Goal: Information Seeking & Learning: Learn about a topic

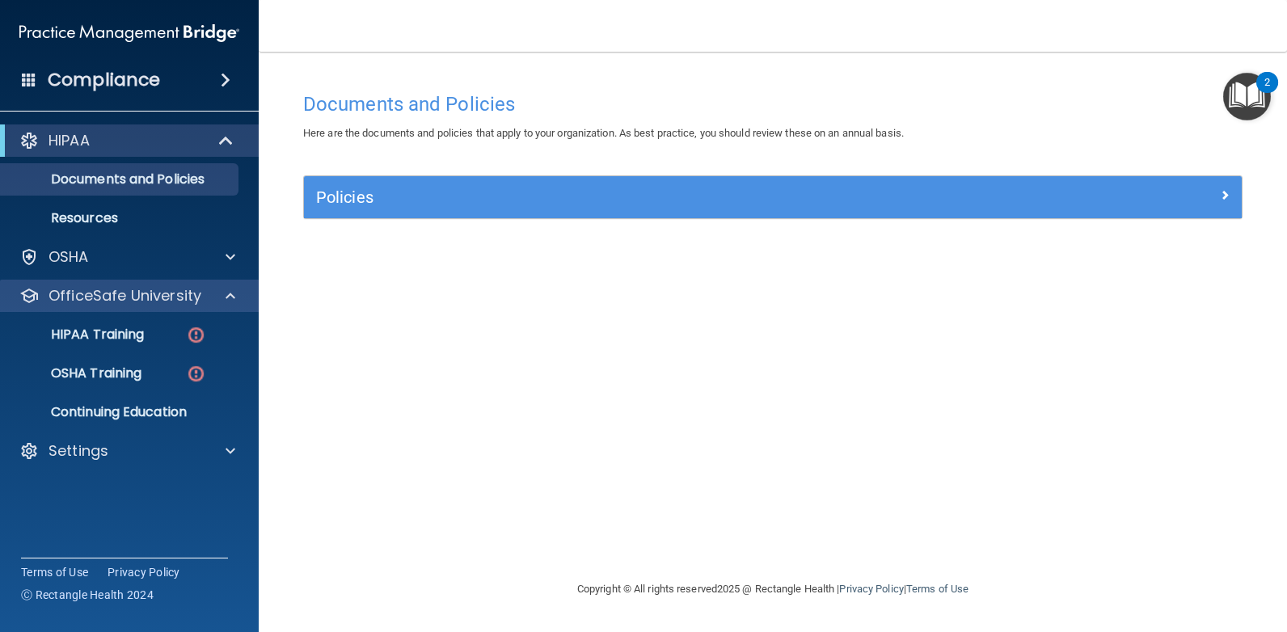
click at [86, 291] on p "OfficeSafe University" at bounding box center [124, 295] width 153 height 19
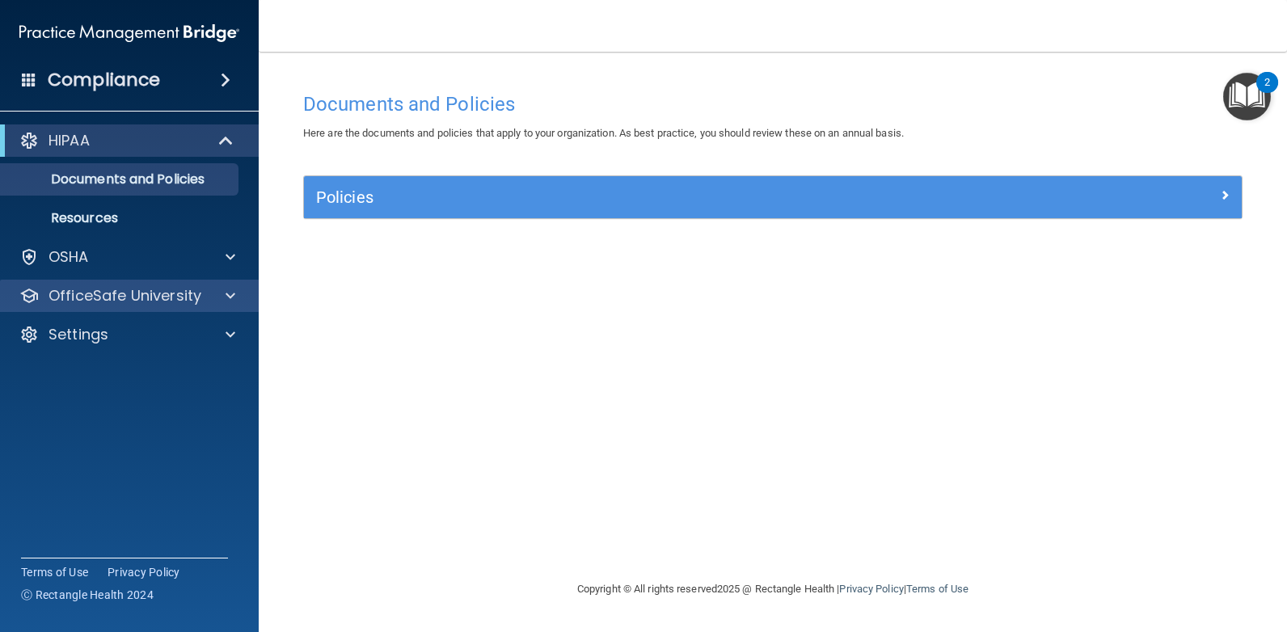
click at [86, 291] on p "OfficeSafe University" at bounding box center [124, 295] width 153 height 19
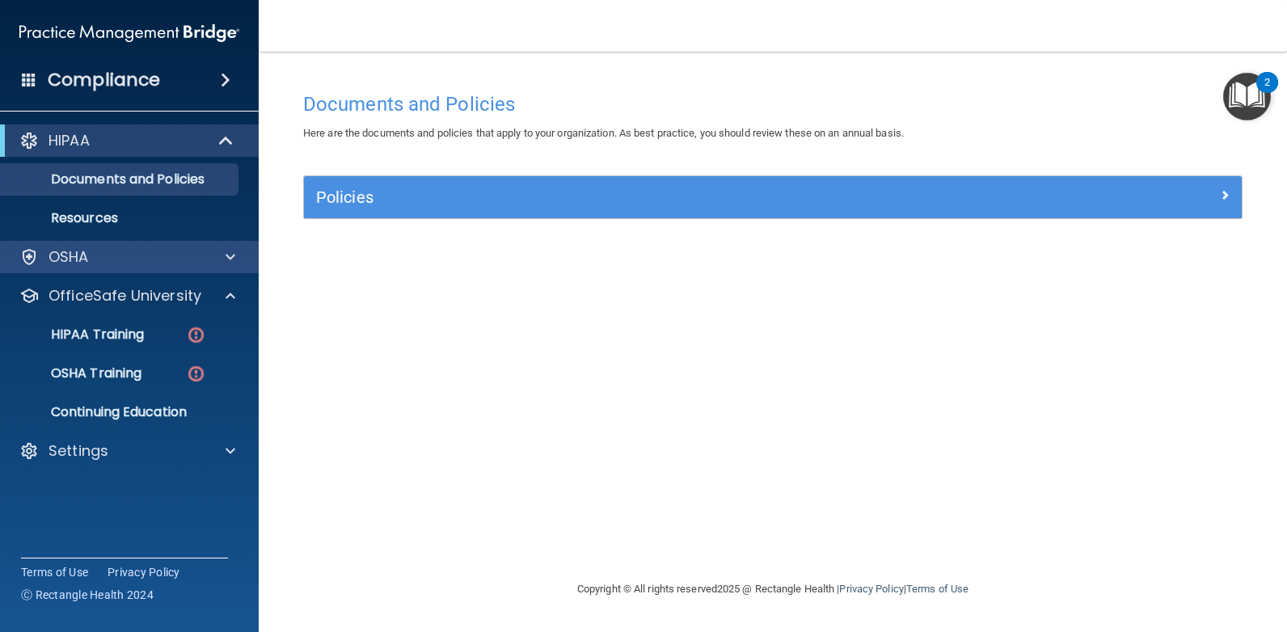
click at [67, 247] on div "OSHA" at bounding box center [129, 257] width 259 height 32
click at [70, 256] on p "OSHA" at bounding box center [68, 256] width 40 height 19
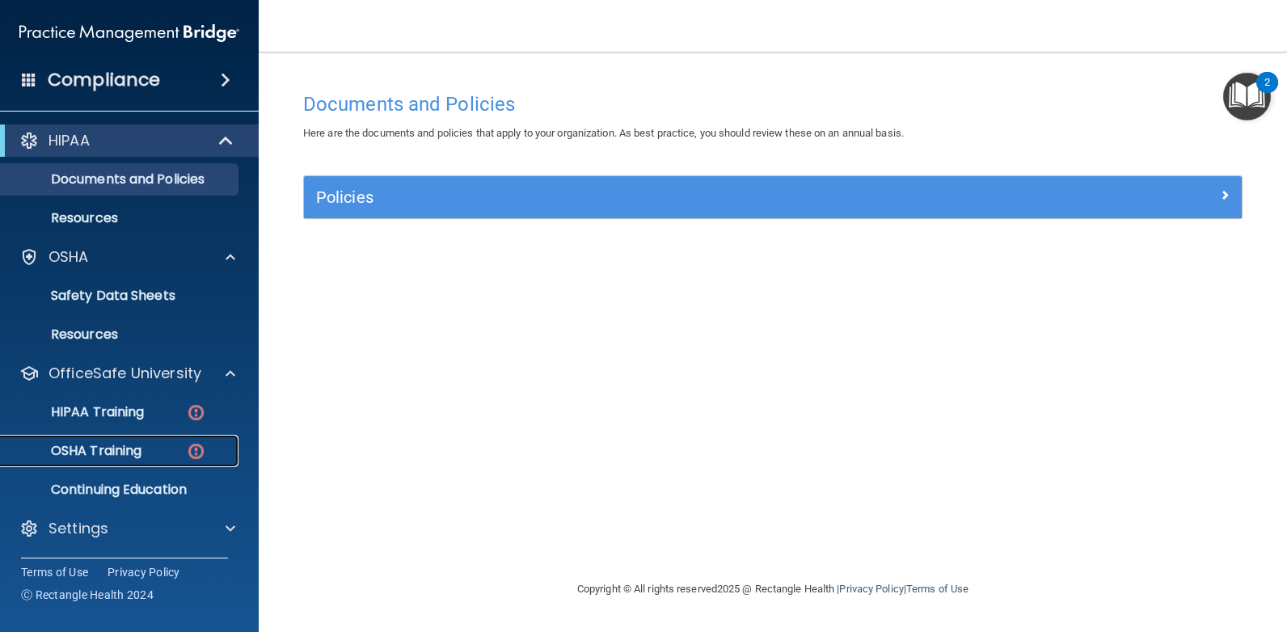
click at [105, 445] on p "OSHA Training" at bounding box center [76, 451] width 131 height 16
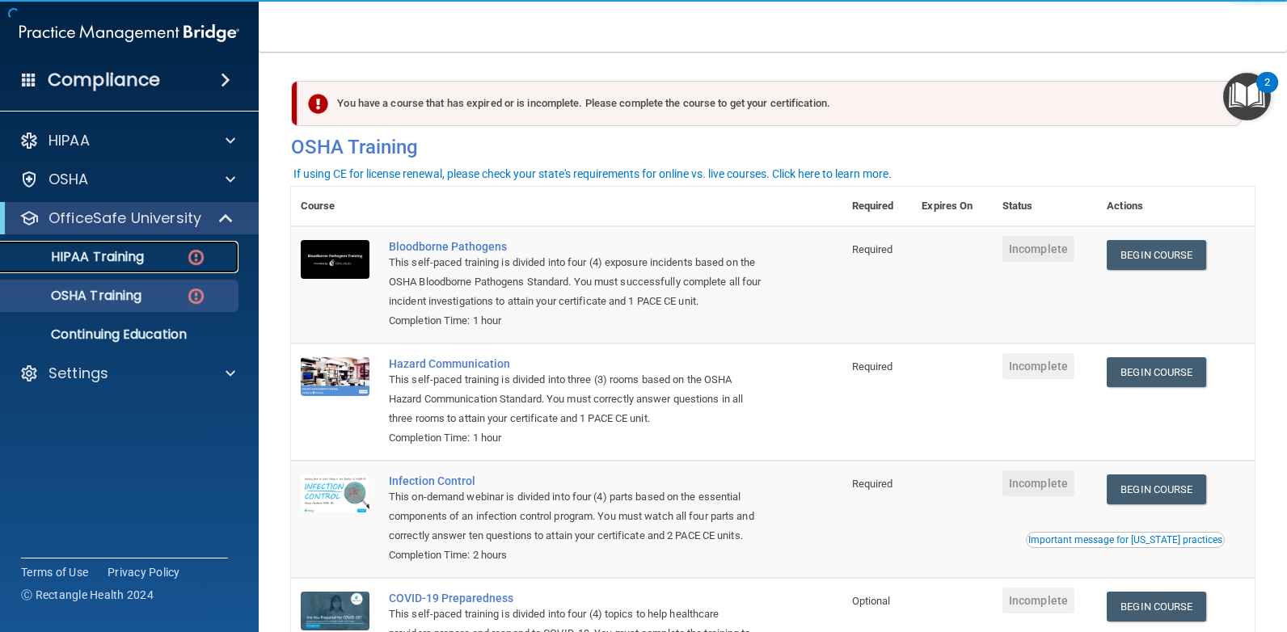
click at [65, 251] on p "HIPAA Training" at bounding box center [77, 257] width 133 height 16
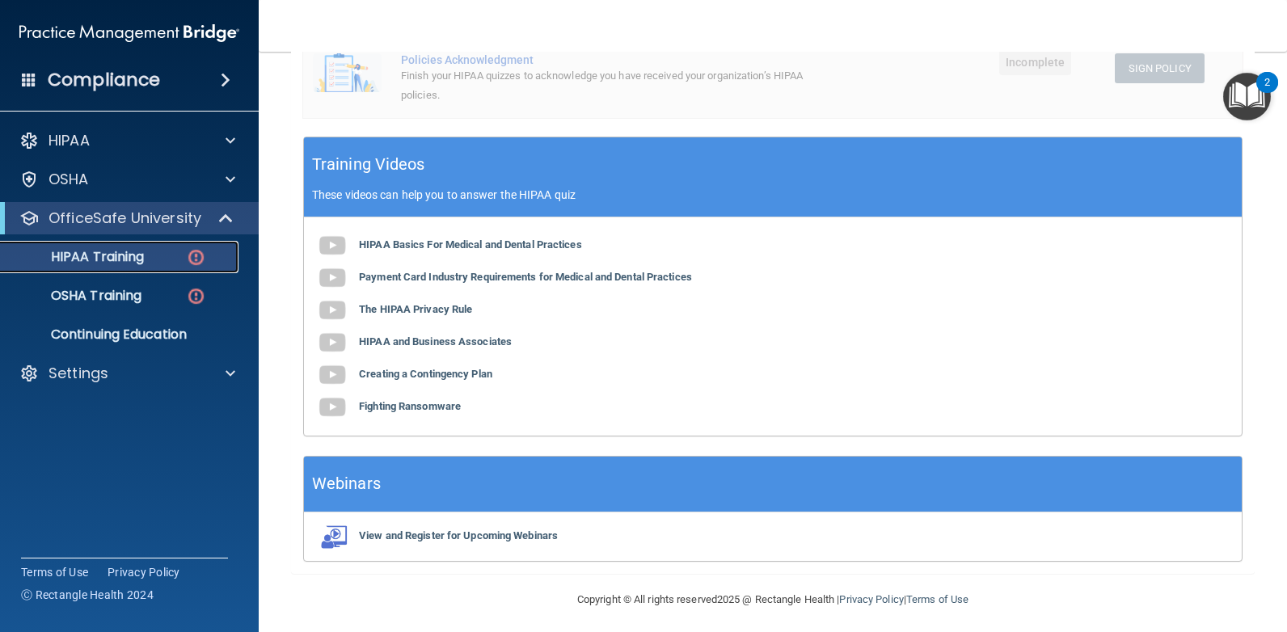
scroll to position [514, 0]
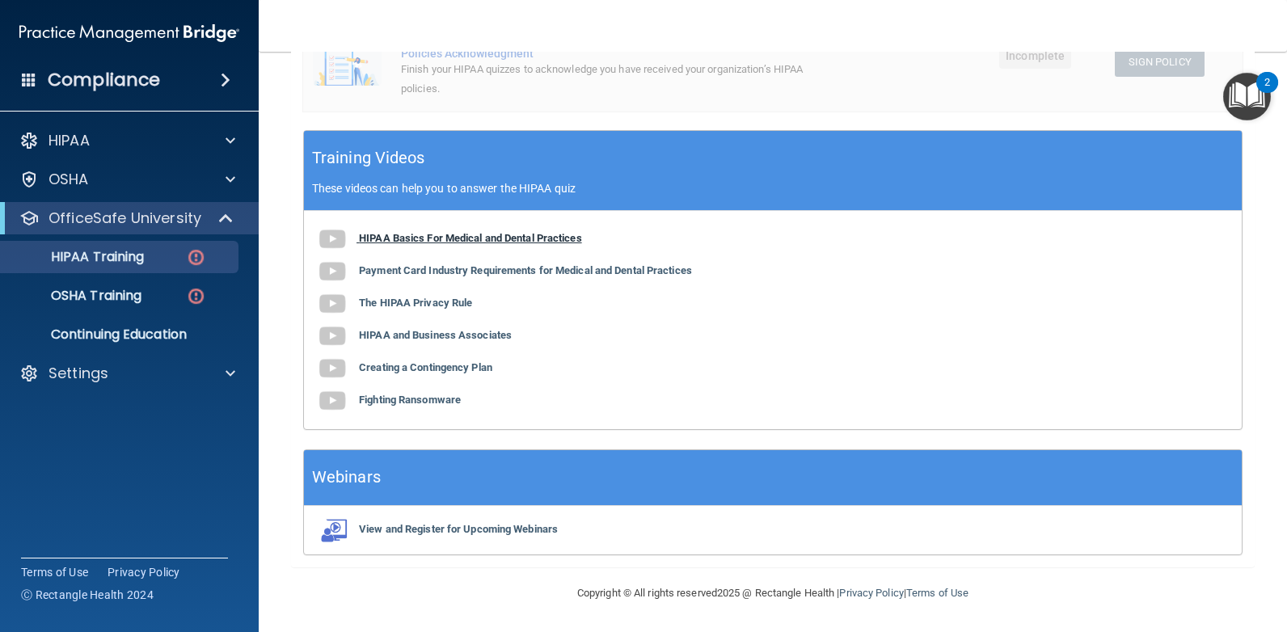
click at [396, 237] on b "HIPAA Basics For Medical and Dental Practices" at bounding box center [470, 238] width 223 height 12
click at [473, 268] on b "Payment Card Industry Requirements for Medical and Dental Practices" at bounding box center [525, 270] width 333 height 12
click at [342, 309] on img at bounding box center [332, 304] width 32 height 32
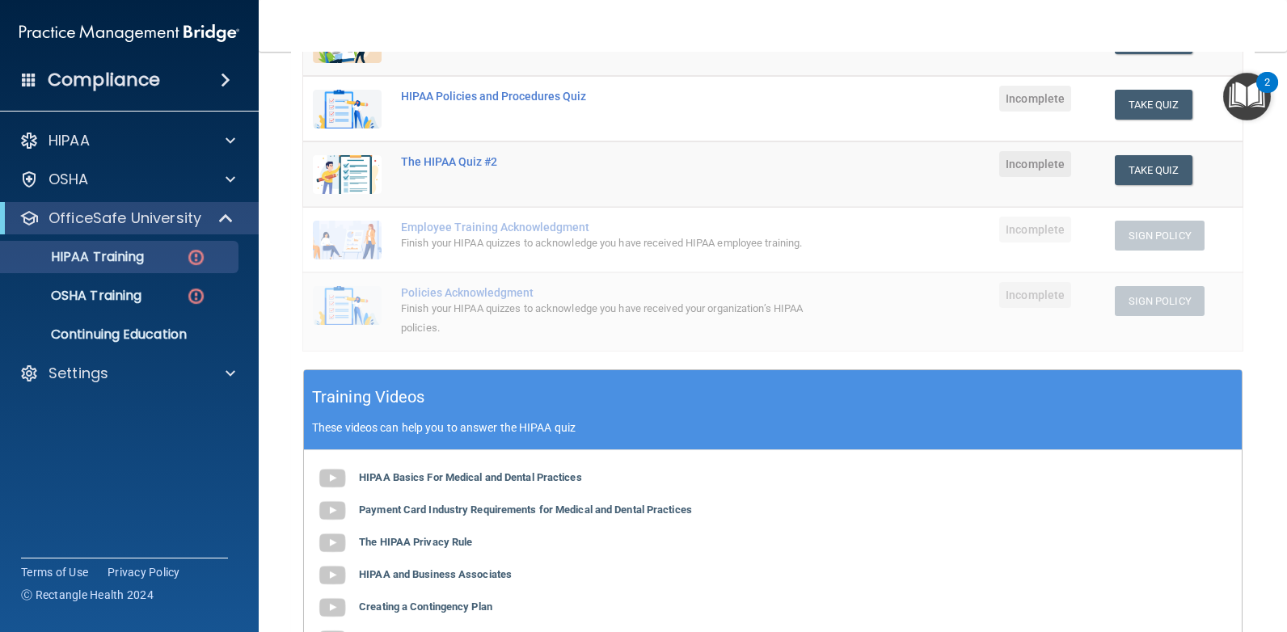
scroll to position [110, 0]
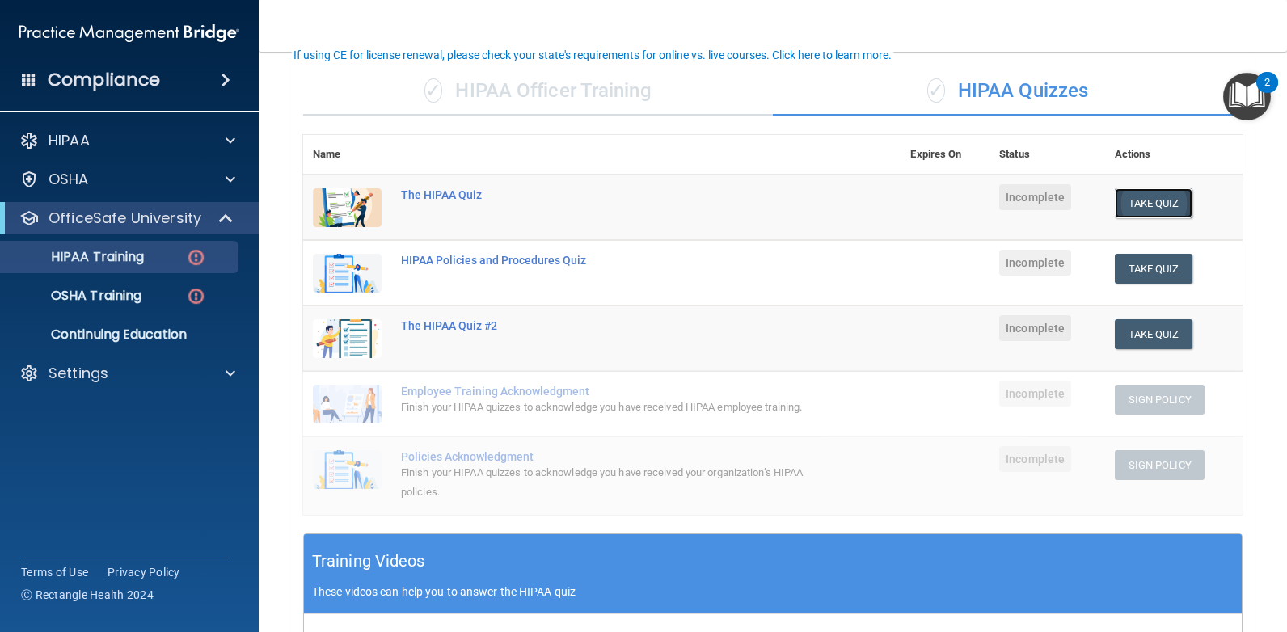
click at [1145, 204] on button "Take Quiz" at bounding box center [1154, 203] width 78 height 30
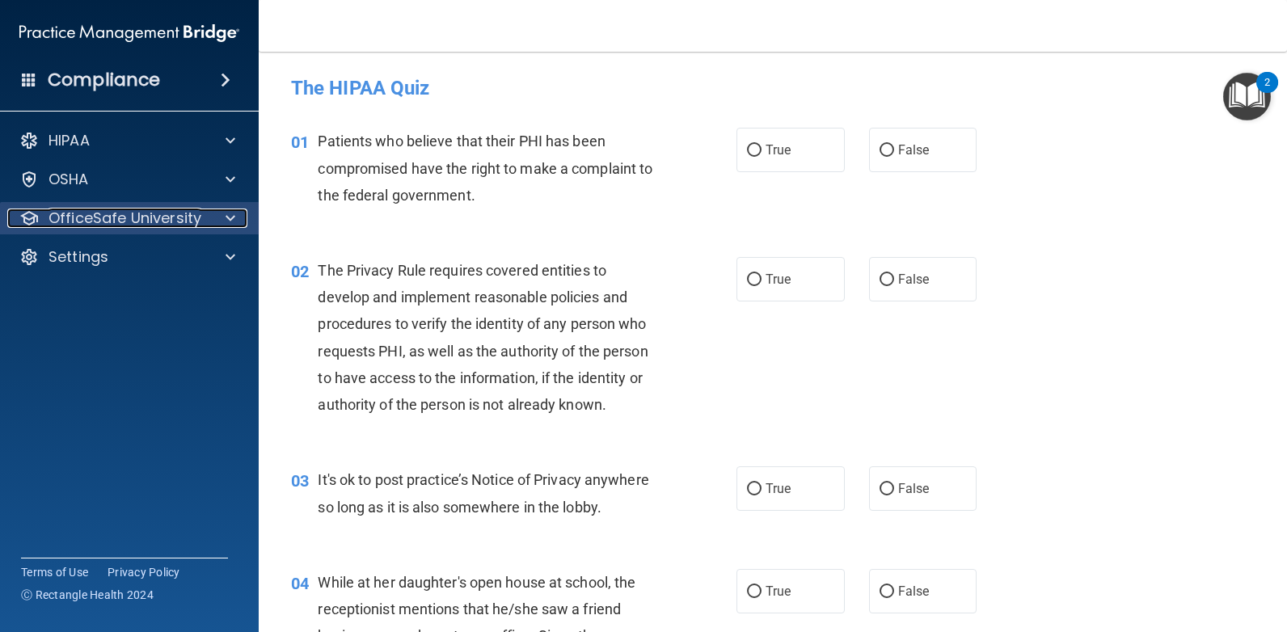
click at [133, 213] on p "OfficeSafe University" at bounding box center [124, 218] width 153 height 19
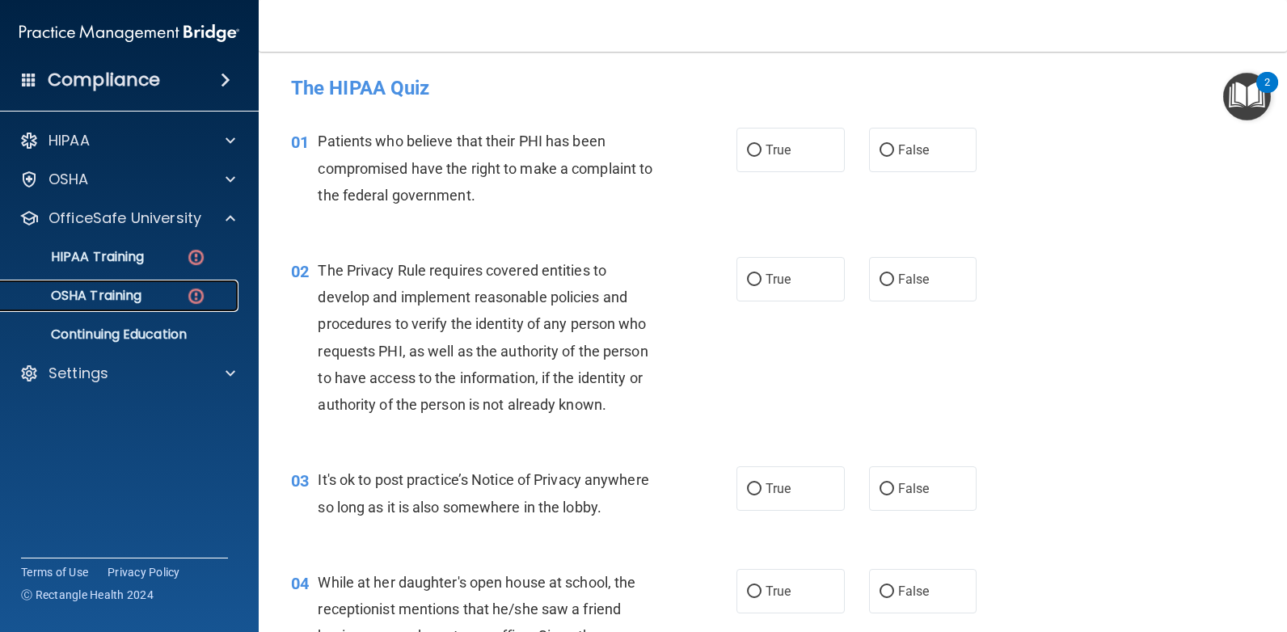
click at [114, 294] on p "OSHA Training" at bounding box center [76, 296] width 131 height 16
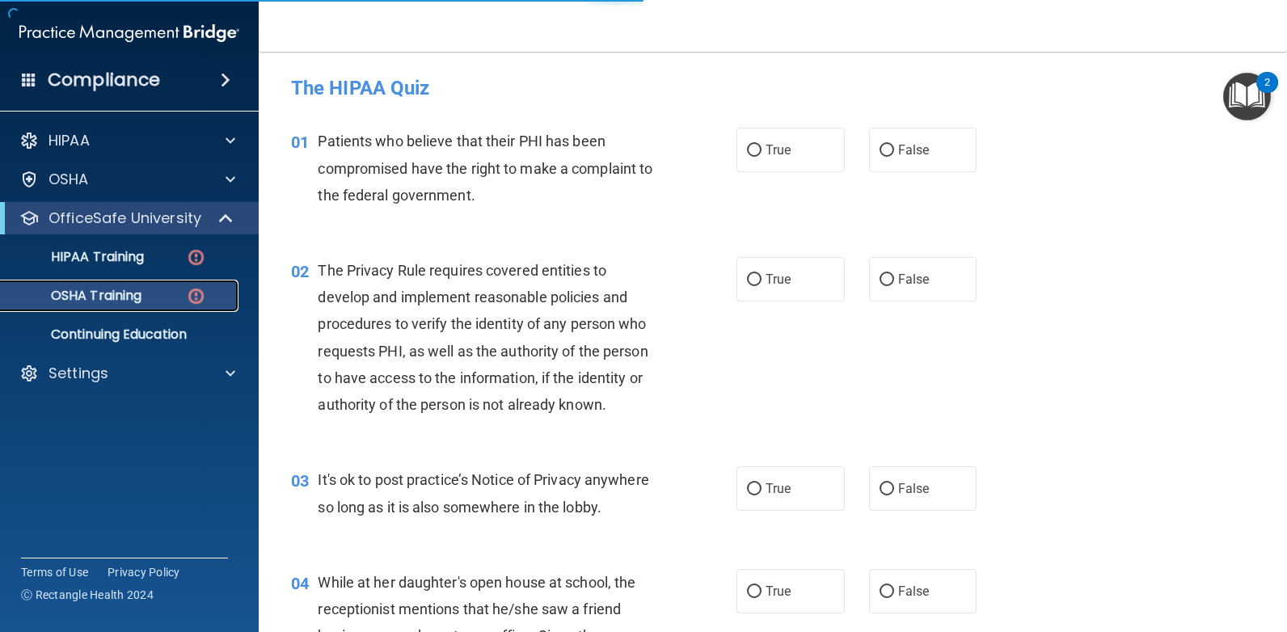
click at [113, 294] on p "OSHA Training" at bounding box center [76, 296] width 131 height 16
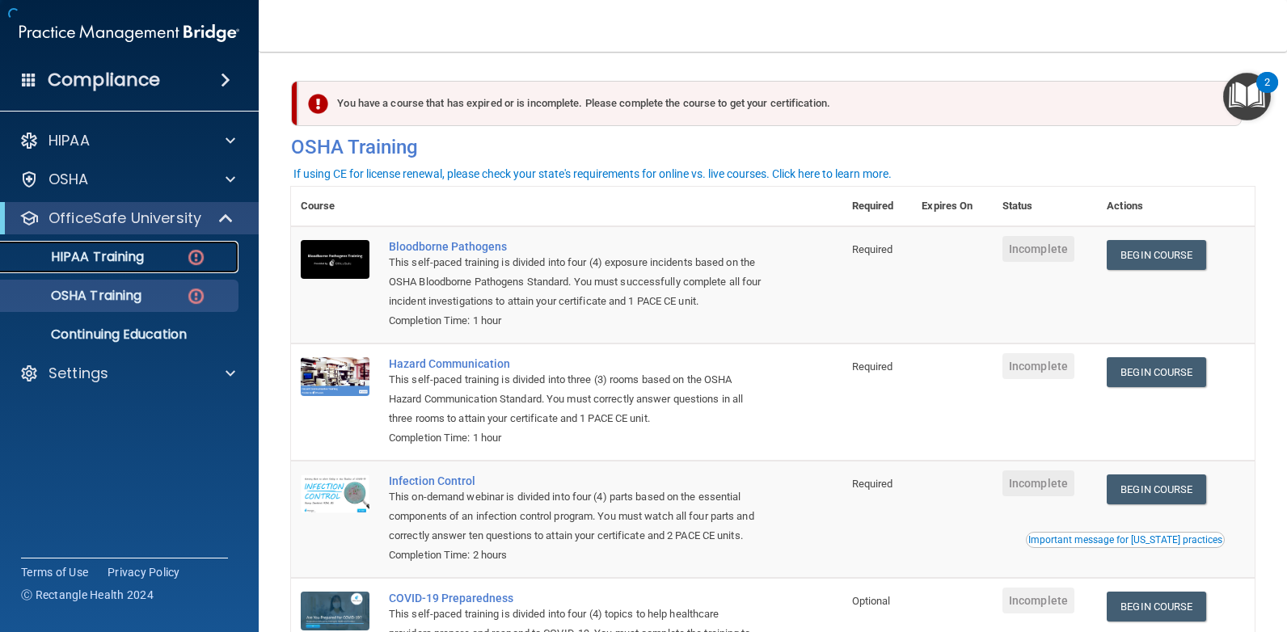
click at [105, 261] on p "HIPAA Training" at bounding box center [77, 257] width 133 height 16
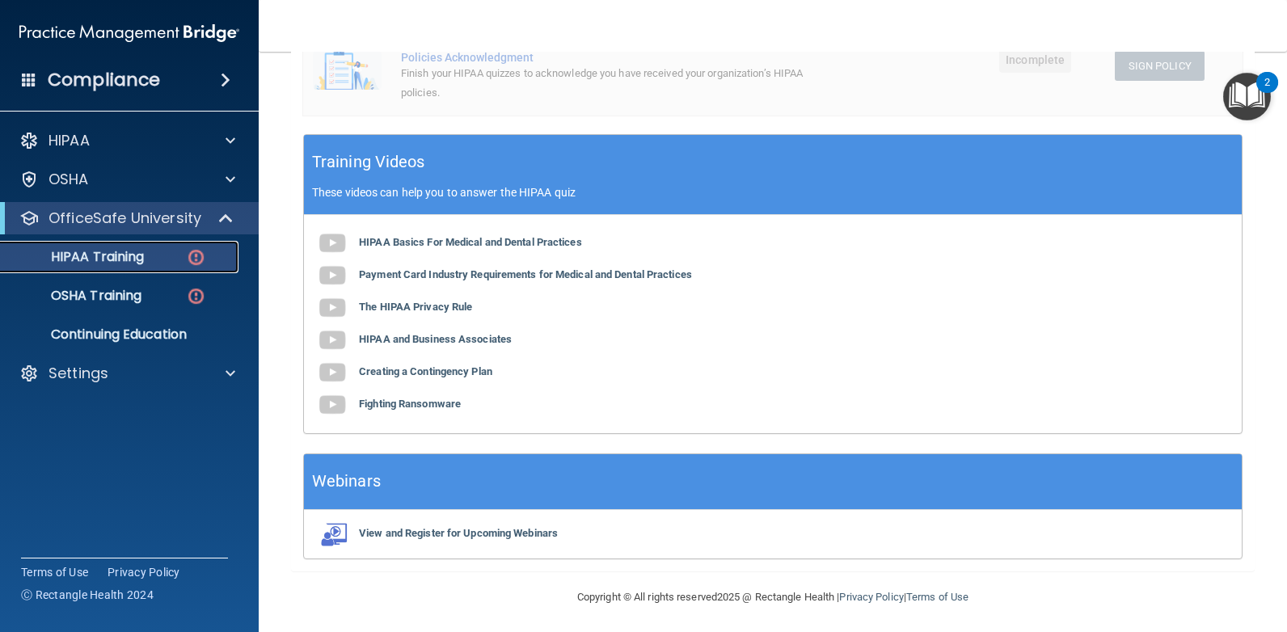
scroll to position [514, 0]
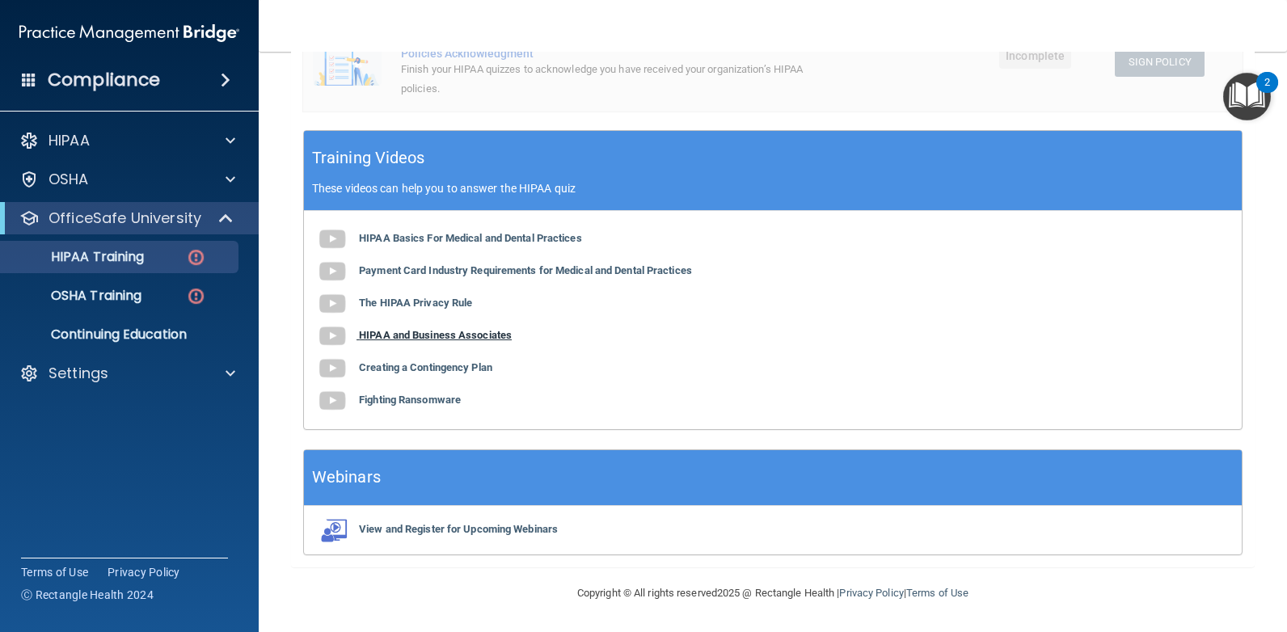
click at [468, 335] on b "HIPAA and Business Associates" at bounding box center [435, 335] width 153 height 12
click at [439, 368] on b "Creating a Contingency Plan" at bounding box center [425, 367] width 133 height 12
click at [391, 405] on b "Fighting Ransomware" at bounding box center [410, 400] width 102 height 12
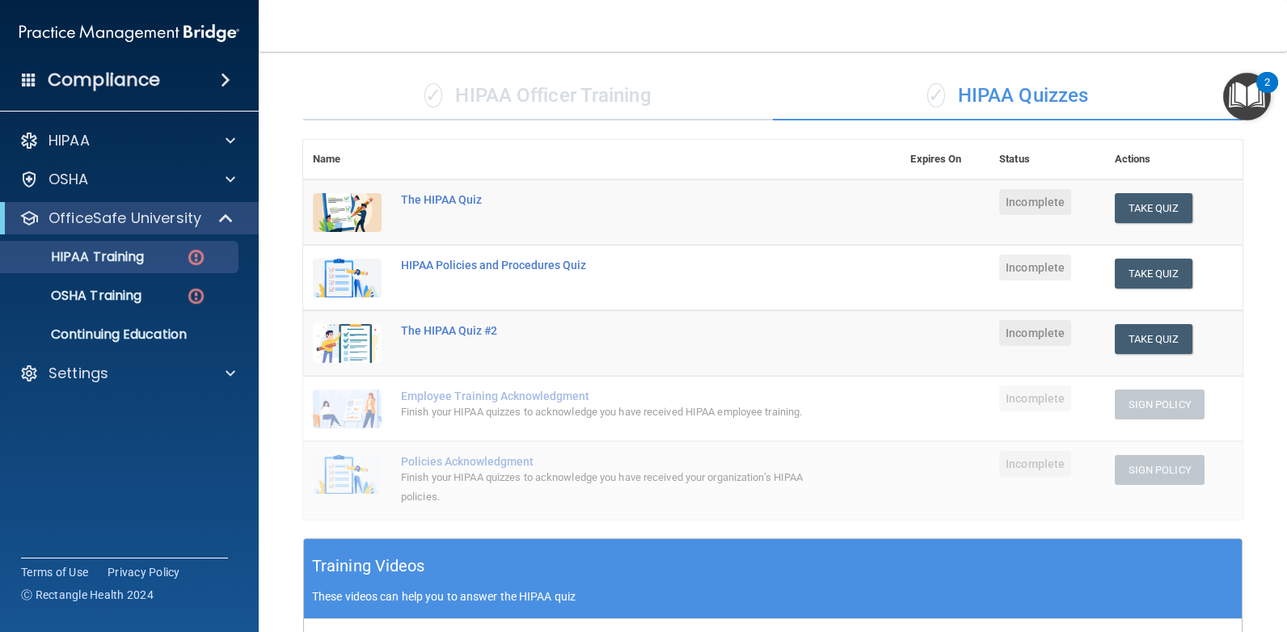
scroll to position [0, 0]
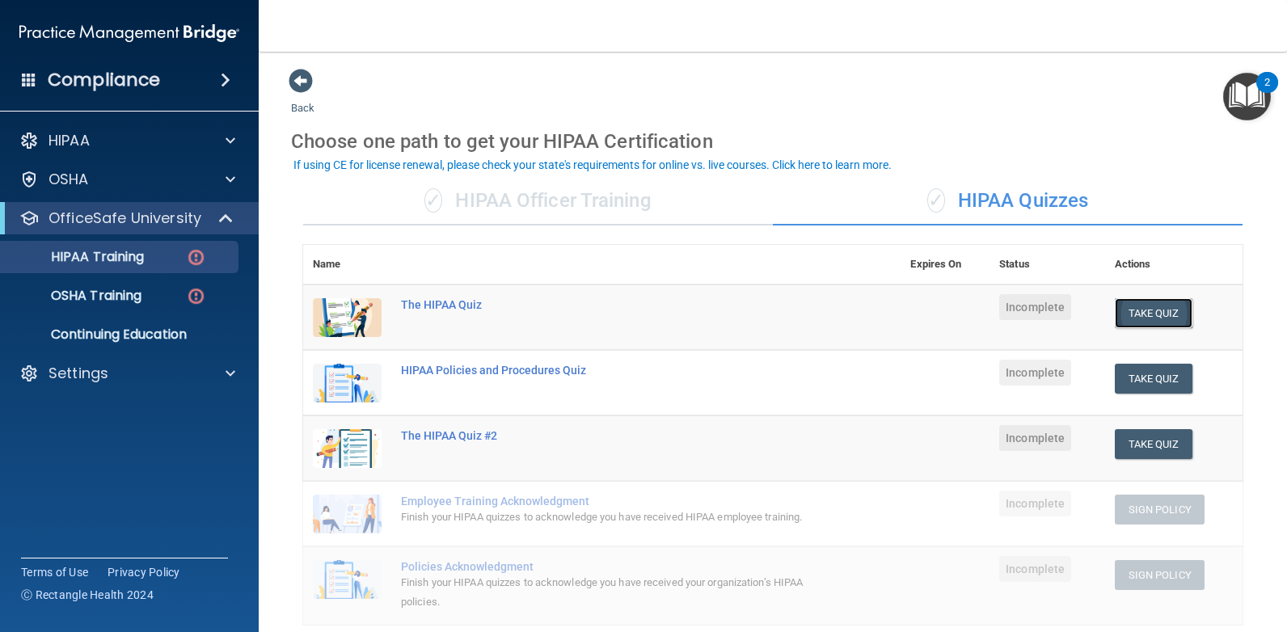
drag, startPoint x: 1126, startPoint y: 308, endPoint x: 1113, endPoint y: 311, distance: 13.3
click at [1123, 309] on button "Take Quiz" at bounding box center [1154, 313] width 78 height 30
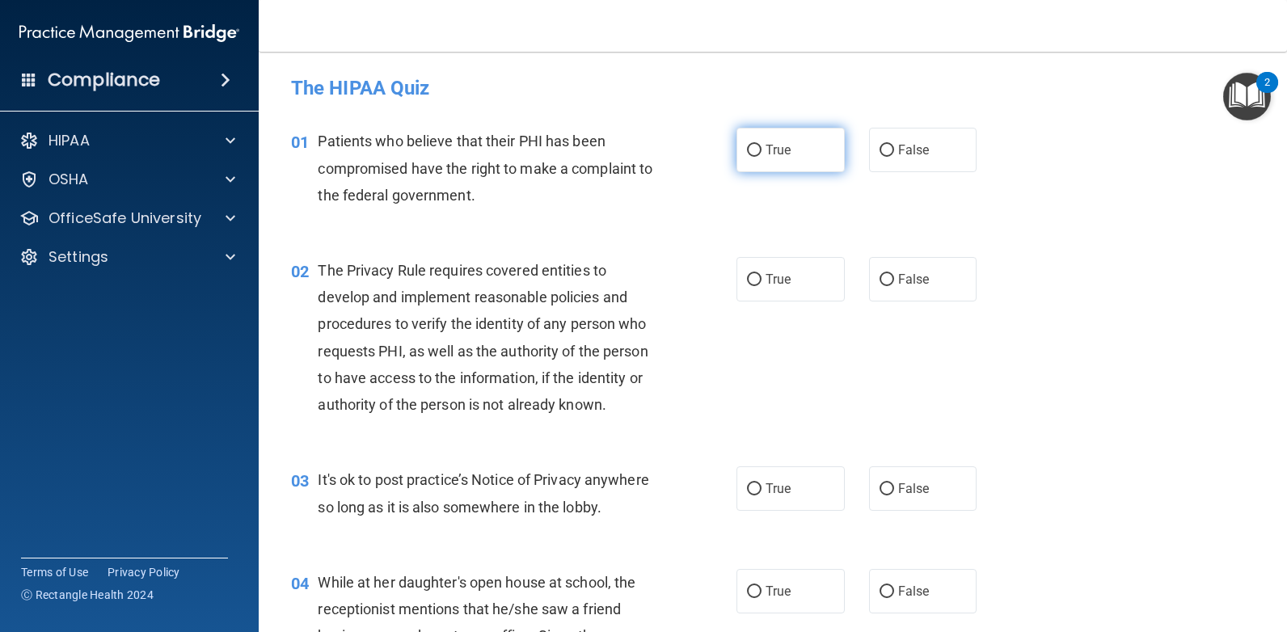
click at [788, 159] on label "True" at bounding box center [790, 150] width 108 height 44
click at [761, 157] on input "True" at bounding box center [754, 151] width 15 height 12
radio input "true"
click at [796, 280] on label "True" at bounding box center [790, 279] width 108 height 44
click at [761, 280] on input "True" at bounding box center [754, 280] width 15 height 12
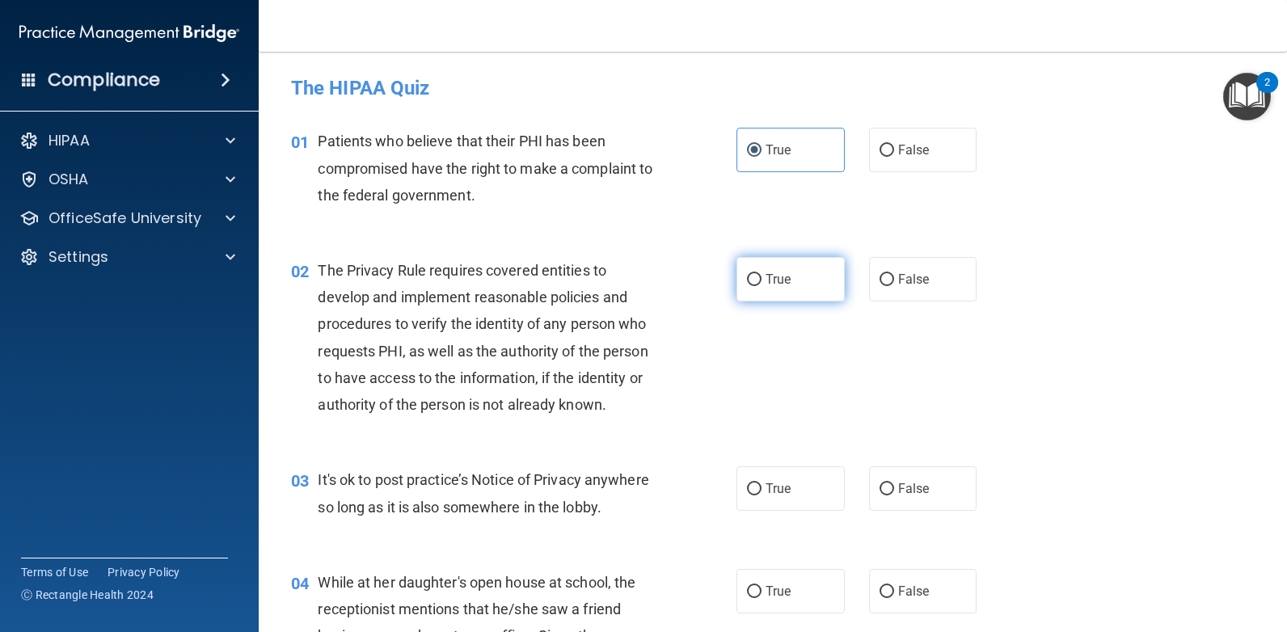
radio input "true"
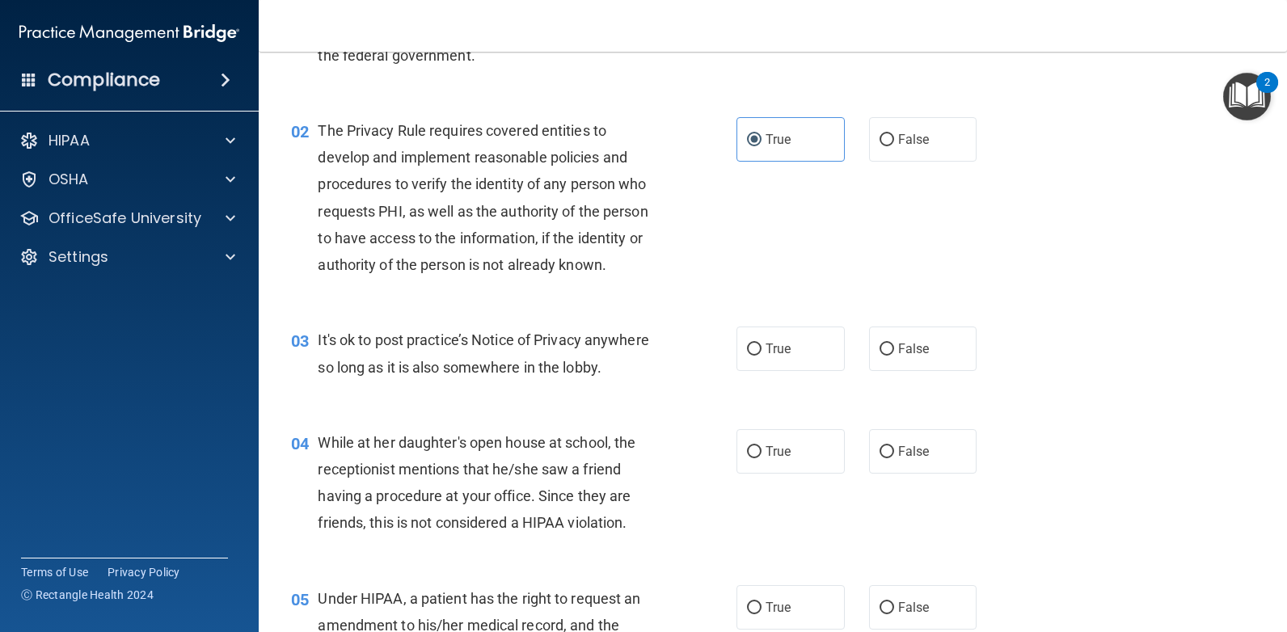
scroll to position [162, 0]
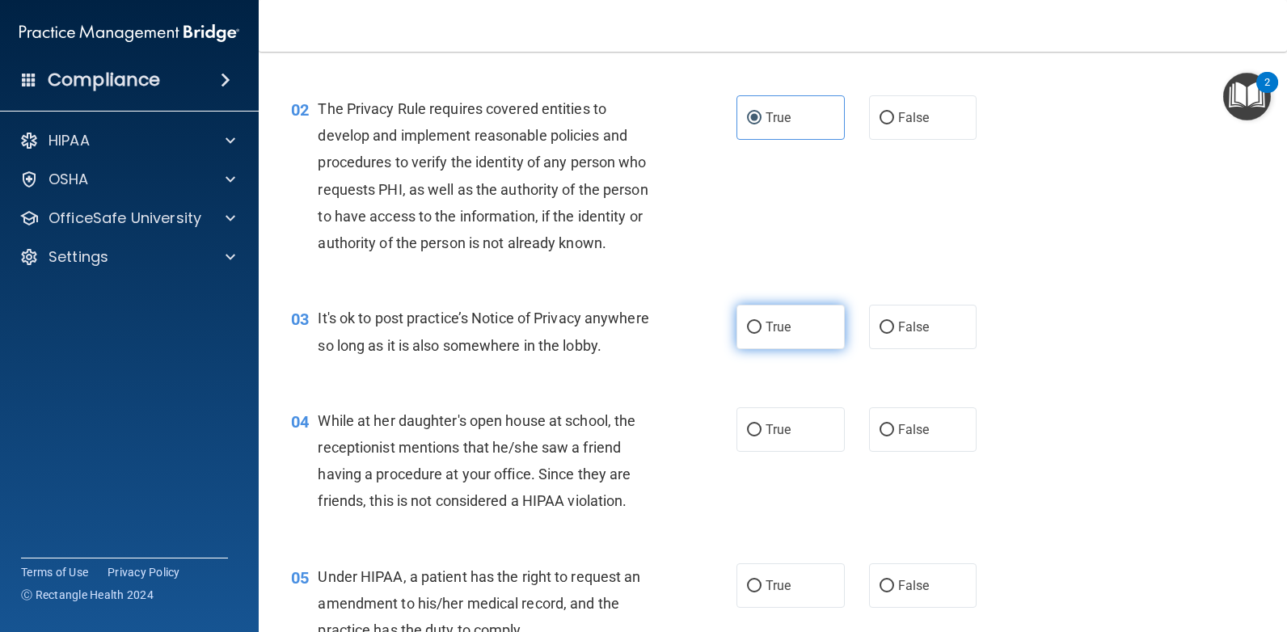
click at [811, 322] on label "True" at bounding box center [790, 327] width 108 height 44
click at [761, 322] on input "True" at bounding box center [754, 328] width 15 height 12
radio input "true"
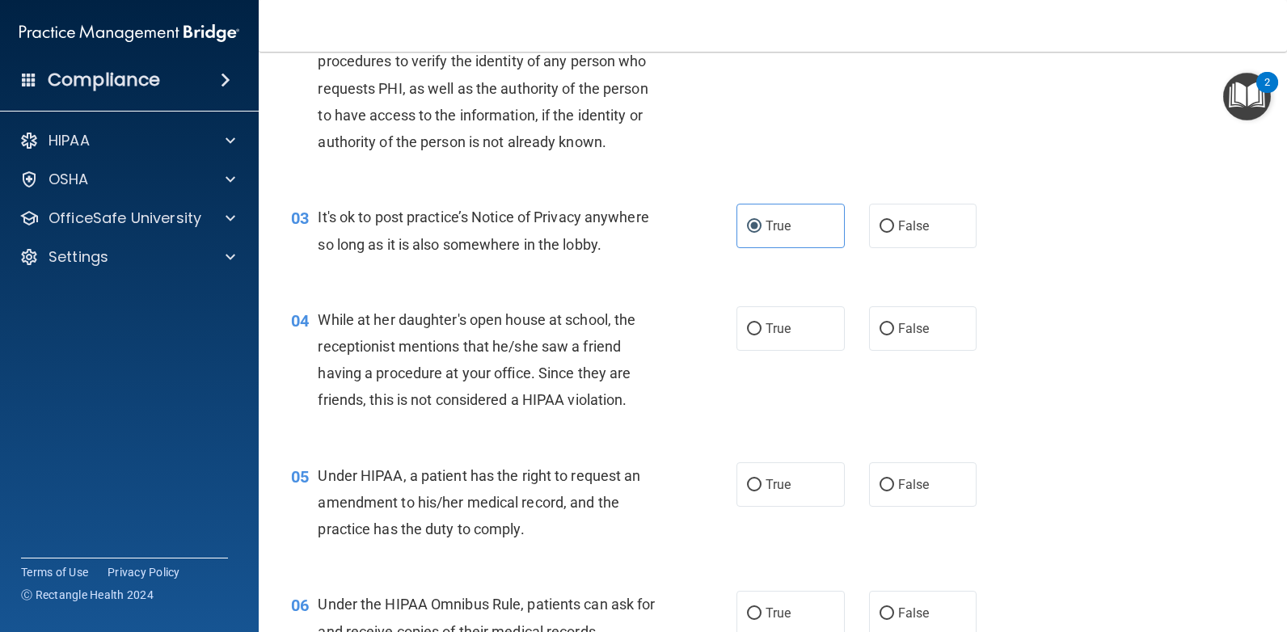
scroll to position [323, 0]
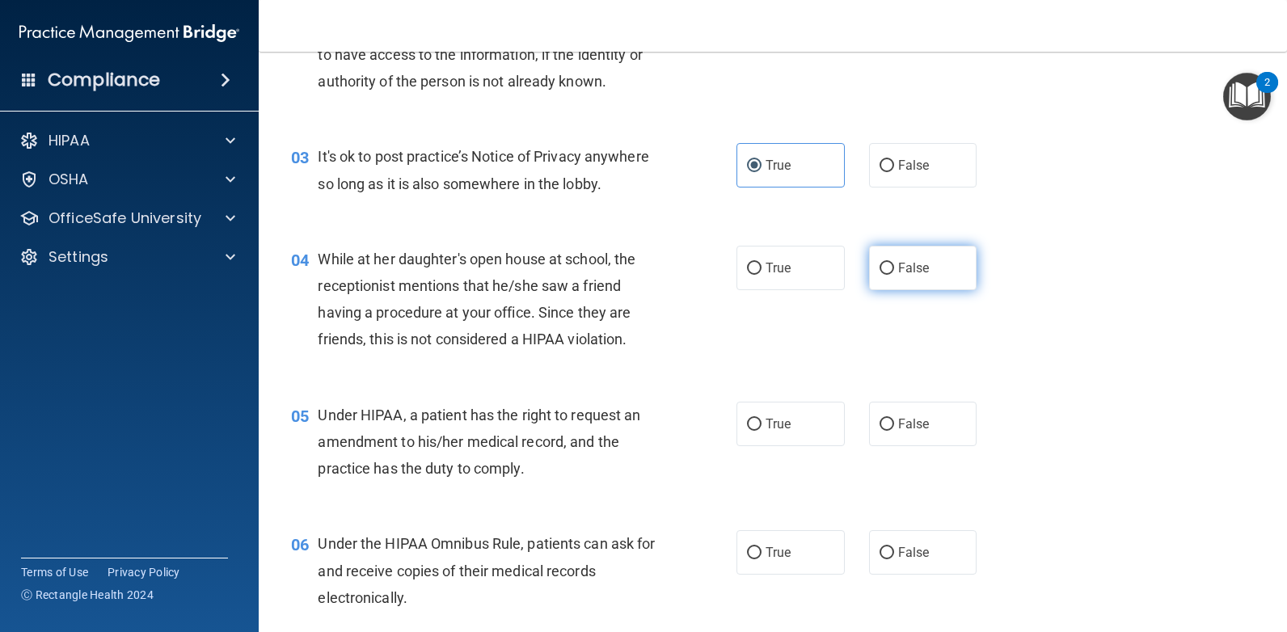
click at [915, 256] on label "False" at bounding box center [923, 268] width 108 height 44
click at [894, 263] on input "False" at bounding box center [886, 269] width 15 height 12
radio input "true"
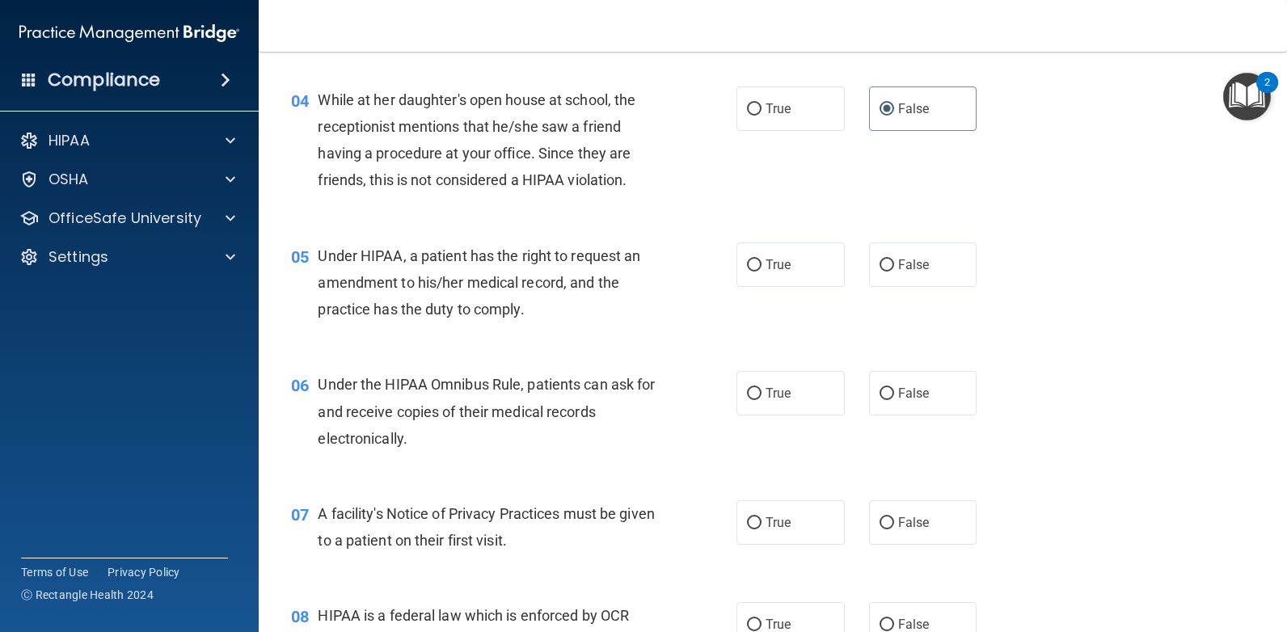
scroll to position [485, 0]
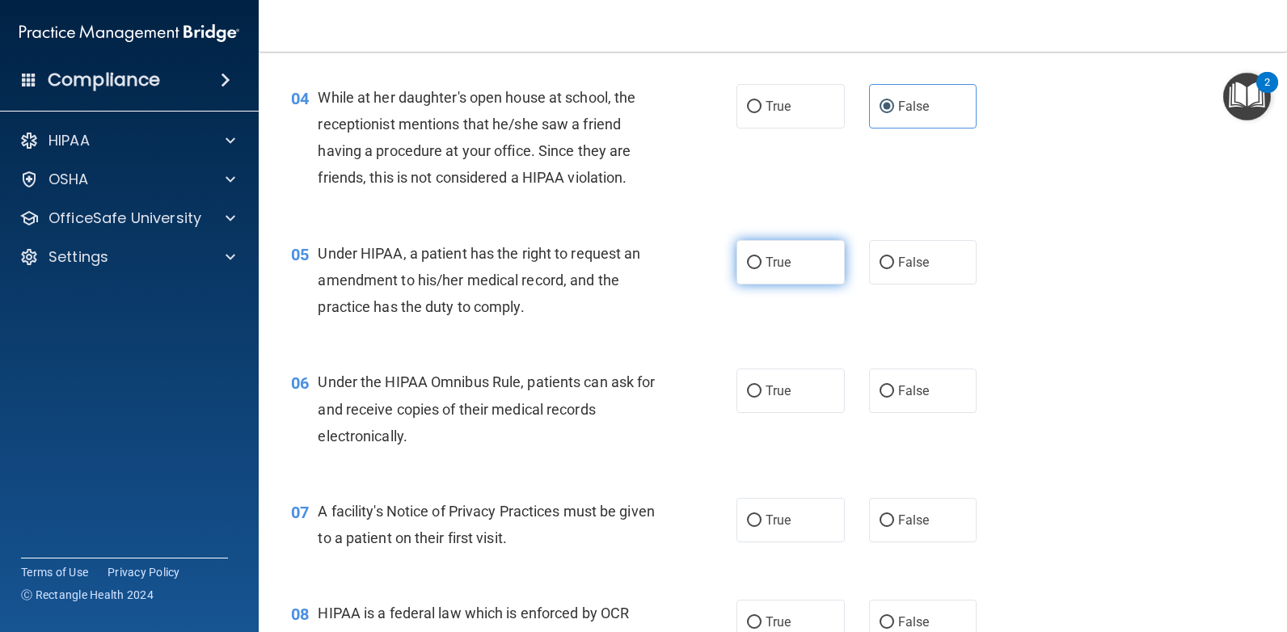
click at [774, 267] on span "True" at bounding box center [777, 262] width 25 height 15
click at [761, 267] on input "True" at bounding box center [754, 263] width 15 height 12
radio input "true"
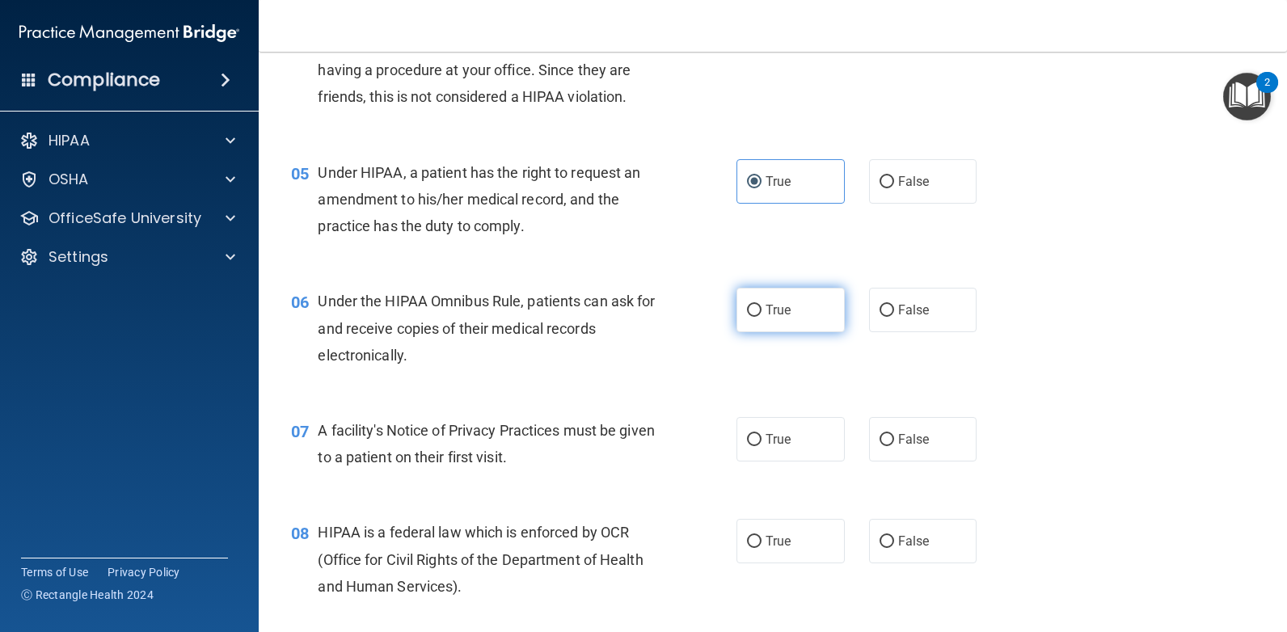
click at [770, 306] on span "True" at bounding box center [777, 309] width 25 height 15
click at [761, 306] on input "True" at bounding box center [754, 311] width 15 height 12
radio input "true"
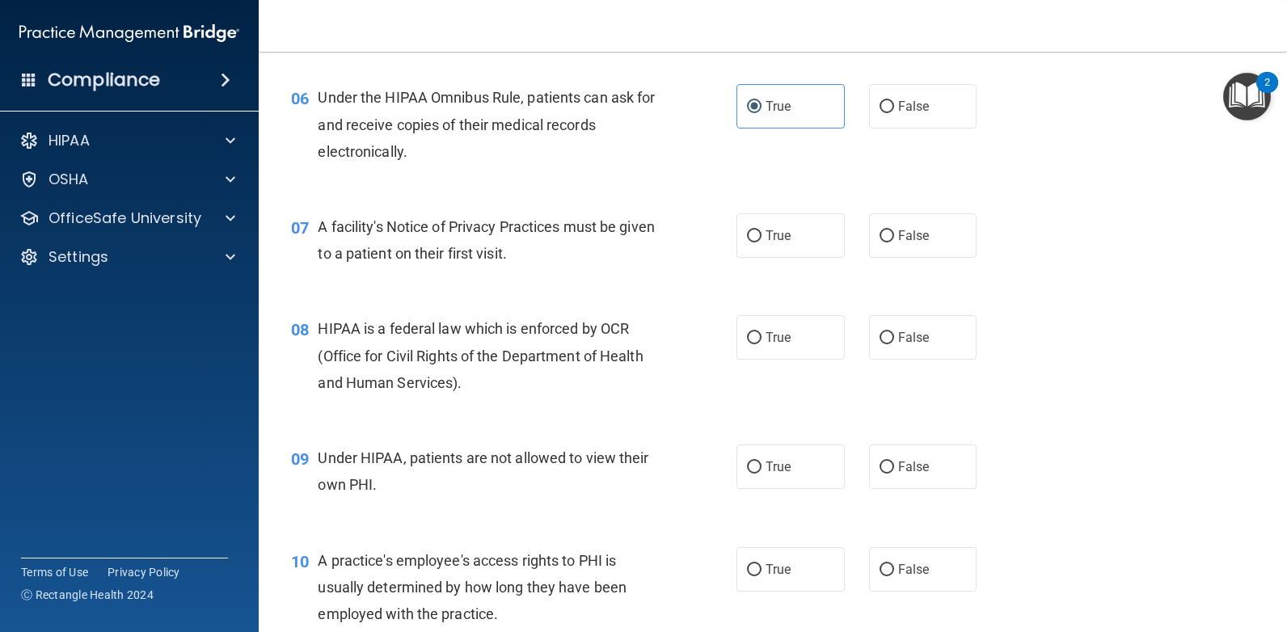
scroll to position [808, 0]
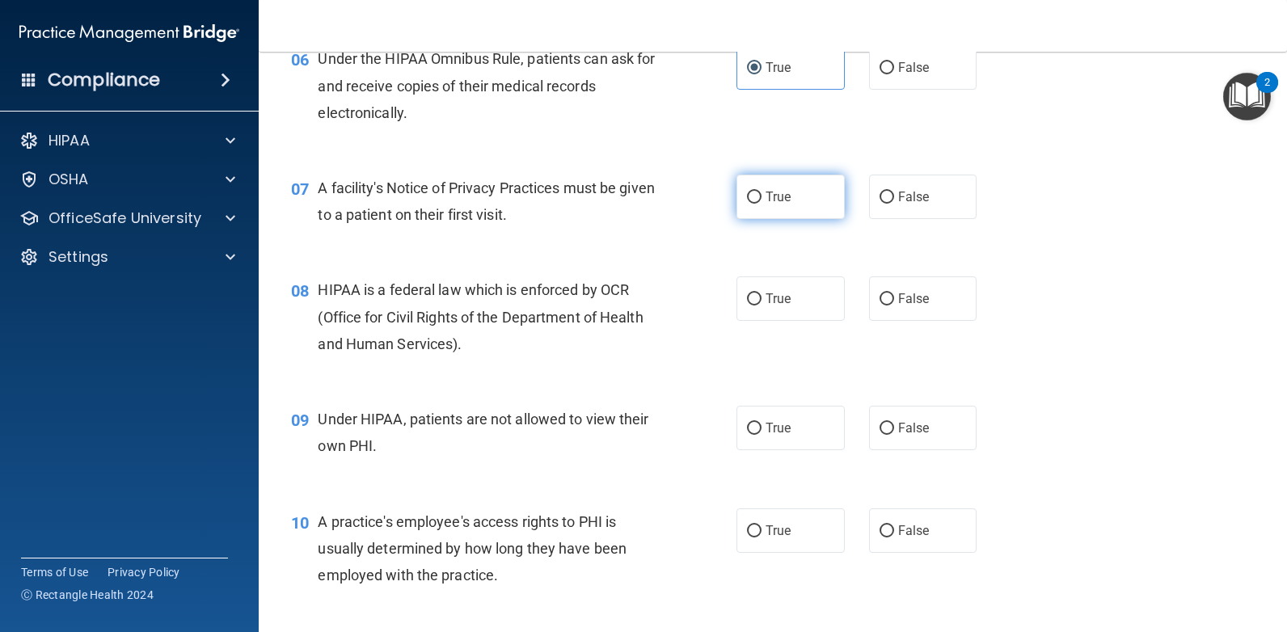
click at [785, 200] on span "True" at bounding box center [777, 196] width 25 height 15
click at [761, 200] on input "True" at bounding box center [754, 198] width 15 height 12
radio input "true"
click at [803, 304] on label "True" at bounding box center [790, 298] width 108 height 44
click at [761, 304] on input "True" at bounding box center [754, 299] width 15 height 12
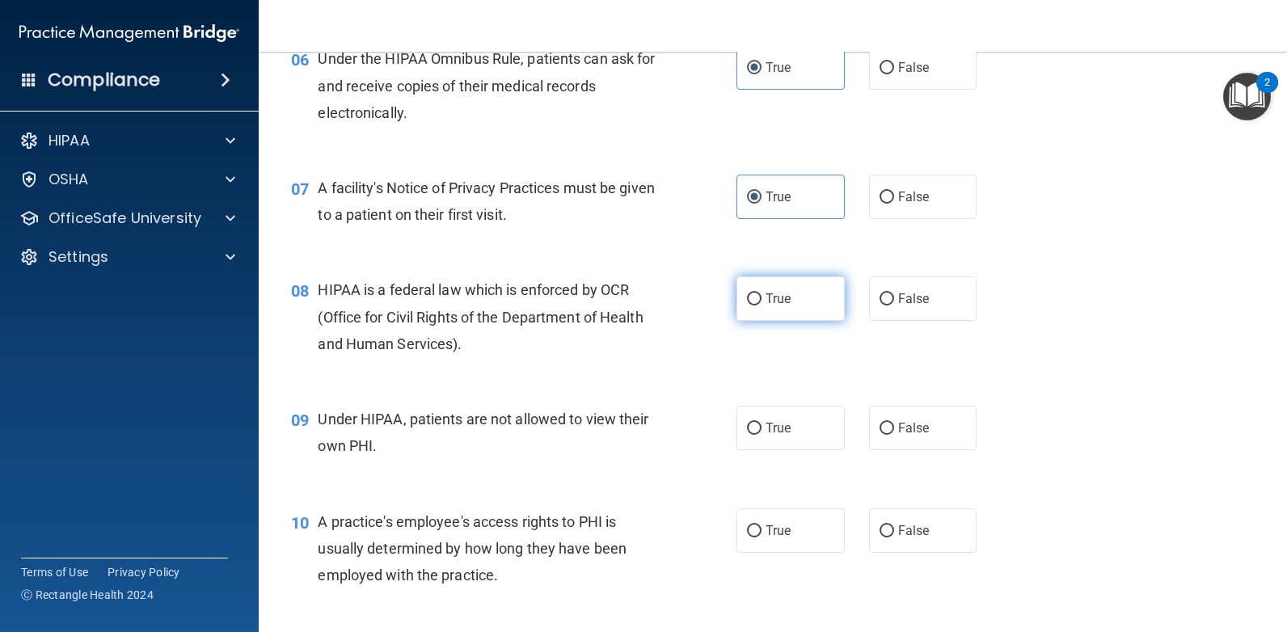
radio input "true"
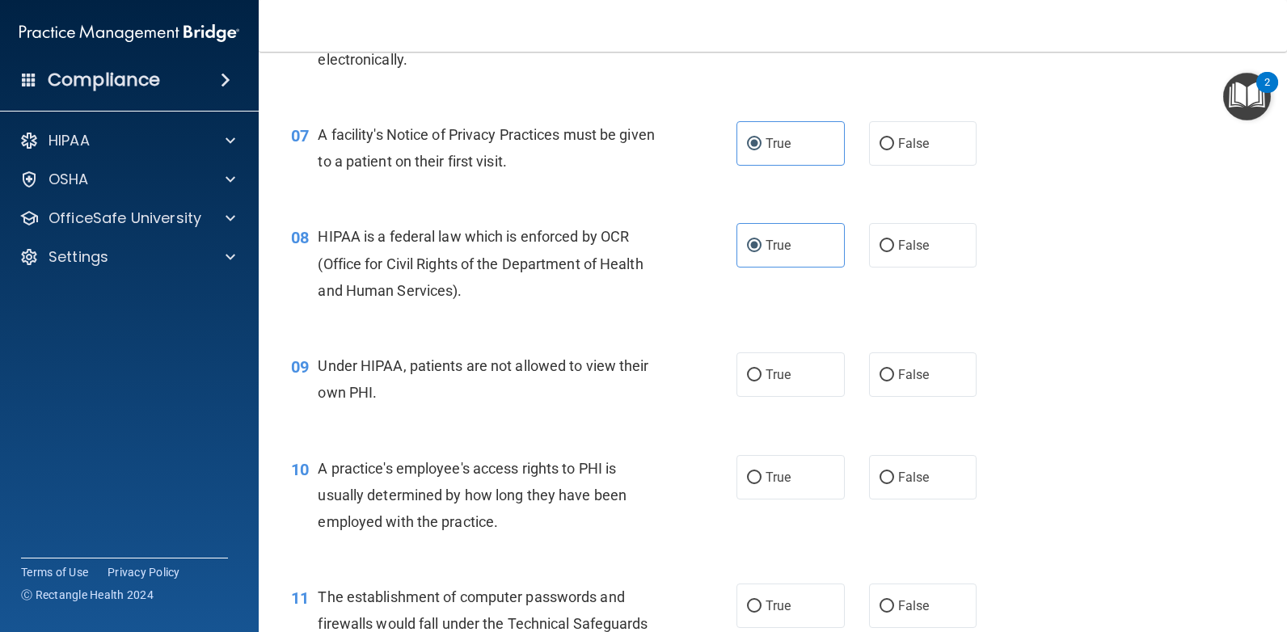
scroll to position [889, 0]
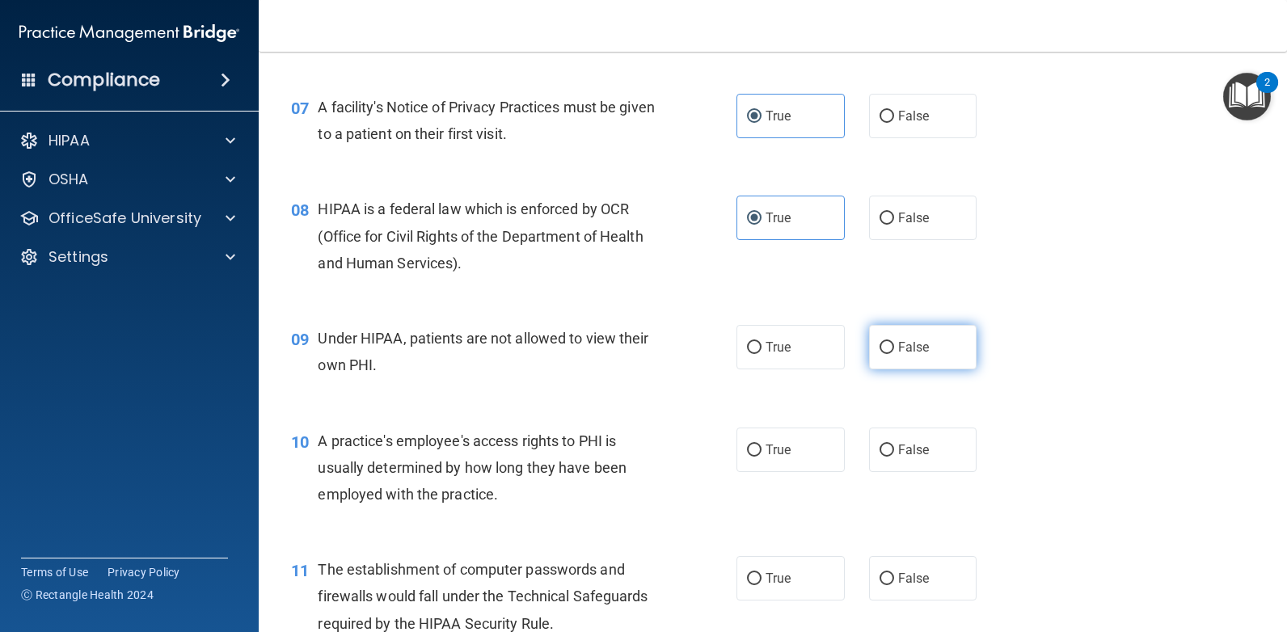
click at [883, 351] on input "False" at bounding box center [886, 348] width 15 height 12
radio input "true"
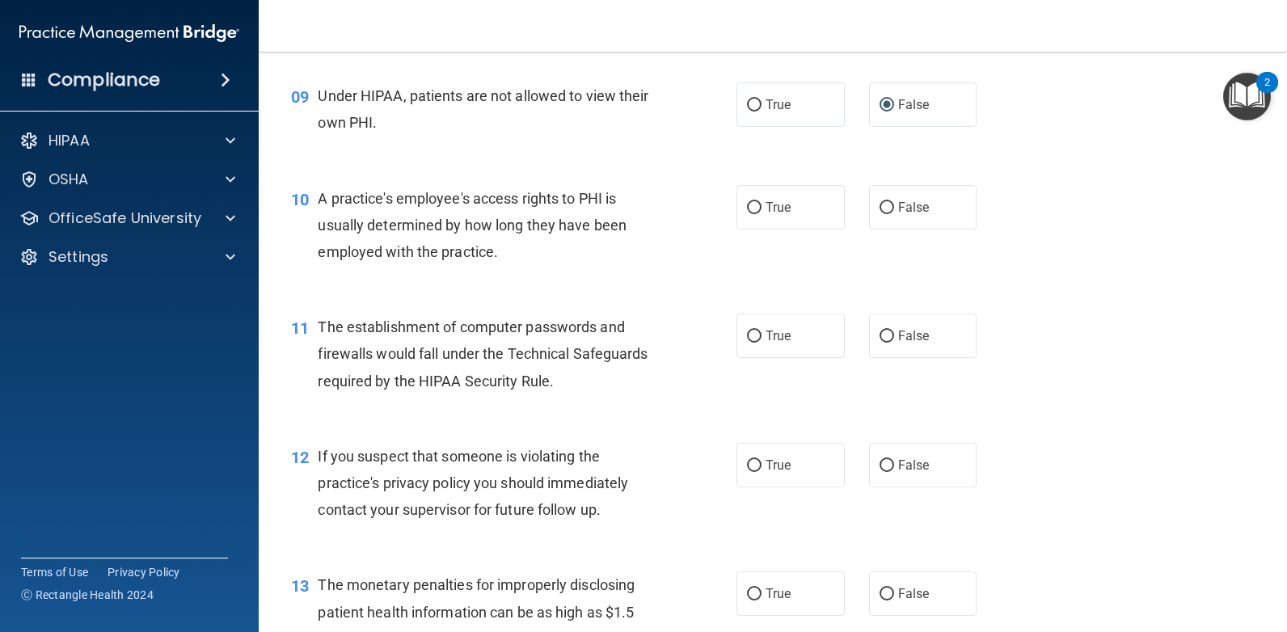
scroll to position [1051, 0]
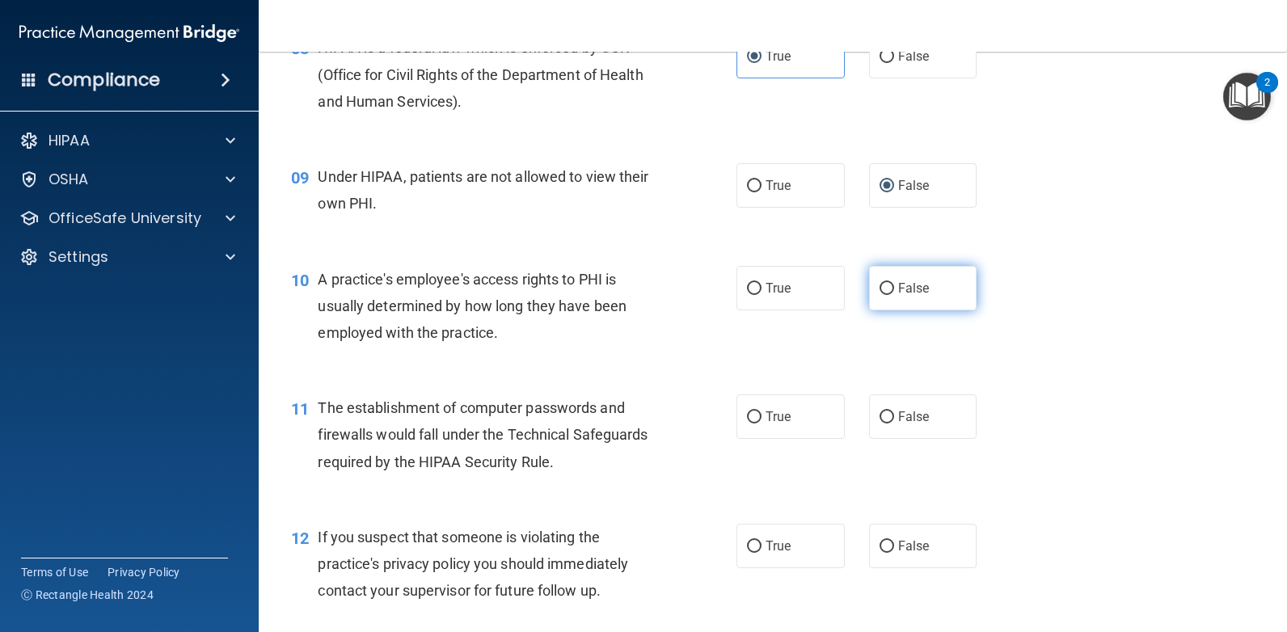
click at [904, 290] on span "False" at bounding box center [914, 287] width 32 height 15
click at [894, 290] on input "False" at bounding box center [886, 289] width 15 height 12
radio input "true"
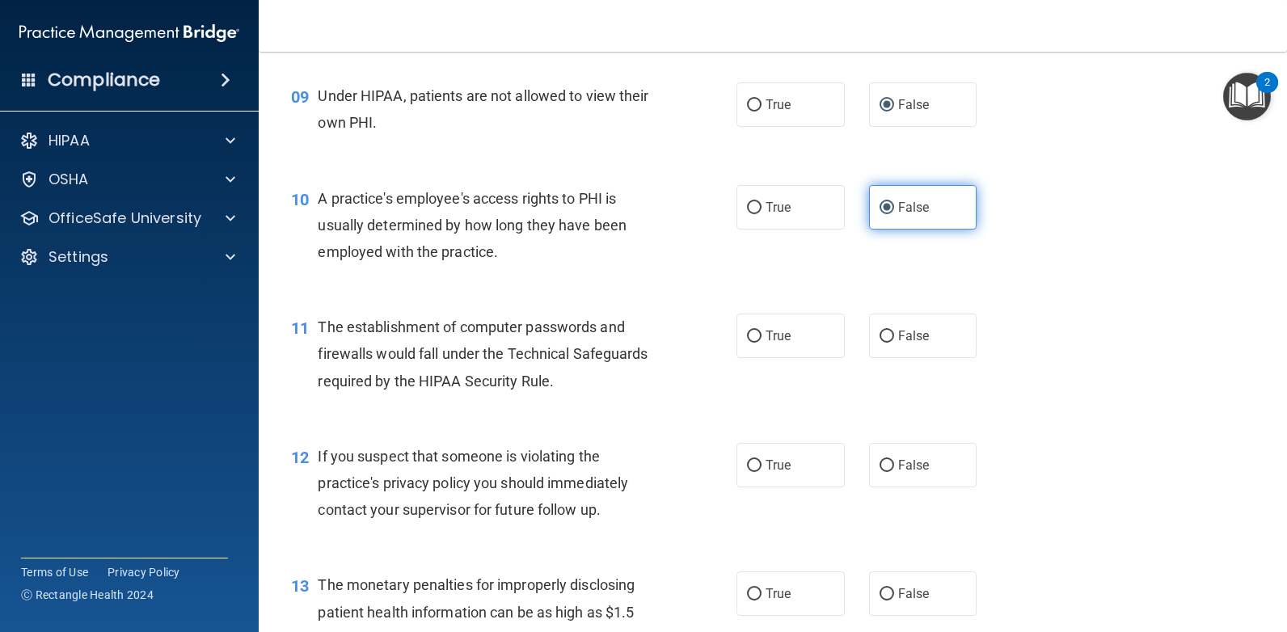
scroll to position [1212, 0]
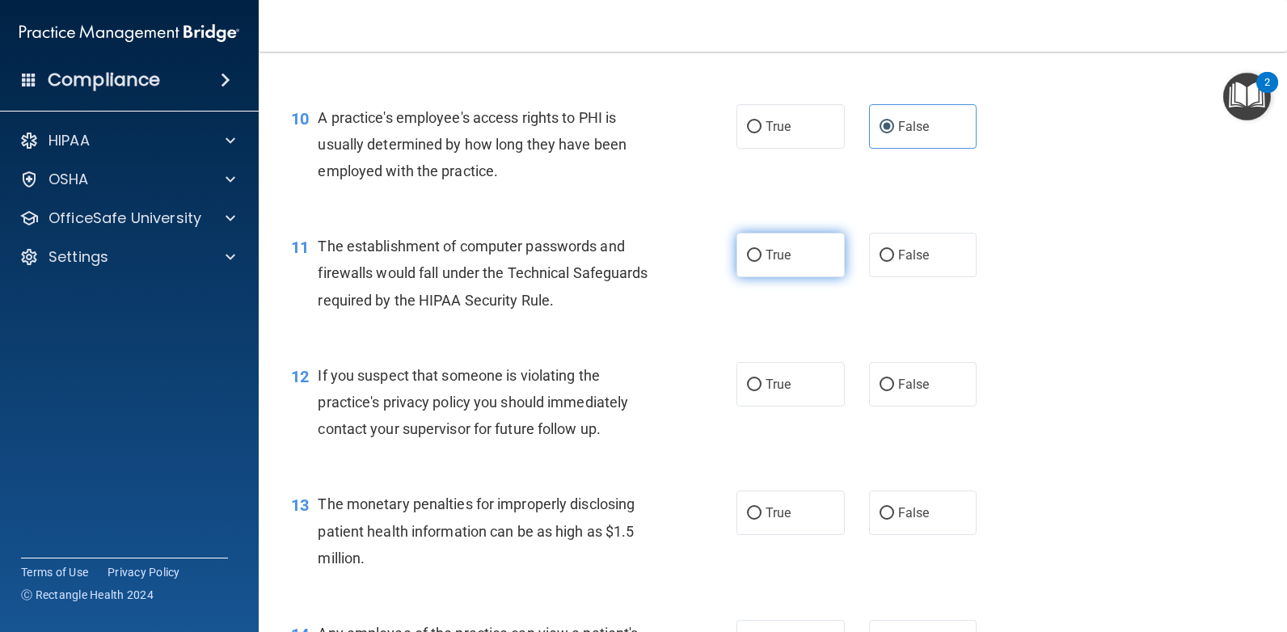
click at [786, 258] on label "True" at bounding box center [790, 255] width 108 height 44
click at [761, 258] on input "True" at bounding box center [754, 256] width 15 height 12
radio input "true"
click at [789, 376] on label "True" at bounding box center [790, 384] width 108 height 44
click at [761, 379] on input "True" at bounding box center [754, 385] width 15 height 12
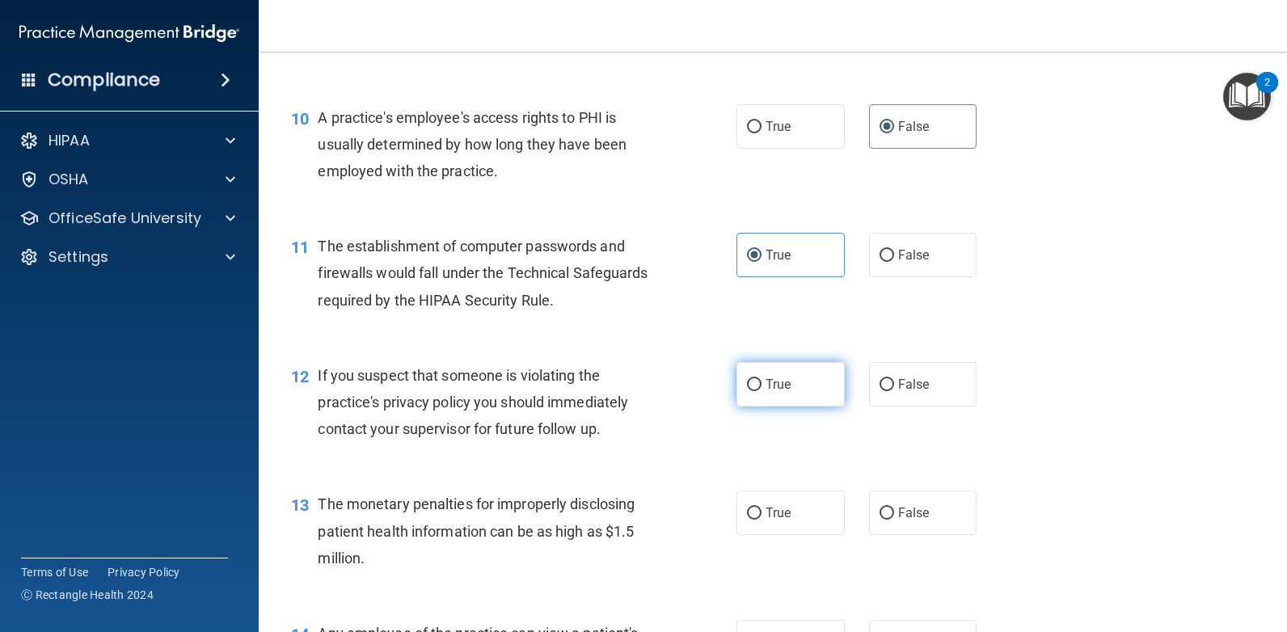
radio input "true"
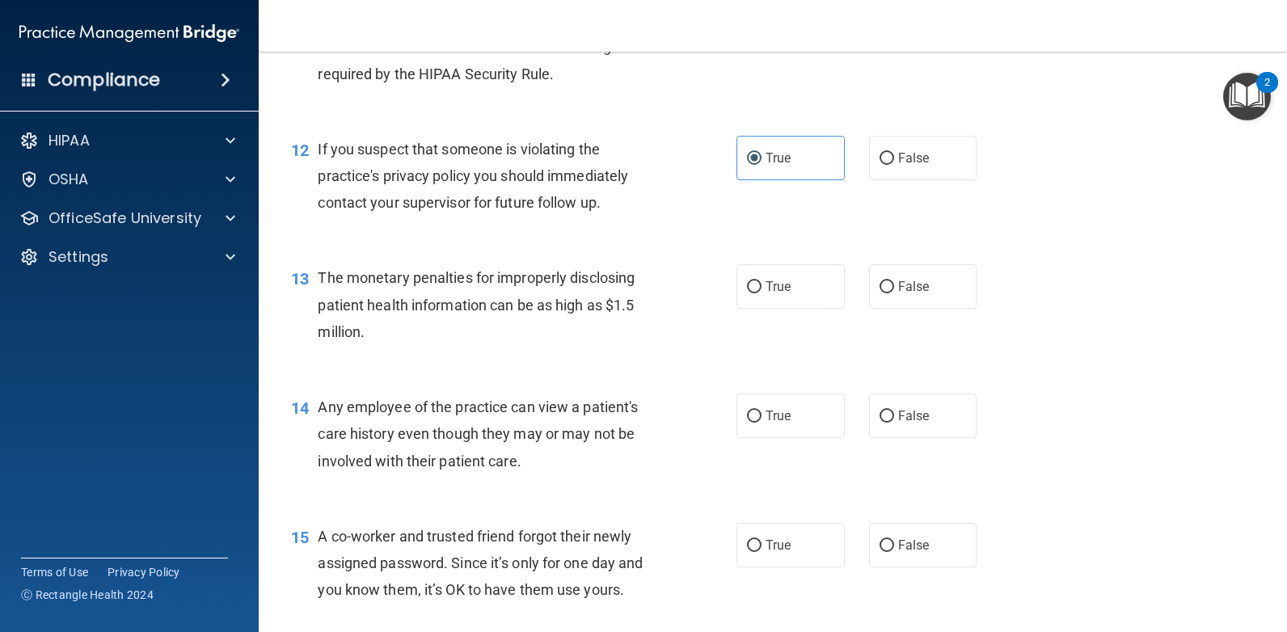
scroll to position [1455, 0]
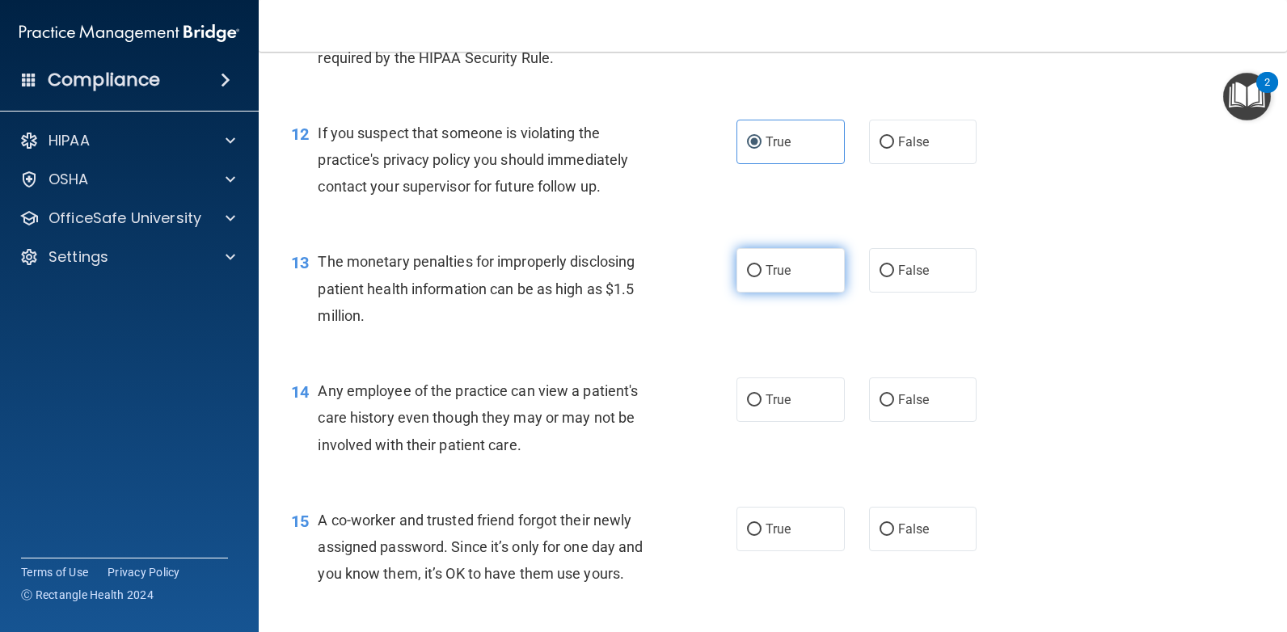
click at [804, 280] on label "True" at bounding box center [790, 270] width 108 height 44
click at [761, 277] on input "True" at bounding box center [754, 271] width 15 height 12
radio input "true"
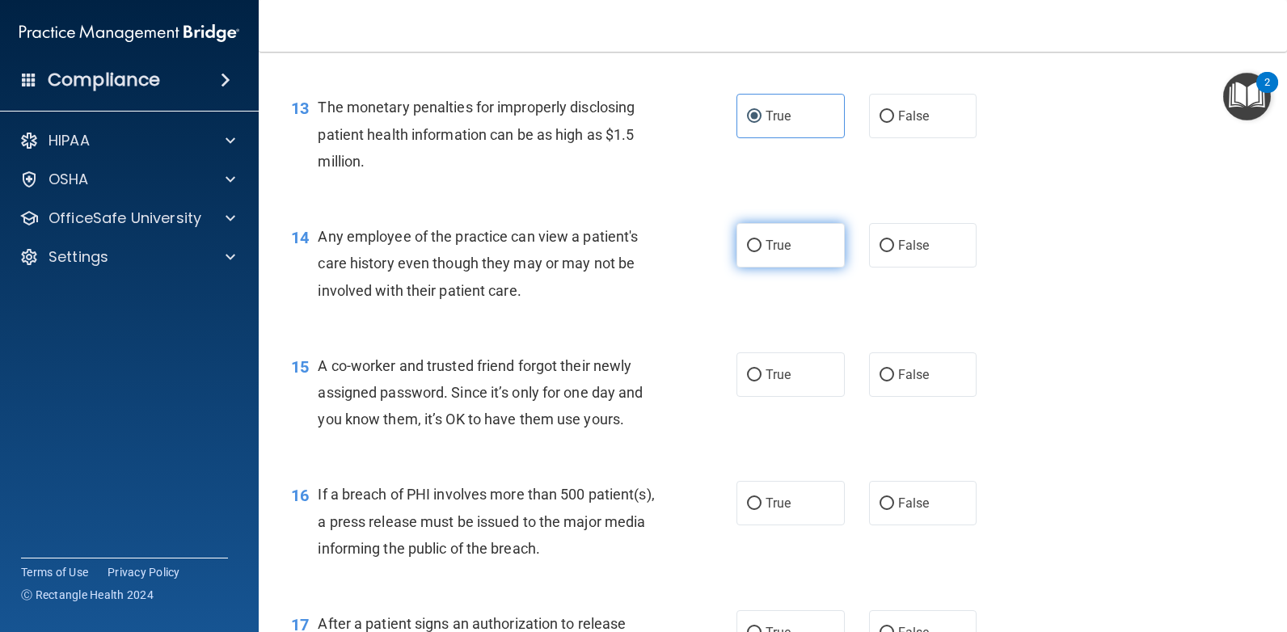
scroll to position [1617, 0]
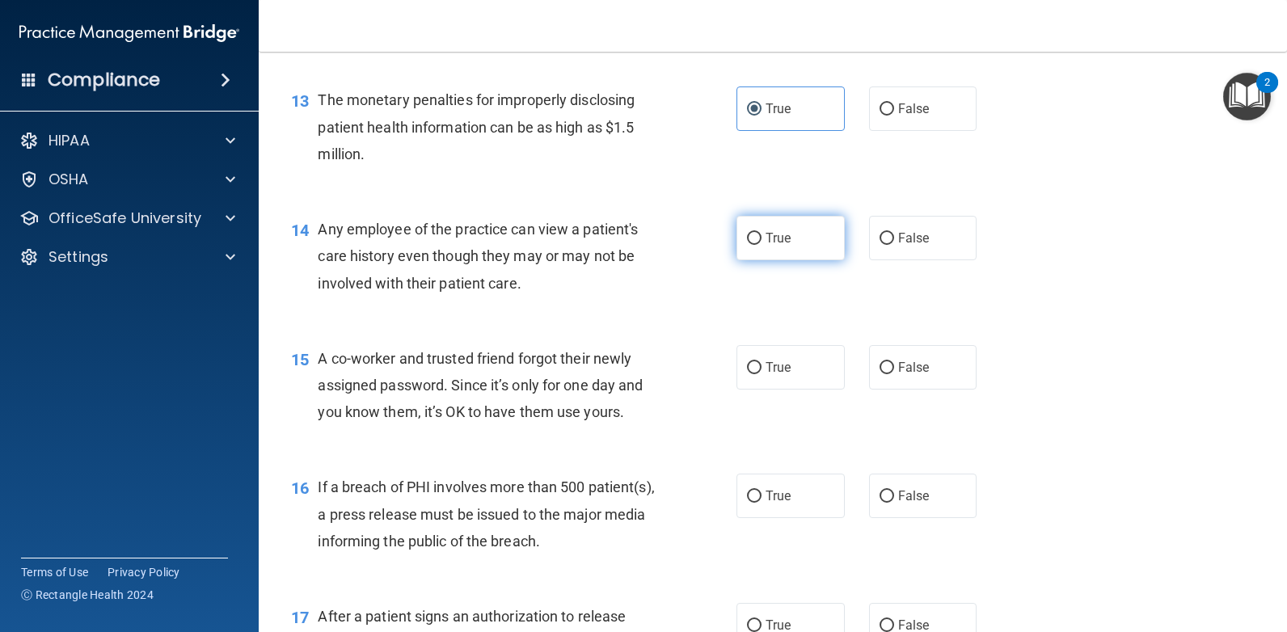
click at [809, 242] on label "True" at bounding box center [790, 238] width 108 height 44
click at [761, 242] on input "True" at bounding box center [754, 239] width 15 height 12
radio input "true"
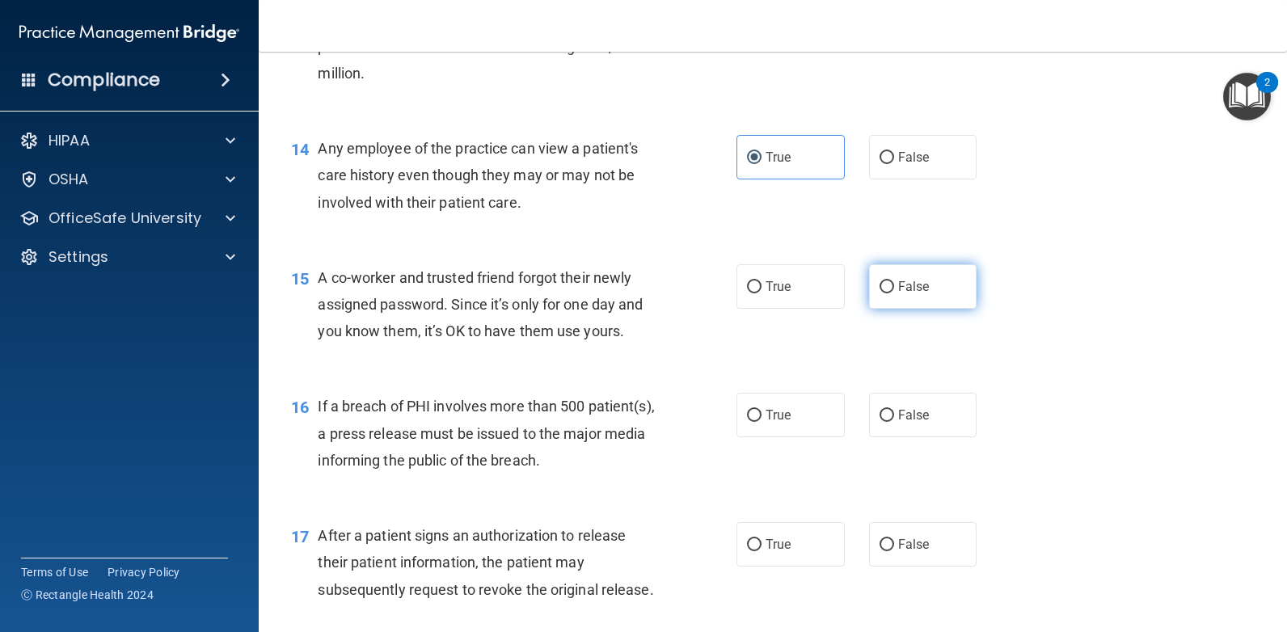
click at [900, 282] on span "False" at bounding box center [914, 286] width 32 height 15
click at [894, 282] on input "False" at bounding box center [886, 287] width 15 height 12
radio input "true"
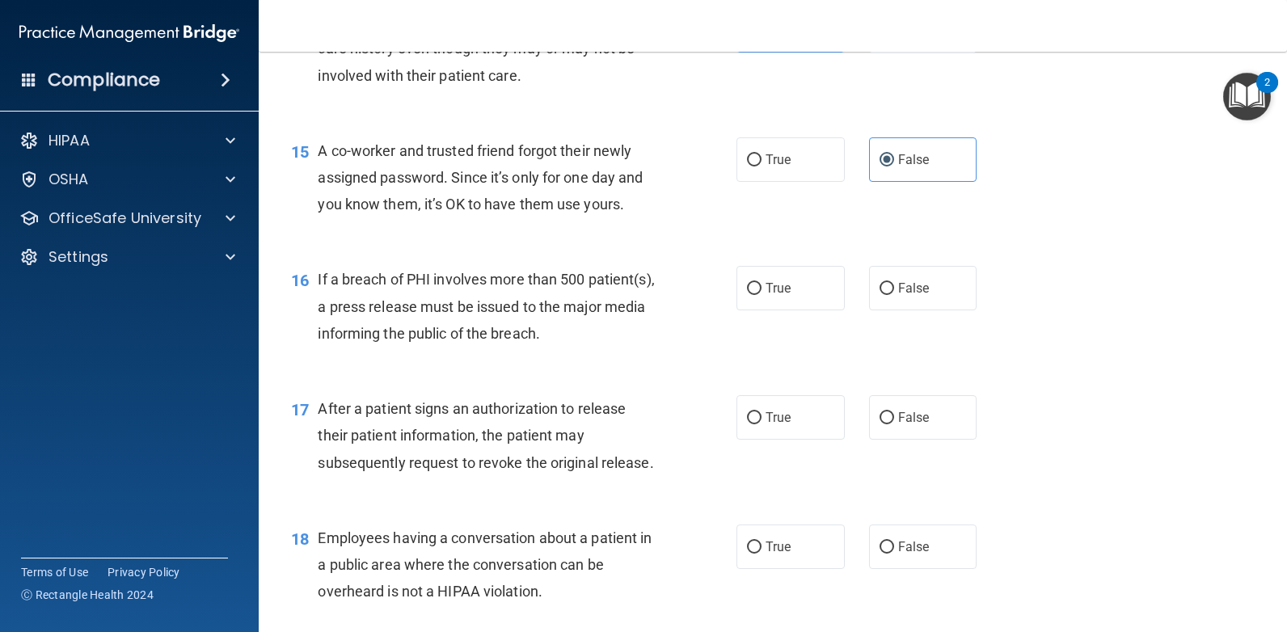
scroll to position [1940, 0]
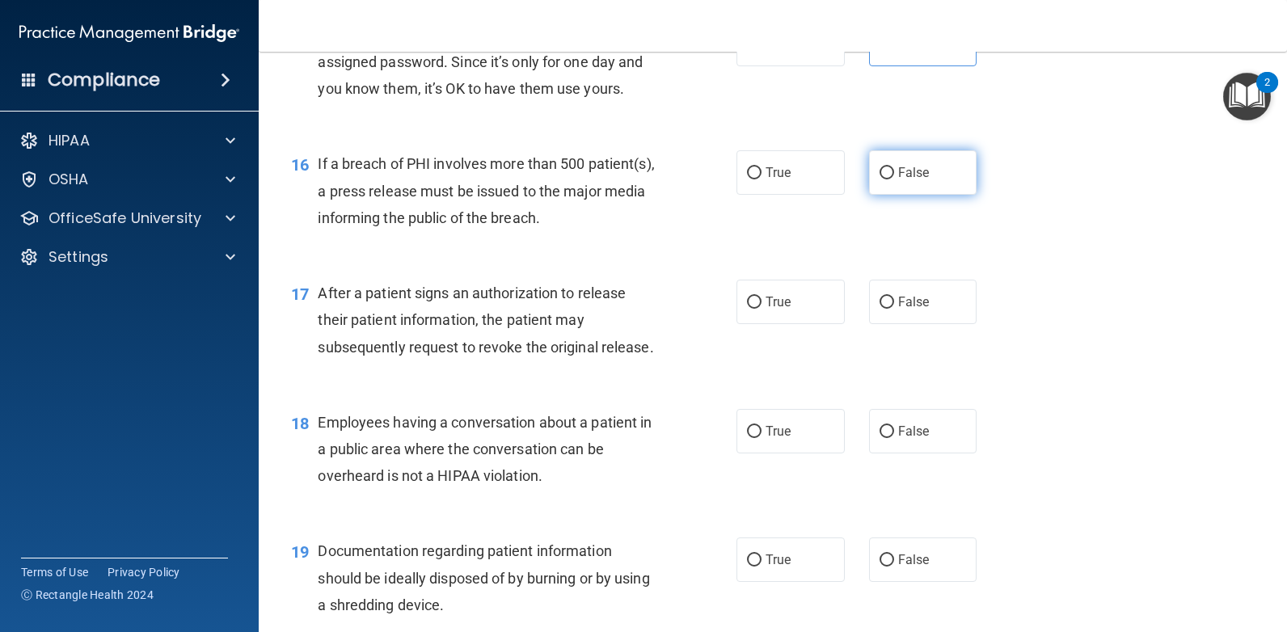
click at [905, 167] on span "False" at bounding box center [914, 172] width 32 height 15
click at [894, 167] on input "False" at bounding box center [886, 173] width 15 height 12
radio input "true"
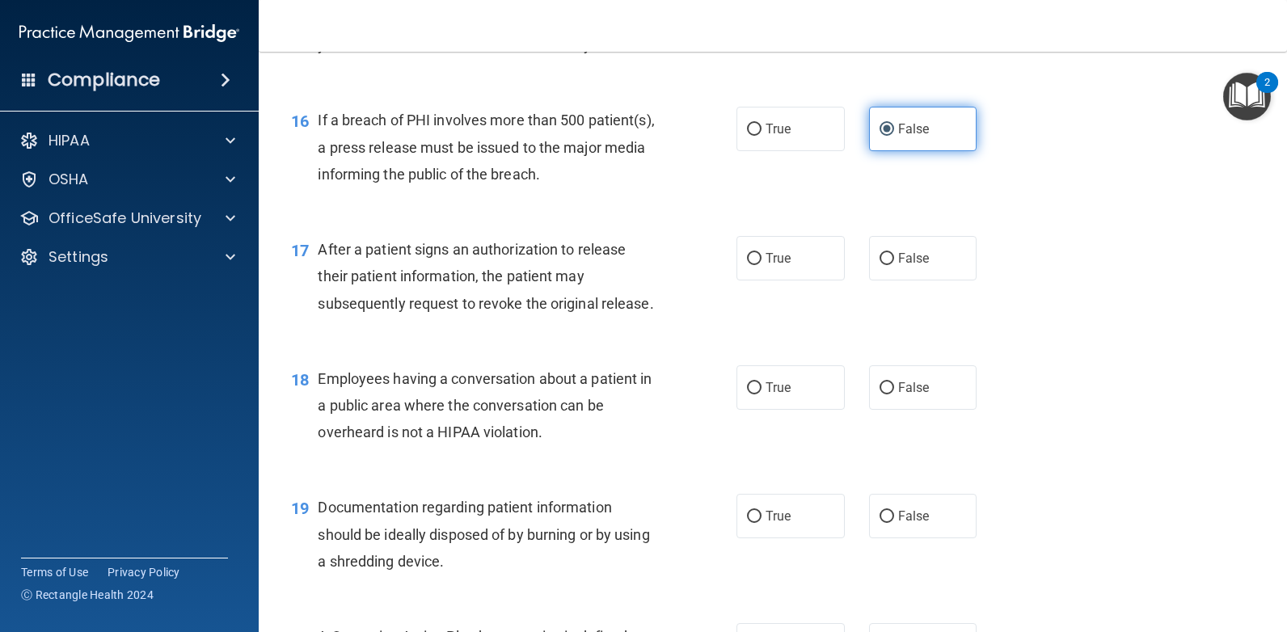
scroll to position [2021, 0]
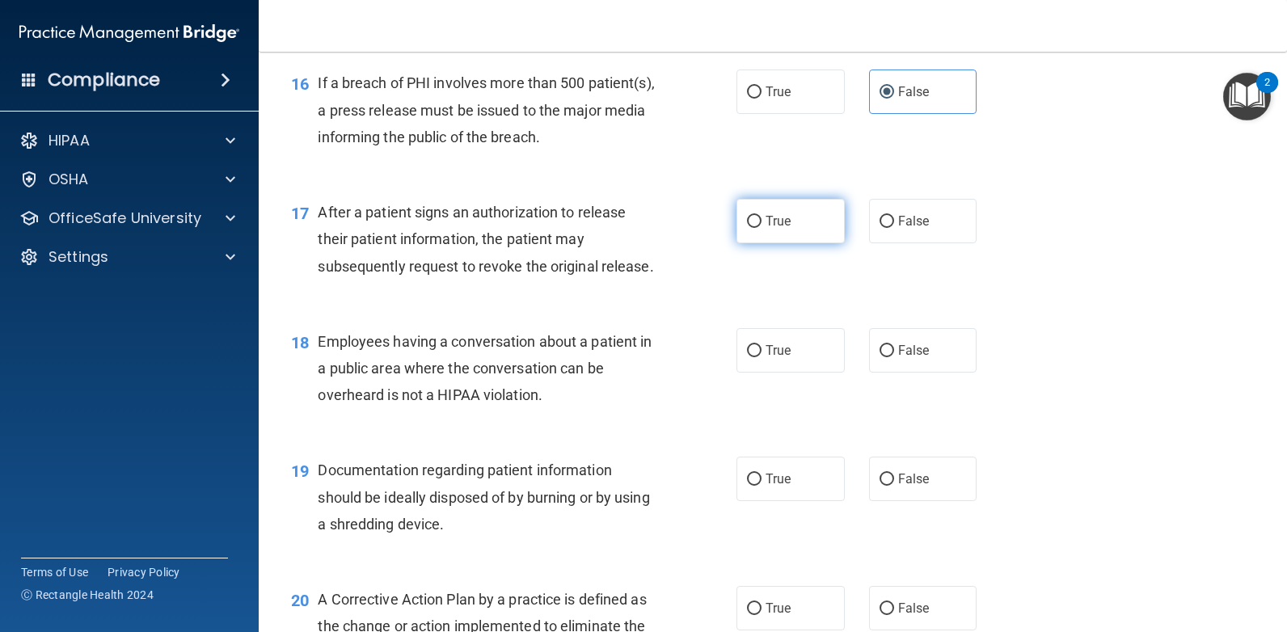
click at [798, 232] on label "True" at bounding box center [790, 221] width 108 height 44
click at [761, 228] on input "True" at bounding box center [754, 222] width 15 height 12
radio input "true"
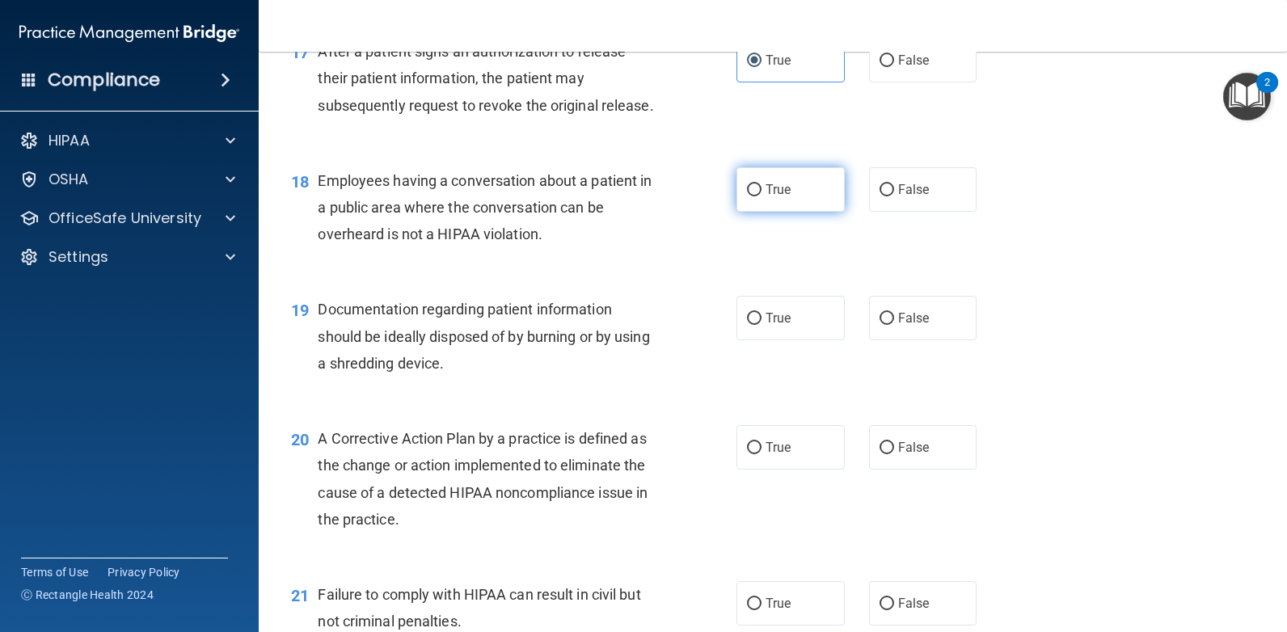
scroll to position [2182, 0]
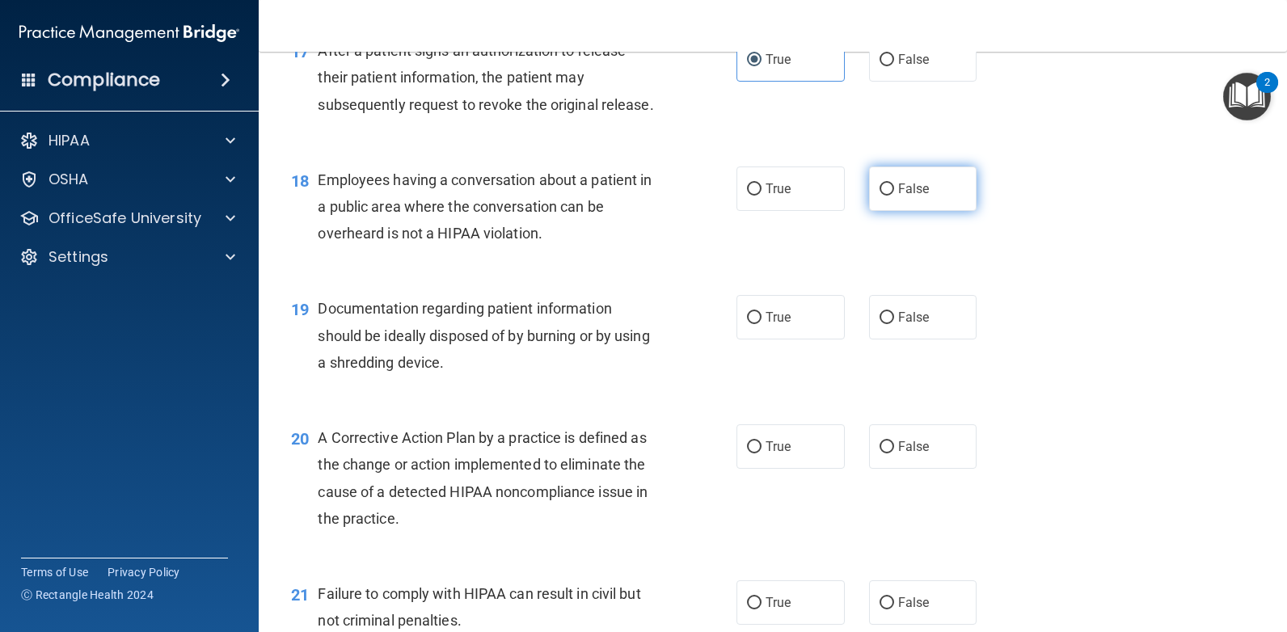
click at [898, 183] on span "False" at bounding box center [914, 188] width 32 height 15
click at [894, 183] on input "False" at bounding box center [886, 189] width 15 height 12
radio input "true"
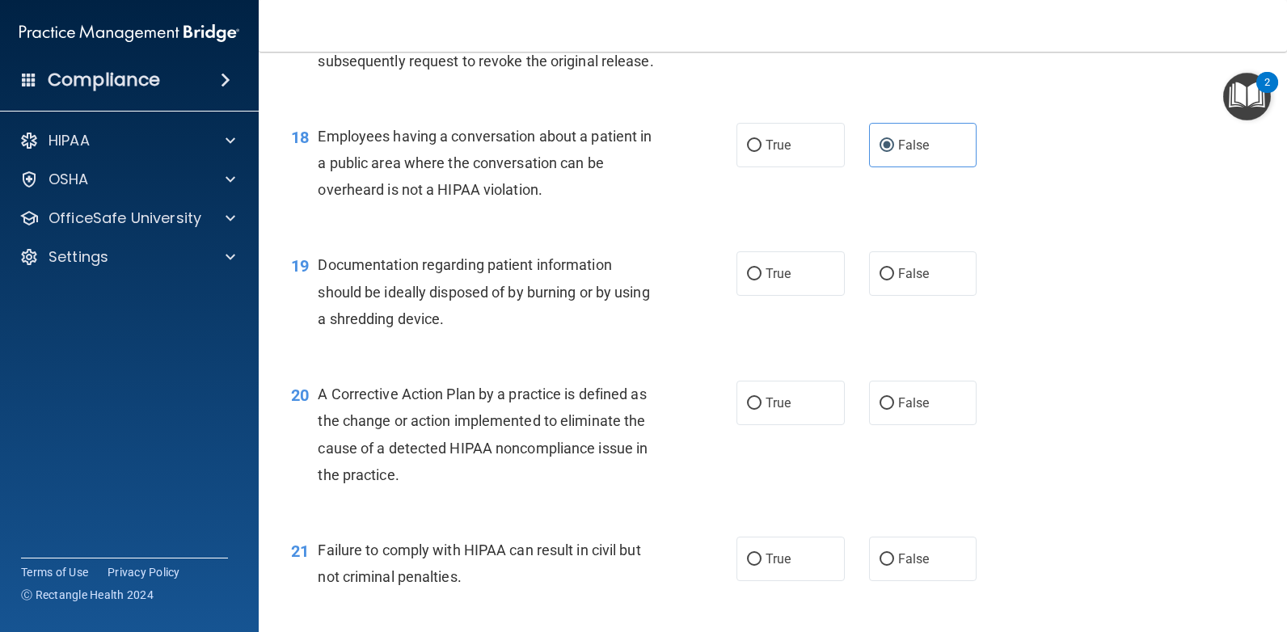
scroll to position [2263, 0]
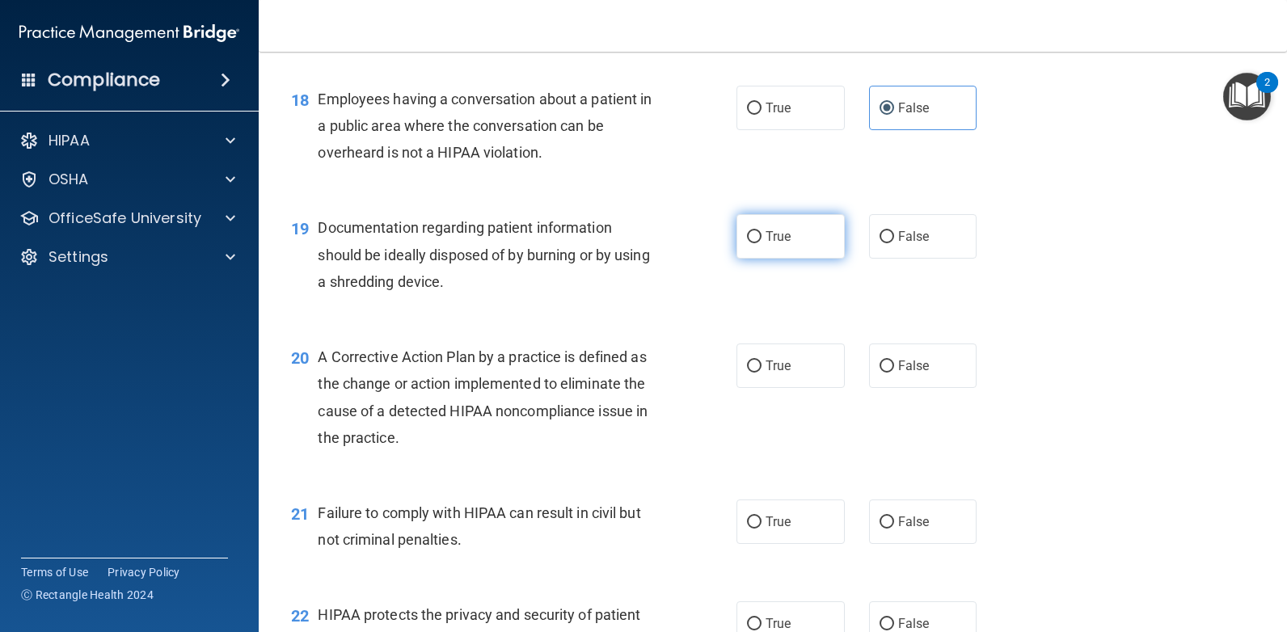
click at [821, 245] on label "True" at bounding box center [790, 236] width 108 height 44
click at [761, 243] on input "True" at bounding box center [754, 237] width 15 height 12
radio input "true"
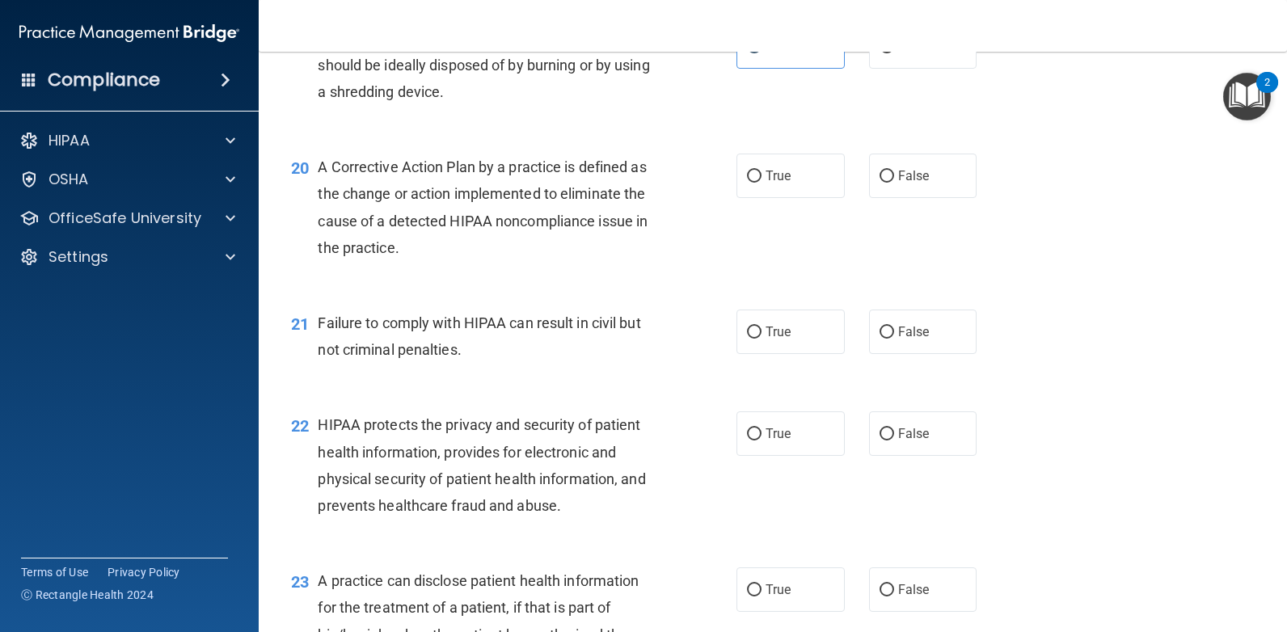
scroll to position [2425, 0]
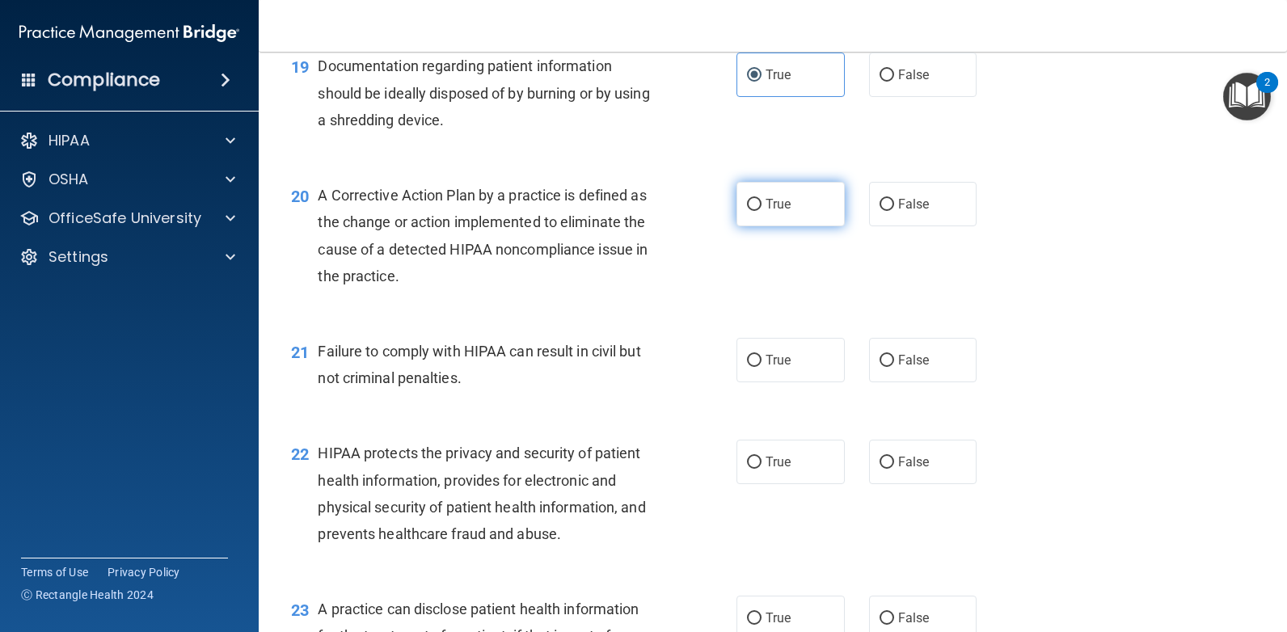
click at [795, 207] on label "True" at bounding box center [790, 204] width 108 height 44
click at [761, 207] on input "True" at bounding box center [754, 205] width 15 height 12
radio input "true"
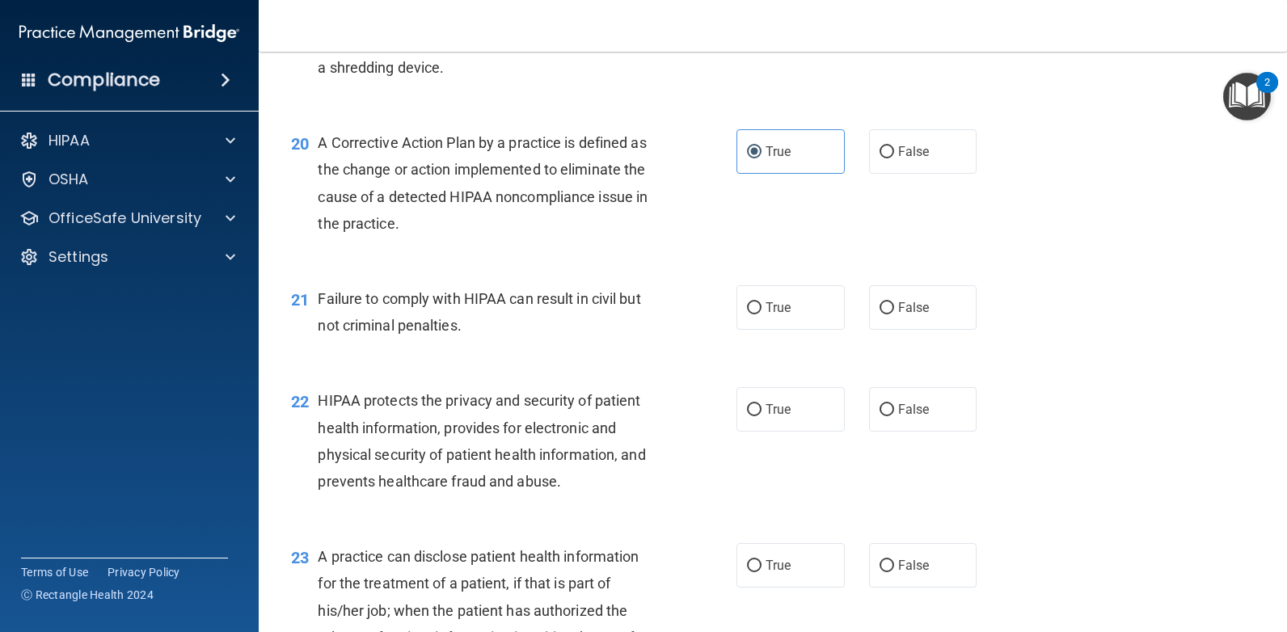
scroll to position [2506, 0]
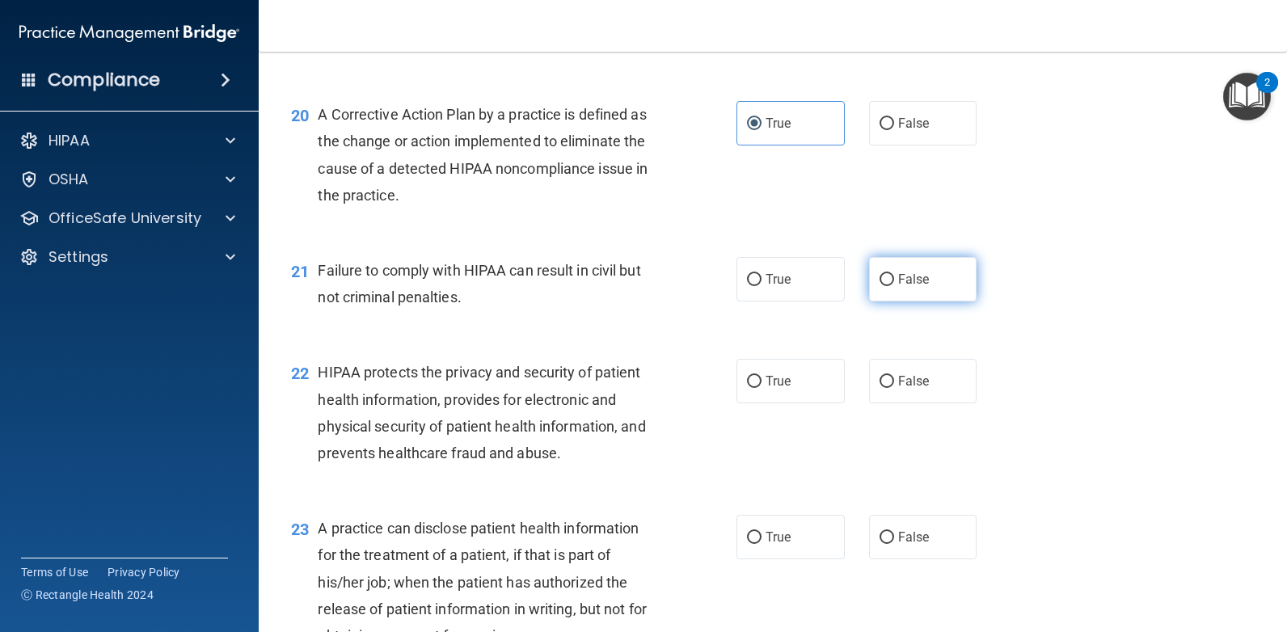
click at [887, 273] on label "False" at bounding box center [923, 279] width 108 height 44
click at [887, 274] on input "False" at bounding box center [886, 280] width 15 height 12
radio input "true"
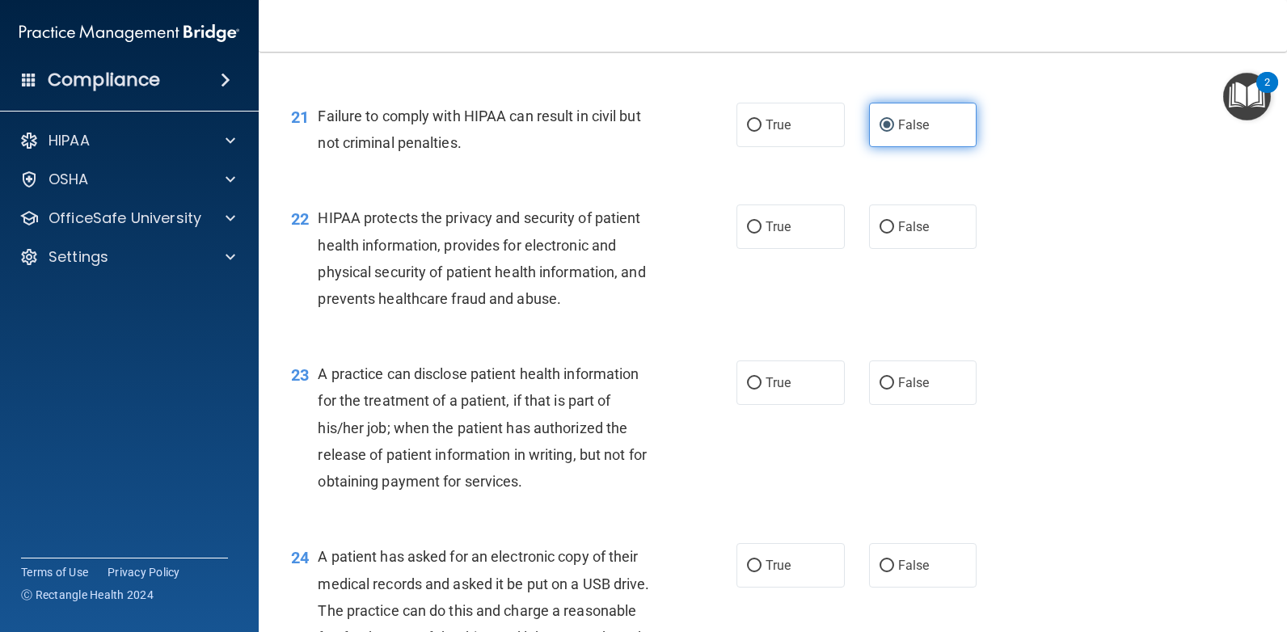
scroll to position [2748, 0]
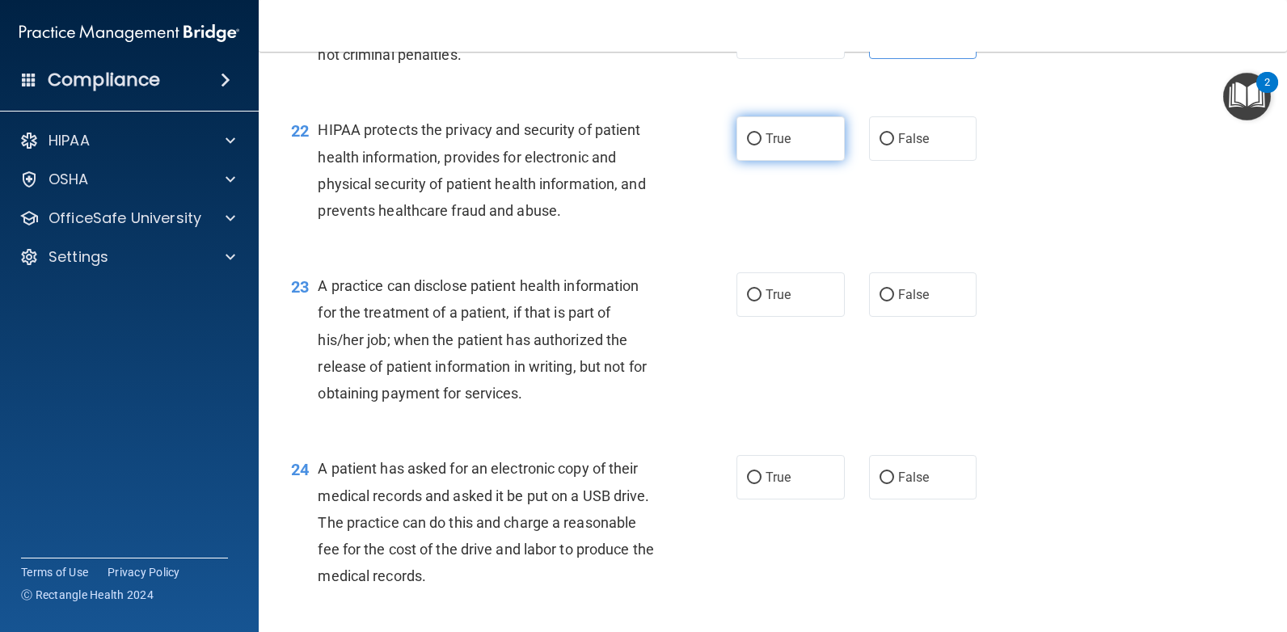
click at [791, 150] on label "True" at bounding box center [790, 138] width 108 height 44
click at [761, 145] on input "True" at bounding box center [754, 139] width 15 height 12
radio input "true"
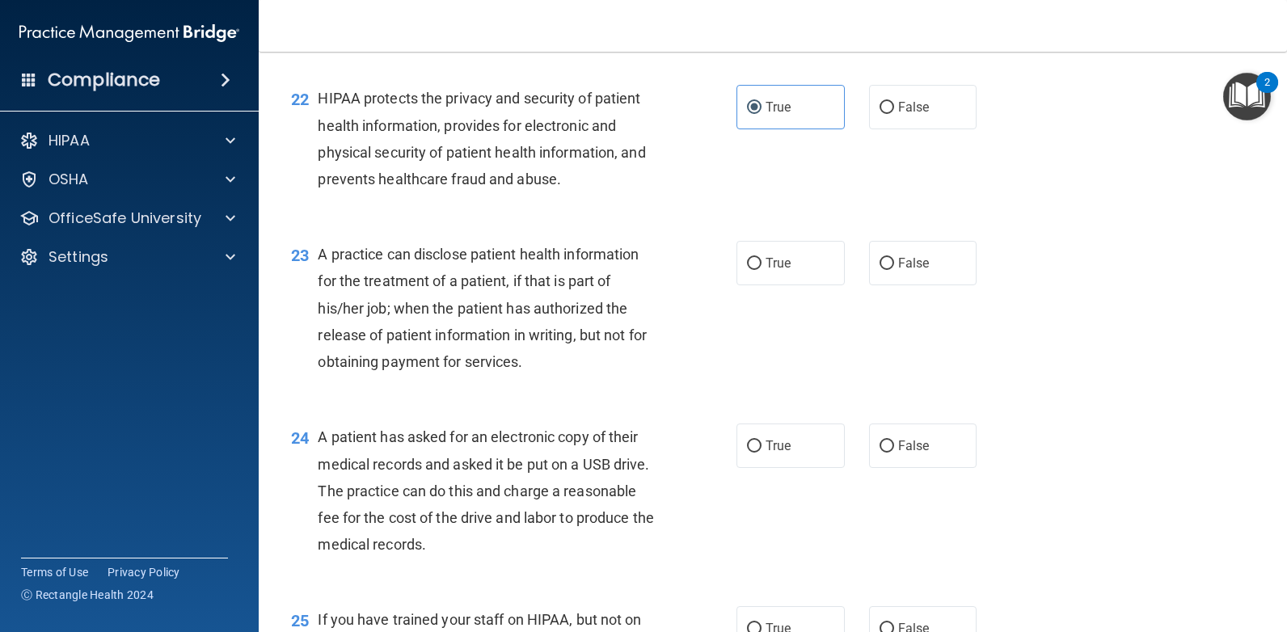
scroll to position [2751, 0]
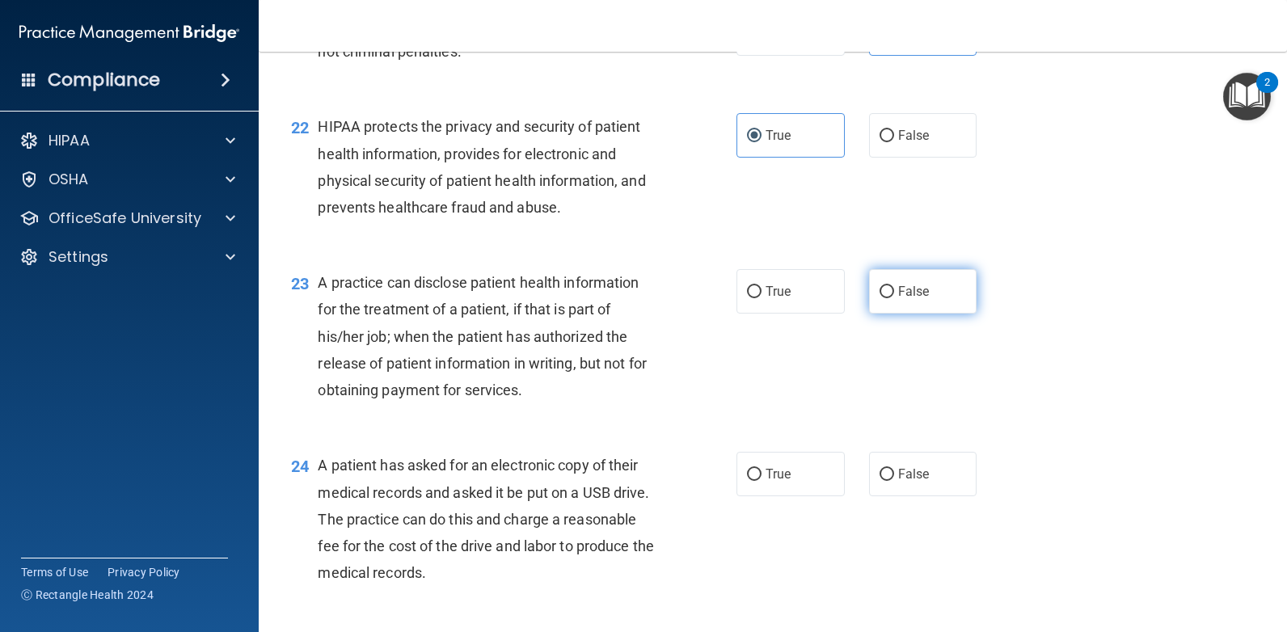
click at [900, 281] on label "False" at bounding box center [923, 291] width 108 height 44
click at [894, 286] on input "False" at bounding box center [886, 292] width 15 height 12
radio input "true"
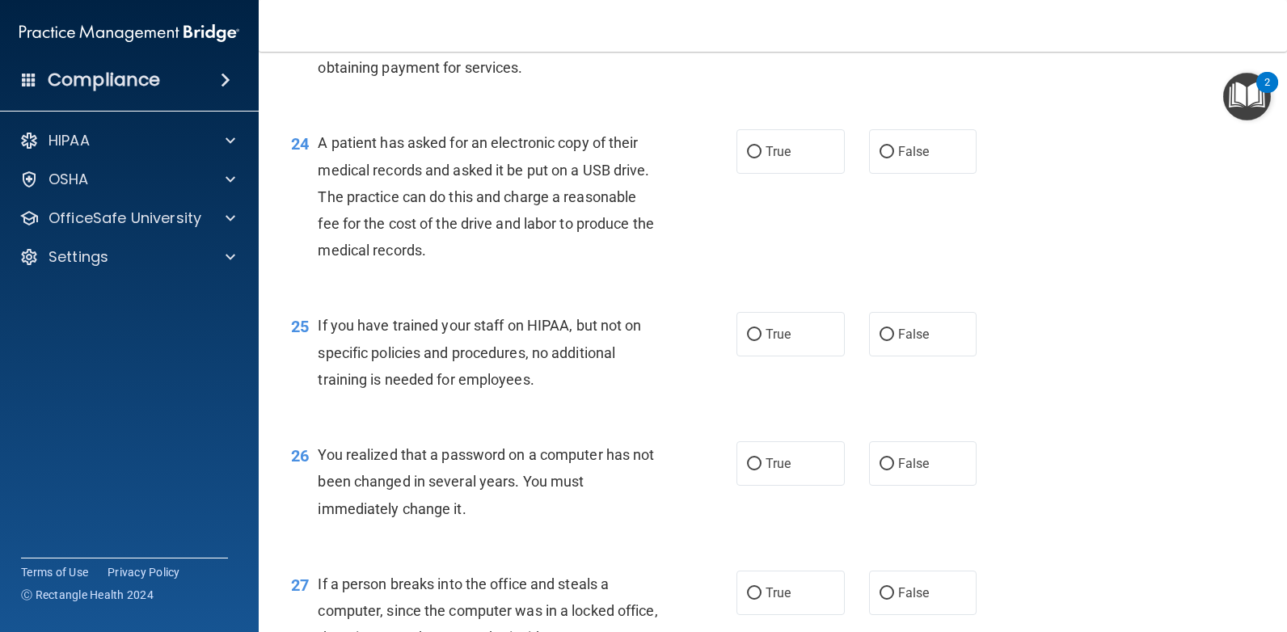
scroll to position [3075, 0]
click at [908, 143] on label "False" at bounding box center [923, 151] width 108 height 44
click at [894, 145] on input "False" at bounding box center [886, 151] width 15 height 12
radio input "true"
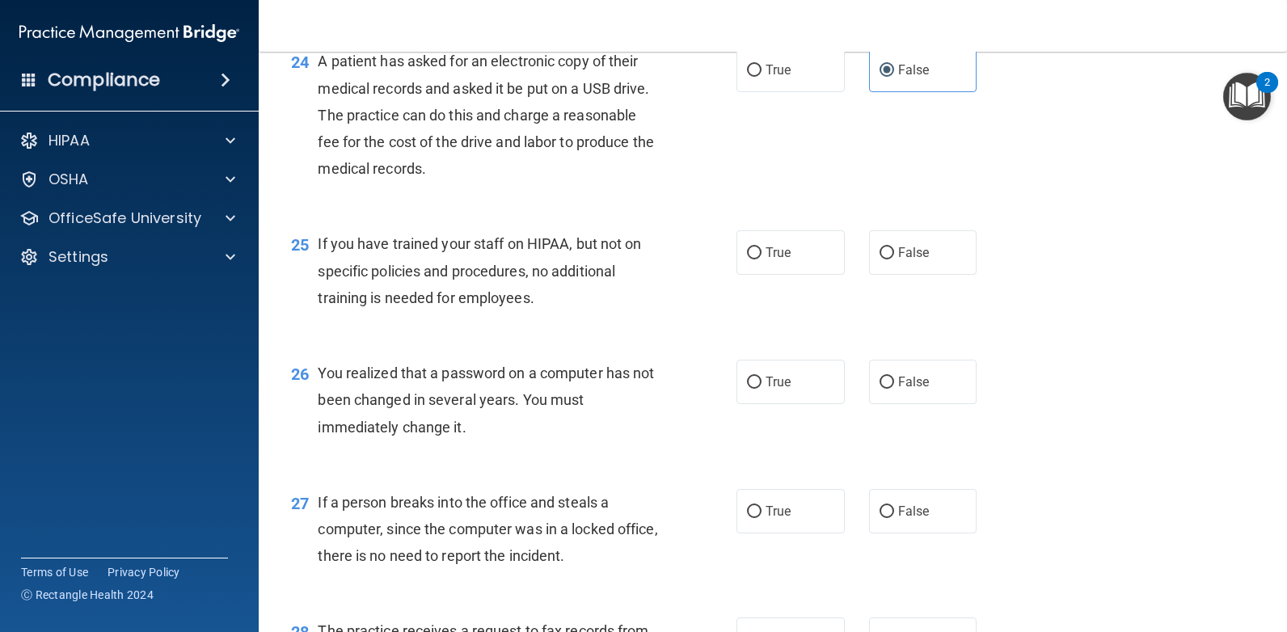
scroll to position [3236, 0]
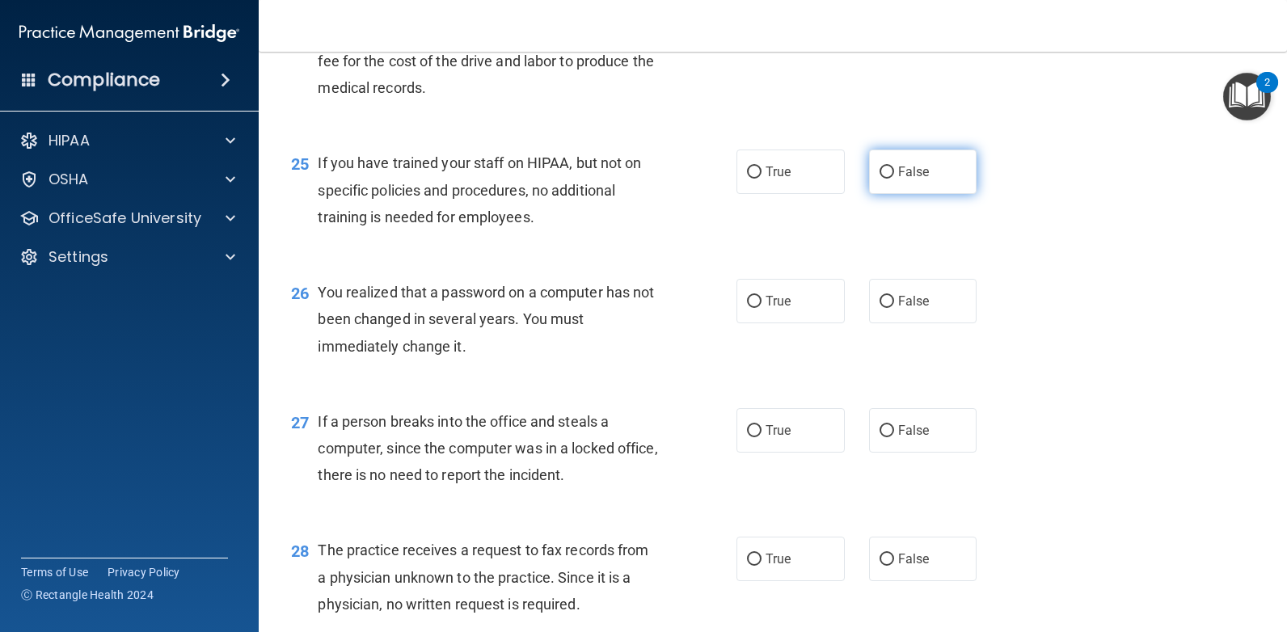
click at [898, 167] on span "False" at bounding box center [914, 171] width 32 height 15
click at [893, 167] on input "False" at bounding box center [886, 173] width 15 height 12
radio input "true"
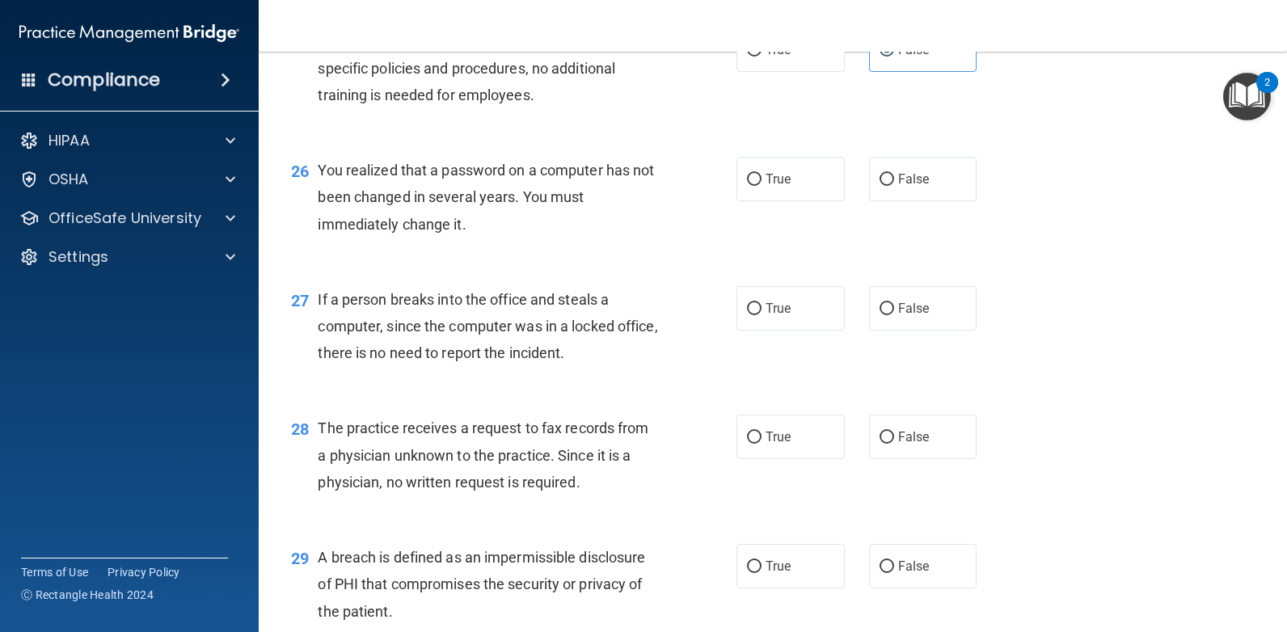
scroll to position [3398, 0]
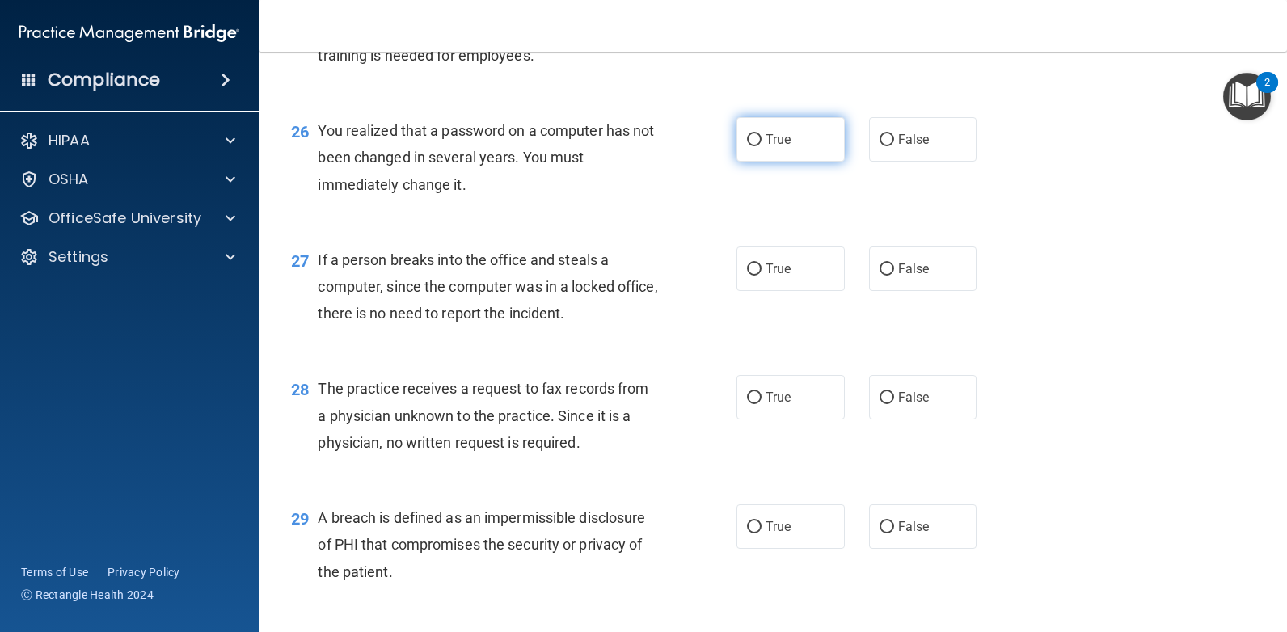
click at [811, 148] on label "True" at bounding box center [790, 139] width 108 height 44
click at [761, 146] on input "True" at bounding box center [754, 140] width 15 height 12
radio input "true"
click at [898, 270] on span "False" at bounding box center [914, 268] width 32 height 15
click at [894, 270] on input "False" at bounding box center [886, 269] width 15 height 12
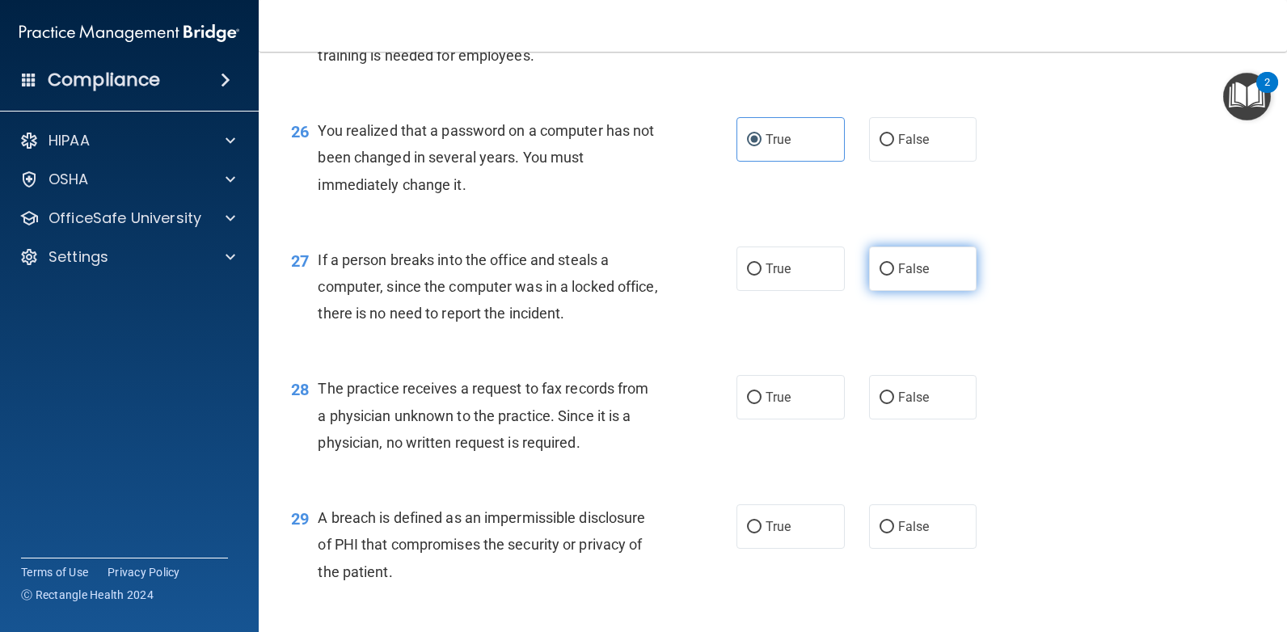
radio input "true"
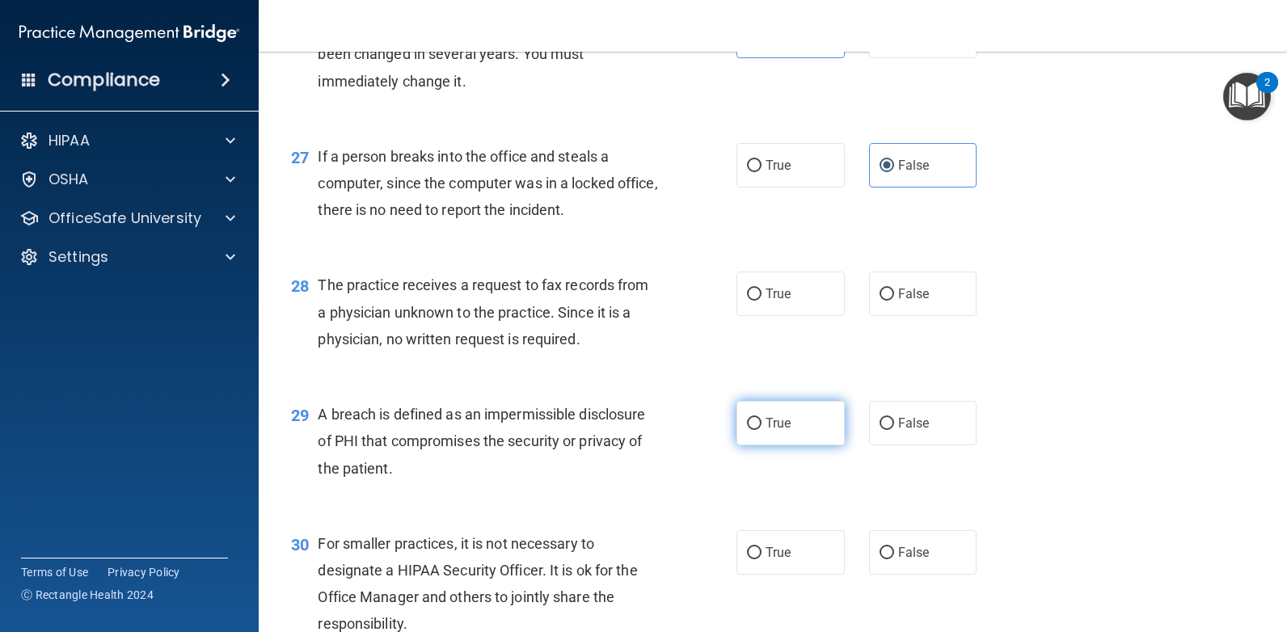
scroll to position [3640, 0]
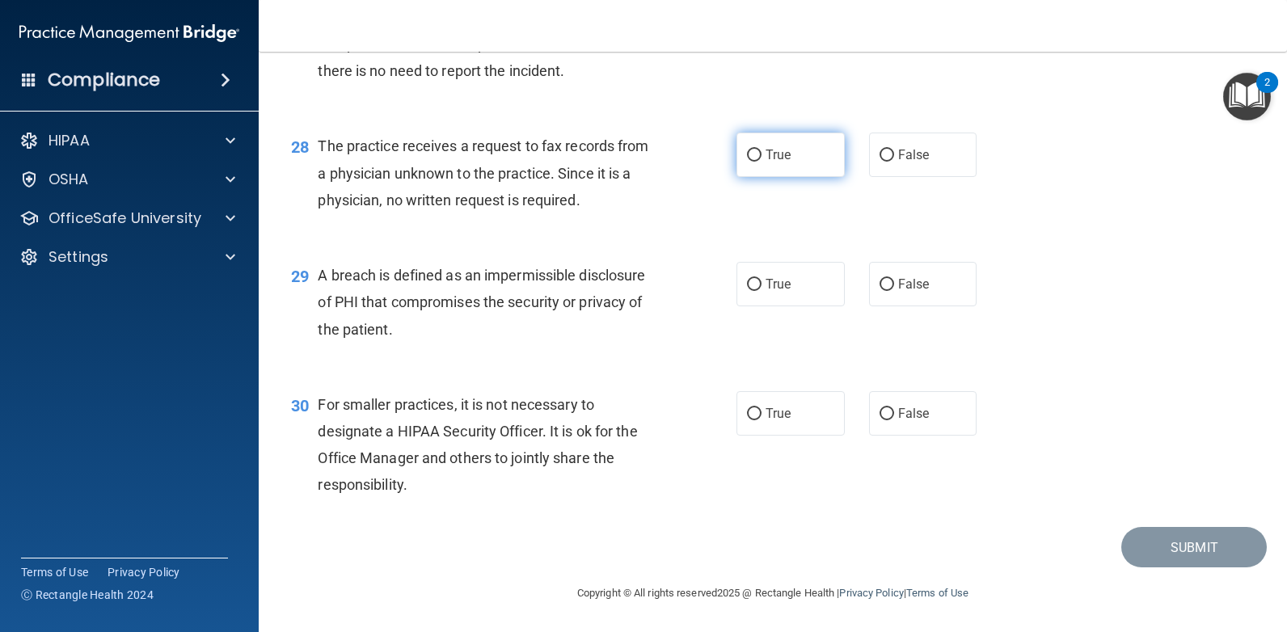
click at [765, 154] on span "True" at bounding box center [777, 154] width 25 height 15
click at [761, 154] on input "True" at bounding box center [754, 156] width 15 height 12
radio input "true"
click at [789, 281] on label "True" at bounding box center [790, 284] width 108 height 44
click at [761, 281] on input "True" at bounding box center [754, 285] width 15 height 12
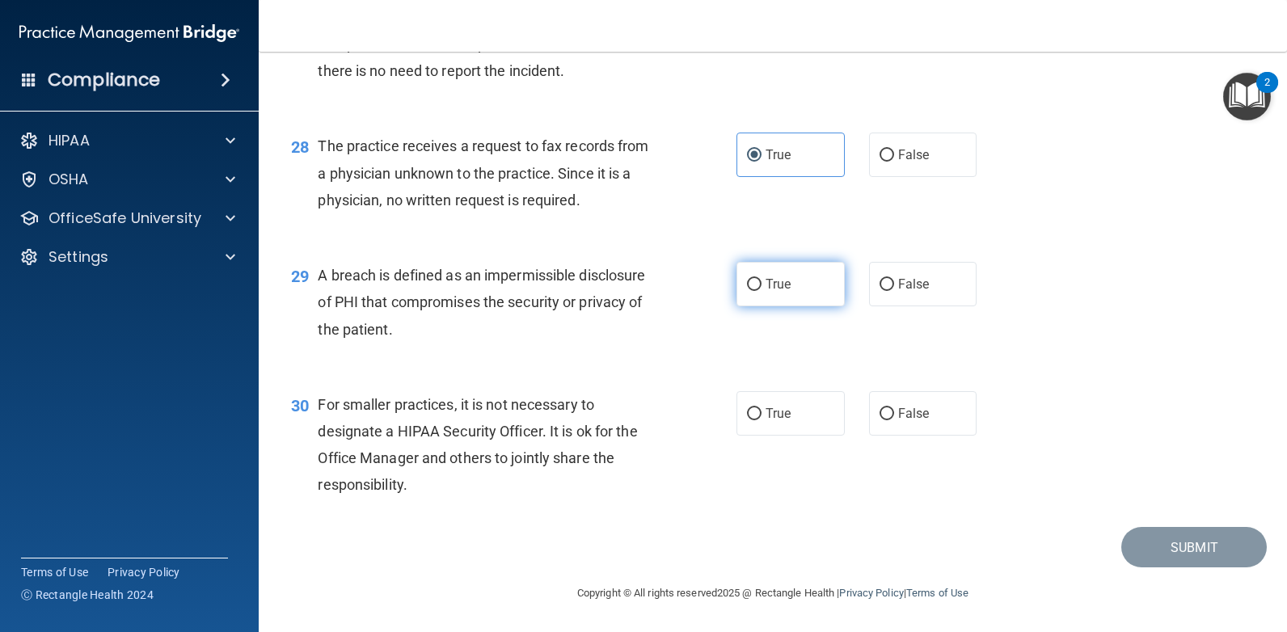
radio input "true"
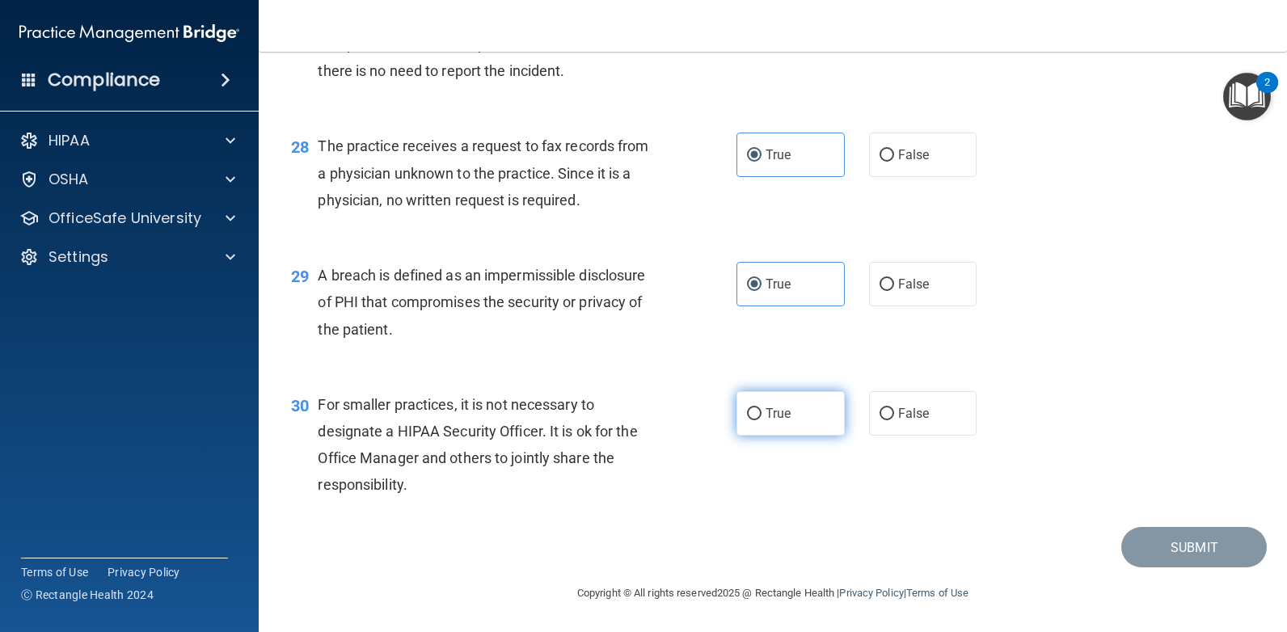
click at [770, 417] on span "True" at bounding box center [777, 413] width 25 height 15
drag, startPoint x: 771, startPoint y: 417, endPoint x: 739, endPoint y: 407, distance: 34.0
click at [739, 407] on label "True" at bounding box center [790, 413] width 108 height 44
click at [747, 408] on input "True" at bounding box center [754, 414] width 15 height 12
radio input "true"
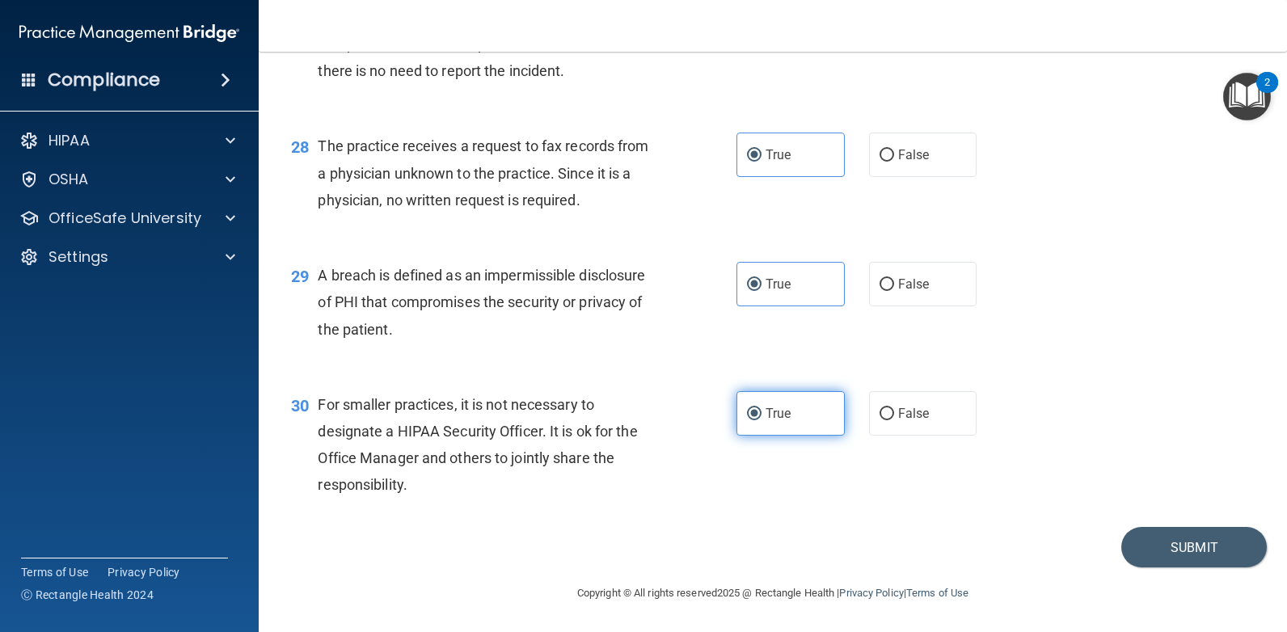
click at [750, 413] on input "True" at bounding box center [754, 414] width 15 height 12
click at [1142, 554] on button "Submit" at bounding box center [1193, 547] width 145 height 41
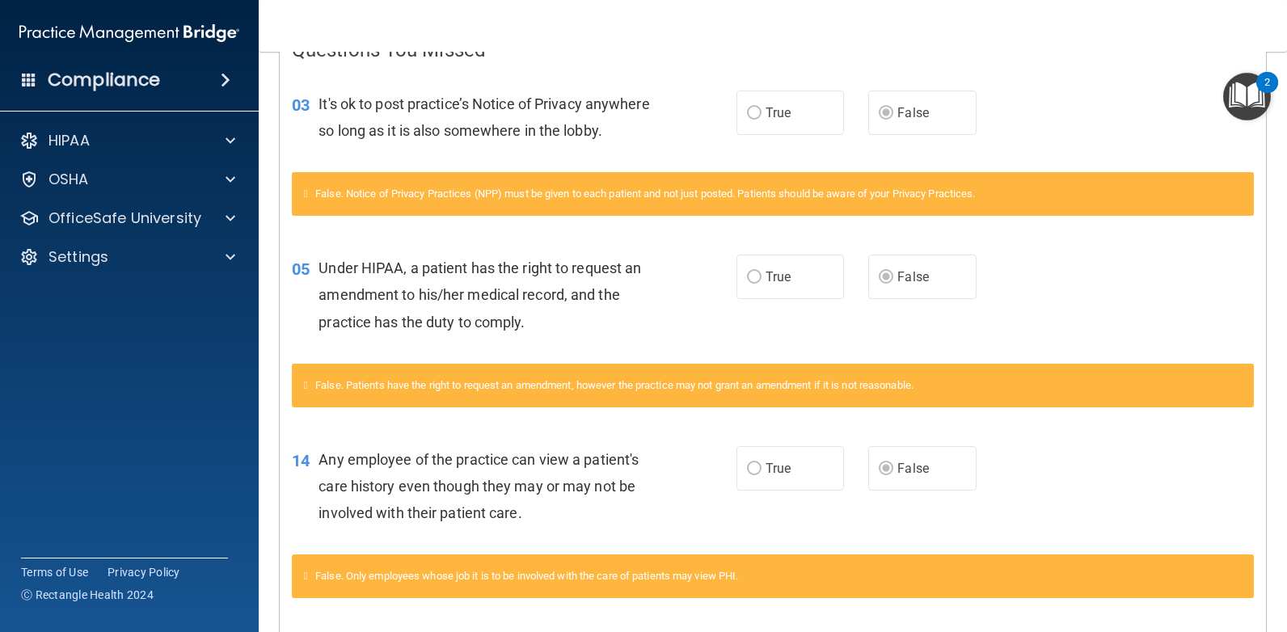
scroll to position [79, 0]
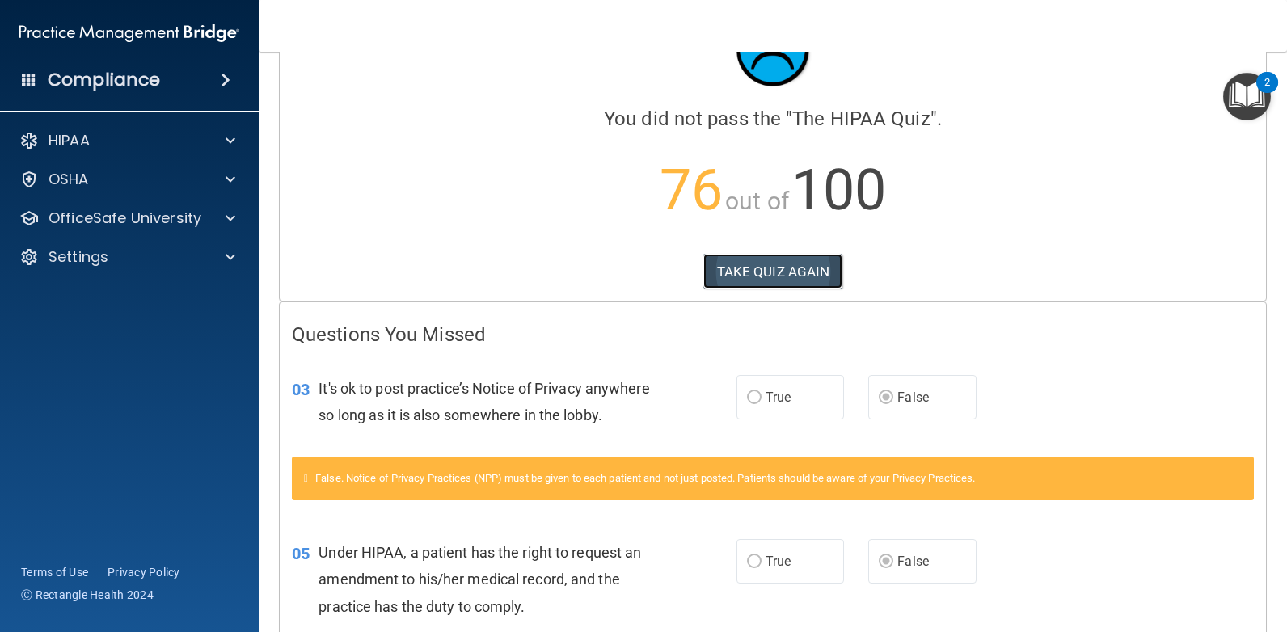
click at [731, 285] on button "TAKE QUIZ AGAIN" at bounding box center [773, 272] width 140 height 36
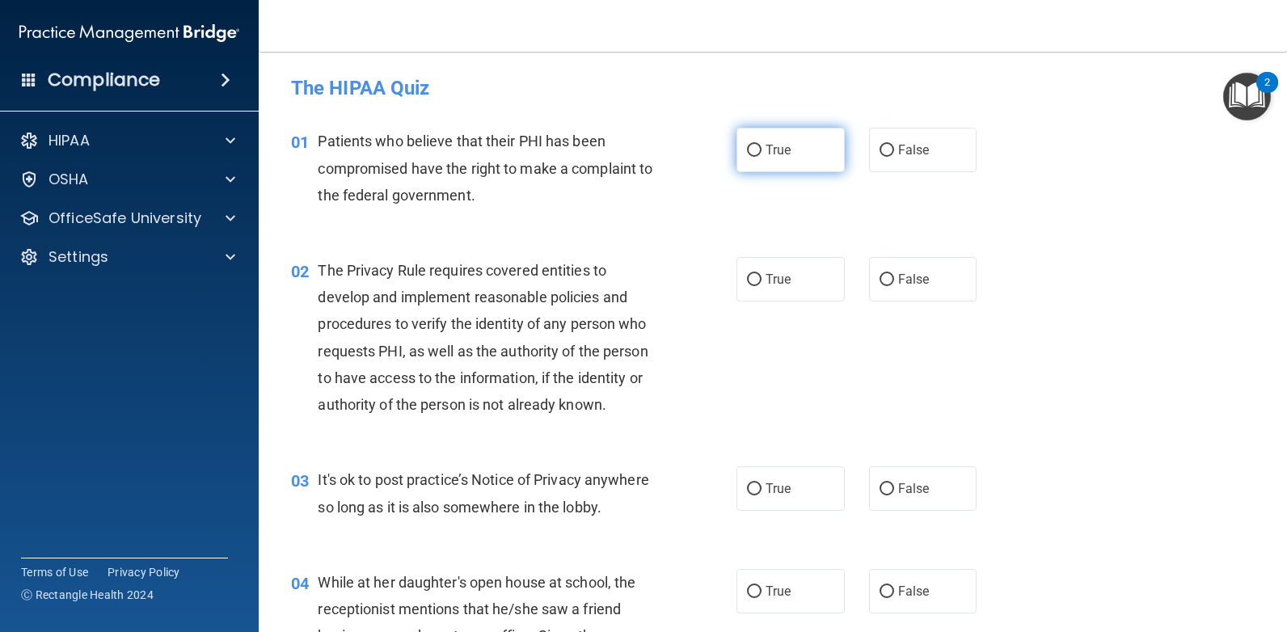
click at [770, 149] on span "True" at bounding box center [777, 149] width 25 height 15
click at [761, 149] on input "True" at bounding box center [754, 151] width 15 height 12
radio input "true"
click at [766, 280] on span "True" at bounding box center [777, 279] width 25 height 15
click at [761, 280] on input "True" at bounding box center [754, 280] width 15 height 12
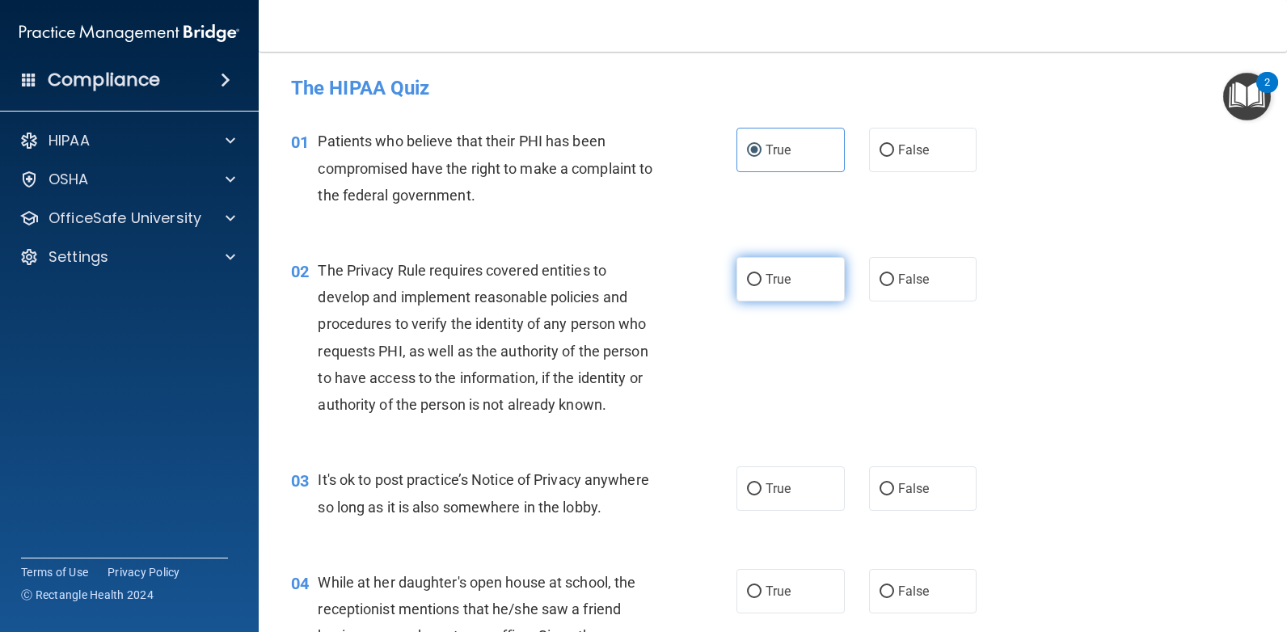
radio input "true"
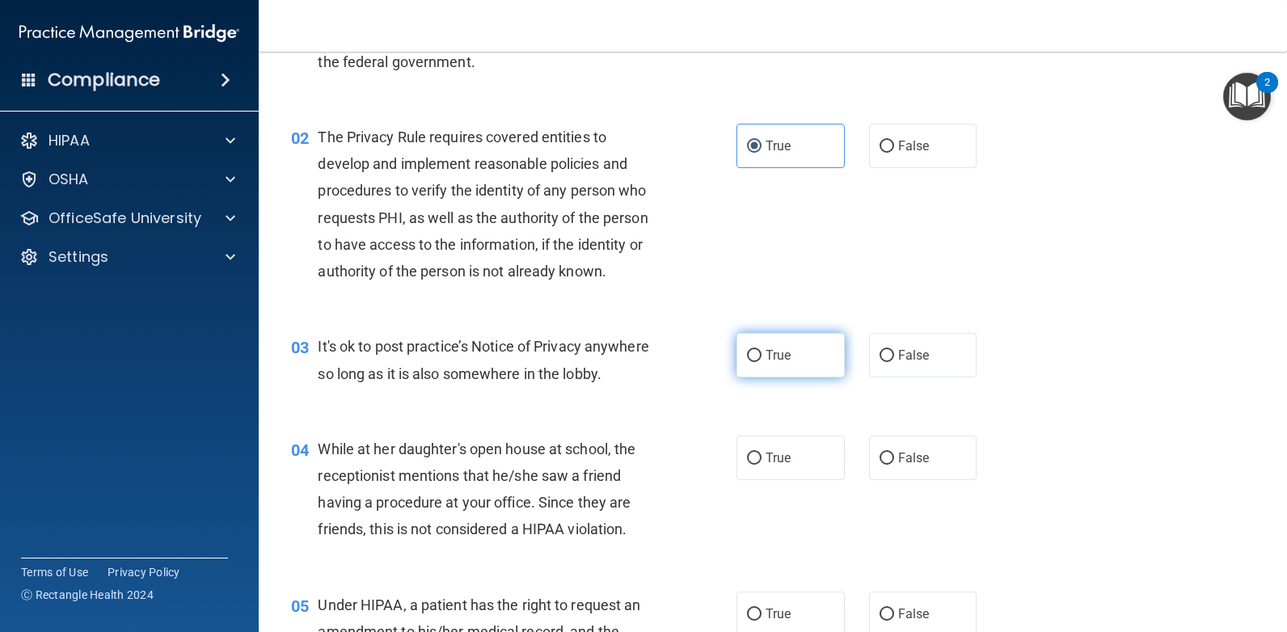
scroll to position [162, 0]
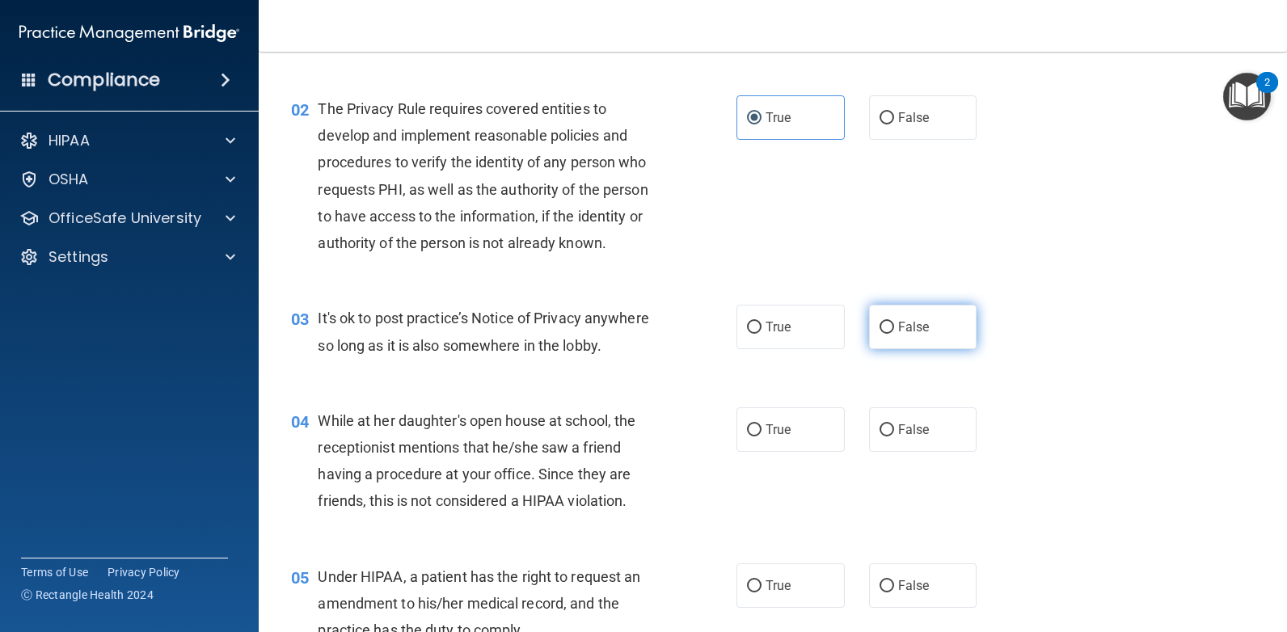
click at [911, 328] on span "False" at bounding box center [914, 326] width 32 height 15
click at [894, 328] on input "False" at bounding box center [886, 328] width 15 height 12
radio input "true"
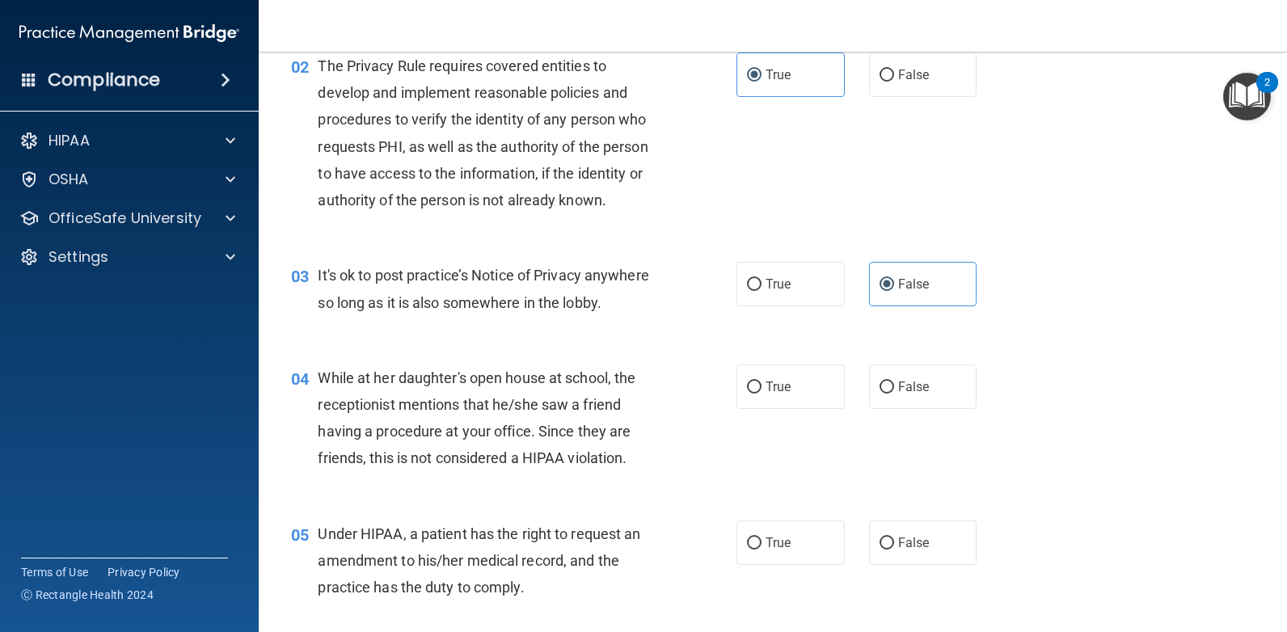
scroll to position [404, 0]
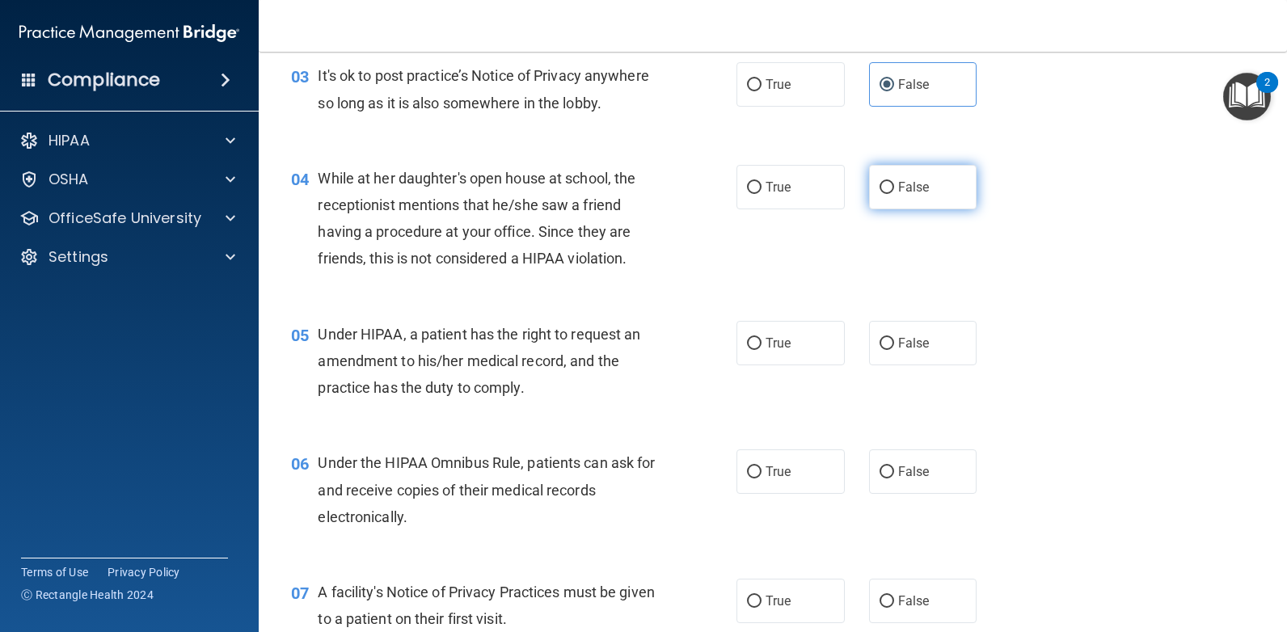
click at [898, 192] on span "False" at bounding box center [914, 186] width 32 height 15
click at [891, 192] on input "False" at bounding box center [886, 188] width 15 height 12
radio input "true"
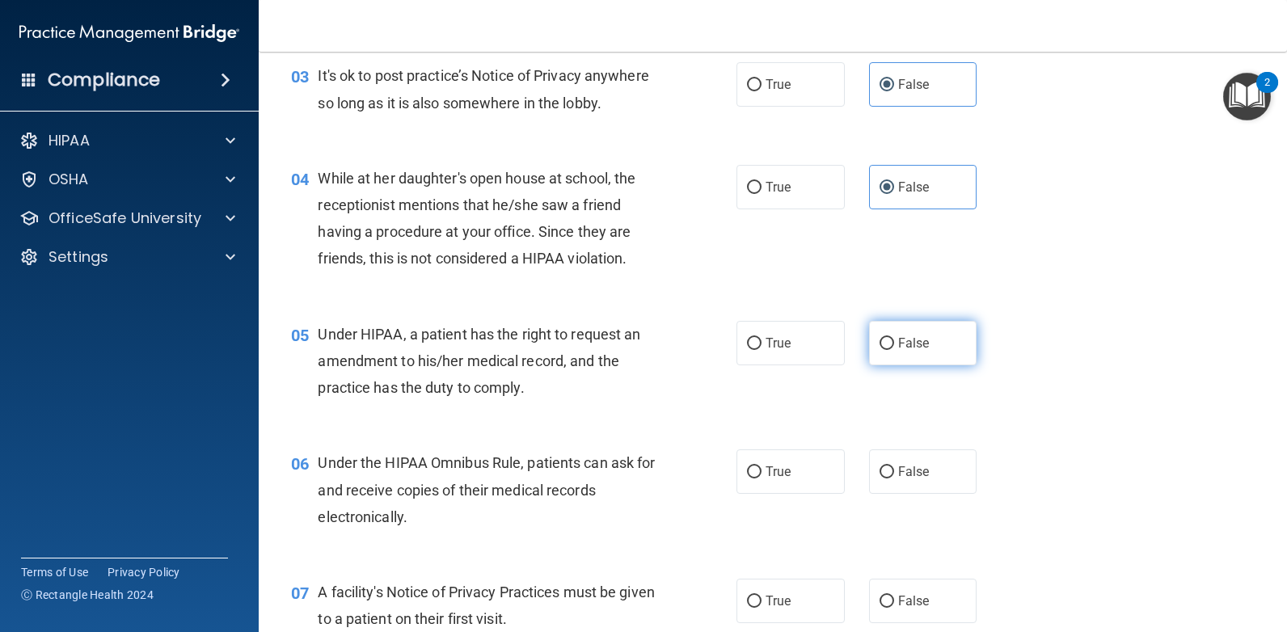
click at [898, 347] on span "False" at bounding box center [914, 342] width 32 height 15
click at [894, 347] on input "False" at bounding box center [886, 344] width 15 height 12
radio input "true"
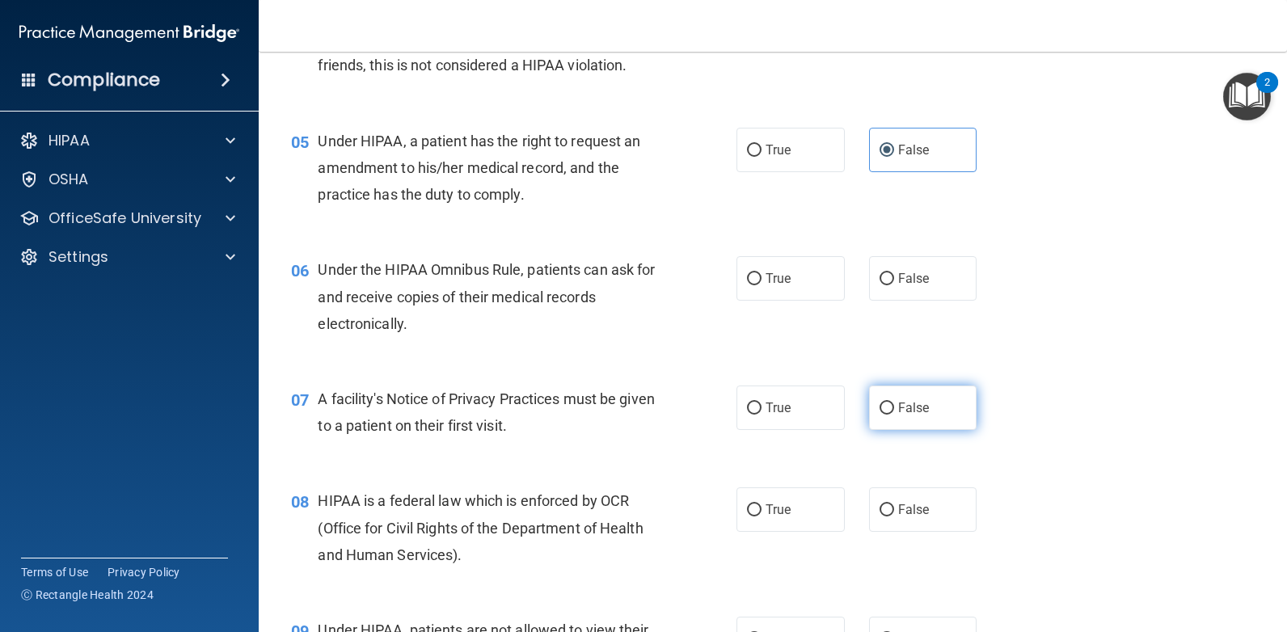
scroll to position [727, 0]
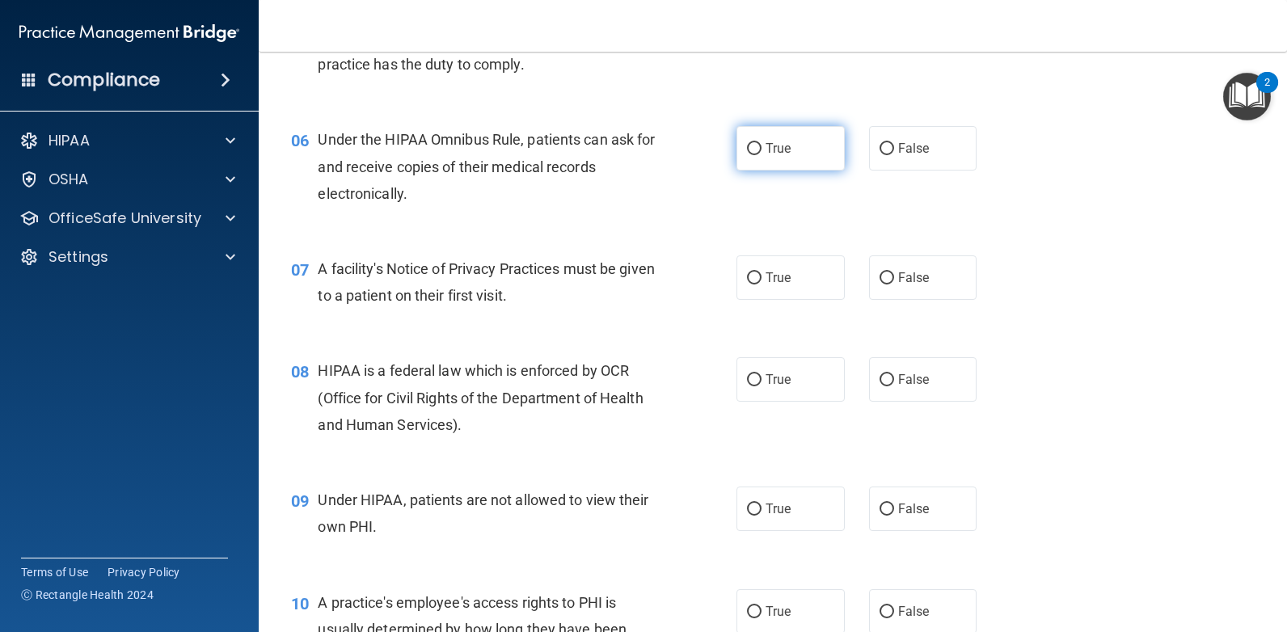
click at [790, 161] on label "True" at bounding box center [790, 148] width 108 height 44
click at [761, 155] on input "True" at bounding box center [754, 149] width 15 height 12
radio input "true"
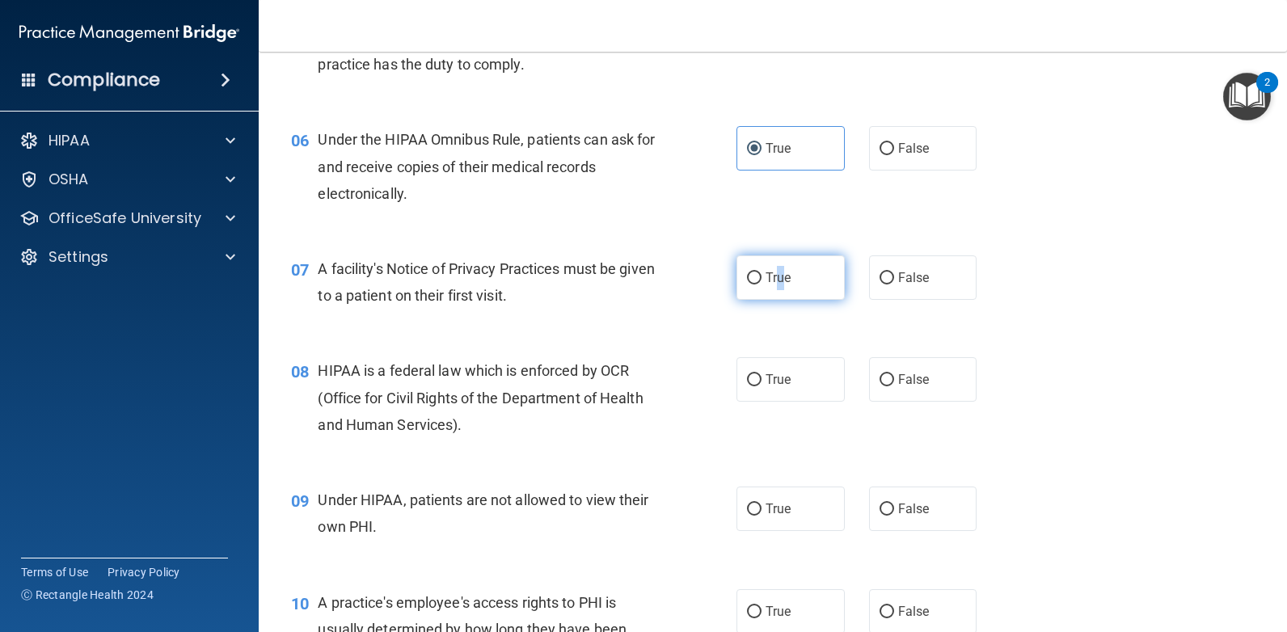
click at [780, 280] on span "True" at bounding box center [777, 277] width 25 height 15
drag, startPoint x: 780, startPoint y: 280, endPoint x: 748, endPoint y: 272, distance: 32.8
click at [748, 272] on input "True" at bounding box center [754, 278] width 15 height 12
radio input "true"
click at [791, 381] on label "True" at bounding box center [790, 379] width 108 height 44
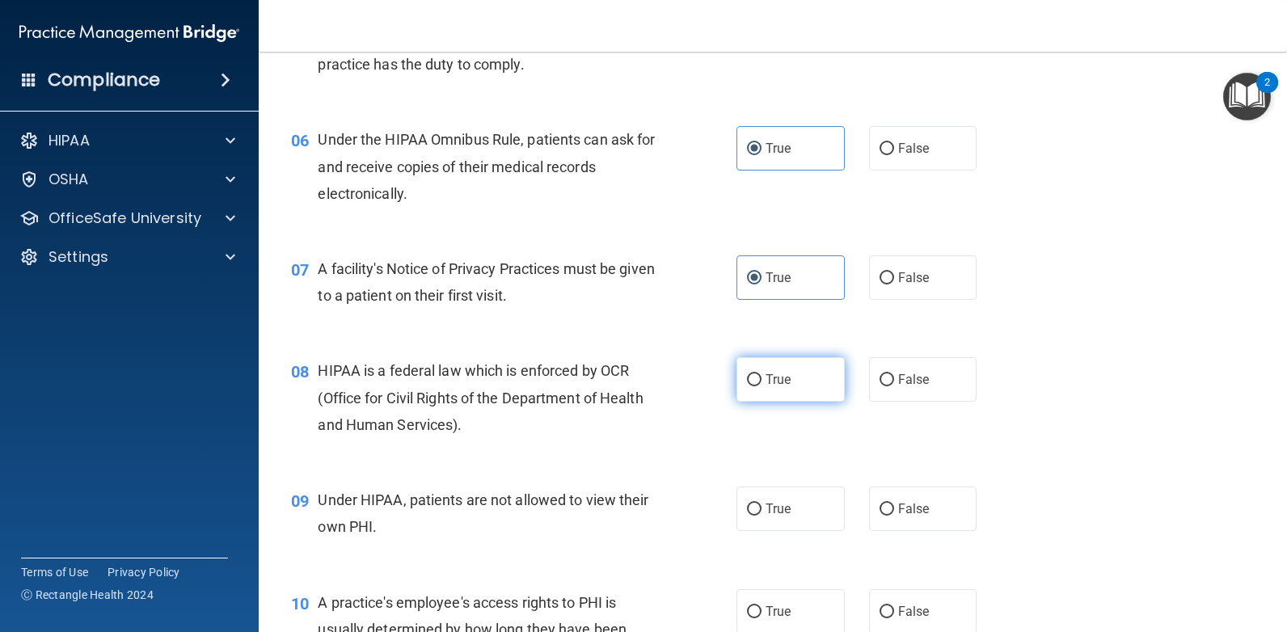
click at [761, 381] on input "True" at bounding box center [754, 380] width 15 height 12
radio input "true"
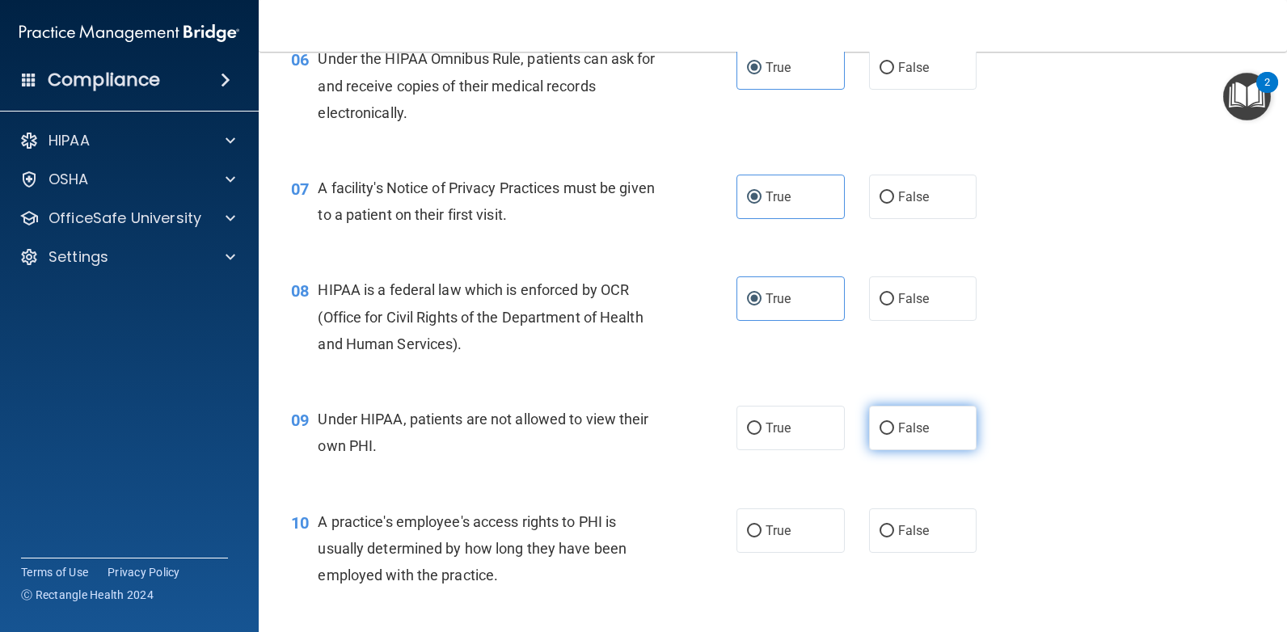
click at [907, 423] on span "False" at bounding box center [914, 427] width 32 height 15
click at [894, 423] on input "False" at bounding box center [886, 429] width 15 height 12
radio input "true"
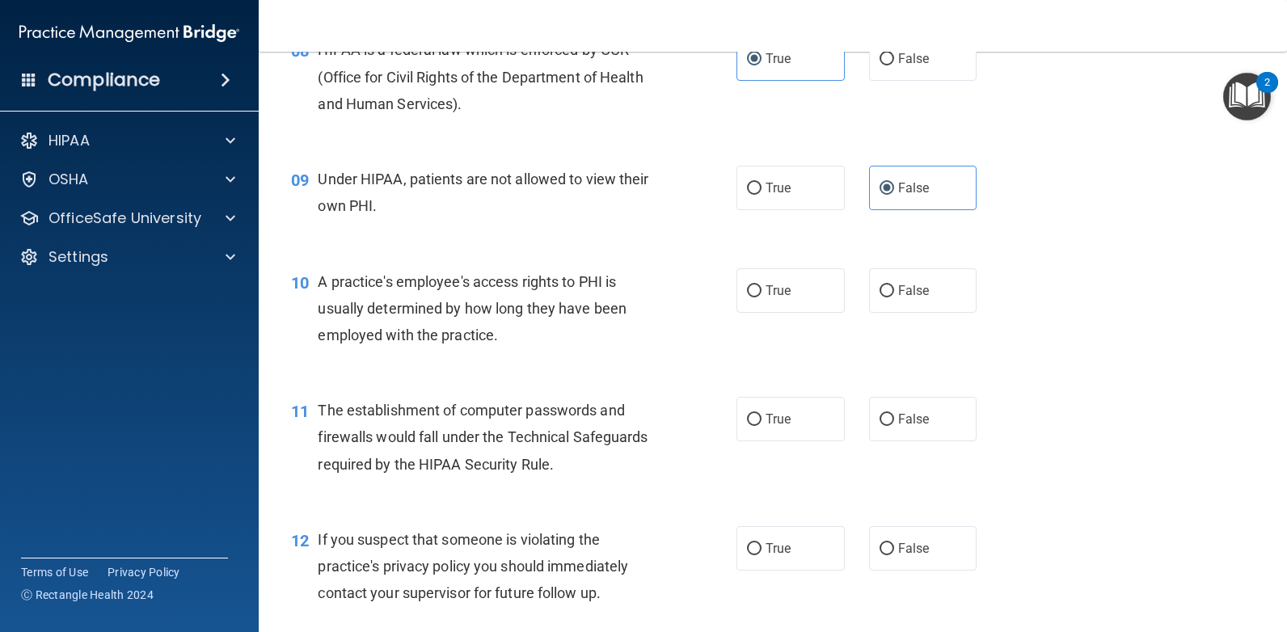
scroll to position [1051, 0]
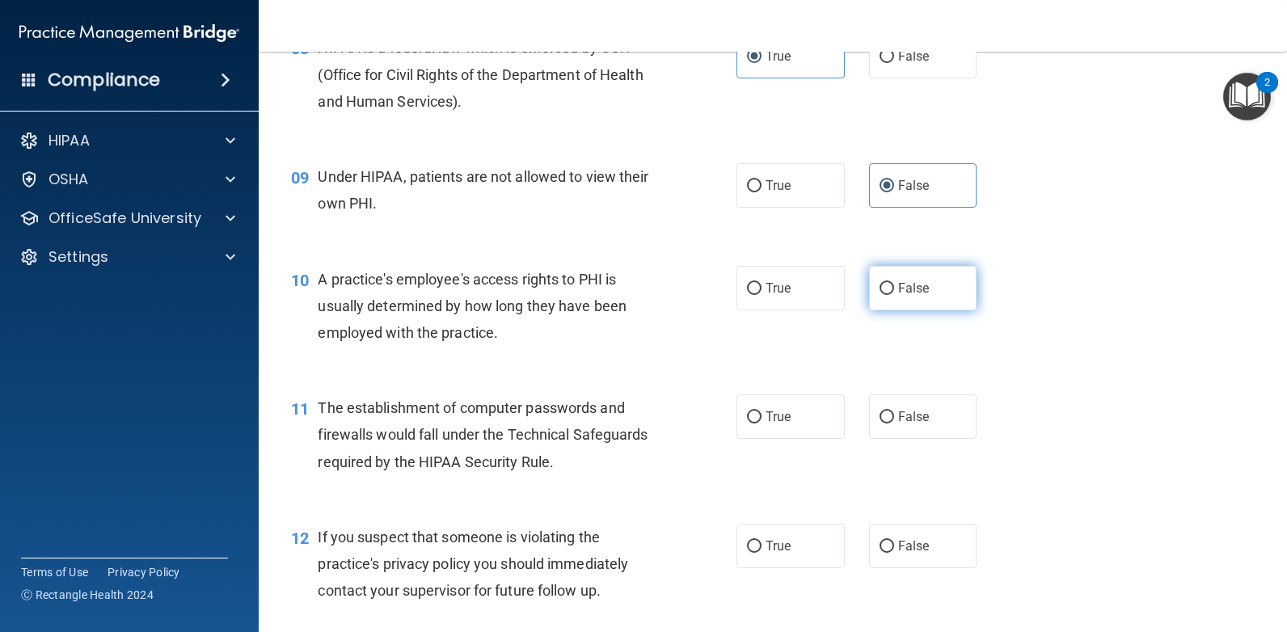
click at [898, 292] on span "False" at bounding box center [914, 287] width 32 height 15
click at [894, 292] on input "False" at bounding box center [886, 289] width 15 height 12
radio input "true"
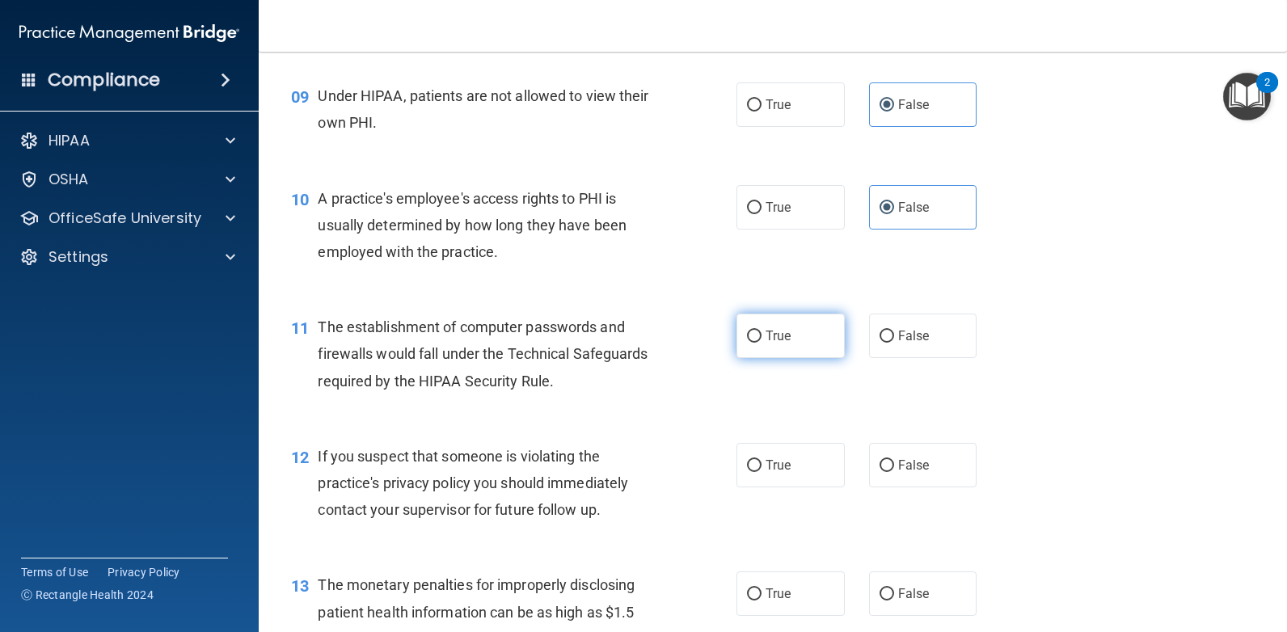
click at [765, 338] on span "True" at bounding box center [777, 335] width 25 height 15
click at [761, 338] on input "True" at bounding box center [754, 337] width 15 height 12
radio input "true"
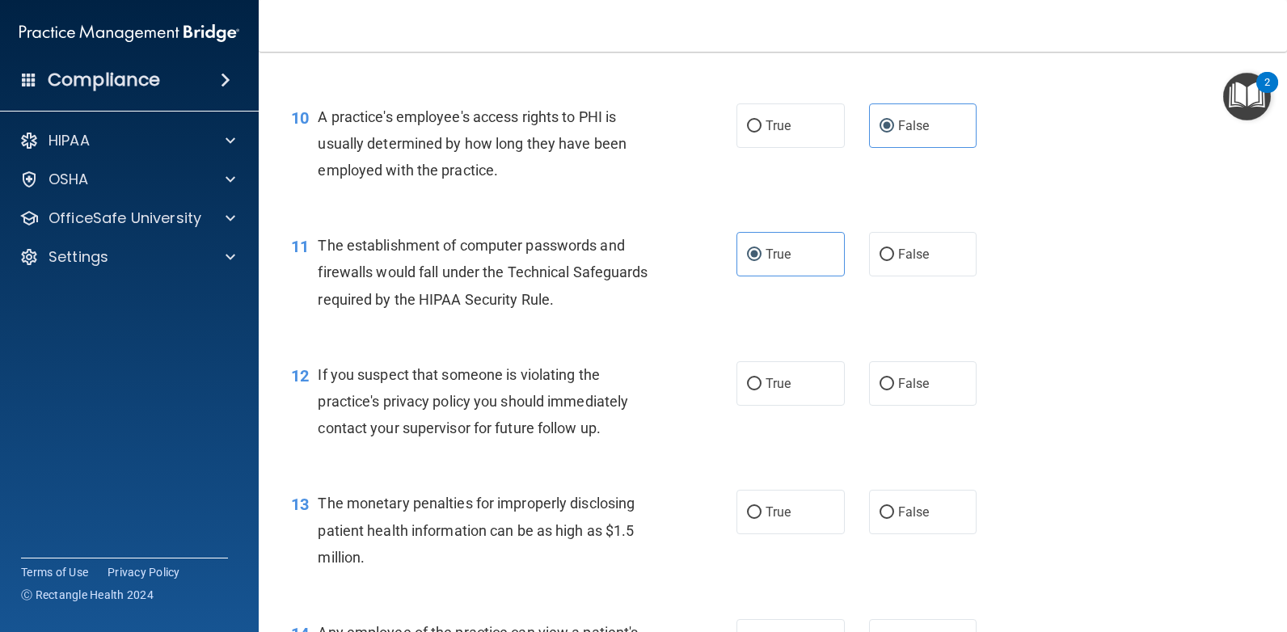
scroll to position [1293, 0]
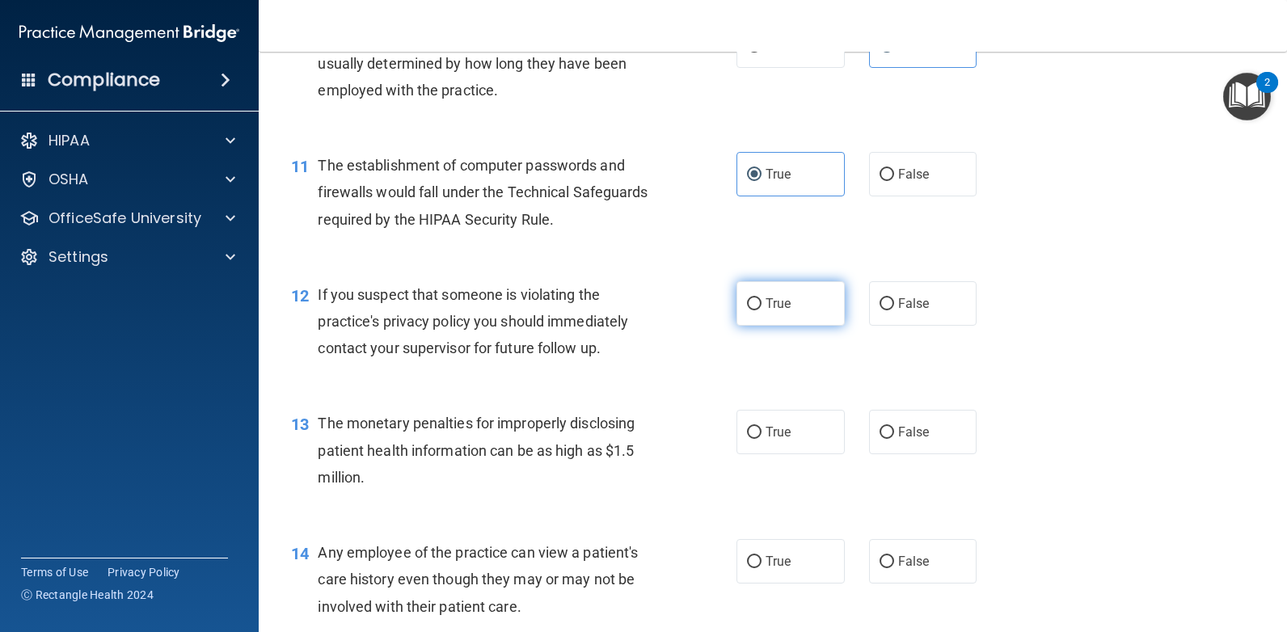
click at [765, 306] on span "True" at bounding box center [777, 303] width 25 height 15
click at [761, 306] on input "True" at bounding box center [754, 304] width 15 height 12
radio input "true"
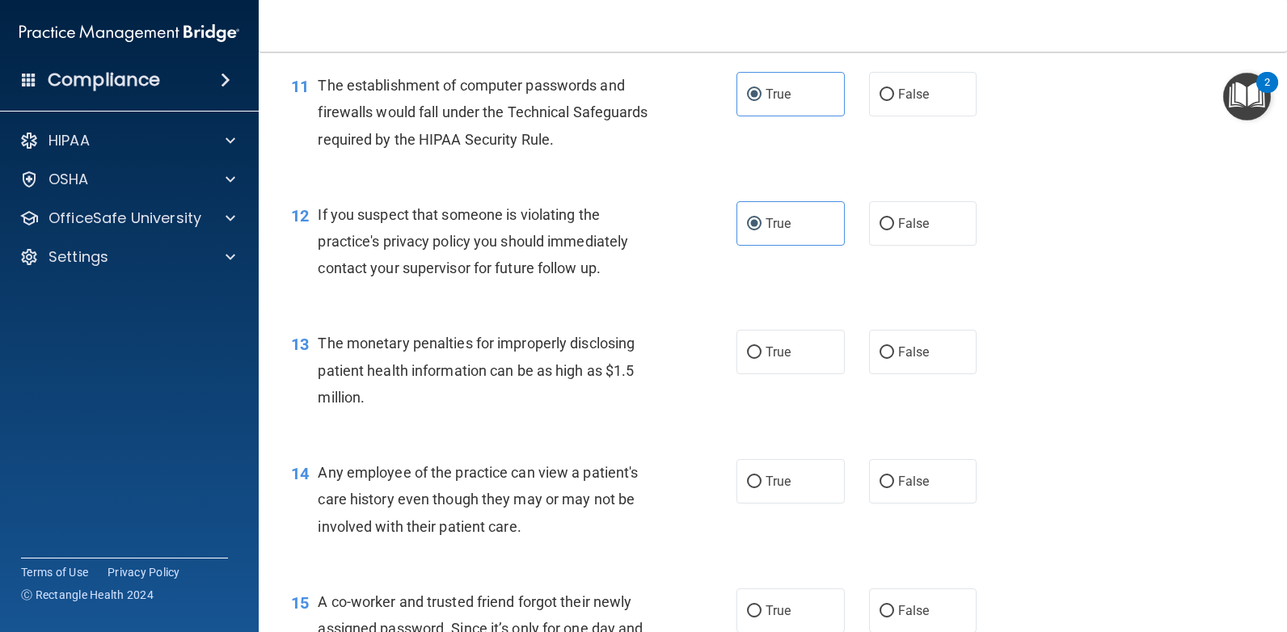
scroll to position [1374, 0]
click at [766, 356] on span "True" at bounding box center [777, 351] width 25 height 15
click at [761, 356] on input "True" at bounding box center [754, 352] width 15 height 12
radio input "true"
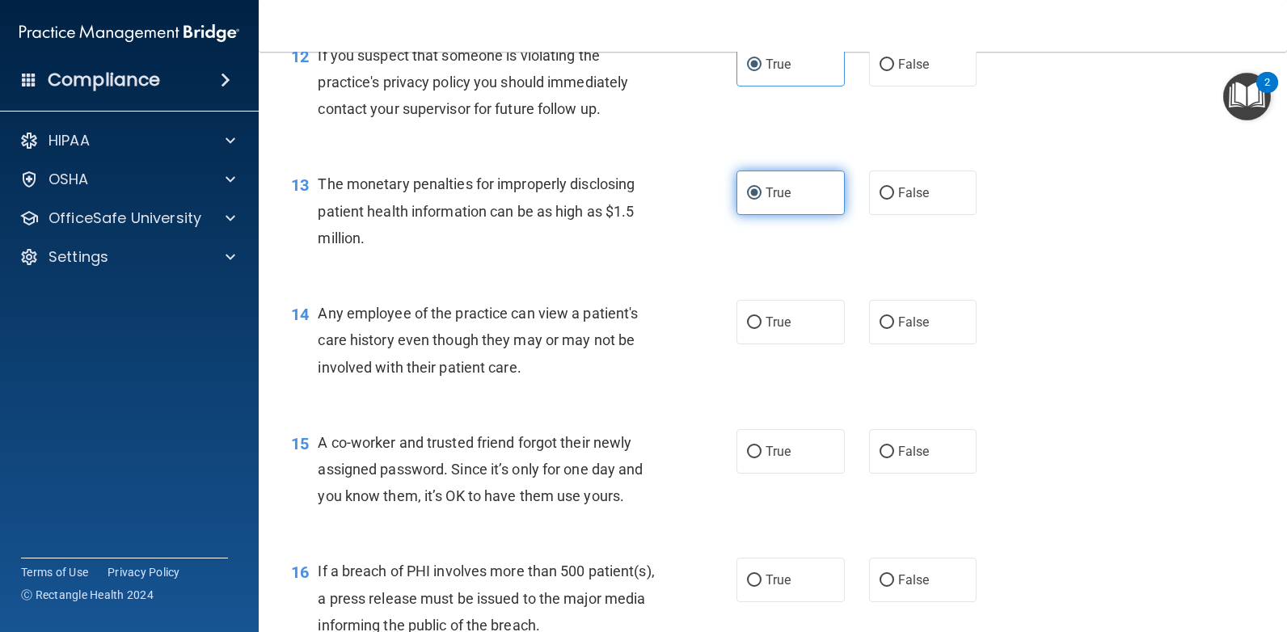
scroll to position [1536, 0]
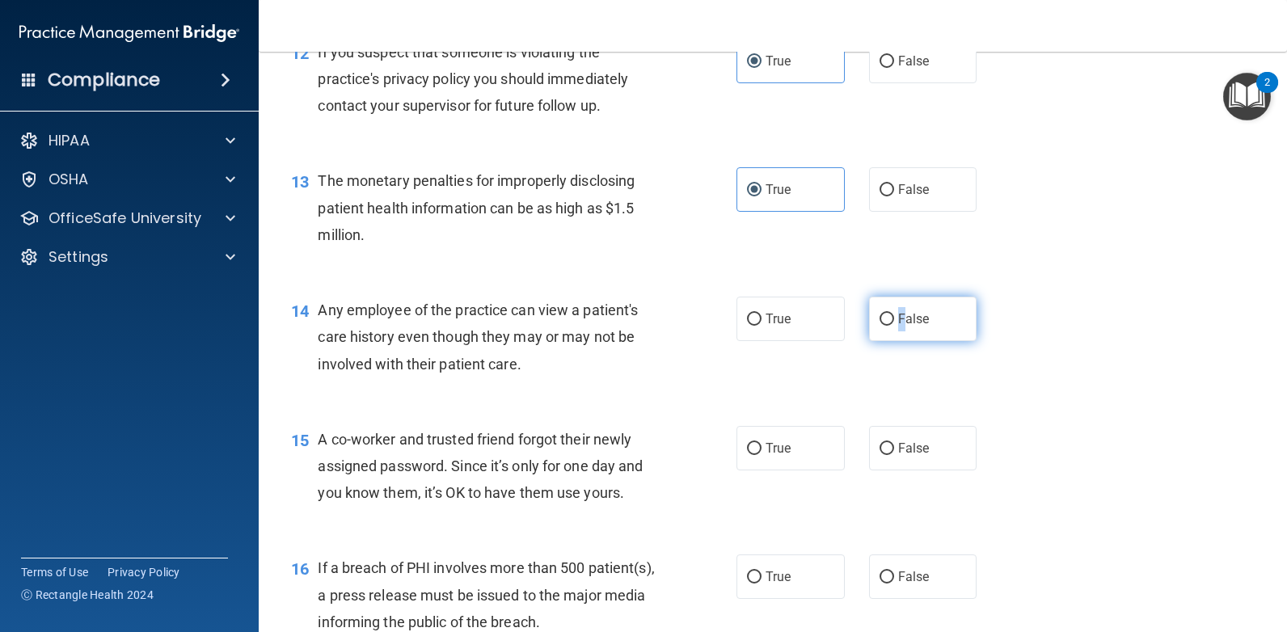
click at [898, 322] on span "False" at bounding box center [914, 318] width 32 height 15
click at [883, 321] on input "False" at bounding box center [886, 320] width 15 height 12
radio input "true"
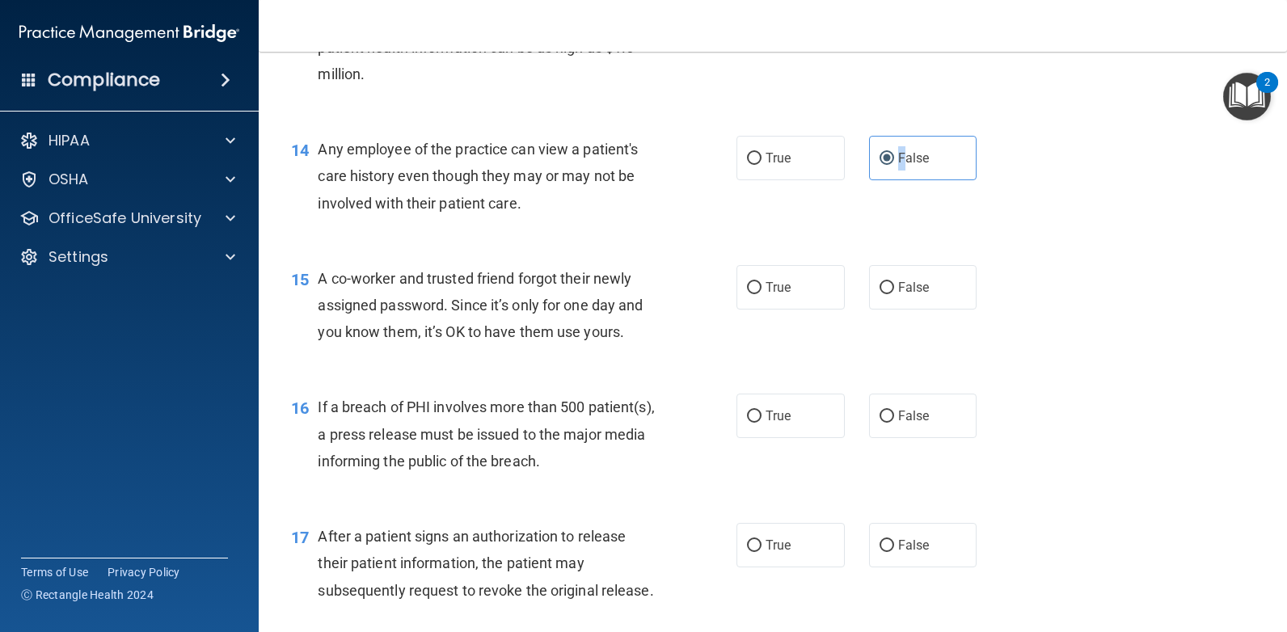
scroll to position [1697, 0]
click at [930, 279] on label "False" at bounding box center [923, 286] width 108 height 44
click at [894, 281] on input "False" at bounding box center [886, 287] width 15 height 12
radio input "true"
click at [777, 411] on span "True" at bounding box center [777, 414] width 25 height 15
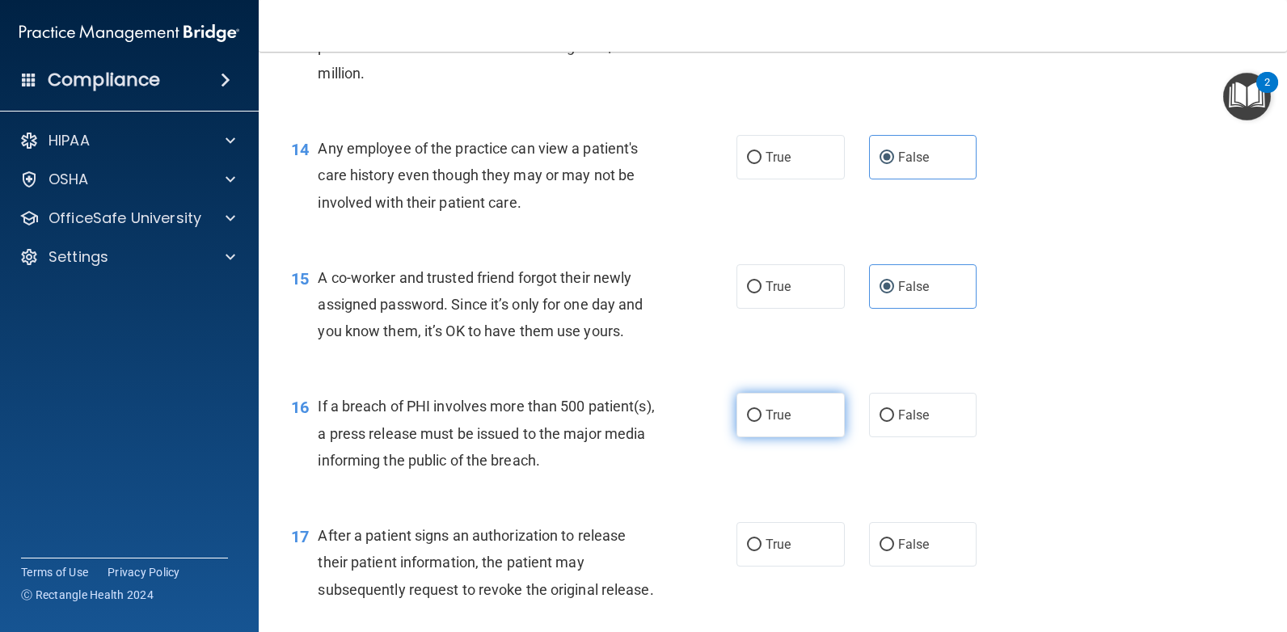
click at [761, 411] on input "True" at bounding box center [754, 416] width 15 height 12
radio input "true"
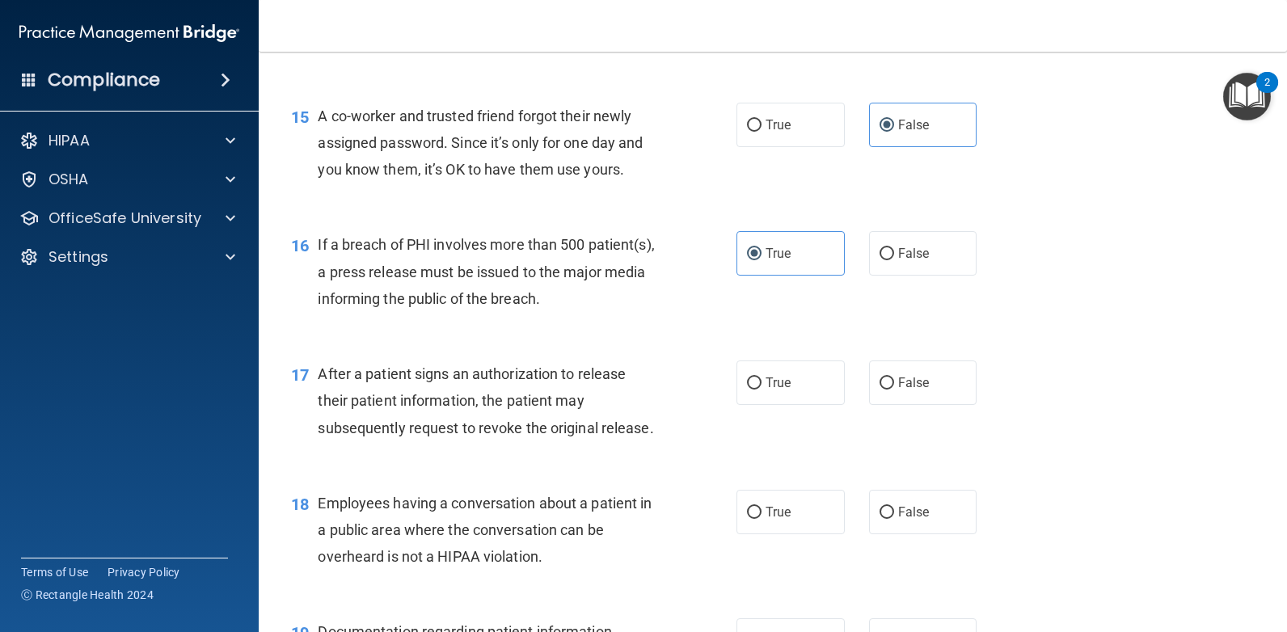
scroll to position [1940, 0]
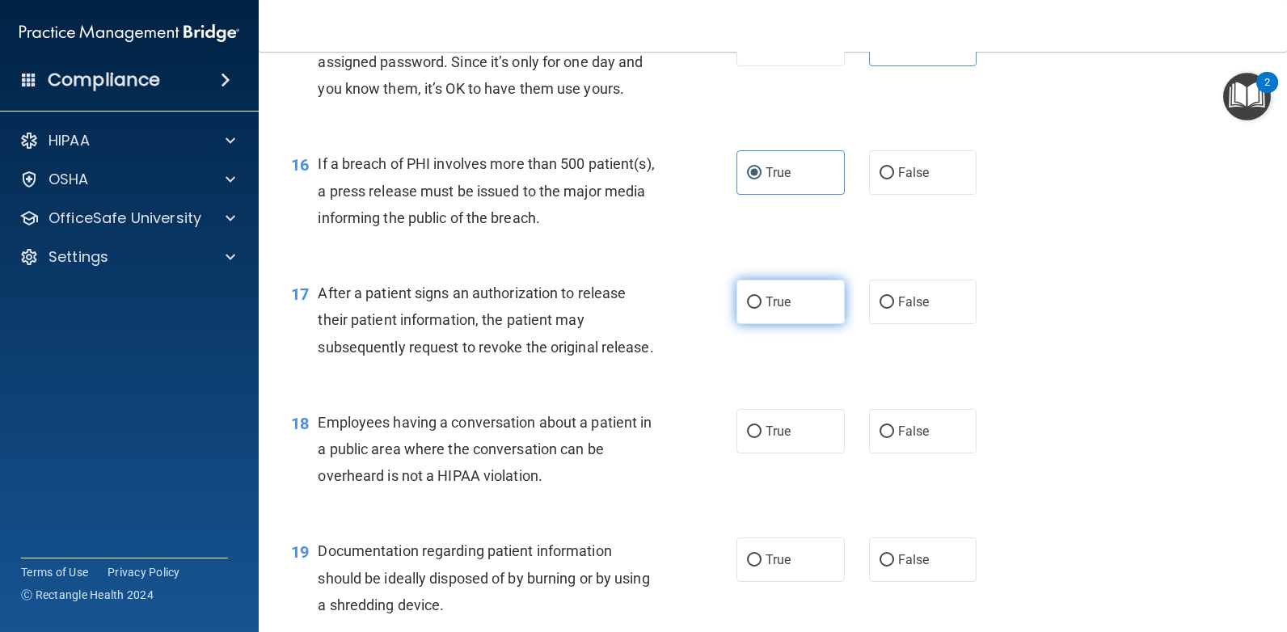
click at [788, 314] on label "True" at bounding box center [790, 302] width 108 height 44
click at [761, 309] on input "True" at bounding box center [754, 303] width 15 height 12
radio input "true"
drag, startPoint x: 919, startPoint y: 427, endPoint x: 899, endPoint y: 426, distance: 20.2
click at [919, 425] on span "False" at bounding box center [914, 431] width 32 height 15
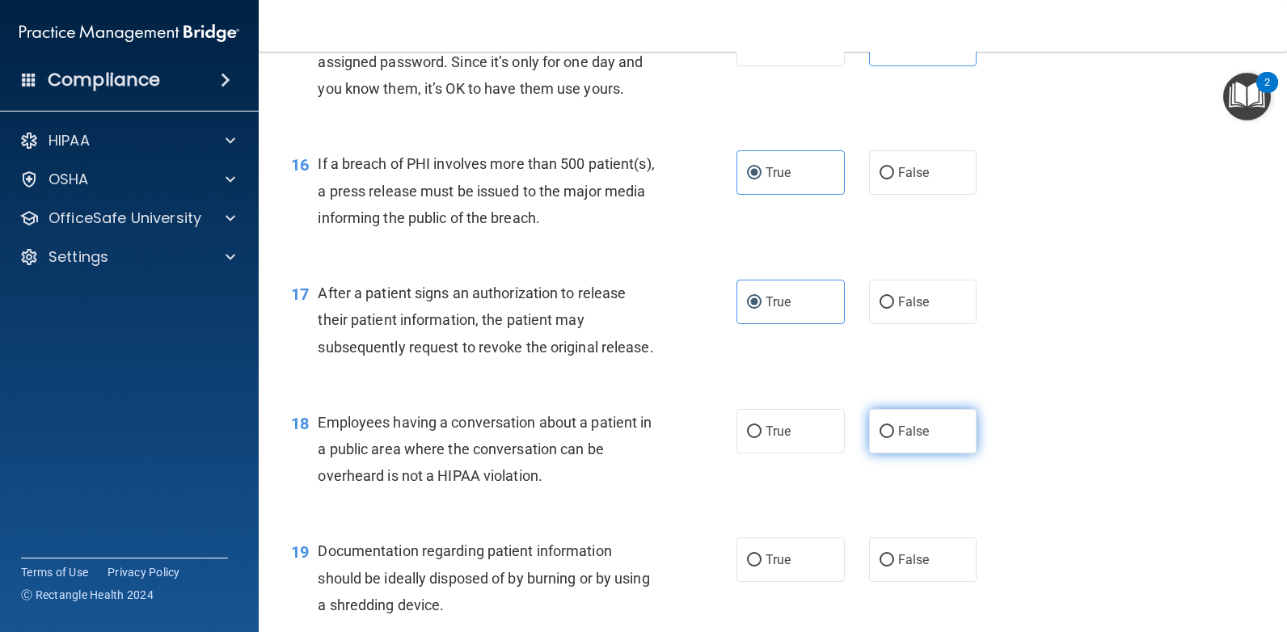
click at [894, 426] on input "False" at bounding box center [886, 432] width 15 height 12
radio input "true"
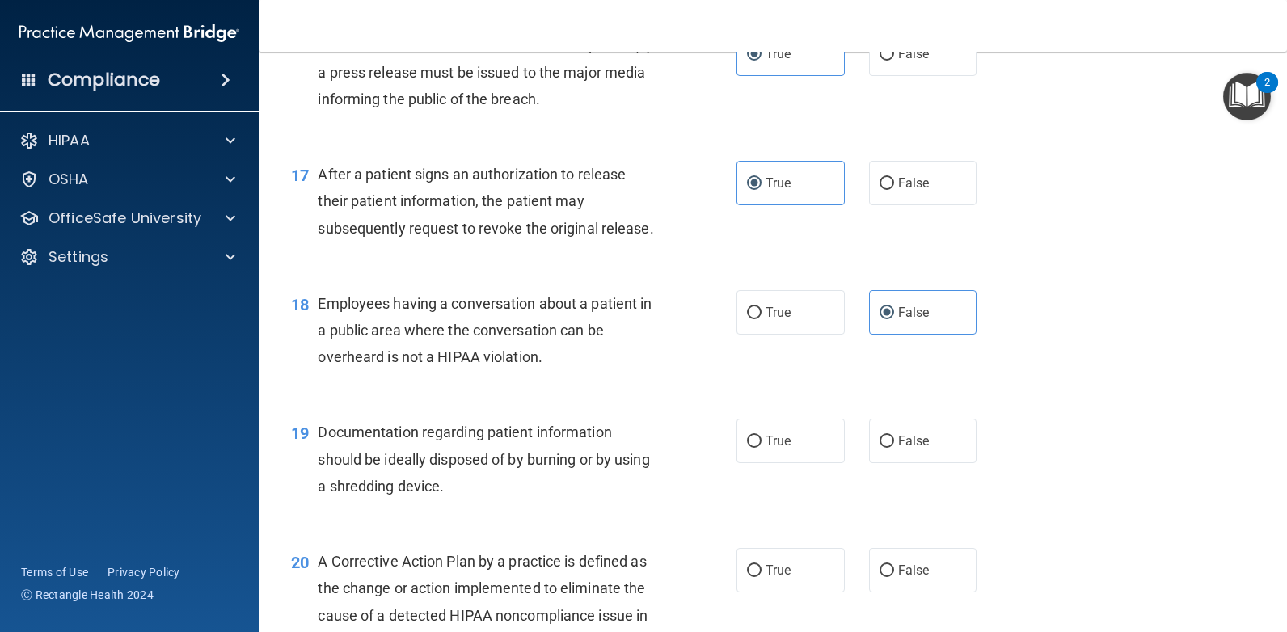
scroll to position [2101, 0]
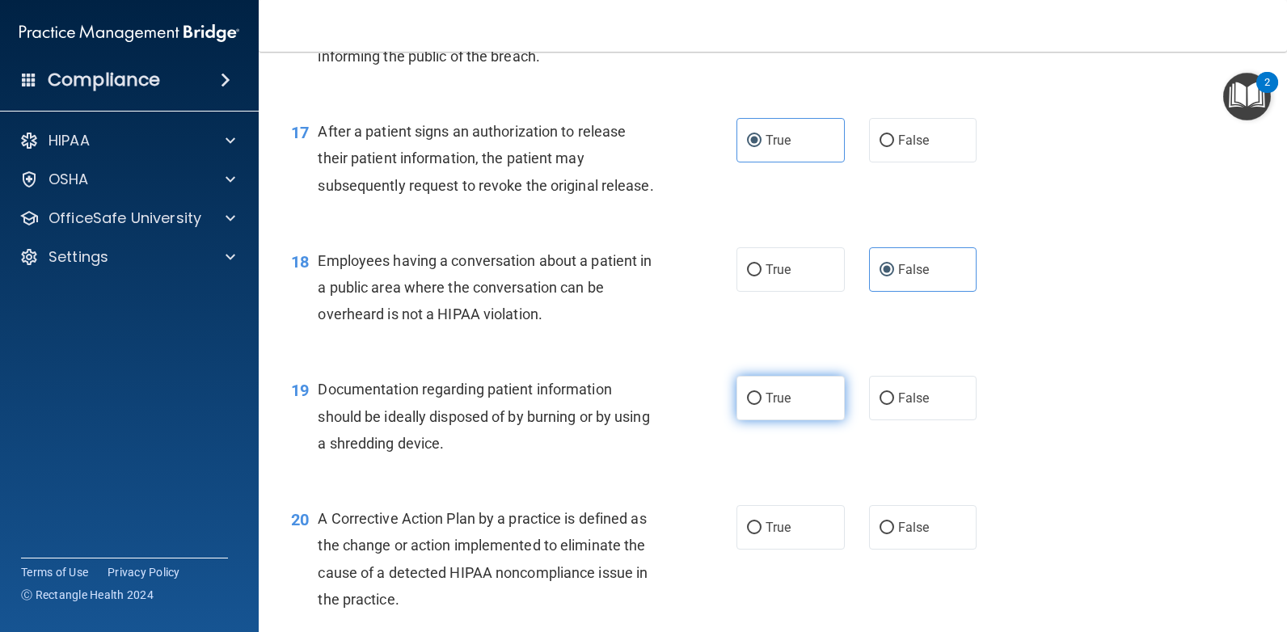
click at [781, 395] on span "True" at bounding box center [777, 397] width 25 height 15
click at [761, 395] on input "True" at bounding box center [754, 399] width 15 height 12
radio input "true"
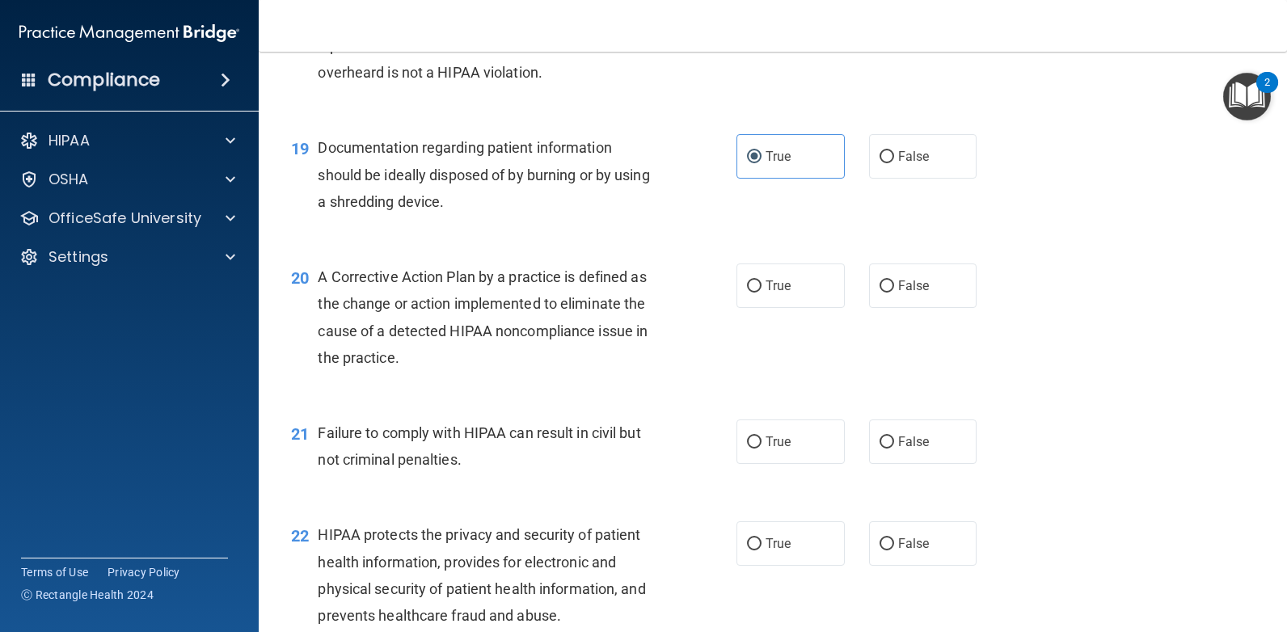
scroll to position [2344, 0]
click at [765, 291] on span "True" at bounding box center [777, 284] width 25 height 15
click at [761, 291] on input "True" at bounding box center [754, 286] width 15 height 12
radio input "true"
click at [900, 434] on span "False" at bounding box center [914, 440] width 32 height 15
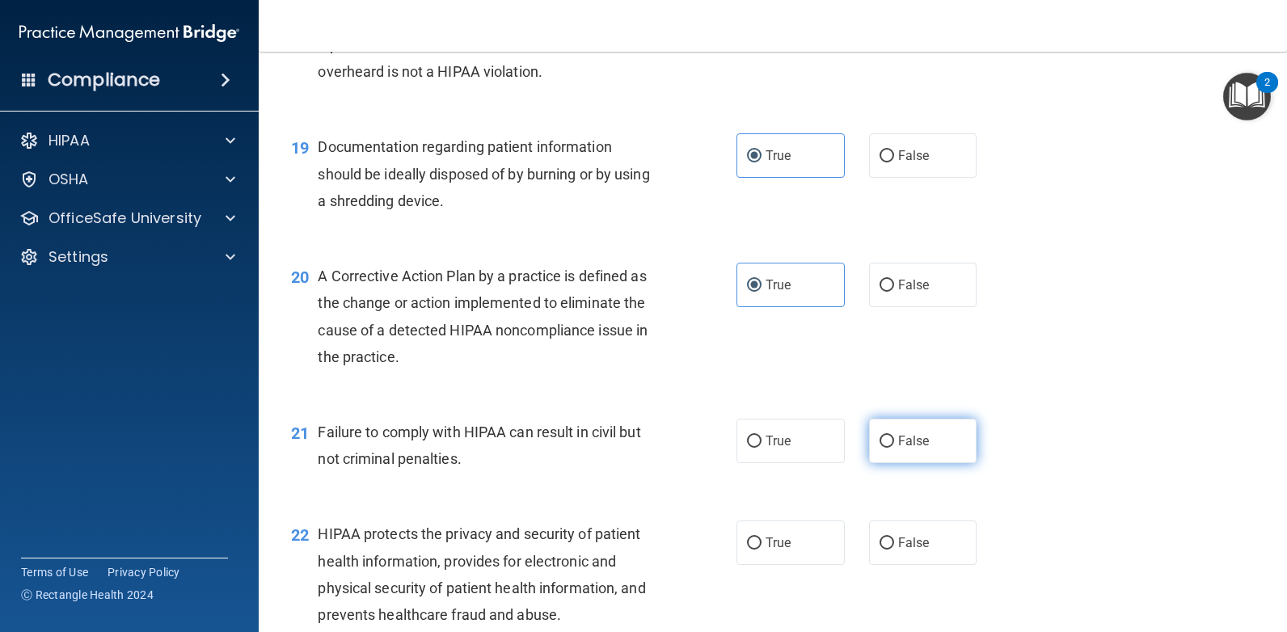
click at [894, 436] on input "False" at bounding box center [886, 442] width 15 height 12
radio input "true"
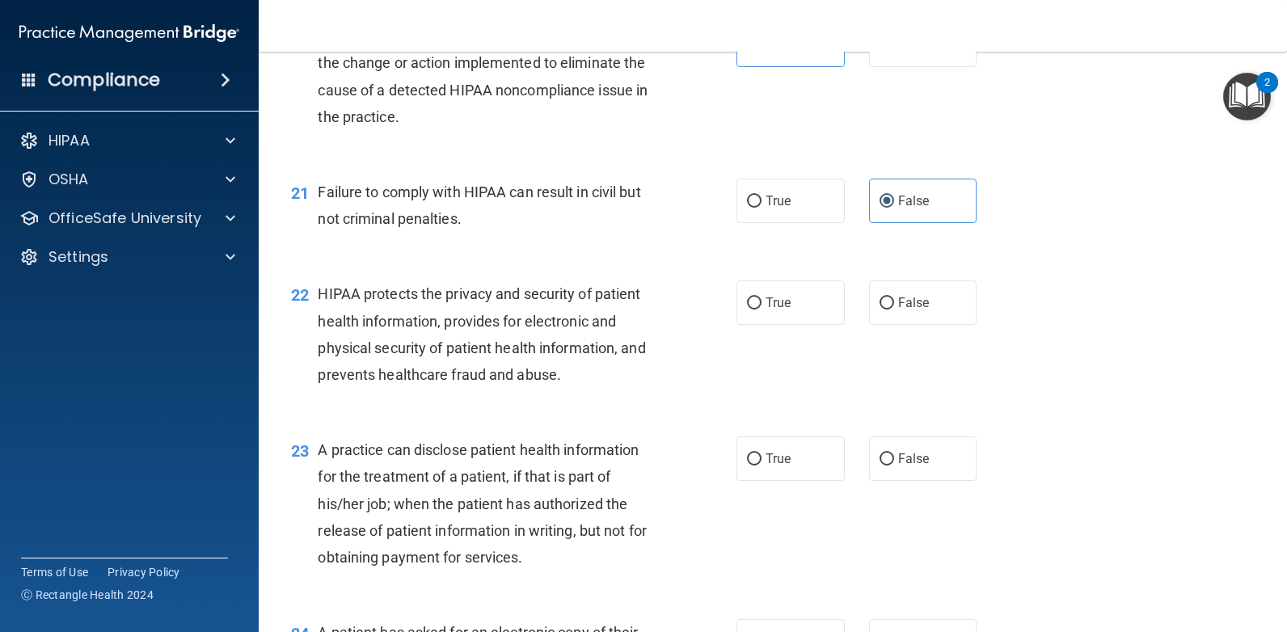
scroll to position [2586, 0]
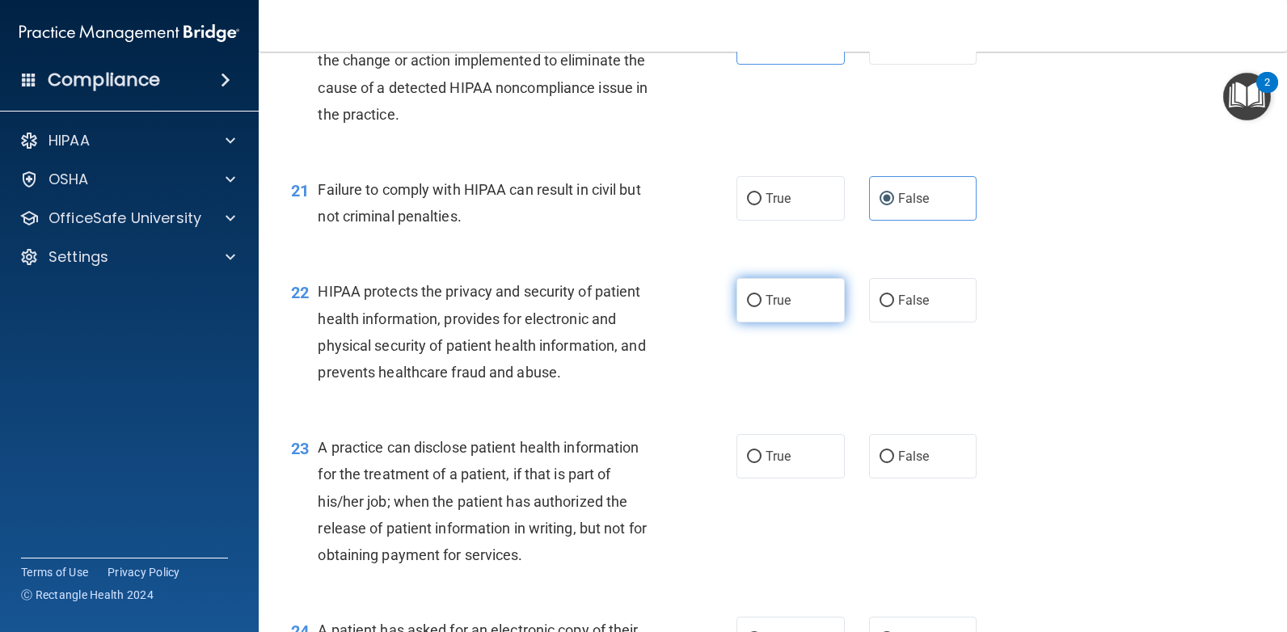
click at [765, 301] on span "True" at bounding box center [777, 300] width 25 height 15
click at [761, 301] on input "True" at bounding box center [754, 301] width 15 height 12
radio input "true"
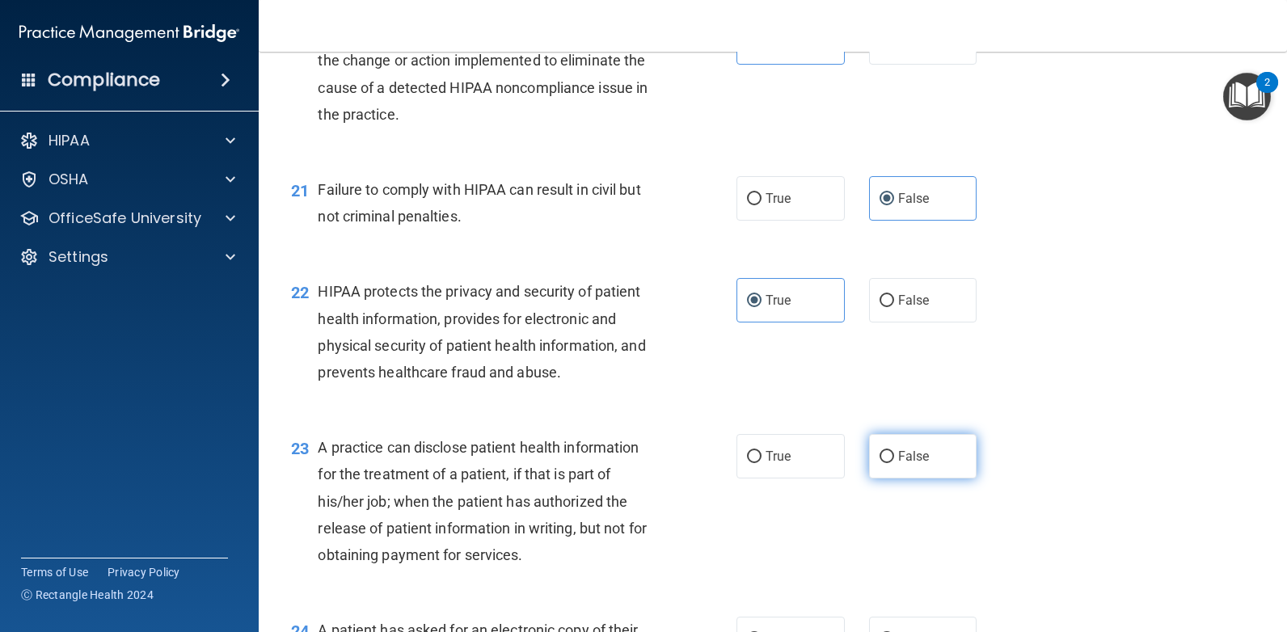
drag, startPoint x: 938, startPoint y: 443, endPoint x: 929, endPoint y: 440, distance: 9.2
click at [938, 442] on label "False" at bounding box center [923, 456] width 108 height 44
click at [894, 451] on input "False" at bounding box center [886, 457] width 15 height 12
radio input "true"
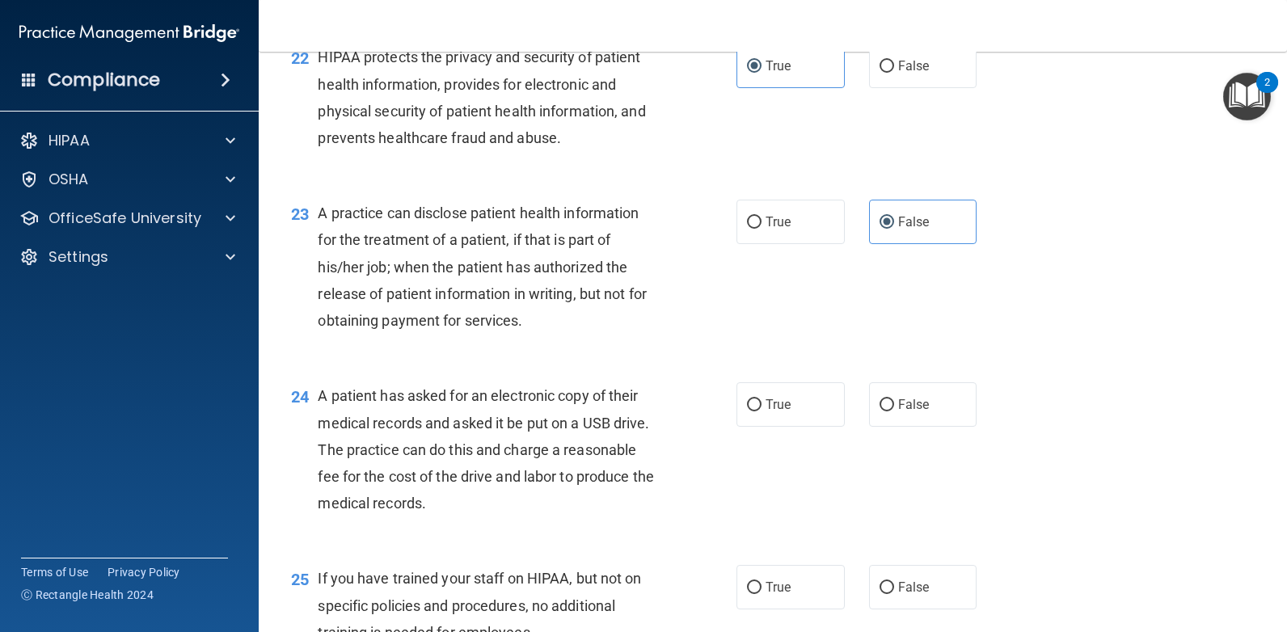
scroll to position [2829, 0]
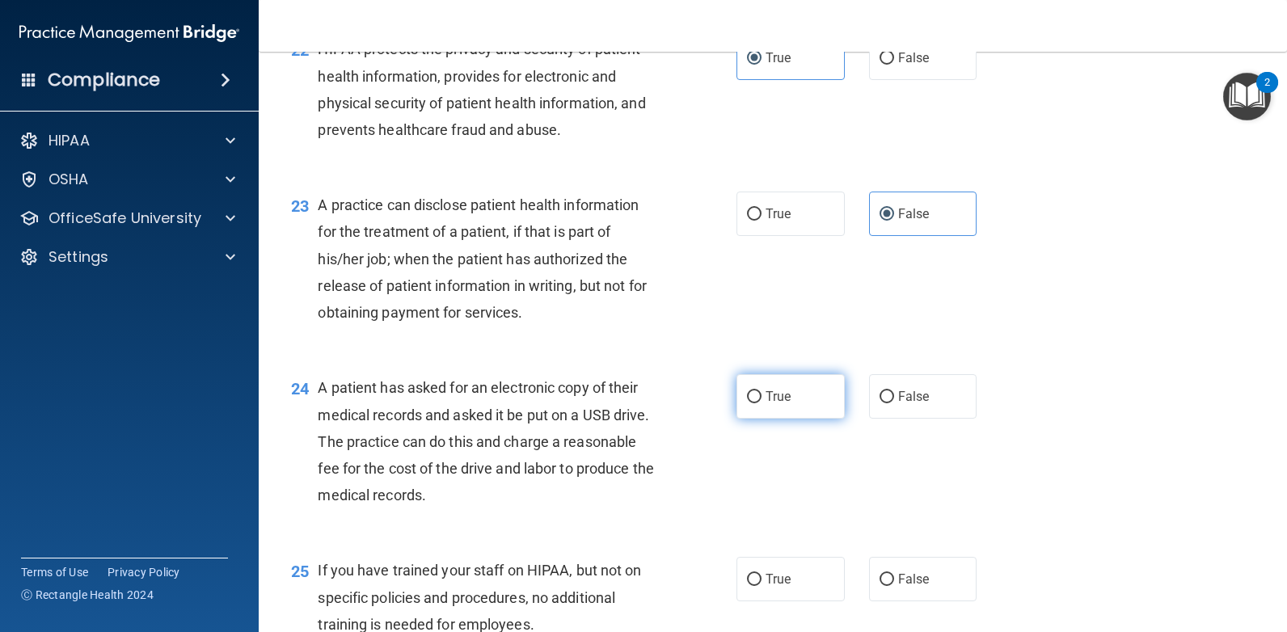
click at [771, 386] on label "True" at bounding box center [790, 396] width 108 height 44
click at [761, 391] on input "True" at bounding box center [754, 397] width 15 height 12
radio input "true"
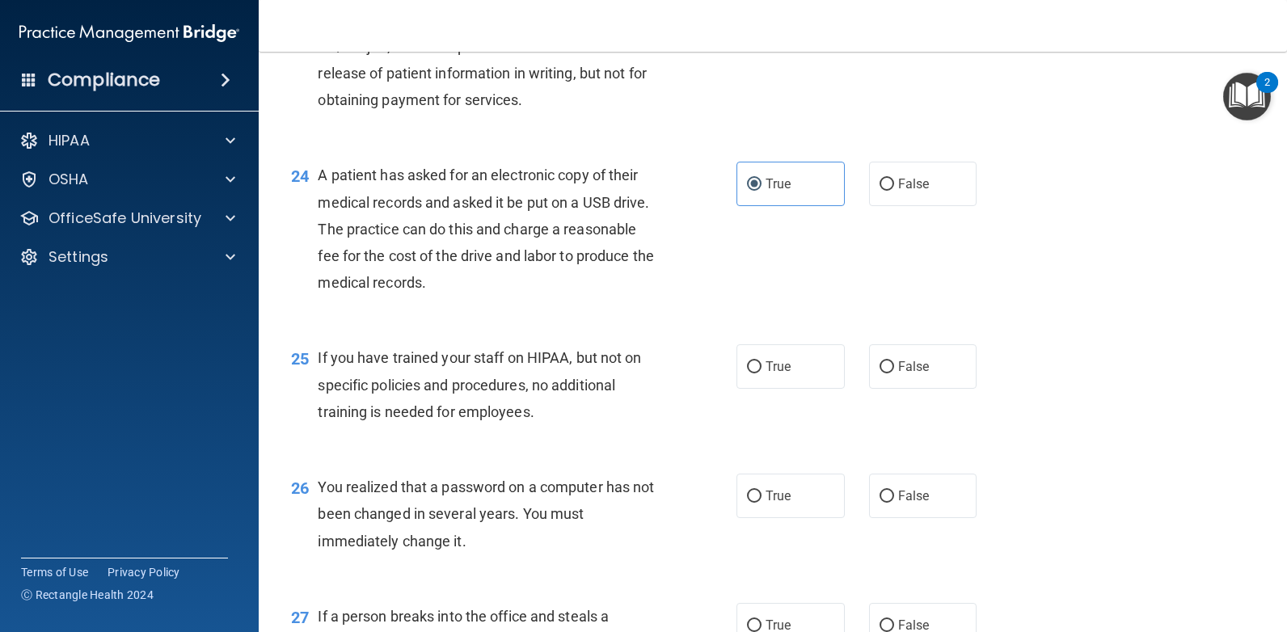
scroll to position [3071, 0]
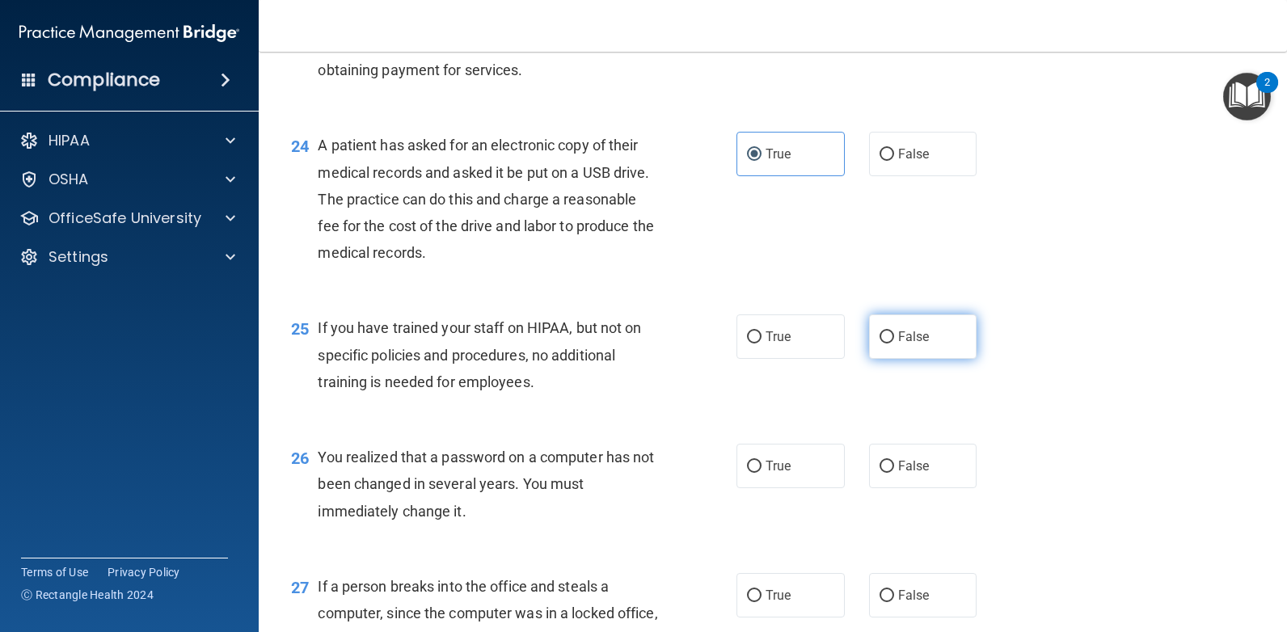
click at [913, 333] on span "False" at bounding box center [914, 336] width 32 height 15
click at [894, 333] on input "False" at bounding box center [886, 337] width 15 height 12
radio input "true"
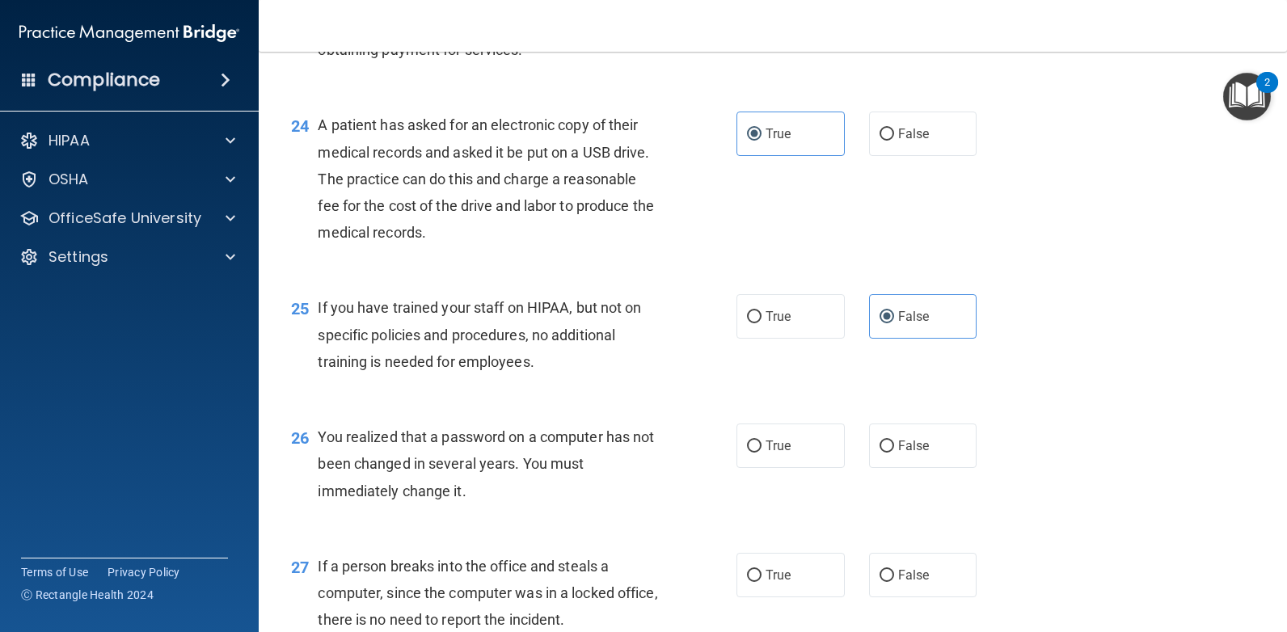
scroll to position [3152, 0]
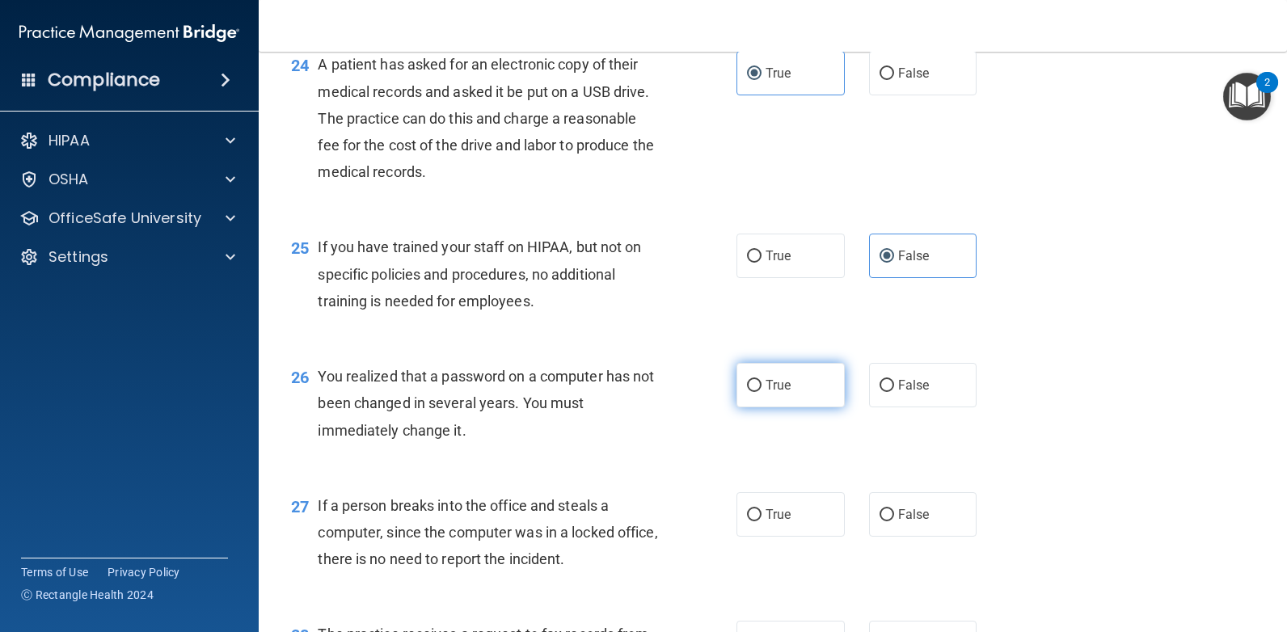
click at [784, 393] on label "True" at bounding box center [790, 385] width 108 height 44
click at [761, 392] on input "True" at bounding box center [754, 386] width 15 height 12
radio input "true"
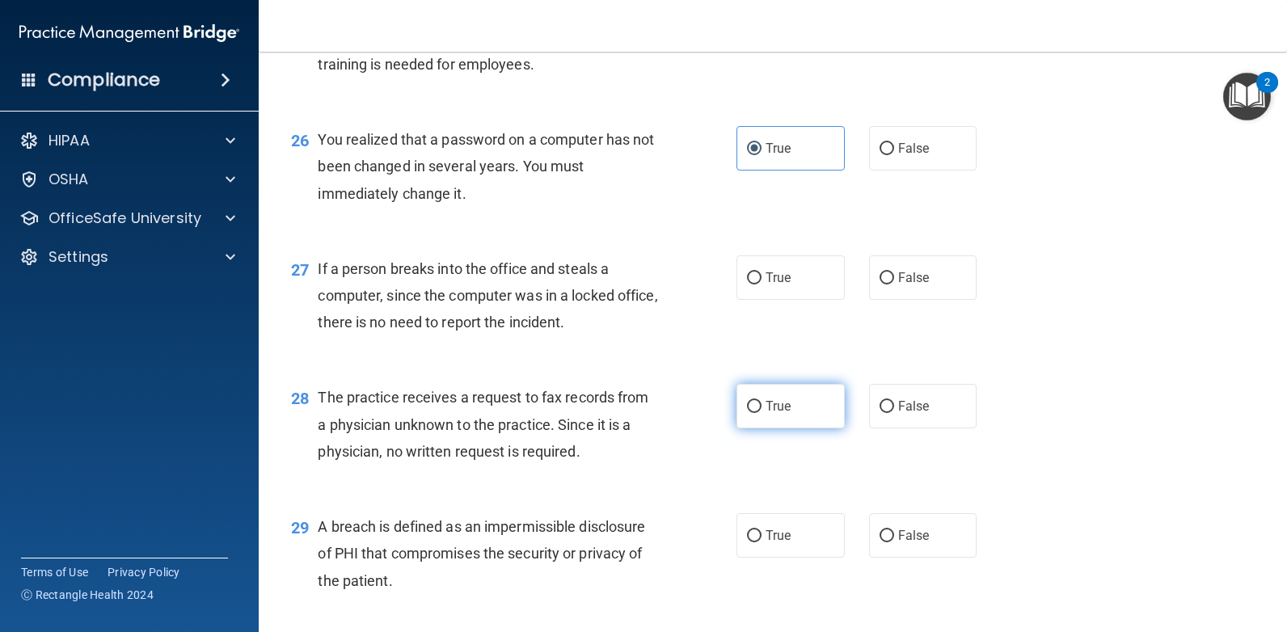
scroll to position [3395, 0]
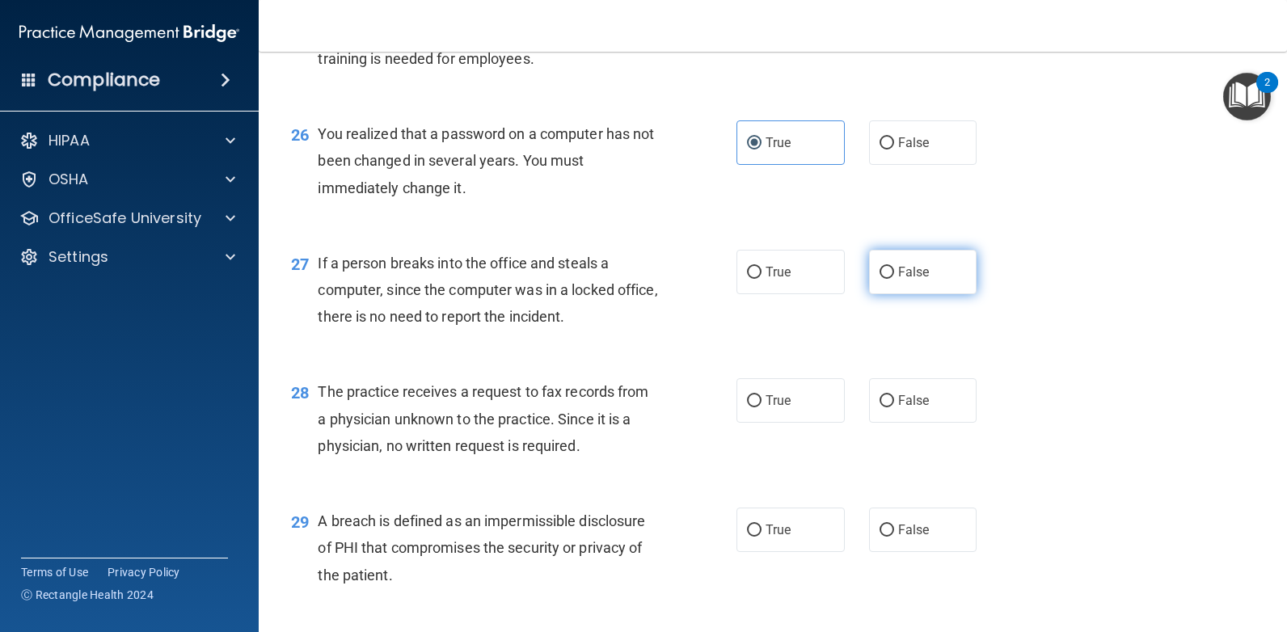
click at [908, 276] on span "False" at bounding box center [914, 271] width 32 height 15
click at [894, 276] on input "False" at bounding box center [886, 273] width 15 height 12
radio input "true"
click at [884, 398] on input "False" at bounding box center [886, 401] width 15 height 12
radio input "true"
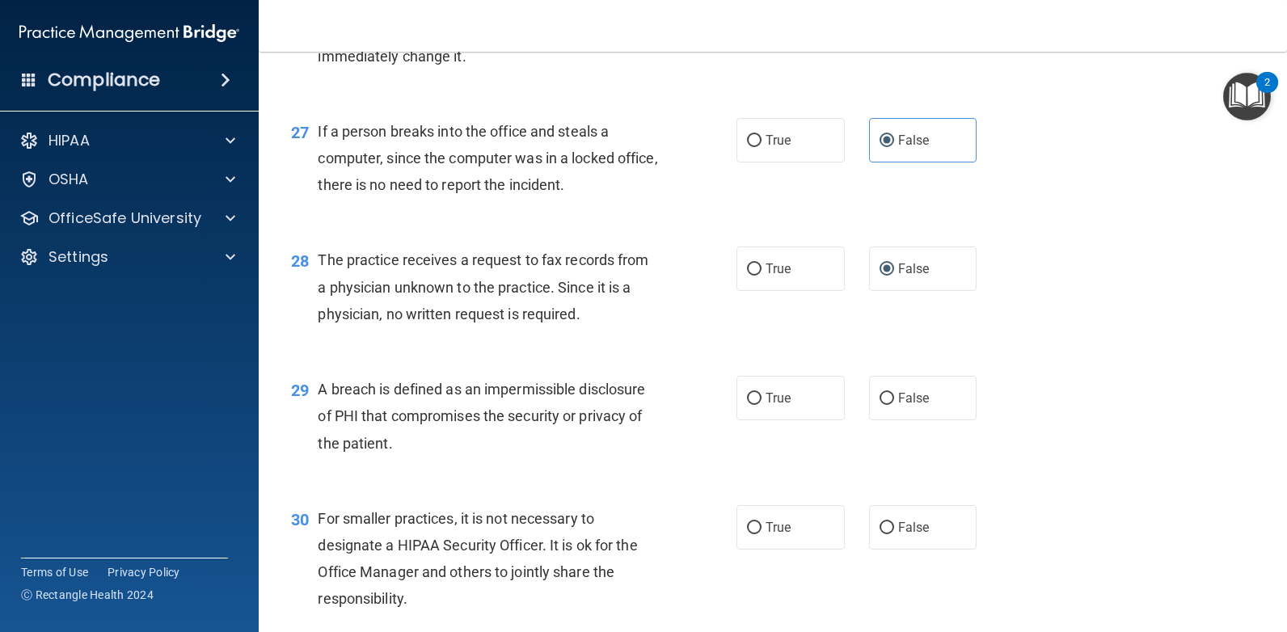
scroll to position [3556, 0]
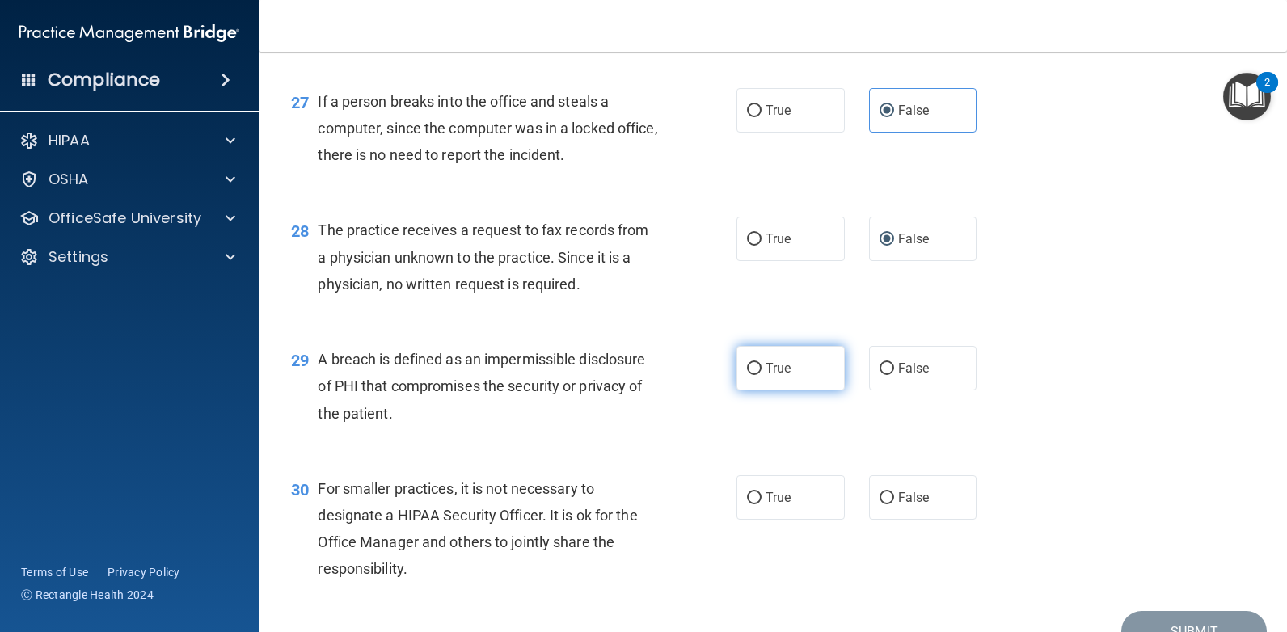
click at [765, 372] on span "True" at bounding box center [777, 367] width 25 height 15
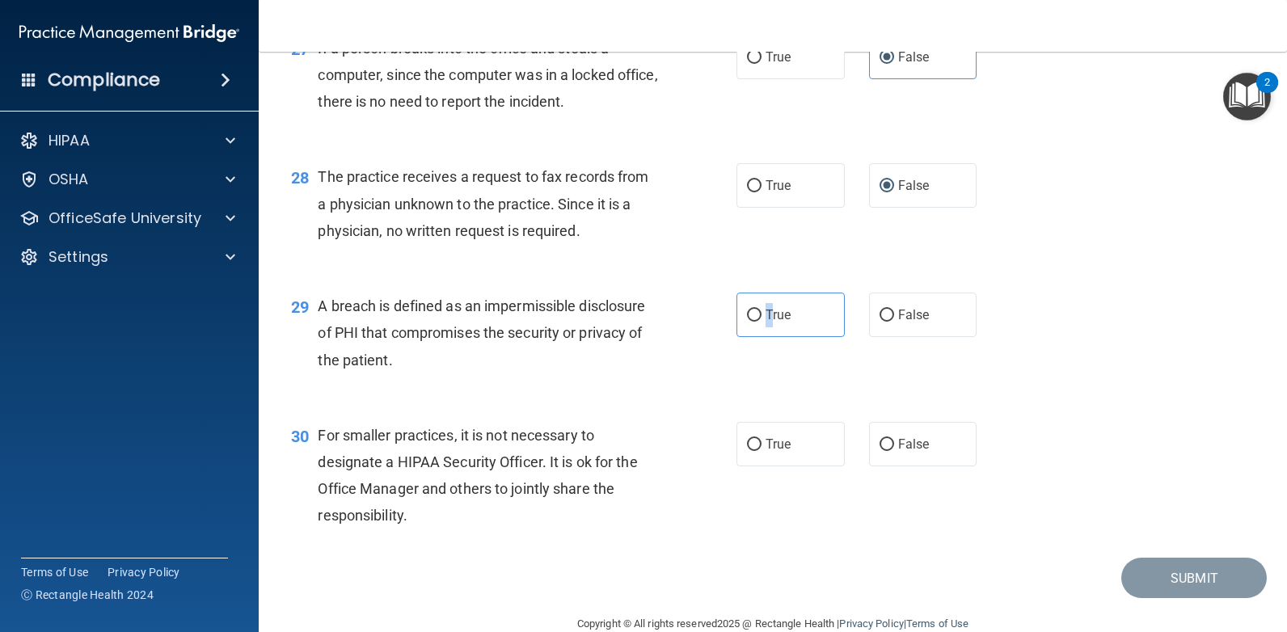
scroll to position [3640, 0]
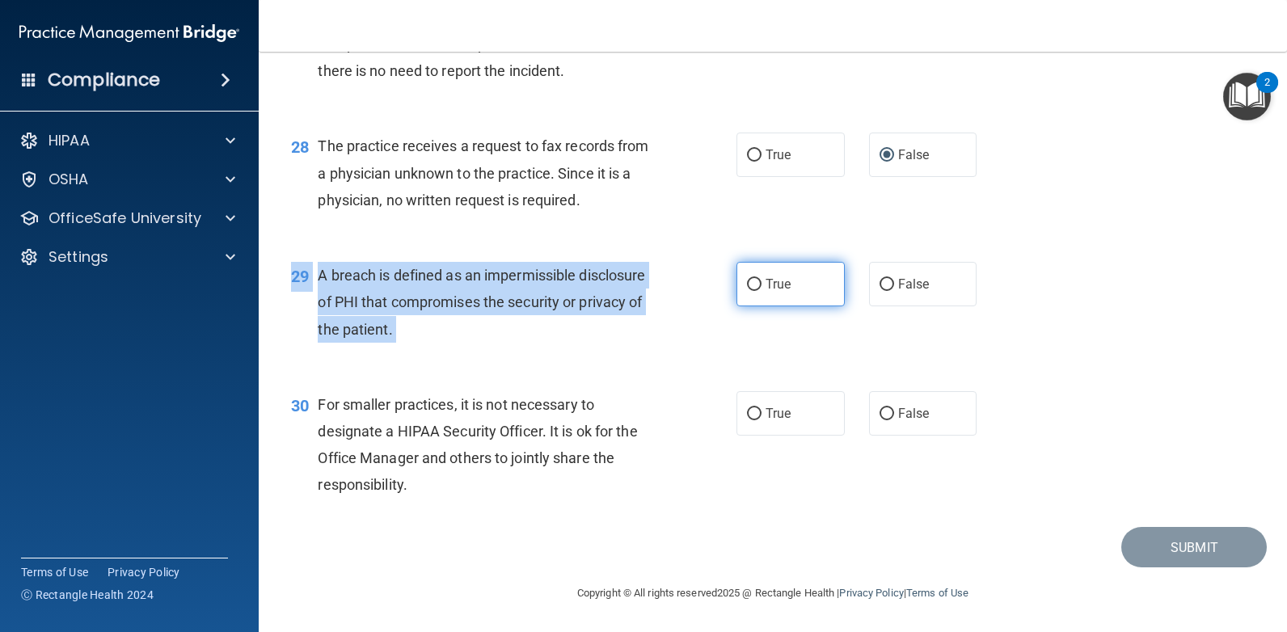
drag, startPoint x: 732, startPoint y: 258, endPoint x: 740, endPoint y: 268, distance: 12.6
click at [740, 268] on div "29 A breach is defined as an impermissible disclosure of PHI that compromises t…" at bounding box center [773, 306] width 988 height 129
drag, startPoint x: 740, startPoint y: 268, endPoint x: 748, endPoint y: 280, distance: 14.1
click at [748, 280] on input "True" at bounding box center [754, 285] width 15 height 12
radio input "true"
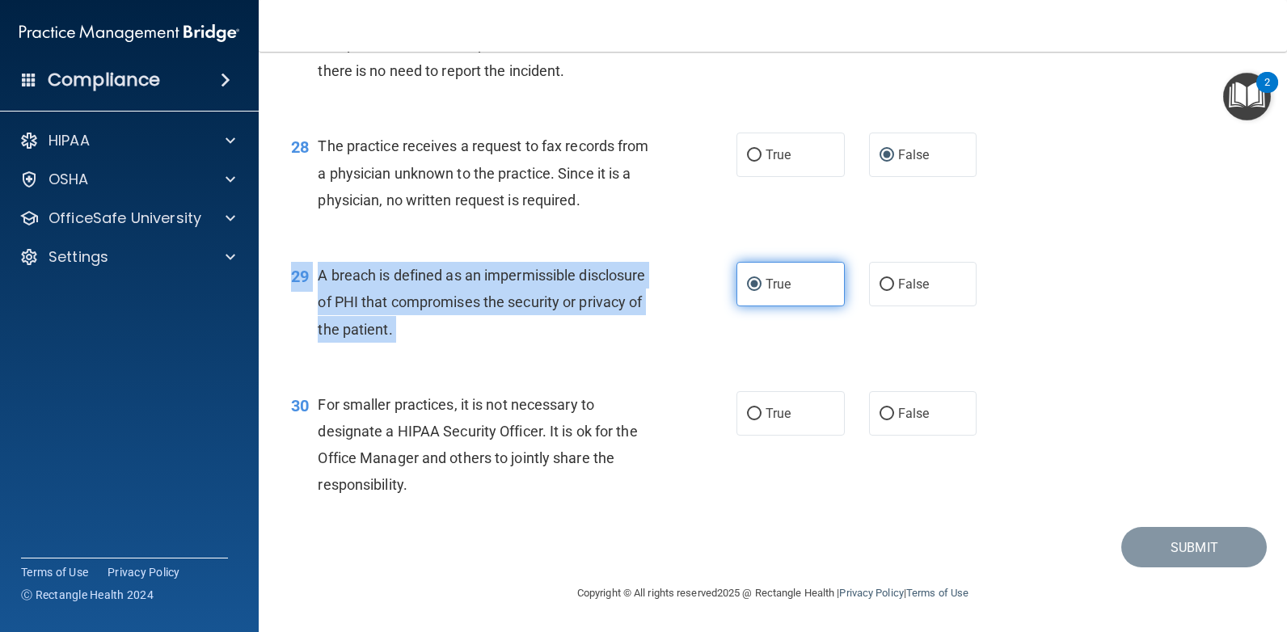
click at [752, 285] on input "True" at bounding box center [754, 285] width 15 height 12
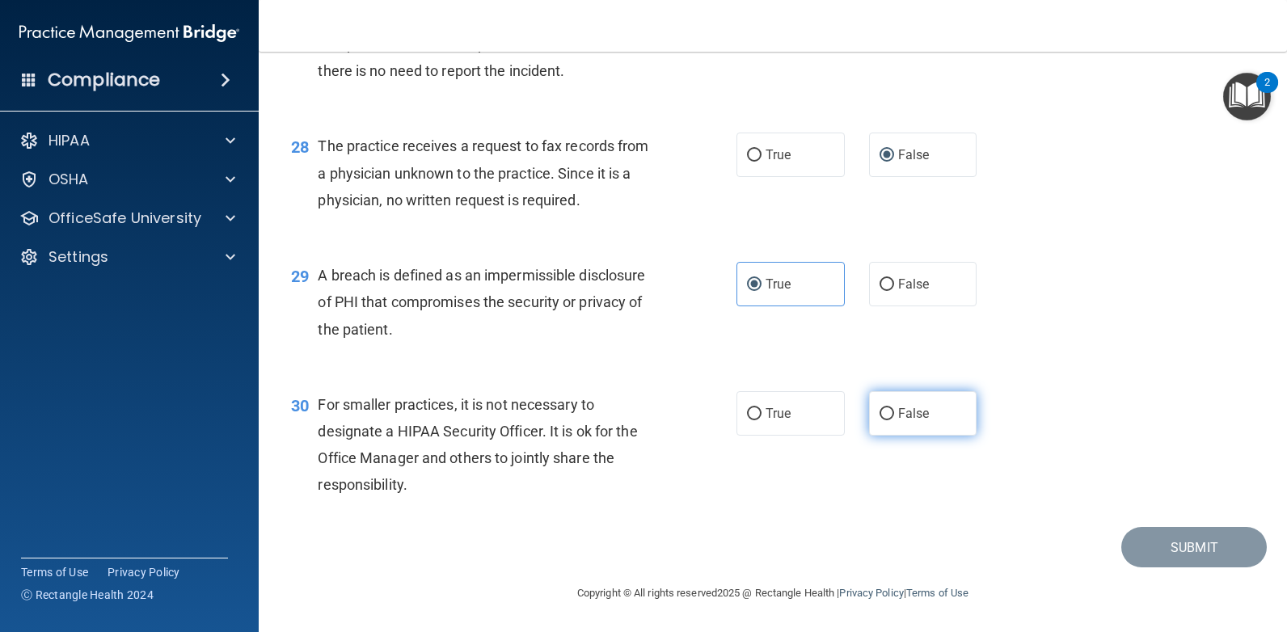
click at [887, 412] on label "False" at bounding box center [923, 413] width 108 height 44
click at [887, 412] on input "False" at bounding box center [886, 414] width 15 height 12
radio input "true"
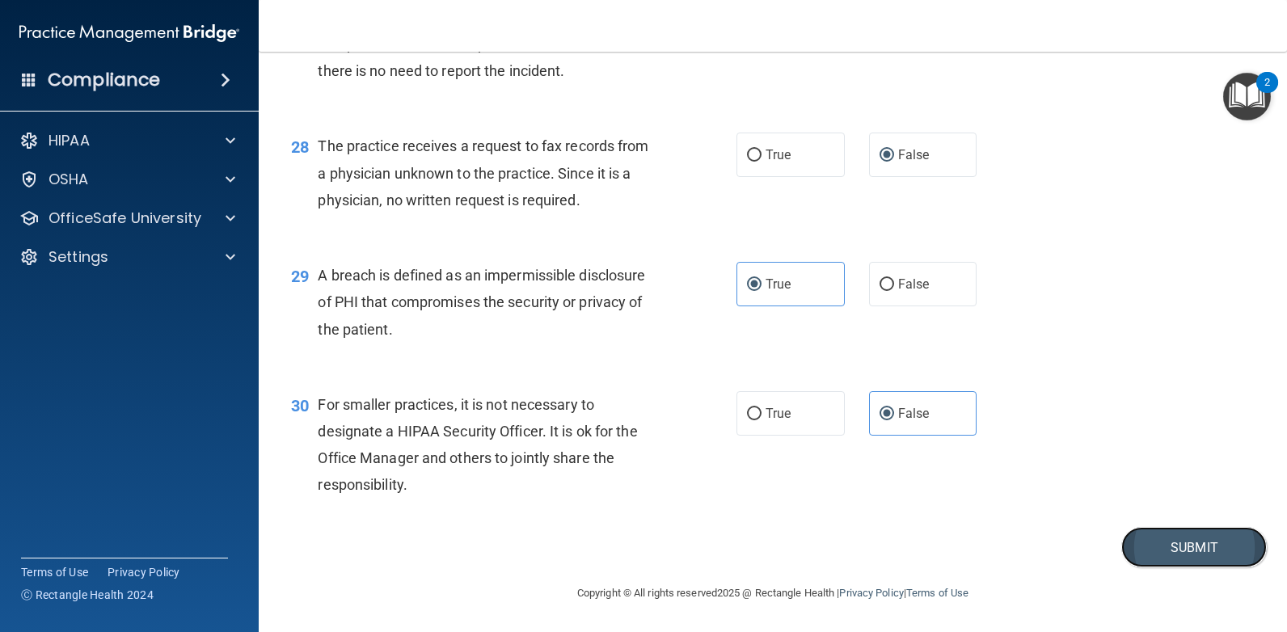
click at [1155, 540] on button "Submit" at bounding box center [1193, 547] width 145 height 41
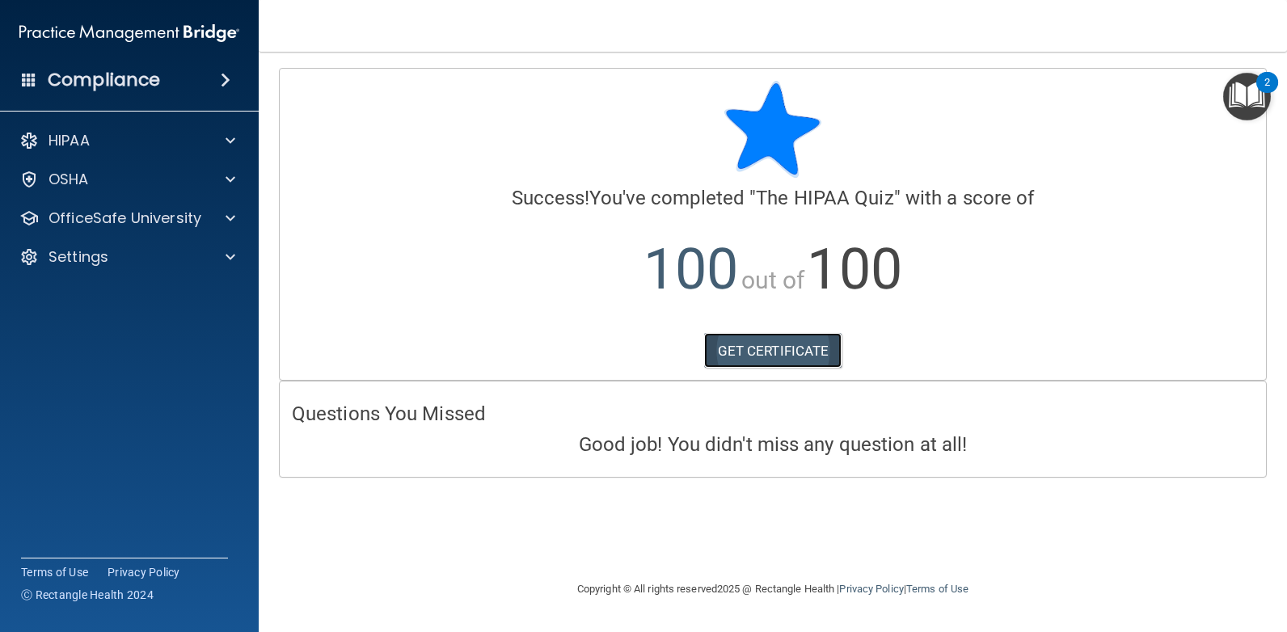
click at [796, 348] on link "GET CERTIFICATE" at bounding box center [773, 351] width 138 height 36
click at [175, 167] on div "OSHA" at bounding box center [129, 179] width 259 height 32
click at [54, 176] on p "OSHA" at bounding box center [68, 179] width 40 height 19
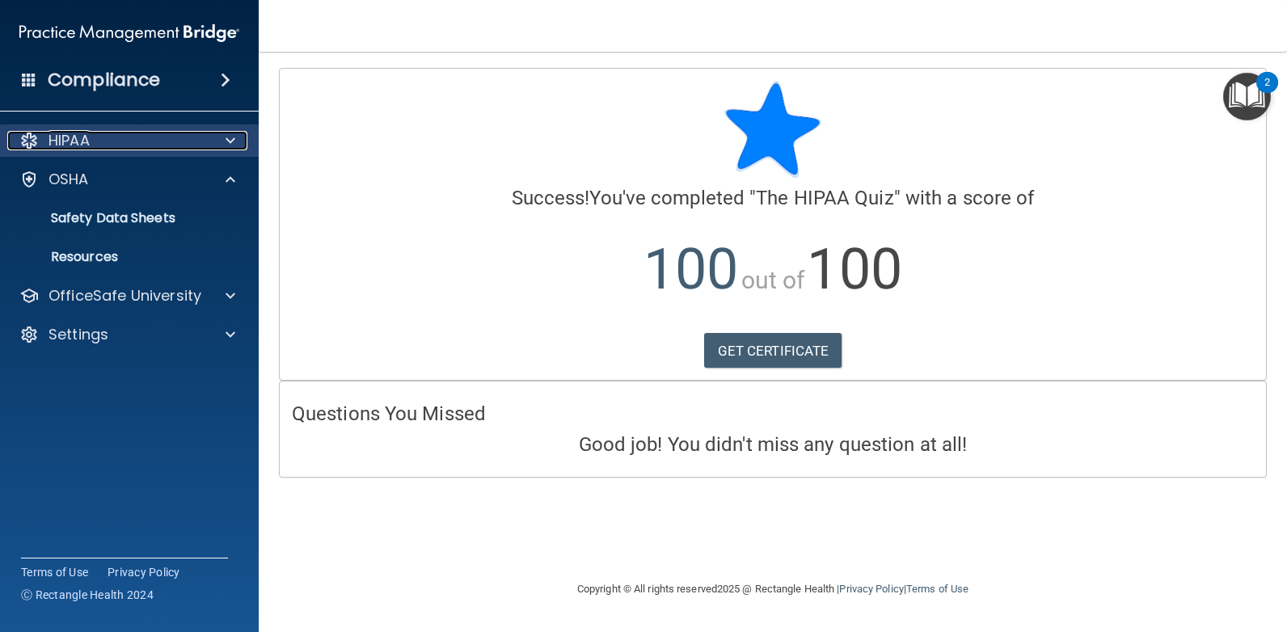
click at [93, 136] on div "HIPAA" at bounding box center [107, 140] width 200 height 19
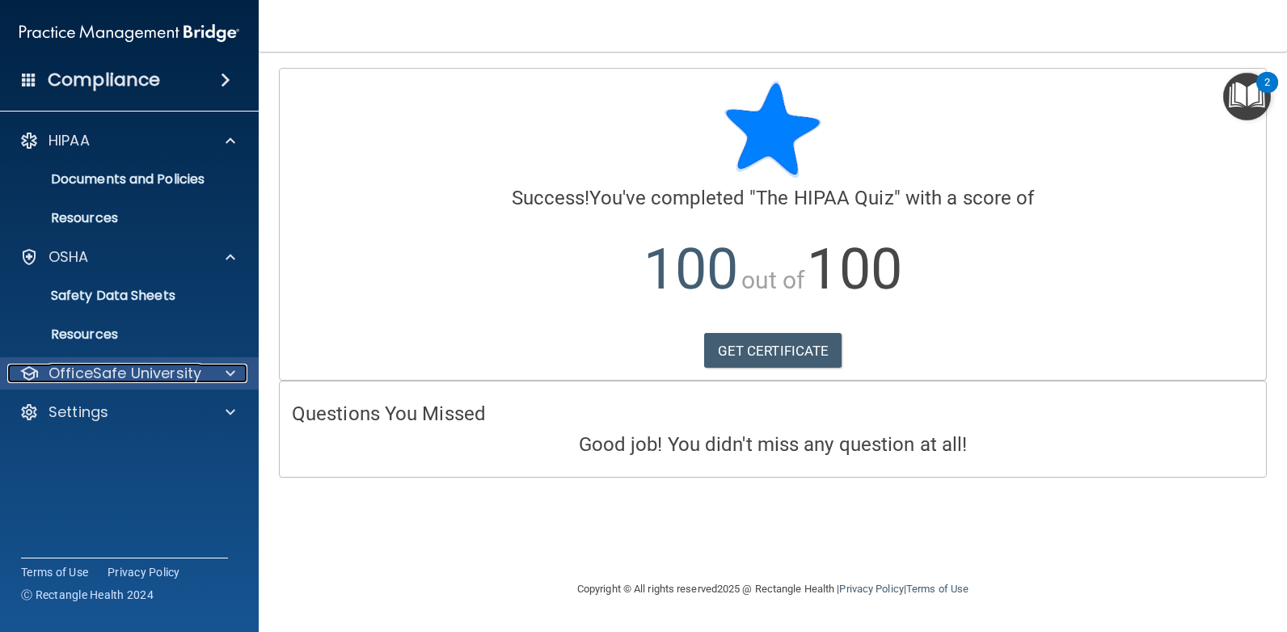
click at [110, 369] on p "OfficeSafe University" at bounding box center [124, 373] width 153 height 19
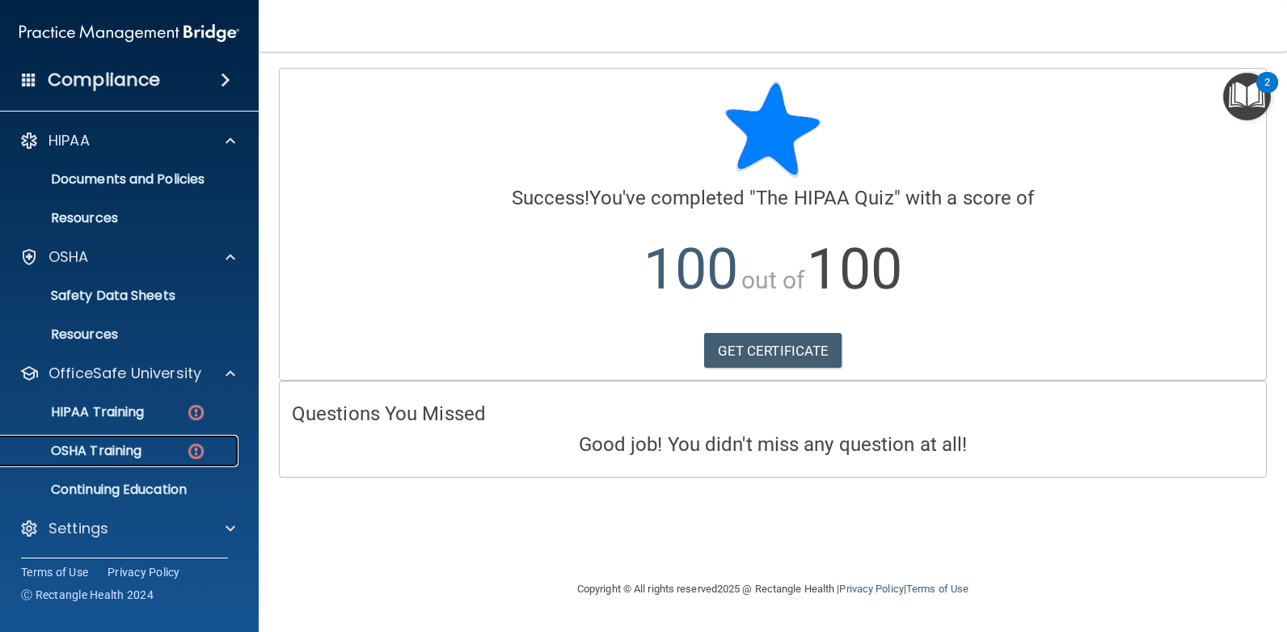
click at [120, 445] on p "OSHA Training" at bounding box center [76, 451] width 131 height 16
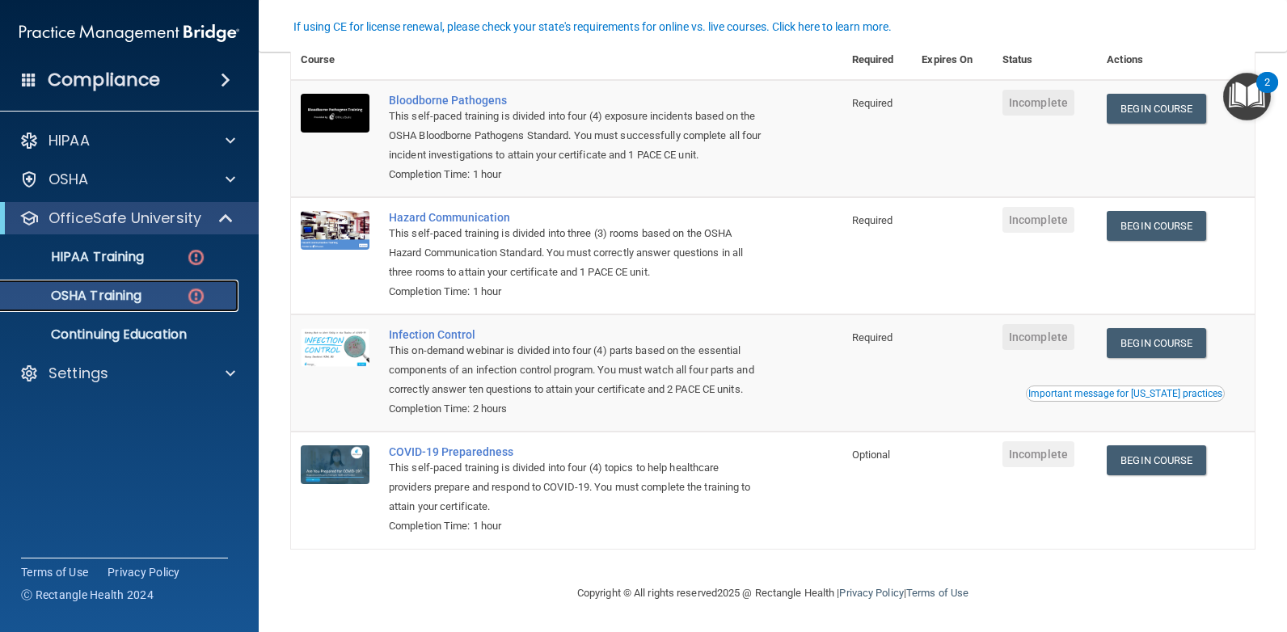
scroll to position [170, 0]
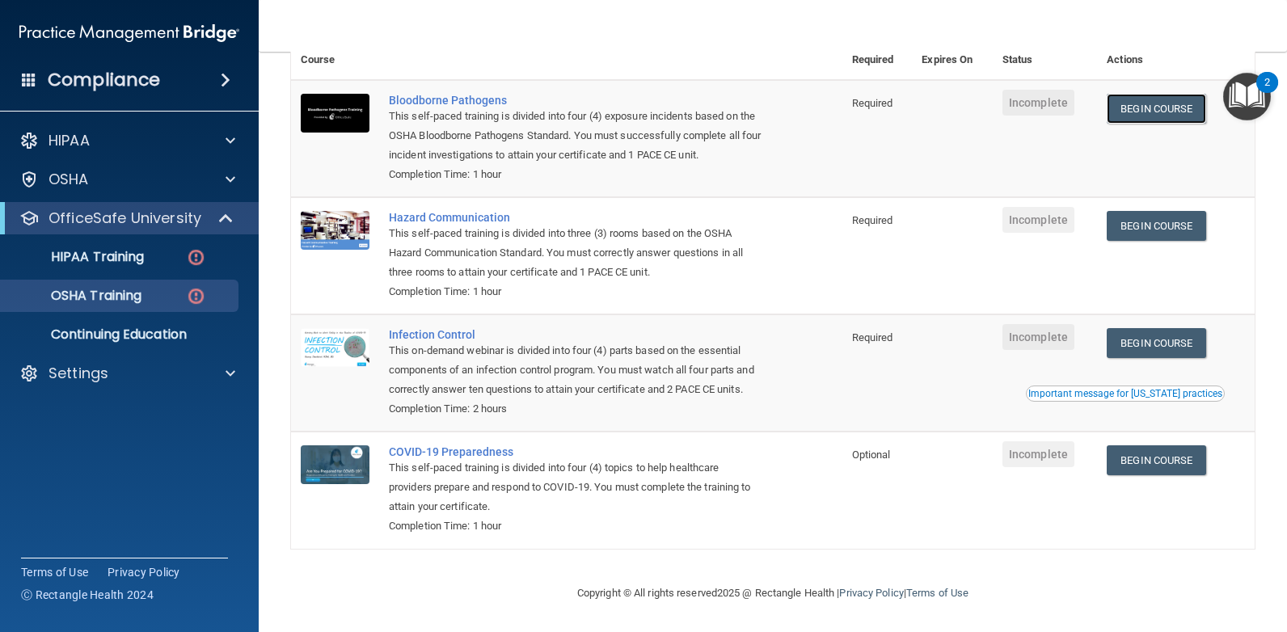
click at [1162, 101] on td "Begin Course Download Certificate" at bounding box center [1176, 138] width 158 height 117
click at [1159, 94] on link "Begin Course" at bounding box center [1155, 109] width 99 height 30
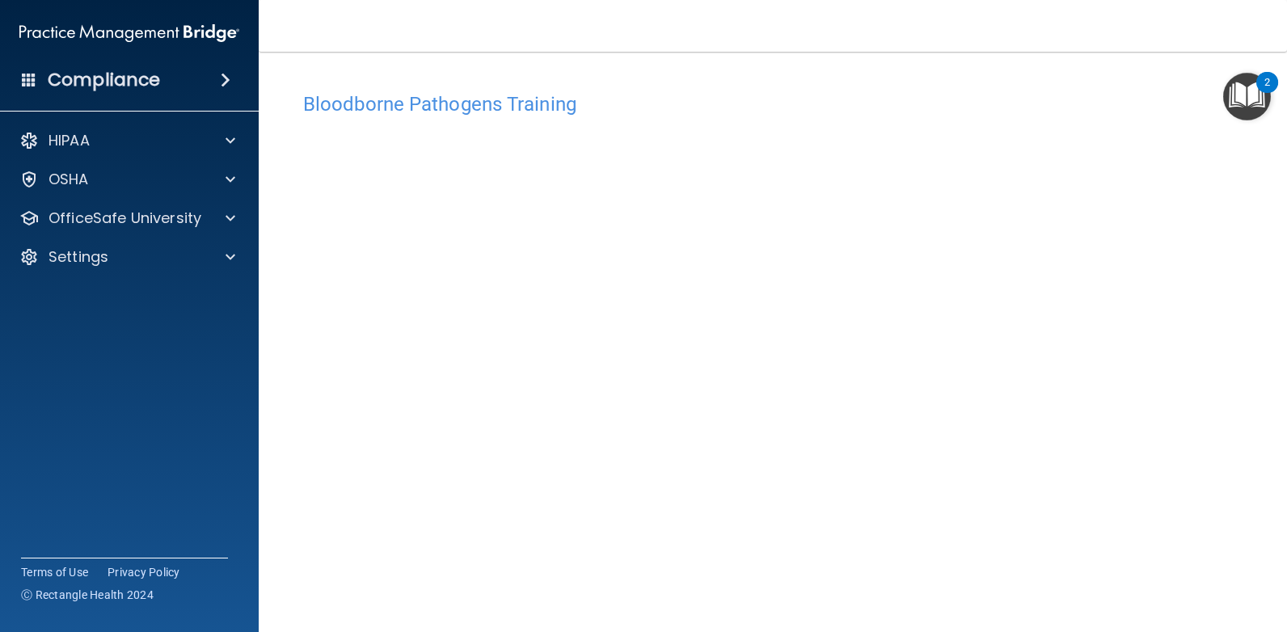
scroll to position [60, 0]
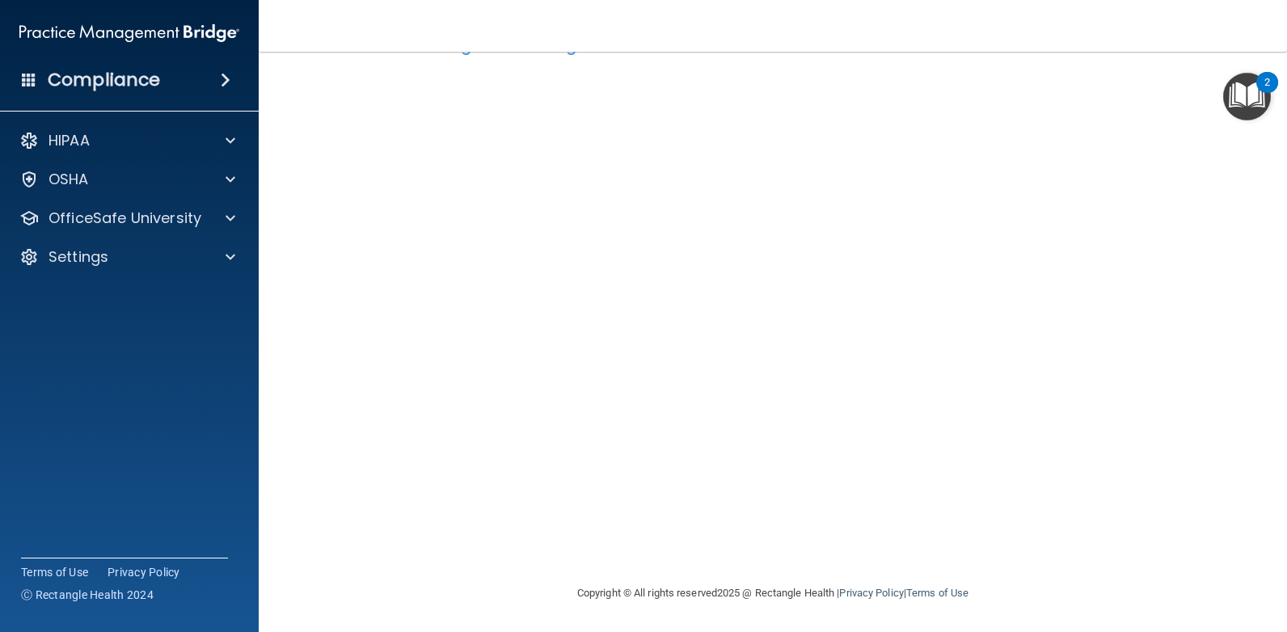
click at [1266, 439] on main "Bloodborne Pathogens Training This course doesn’t expire until . Are you sure y…" at bounding box center [773, 342] width 1028 height 580
click at [1238, 451] on div "Bloodborne Pathogens Training This course doesn’t expire until . Are you sure y…" at bounding box center [772, 303] width 963 height 559
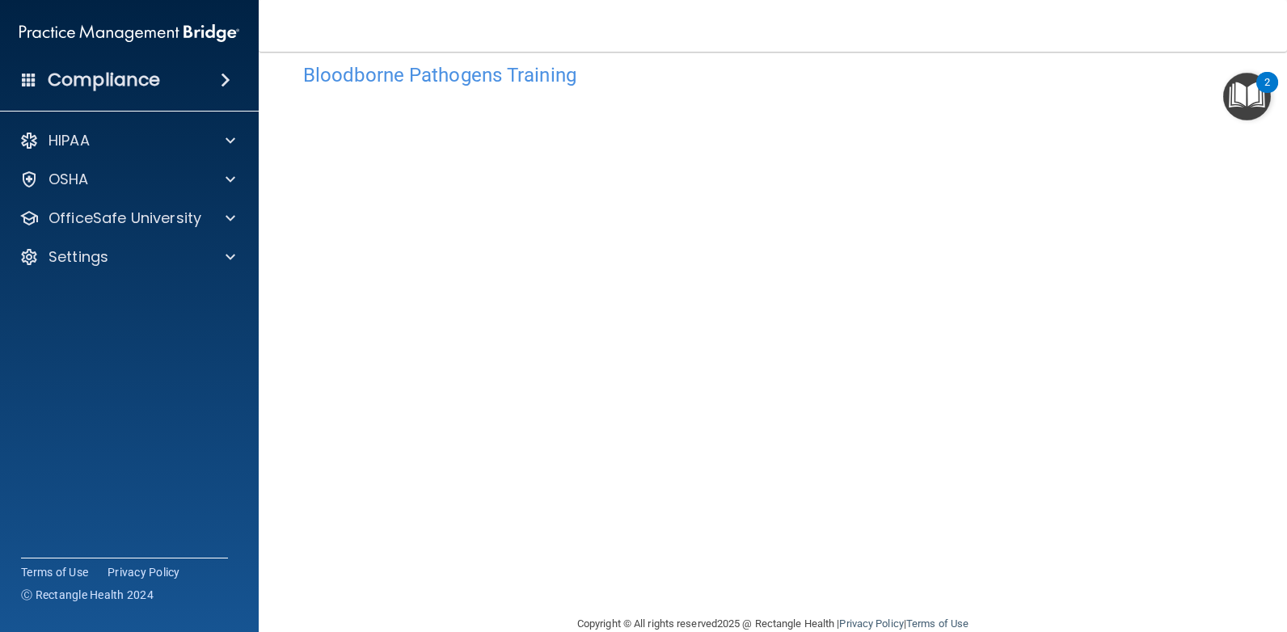
scroll to position [0, 0]
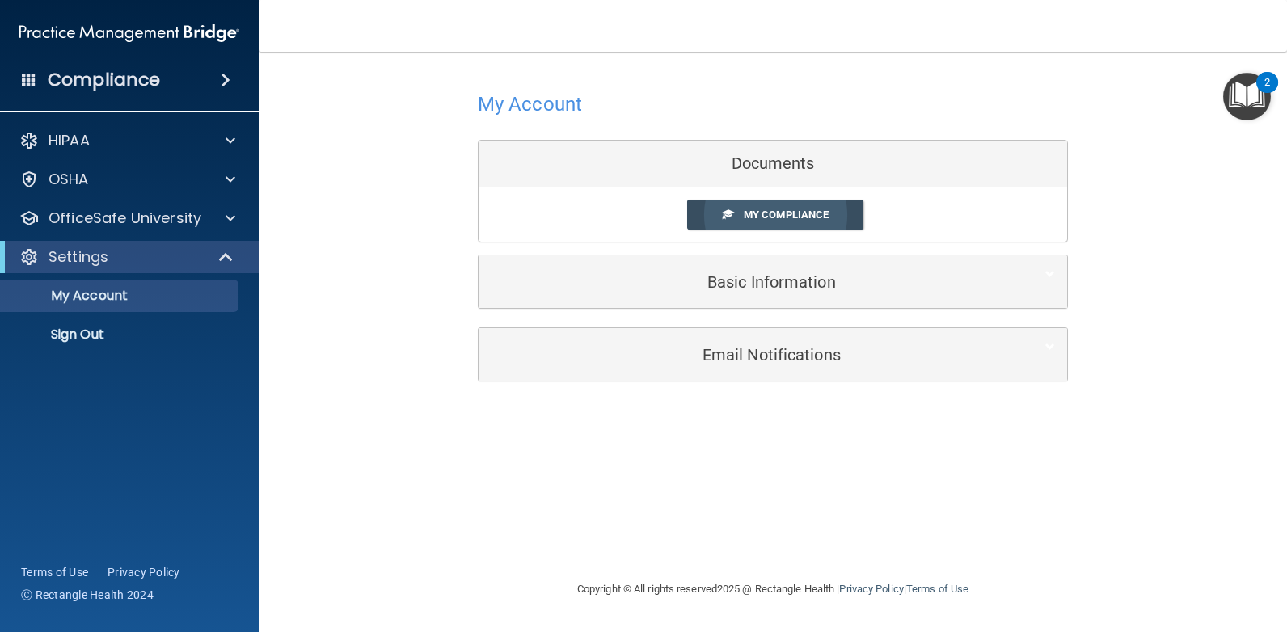
click at [769, 216] on span "My Compliance" at bounding box center [786, 215] width 85 height 12
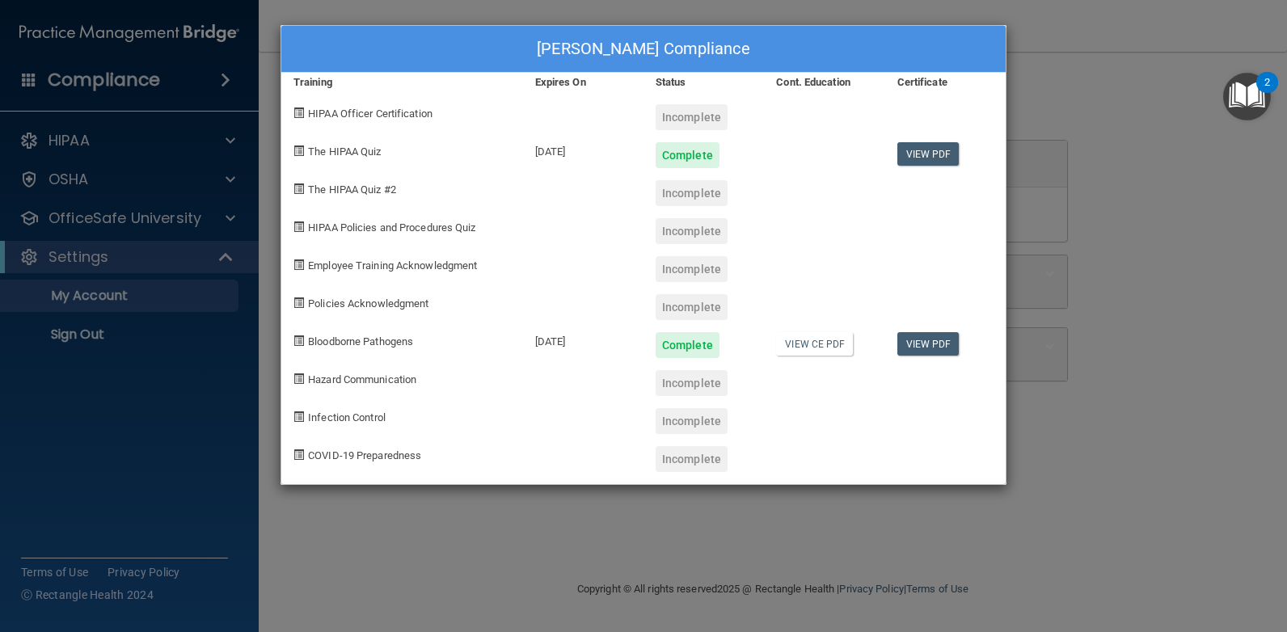
click at [1147, 228] on div "Jasmine Calo's Compliance Training Expires On Status Cont. Education Certificat…" at bounding box center [643, 316] width 1287 height 632
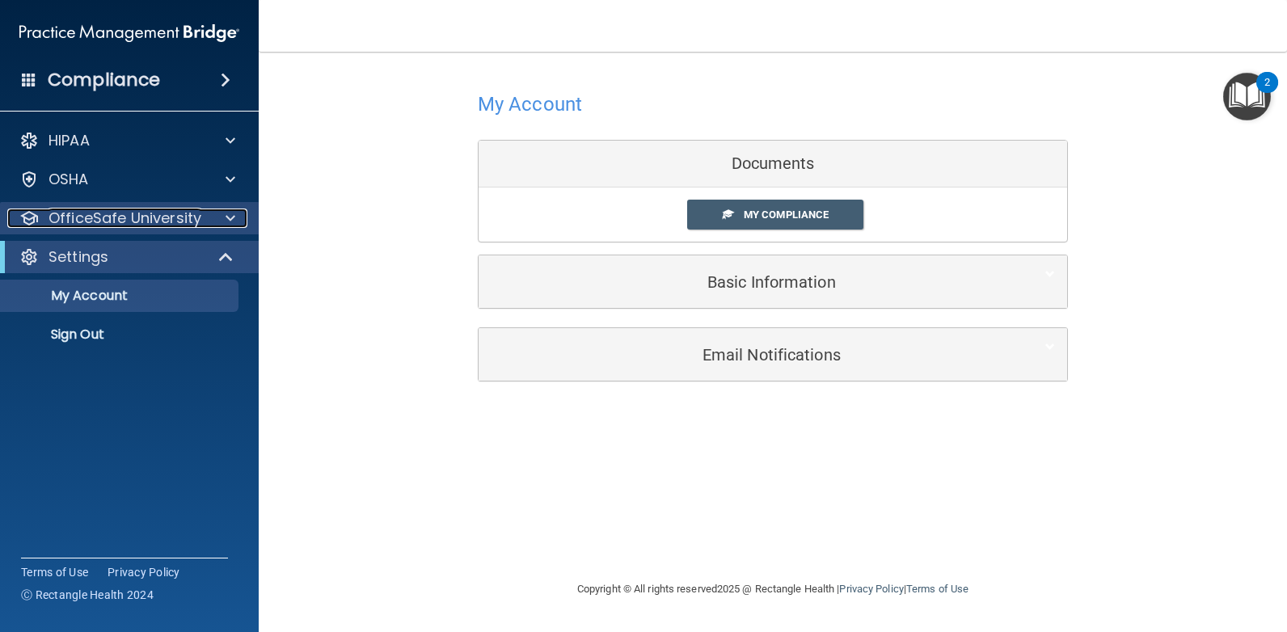
click at [105, 219] on p "OfficeSafe University" at bounding box center [124, 218] width 153 height 19
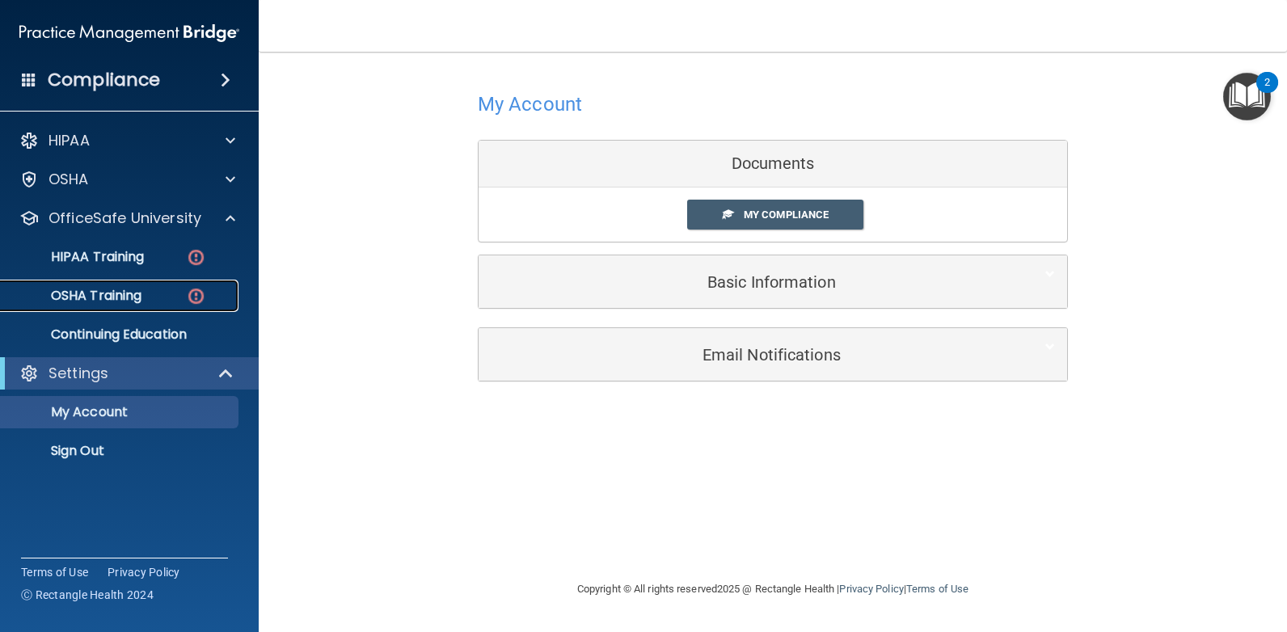
click at [126, 285] on link "OSHA Training" at bounding box center [111, 296] width 255 height 32
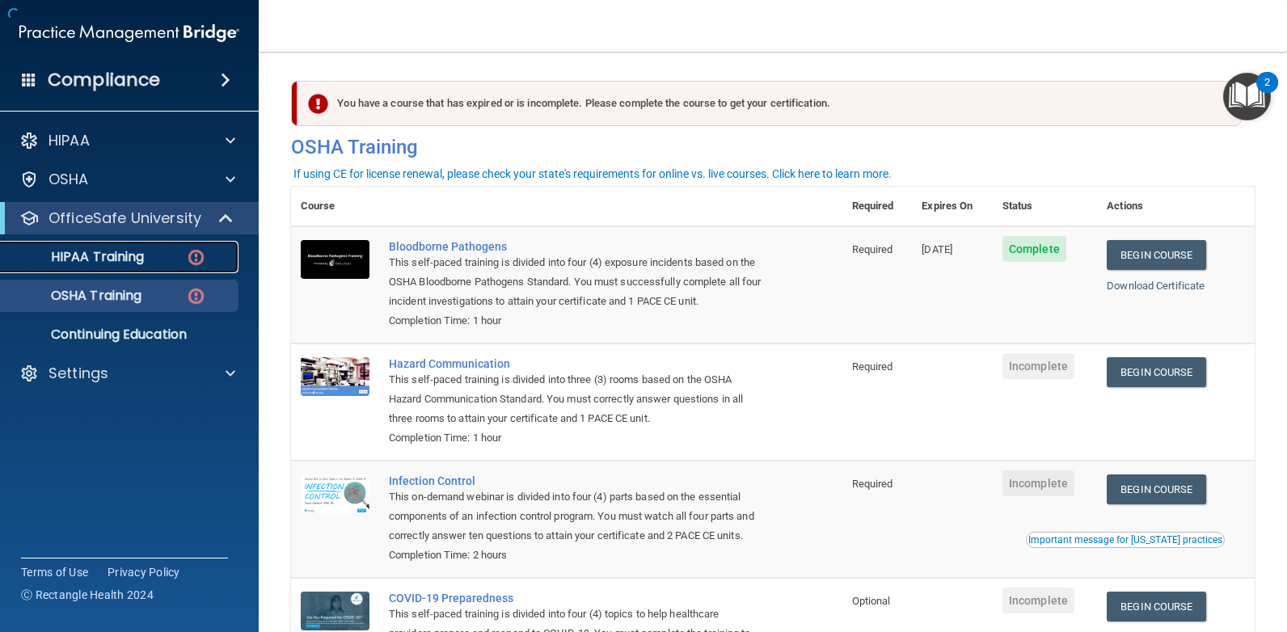
click at [150, 262] on div "HIPAA Training" at bounding box center [121, 257] width 221 height 16
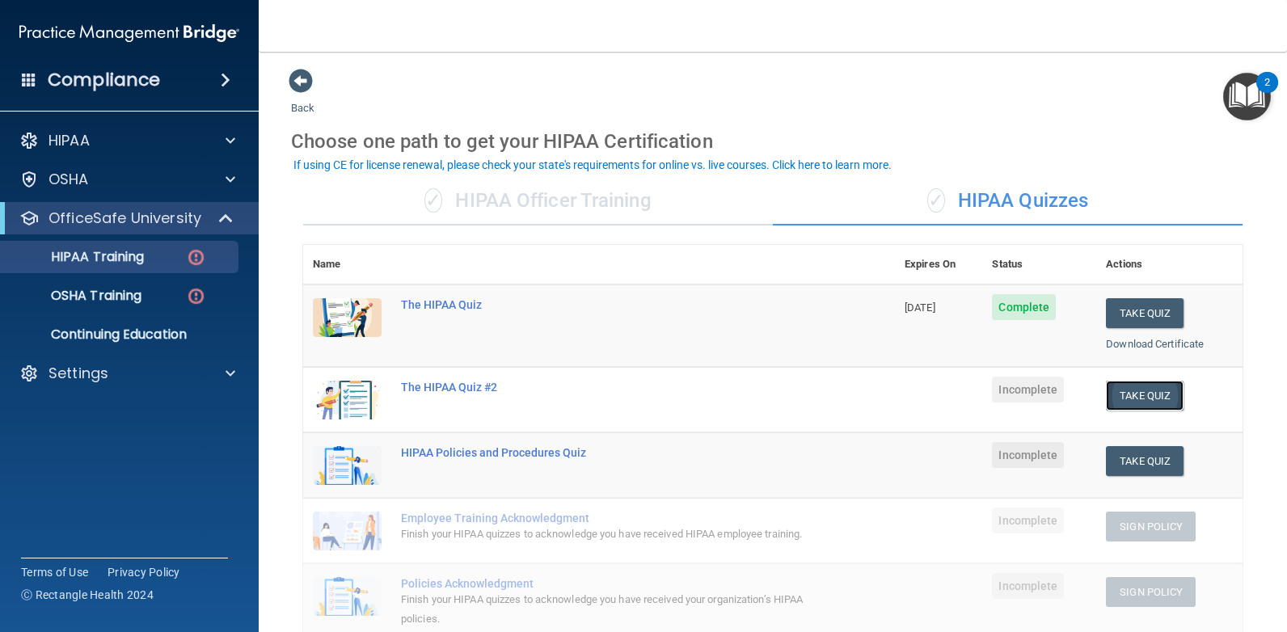
click at [1151, 395] on button "Take Quiz" at bounding box center [1145, 396] width 78 height 30
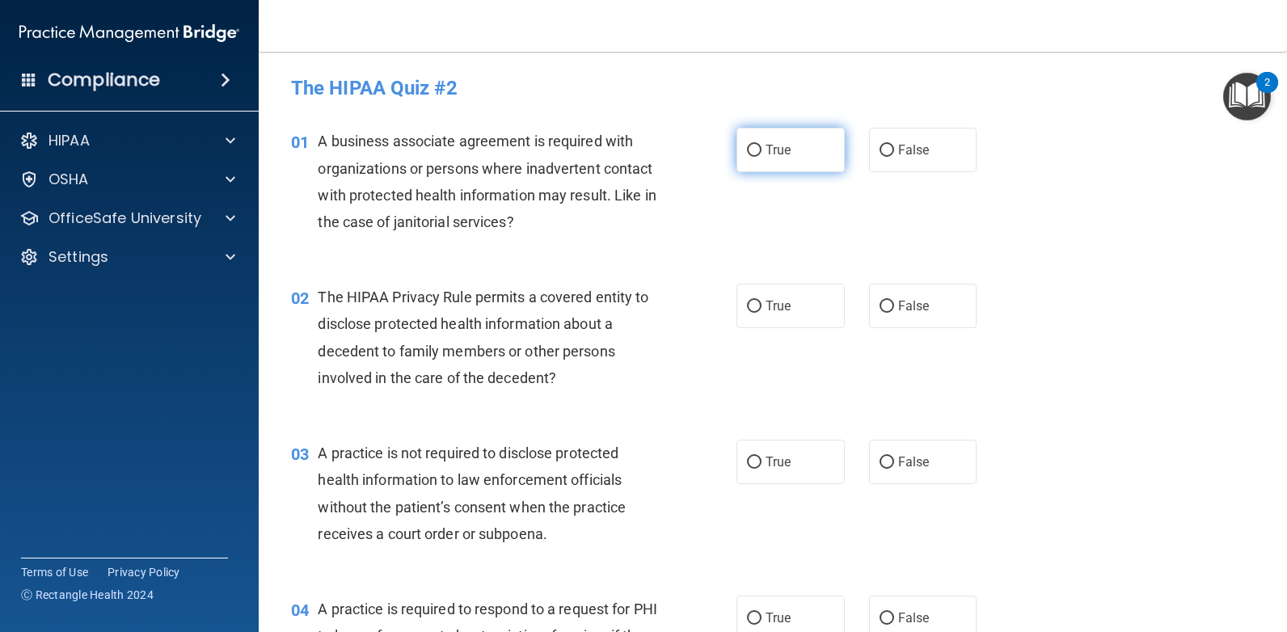
click at [739, 171] on label "True" at bounding box center [790, 150] width 108 height 44
click at [747, 157] on input "True" at bounding box center [754, 151] width 15 height 12
radio input "true"
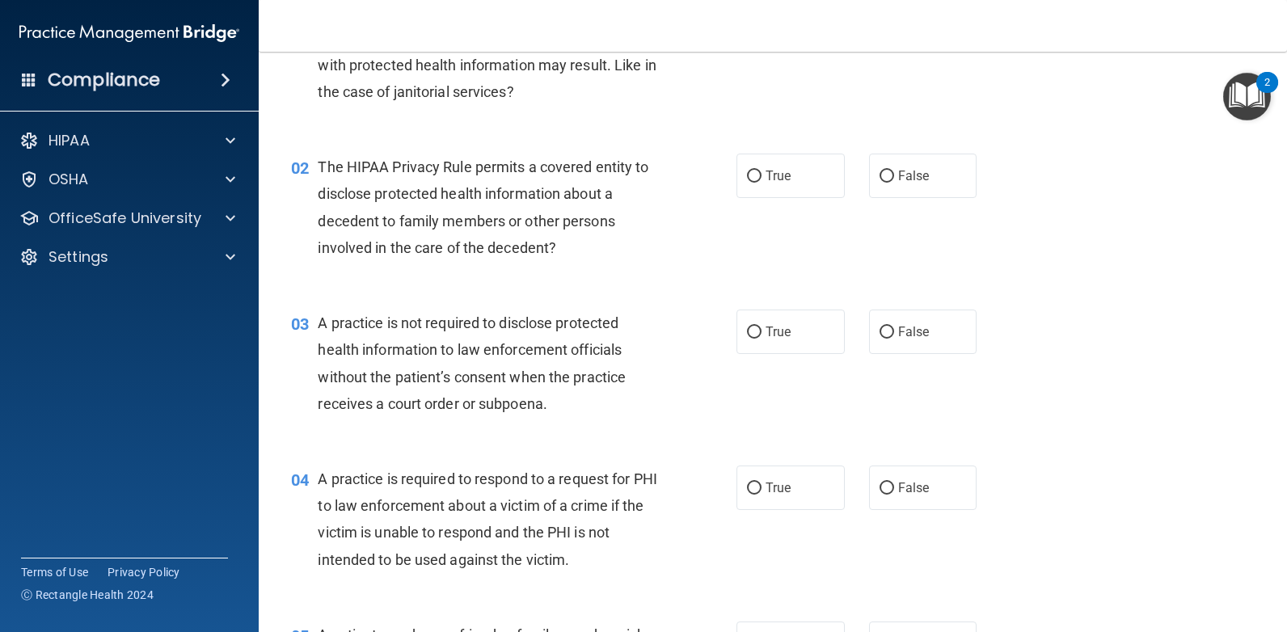
scroll to position [81, 0]
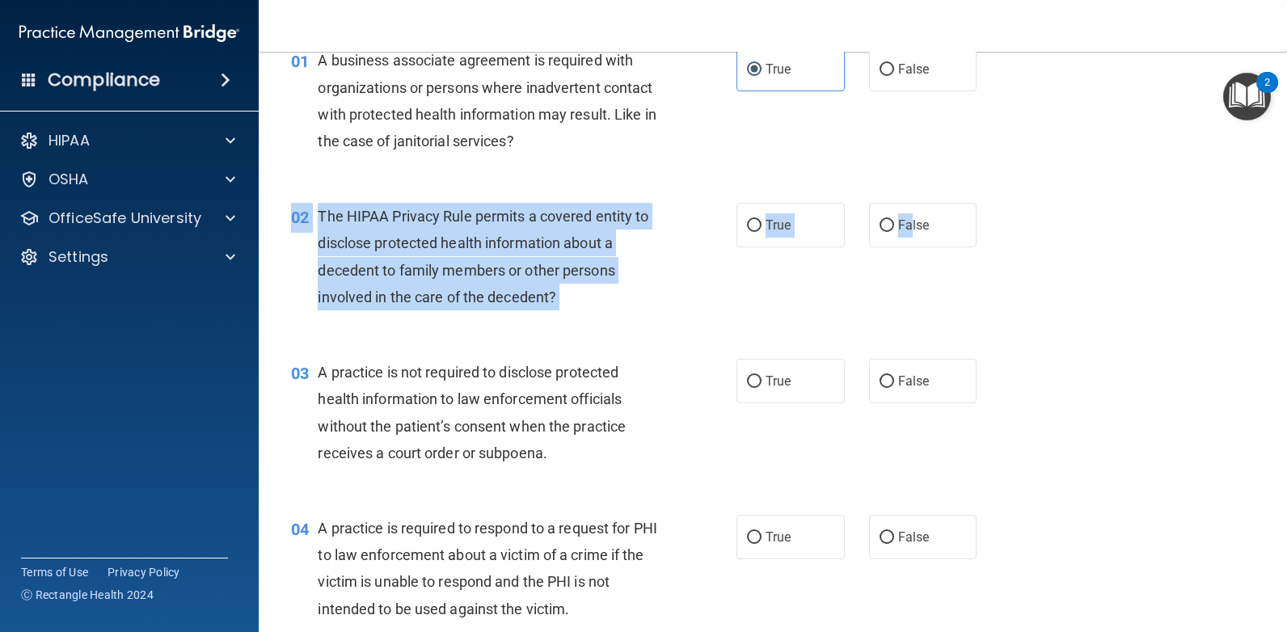
drag, startPoint x: 902, startPoint y: 238, endPoint x: 929, endPoint y: 335, distance: 100.8
click at [929, 335] on div "02 The HIPAA Privacy Rule permits a covered entity to disclose protected health…" at bounding box center [773, 261] width 988 height 156
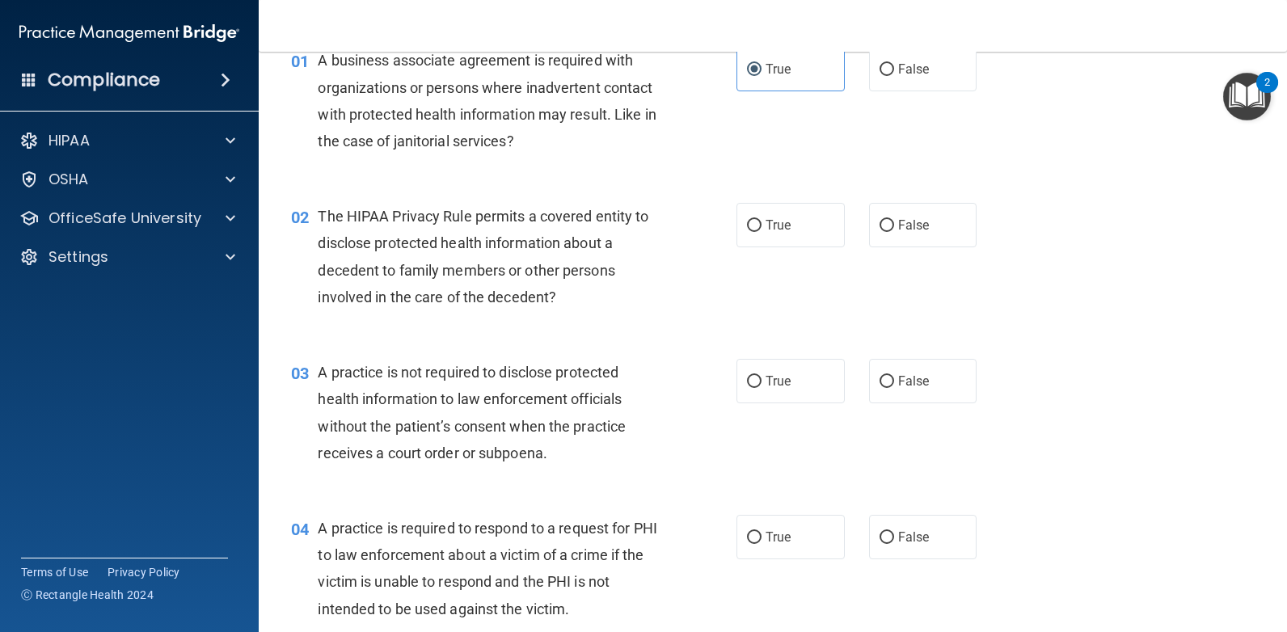
drag, startPoint x: 929, startPoint y: 335, endPoint x: 925, endPoint y: 327, distance: 8.3
click at [925, 327] on div "02 The HIPAA Privacy Rule permits a covered entity to disclose protected health…" at bounding box center [773, 261] width 988 height 156
click at [754, 211] on label "True" at bounding box center [790, 225] width 108 height 44
click at [754, 220] on input "True" at bounding box center [754, 226] width 15 height 12
radio input "true"
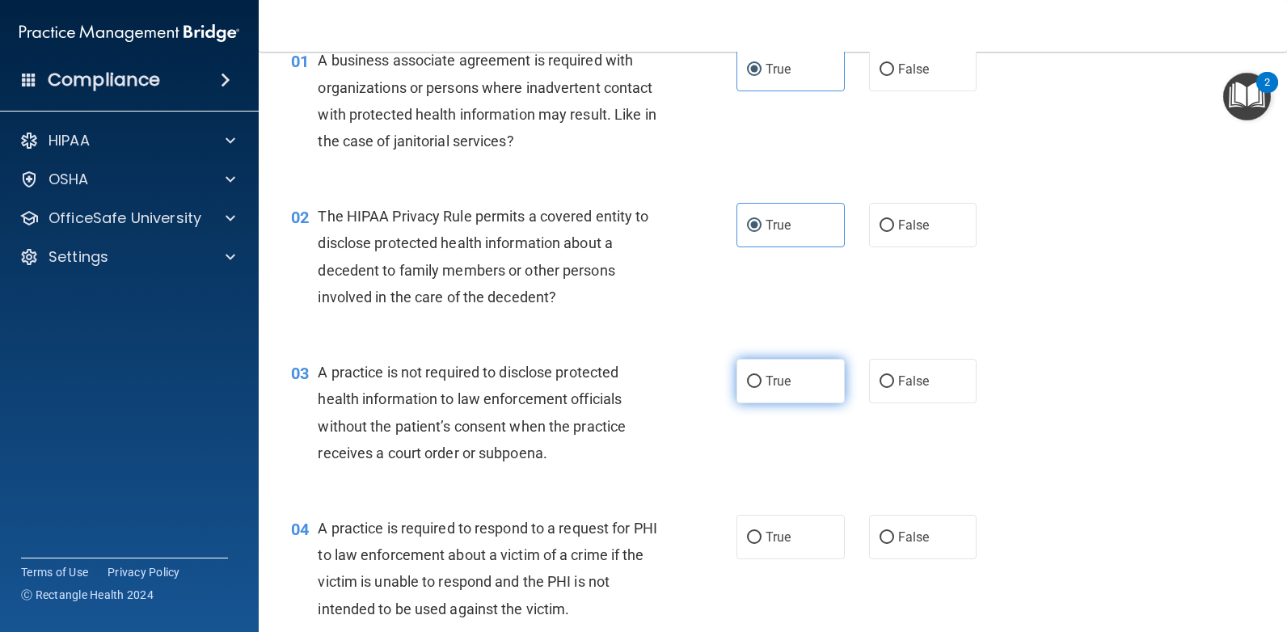
click at [779, 386] on span "True" at bounding box center [777, 380] width 25 height 15
click at [761, 386] on input "True" at bounding box center [754, 382] width 15 height 12
radio input "true"
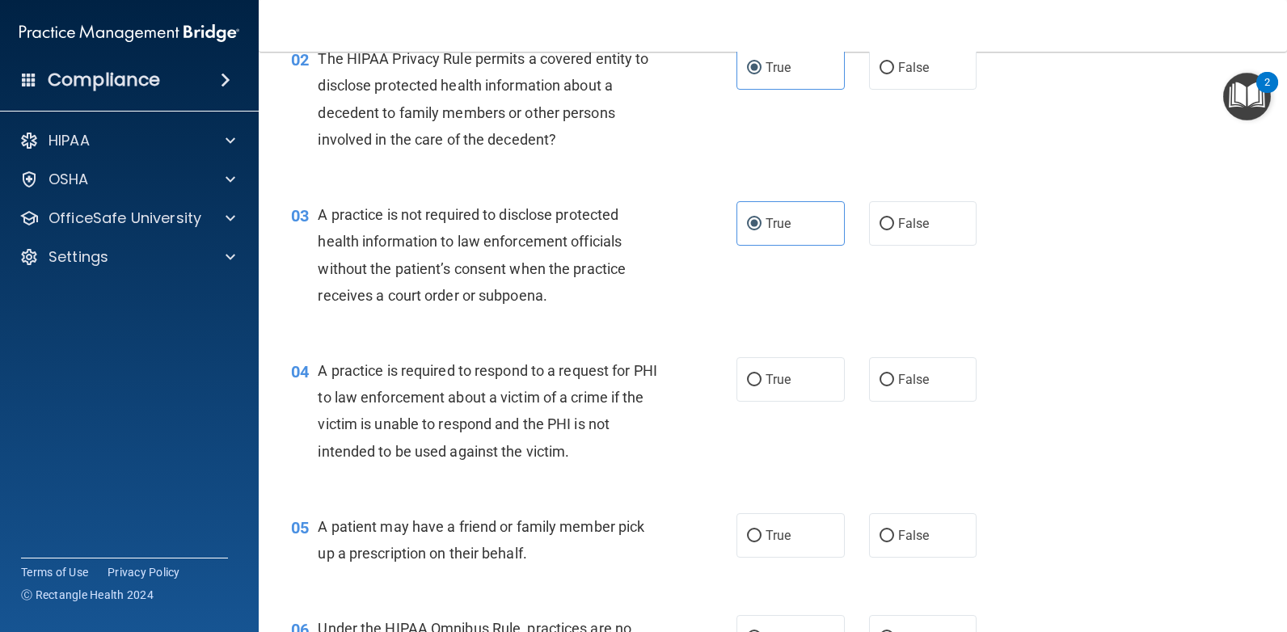
scroll to position [242, 0]
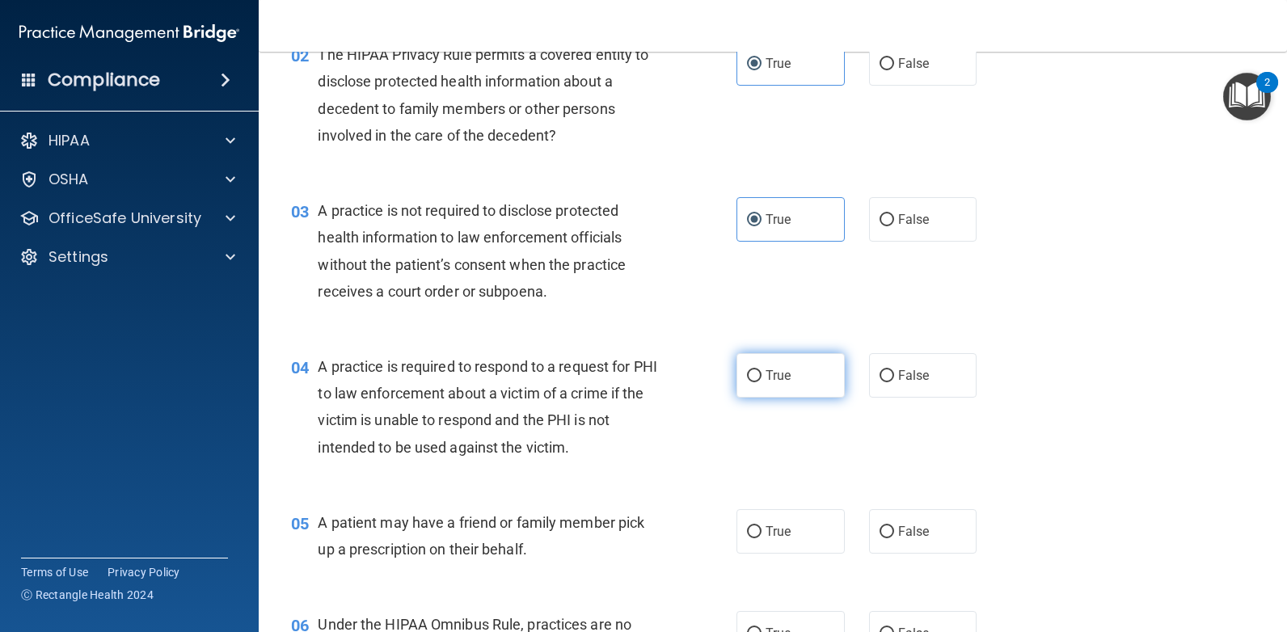
click at [799, 381] on label "True" at bounding box center [790, 375] width 108 height 44
click at [761, 381] on input "True" at bounding box center [754, 376] width 15 height 12
radio input "true"
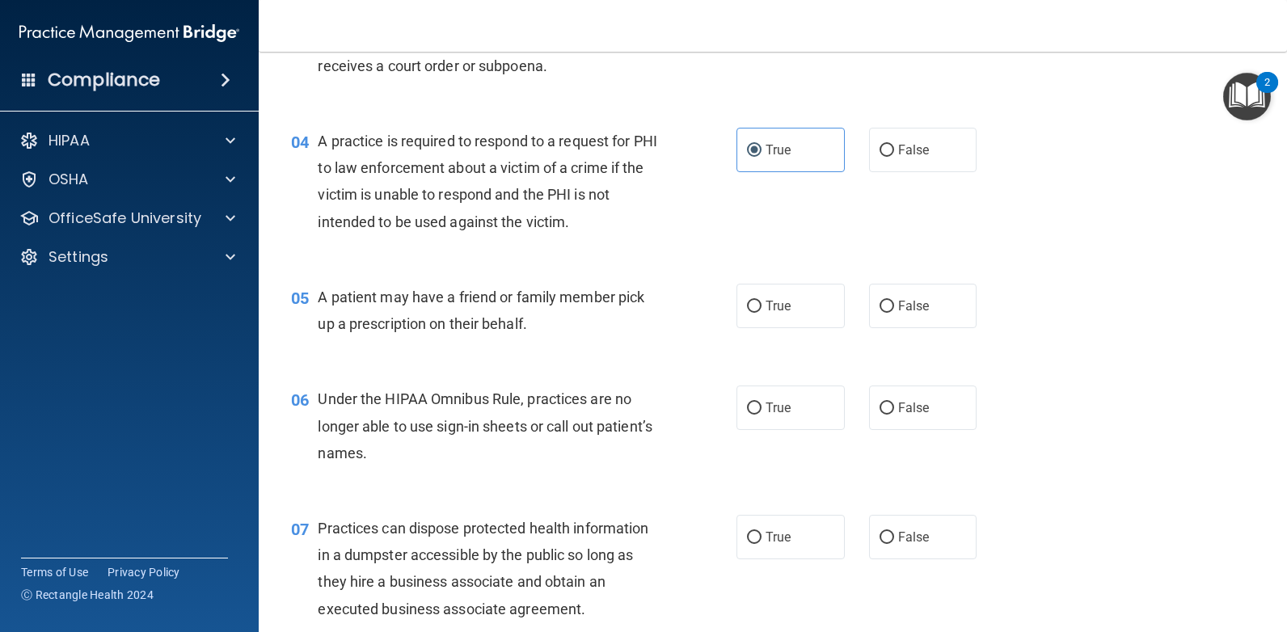
scroll to position [485, 0]
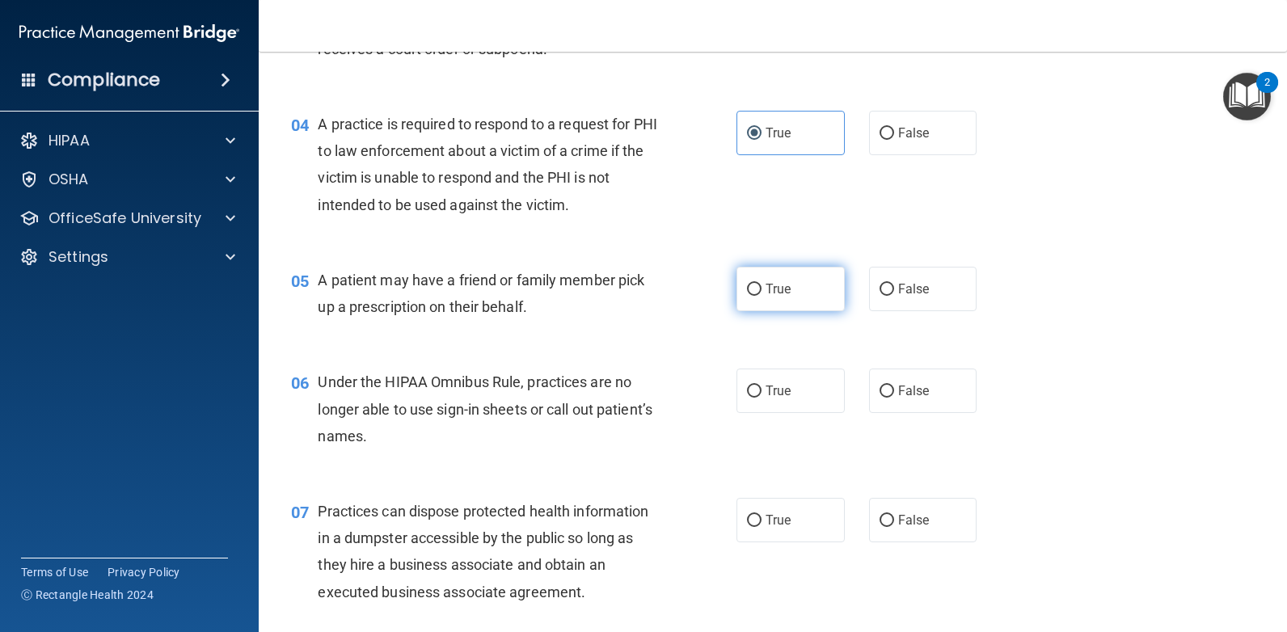
click at [776, 294] on span "True" at bounding box center [777, 288] width 25 height 15
click at [761, 294] on input "True" at bounding box center [754, 290] width 15 height 12
radio input "true"
click at [792, 380] on label "True" at bounding box center [790, 391] width 108 height 44
click at [761, 386] on input "True" at bounding box center [754, 392] width 15 height 12
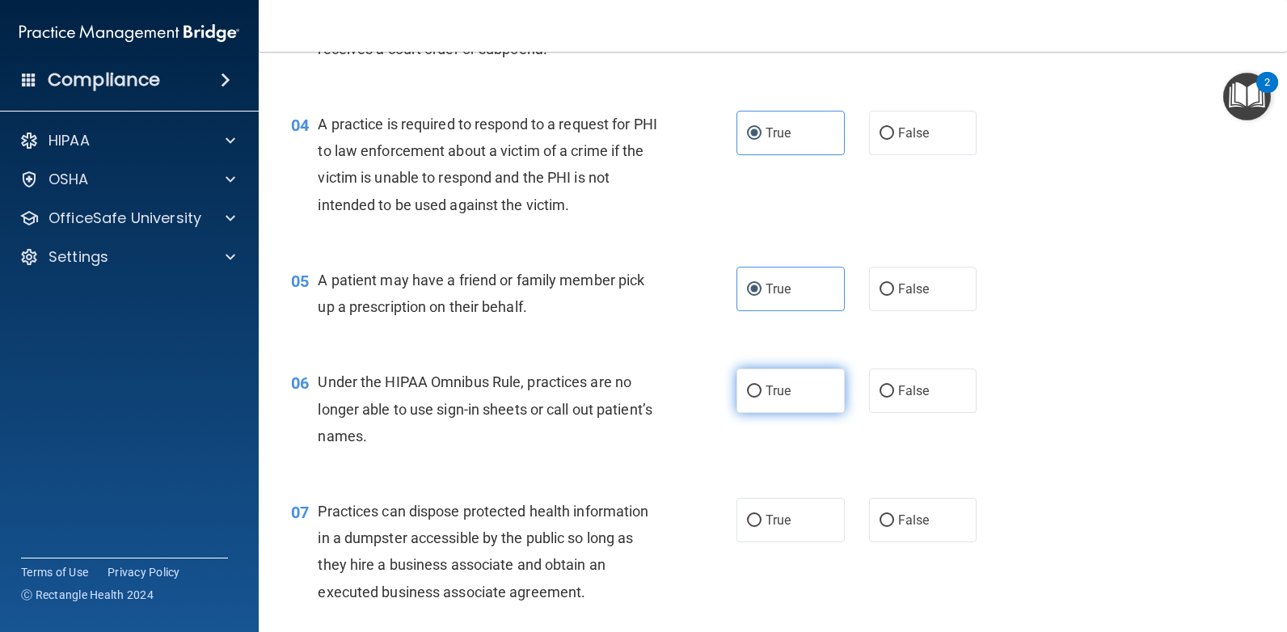
radio input "true"
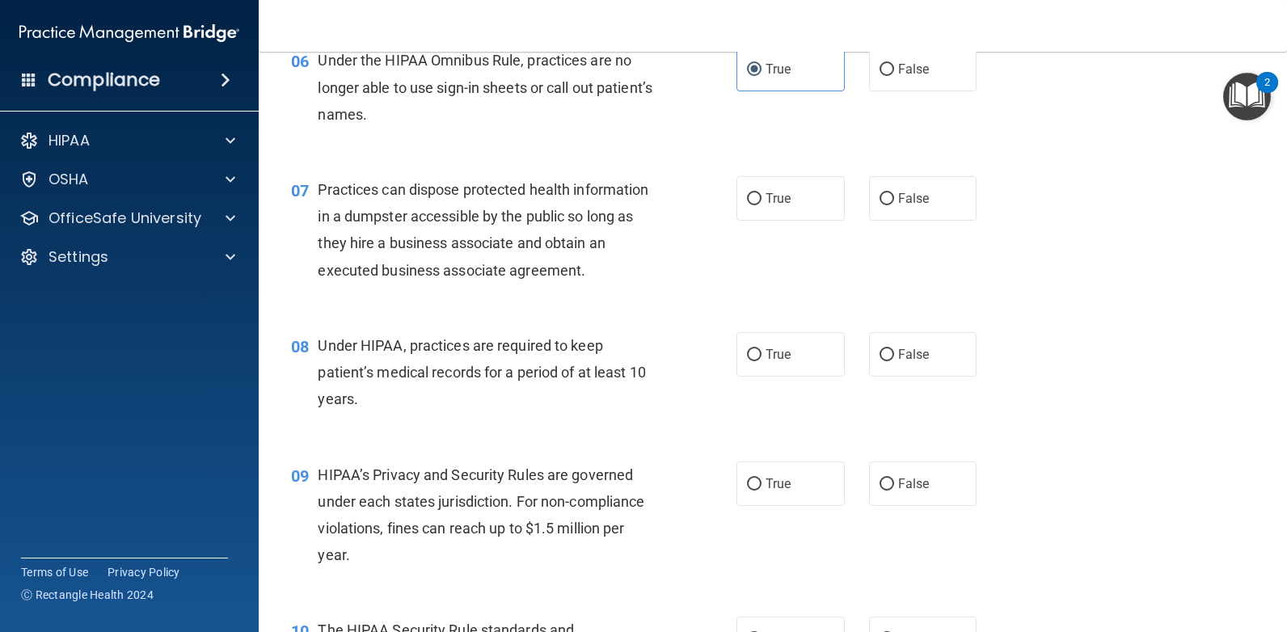
scroll to position [808, 0]
click at [903, 204] on label "False" at bounding box center [923, 197] width 108 height 44
click at [894, 204] on input "False" at bounding box center [886, 198] width 15 height 12
radio input "true"
click at [768, 361] on label "True" at bounding box center [790, 353] width 108 height 44
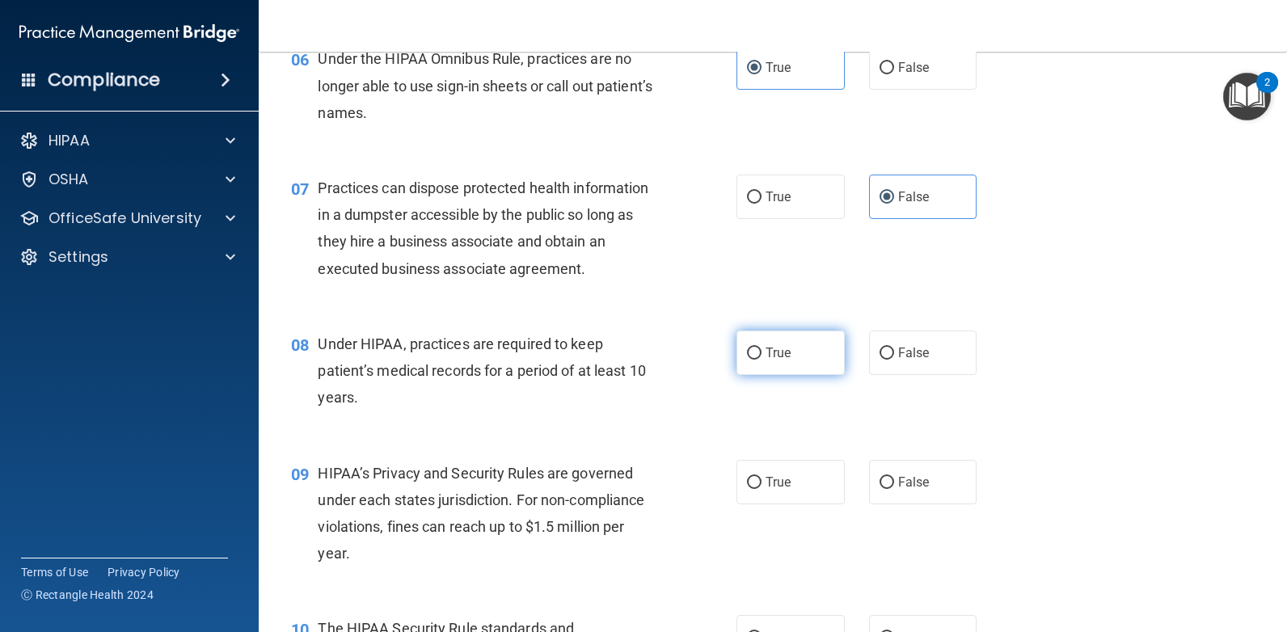
click at [761, 360] on input "True" at bounding box center [754, 354] width 15 height 12
radio input "true"
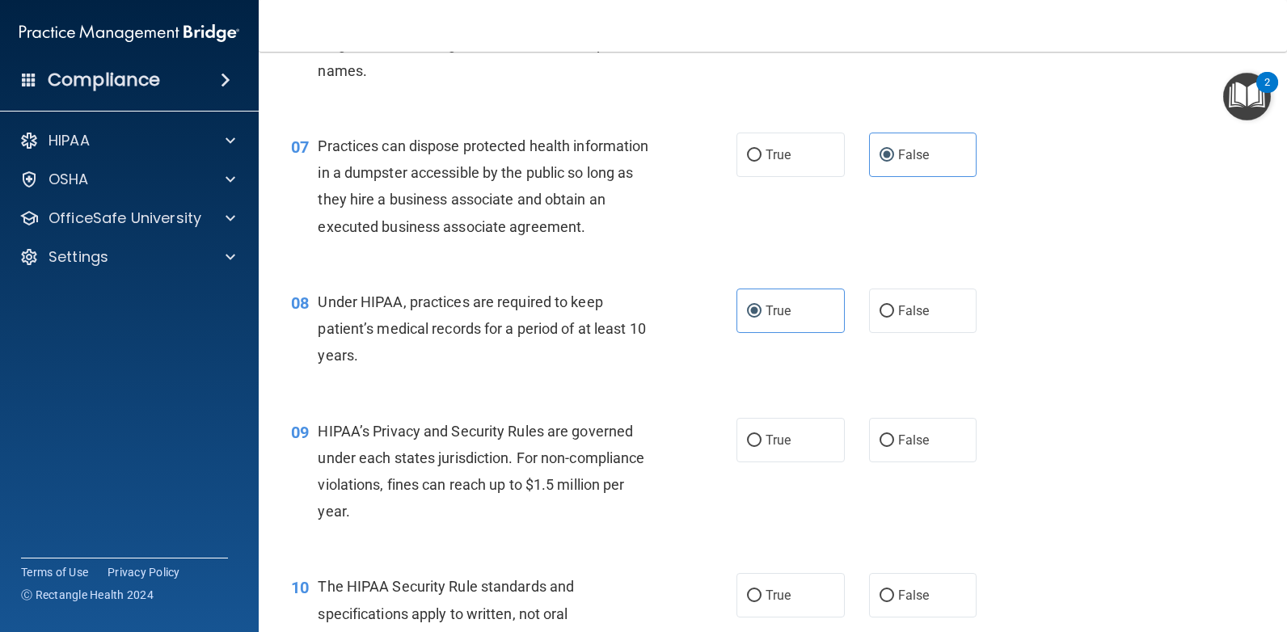
scroll to position [889, 0]
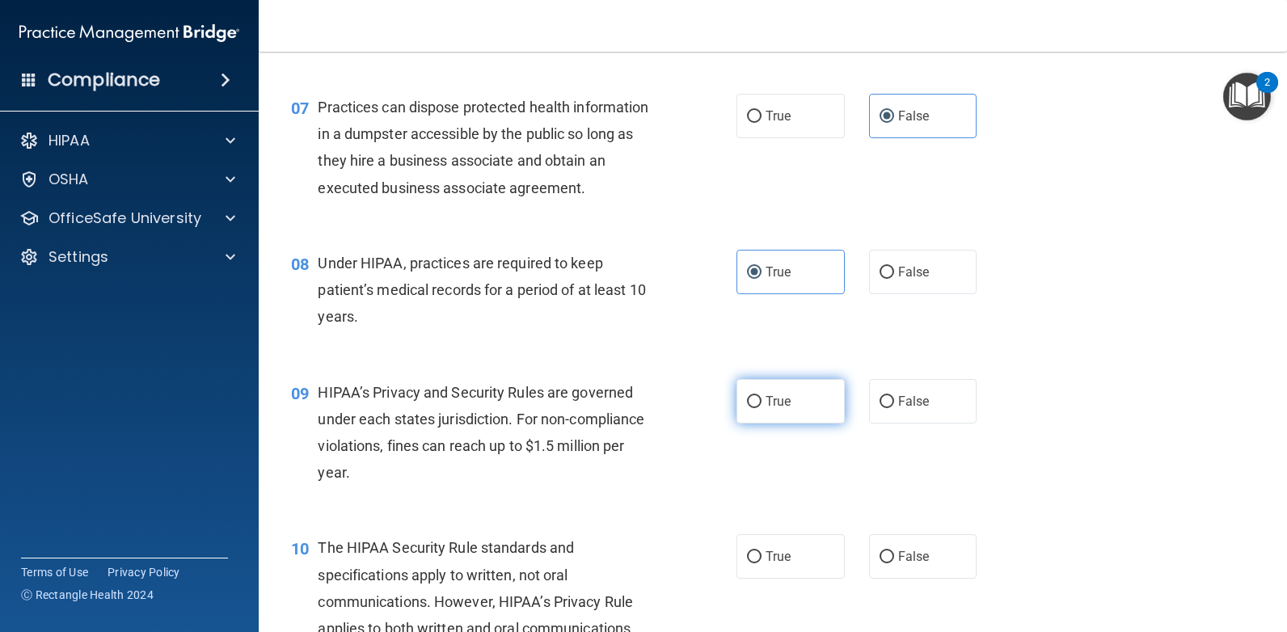
click at [752, 391] on label "True" at bounding box center [790, 401] width 108 height 44
click at [752, 396] on input "True" at bounding box center [754, 402] width 15 height 12
radio input "true"
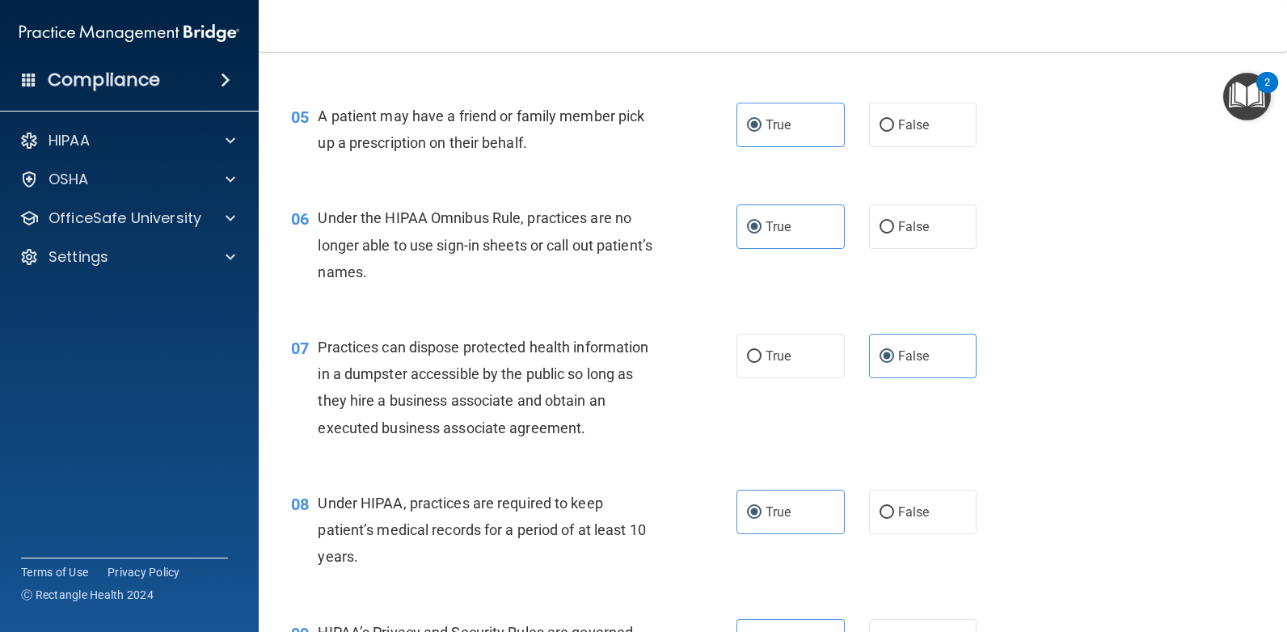
scroll to position [973, 0]
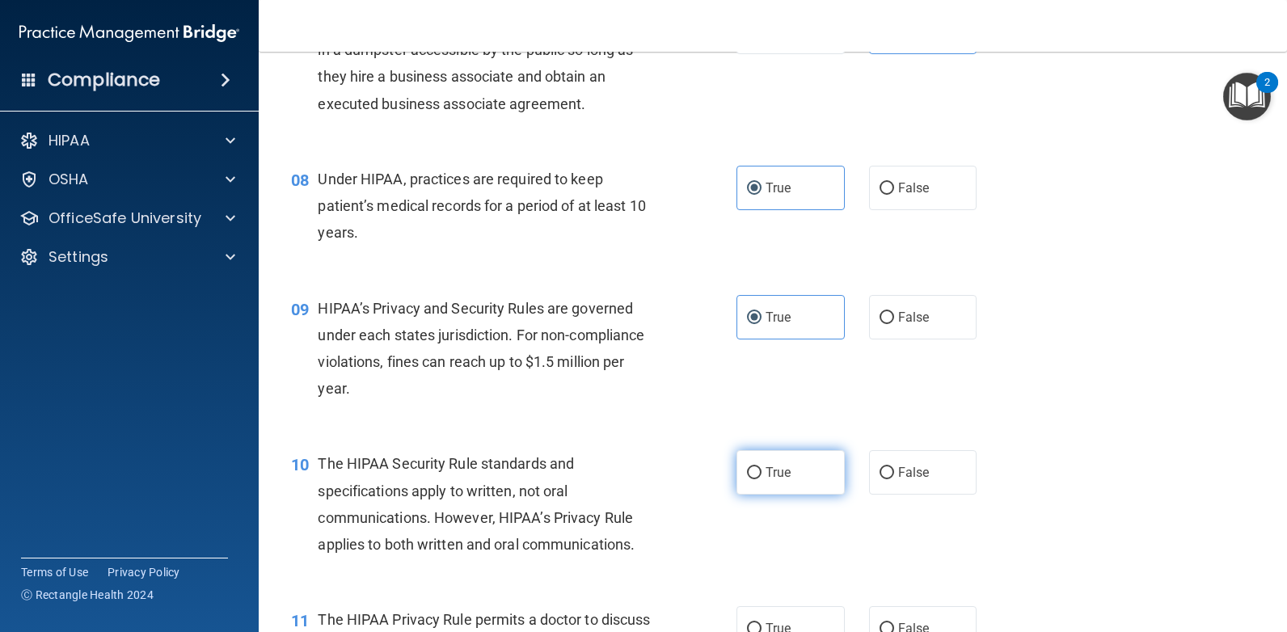
click at [801, 481] on label "True" at bounding box center [790, 472] width 108 height 44
click at [761, 479] on input "True" at bounding box center [754, 473] width 15 height 12
radio input "true"
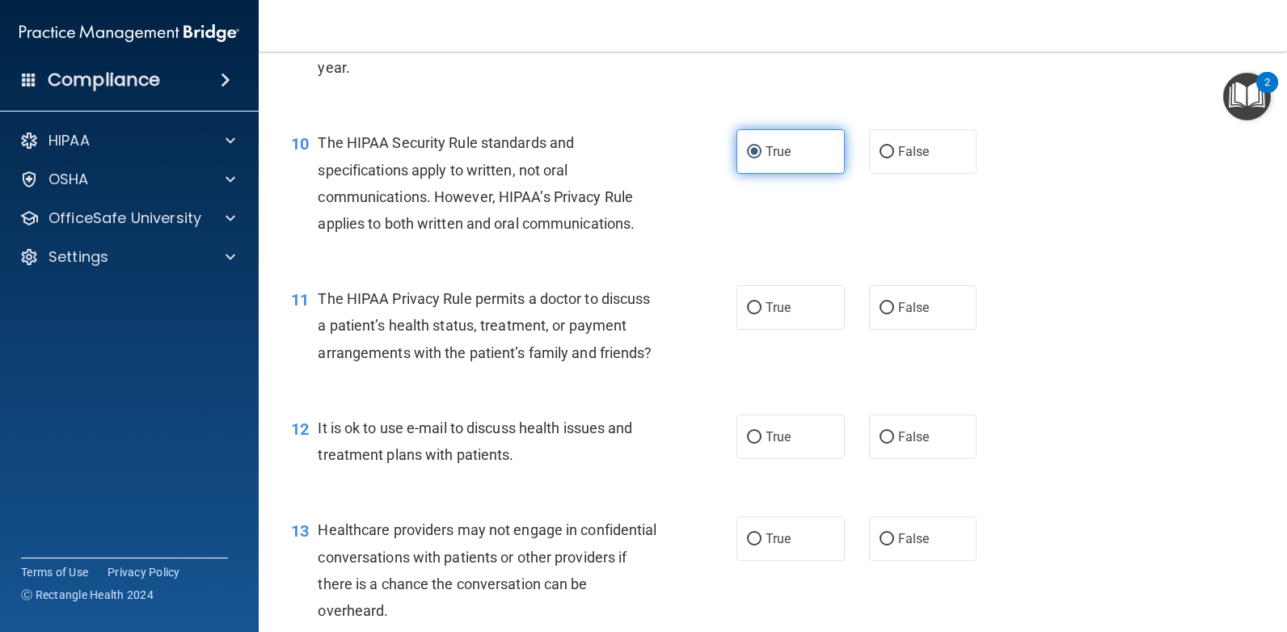
scroll to position [1296, 0]
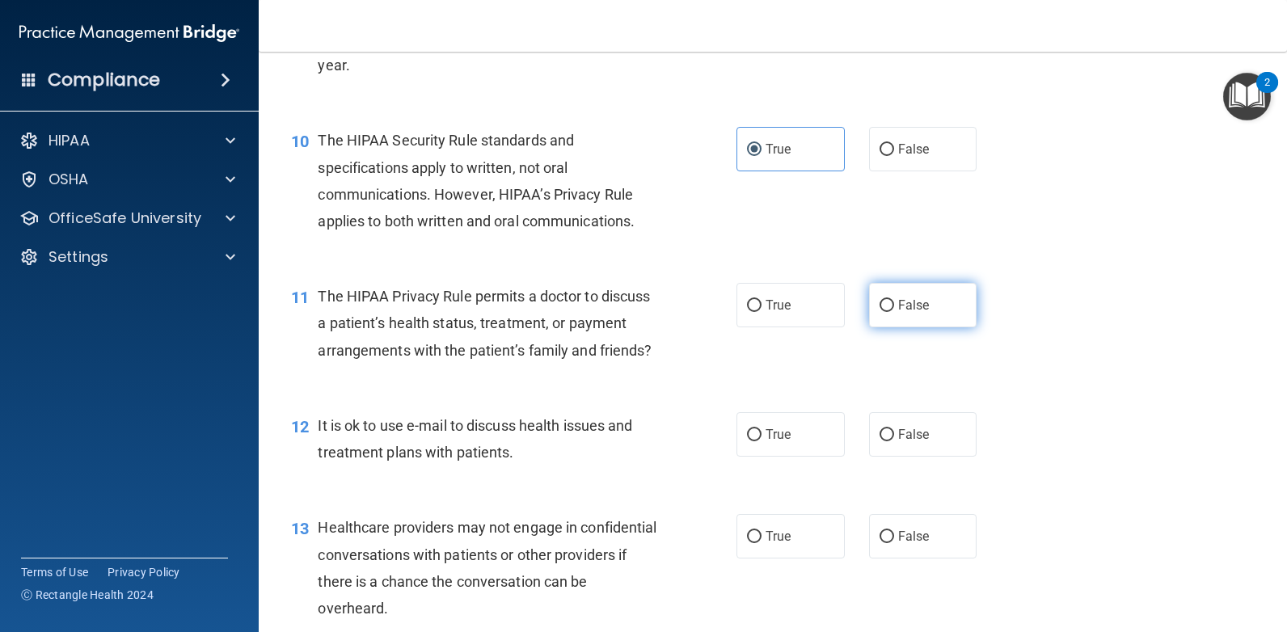
click at [886, 307] on input "False" at bounding box center [886, 306] width 15 height 12
radio input "true"
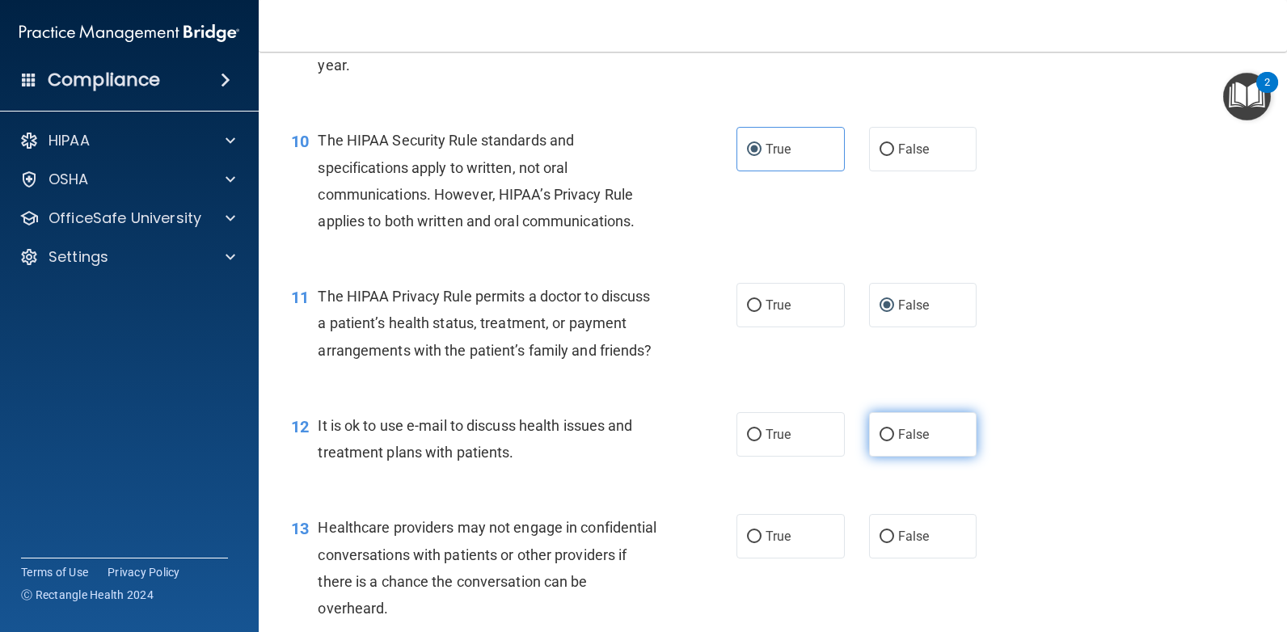
click at [880, 441] on input "False" at bounding box center [886, 435] width 15 height 12
radio input "true"
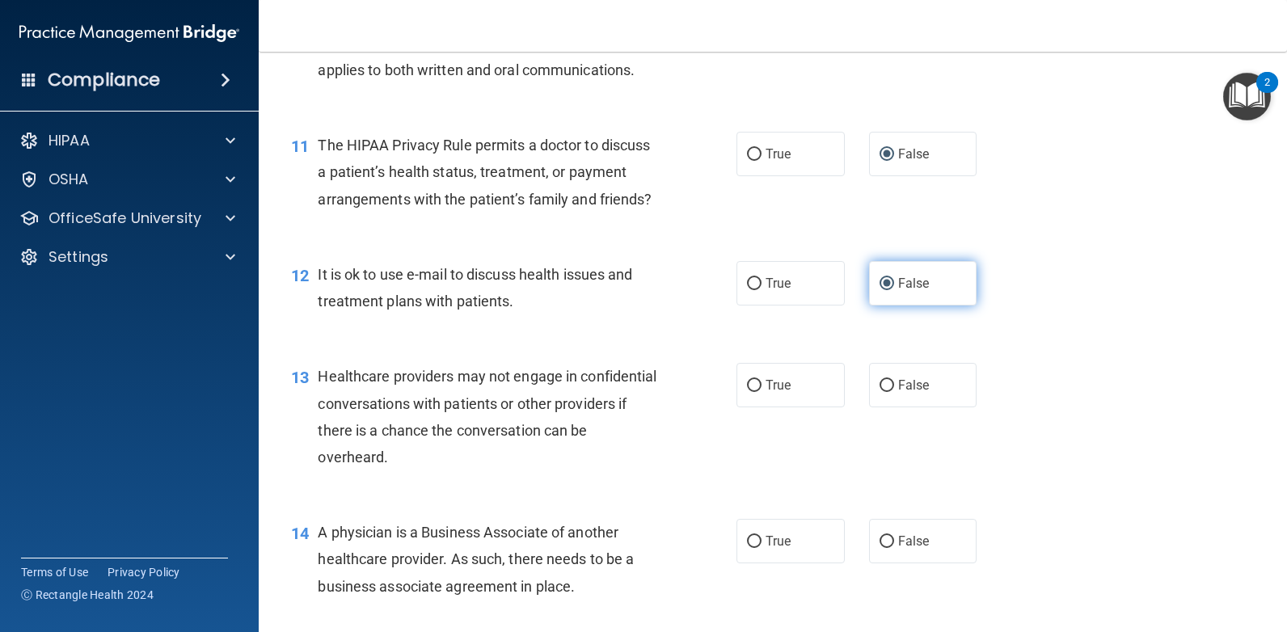
scroll to position [1539, 0]
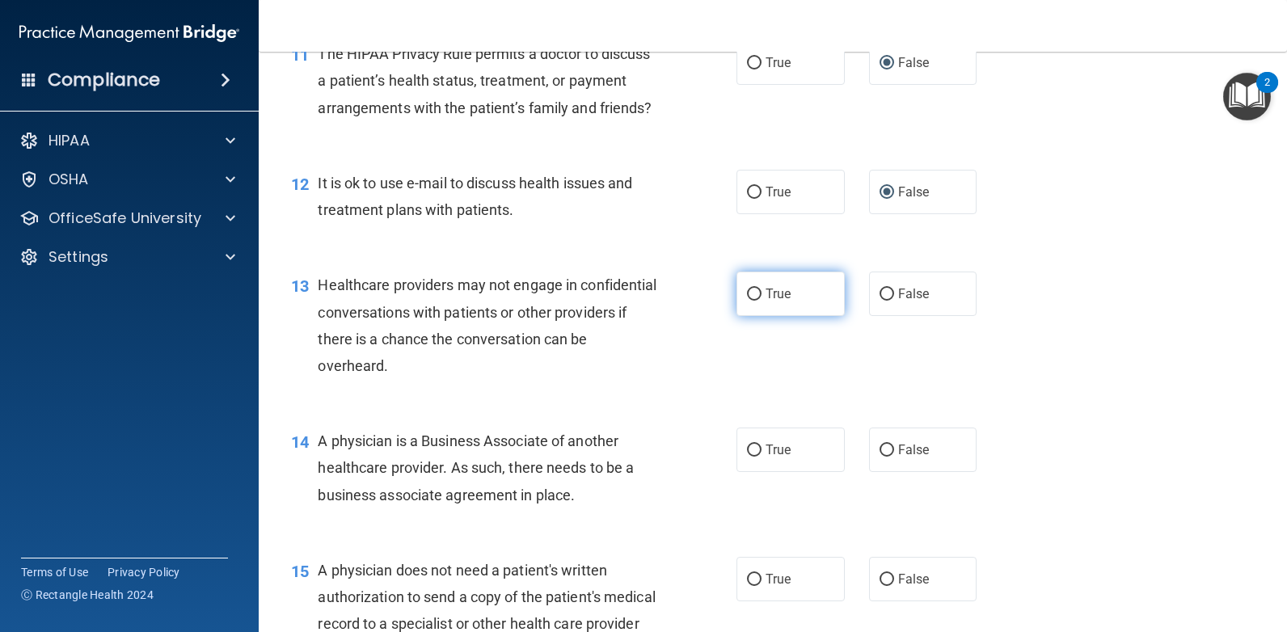
click at [786, 316] on label "True" at bounding box center [790, 294] width 108 height 44
click at [761, 301] on input "True" at bounding box center [754, 295] width 15 height 12
radio input "true"
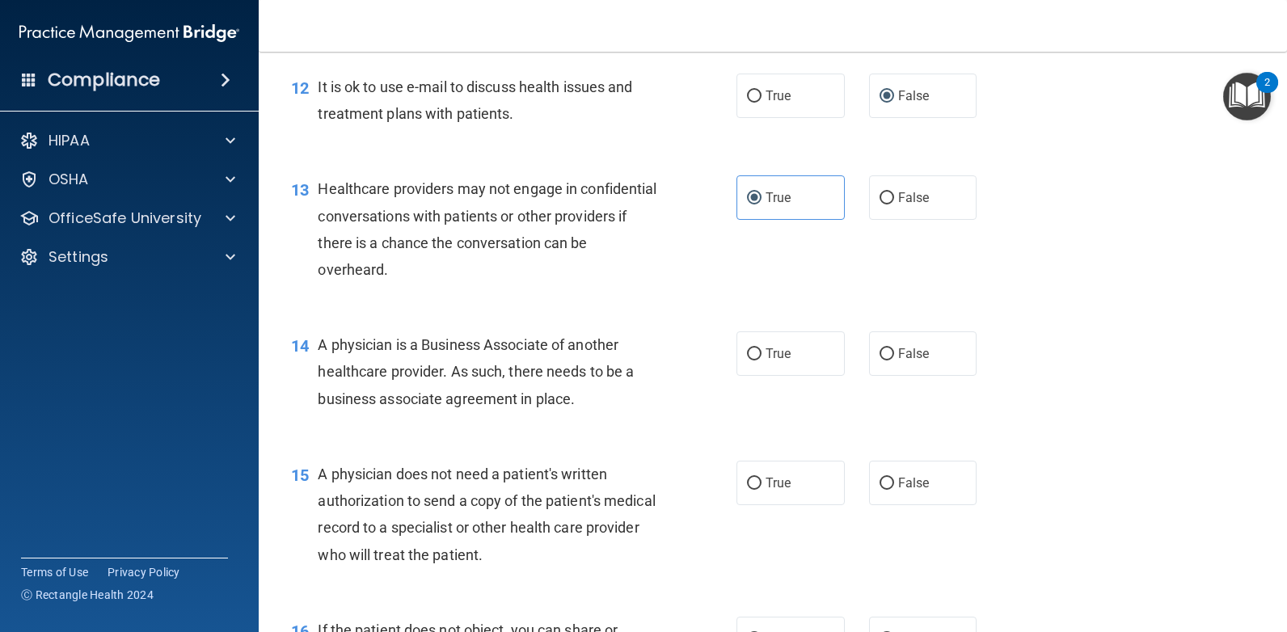
scroll to position [1701, 0]
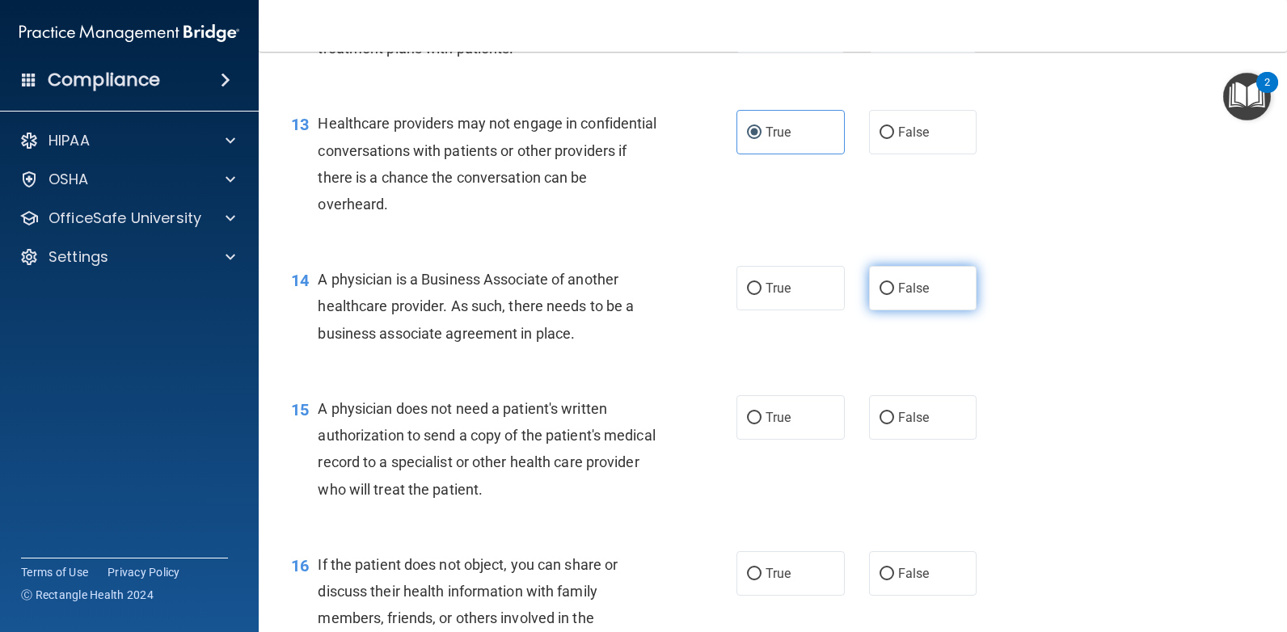
click at [928, 305] on label "False" at bounding box center [923, 288] width 108 height 44
click at [894, 295] on input "False" at bounding box center [886, 289] width 15 height 12
radio input "true"
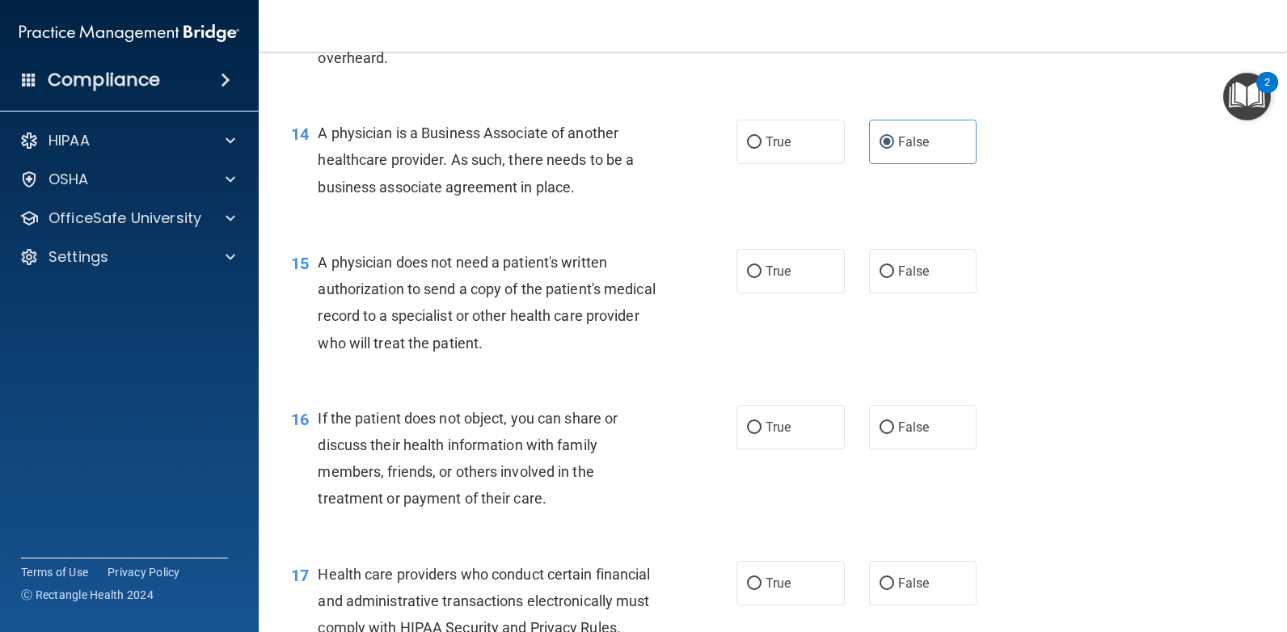
scroll to position [1943, 0]
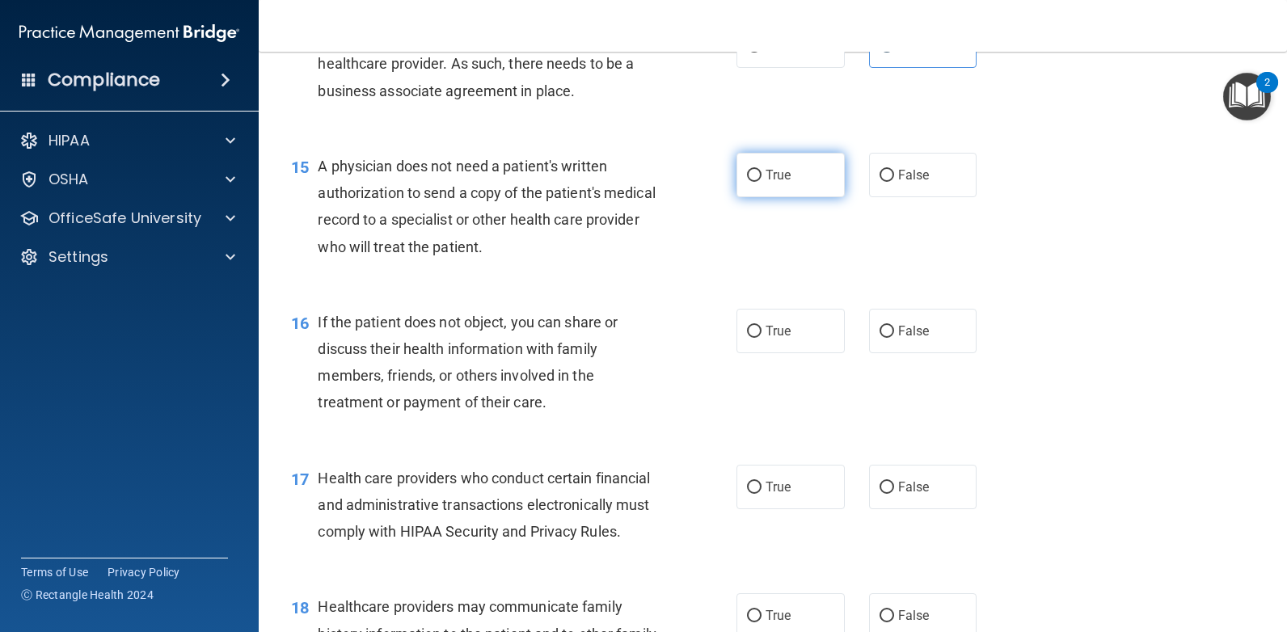
click at [820, 197] on label "True" at bounding box center [790, 175] width 108 height 44
click at [761, 182] on input "True" at bounding box center [754, 176] width 15 height 12
radio input "true"
click at [806, 353] on label "True" at bounding box center [790, 331] width 108 height 44
click at [761, 338] on input "True" at bounding box center [754, 332] width 15 height 12
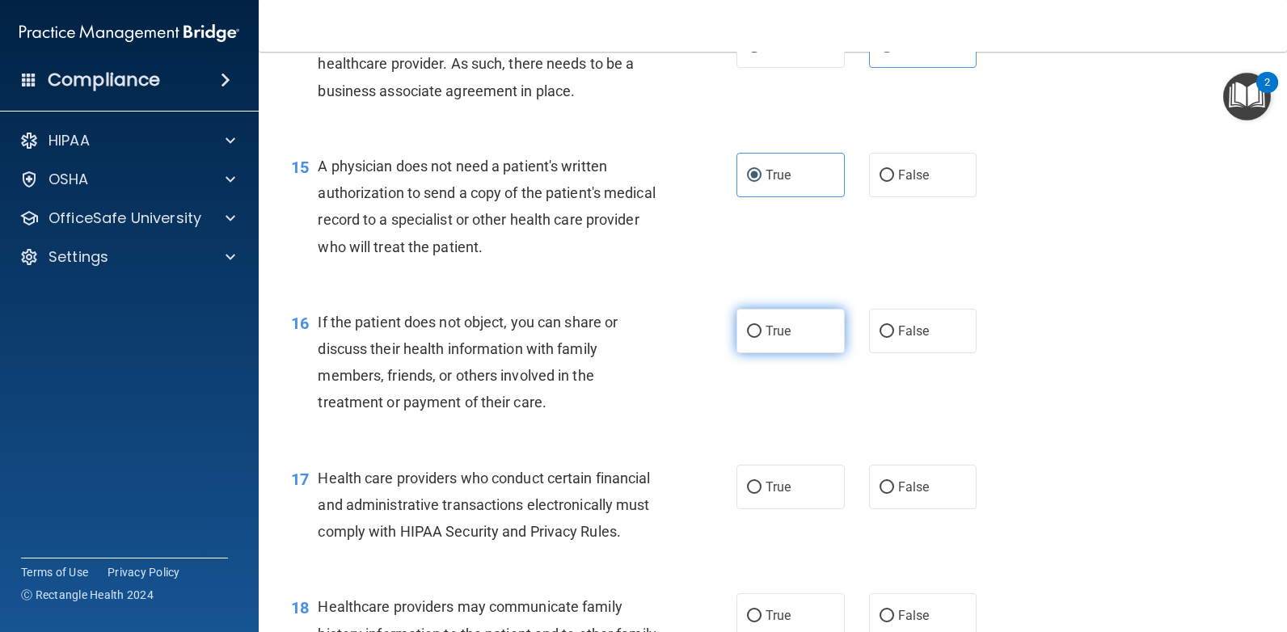
radio input "true"
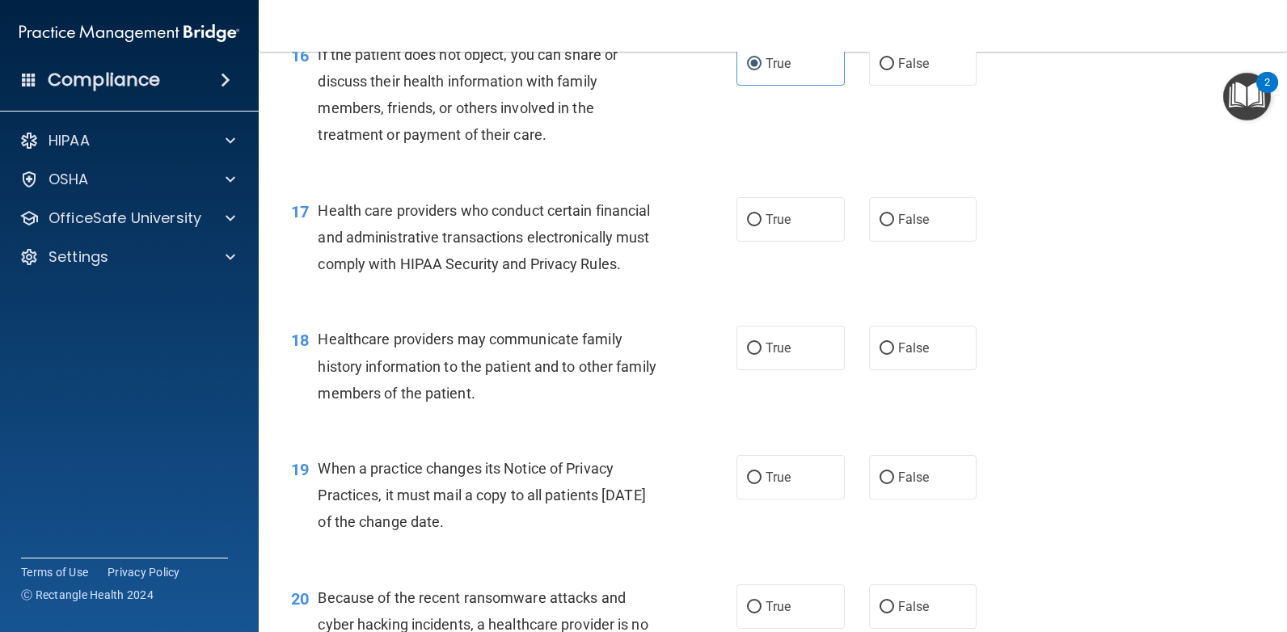
scroll to position [2266, 0]
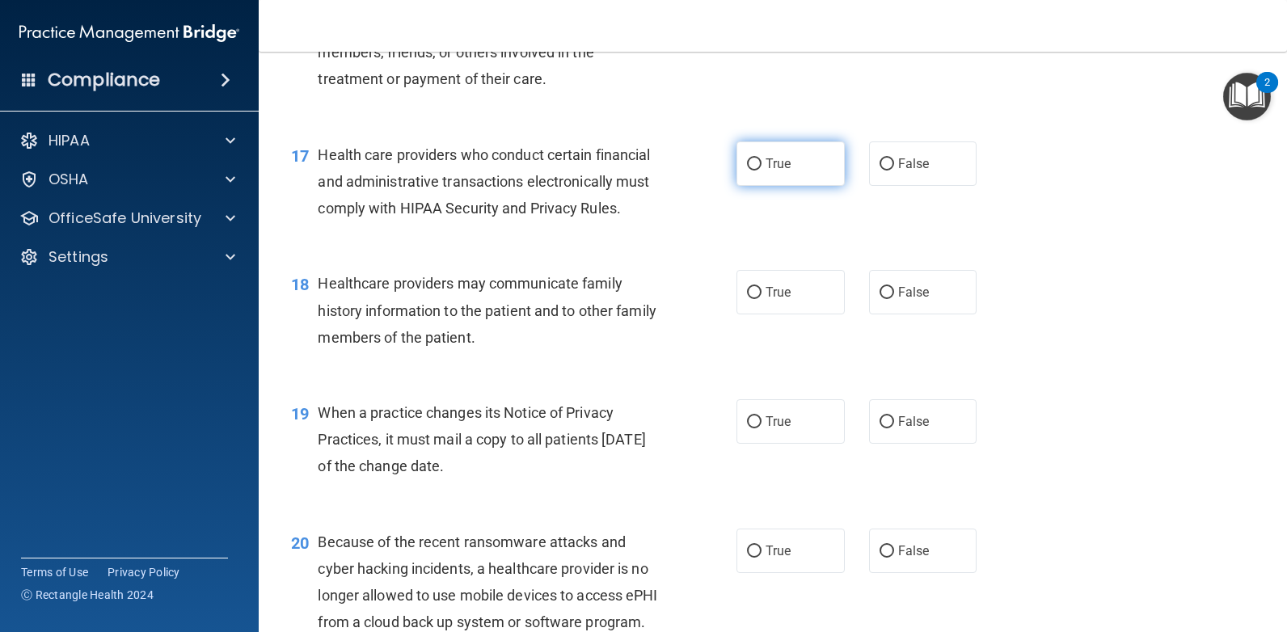
click at [790, 186] on label "True" at bounding box center [790, 163] width 108 height 44
click at [761, 171] on input "True" at bounding box center [754, 164] width 15 height 12
radio input "true"
click at [911, 314] on label "False" at bounding box center [923, 292] width 108 height 44
click at [894, 299] on input "False" at bounding box center [886, 293] width 15 height 12
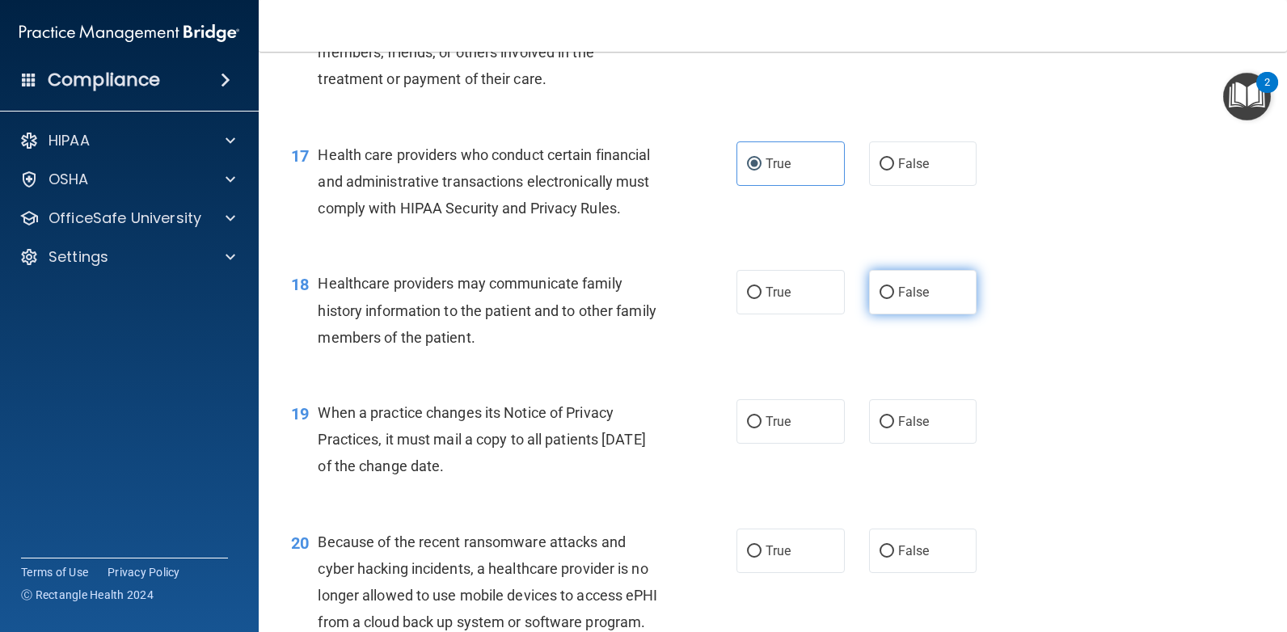
radio input "true"
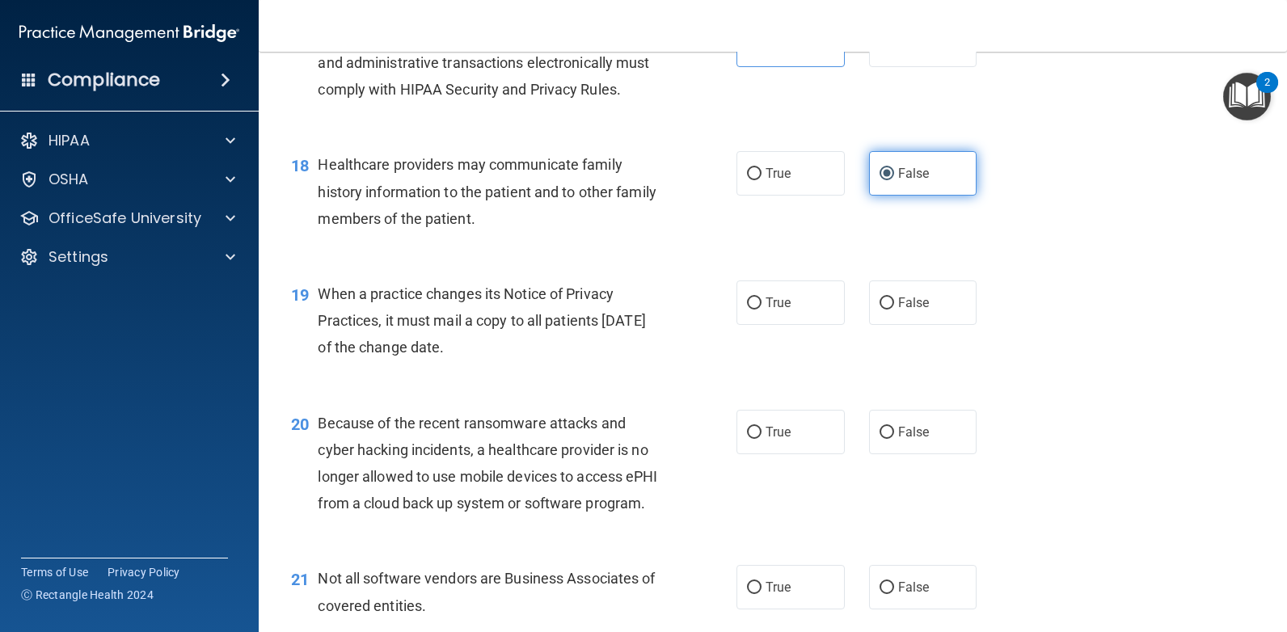
scroll to position [2509, 0]
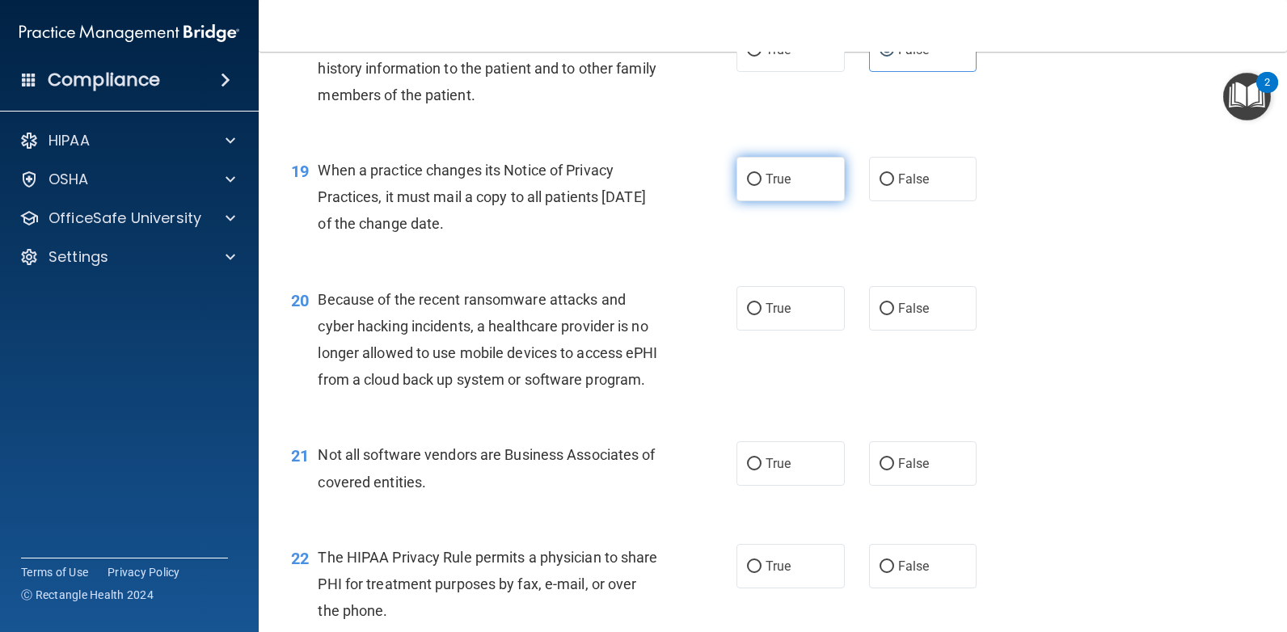
click at [794, 201] on label "True" at bounding box center [790, 179] width 108 height 44
click at [761, 186] on input "True" at bounding box center [754, 180] width 15 height 12
radio input "true"
click at [789, 331] on label "True" at bounding box center [790, 308] width 108 height 44
click at [761, 315] on input "True" at bounding box center [754, 309] width 15 height 12
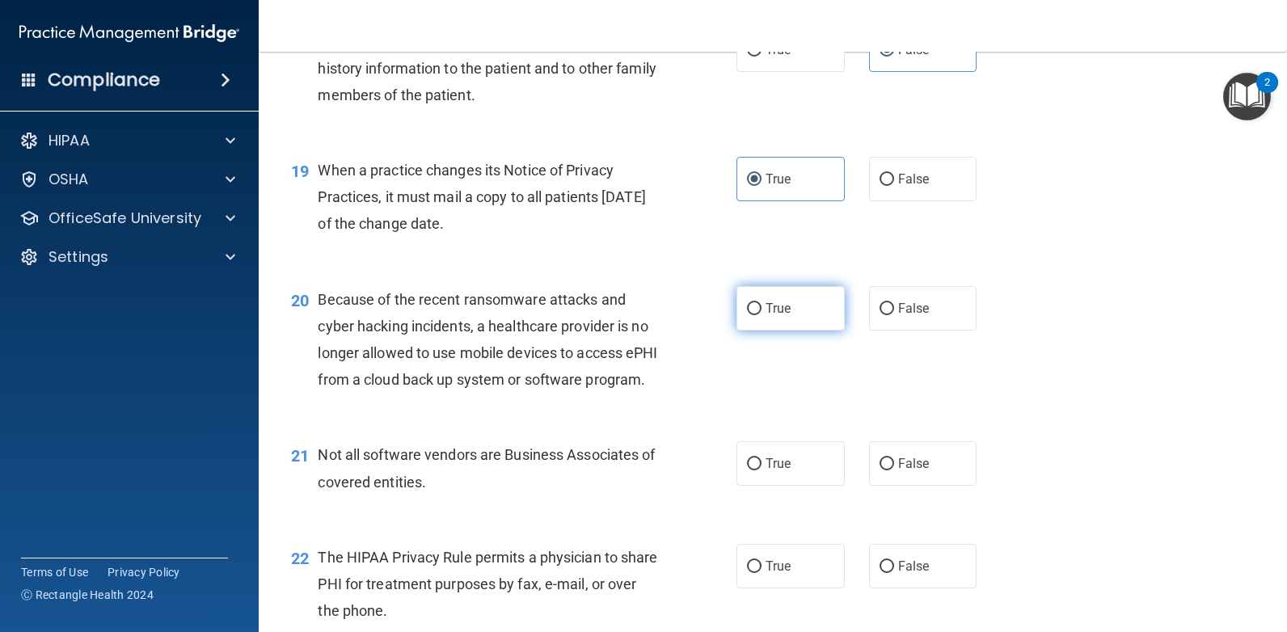
radio input "true"
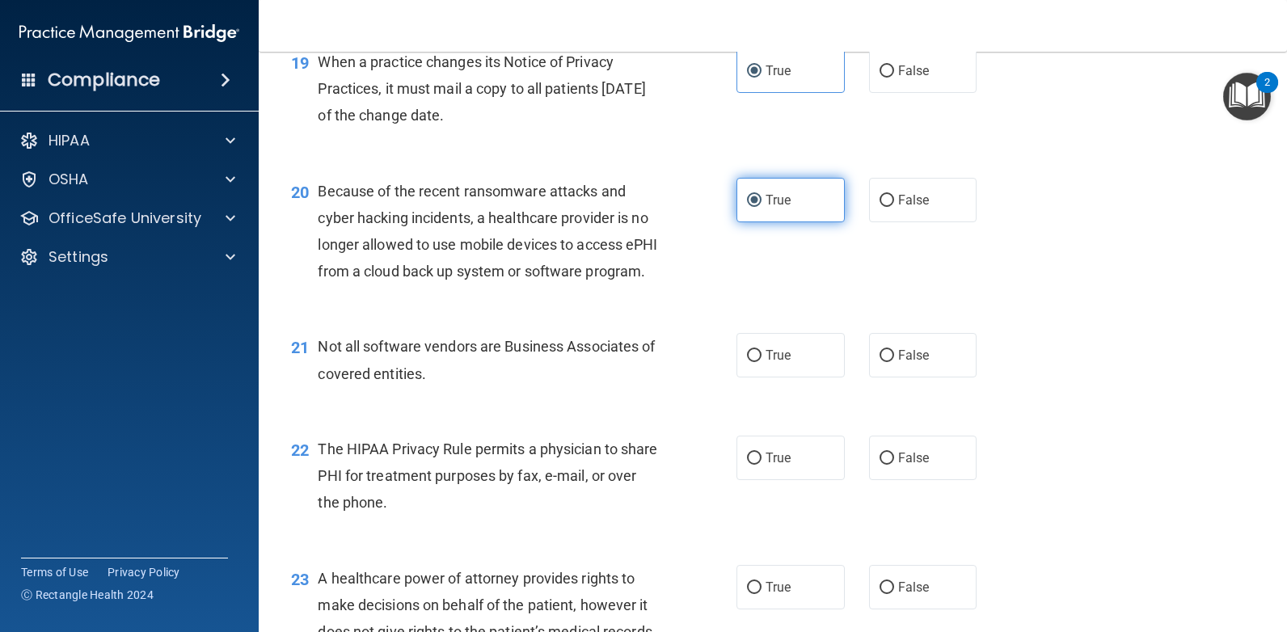
scroll to position [2670, 0]
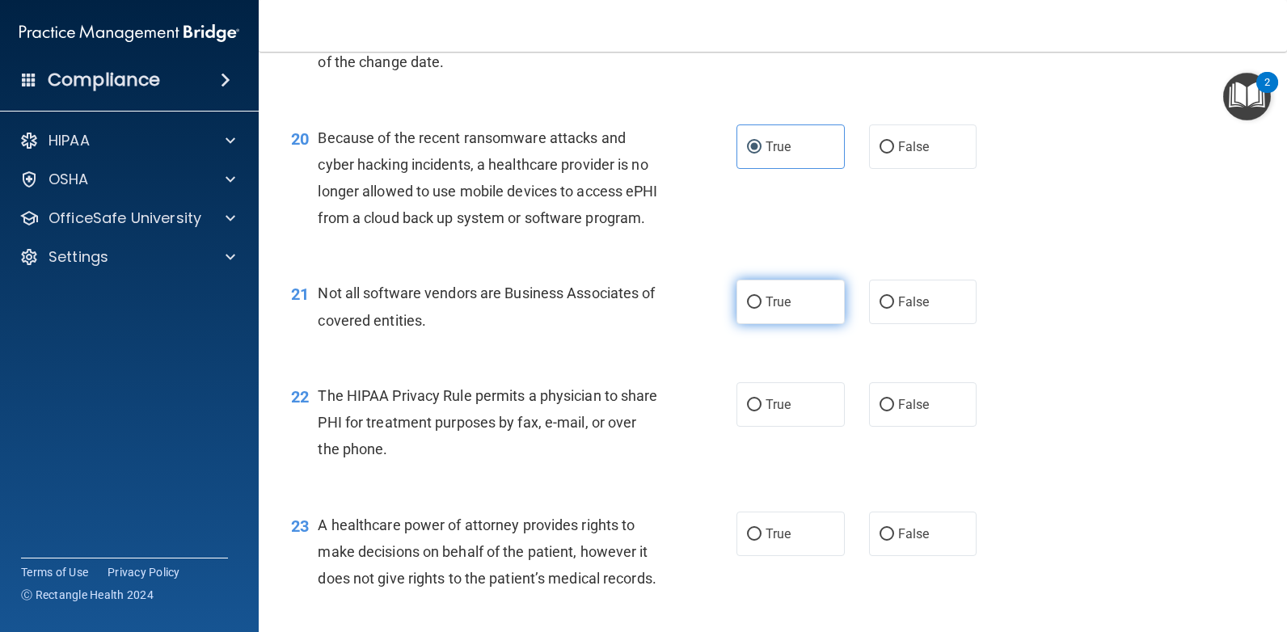
click at [791, 324] on label "True" at bounding box center [790, 302] width 108 height 44
click at [761, 309] on input "True" at bounding box center [754, 303] width 15 height 12
radio input "true"
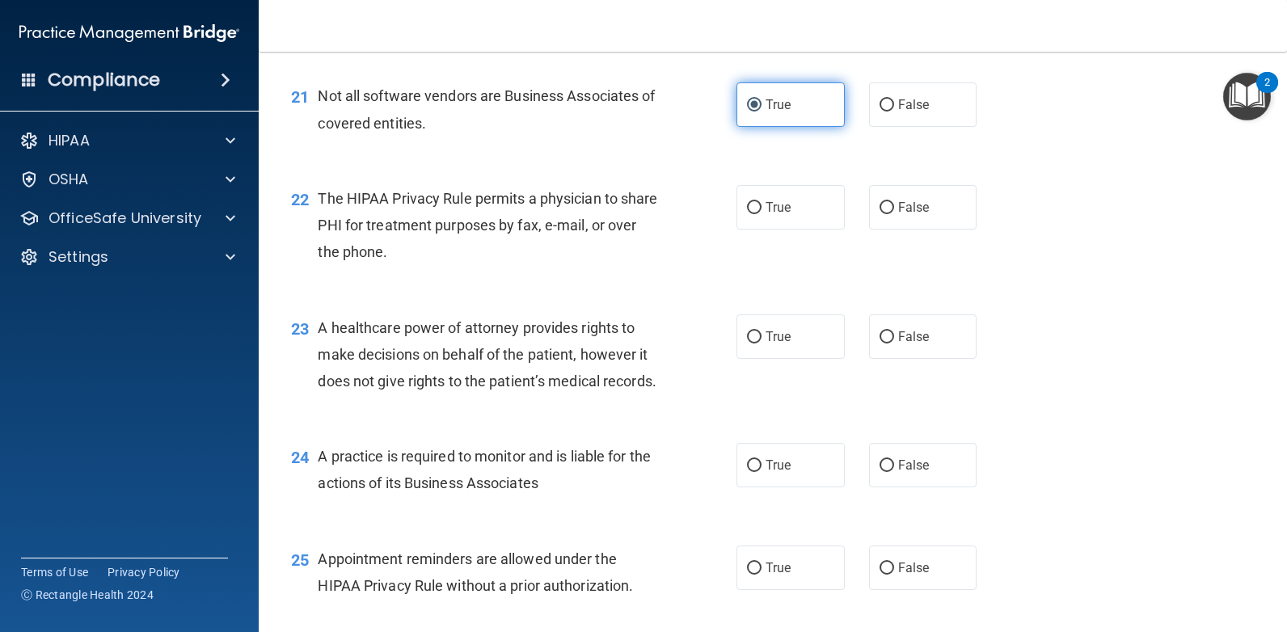
scroll to position [2913, 0]
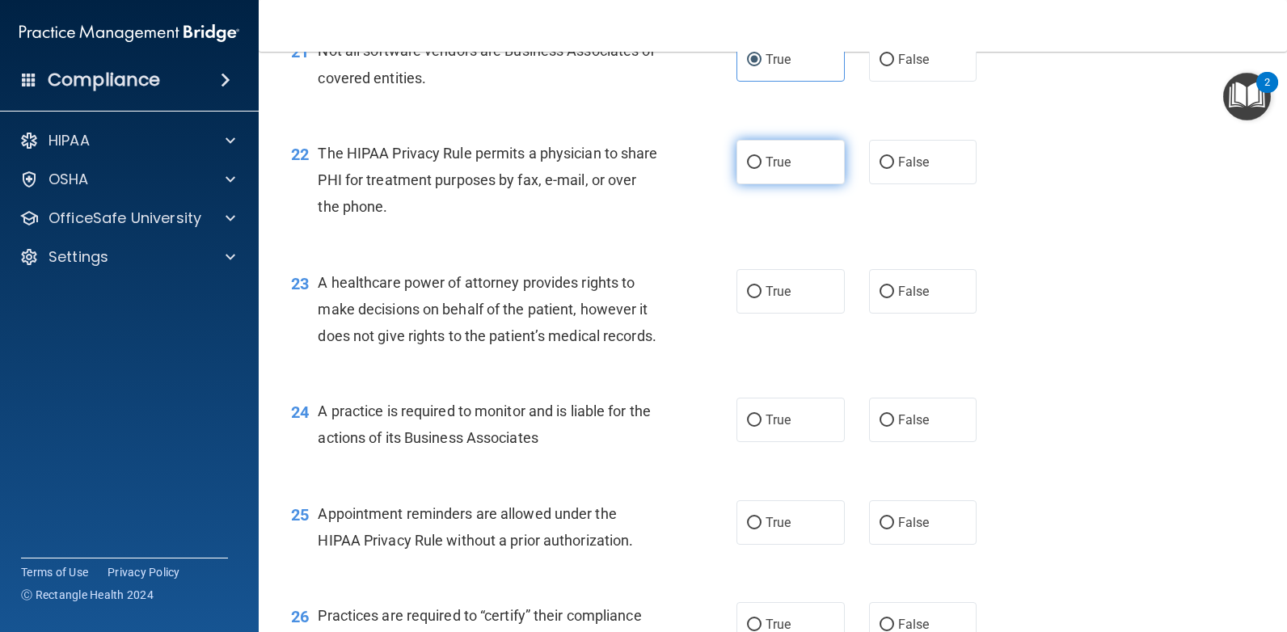
click at [803, 184] on label "True" at bounding box center [790, 162] width 108 height 44
click at [761, 169] on input "True" at bounding box center [754, 163] width 15 height 12
radio input "true"
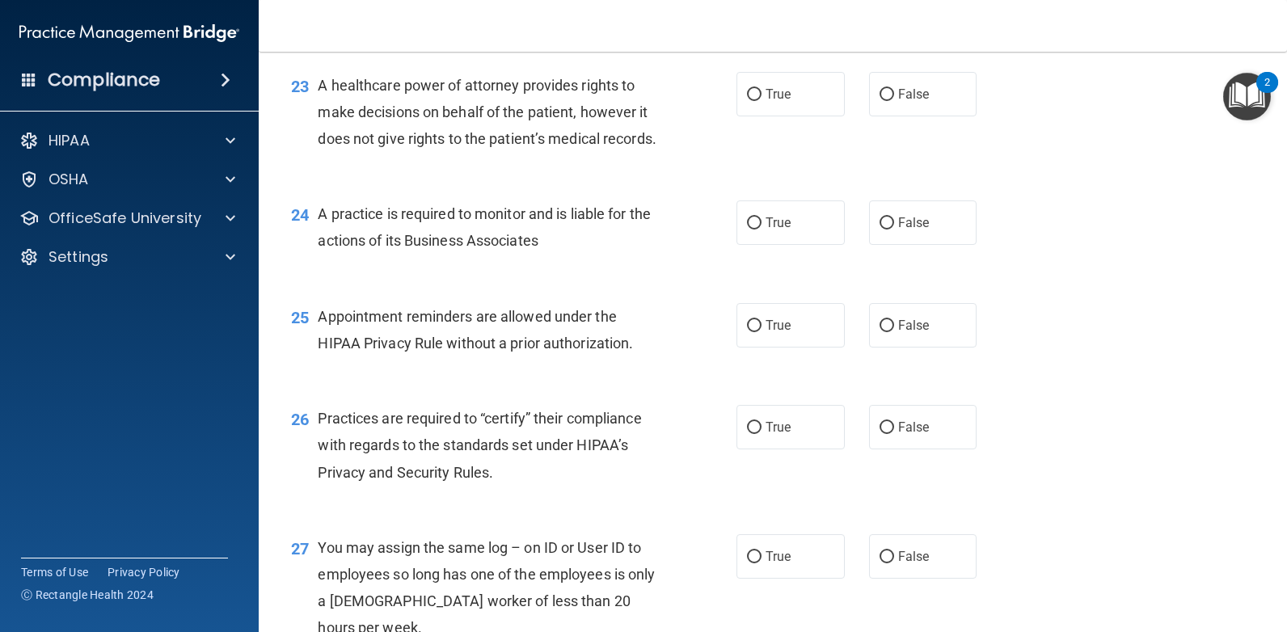
scroll to position [3155, 0]
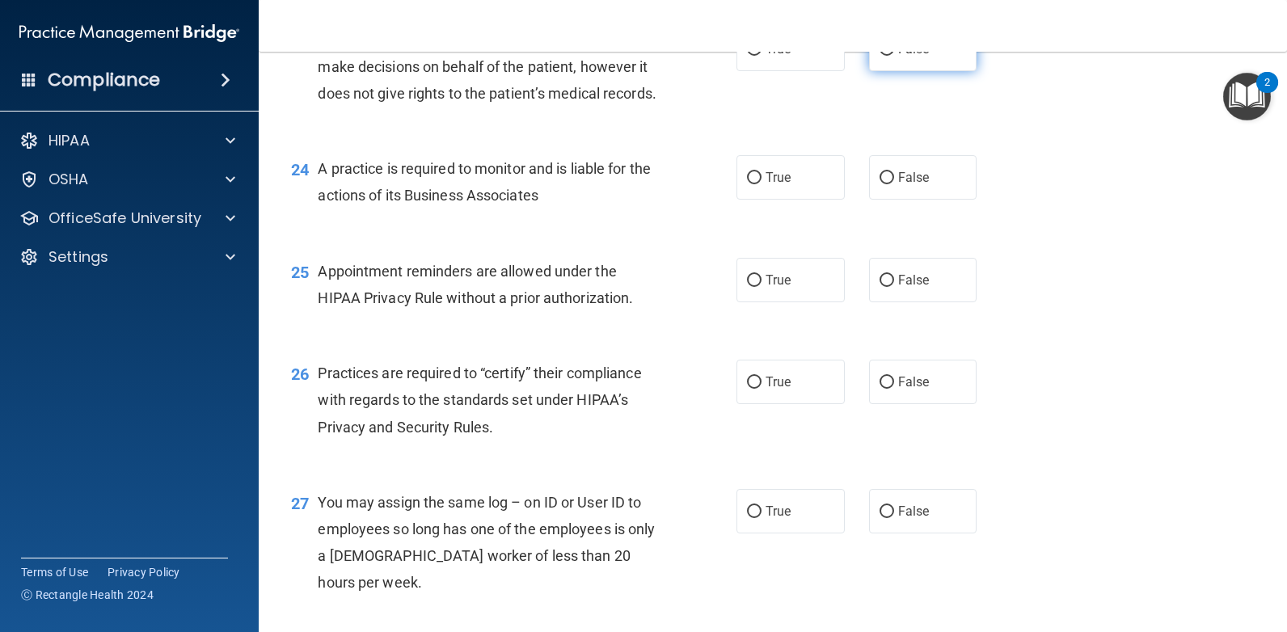
click at [900, 71] on label "False" at bounding box center [923, 49] width 108 height 44
click at [894, 56] on input "False" at bounding box center [886, 50] width 15 height 12
radio input "true"
click at [918, 185] on span "False" at bounding box center [914, 177] width 32 height 15
click at [894, 184] on input "False" at bounding box center [886, 178] width 15 height 12
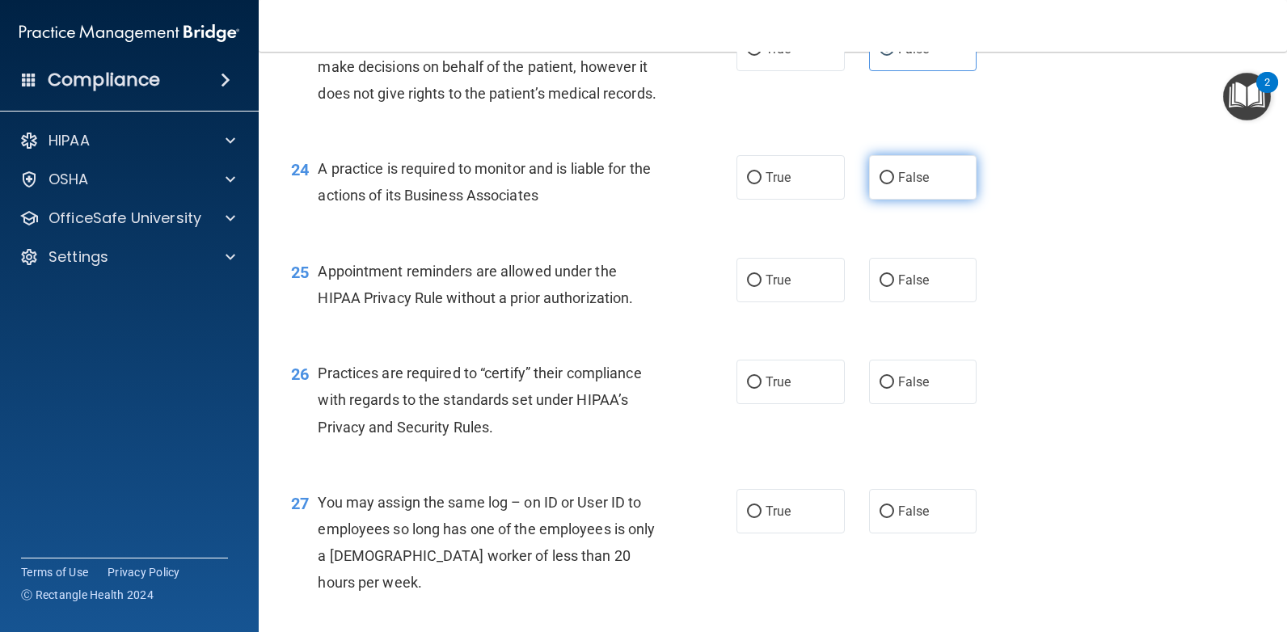
radio input "true"
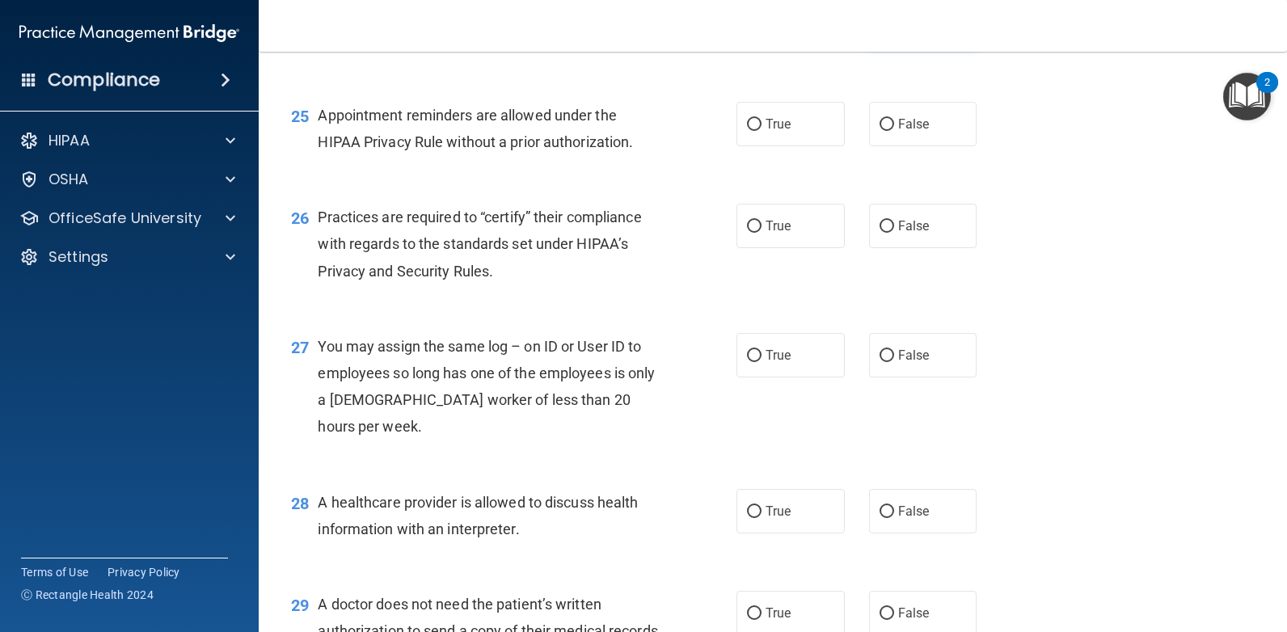
scroll to position [3317, 0]
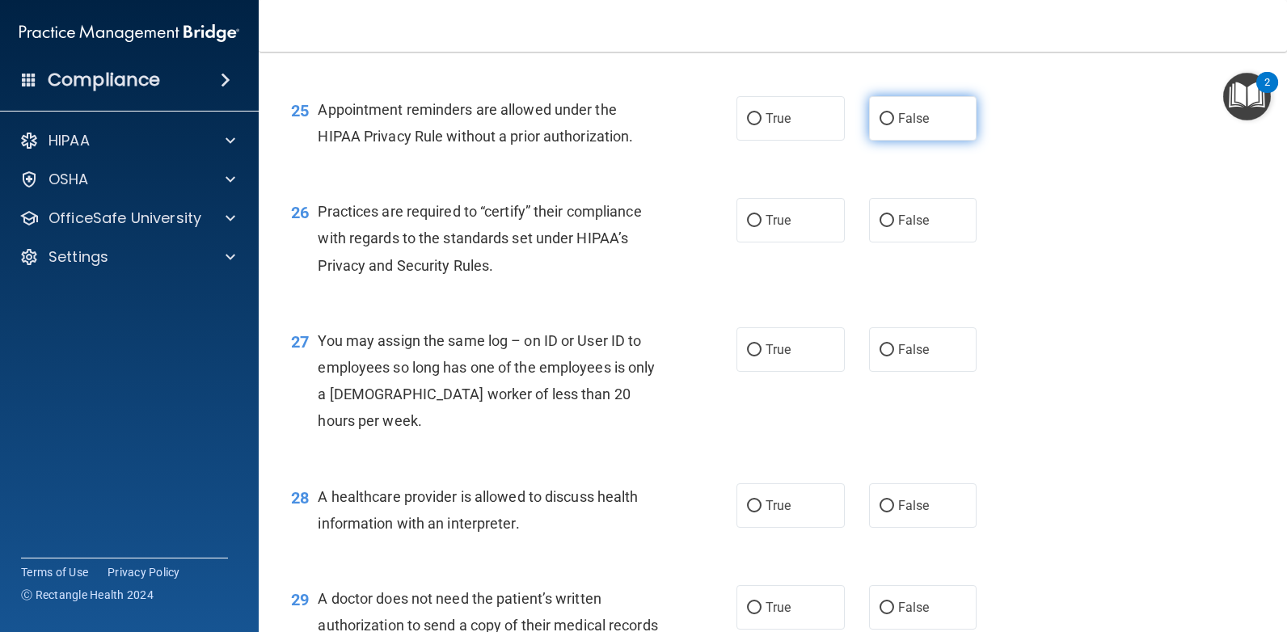
click at [910, 126] on span "False" at bounding box center [914, 118] width 32 height 15
click at [894, 125] on input "False" at bounding box center [886, 119] width 15 height 12
radio input "true"
click at [806, 242] on label "True" at bounding box center [790, 220] width 108 height 44
click at [761, 227] on input "True" at bounding box center [754, 221] width 15 height 12
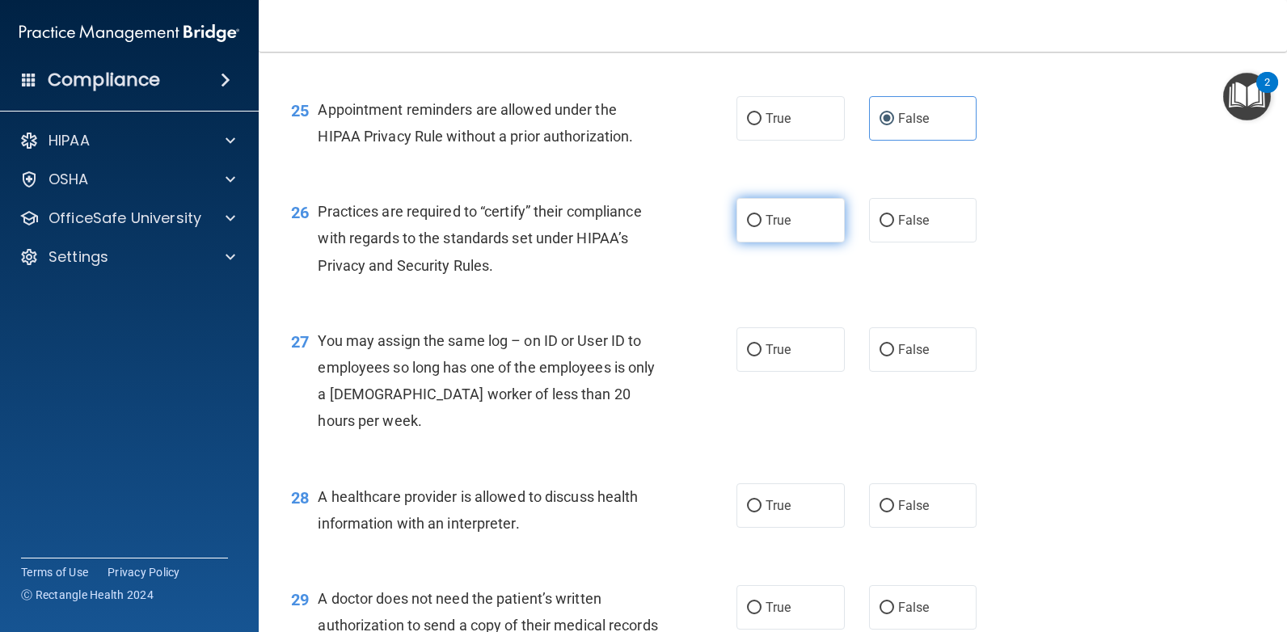
radio input "true"
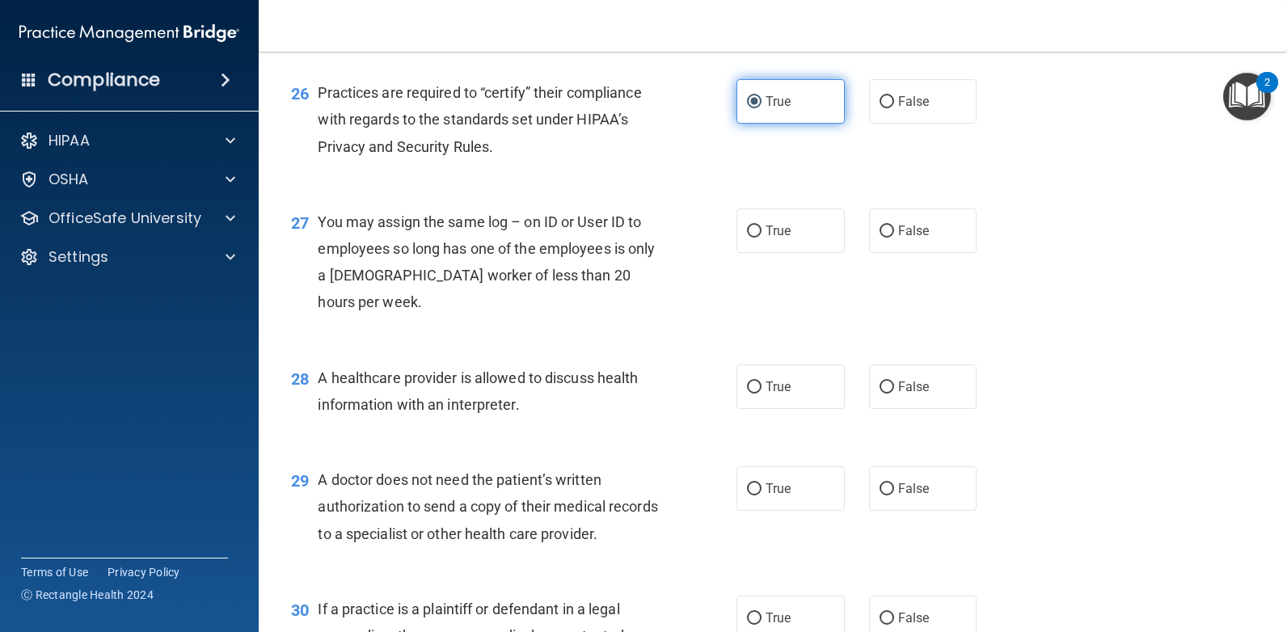
scroll to position [3560, 0]
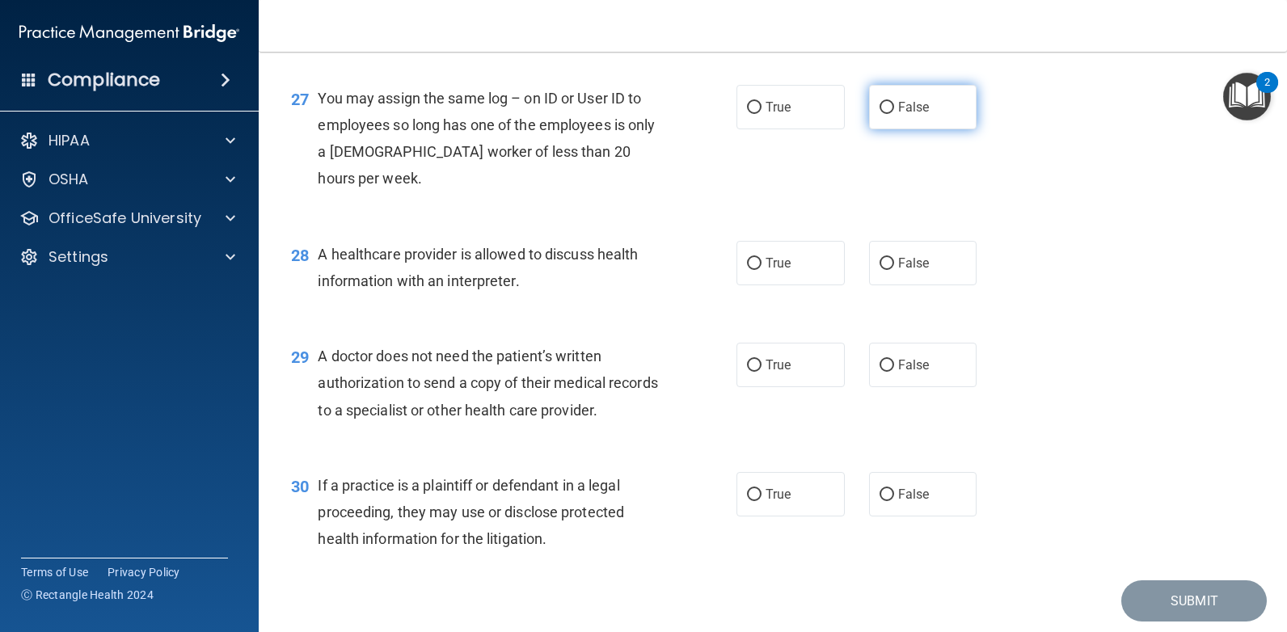
click at [903, 115] on span "False" at bounding box center [914, 106] width 32 height 15
click at [894, 114] on input "False" at bounding box center [886, 108] width 15 height 12
radio input "true"
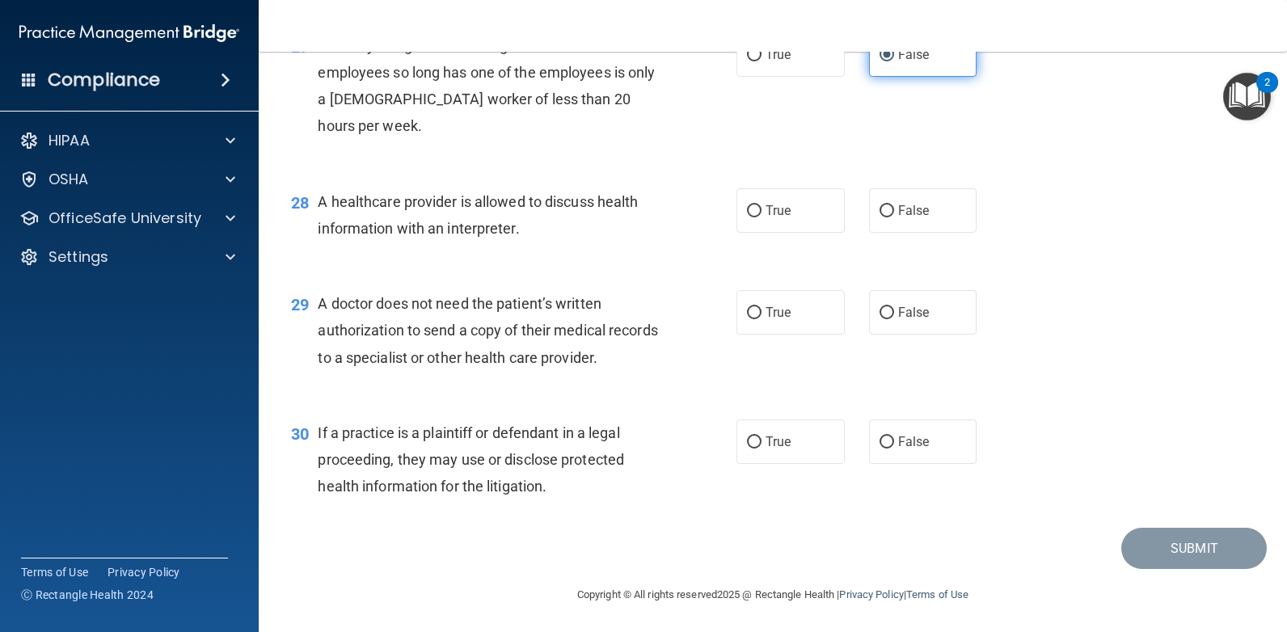
scroll to position [3640, 0]
click at [811, 231] on label "True" at bounding box center [790, 209] width 108 height 44
click at [761, 216] on input "True" at bounding box center [754, 210] width 15 height 12
radio input "true"
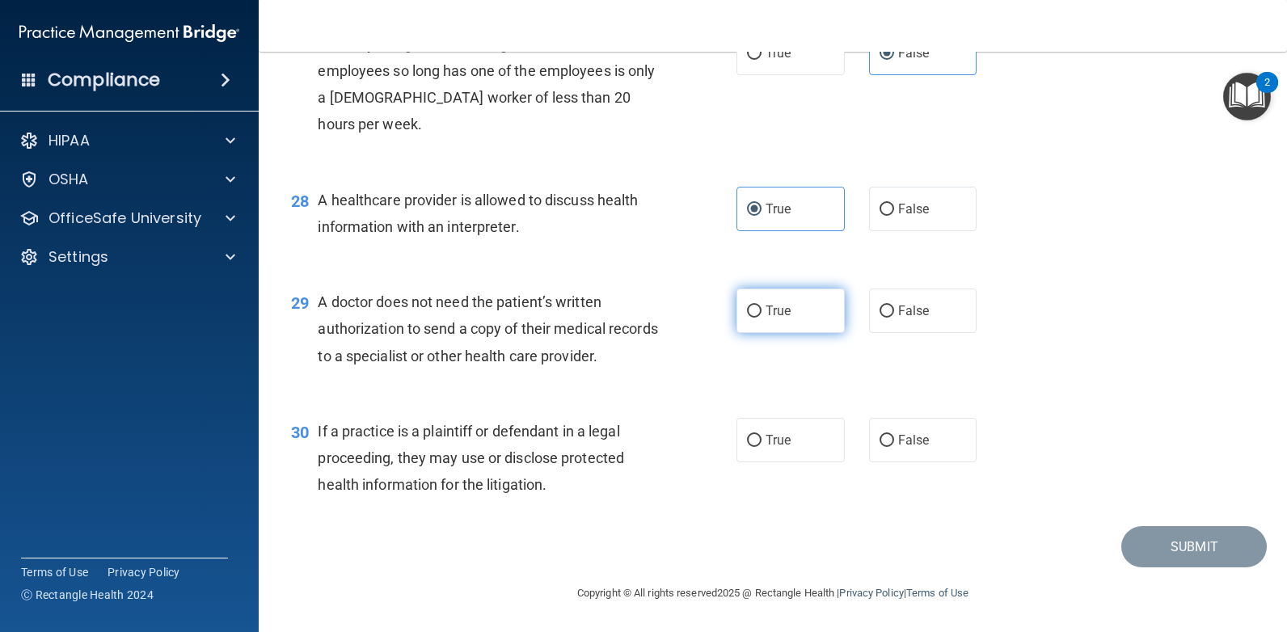
click at [813, 333] on label "True" at bounding box center [790, 311] width 108 height 44
click at [761, 318] on input "True" at bounding box center [754, 312] width 15 height 12
radio input "true"
click at [917, 435] on span "False" at bounding box center [914, 439] width 32 height 15
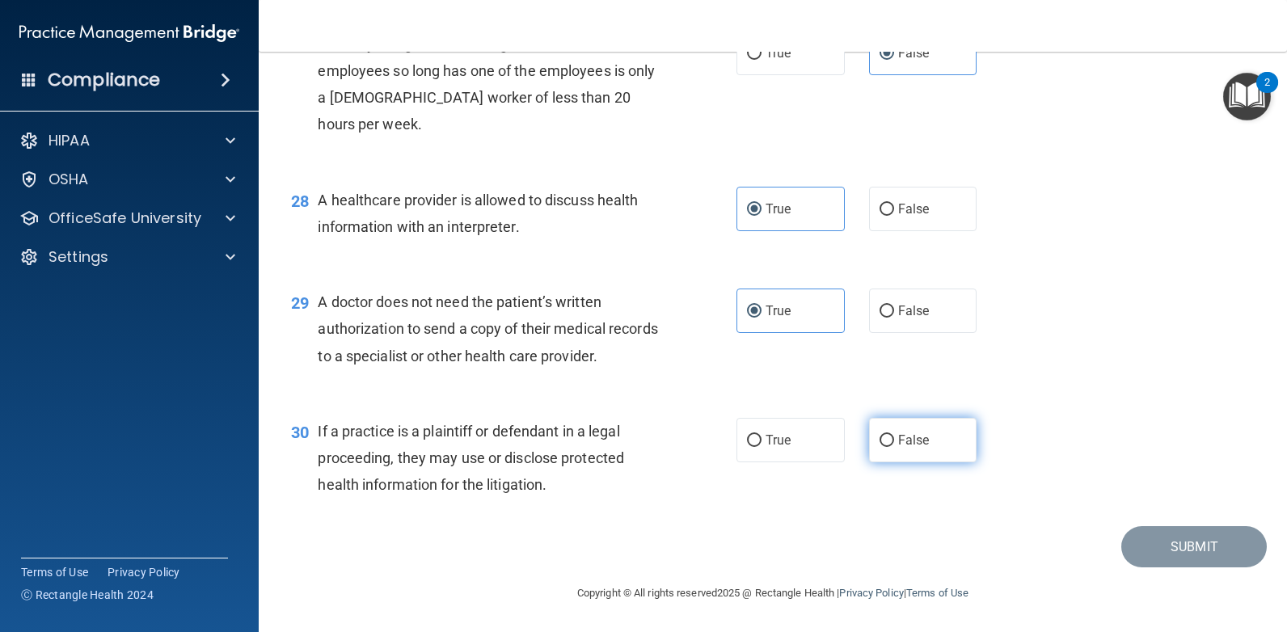
click at [894, 435] on input "False" at bounding box center [886, 441] width 15 height 12
radio input "true"
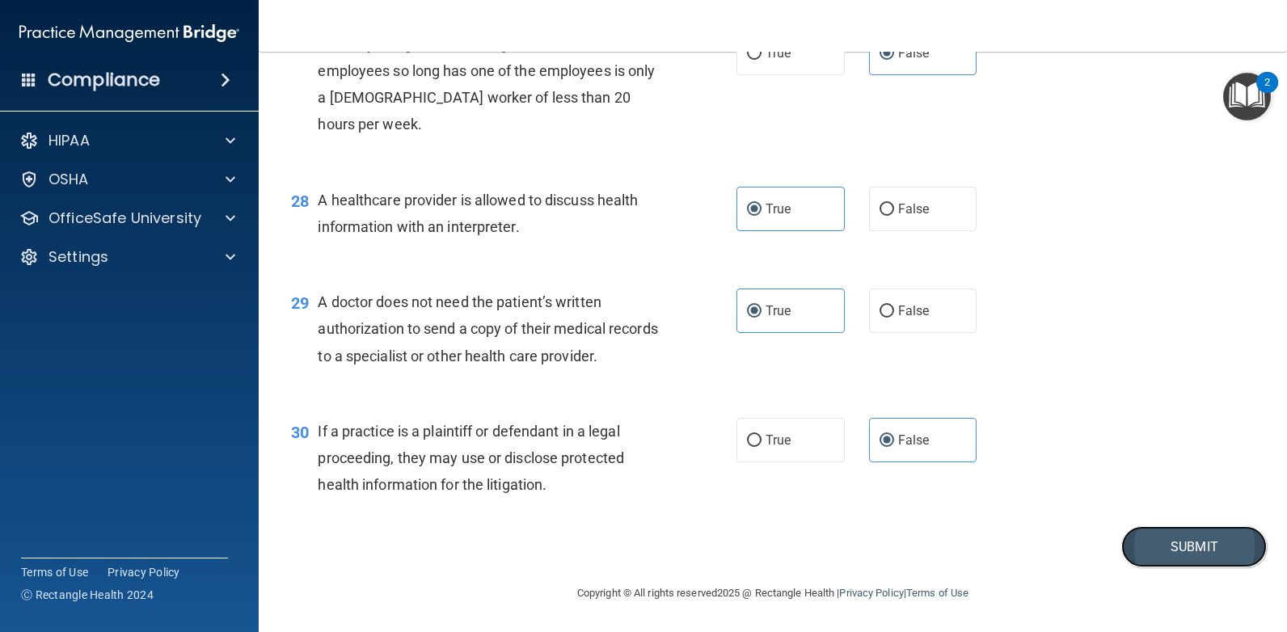
click at [1145, 546] on button "Submit" at bounding box center [1193, 546] width 145 height 41
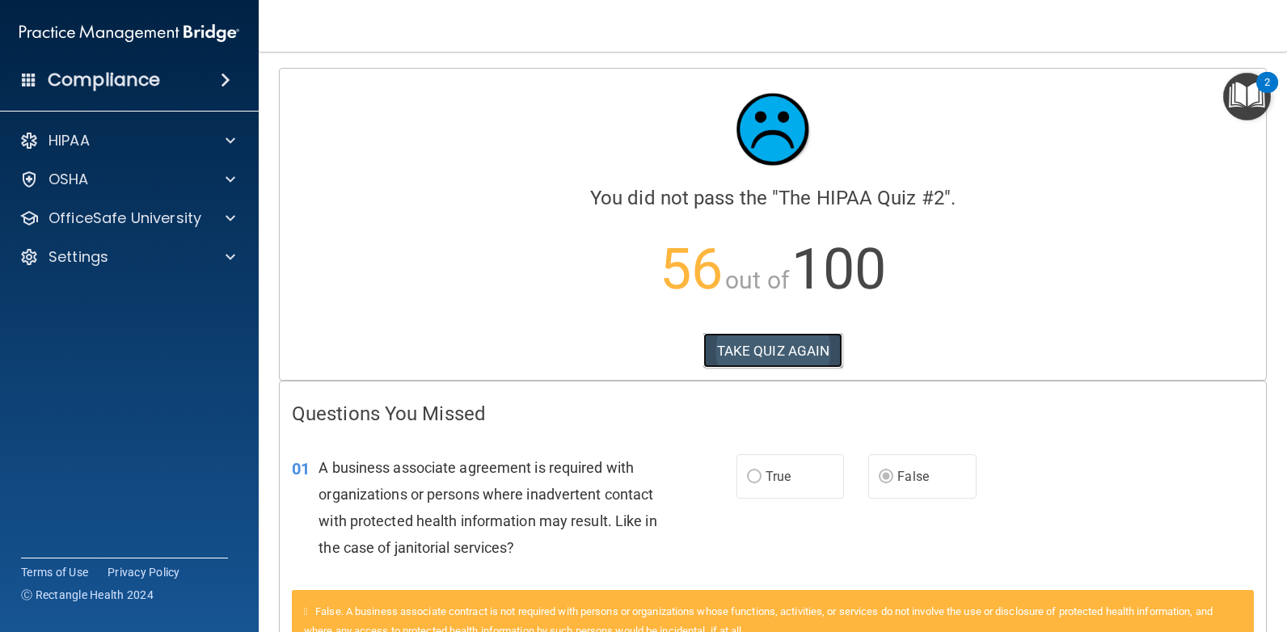
click at [786, 348] on button "TAKE QUIZ AGAIN" at bounding box center [773, 351] width 140 height 36
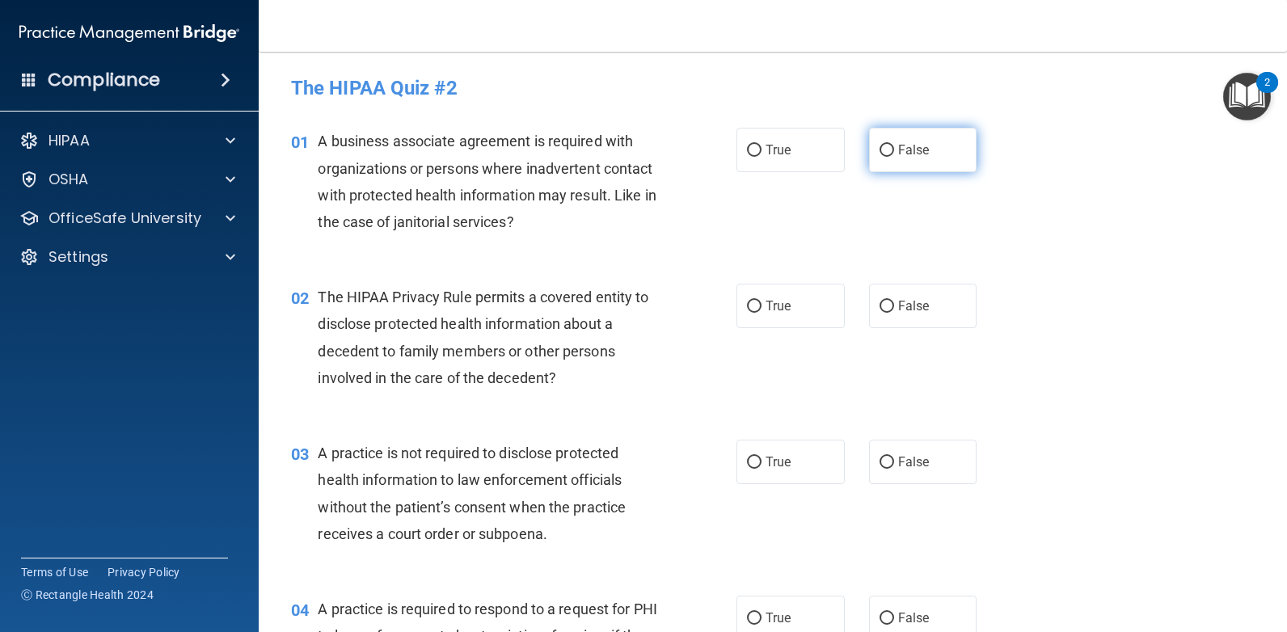
click at [909, 153] on span "False" at bounding box center [914, 149] width 32 height 15
click at [894, 153] on input "False" at bounding box center [886, 151] width 15 height 12
radio input "true"
click at [771, 298] on span "True" at bounding box center [777, 305] width 25 height 15
click at [761, 301] on input "True" at bounding box center [754, 307] width 15 height 12
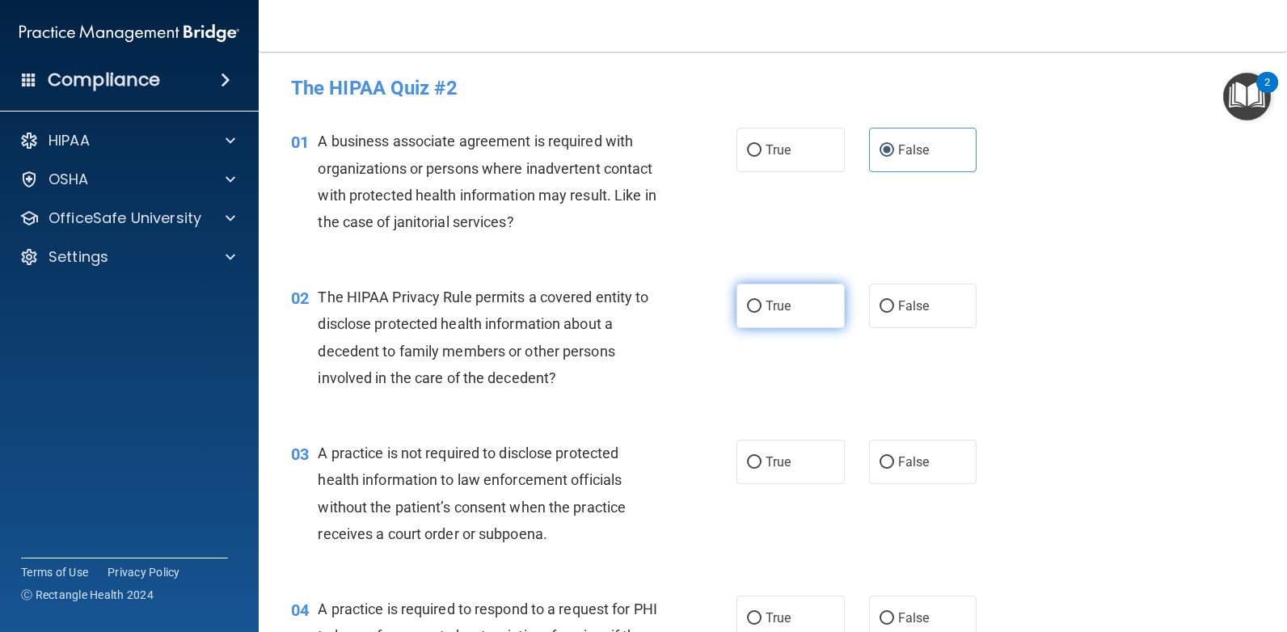
radio input "true"
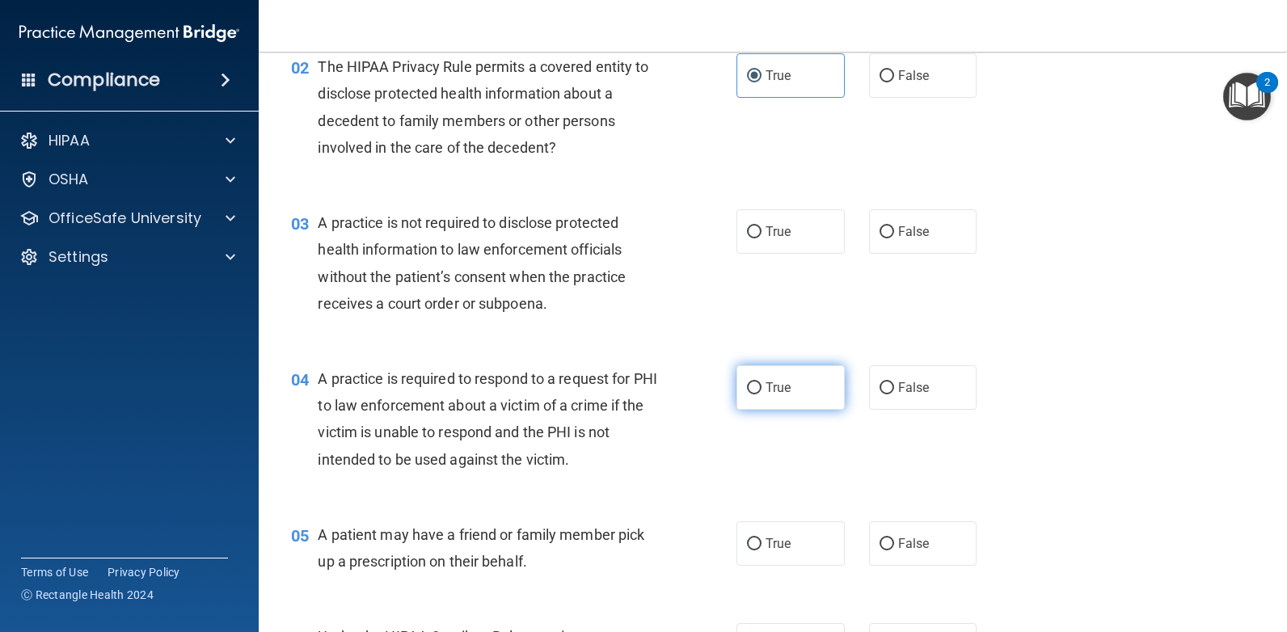
scroll to position [242, 0]
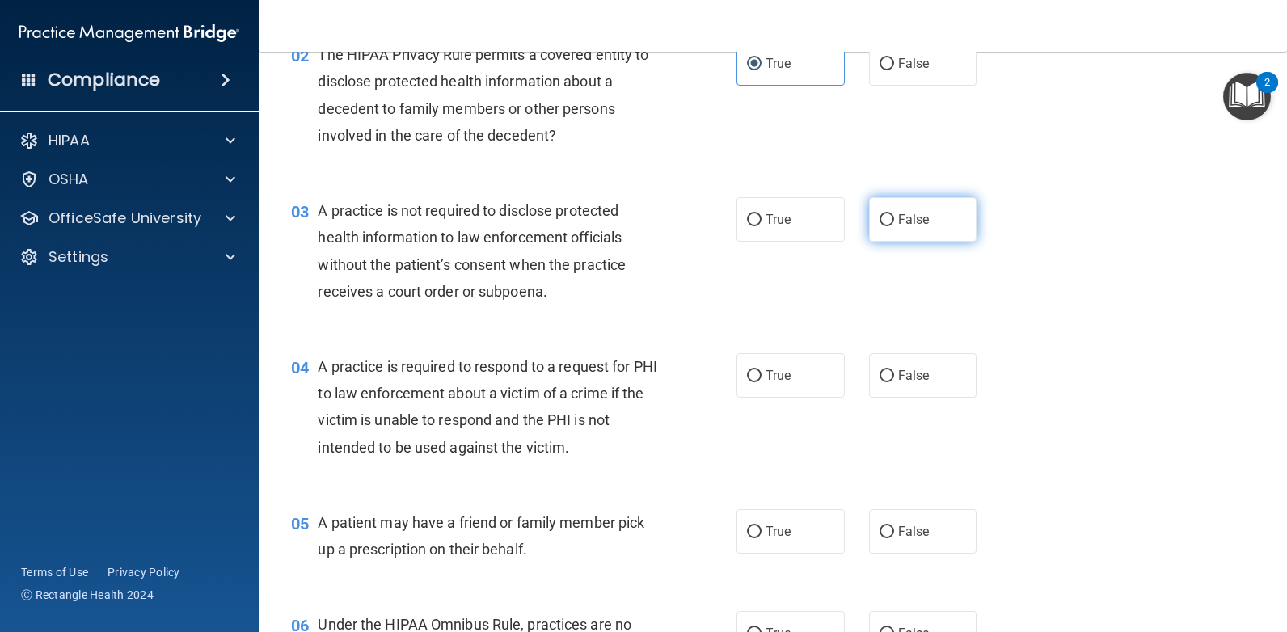
click at [919, 223] on span "False" at bounding box center [914, 219] width 32 height 15
click at [894, 223] on input "False" at bounding box center [886, 220] width 15 height 12
radio input "true"
click at [795, 375] on label "True" at bounding box center [790, 375] width 108 height 44
click at [761, 375] on input "True" at bounding box center [754, 376] width 15 height 12
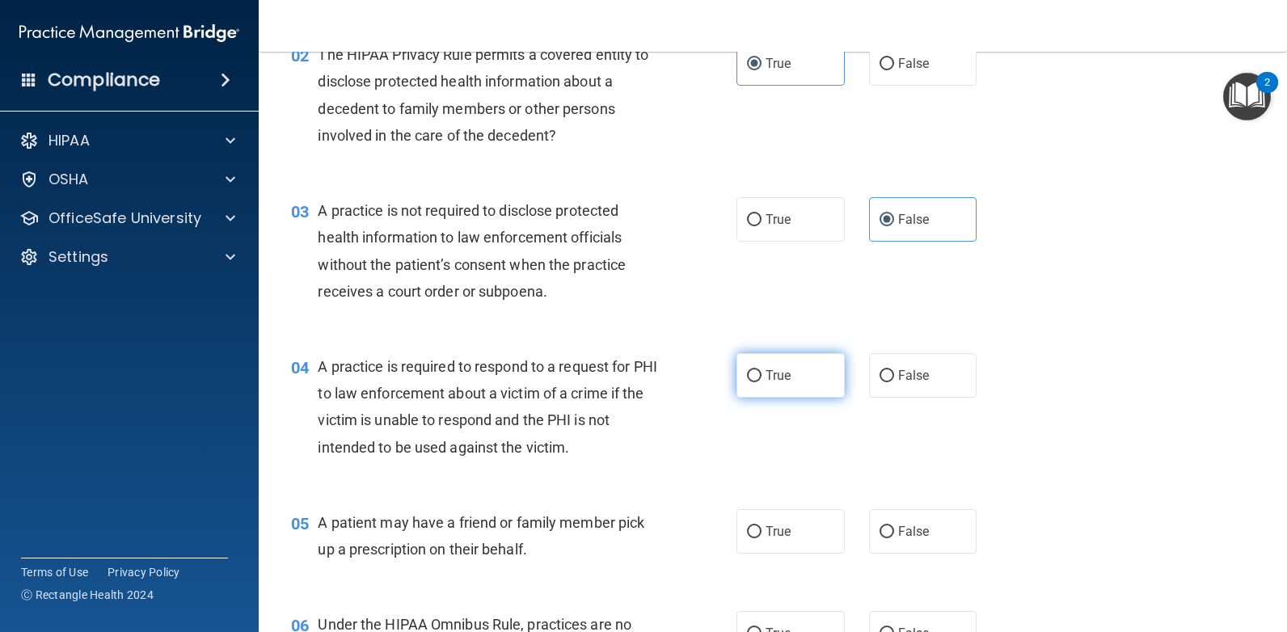
radio input "true"
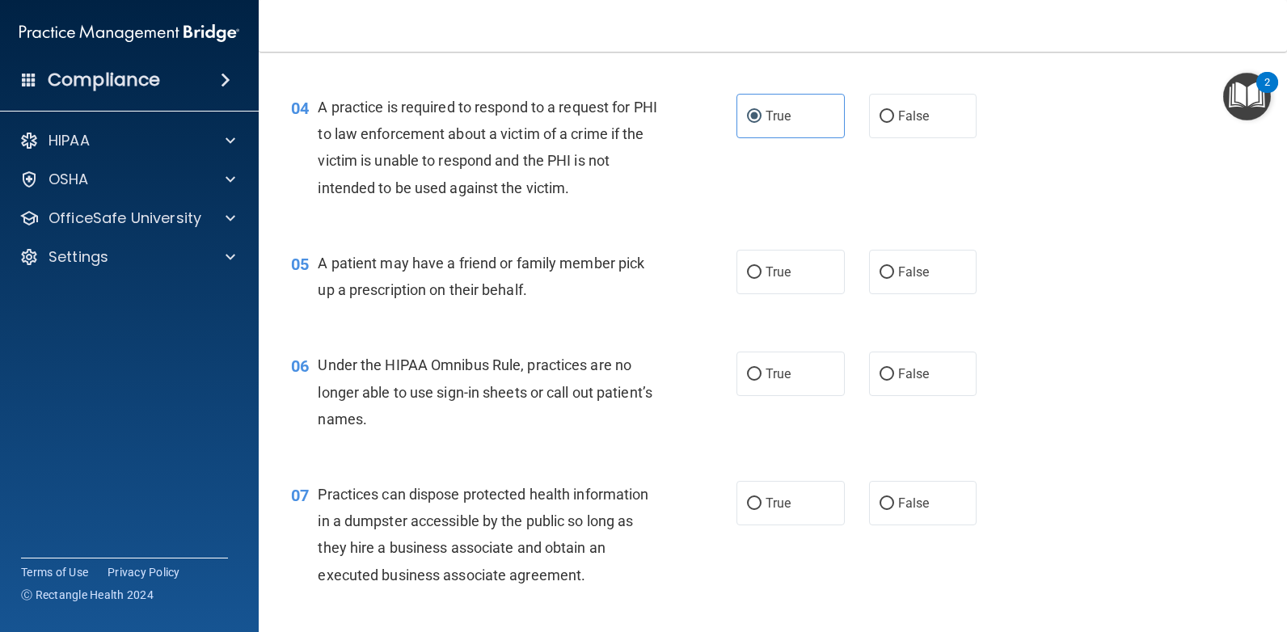
scroll to position [566, 0]
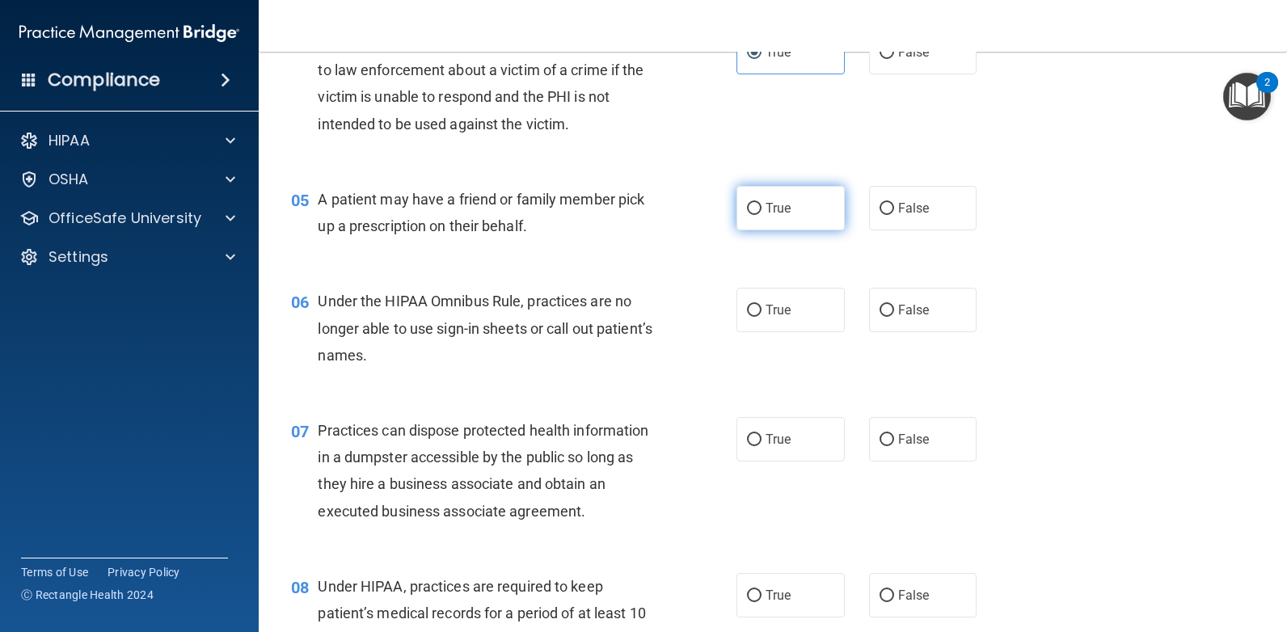
click at [768, 207] on span "True" at bounding box center [777, 207] width 25 height 15
click at [761, 207] on input "True" at bounding box center [754, 209] width 15 height 12
radio input "true"
click at [918, 316] on span "False" at bounding box center [914, 309] width 32 height 15
click at [894, 316] on input "False" at bounding box center [886, 311] width 15 height 12
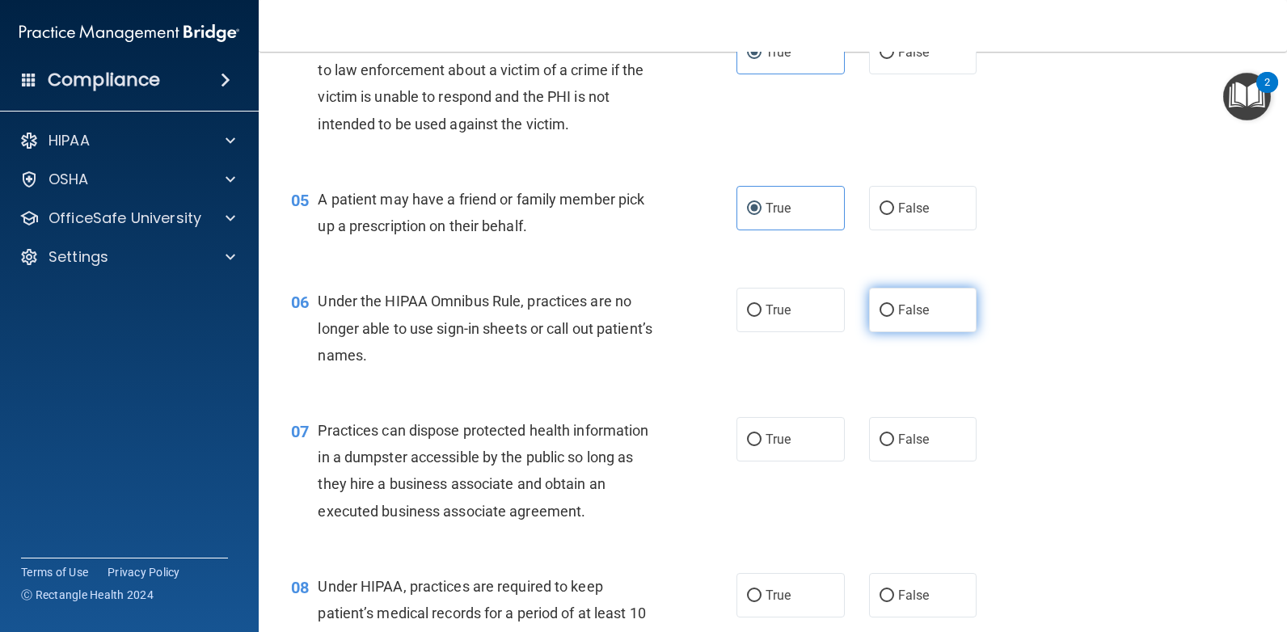
radio input "true"
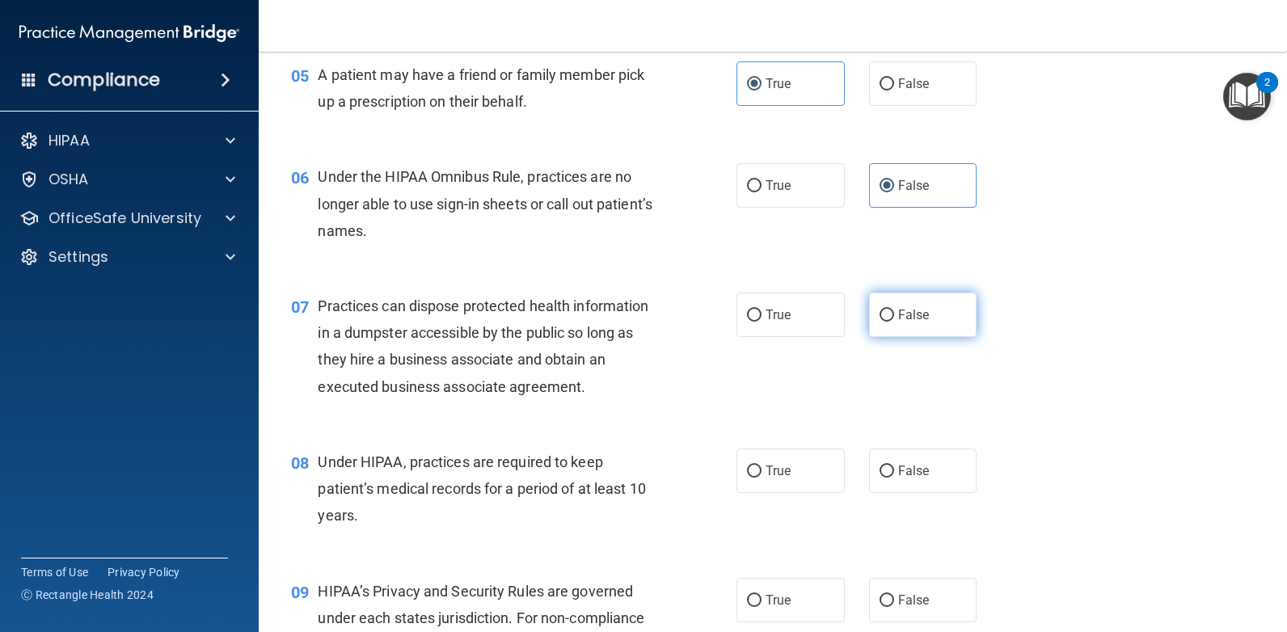
scroll to position [727, 0]
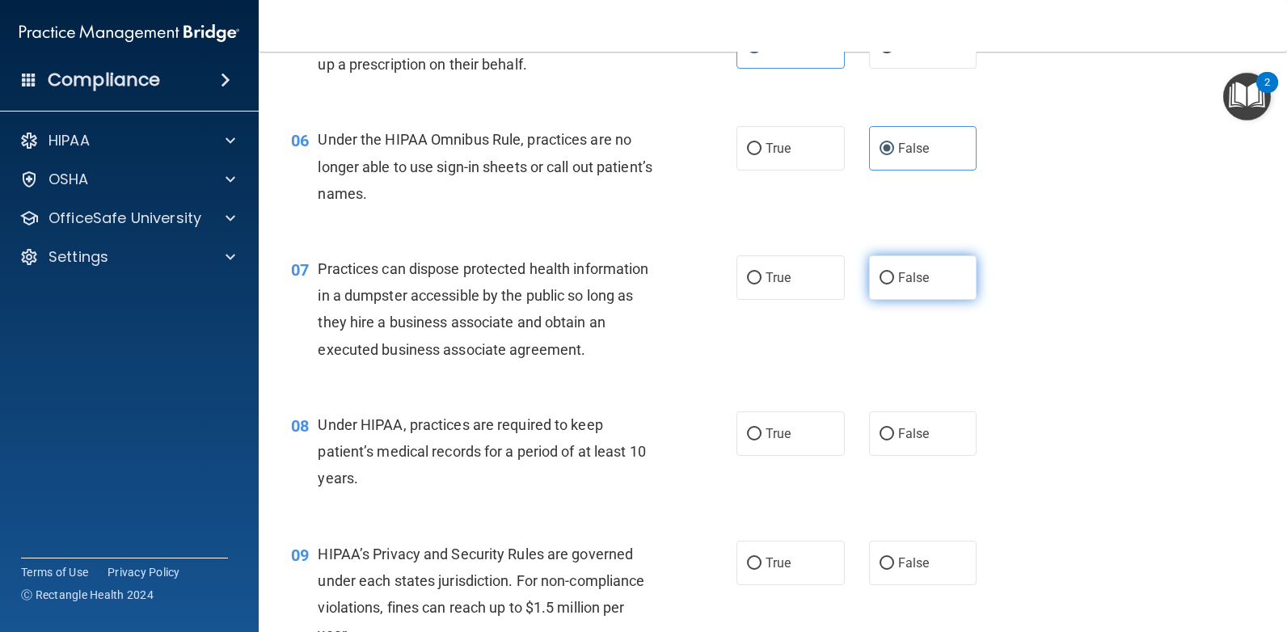
click at [906, 282] on span "False" at bounding box center [914, 277] width 32 height 15
click at [894, 282] on input "False" at bounding box center [886, 278] width 15 height 12
radio input "true"
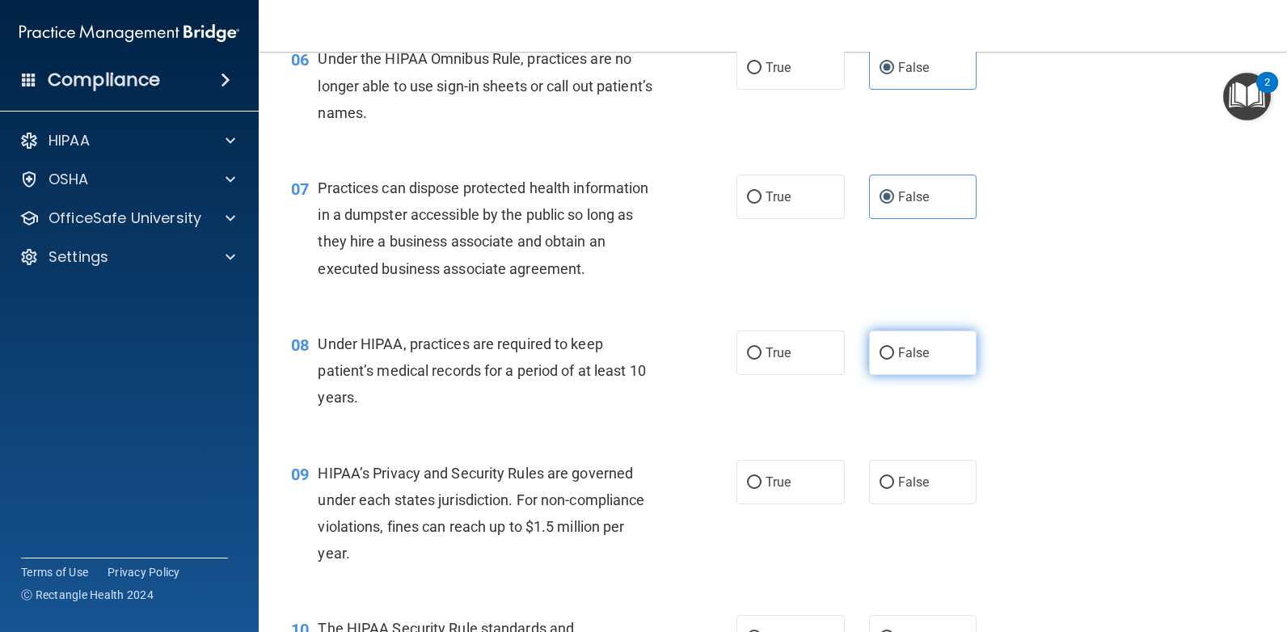
click at [925, 358] on label "False" at bounding box center [923, 353] width 108 height 44
click at [894, 358] on input "False" at bounding box center [886, 354] width 15 height 12
radio input "true"
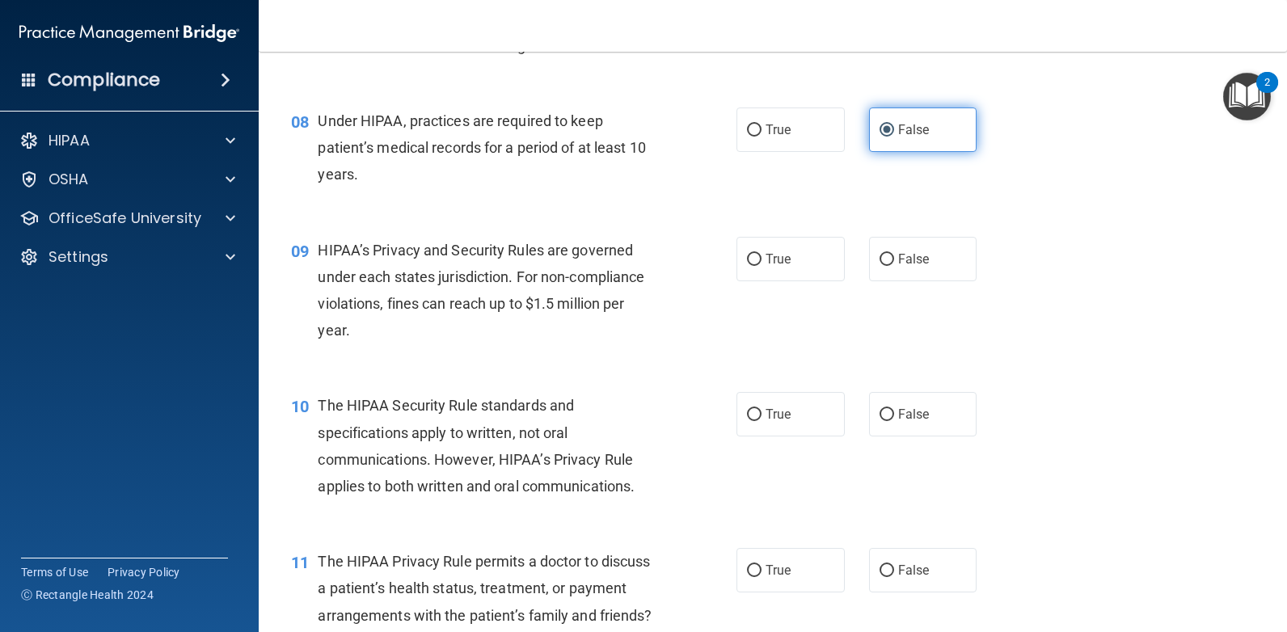
scroll to position [1051, 0]
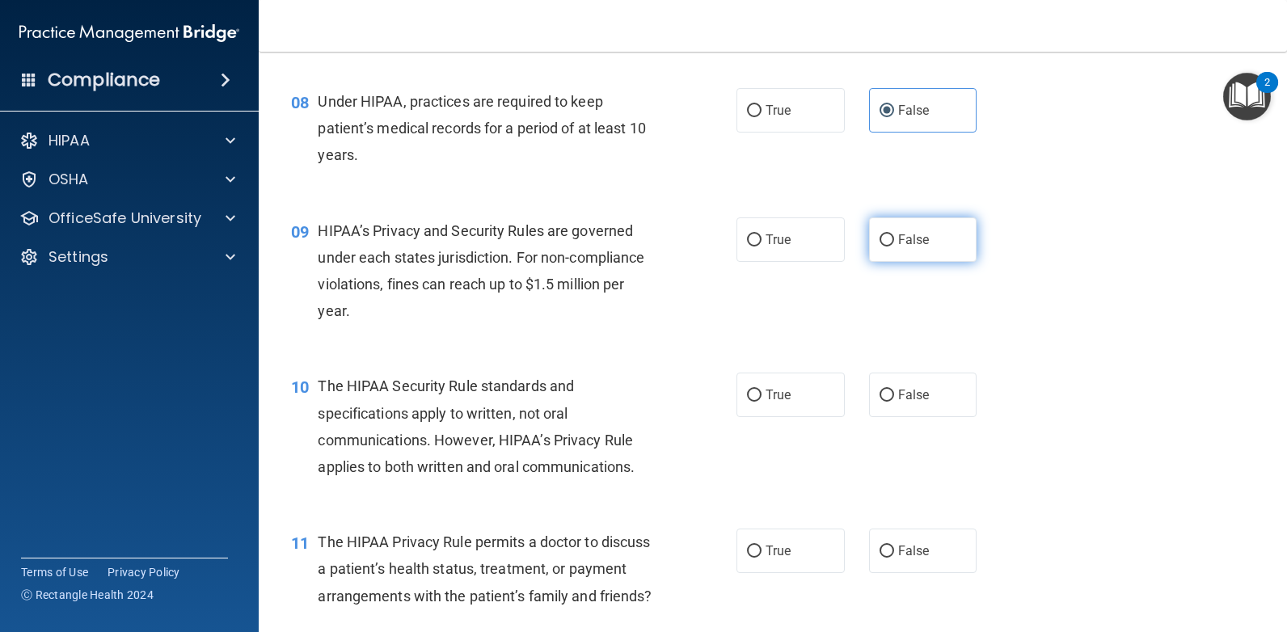
click at [903, 238] on span "False" at bounding box center [914, 239] width 32 height 15
click at [894, 238] on input "False" at bounding box center [886, 240] width 15 height 12
radio input "true"
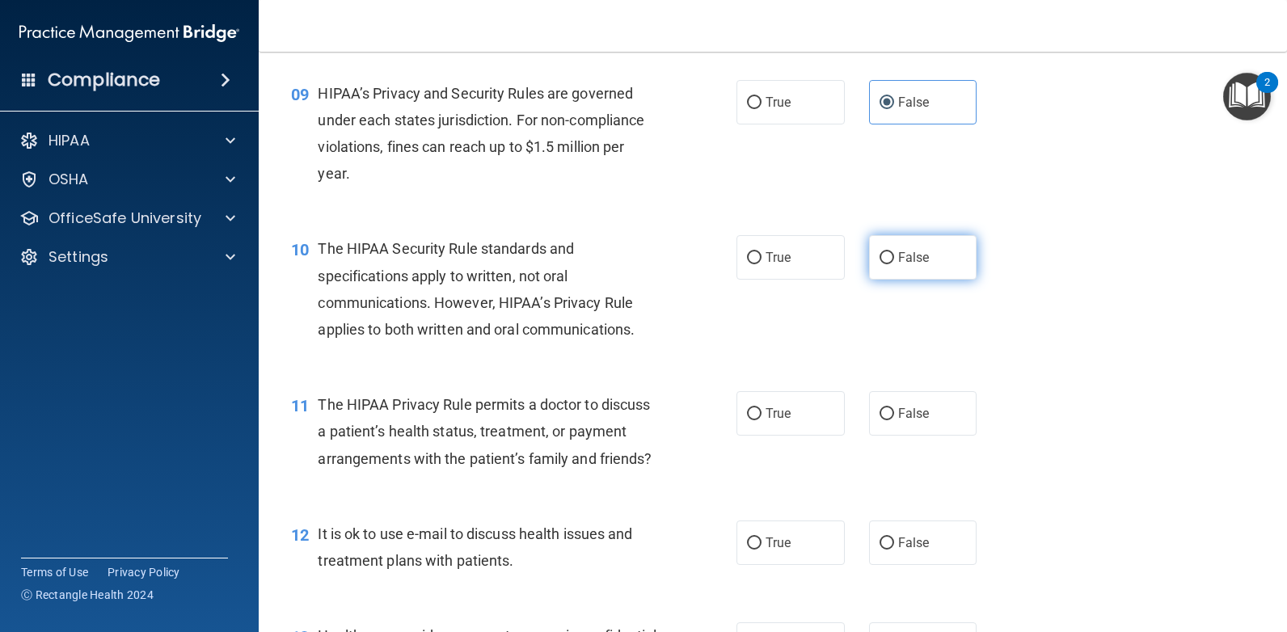
scroll to position [1212, 0]
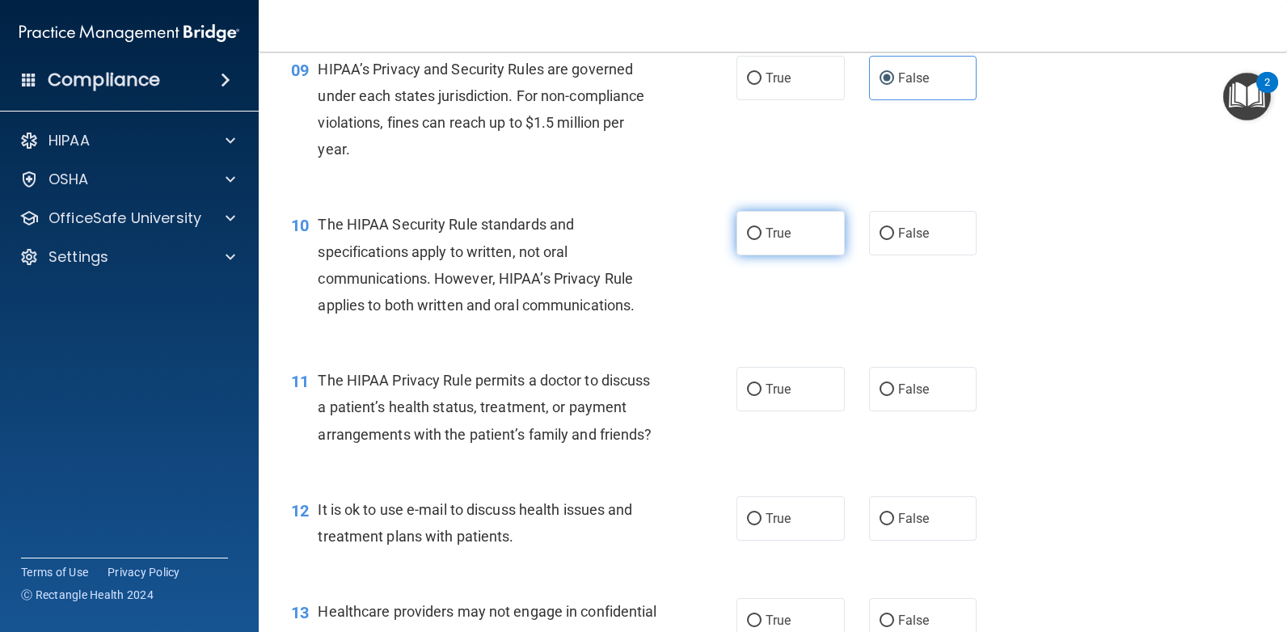
click at [773, 238] on span "True" at bounding box center [777, 233] width 25 height 15
click at [761, 238] on input "True" at bounding box center [754, 234] width 15 height 12
radio input "true"
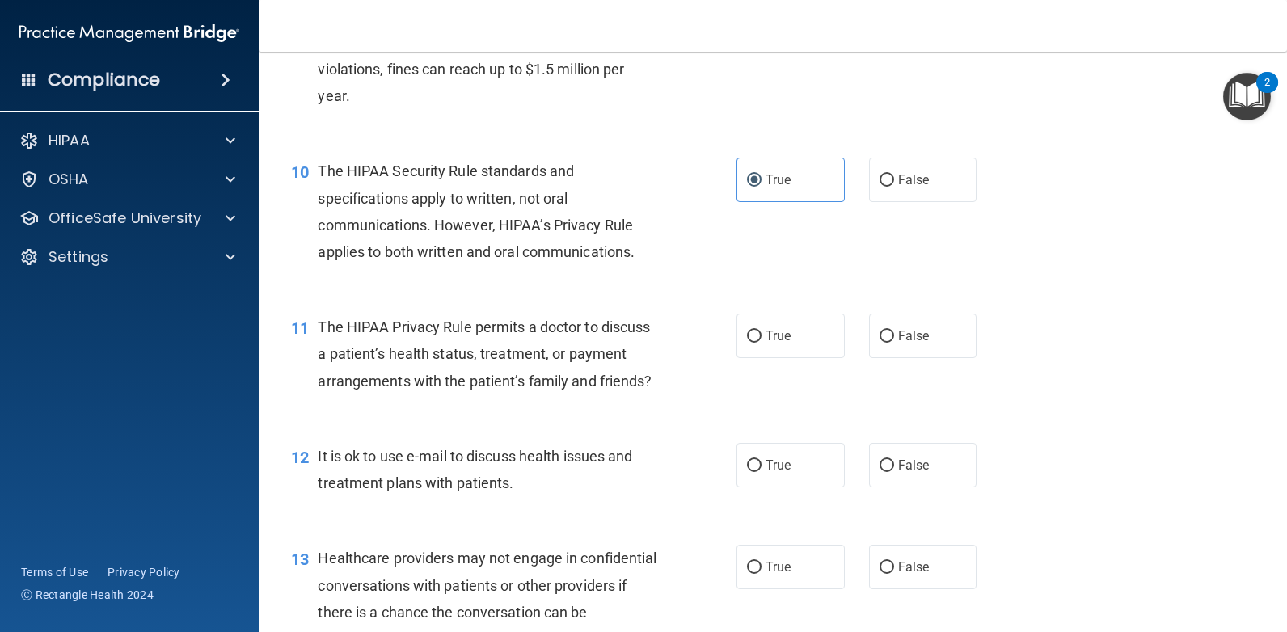
scroll to position [1293, 0]
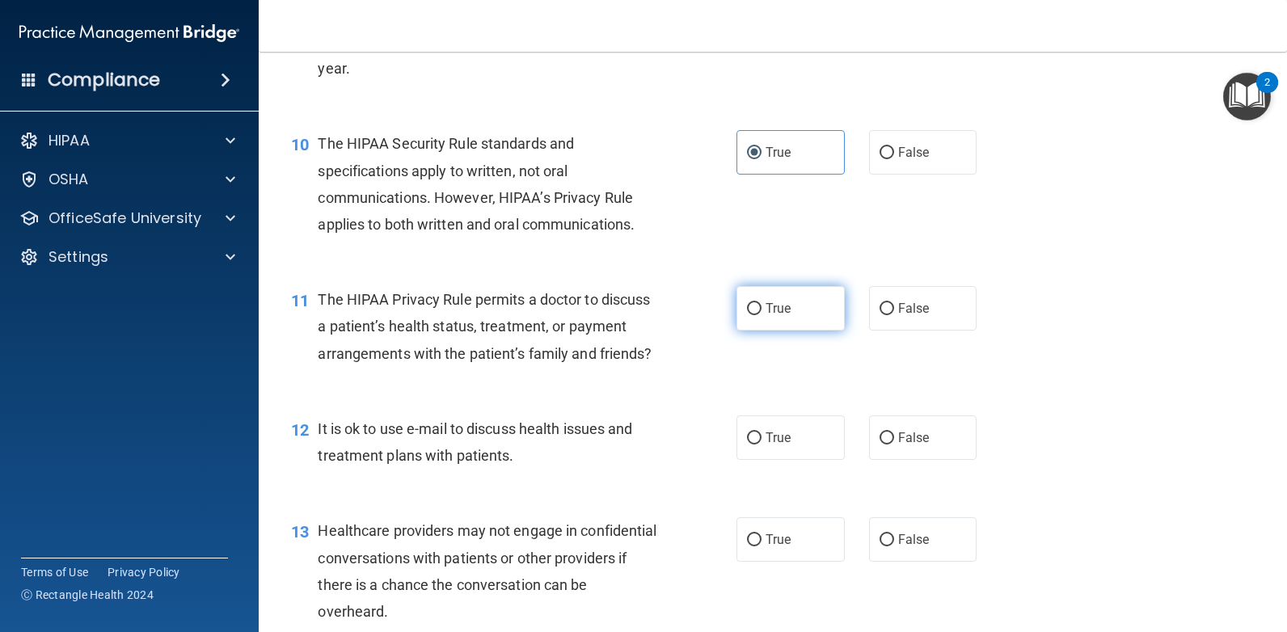
click at [794, 299] on label "True" at bounding box center [790, 308] width 108 height 44
click at [761, 303] on input "True" at bounding box center [754, 309] width 15 height 12
radio input "true"
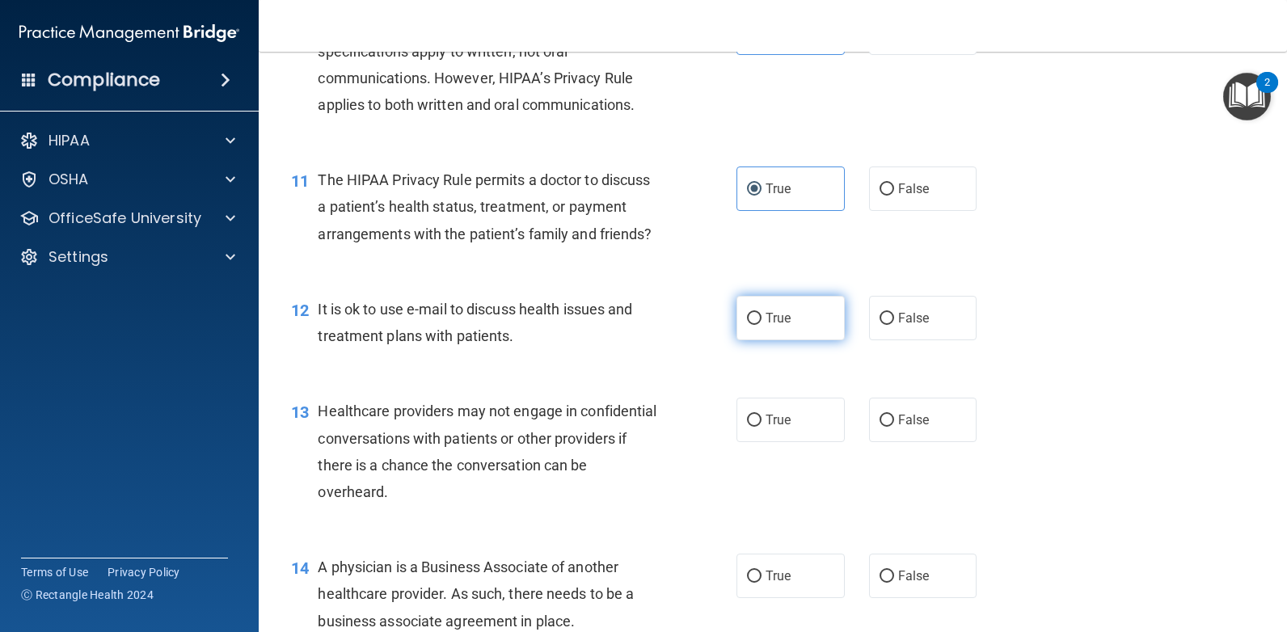
scroll to position [1455, 0]
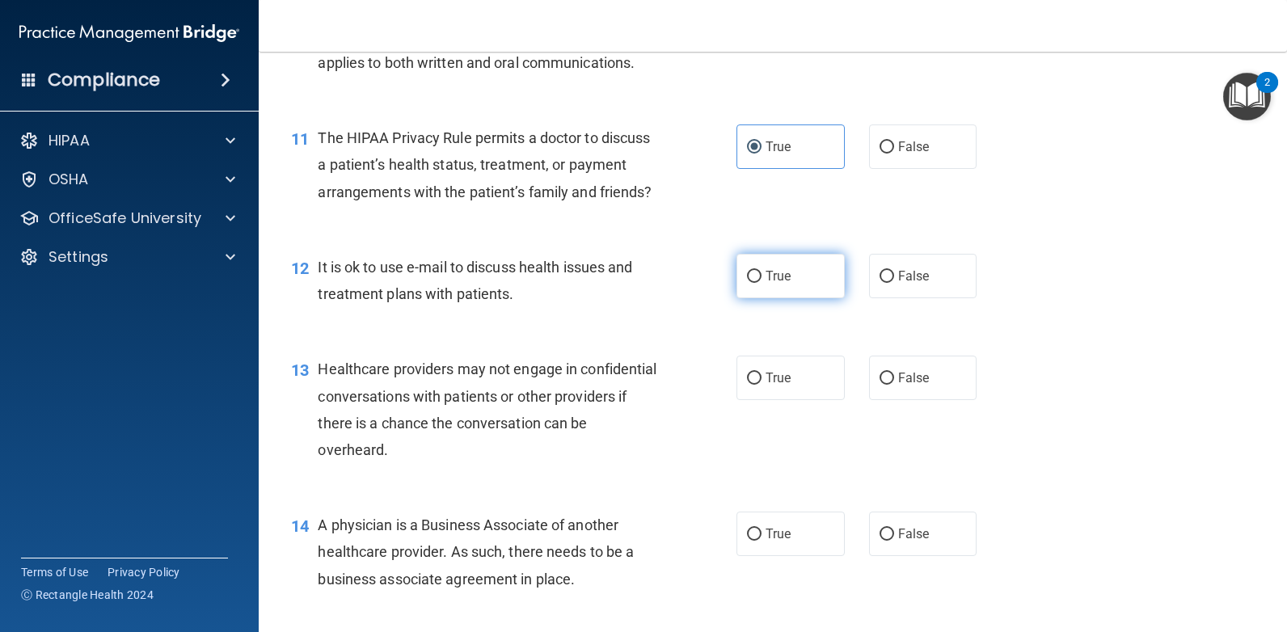
click at [790, 298] on label "True" at bounding box center [790, 276] width 108 height 44
click at [761, 283] on input "True" at bounding box center [754, 277] width 15 height 12
radio input "true"
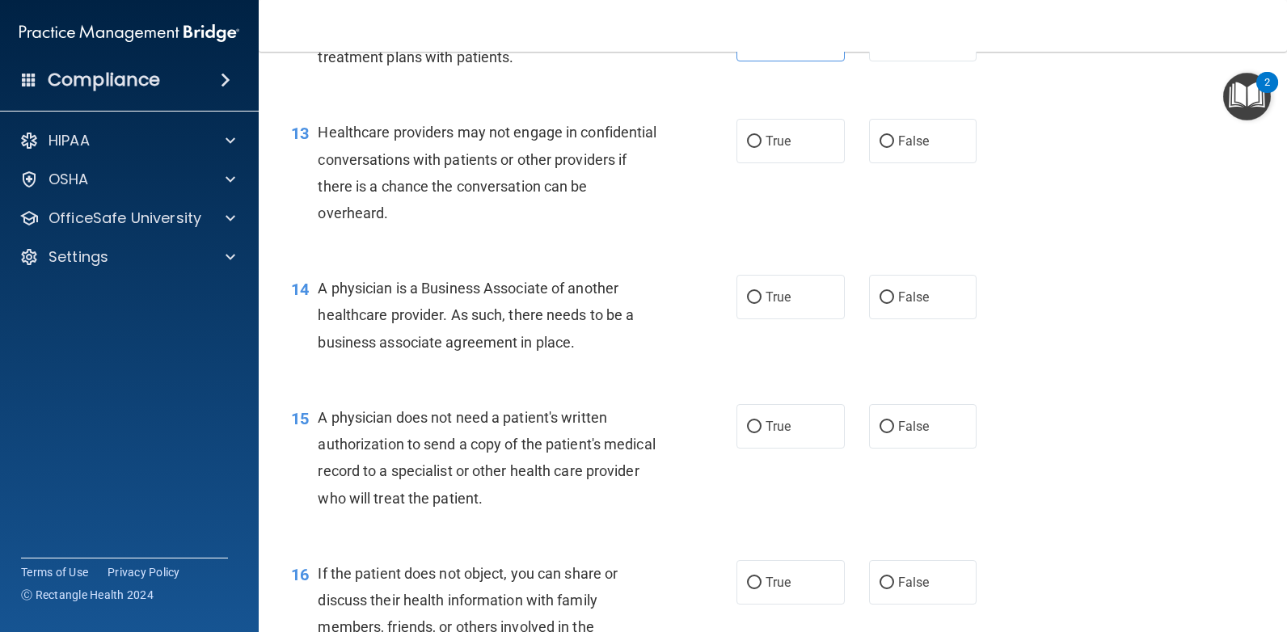
scroll to position [1697, 0]
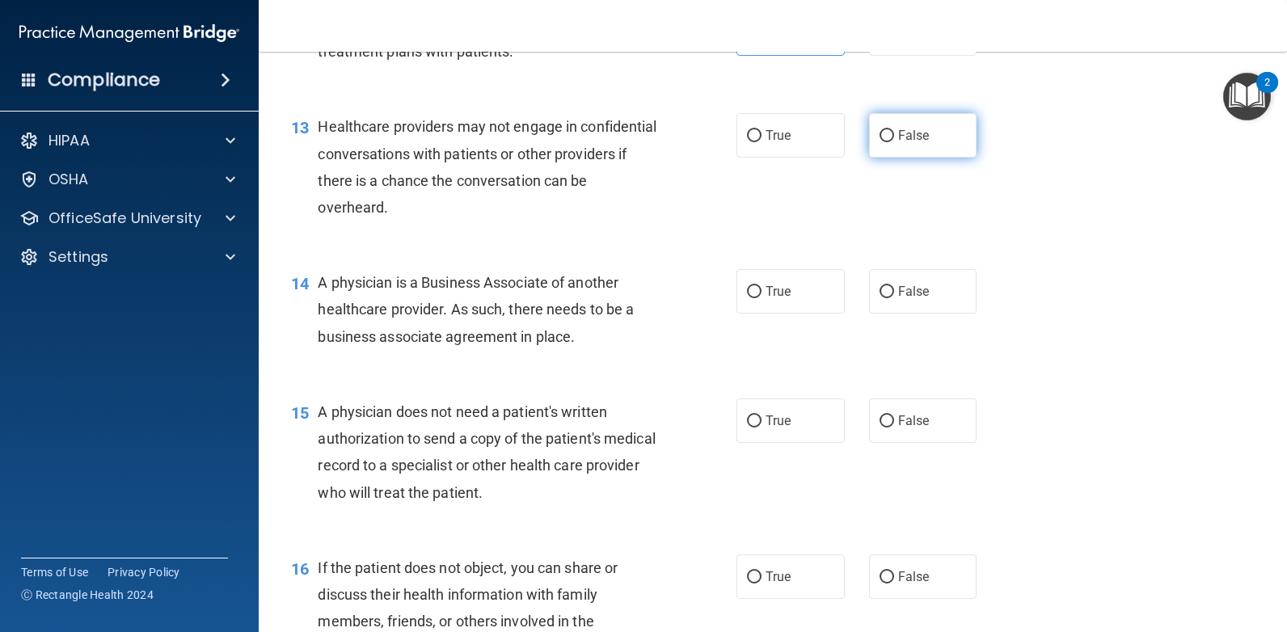
click at [919, 143] on span "False" at bounding box center [914, 135] width 32 height 15
click at [894, 142] on input "False" at bounding box center [886, 136] width 15 height 12
radio input "true"
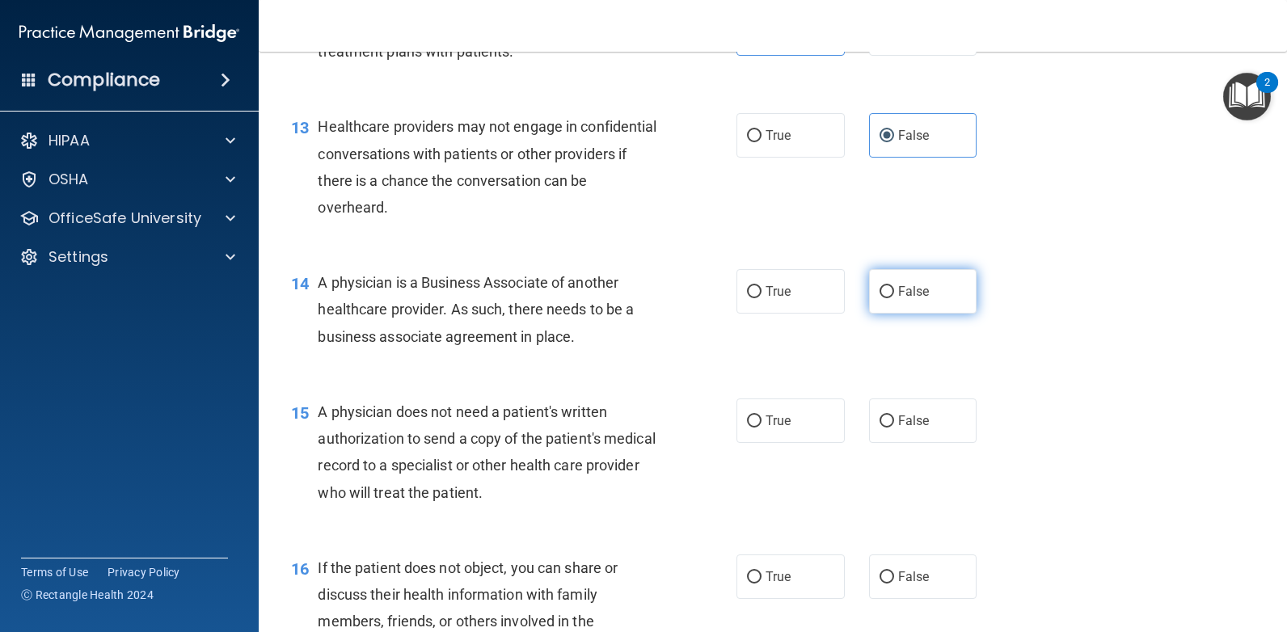
click at [908, 309] on label "False" at bounding box center [923, 291] width 108 height 44
click at [894, 298] on input "False" at bounding box center [886, 292] width 15 height 12
radio input "true"
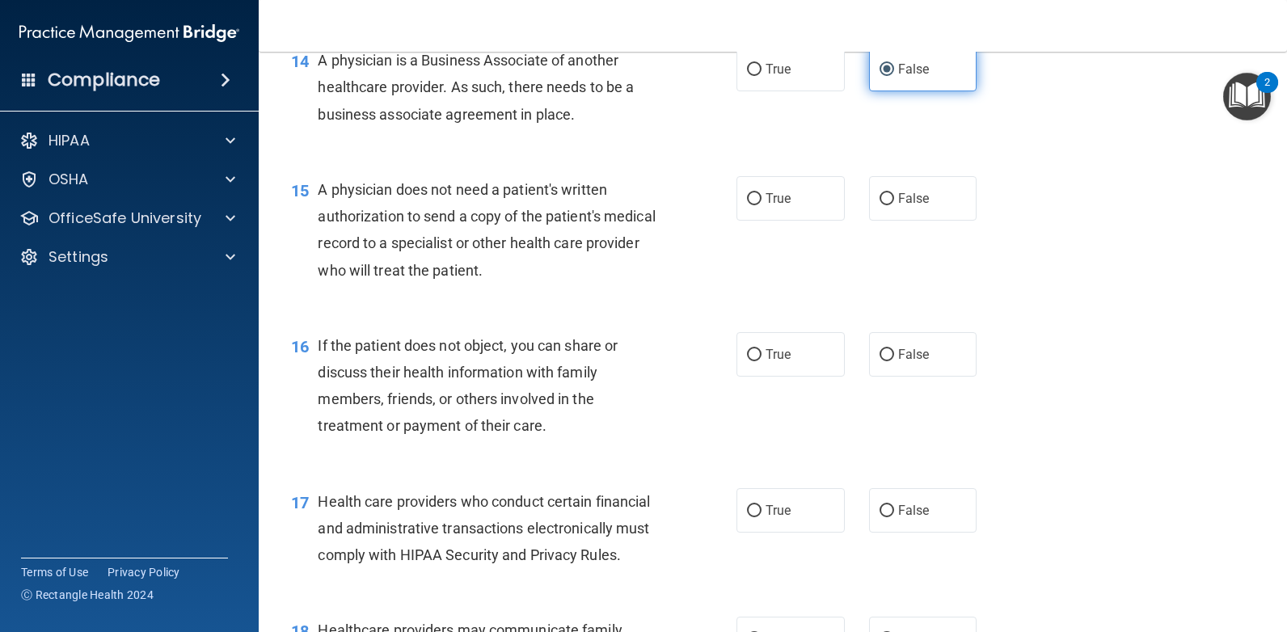
scroll to position [1940, 0]
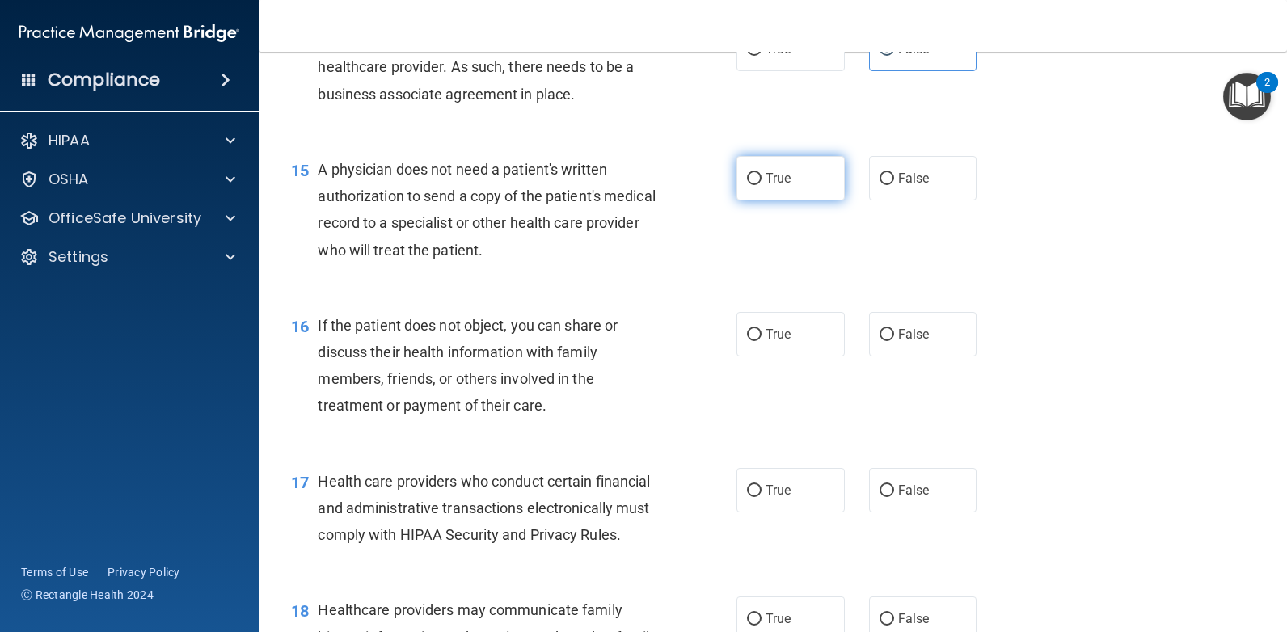
click at [784, 186] on span "True" at bounding box center [777, 178] width 25 height 15
click at [761, 185] on input "True" at bounding box center [754, 179] width 15 height 12
radio input "true"
click at [793, 344] on label "True" at bounding box center [790, 334] width 108 height 44
click at [761, 341] on input "True" at bounding box center [754, 335] width 15 height 12
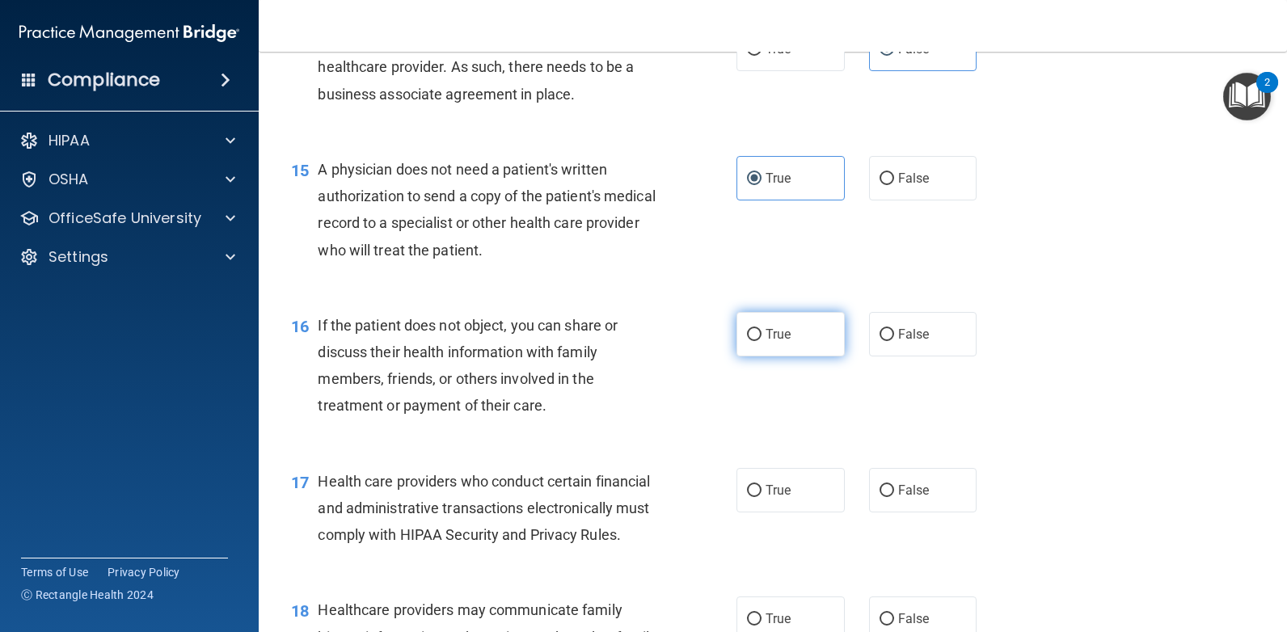
radio input "true"
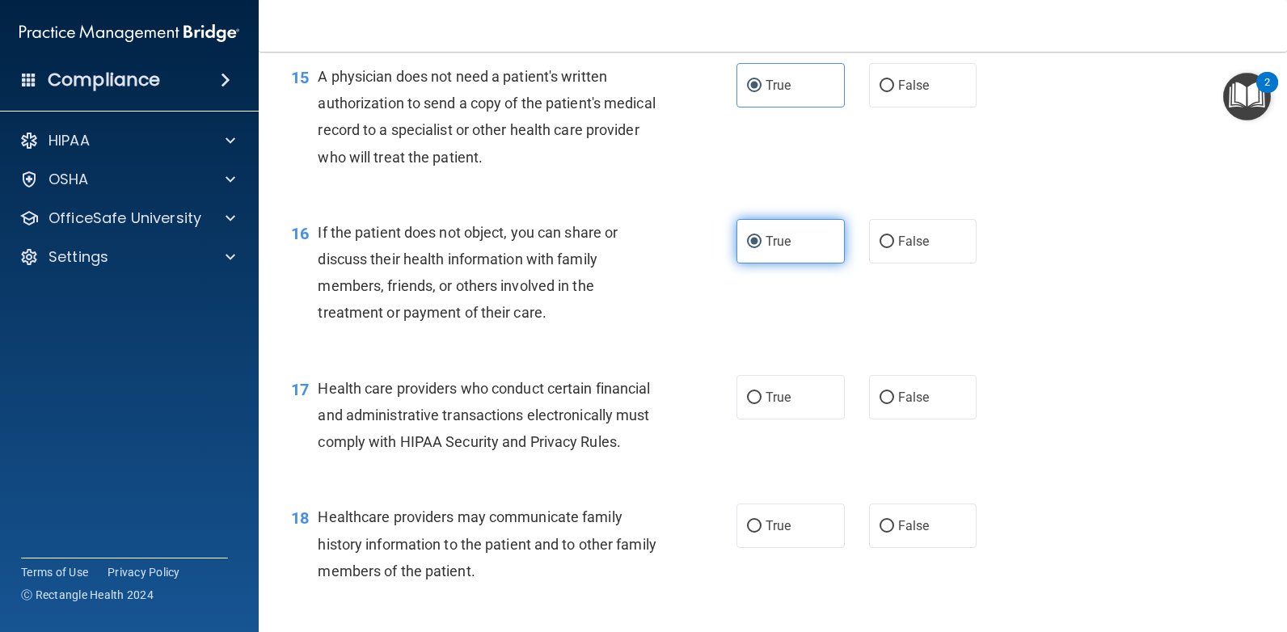
scroll to position [2182, 0]
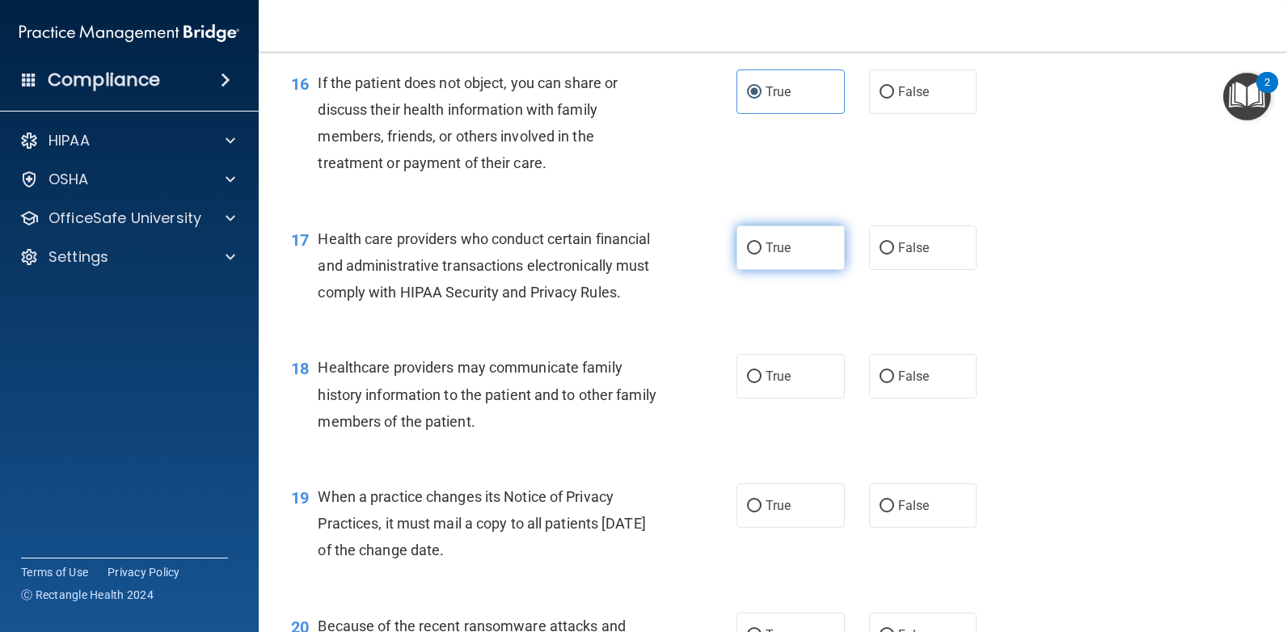
click at [765, 255] on span "True" at bounding box center [777, 247] width 25 height 15
click at [761, 255] on input "True" at bounding box center [754, 248] width 15 height 12
radio input "true"
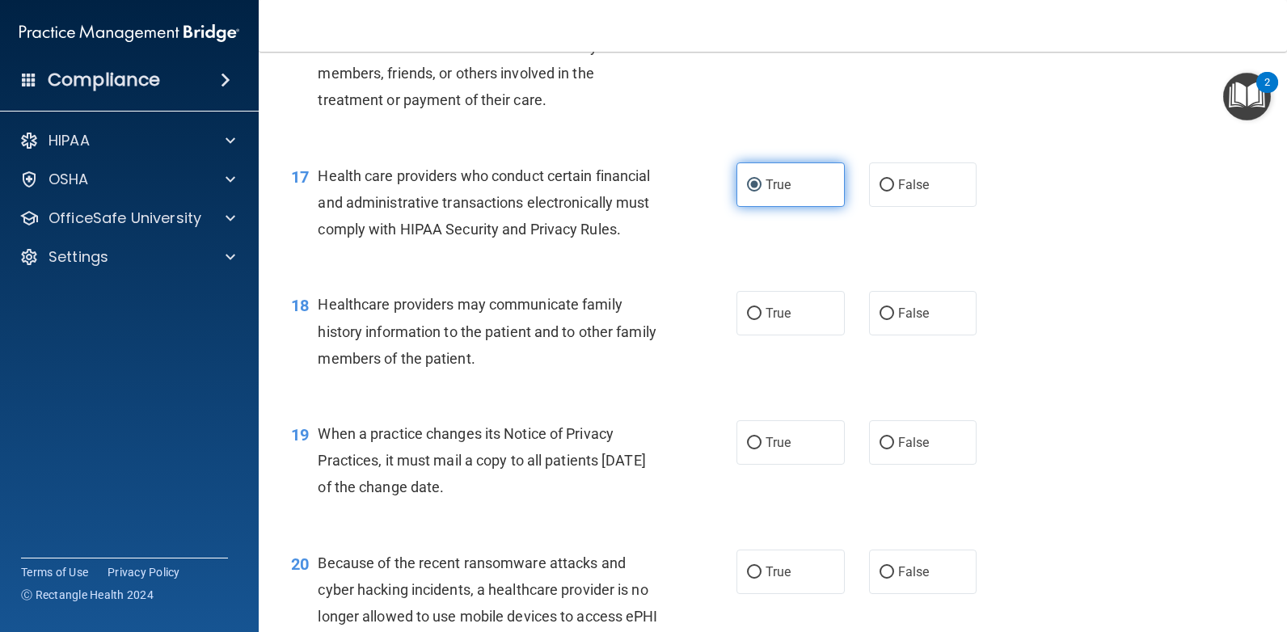
scroll to position [2344, 0]
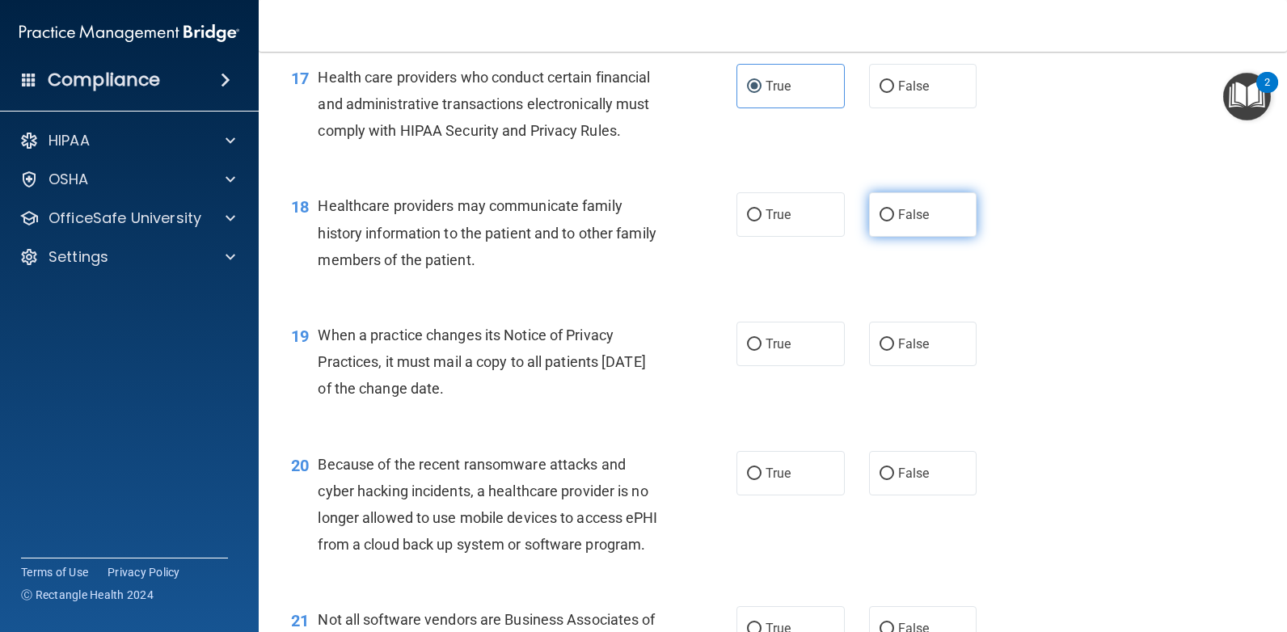
click at [913, 222] on span "False" at bounding box center [914, 214] width 32 height 15
click at [894, 221] on input "False" at bounding box center [886, 215] width 15 height 12
radio input "true"
click at [896, 366] on label "False" at bounding box center [923, 344] width 108 height 44
click at [894, 351] on input "False" at bounding box center [886, 345] width 15 height 12
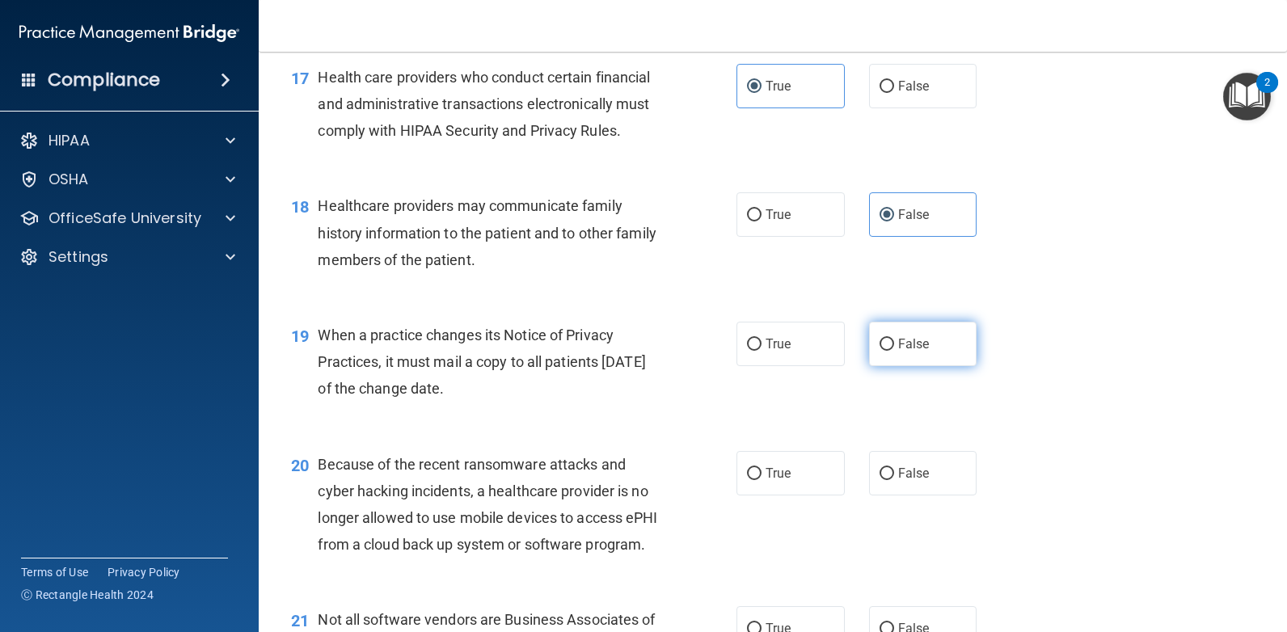
radio input "true"
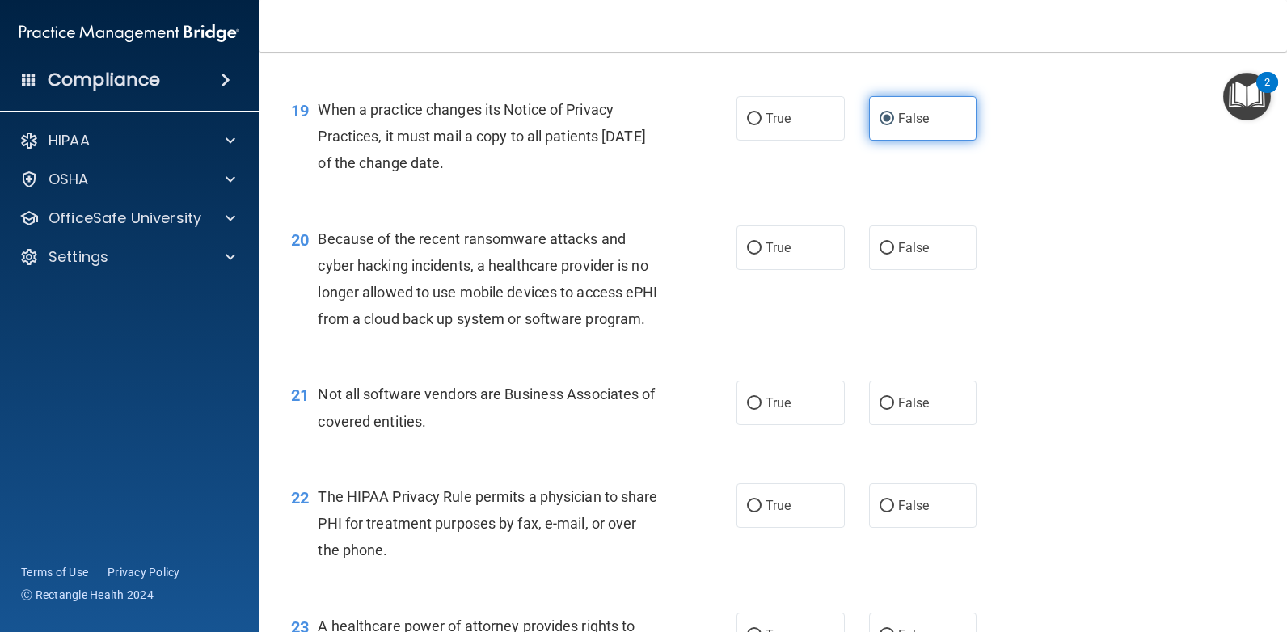
scroll to position [2586, 0]
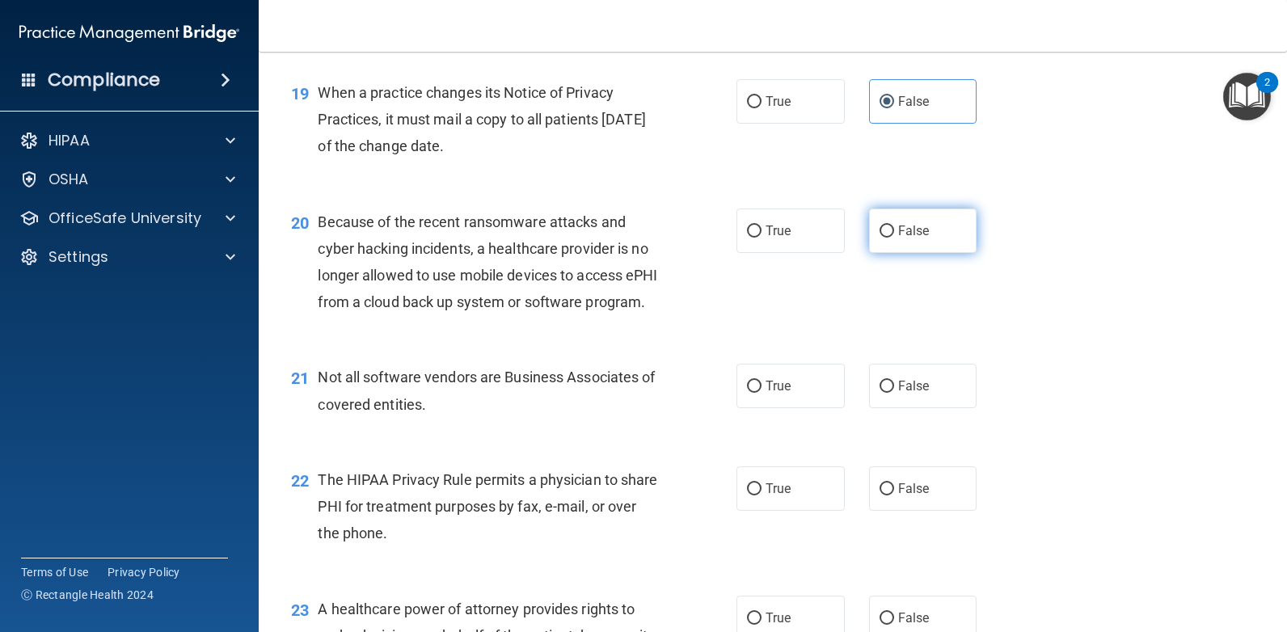
click at [908, 253] on label "False" at bounding box center [923, 231] width 108 height 44
click at [894, 238] on input "False" at bounding box center [886, 232] width 15 height 12
radio input "true"
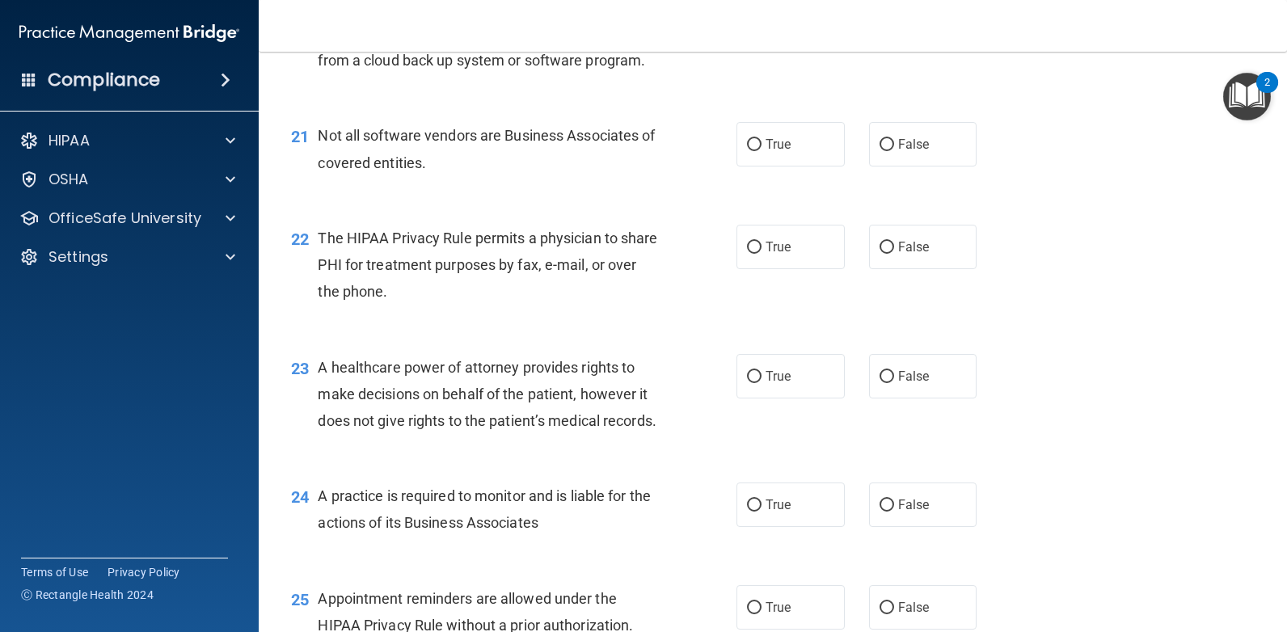
scroll to position [2829, 0]
click at [824, 166] on label "True" at bounding box center [790, 143] width 108 height 44
click at [761, 150] on input "True" at bounding box center [754, 144] width 15 height 12
radio input "true"
click at [808, 268] on label "True" at bounding box center [790, 246] width 108 height 44
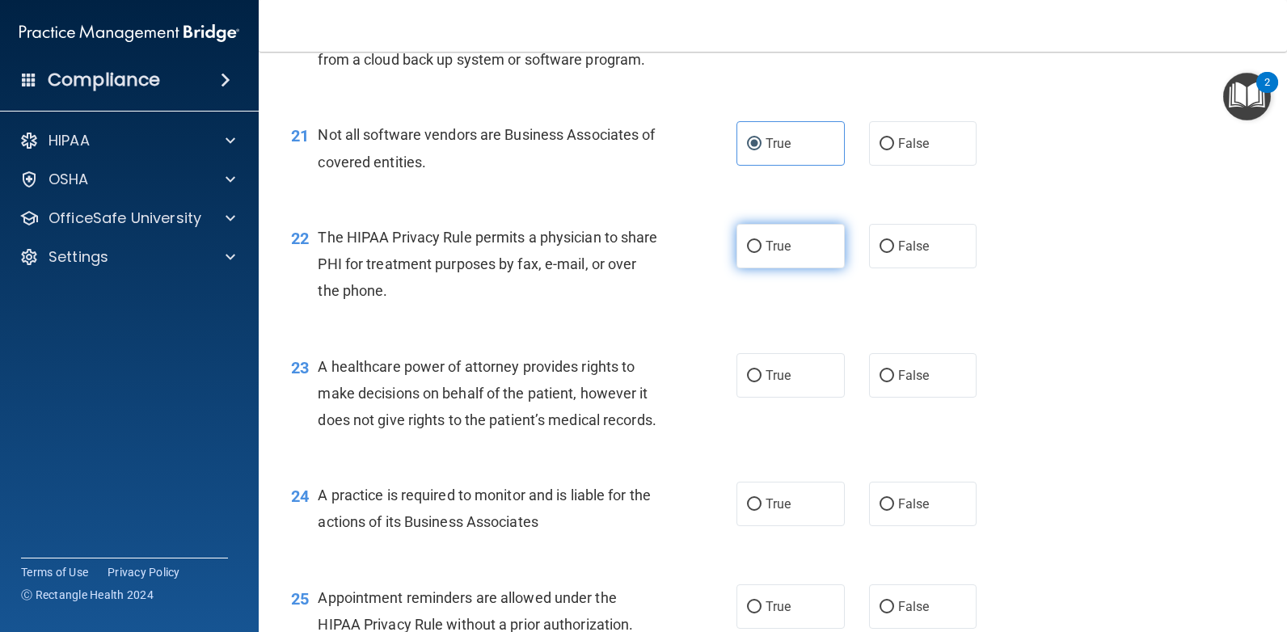
click at [761, 253] on input "True" at bounding box center [754, 247] width 15 height 12
radio input "true"
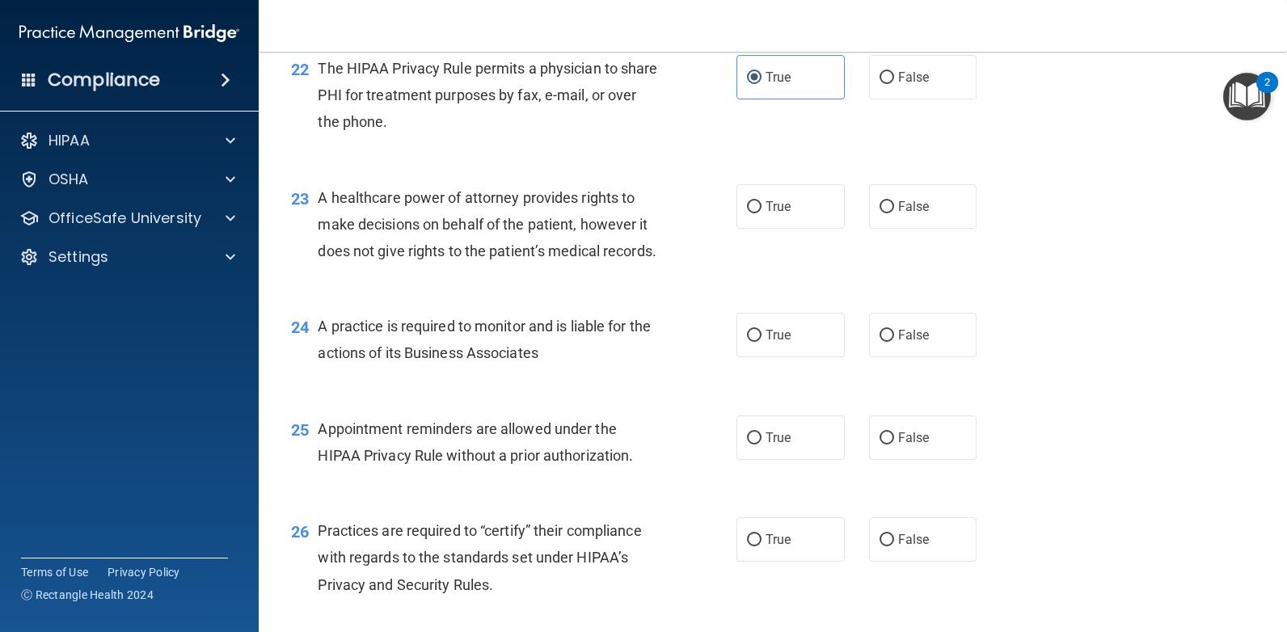
scroll to position [3071, 0]
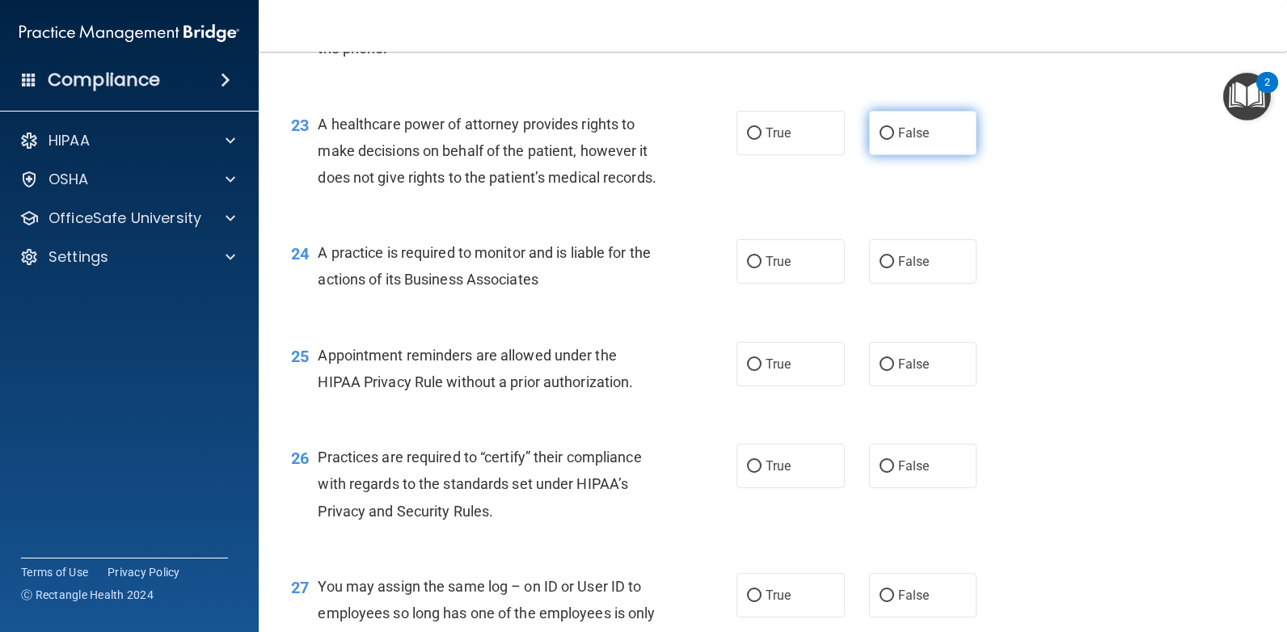
click at [905, 141] on span "False" at bounding box center [914, 132] width 32 height 15
click at [894, 140] on input "False" at bounding box center [886, 134] width 15 height 12
radio input "true"
click at [911, 269] on span "False" at bounding box center [914, 261] width 32 height 15
click at [894, 268] on input "False" at bounding box center [886, 262] width 15 height 12
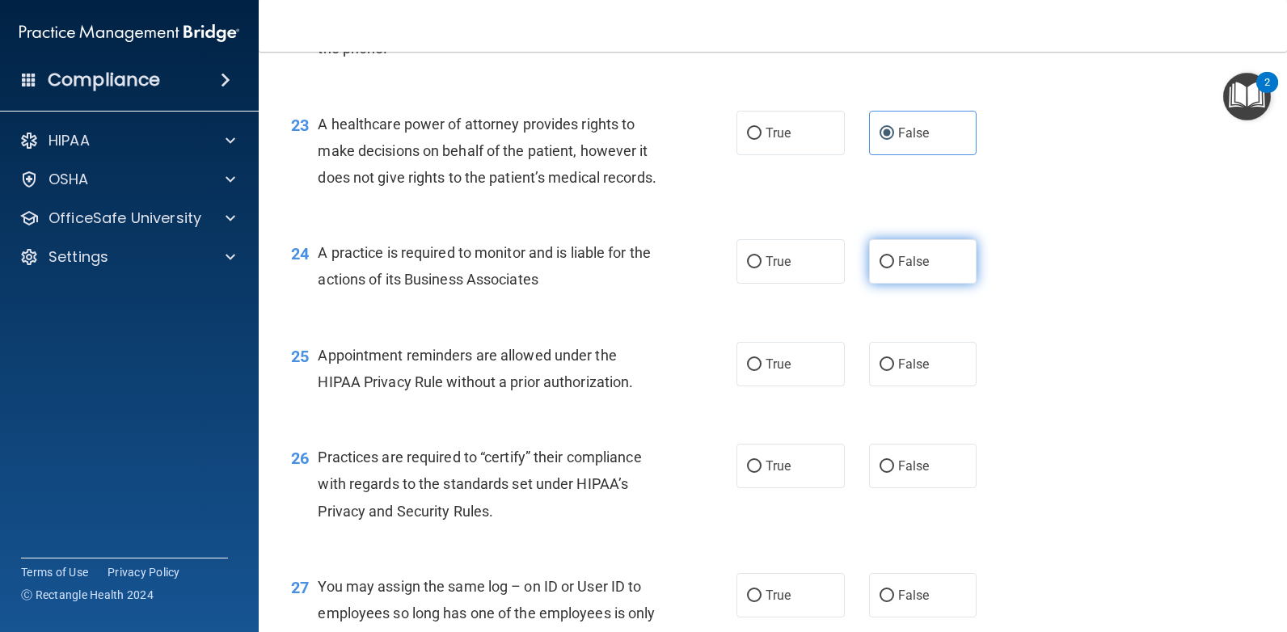
radio input "true"
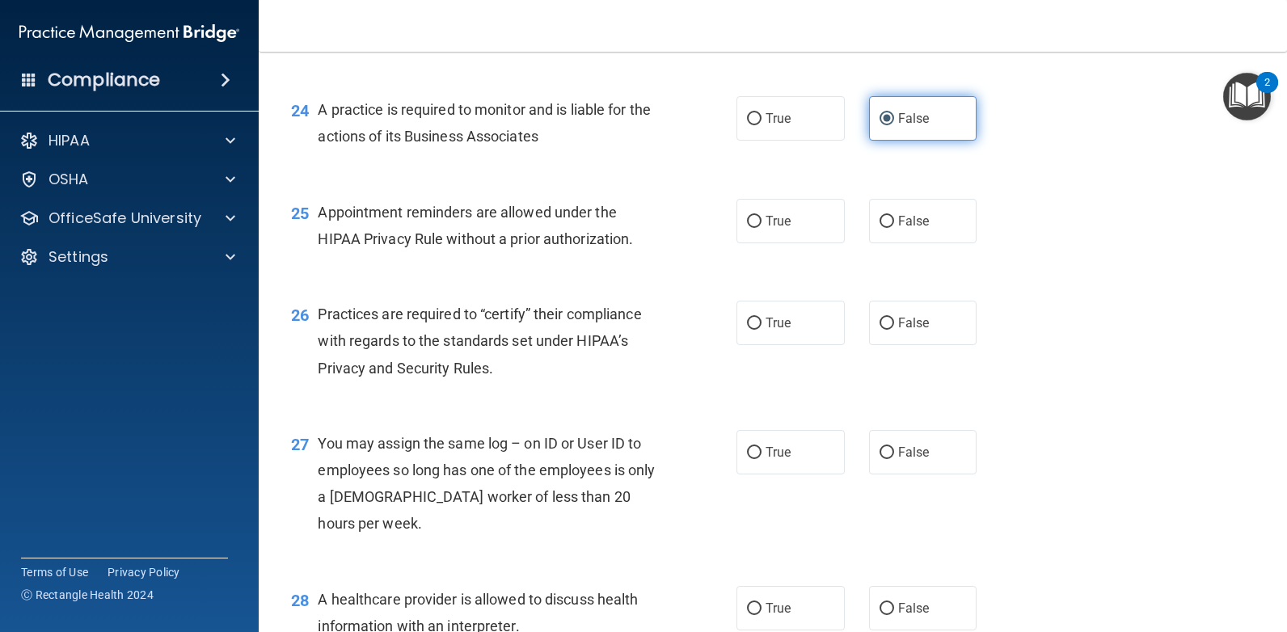
scroll to position [3233, 0]
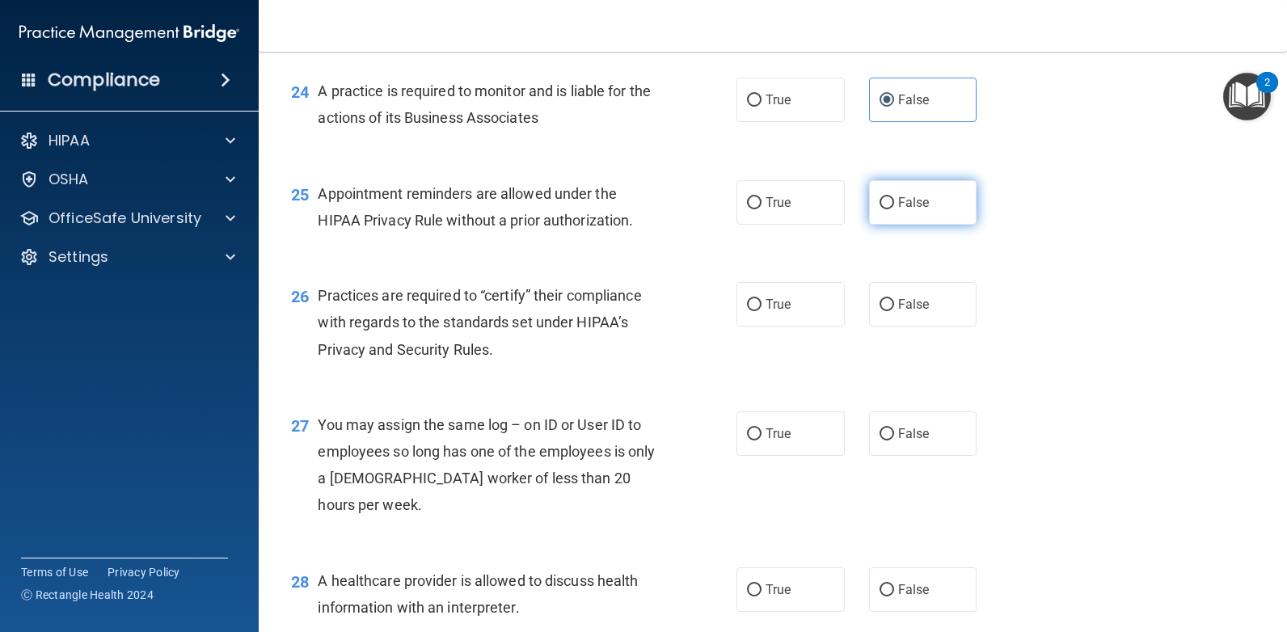
click at [921, 225] on label "False" at bounding box center [923, 202] width 108 height 44
click at [894, 209] on input "False" at bounding box center [886, 203] width 15 height 12
radio input "true"
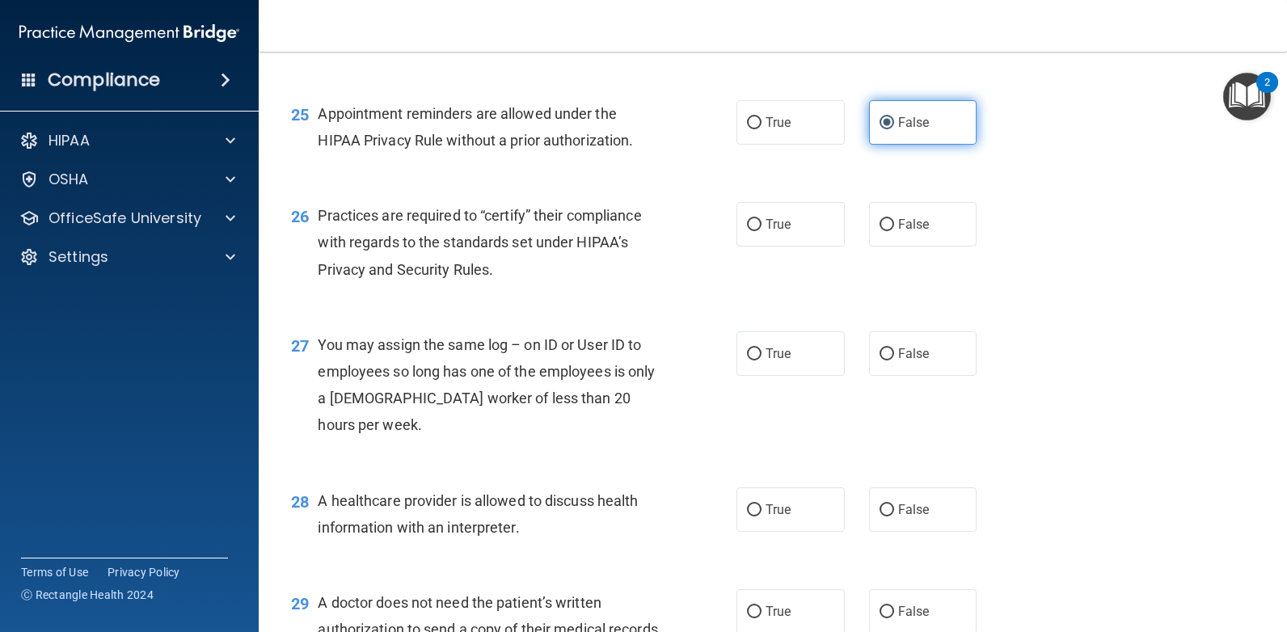
scroll to position [3314, 0]
click at [900, 231] on span "False" at bounding box center [914, 223] width 32 height 15
click at [894, 230] on input "False" at bounding box center [886, 224] width 15 height 12
radio input "true"
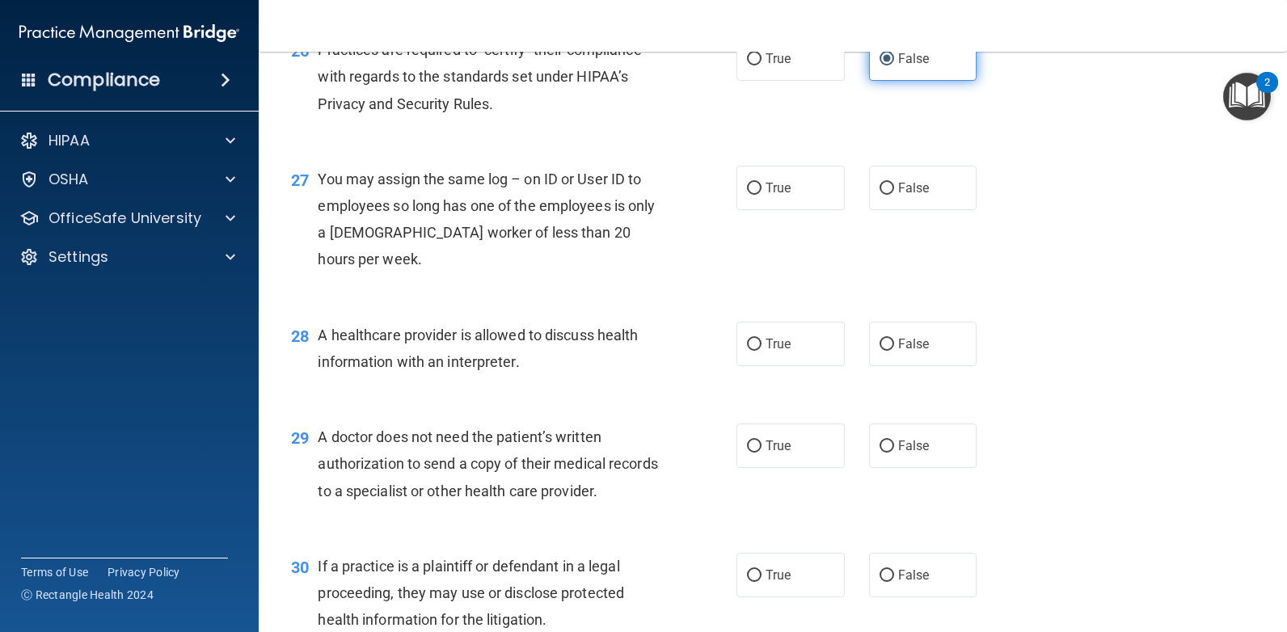
scroll to position [3556, 0]
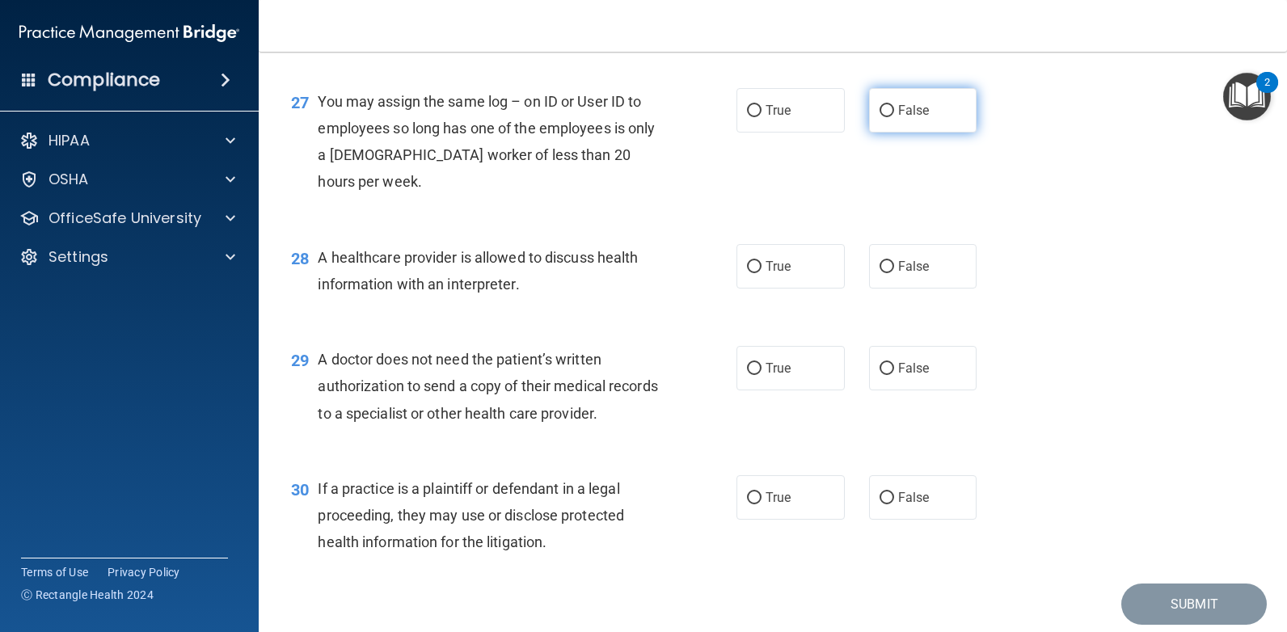
click at [938, 133] on label "False" at bounding box center [923, 110] width 108 height 44
click at [894, 117] on input "False" at bounding box center [886, 111] width 15 height 12
radio input "true"
click at [804, 289] on label "True" at bounding box center [790, 266] width 108 height 44
click at [761, 273] on input "True" at bounding box center [754, 267] width 15 height 12
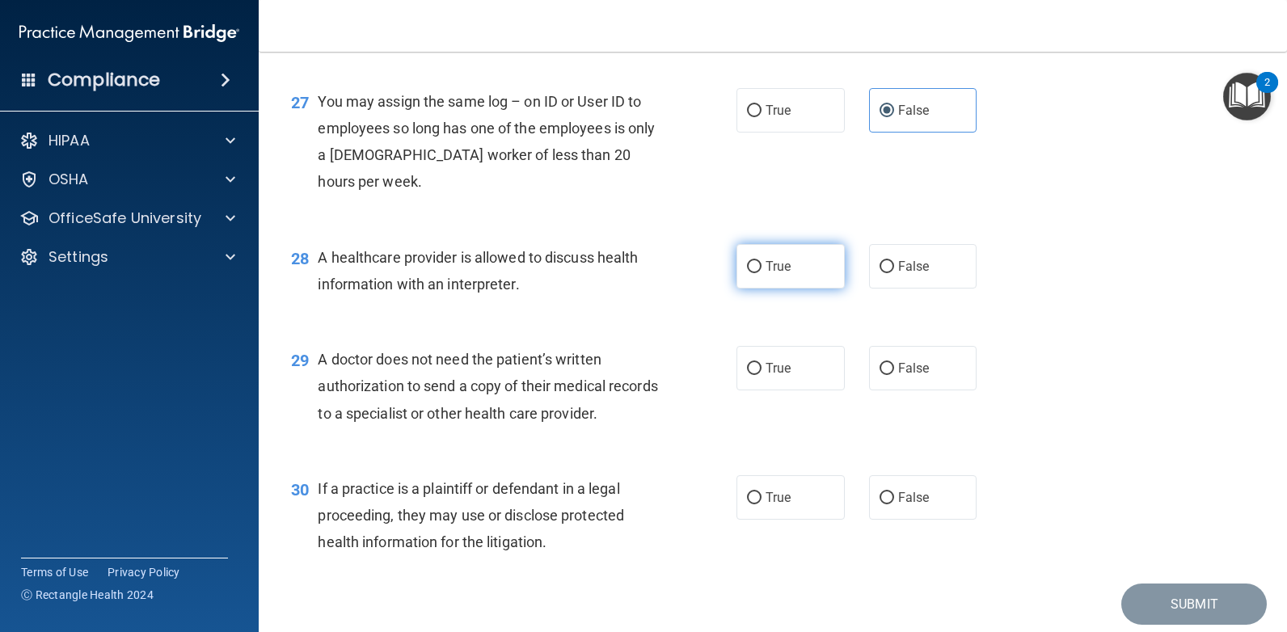
radio input "true"
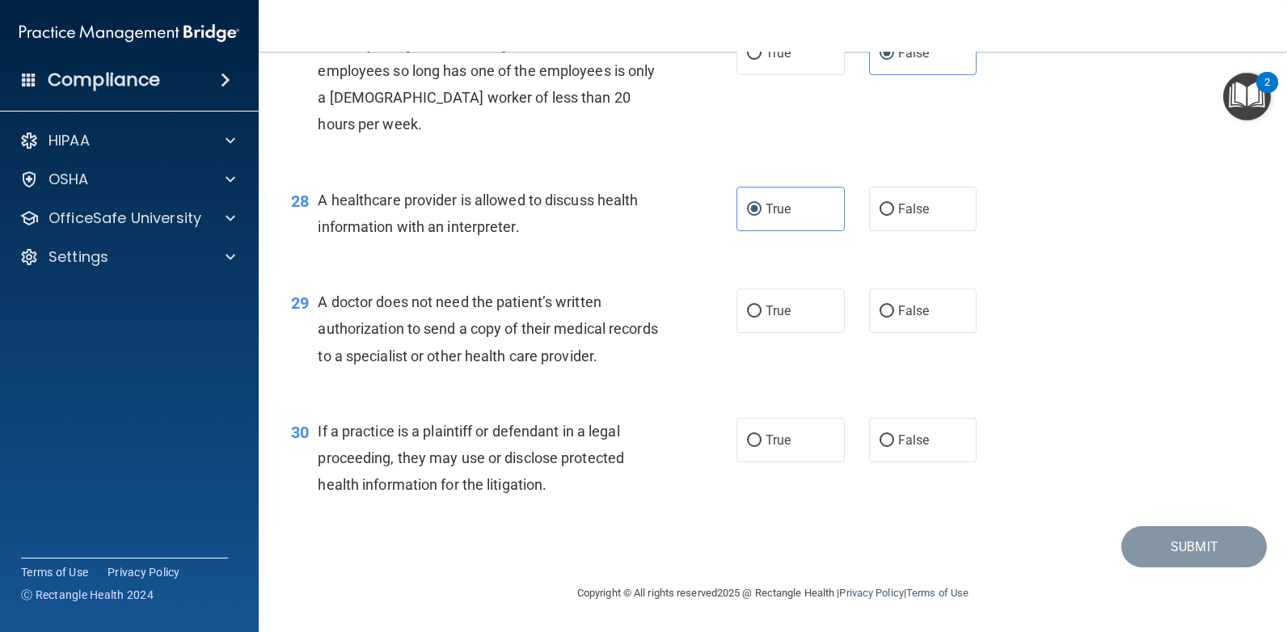
scroll to position [3718, 0]
click at [794, 311] on label "True" at bounding box center [790, 311] width 108 height 44
click at [761, 311] on input "True" at bounding box center [754, 312] width 15 height 12
radio input "true"
click at [811, 451] on label "True" at bounding box center [790, 440] width 108 height 44
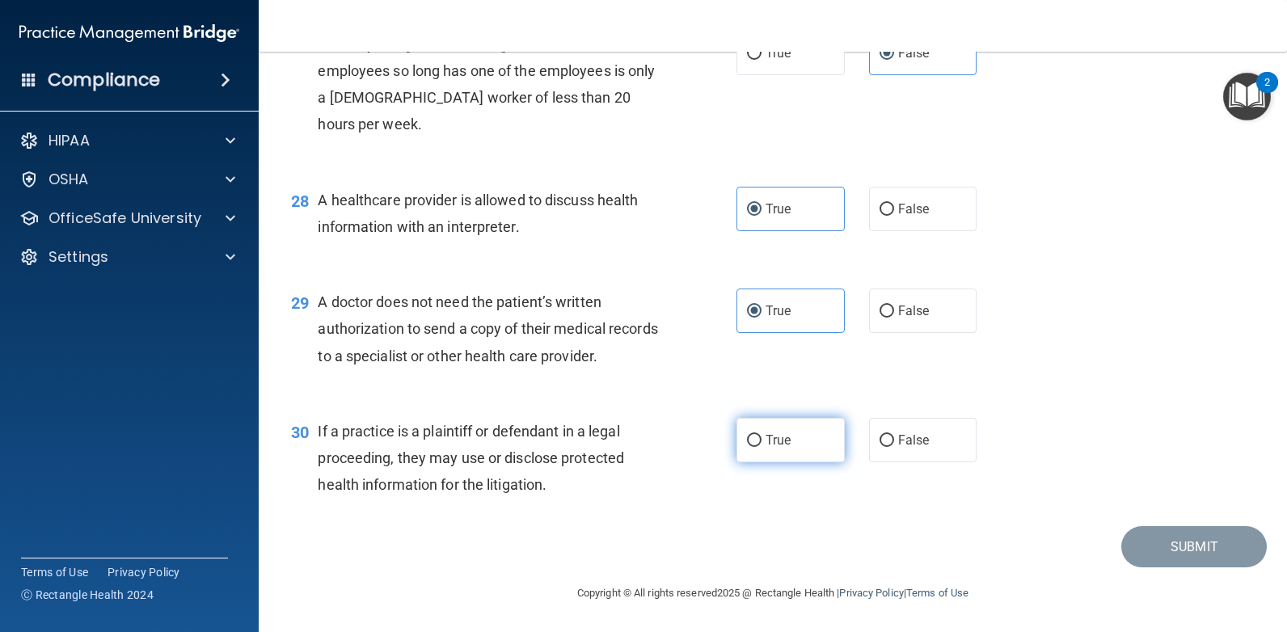
click at [761, 447] on input "True" at bounding box center [754, 441] width 15 height 12
radio input "true"
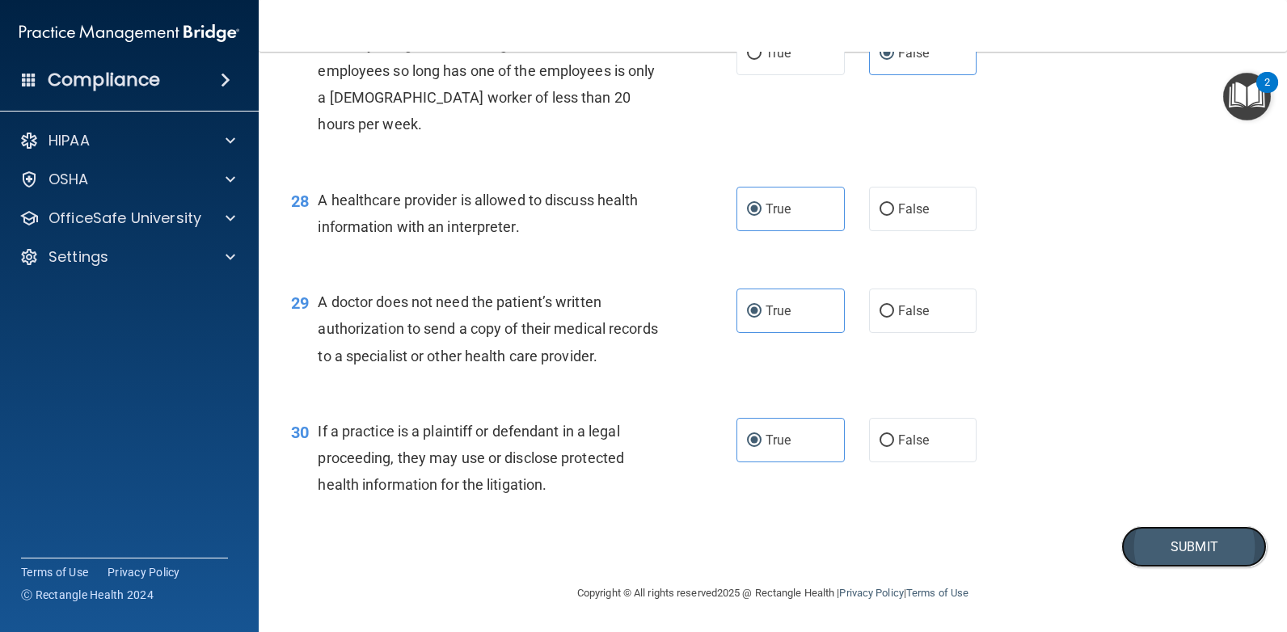
click at [1193, 552] on button "Submit" at bounding box center [1193, 546] width 145 height 41
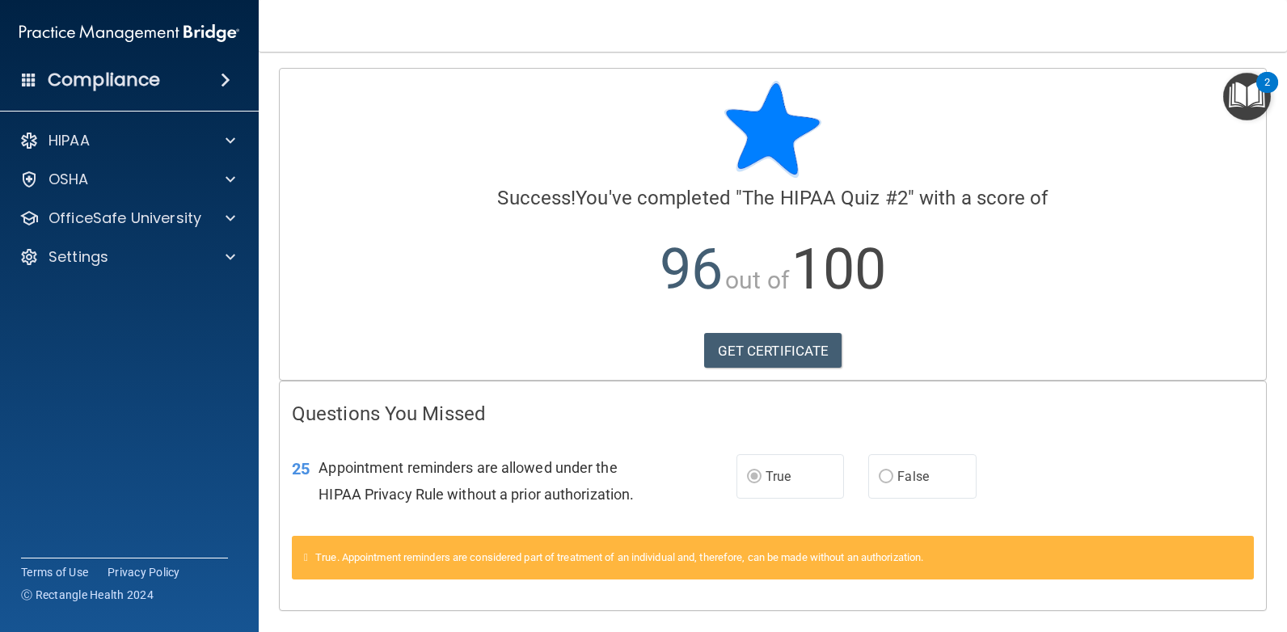
scroll to position [44, 0]
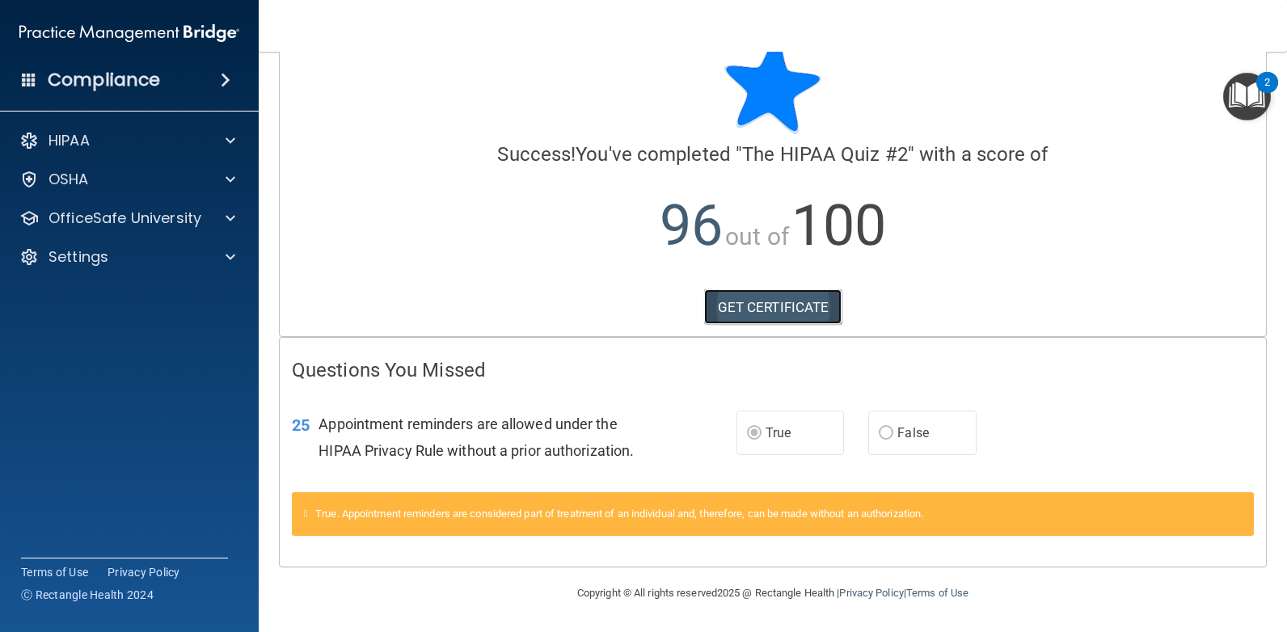
click at [807, 313] on link "GET CERTIFICATE" at bounding box center [773, 307] width 138 height 36
click at [76, 137] on p "HIPAA" at bounding box center [68, 140] width 41 height 19
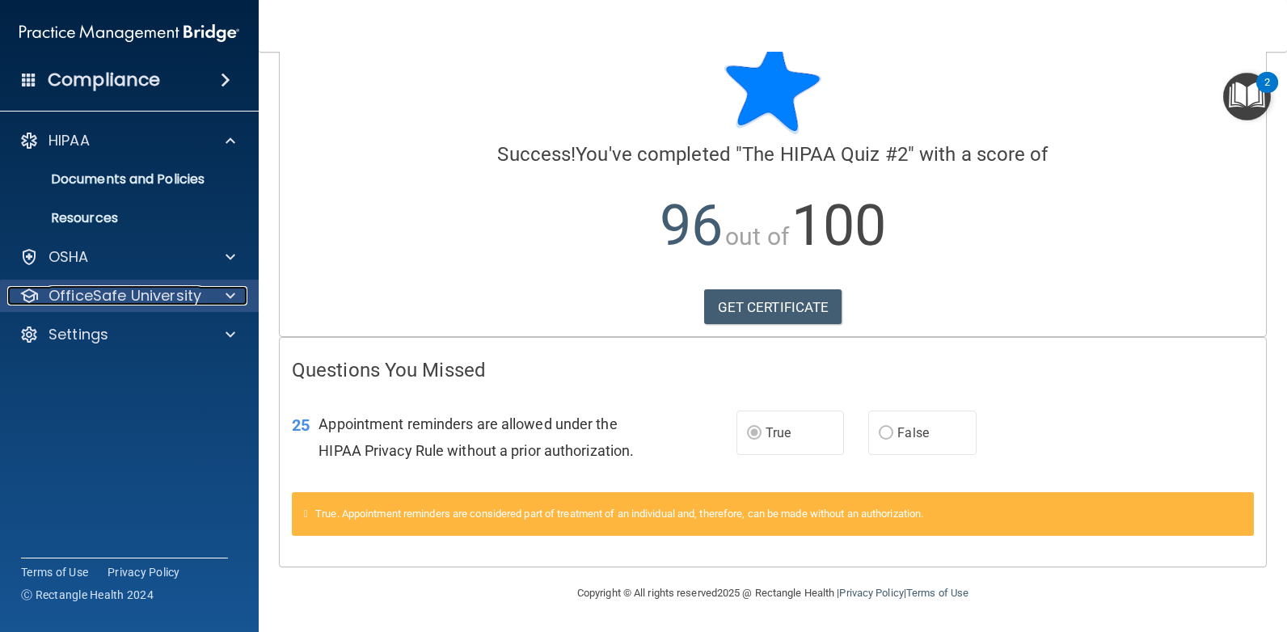
click at [86, 290] on p "OfficeSafe University" at bounding box center [124, 295] width 153 height 19
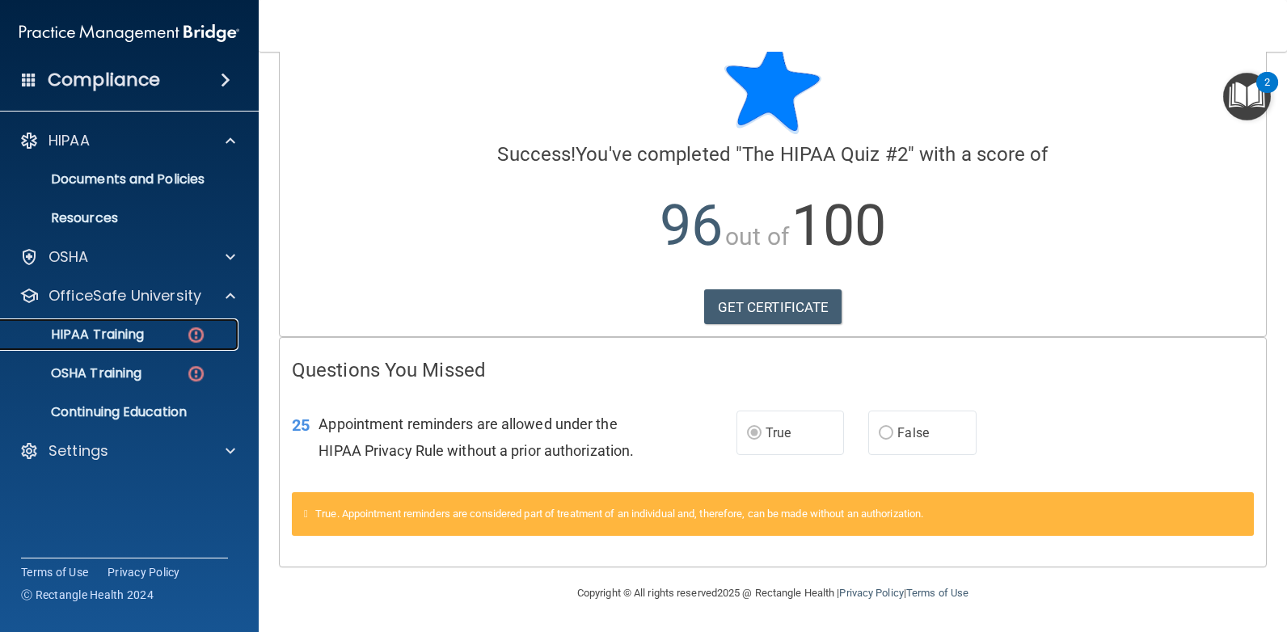
drag, startPoint x: 99, startPoint y: 334, endPoint x: 102, endPoint y: 342, distance: 8.4
click at [99, 334] on p "HIPAA Training" at bounding box center [77, 335] width 133 height 16
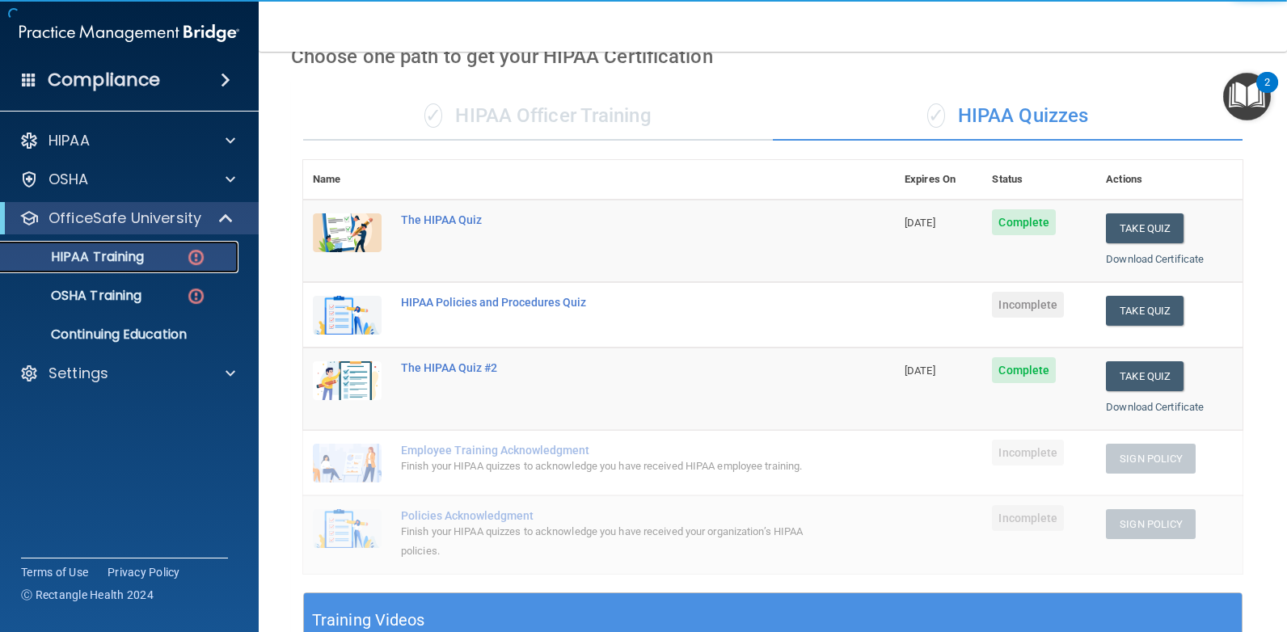
scroll to position [77, 0]
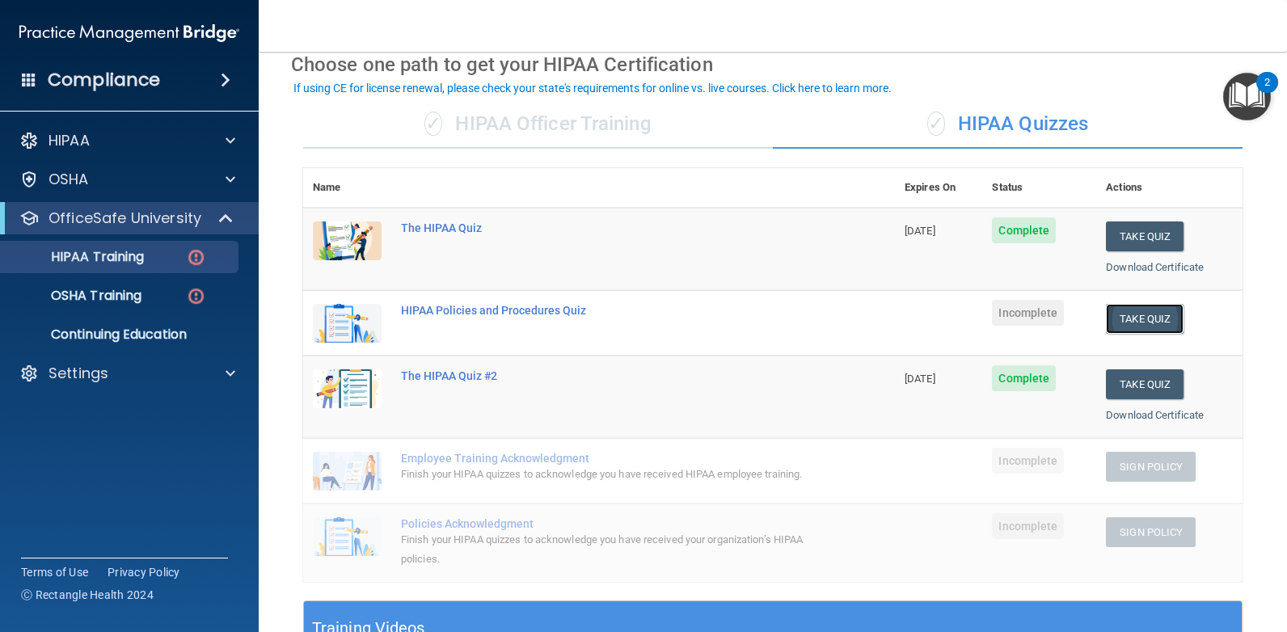
click at [1148, 314] on button "Take Quiz" at bounding box center [1145, 319] width 78 height 30
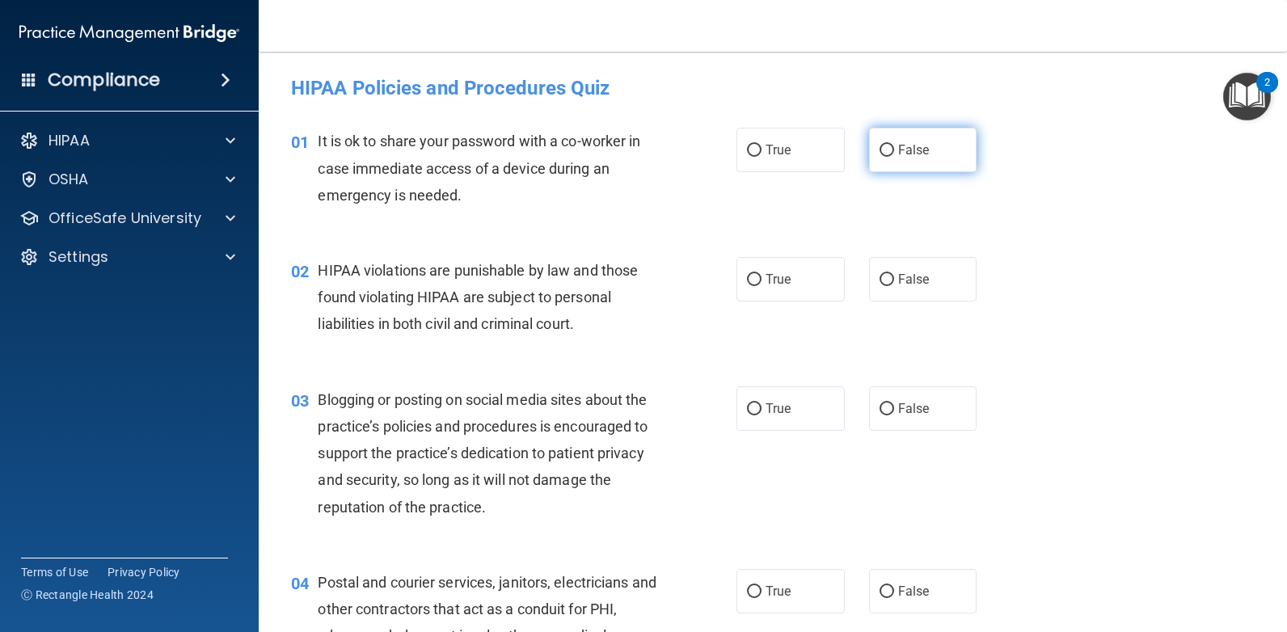
click at [907, 152] on span "False" at bounding box center [914, 149] width 32 height 15
click at [894, 152] on input "False" at bounding box center [886, 151] width 15 height 12
radio input "true"
click at [769, 285] on span "True" at bounding box center [777, 279] width 25 height 15
click at [761, 285] on input "True" at bounding box center [754, 280] width 15 height 12
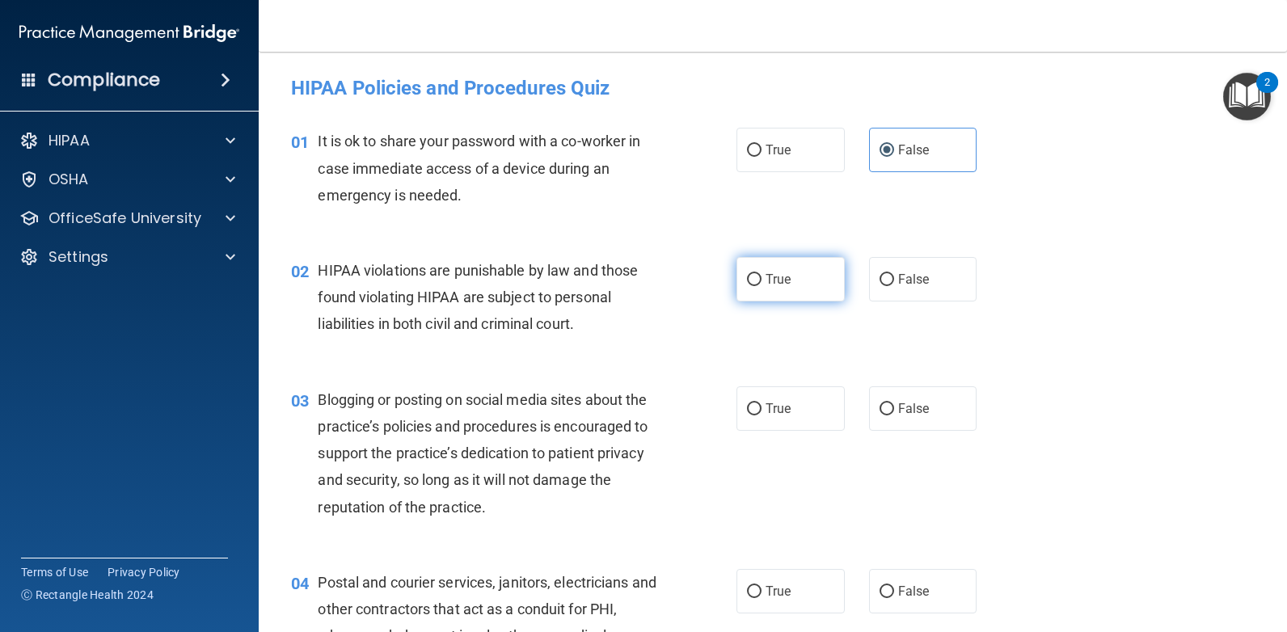
radio input "true"
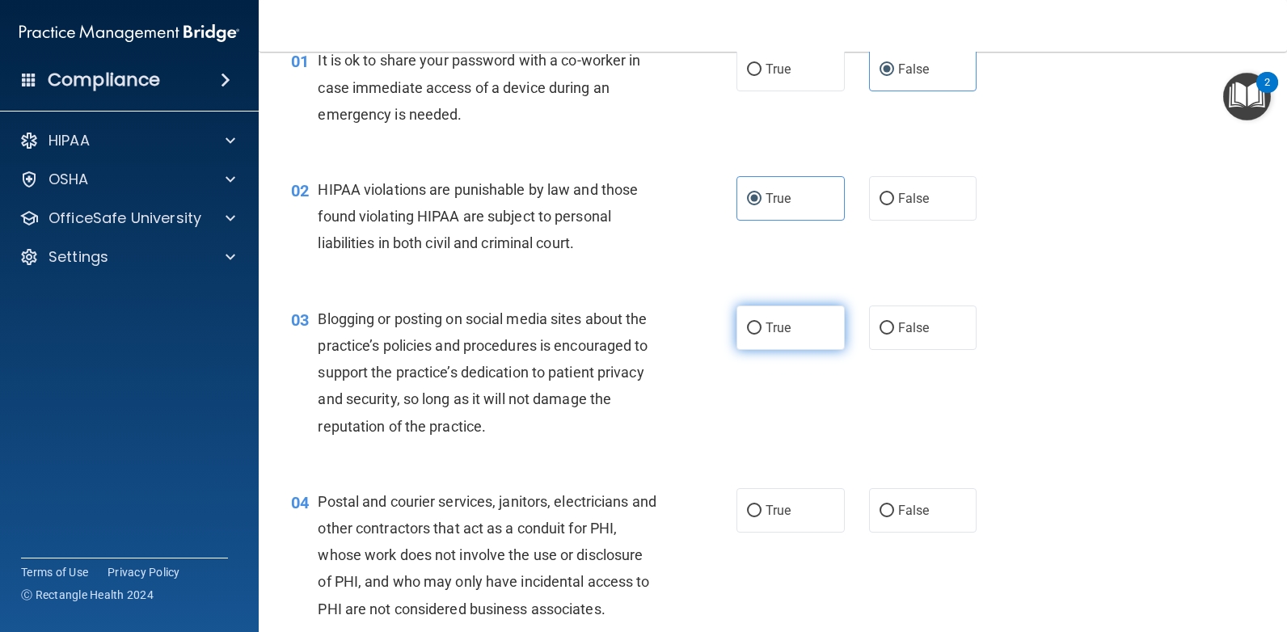
scroll to position [162, 0]
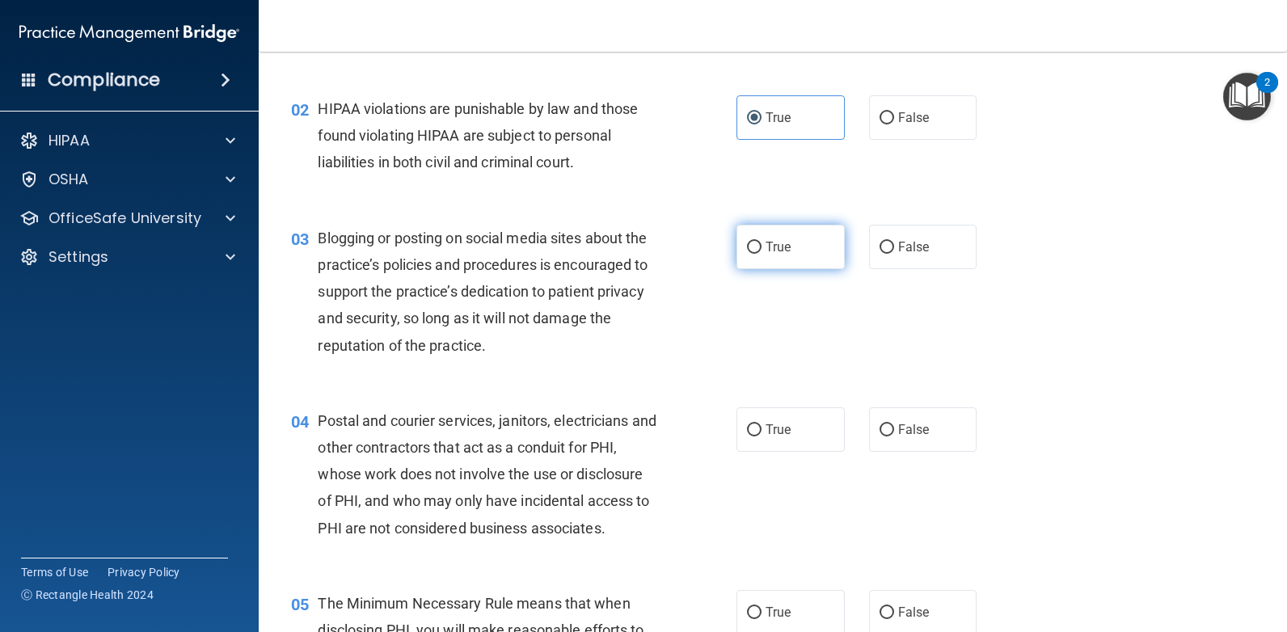
click at [781, 241] on span "True" at bounding box center [777, 246] width 25 height 15
drag, startPoint x: 781, startPoint y: 241, endPoint x: 794, endPoint y: 259, distance: 22.6
click at [794, 259] on label "True" at bounding box center [790, 247] width 108 height 44
click at [761, 254] on input "True" at bounding box center [754, 248] width 15 height 12
radio input "true"
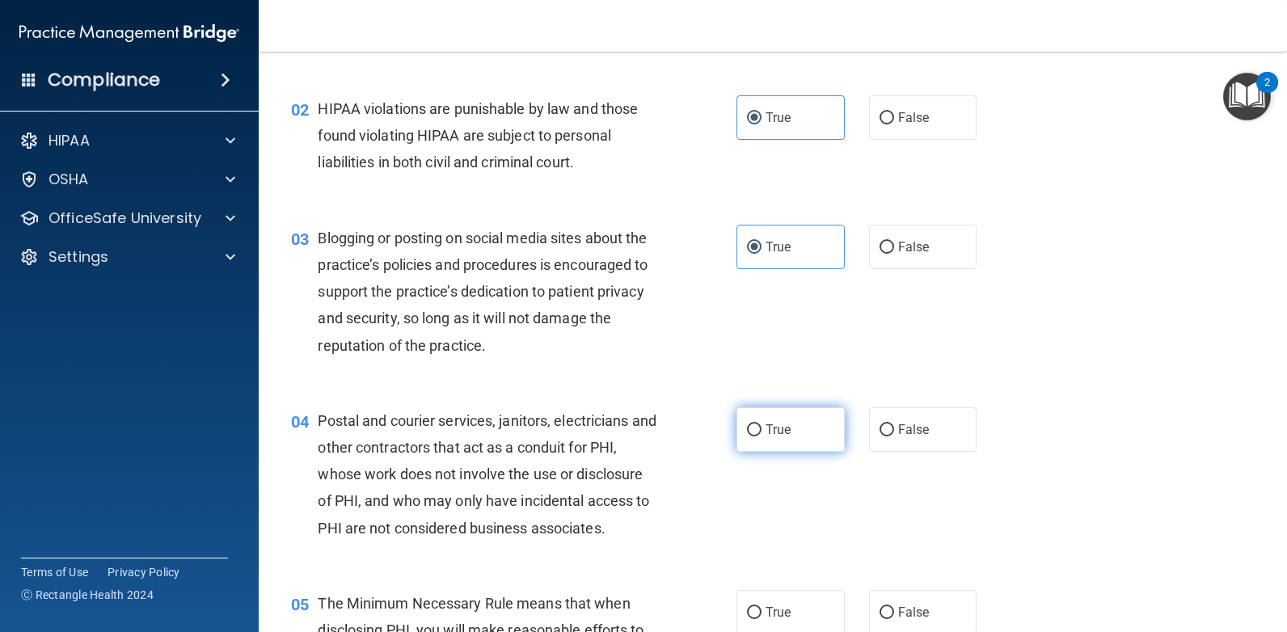
click at [786, 424] on label "True" at bounding box center [790, 429] width 108 height 44
click at [761, 424] on input "True" at bounding box center [754, 430] width 15 height 12
radio input "true"
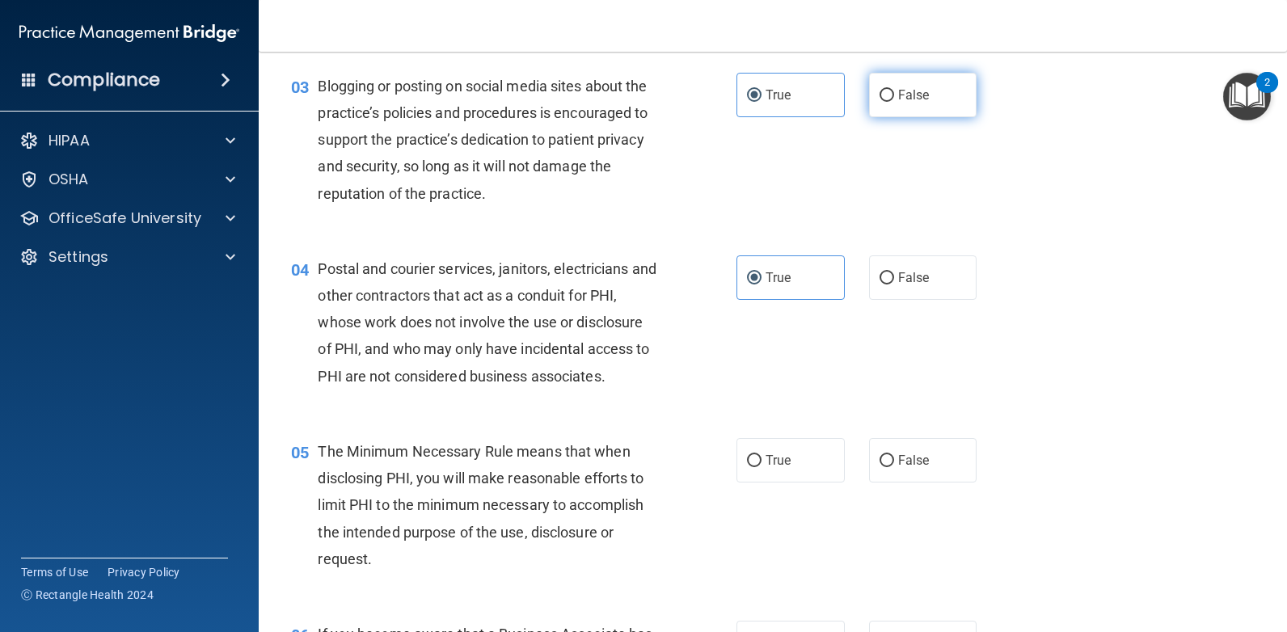
scroll to position [323, 0]
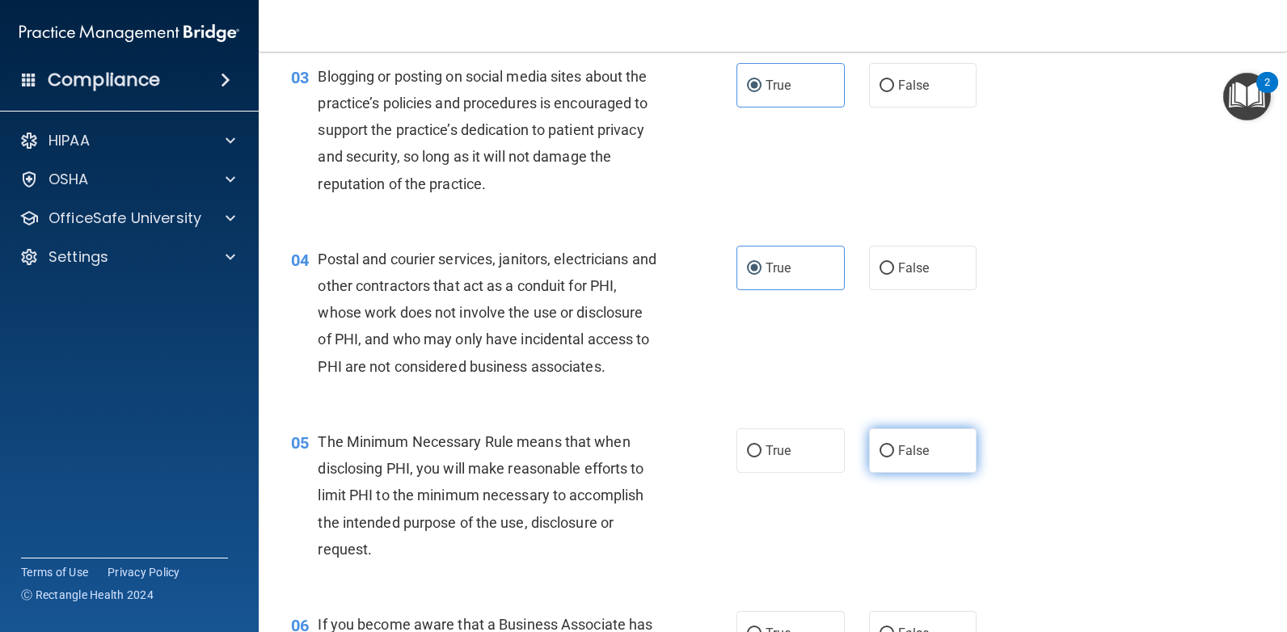
click at [949, 448] on label "False" at bounding box center [923, 450] width 108 height 44
click at [894, 448] on input "False" at bounding box center [886, 451] width 15 height 12
radio input "true"
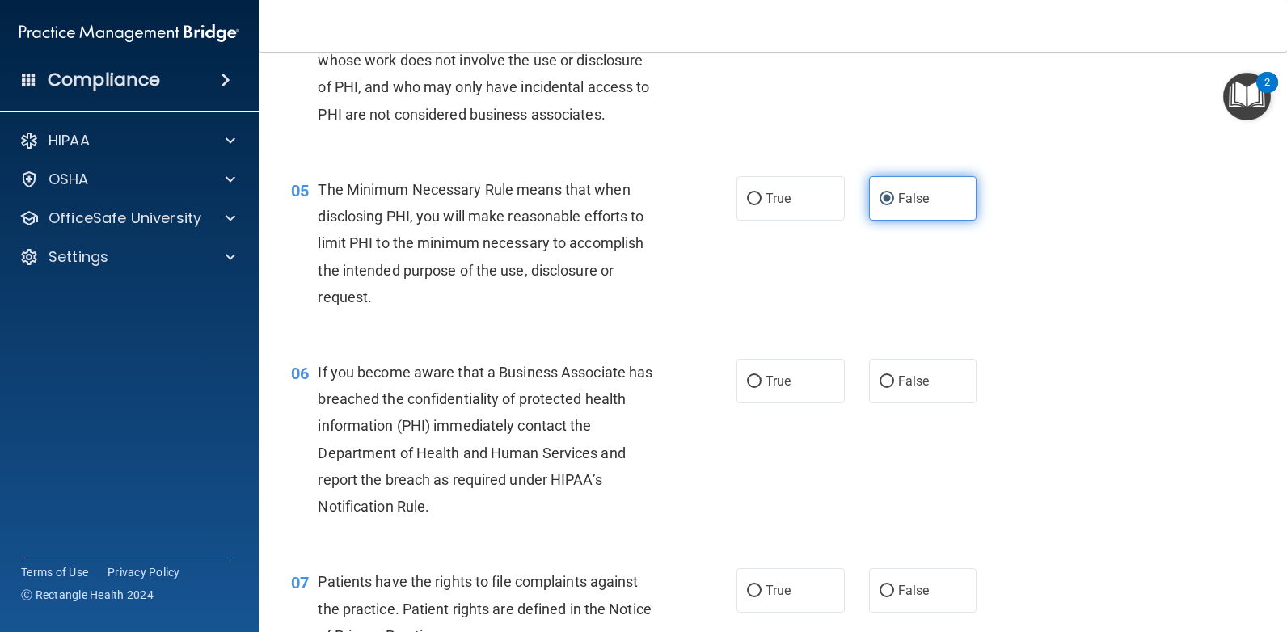
scroll to position [647, 0]
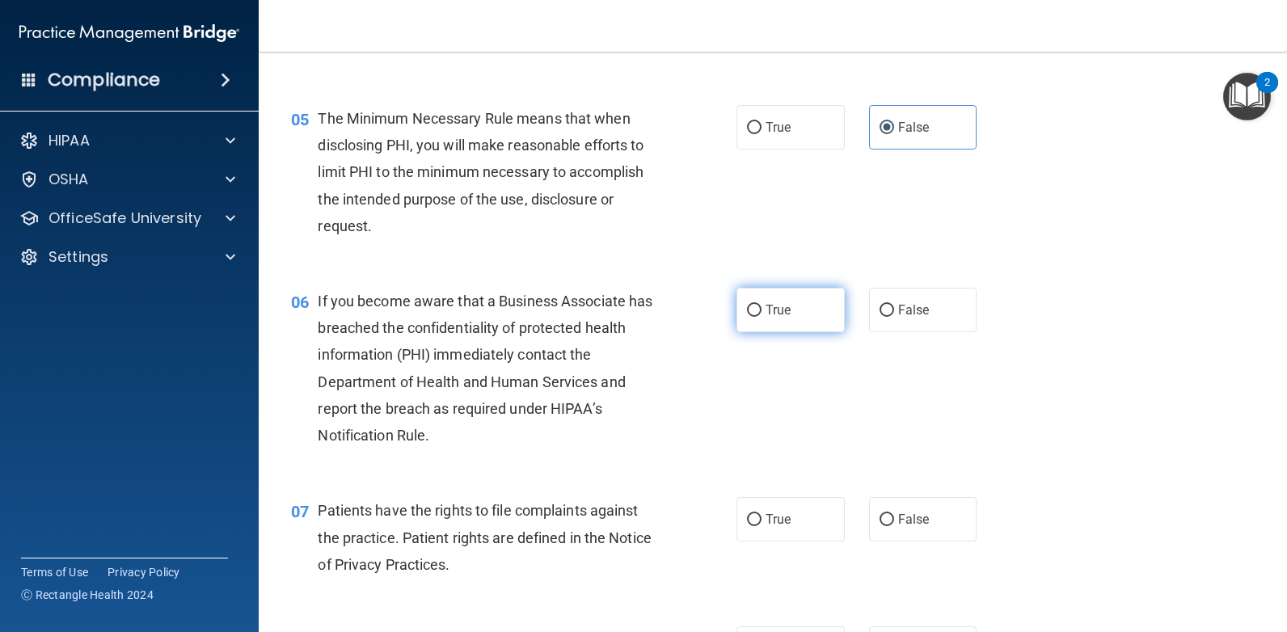
click at [795, 315] on label "True" at bounding box center [790, 310] width 108 height 44
click at [761, 315] on input "True" at bounding box center [754, 311] width 15 height 12
radio input "true"
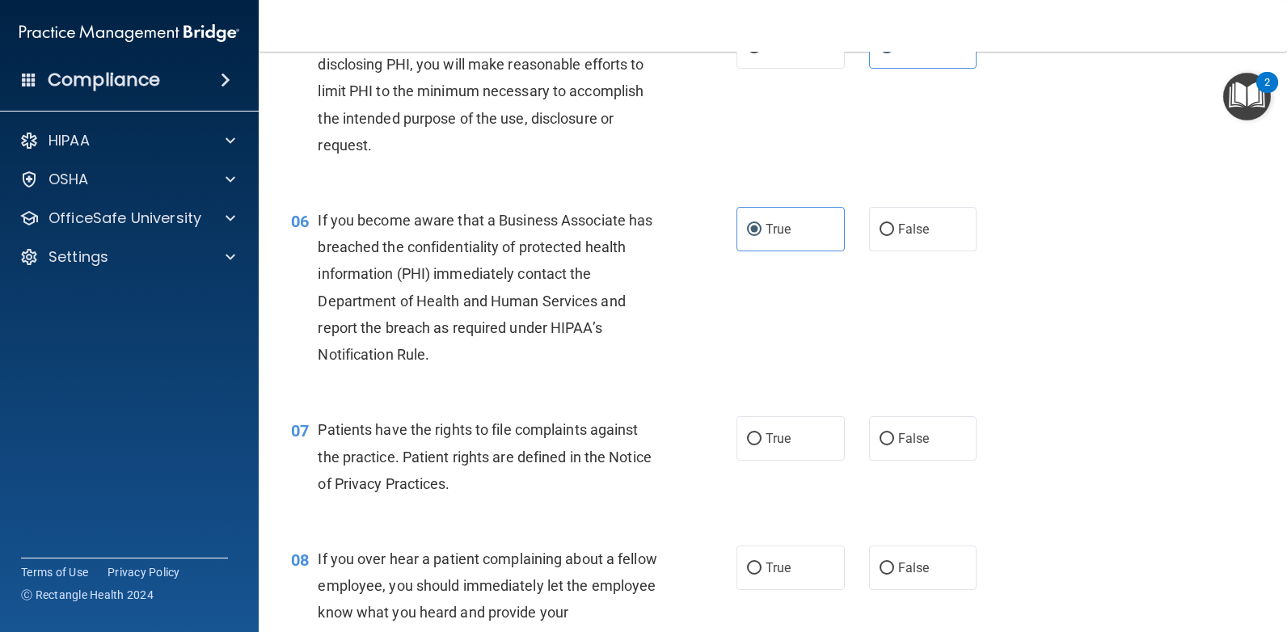
scroll to position [808, 0]
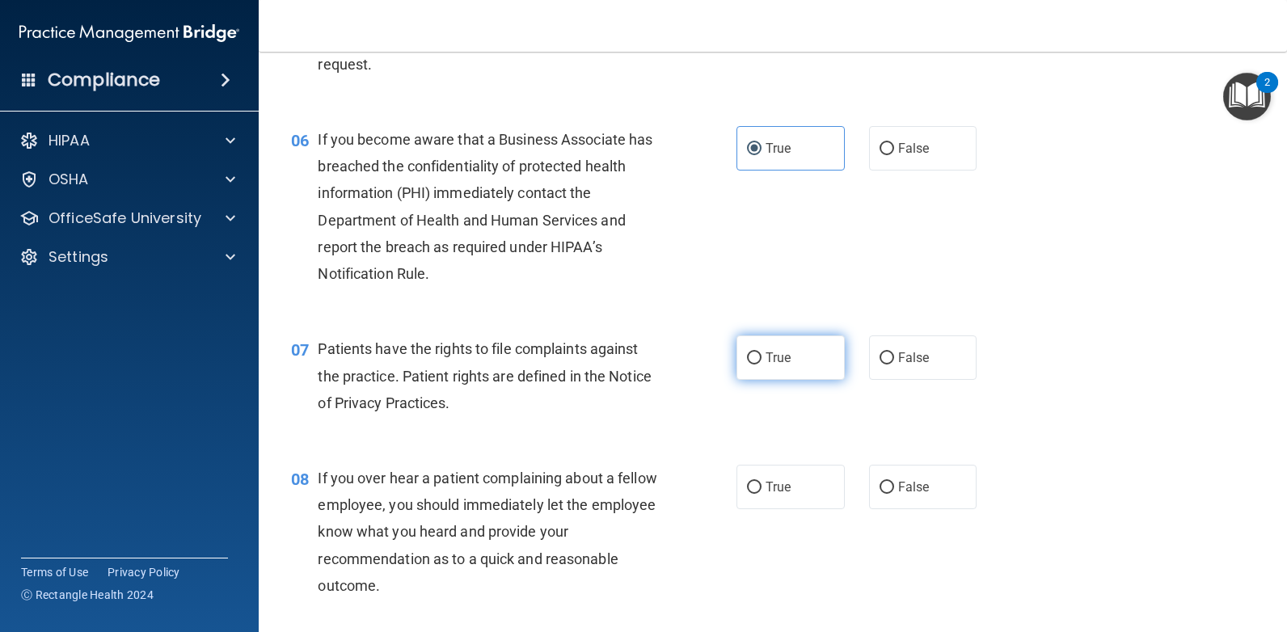
click at [795, 371] on label "True" at bounding box center [790, 357] width 108 height 44
click at [761, 365] on input "True" at bounding box center [754, 358] width 15 height 12
radio input "true"
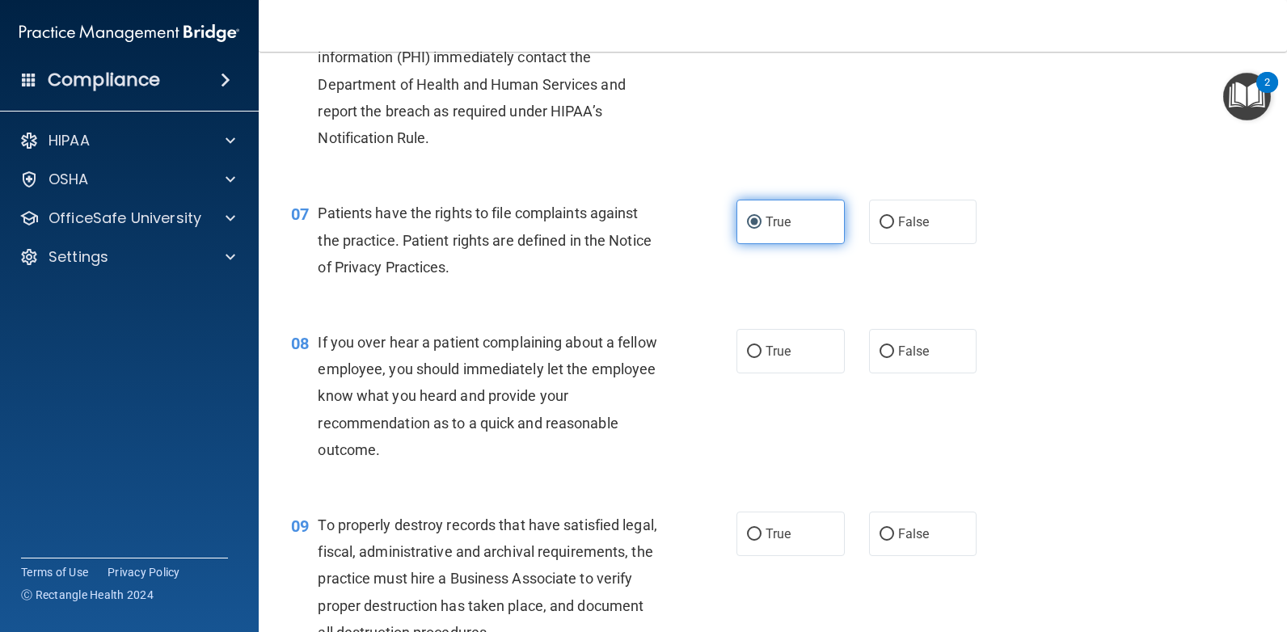
scroll to position [970, 0]
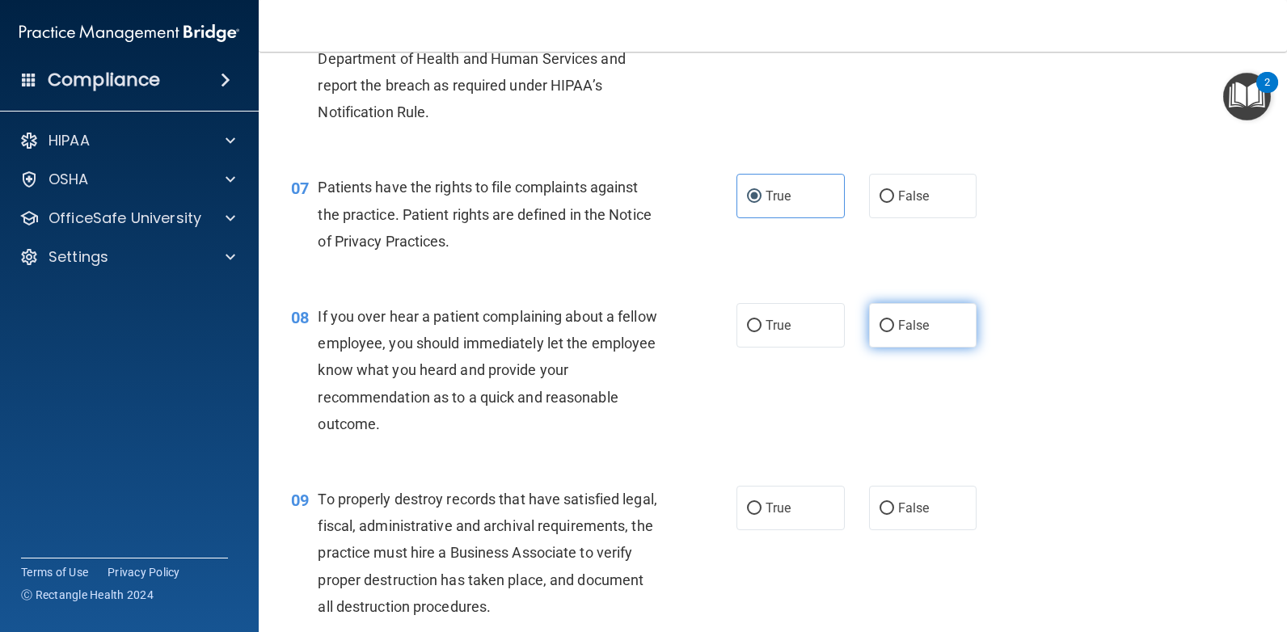
click at [911, 329] on span "False" at bounding box center [914, 325] width 32 height 15
click at [894, 329] on input "False" at bounding box center [886, 326] width 15 height 12
radio input "true"
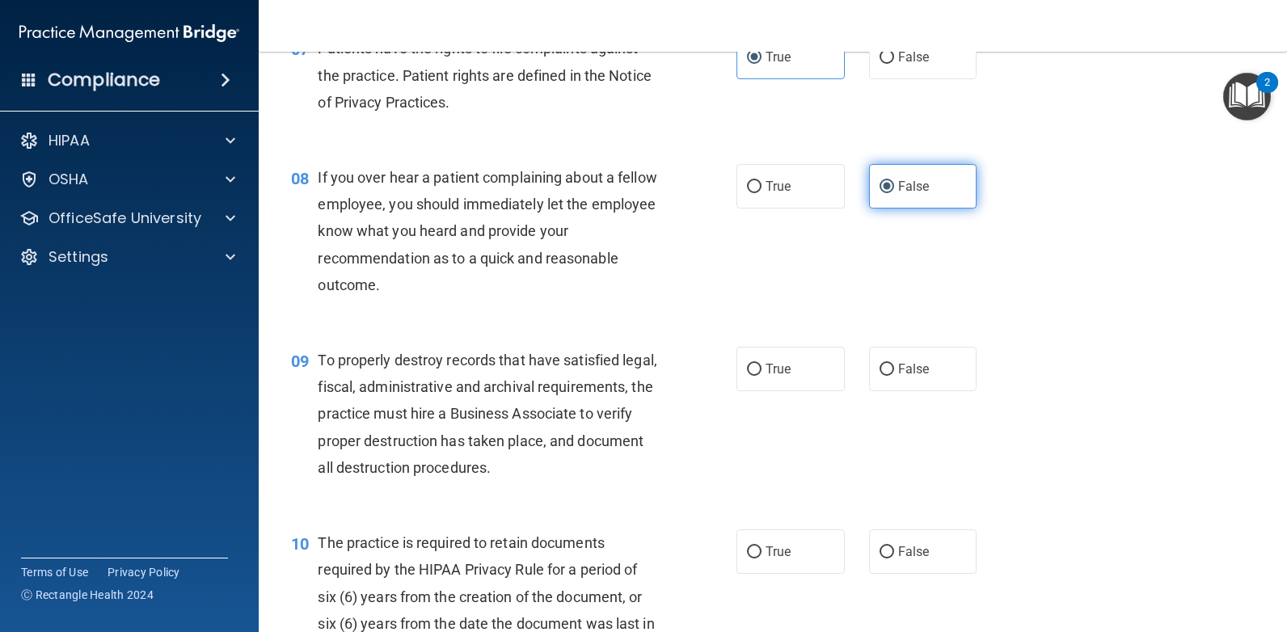
scroll to position [1051, 0]
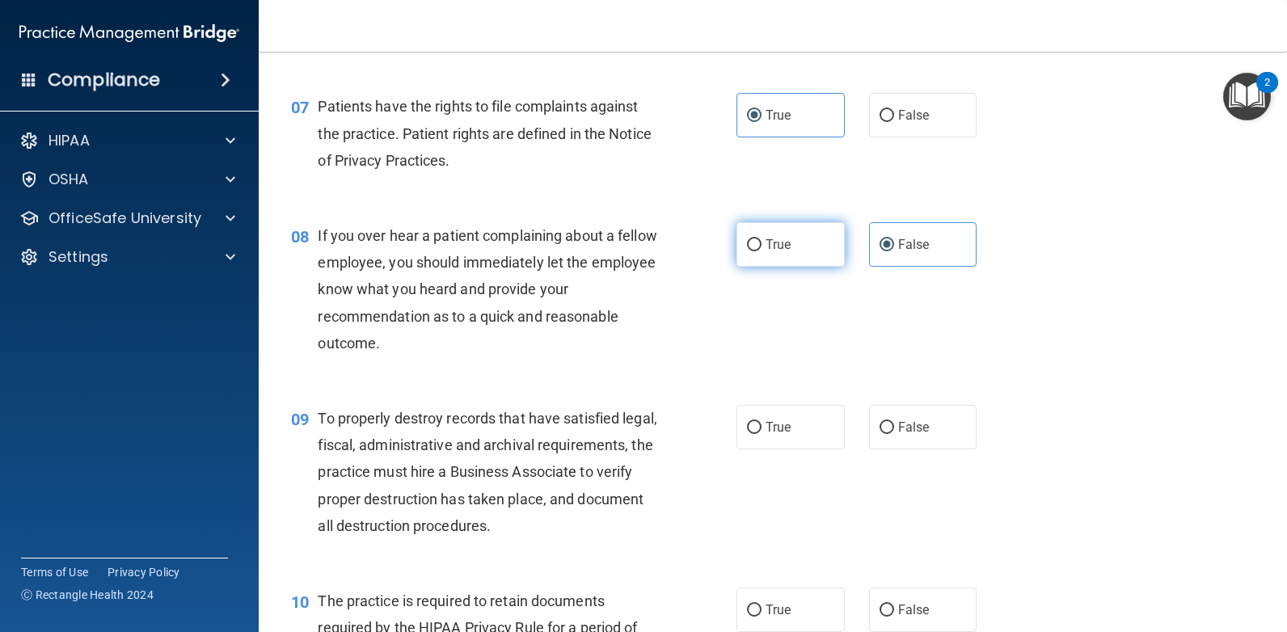
click at [806, 254] on label "True" at bounding box center [790, 244] width 108 height 44
click at [761, 251] on input "True" at bounding box center [754, 245] width 15 height 12
radio input "true"
radio input "false"
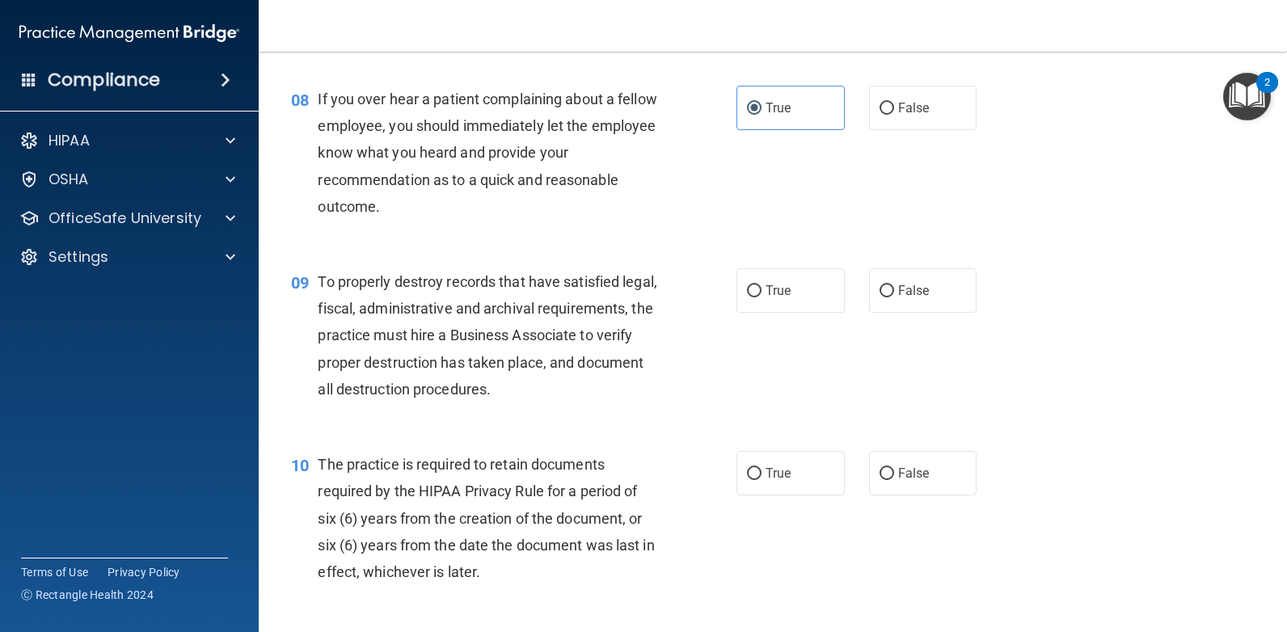
scroll to position [1212, 0]
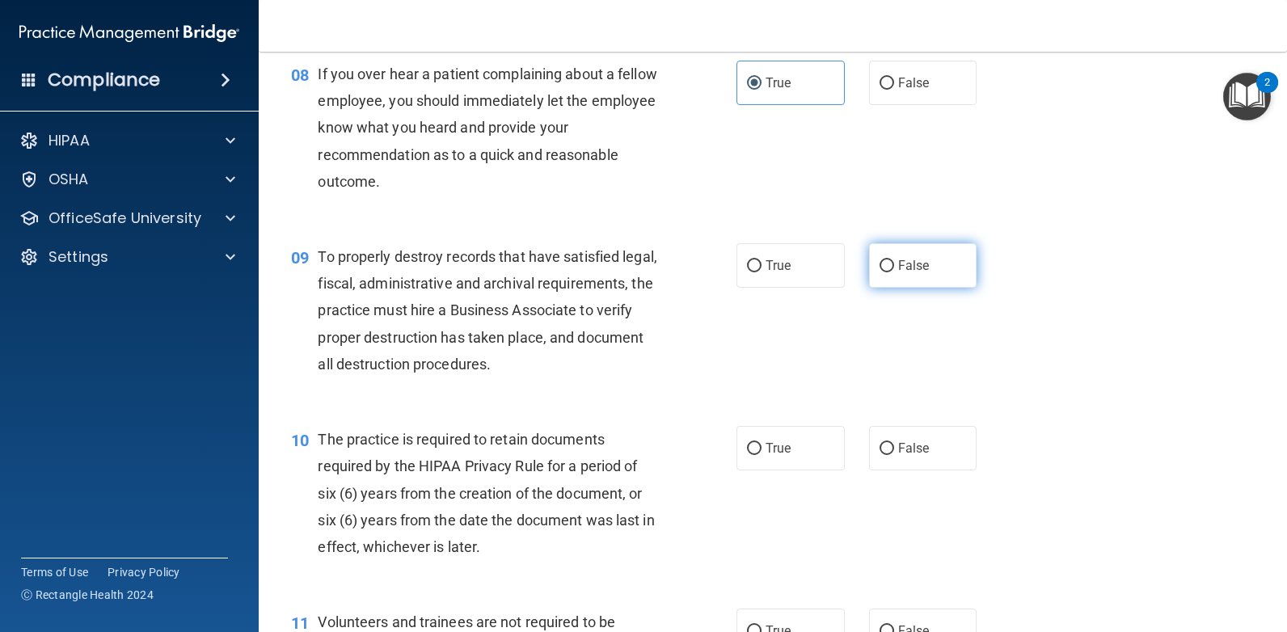
click at [908, 260] on span "False" at bounding box center [914, 265] width 32 height 15
click at [894, 260] on input "False" at bounding box center [886, 266] width 15 height 12
radio input "true"
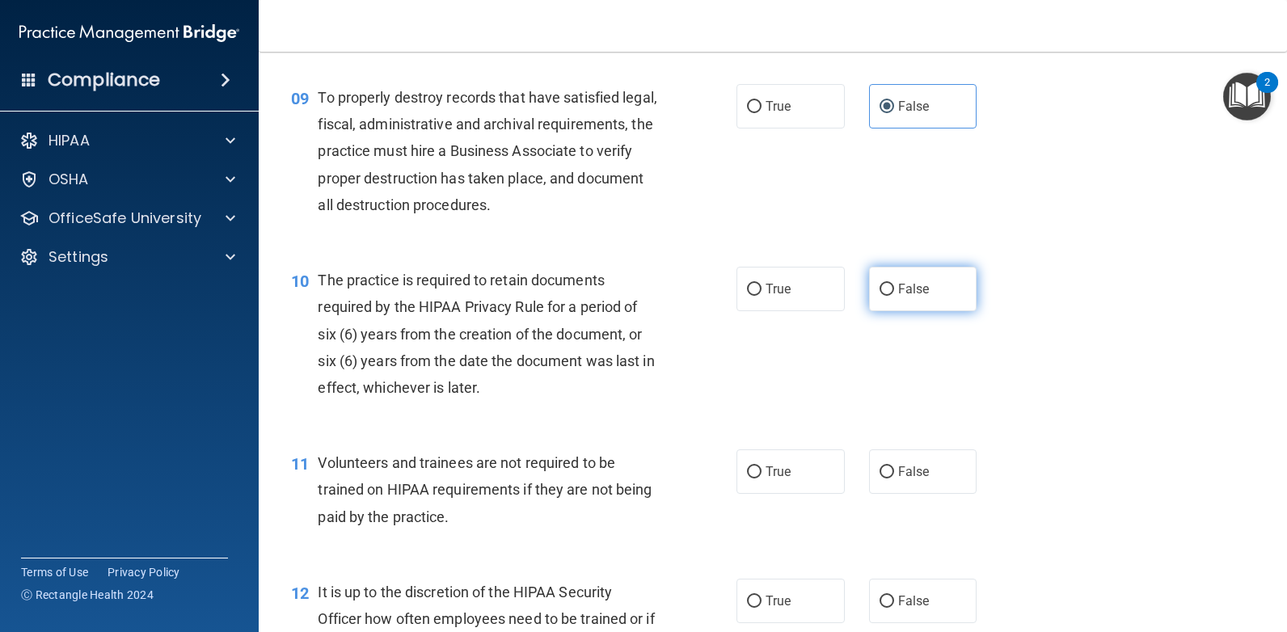
scroll to position [1374, 0]
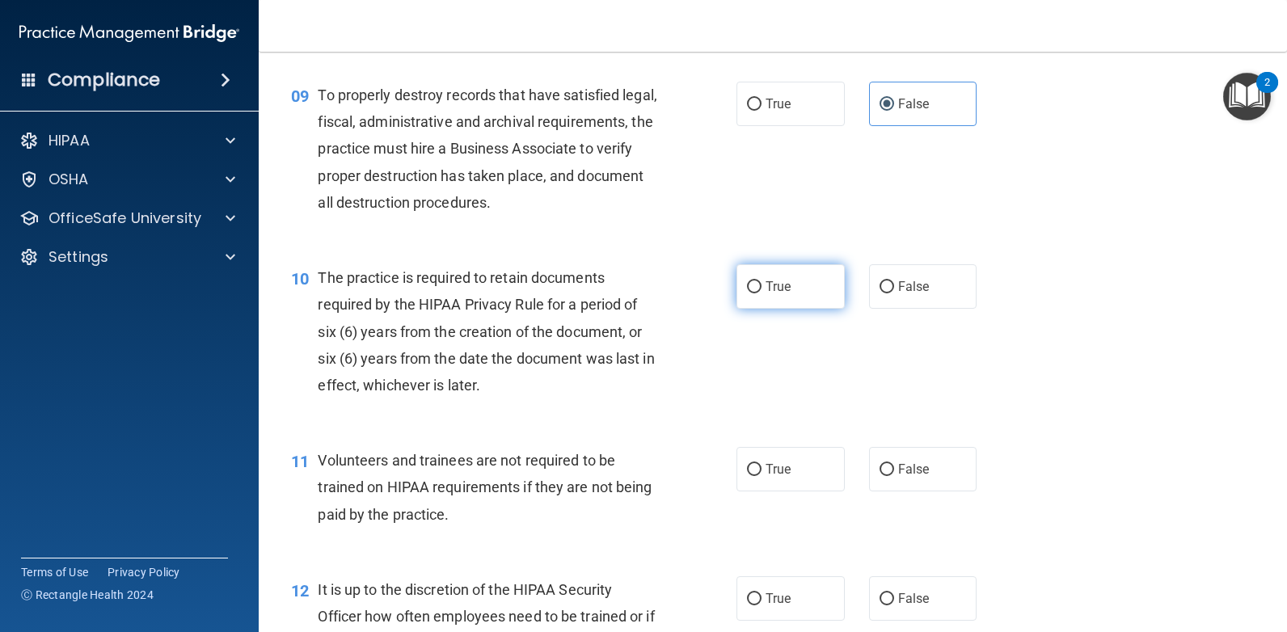
click at [782, 289] on span "True" at bounding box center [777, 286] width 25 height 15
click at [761, 289] on input "True" at bounding box center [754, 287] width 15 height 12
radio input "true"
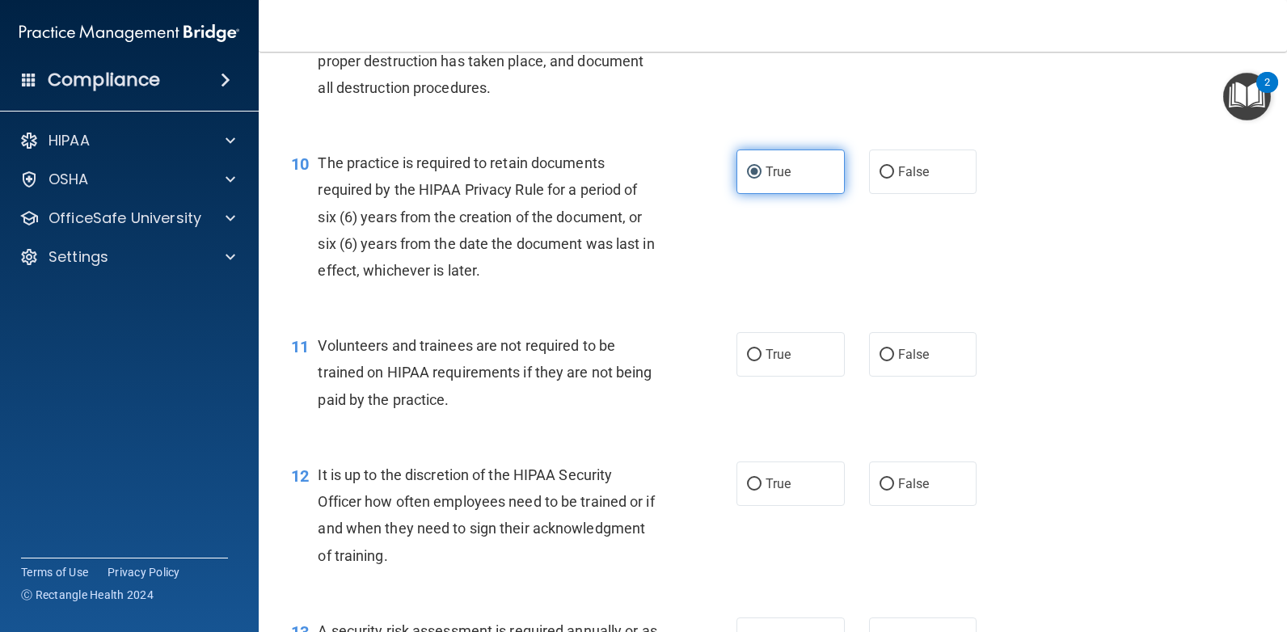
scroll to position [1536, 0]
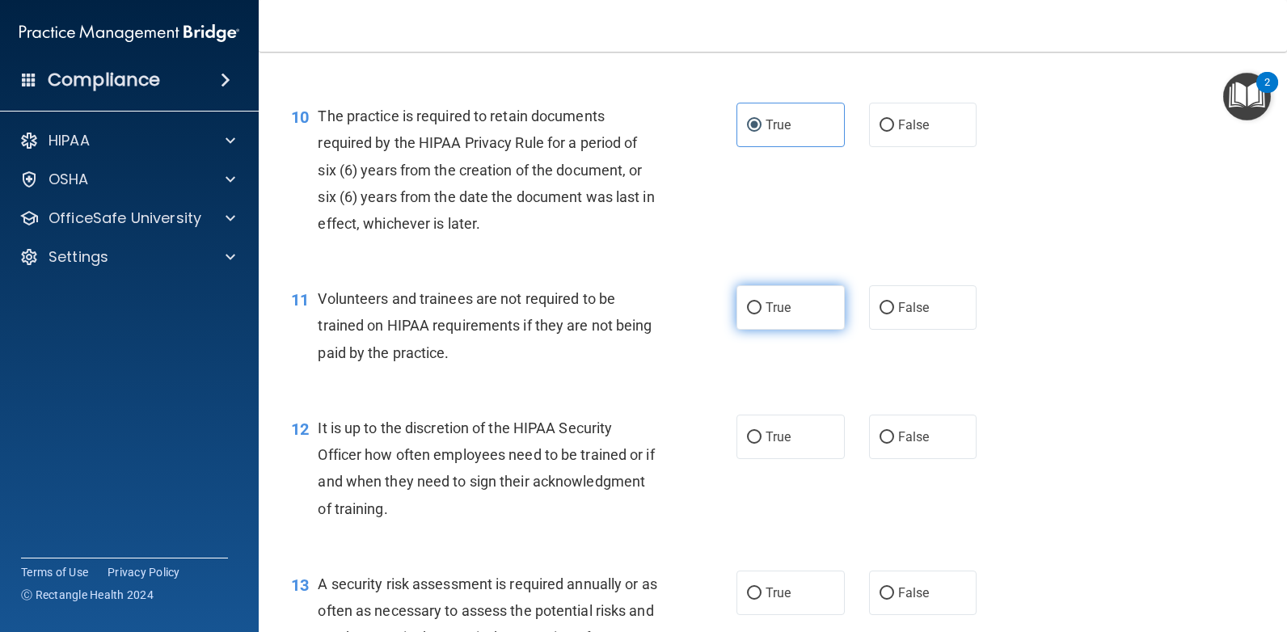
click at [755, 306] on input "True" at bounding box center [754, 308] width 15 height 12
radio input "true"
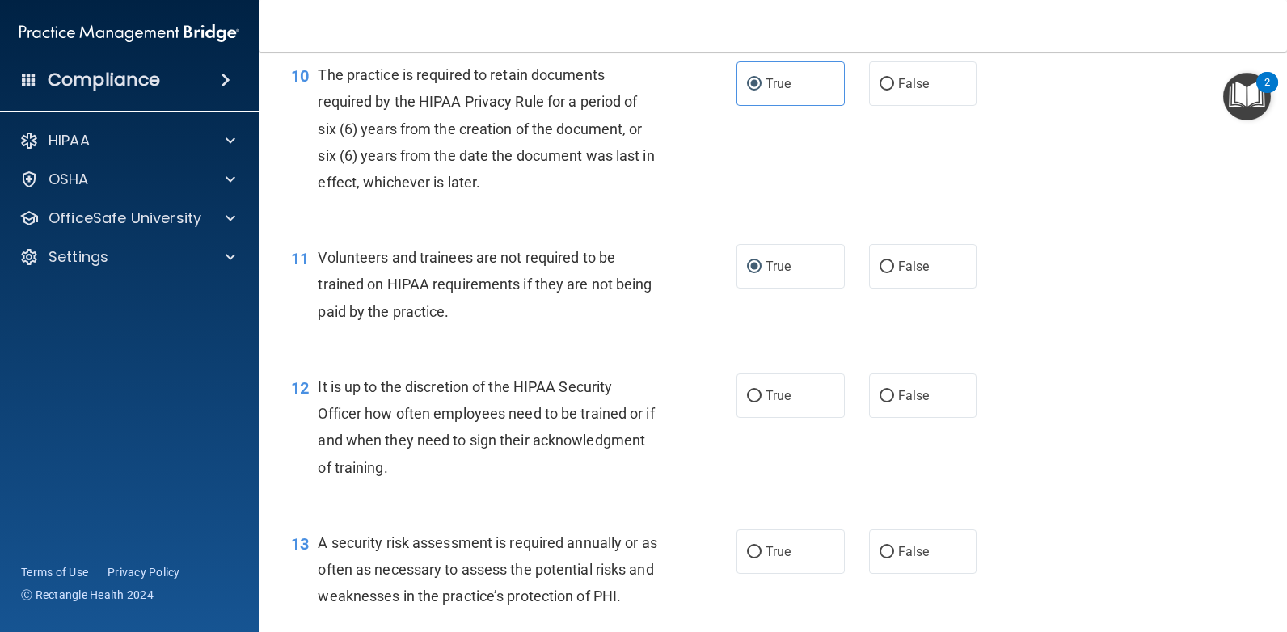
scroll to position [1617, 0]
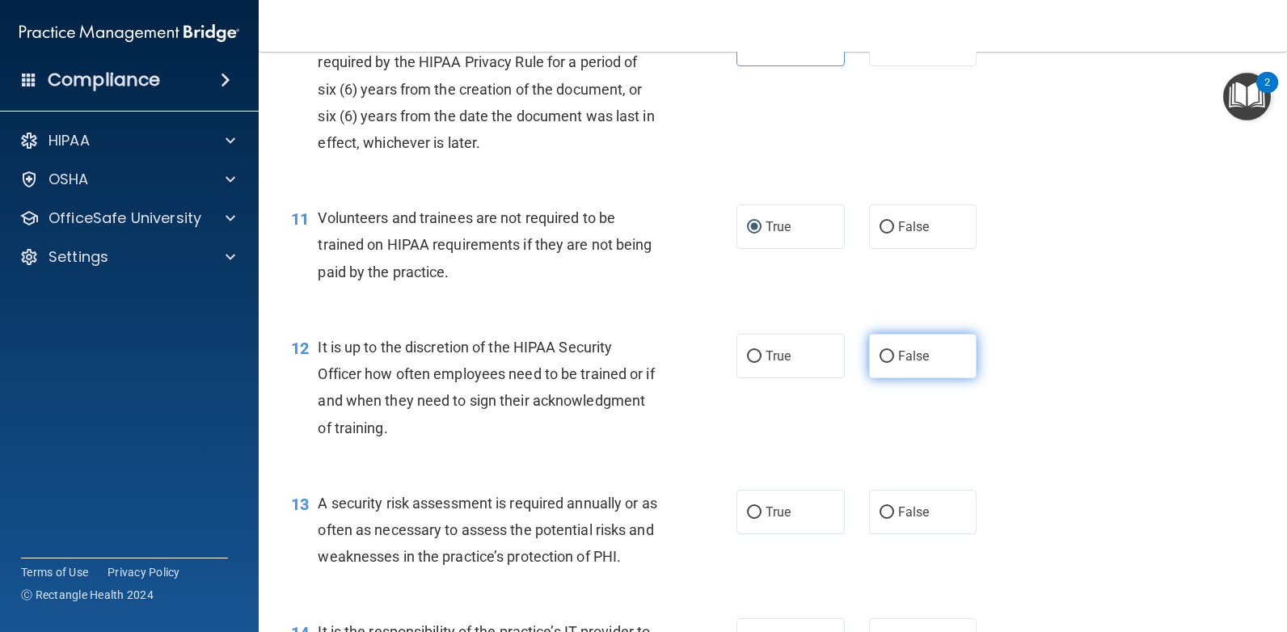
click at [902, 362] on span "False" at bounding box center [914, 355] width 32 height 15
click at [894, 362] on input "False" at bounding box center [886, 357] width 15 height 12
radio input "true"
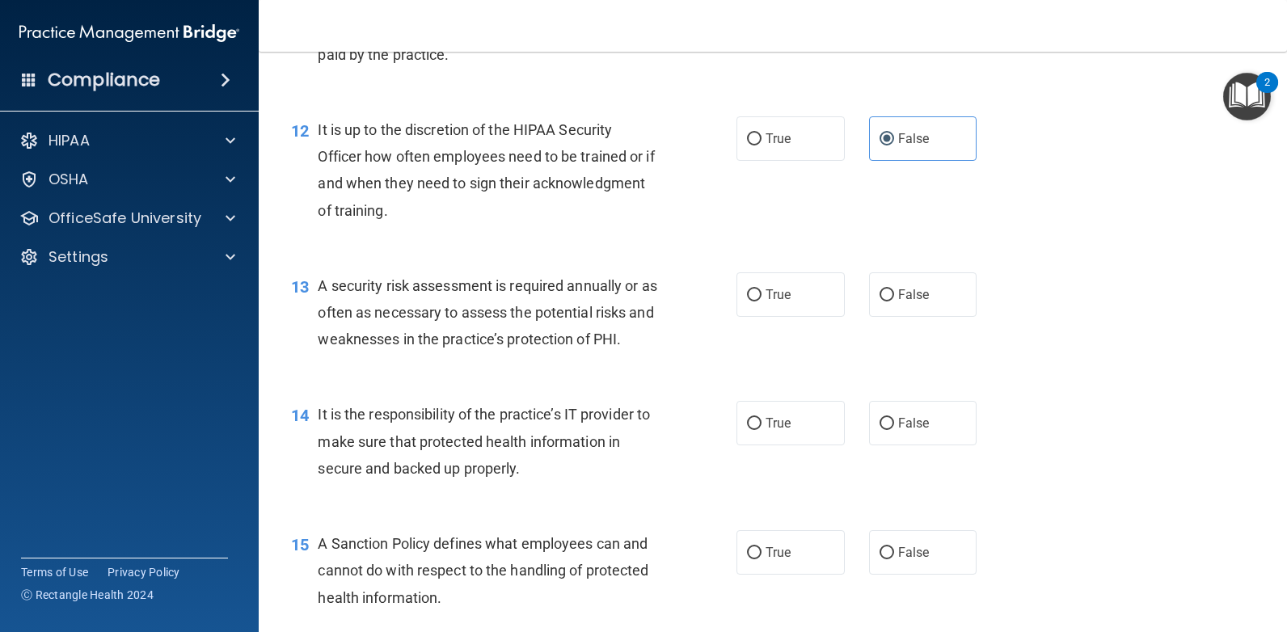
scroll to position [1940, 0]
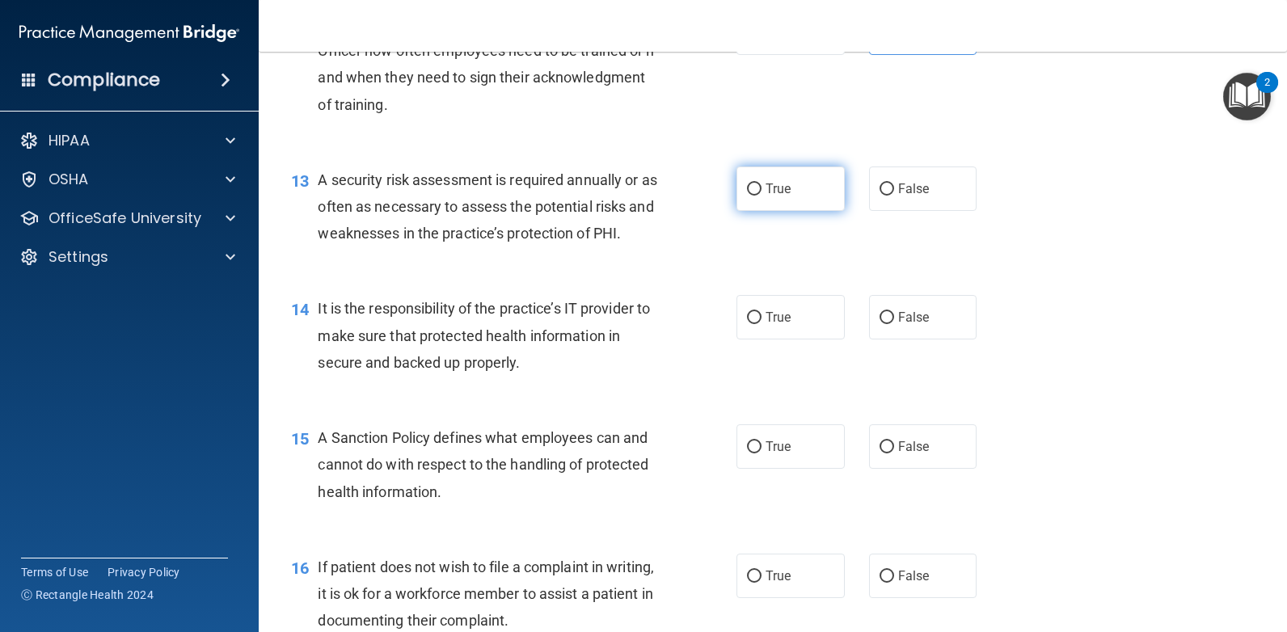
click at [797, 197] on label "True" at bounding box center [790, 189] width 108 height 44
click at [761, 196] on input "True" at bounding box center [754, 189] width 15 height 12
radio input "true"
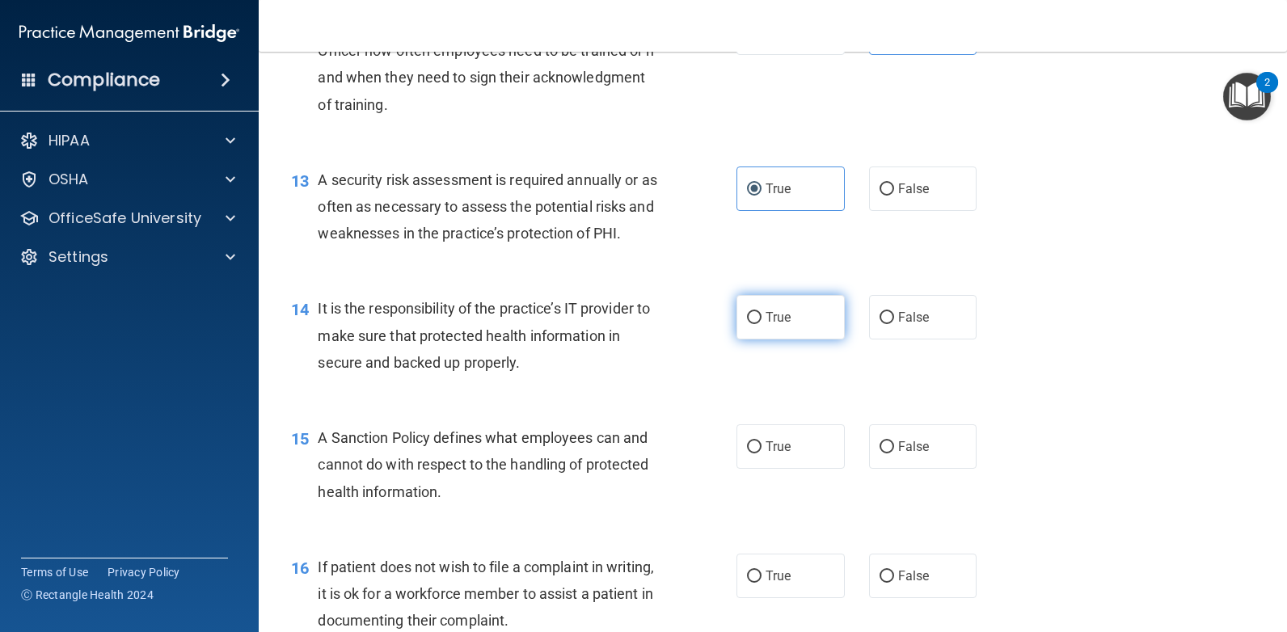
click at [782, 309] on label "True" at bounding box center [790, 317] width 108 height 44
click at [761, 312] on input "True" at bounding box center [754, 318] width 15 height 12
radio input "true"
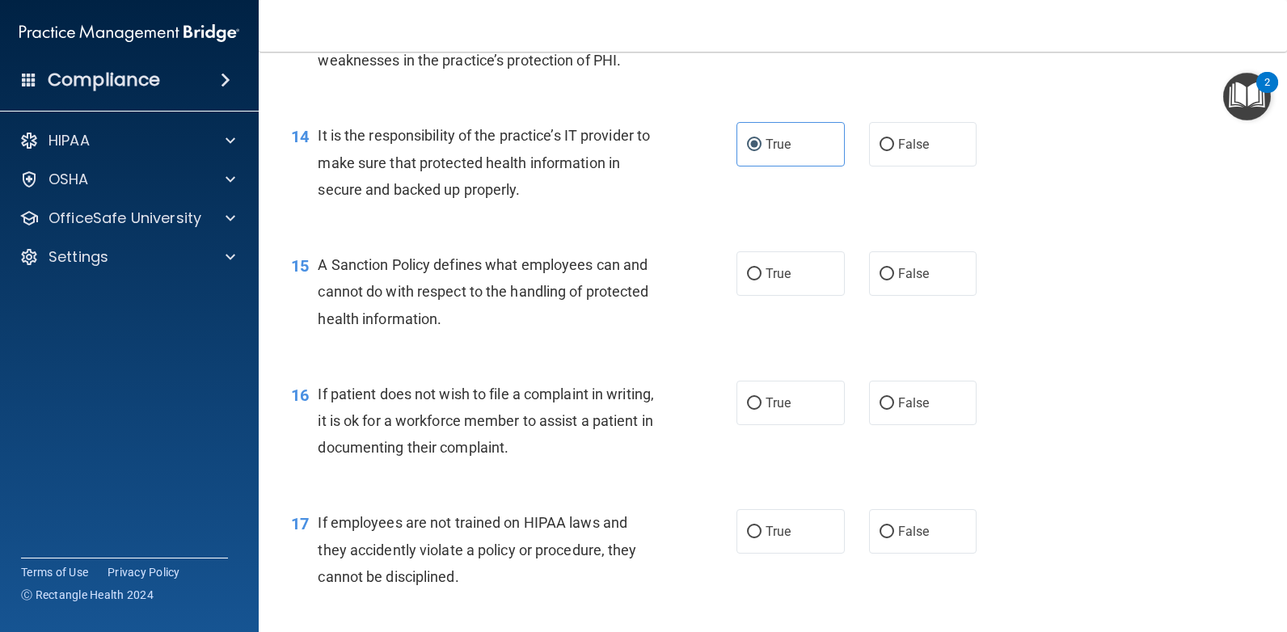
scroll to position [2182, 0]
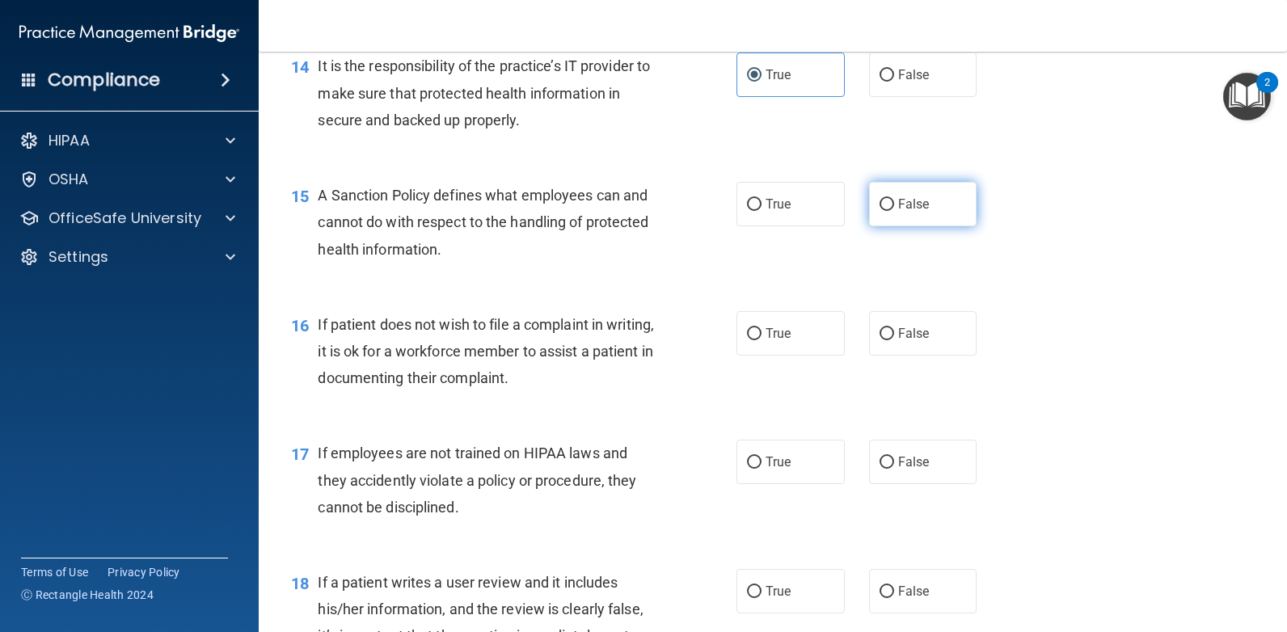
click at [892, 216] on label "False" at bounding box center [923, 204] width 108 height 44
click at [892, 211] on input "False" at bounding box center [886, 205] width 15 height 12
radio input "true"
click at [899, 335] on span "False" at bounding box center [914, 333] width 32 height 15
click at [894, 335] on input "False" at bounding box center [886, 334] width 15 height 12
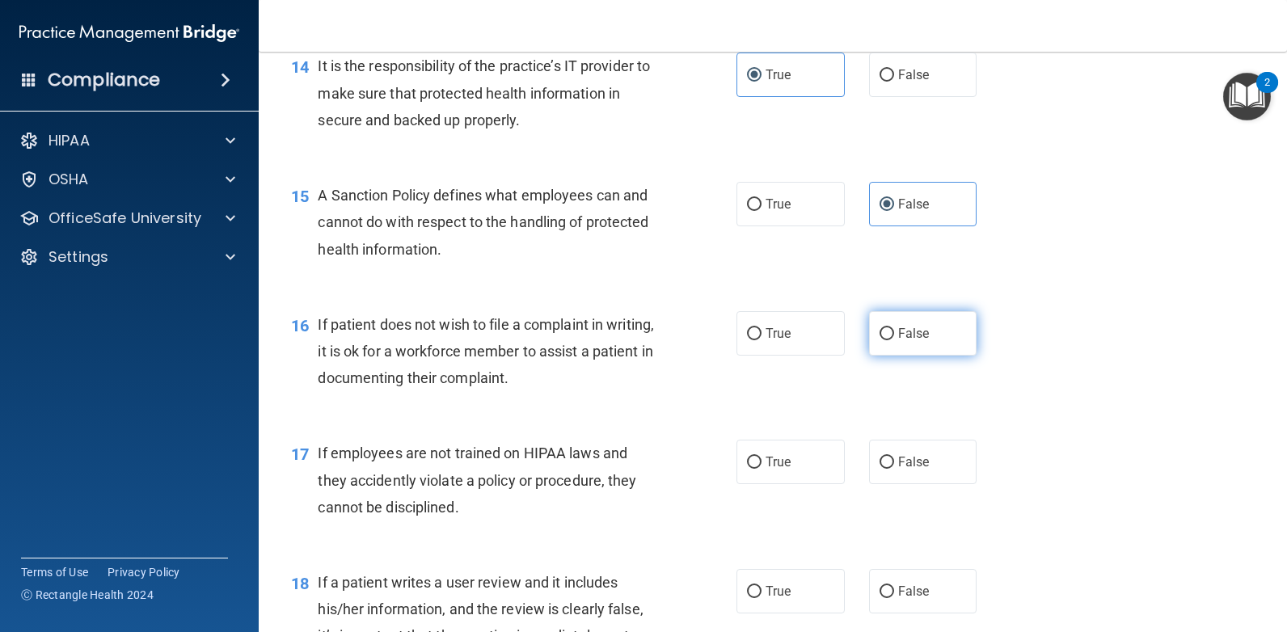
radio input "true"
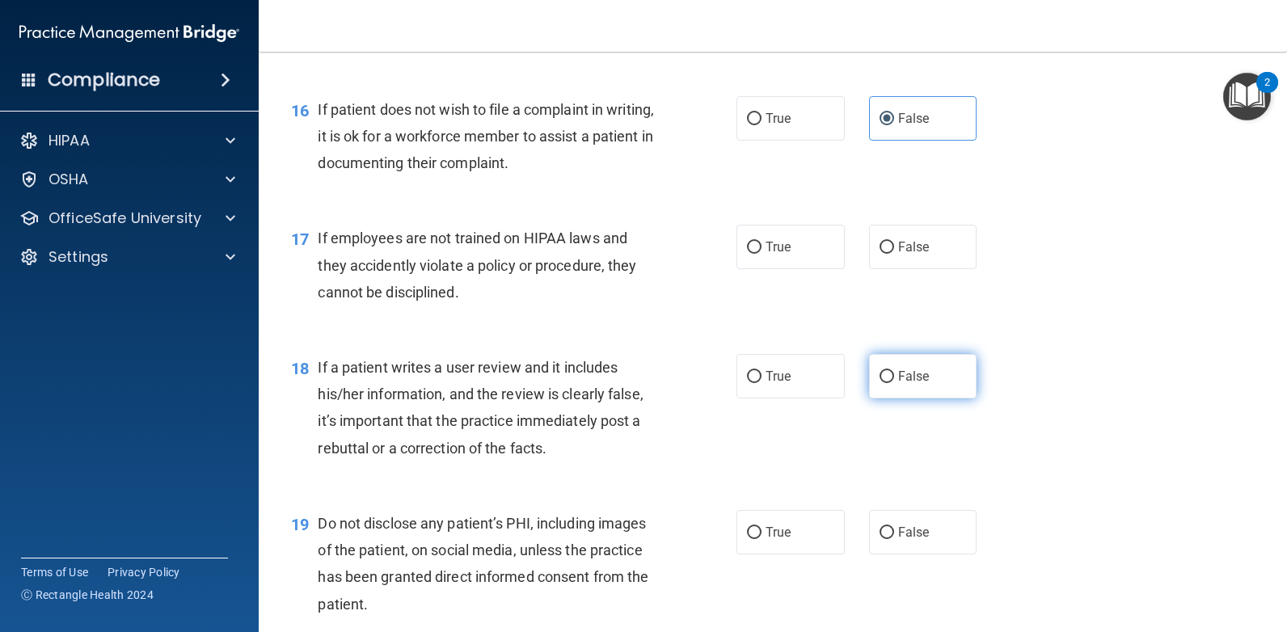
scroll to position [2344, 0]
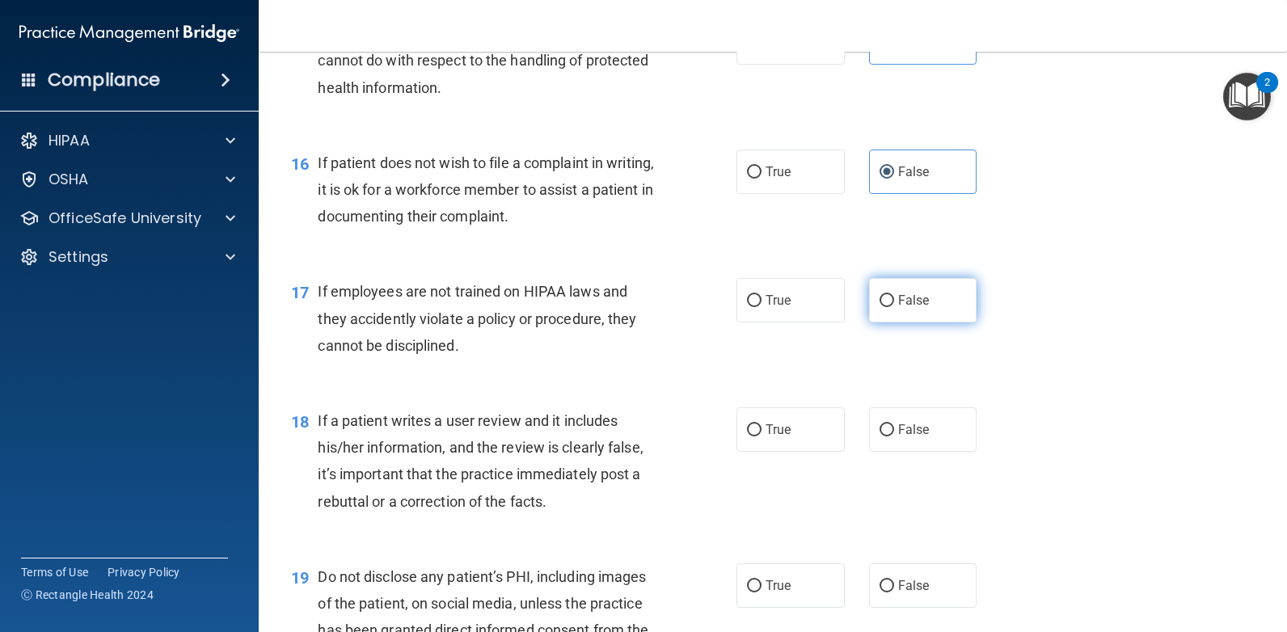
click at [900, 296] on span "False" at bounding box center [914, 300] width 32 height 15
click at [894, 296] on input "False" at bounding box center [886, 301] width 15 height 12
radio input "true"
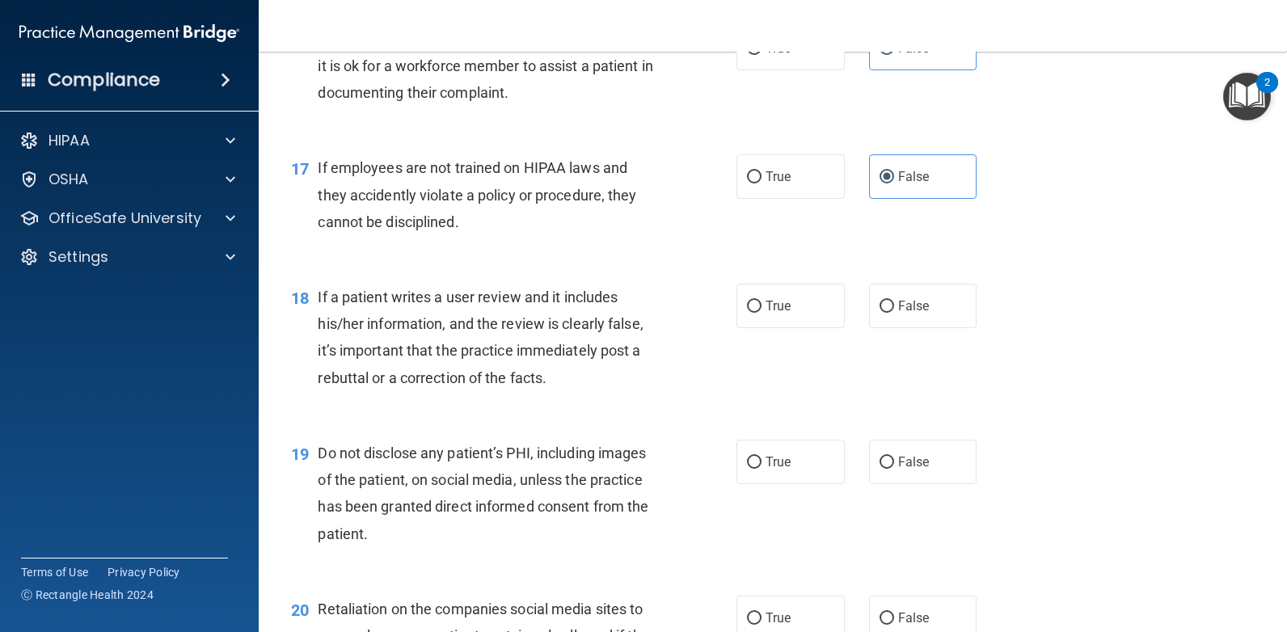
scroll to position [2506, 0]
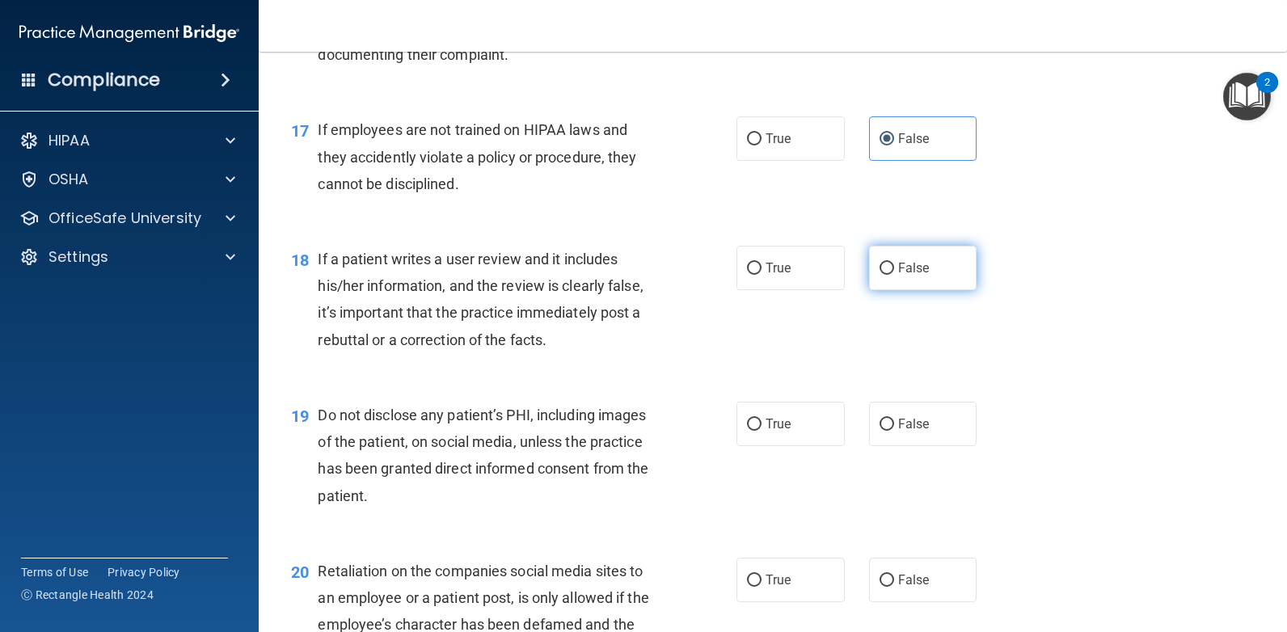
click at [900, 278] on label "False" at bounding box center [923, 268] width 108 height 44
click at [894, 275] on input "False" at bounding box center [886, 269] width 15 height 12
radio input "true"
click at [776, 436] on label "True" at bounding box center [790, 424] width 108 height 44
click at [761, 431] on input "True" at bounding box center [754, 425] width 15 height 12
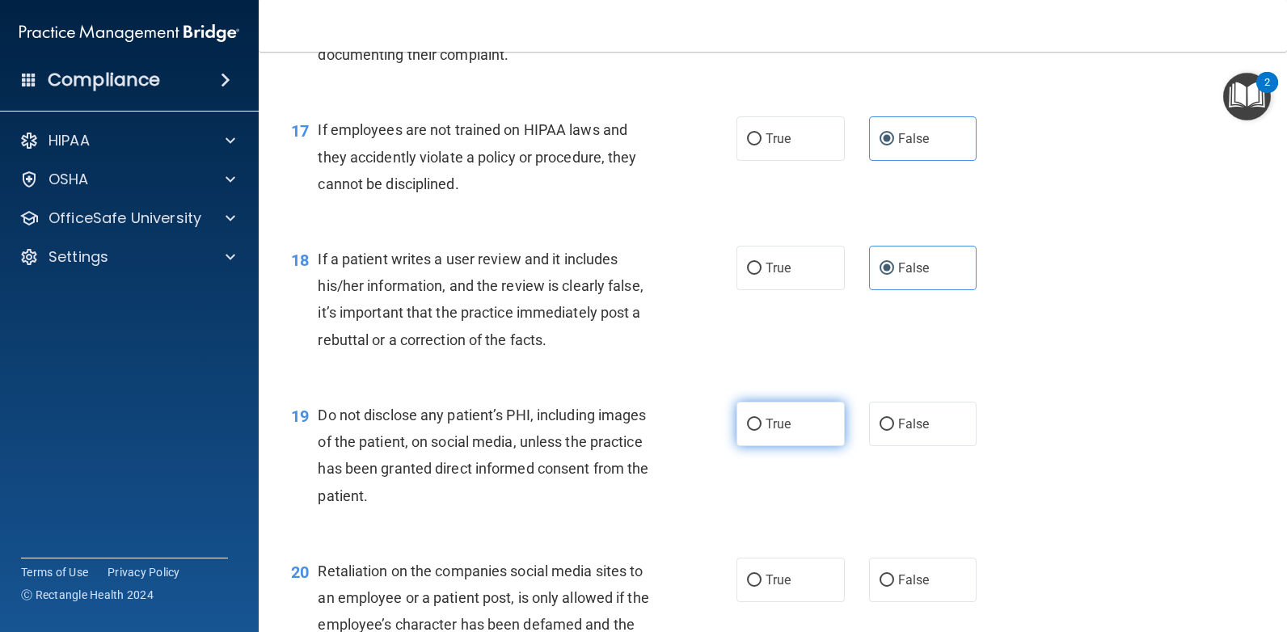
radio input "true"
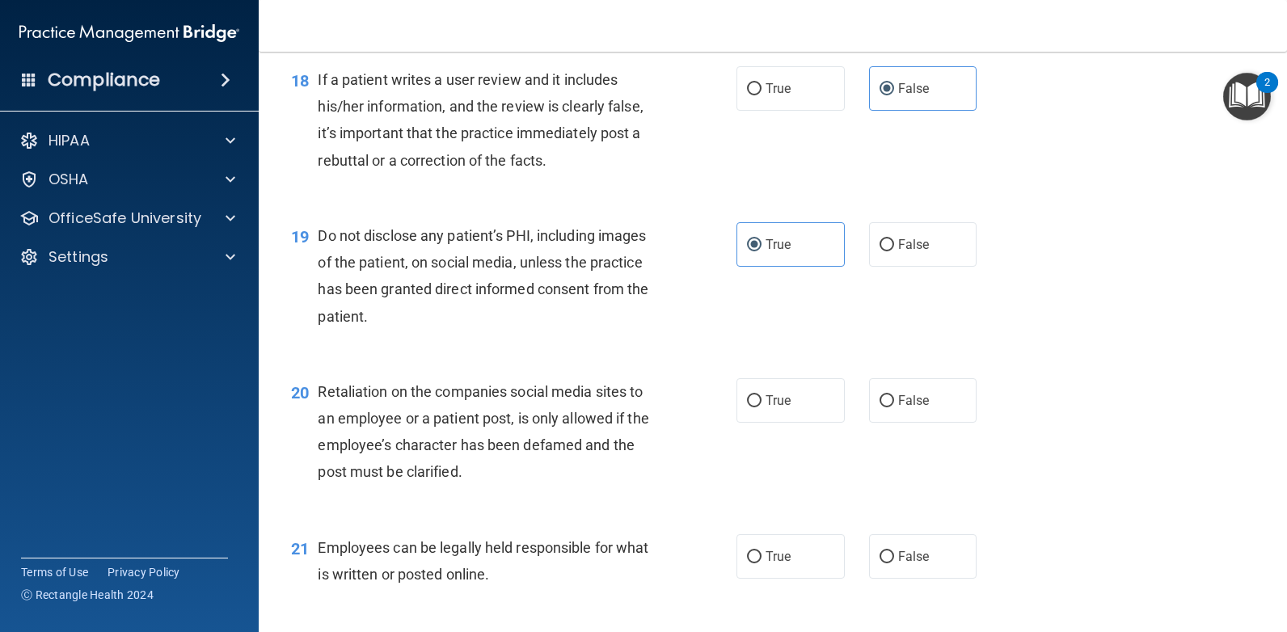
scroll to position [2748, 0]
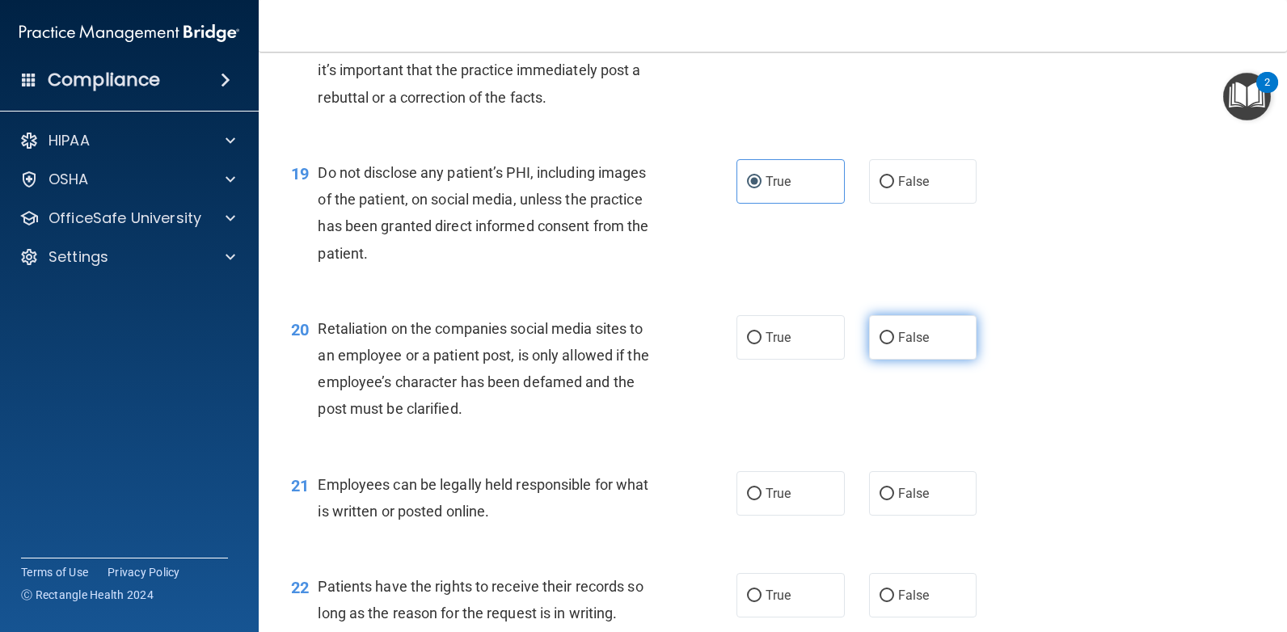
click at [914, 341] on span "False" at bounding box center [914, 337] width 32 height 15
click at [894, 341] on input "False" at bounding box center [886, 338] width 15 height 12
radio input "true"
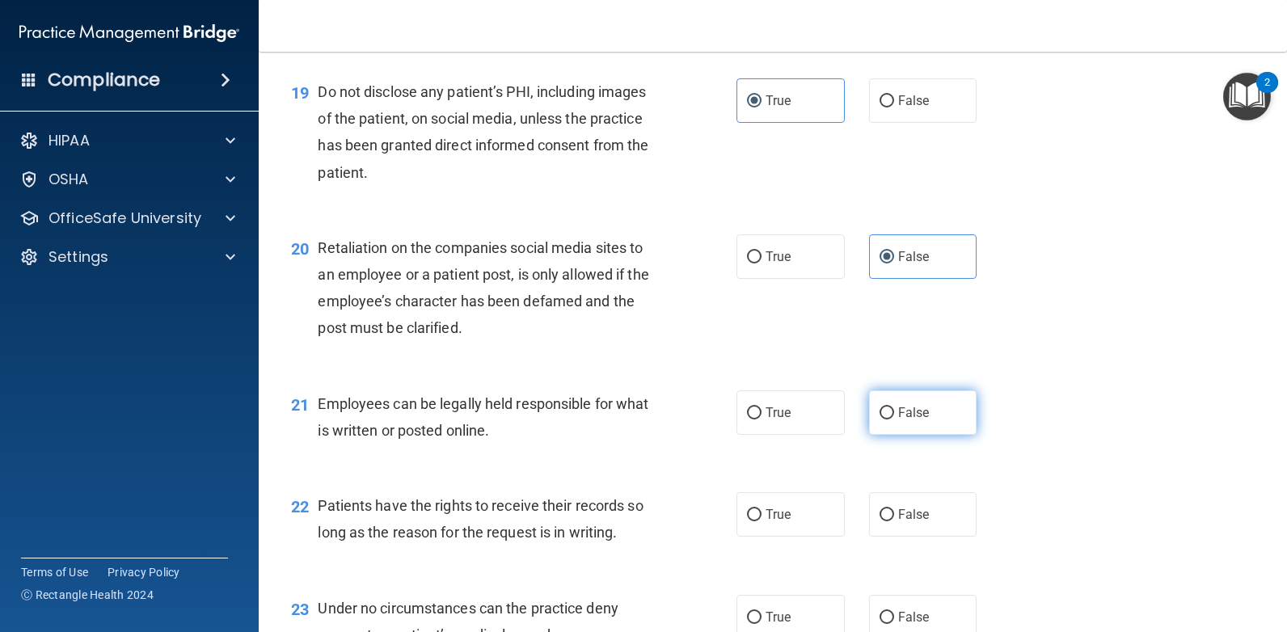
click at [942, 401] on label "False" at bounding box center [923, 412] width 108 height 44
click at [894, 407] on input "False" at bounding box center [886, 413] width 15 height 12
radio input "true"
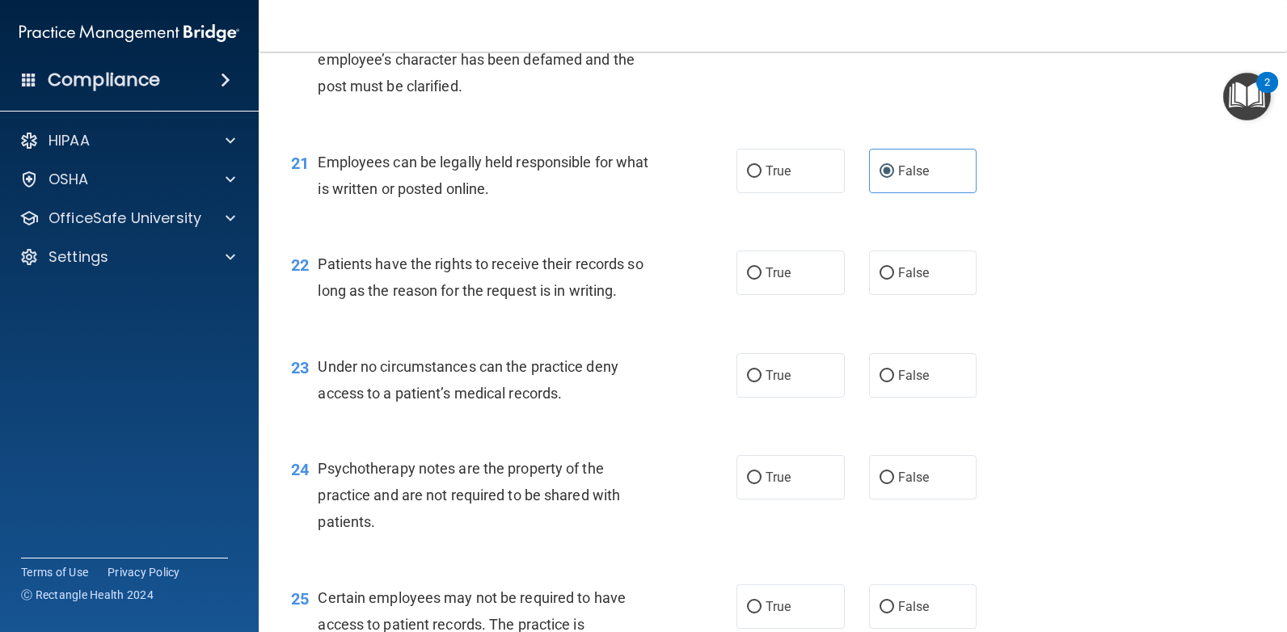
scroll to position [3071, 0]
click at [903, 270] on span "False" at bounding box center [914, 271] width 32 height 15
click at [894, 270] on input "False" at bounding box center [886, 273] width 15 height 12
radio input "true"
click at [806, 377] on label "True" at bounding box center [790, 374] width 108 height 44
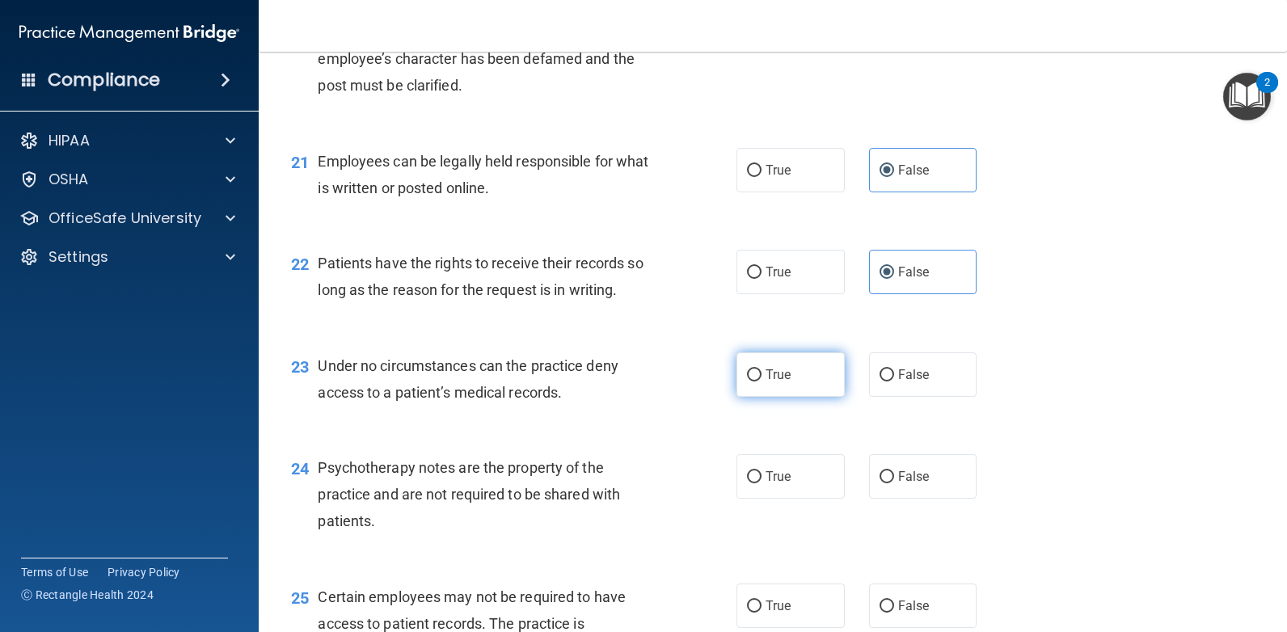
click at [761, 377] on input "True" at bounding box center [754, 375] width 15 height 12
radio input "true"
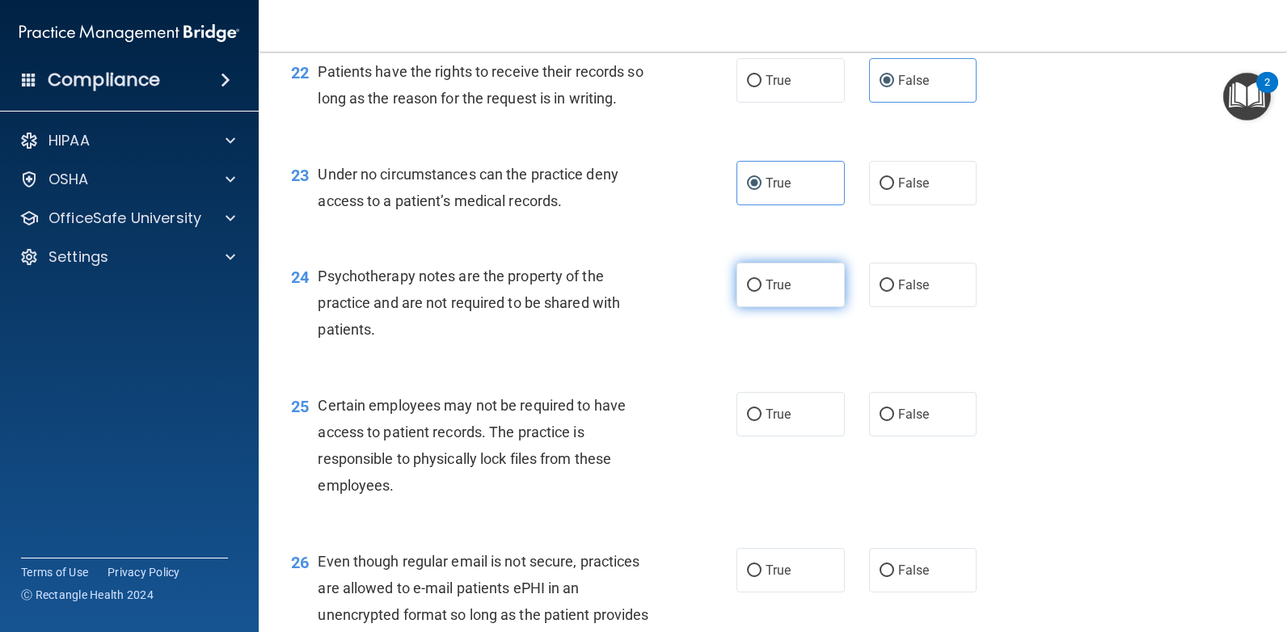
scroll to position [3314, 0]
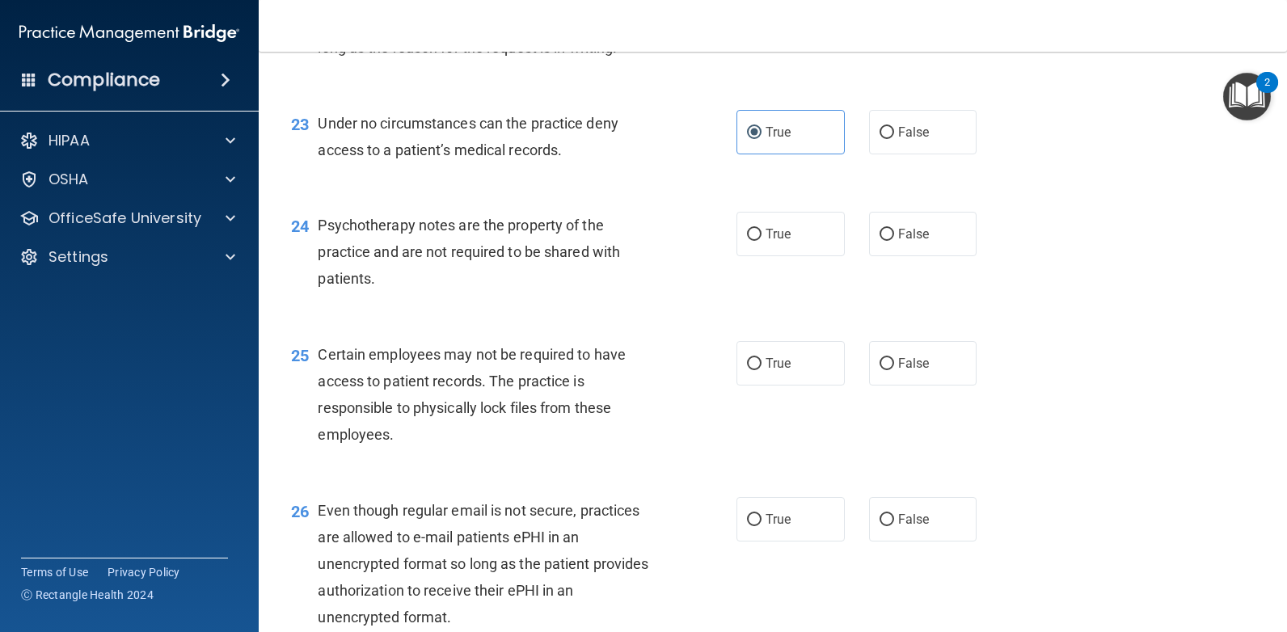
click at [888, 263] on div "24 Psychotherapy notes are the property of the practice and are not required to…" at bounding box center [773, 256] width 988 height 129
click at [898, 241] on span "False" at bounding box center [914, 233] width 32 height 15
click at [893, 241] on input "False" at bounding box center [886, 235] width 15 height 12
radio input "true"
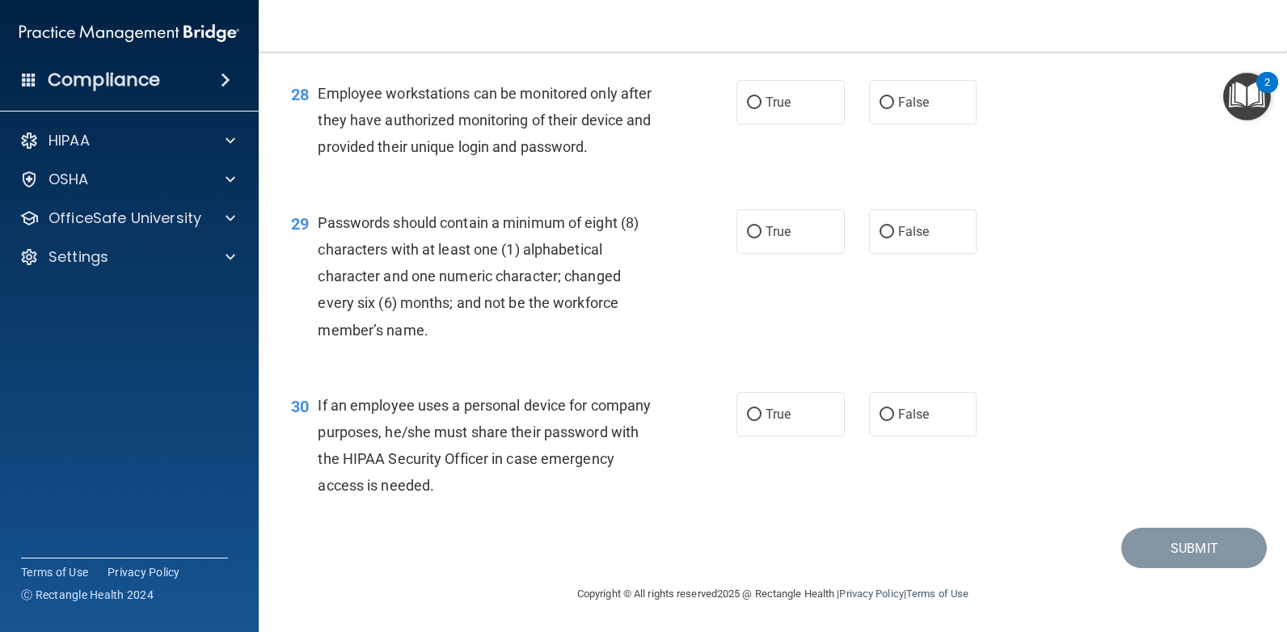
scroll to position [4016, 0]
click at [898, 411] on span "False" at bounding box center [914, 413] width 32 height 15
click at [892, 411] on input "False" at bounding box center [886, 414] width 15 height 12
radio input "true"
click at [790, 234] on label "True" at bounding box center [790, 231] width 108 height 44
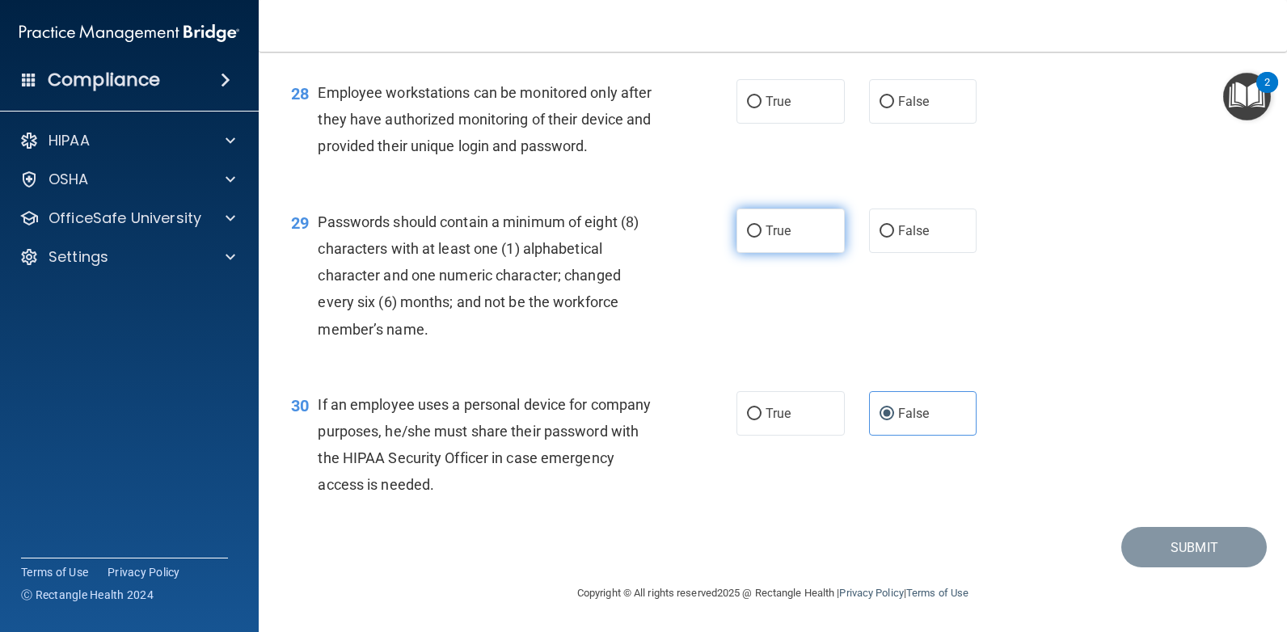
click at [761, 234] on input "True" at bounding box center [754, 232] width 15 height 12
radio input "true"
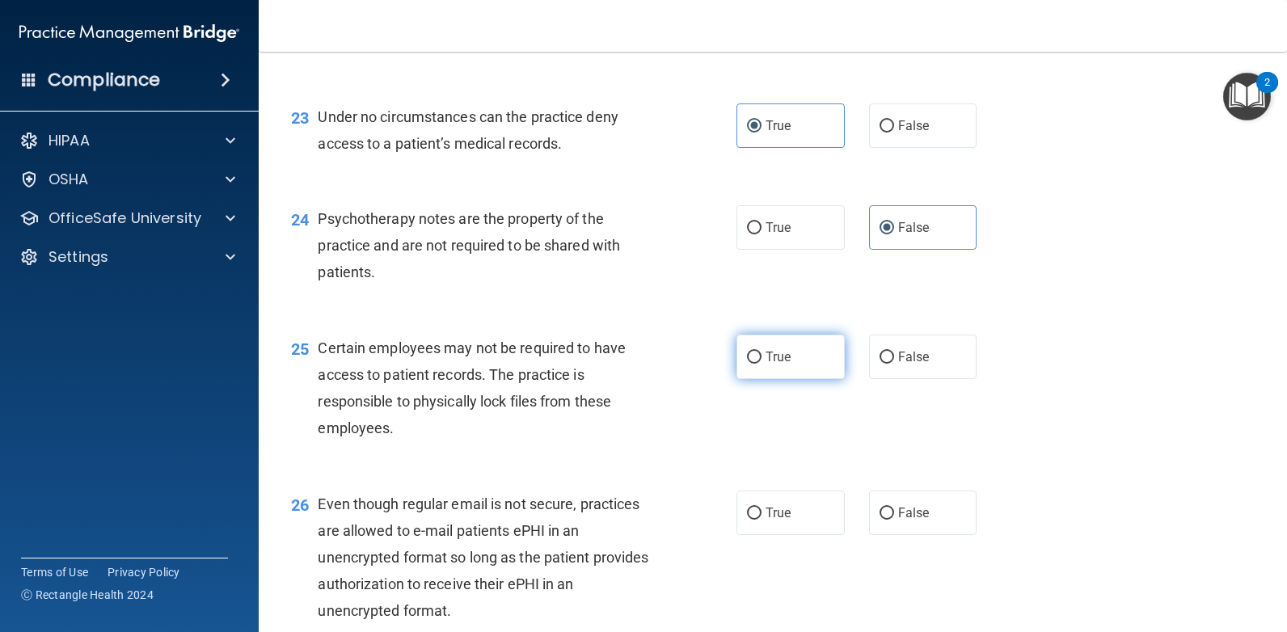
scroll to position [3370, 0]
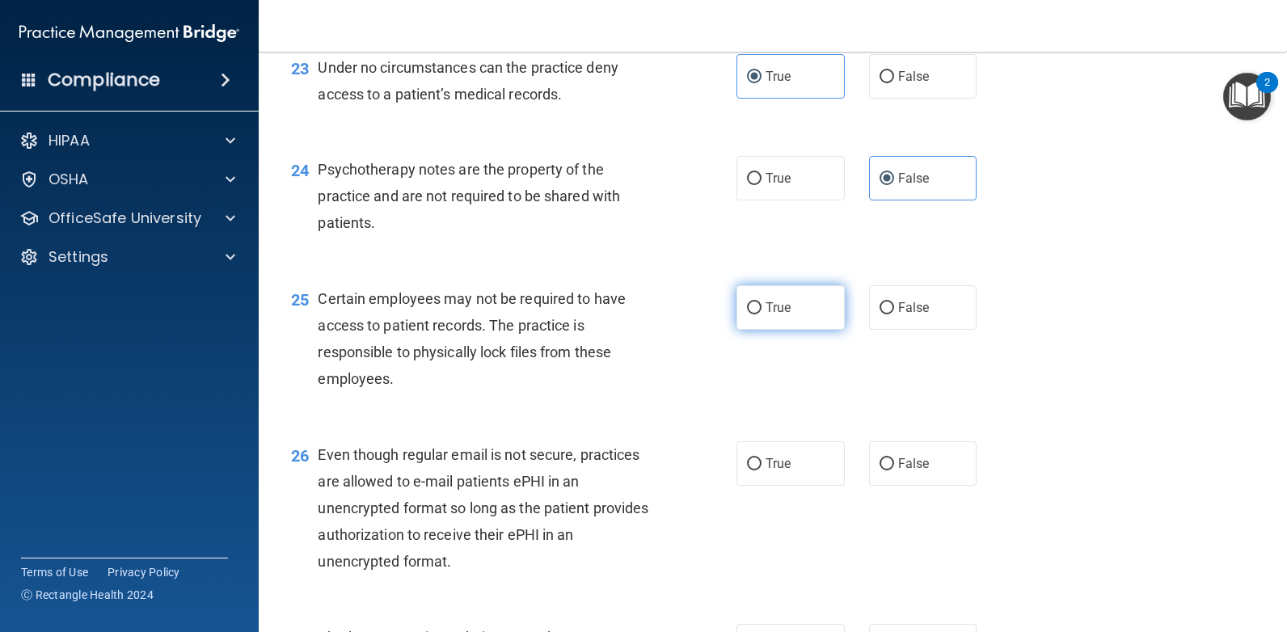
click at [779, 317] on label "True" at bounding box center [790, 307] width 108 height 44
click at [761, 314] on input "True" at bounding box center [754, 308] width 15 height 12
radio input "true"
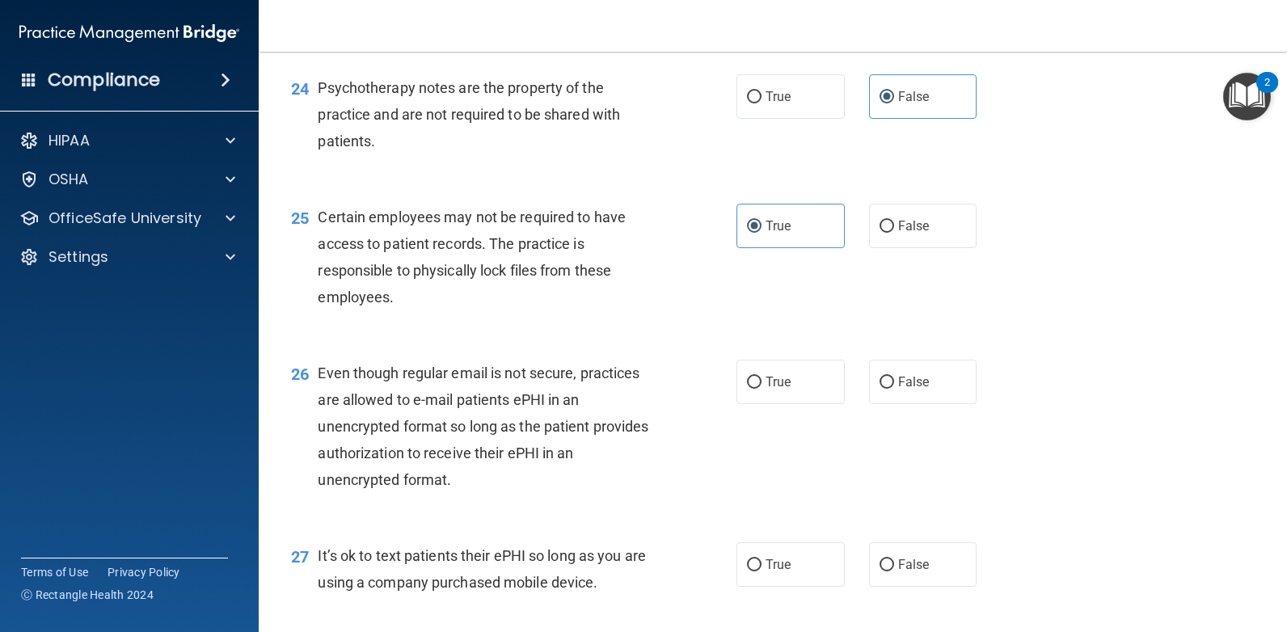
scroll to position [3450, 0]
click at [758, 387] on label "True" at bounding box center [790, 382] width 108 height 44
click at [758, 387] on input "True" at bounding box center [754, 383] width 15 height 12
radio input "true"
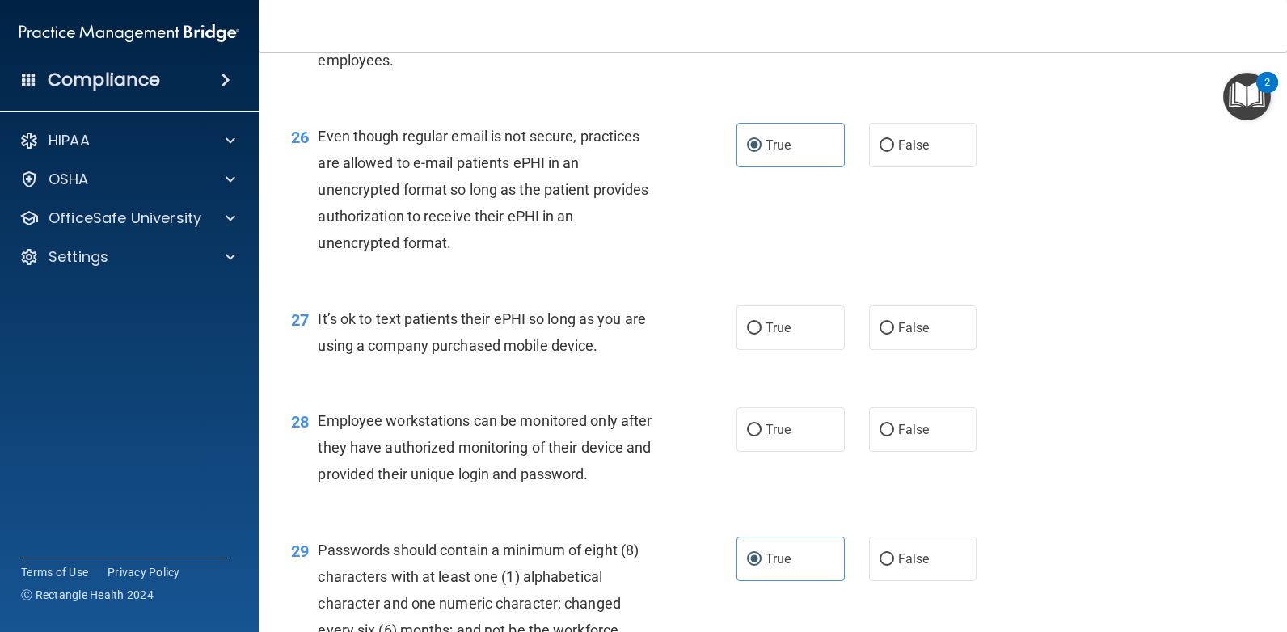
scroll to position [3693, 0]
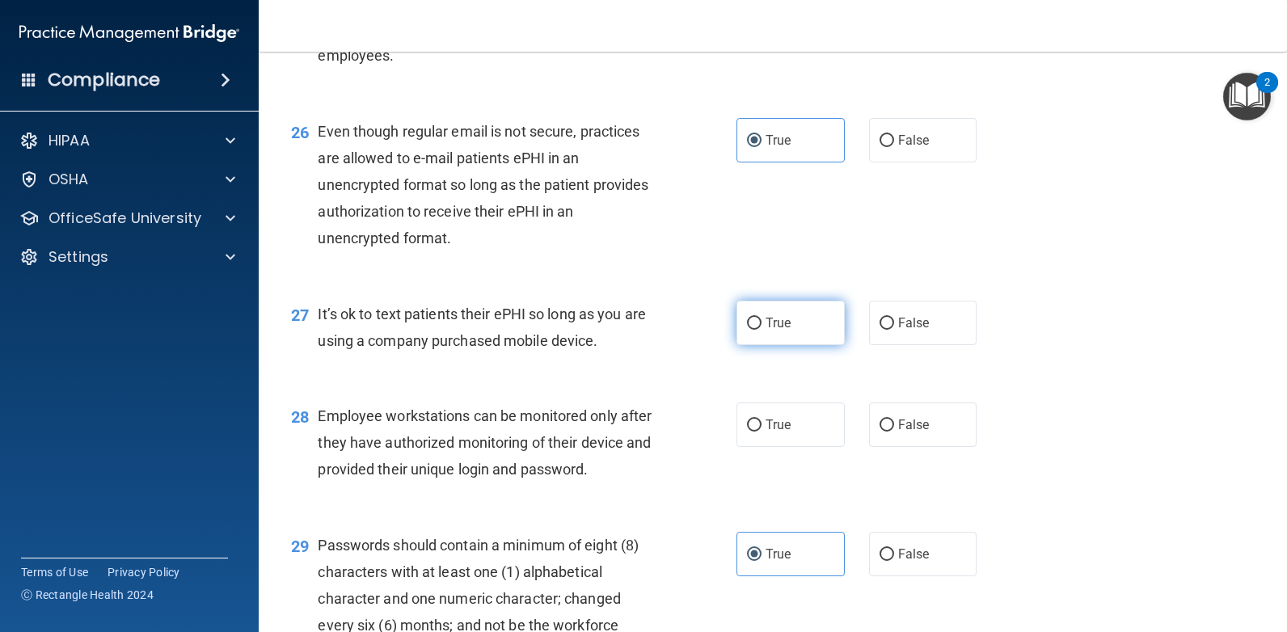
click at [769, 330] on span "True" at bounding box center [777, 322] width 25 height 15
click at [761, 330] on input "True" at bounding box center [754, 324] width 15 height 12
radio input "true"
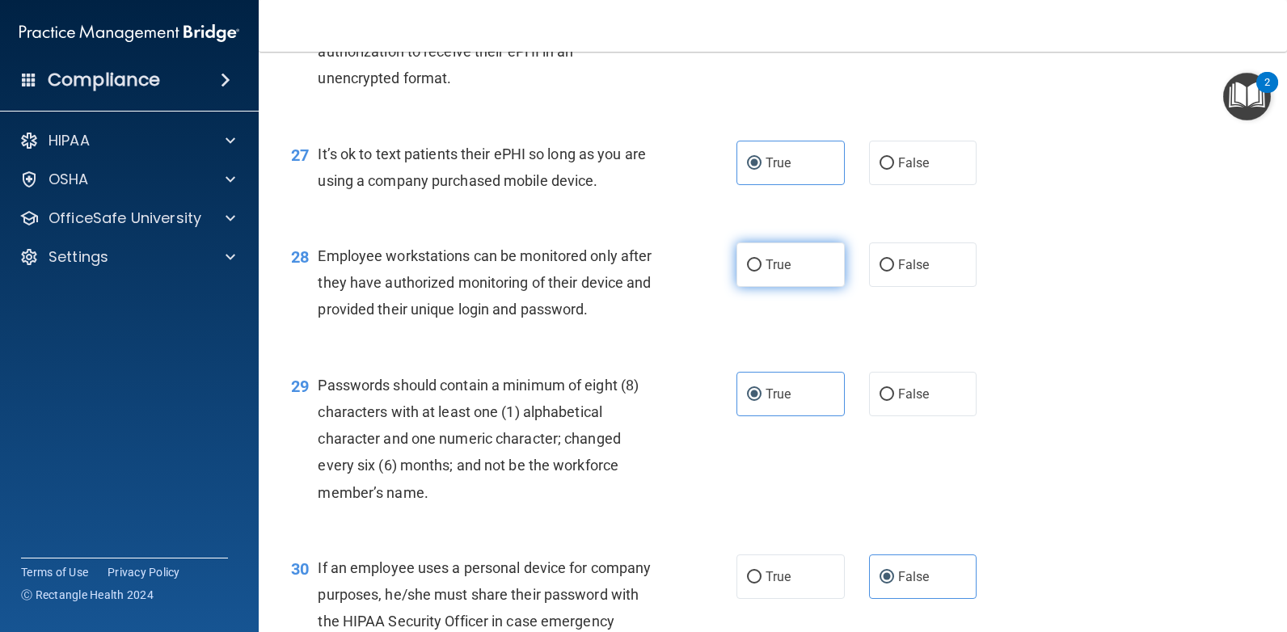
scroll to position [3855, 0]
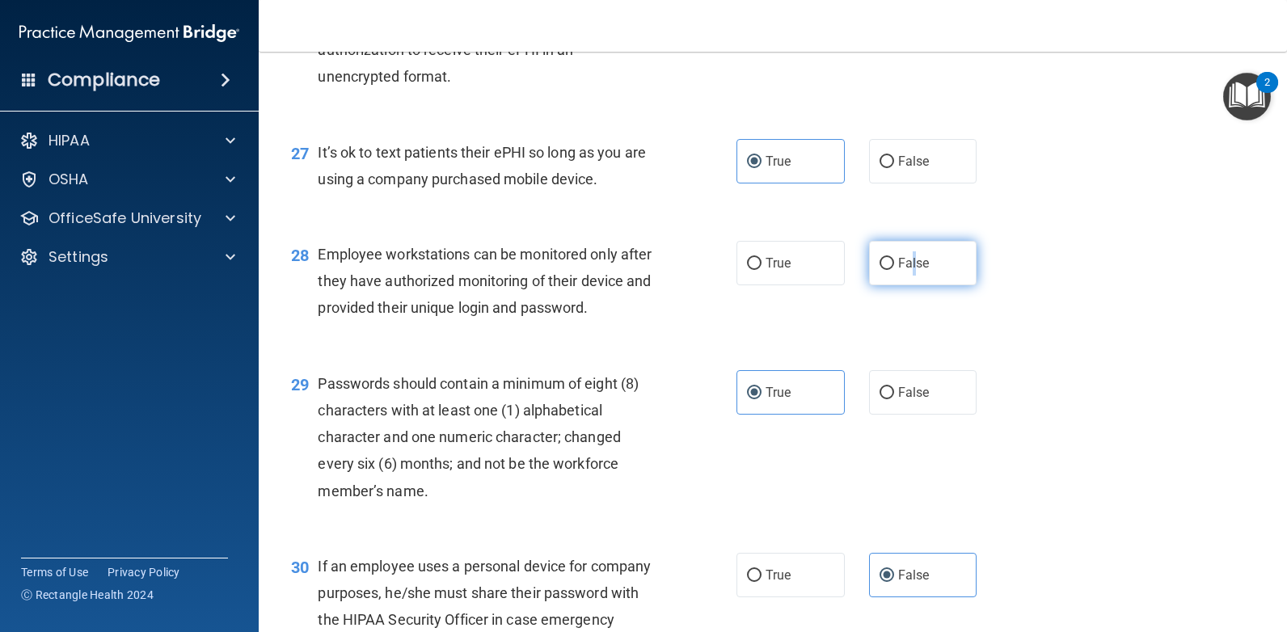
click at [910, 276] on label "False" at bounding box center [923, 263] width 108 height 44
drag, startPoint x: 910, startPoint y: 276, endPoint x: 895, endPoint y: 257, distance: 24.1
click at [898, 257] on span "False" at bounding box center [914, 262] width 32 height 15
click at [894, 258] on input "False" at bounding box center [886, 264] width 15 height 12
radio input "true"
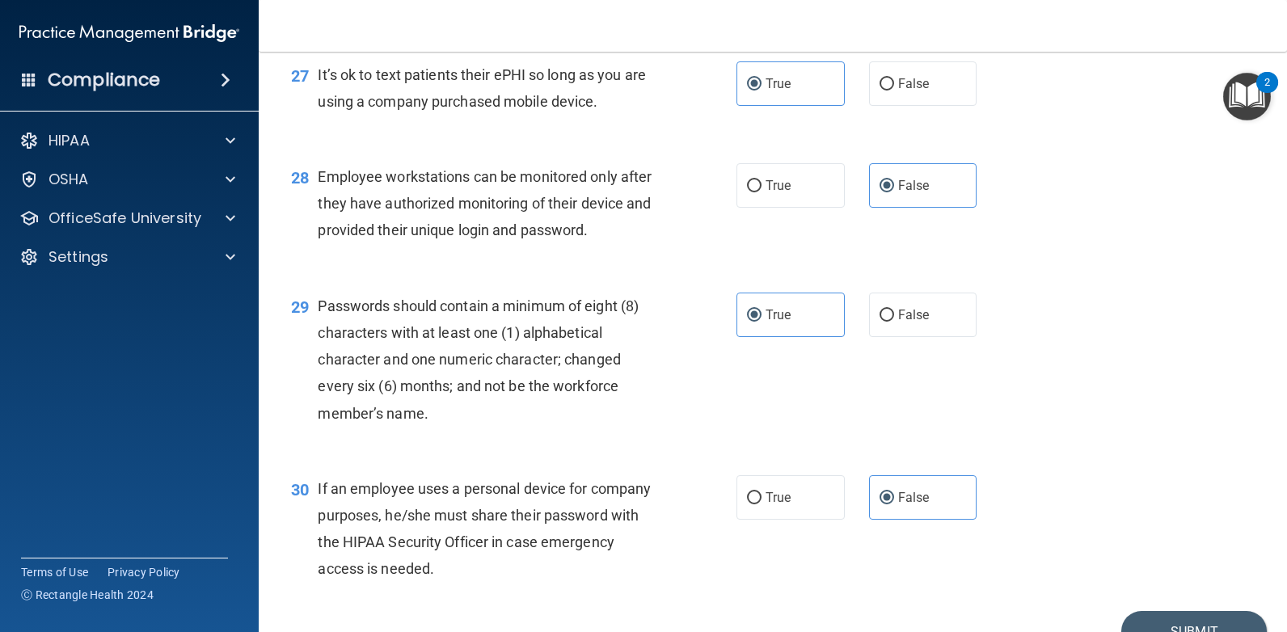
scroll to position [4016, 0]
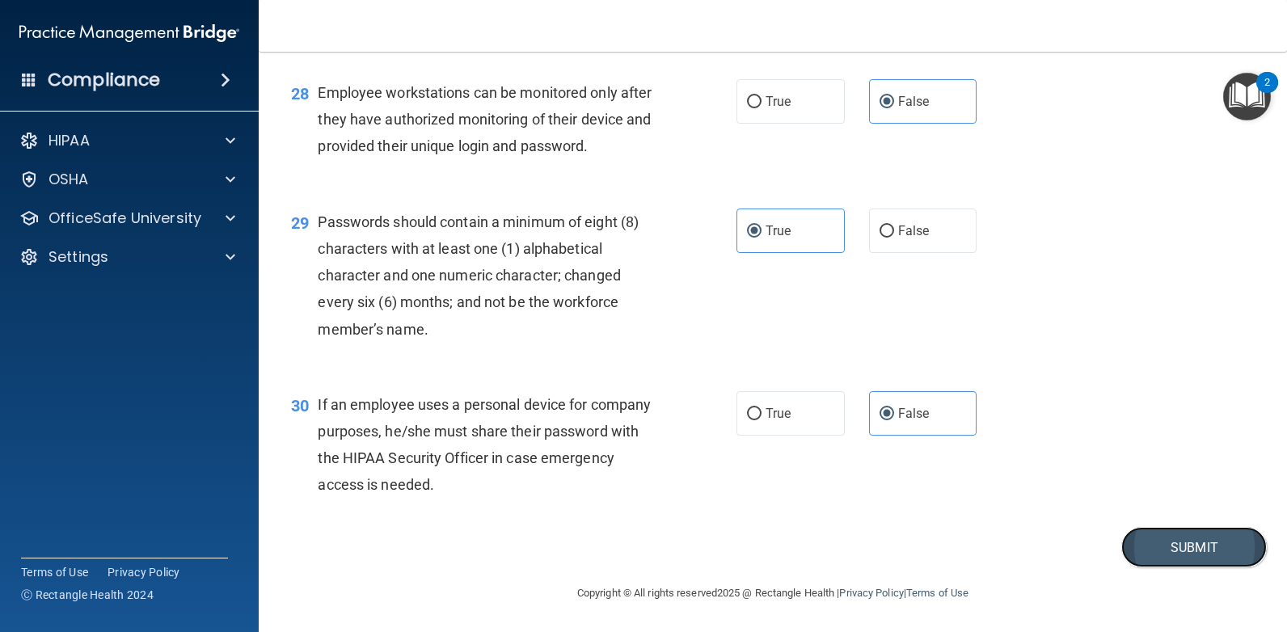
click at [1148, 540] on button "Submit" at bounding box center [1193, 547] width 145 height 41
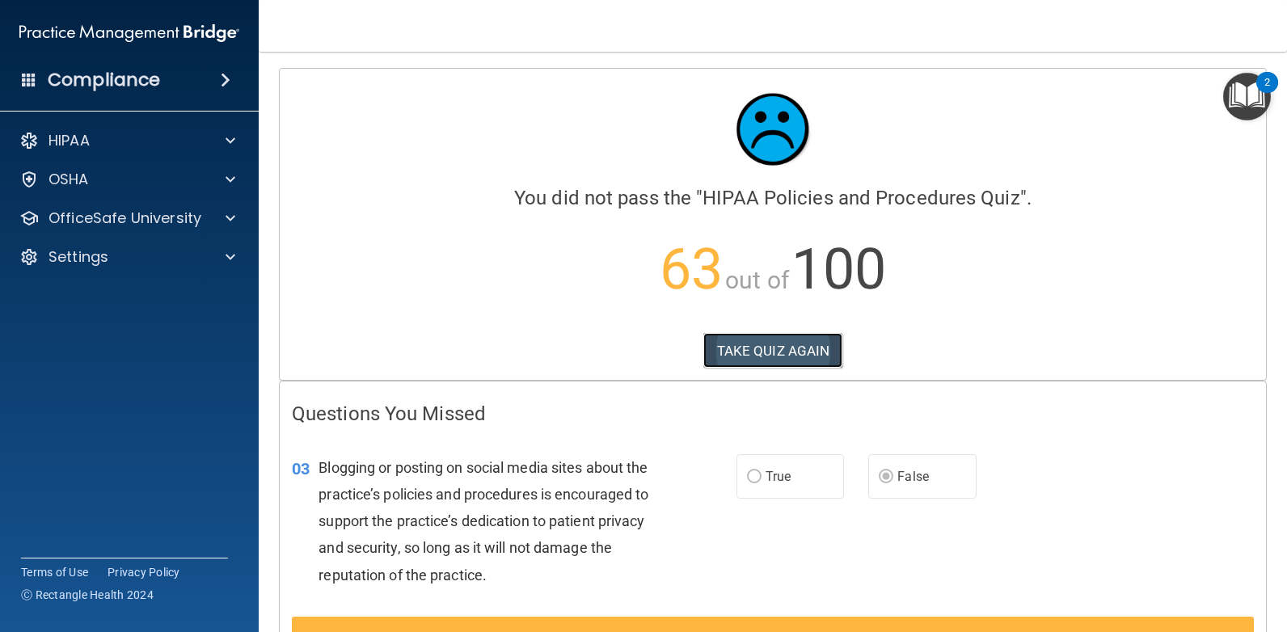
click at [758, 345] on button "TAKE QUIZ AGAIN" at bounding box center [773, 351] width 140 height 36
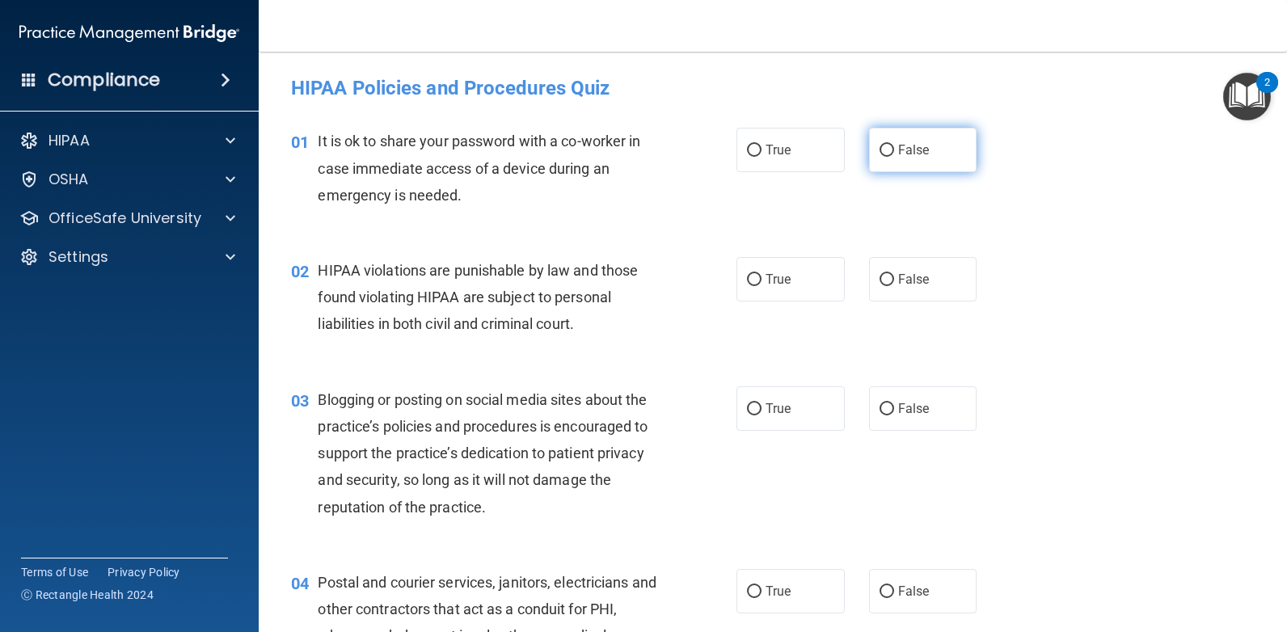
click at [900, 148] on span "False" at bounding box center [914, 149] width 32 height 15
click at [894, 148] on input "False" at bounding box center [886, 151] width 15 height 12
radio input "true"
click at [778, 284] on span "True" at bounding box center [777, 279] width 25 height 15
click at [761, 284] on input "True" at bounding box center [754, 280] width 15 height 12
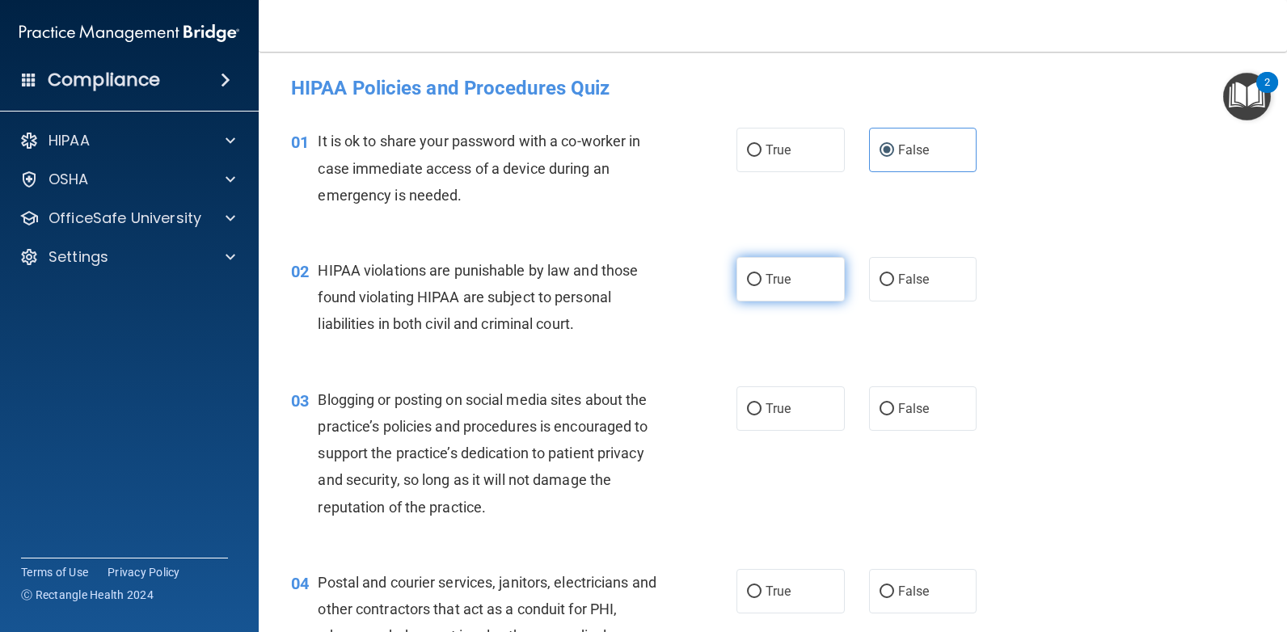
radio input "true"
click at [951, 410] on label "False" at bounding box center [923, 408] width 108 height 44
click at [894, 410] on input "False" at bounding box center [886, 409] width 15 height 12
radio input "true"
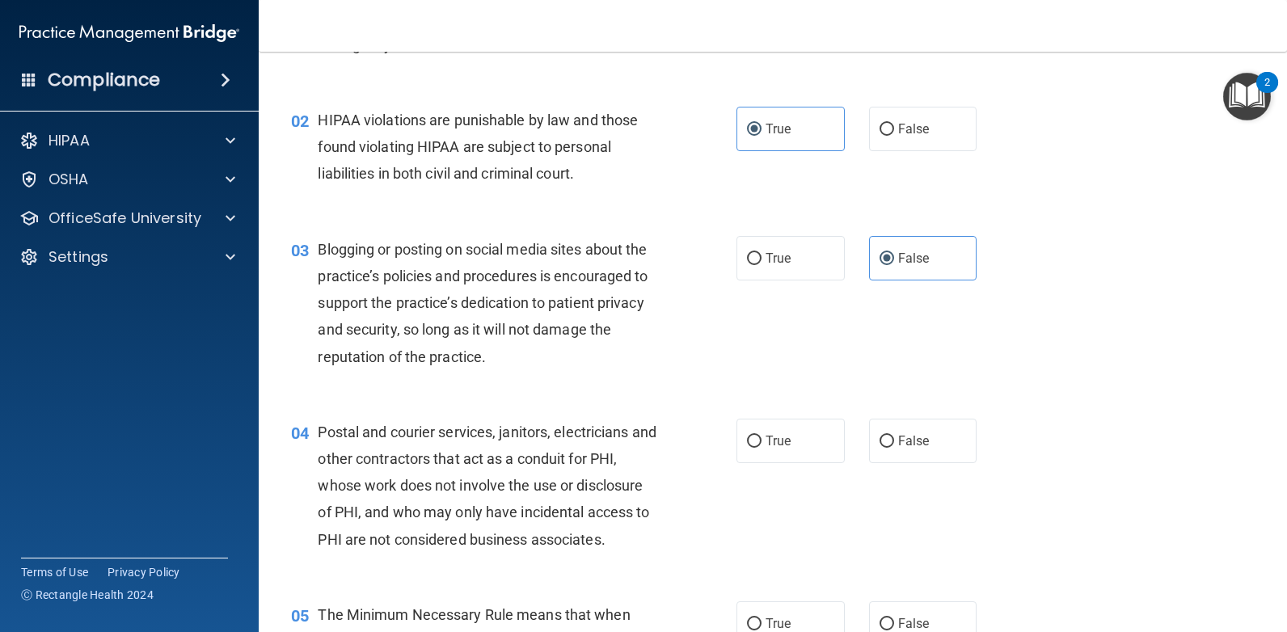
scroll to position [162, 0]
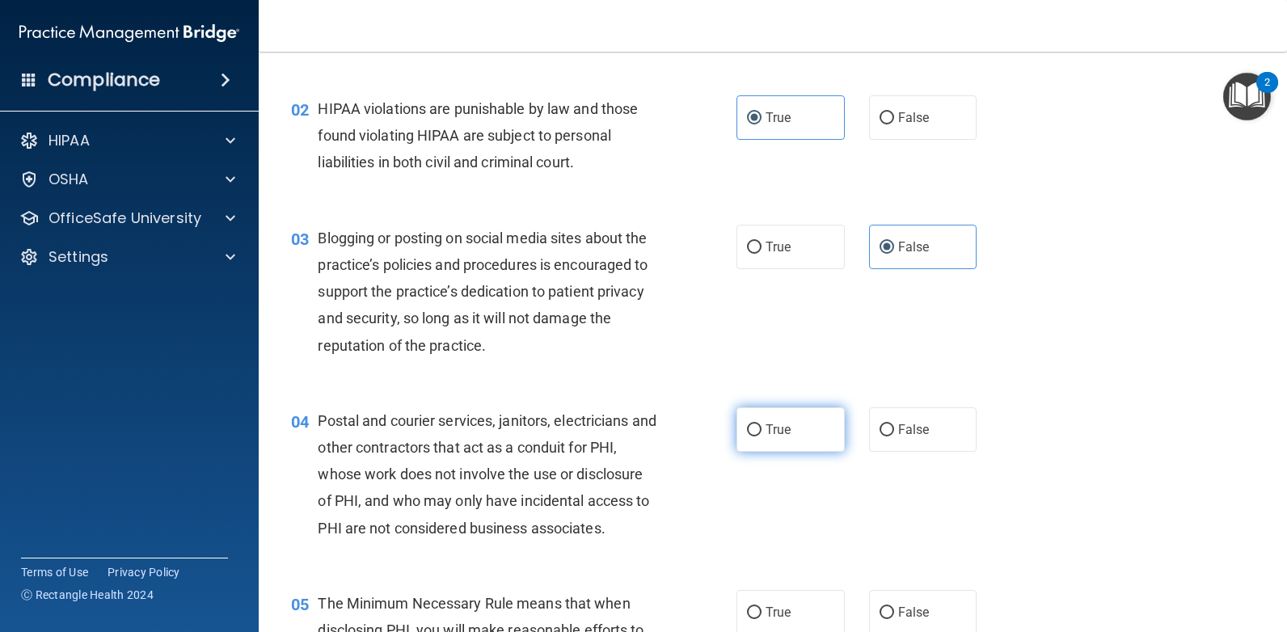
click at [765, 432] on span "True" at bounding box center [777, 429] width 25 height 15
click at [760, 432] on input "True" at bounding box center [754, 430] width 15 height 12
radio input "true"
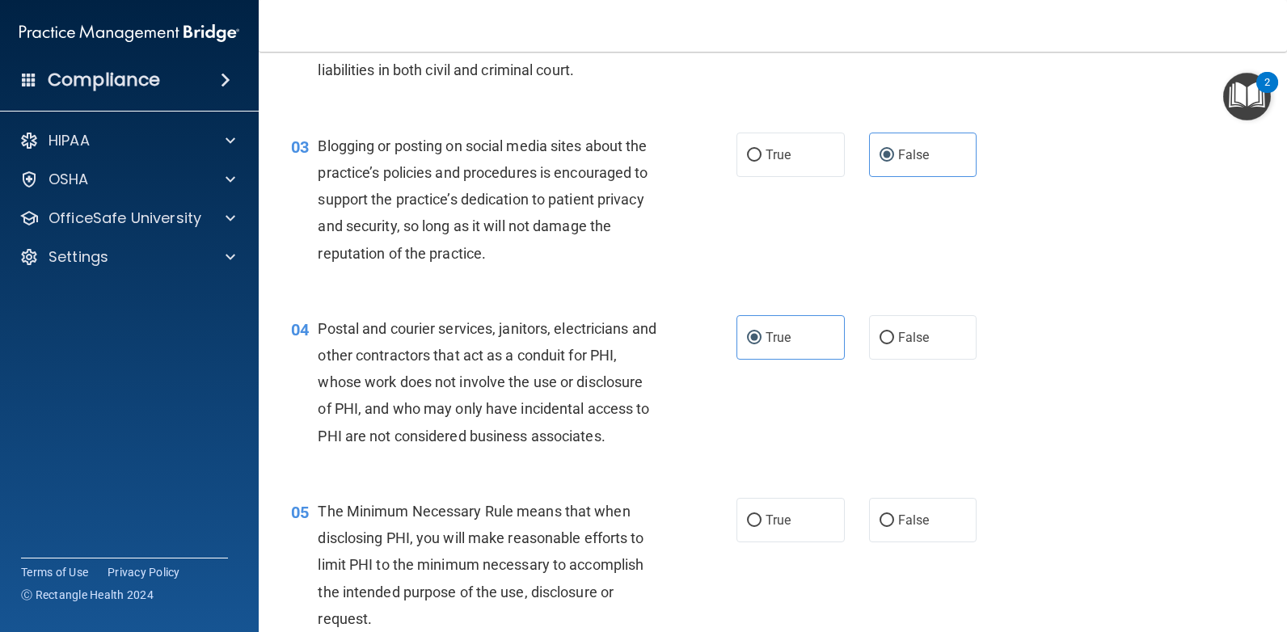
scroll to position [323, 0]
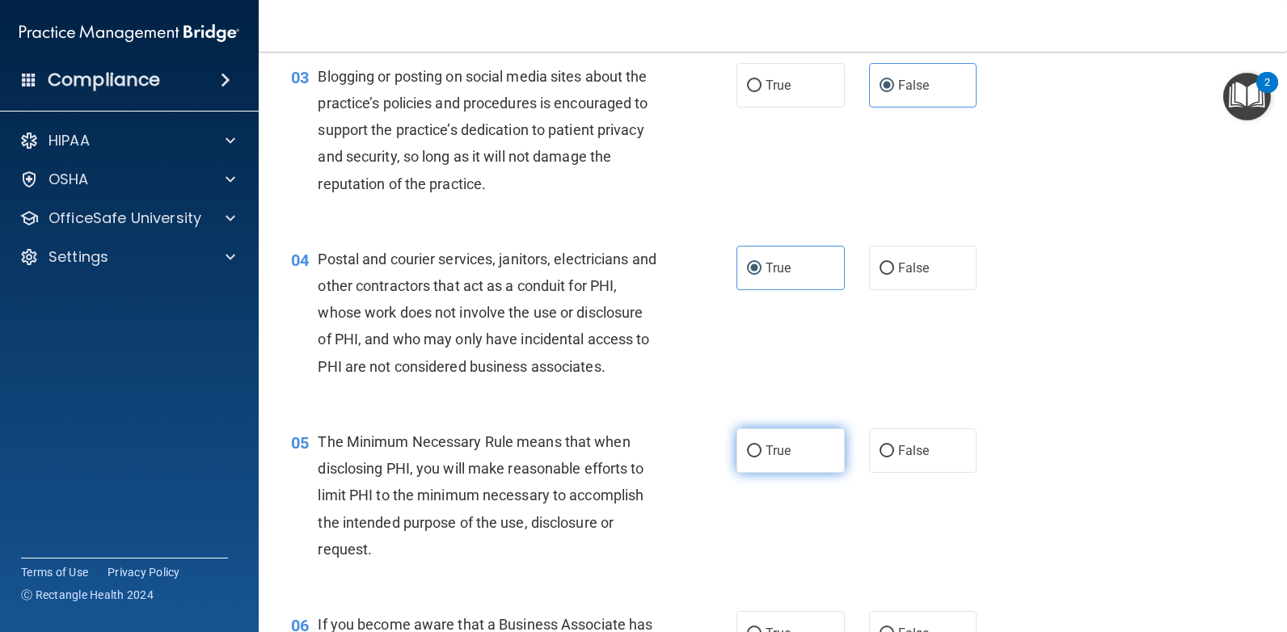
click at [783, 452] on span "True" at bounding box center [777, 450] width 25 height 15
click at [761, 452] on input "True" at bounding box center [754, 451] width 15 height 12
radio input "true"
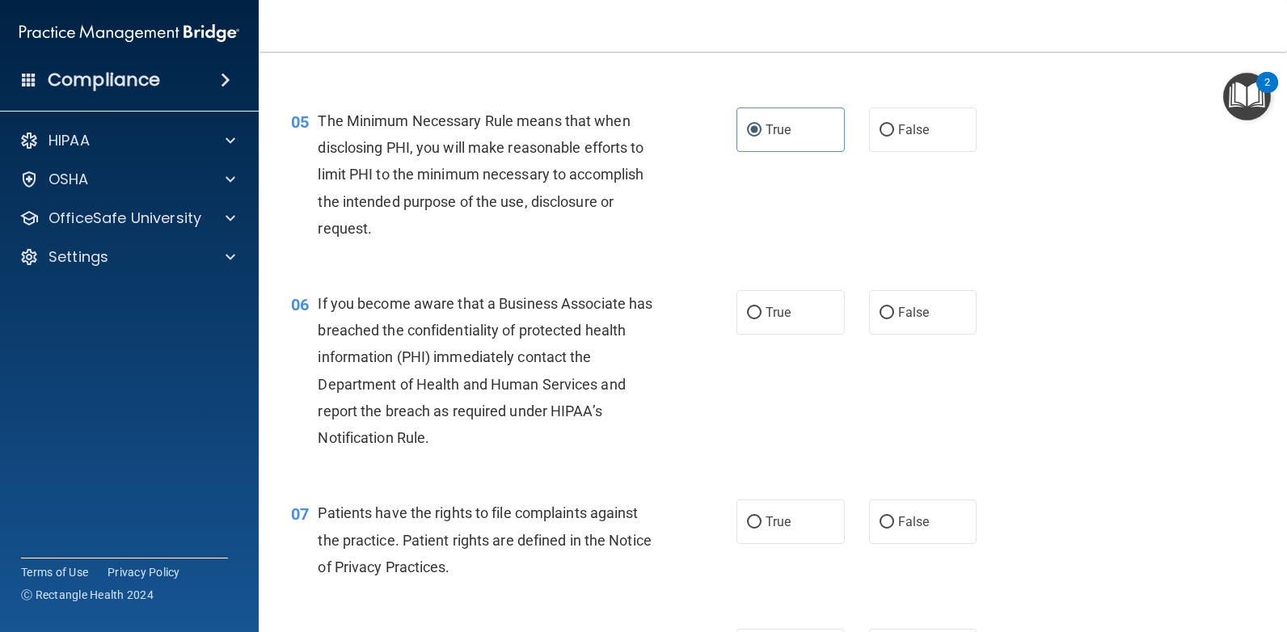
scroll to position [647, 0]
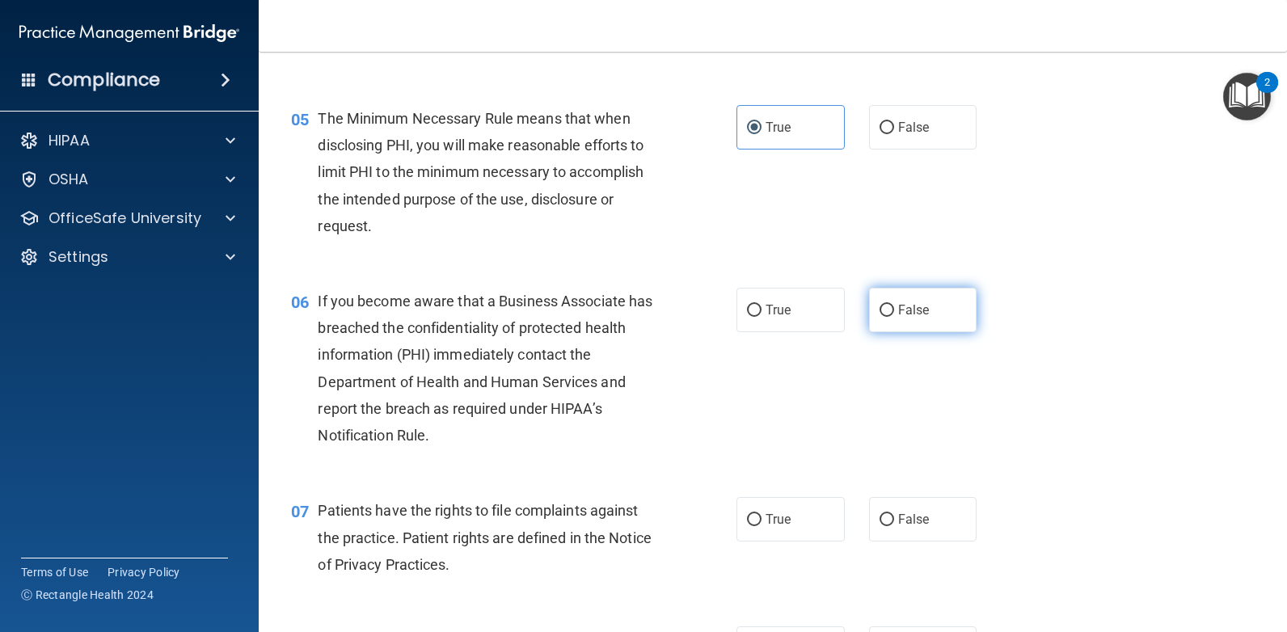
click at [912, 312] on span "False" at bounding box center [914, 309] width 32 height 15
click at [894, 312] on input "False" at bounding box center [886, 311] width 15 height 12
radio input "true"
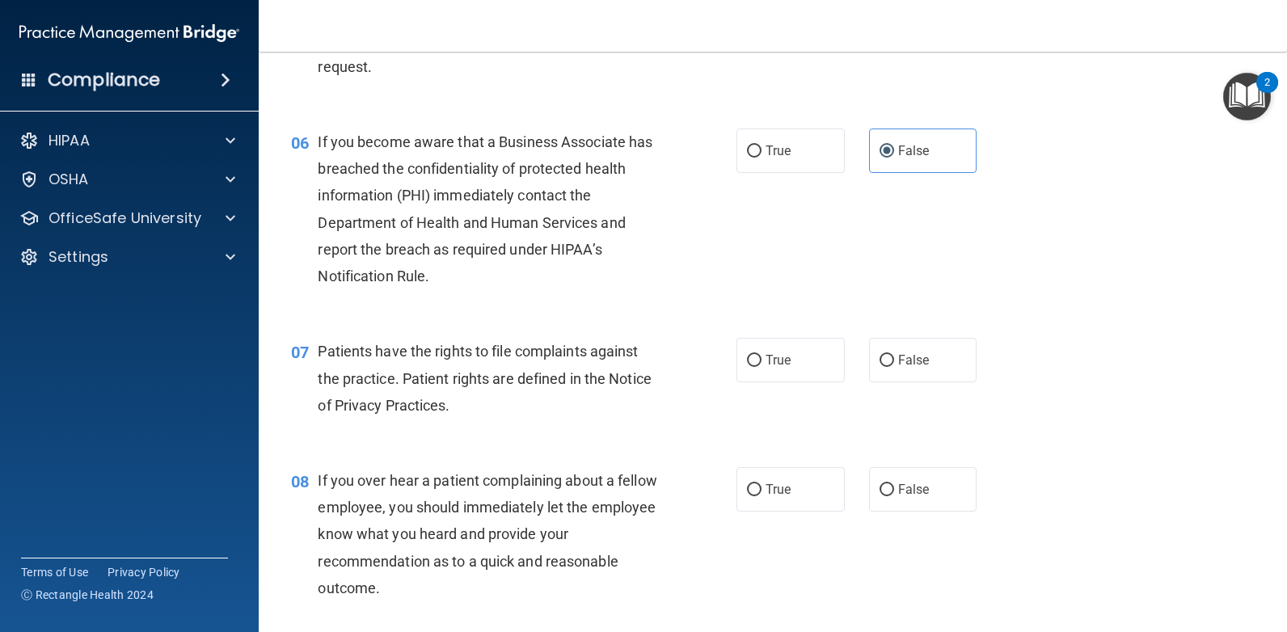
scroll to position [808, 0]
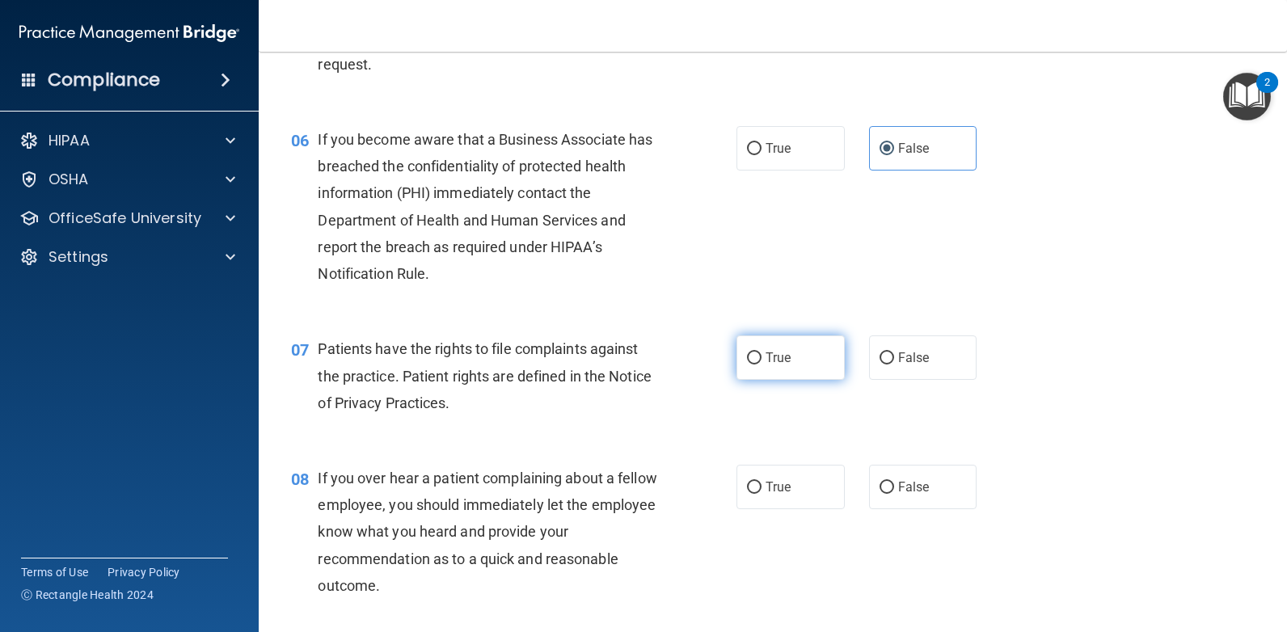
click at [790, 356] on label "True" at bounding box center [790, 357] width 108 height 44
click at [761, 356] on input "True" at bounding box center [754, 358] width 15 height 12
radio input "true"
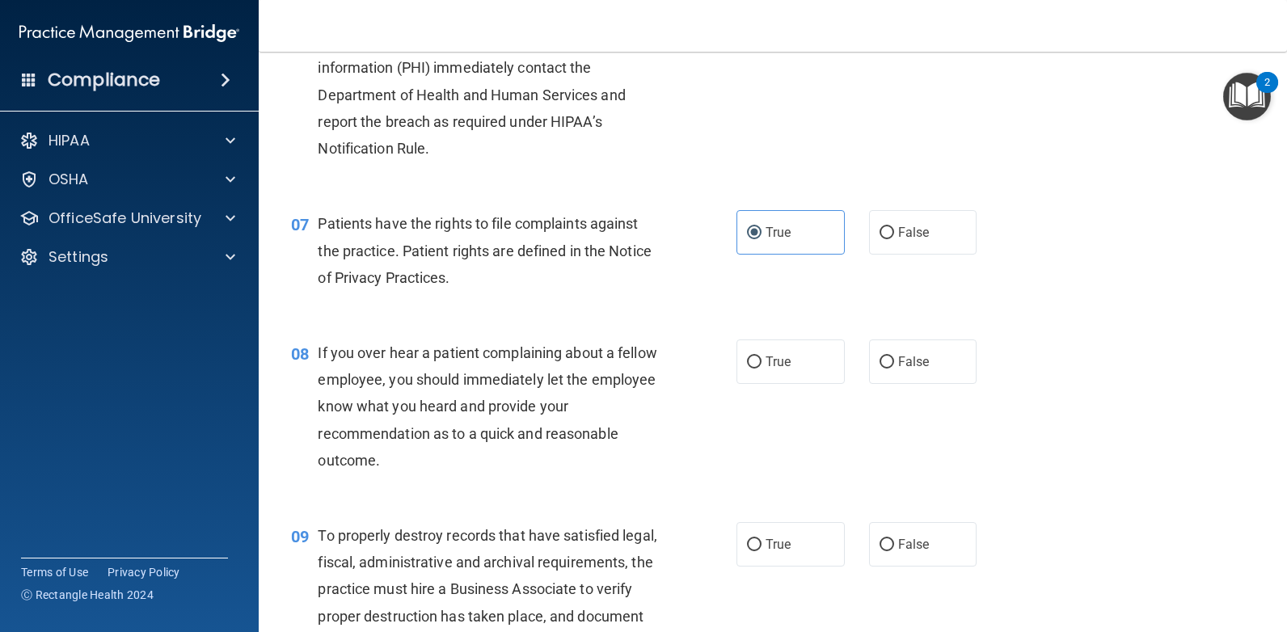
scroll to position [970, 0]
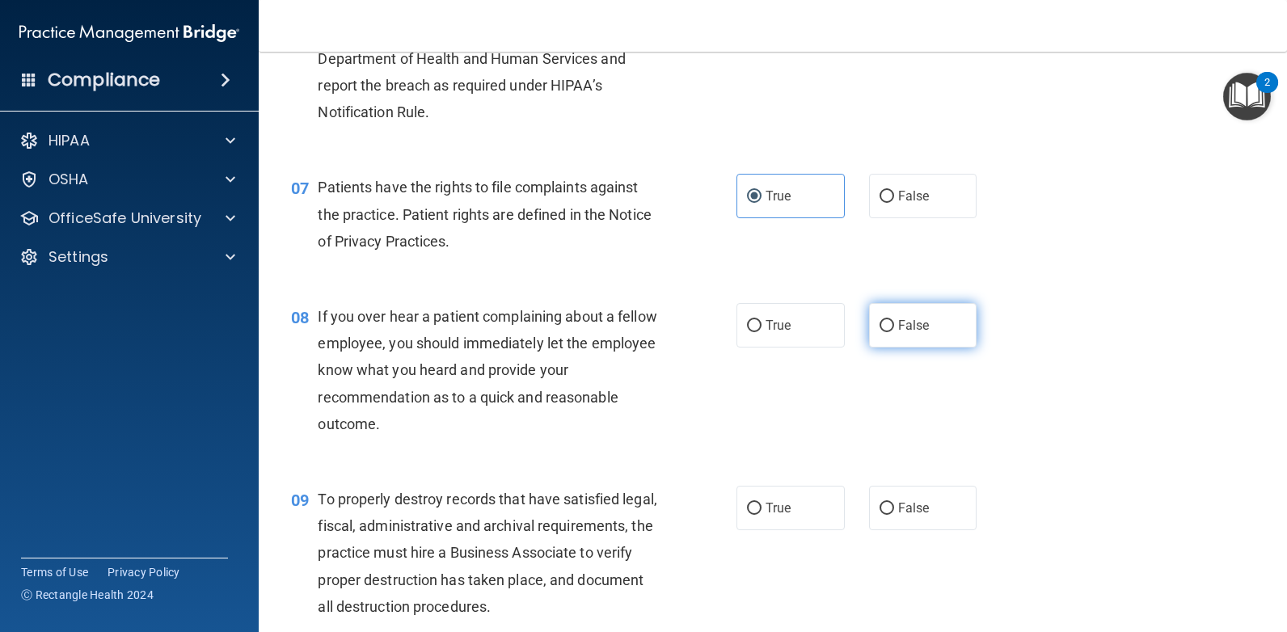
click at [906, 333] on label "False" at bounding box center [923, 325] width 108 height 44
click at [894, 332] on input "False" at bounding box center [886, 326] width 15 height 12
radio input "true"
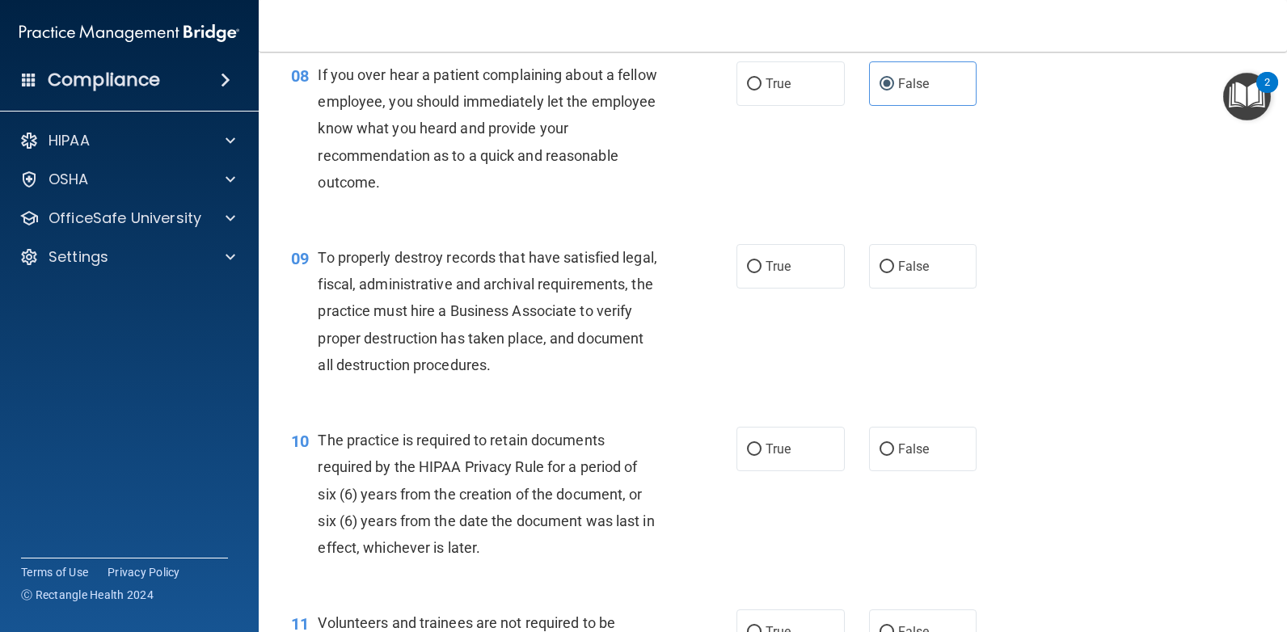
scroll to position [1212, 0]
click at [904, 275] on label "False" at bounding box center [923, 265] width 108 height 44
click at [894, 272] on input "False" at bounding box center [886, 266] width 15 height 12
radio input "true"
click at [763, 436] on label "True" at bounding box center [790, 448] width 108 height 44
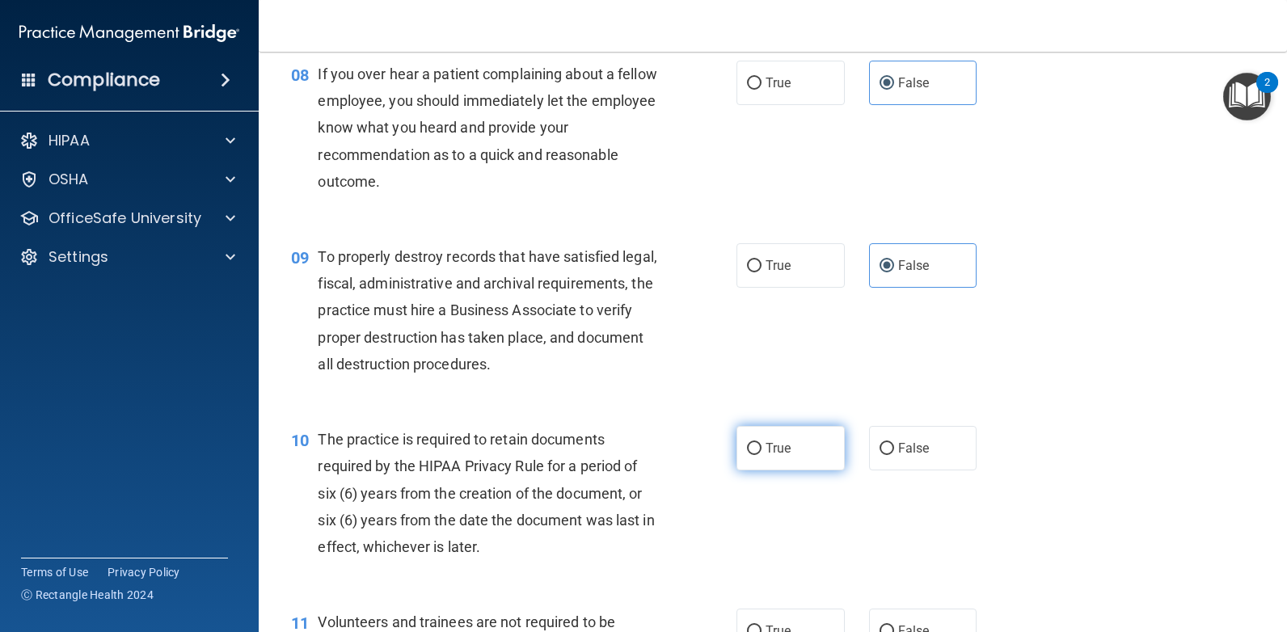
click at [761, 443] on input "True" at bounding box center [754, 449] width 15 height 12
radio input "true"
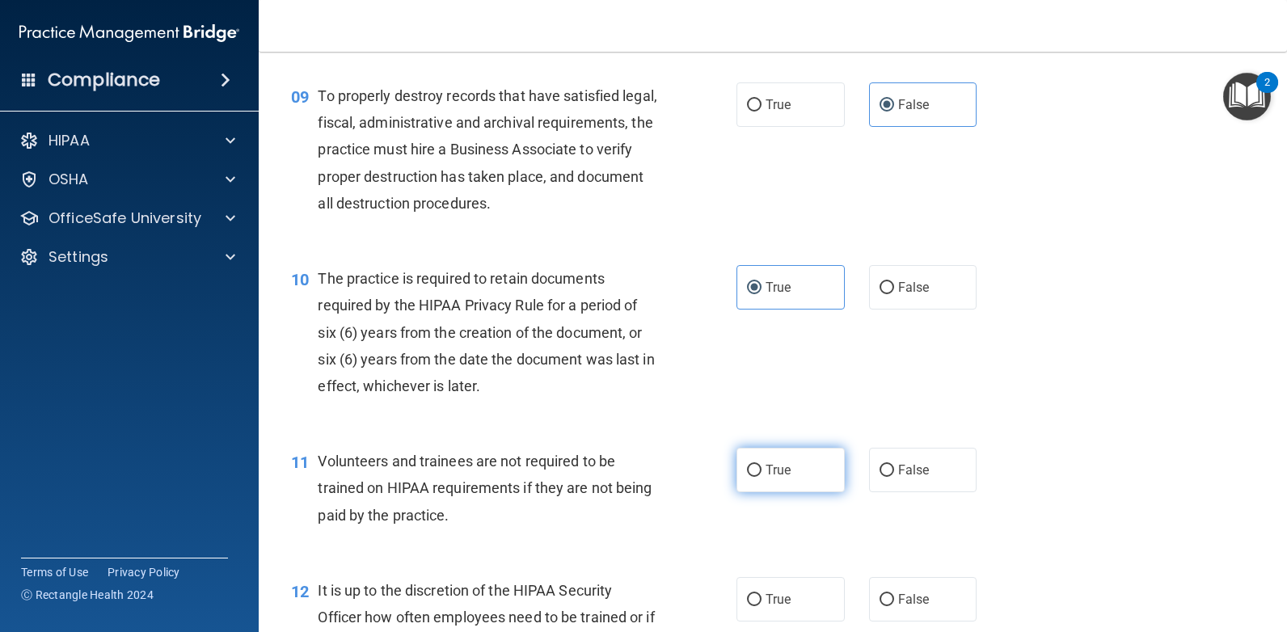
scroll to position [1374, 0]
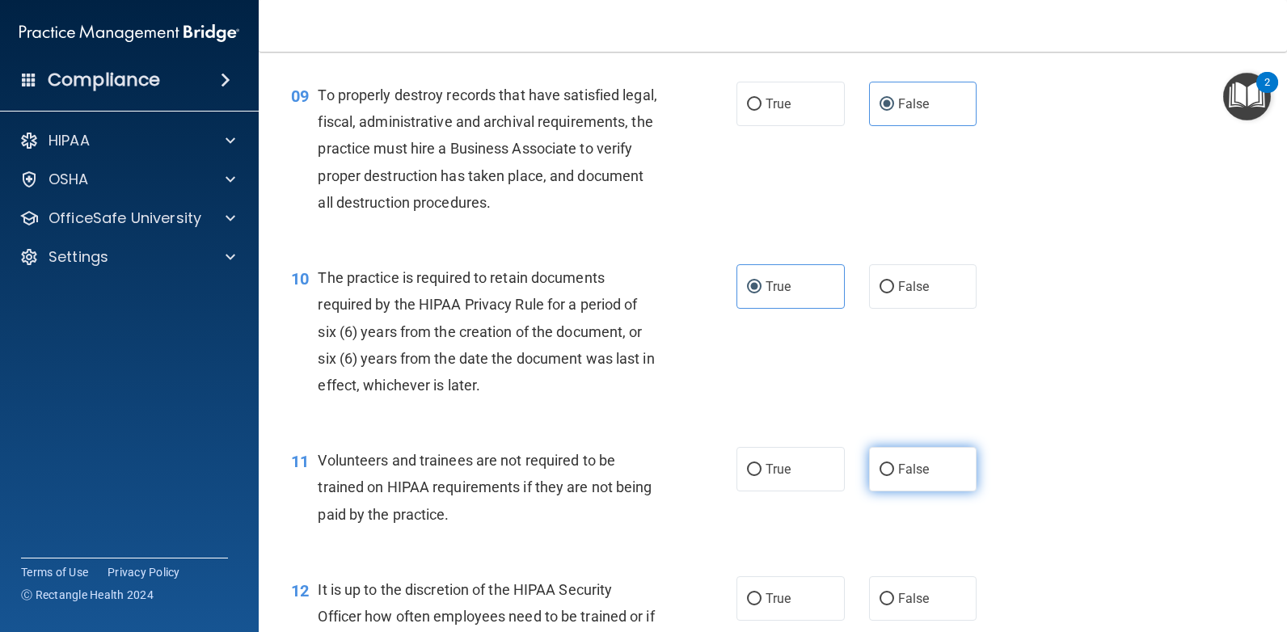
click at [925, 462] on label "False" at bounding box center [923, 469] width 108 height 44
click at [894, 464] on input "False" at bounding box center [886, 470] width 15 height 12
radio input "true"
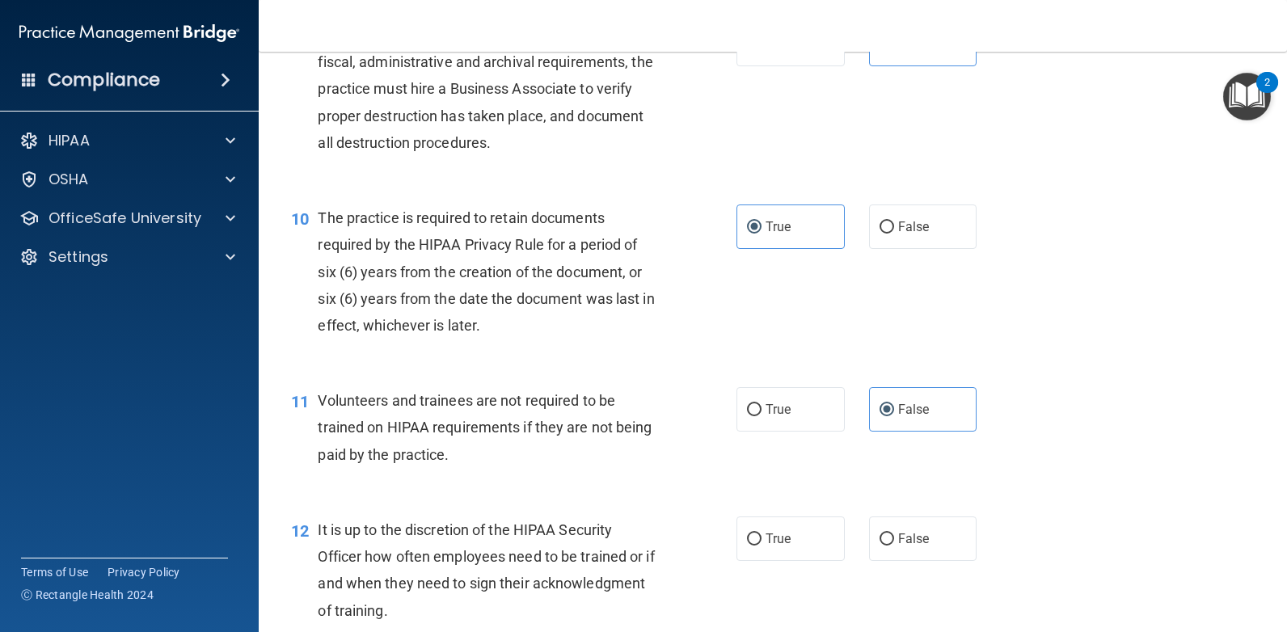
scroll to position [1617, 0]
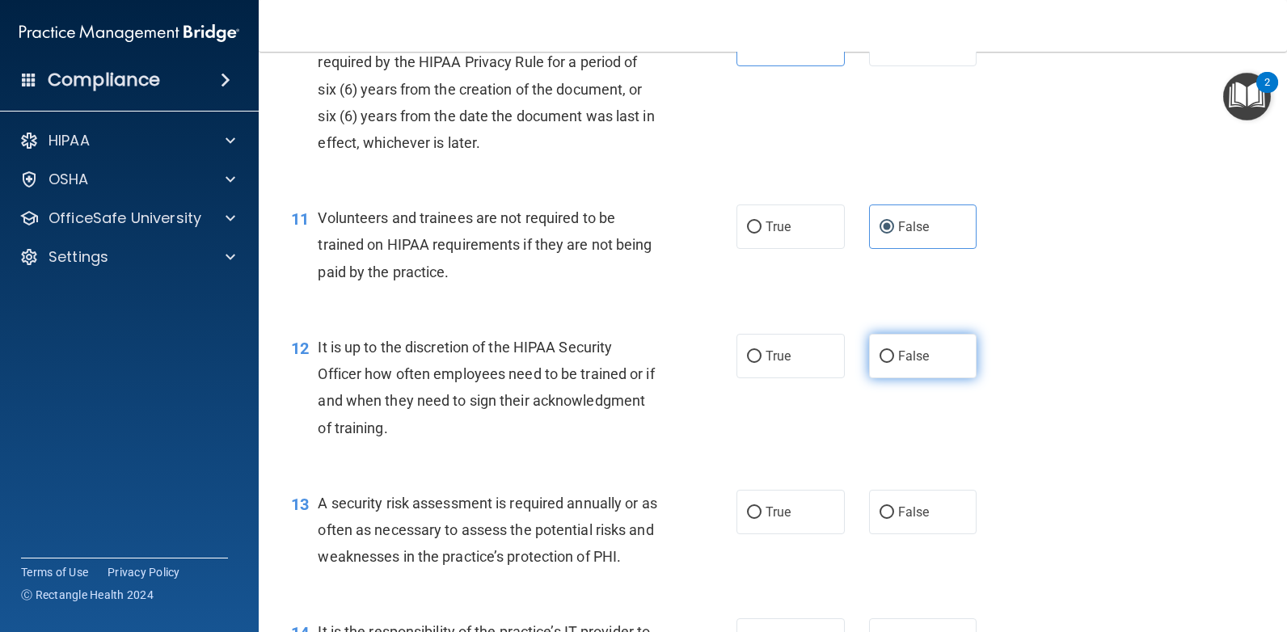
click at [904, 368] on label "False" at bounding box center [923, 356] width 108 height 44
click at [894, 363] on input "False" at bounding box center [886, 357] width 15 height 12
radio input "true"
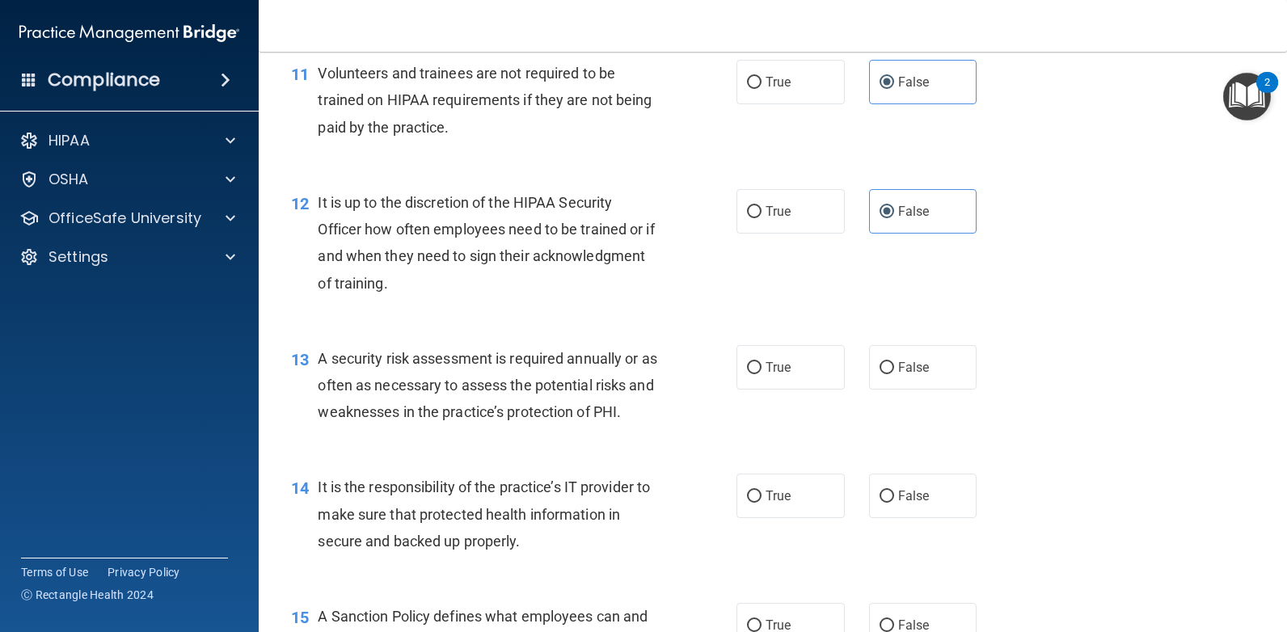
scroll to position [1778, 0]
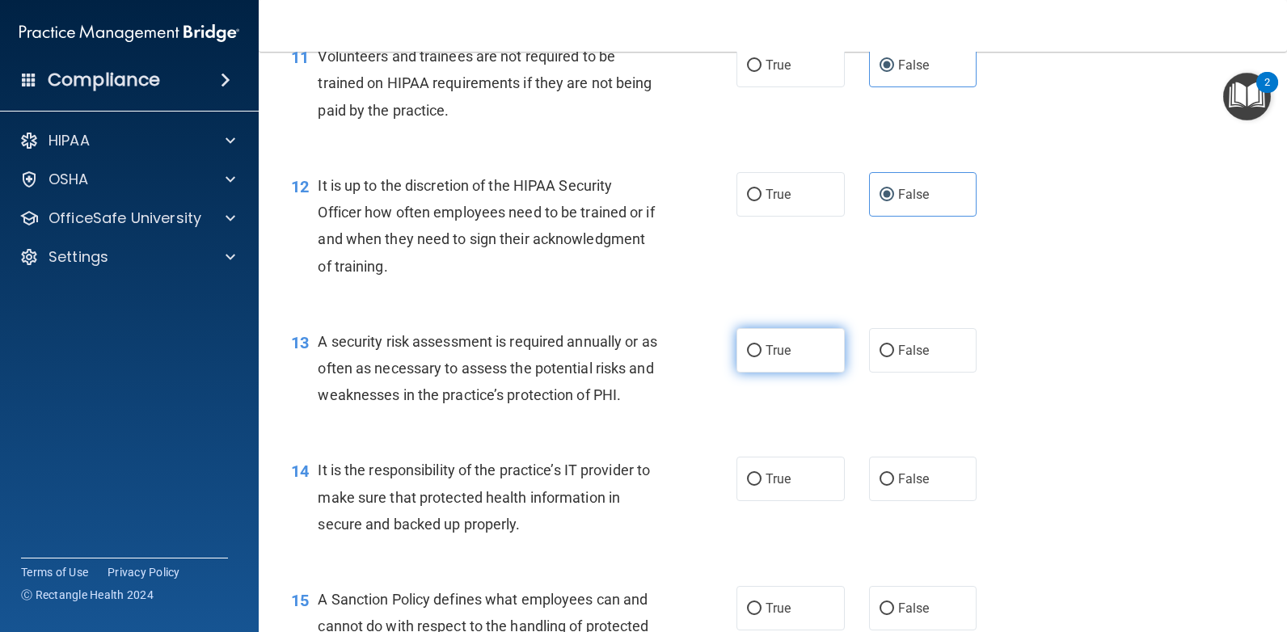
click at [775, 357] on span "True" at bounding box center [777, 350] width 25 height 15
click at [761, 357] on input "True" at bounding box center [754, 351] width 15 height 12
radio input "true"
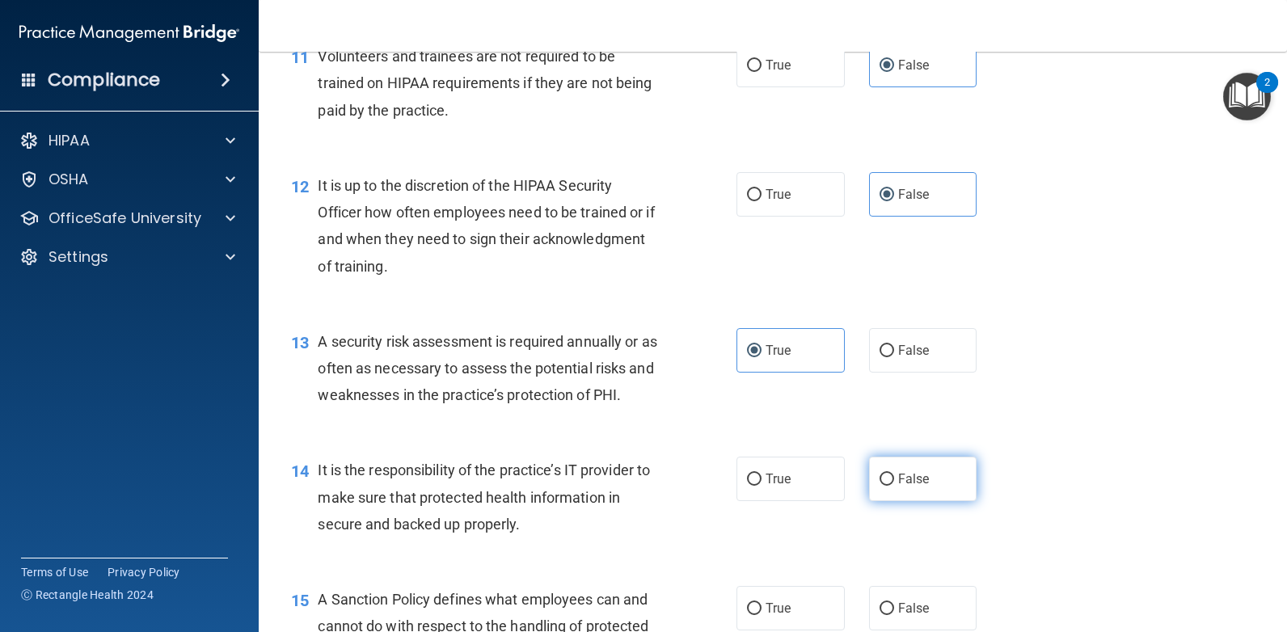
click at [911, 493] on label "False" at bounding box center [923, 479] width 108 height 44
click at [894, 486] on input "False" at bounding box center [886, 480] width 15 height 12
radio input "true"
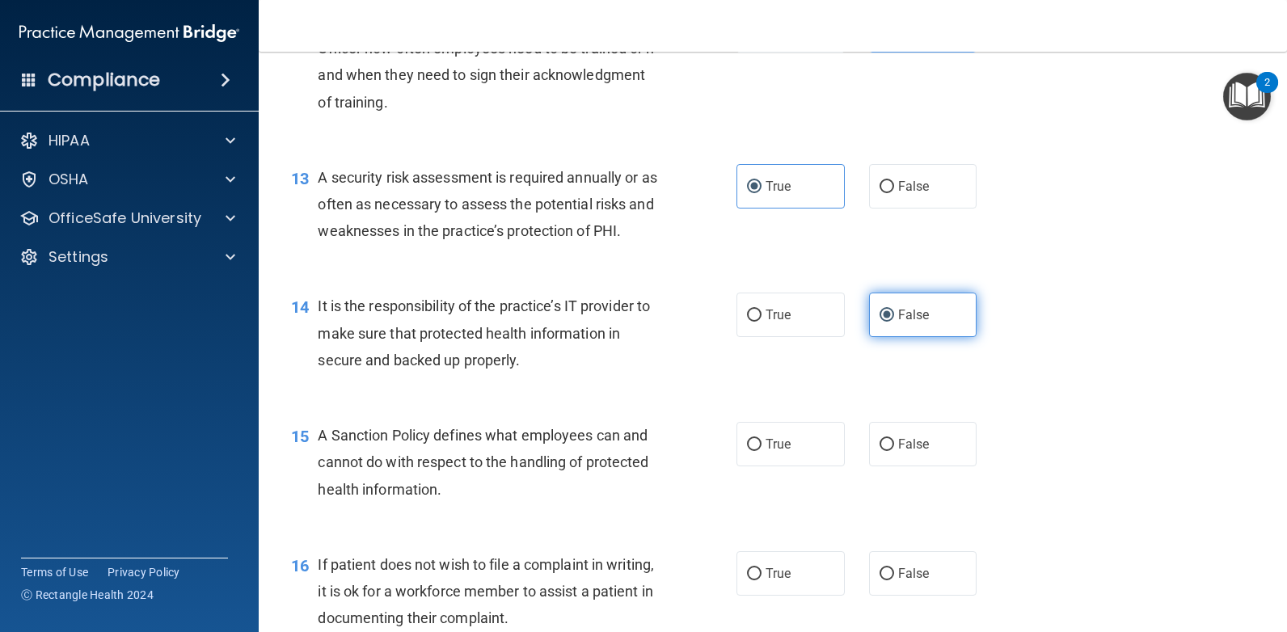
scroll to position [2021, 0]
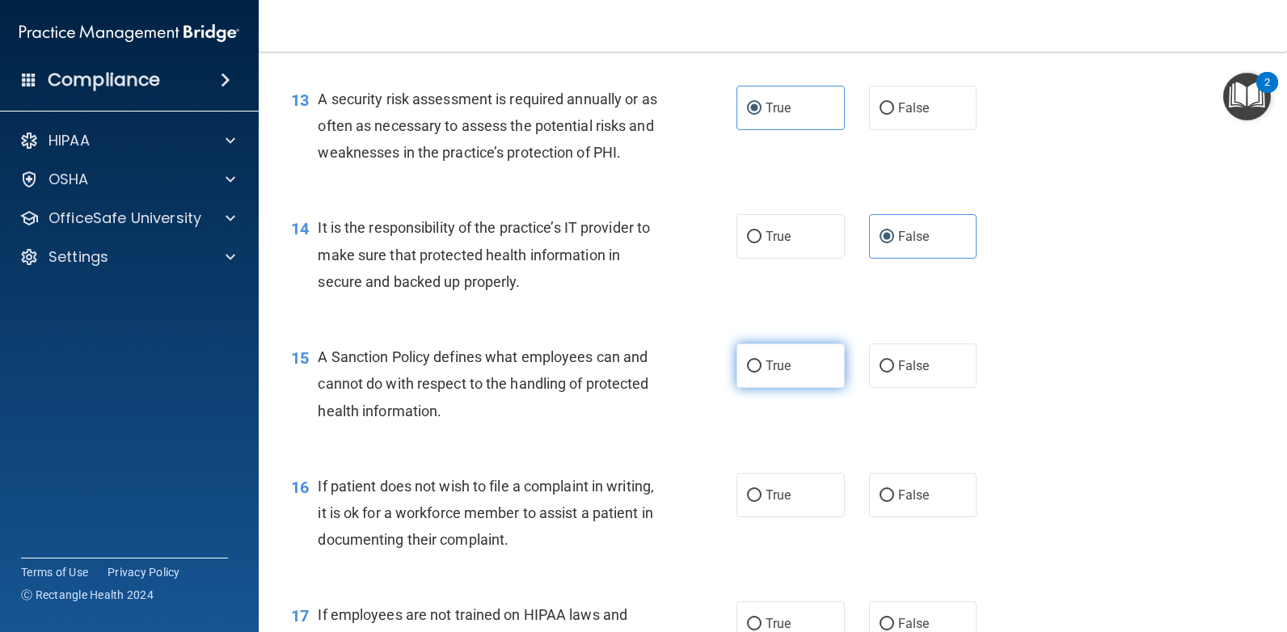
click at [786, 374] on label "True" at bounding box center [790, 366] width 108 height 44
click at [761, 373] on input "True" at bounding box center [754, 366] width 15 height 12
radio input "true"
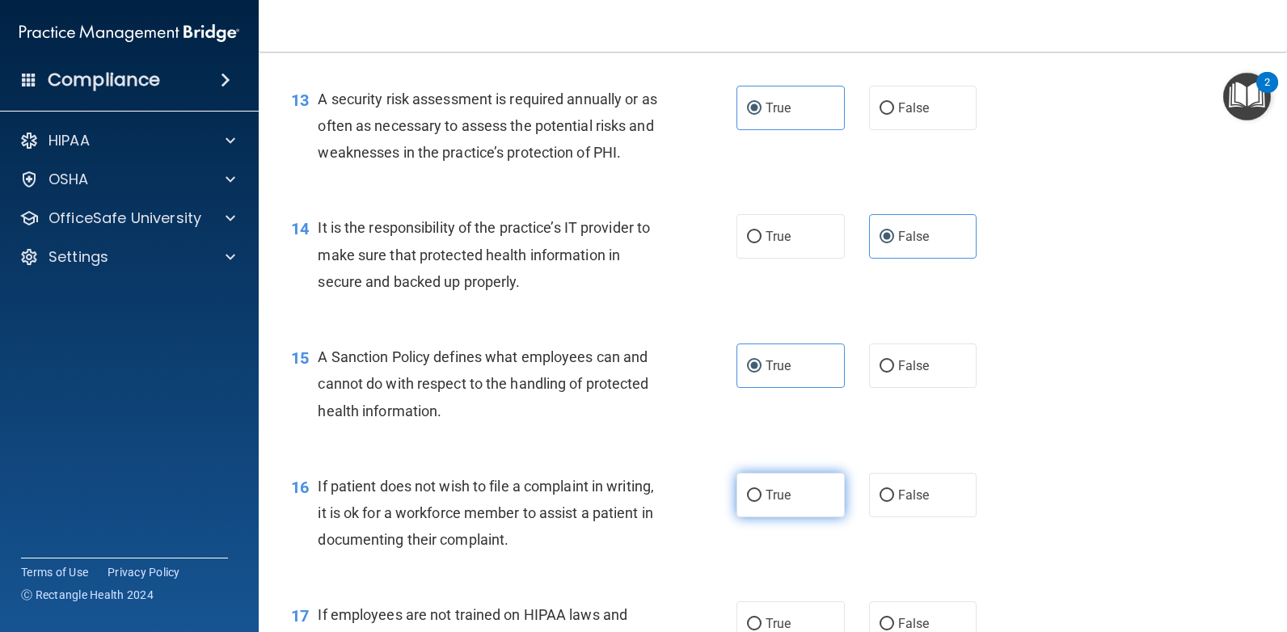
click at [816, 483] on label "True" at bounding box center [790, 495] width 108 height 44
click at [761, 490] on input "True" at bounding box center [754, 496] width 15 height 12
radio input "true"
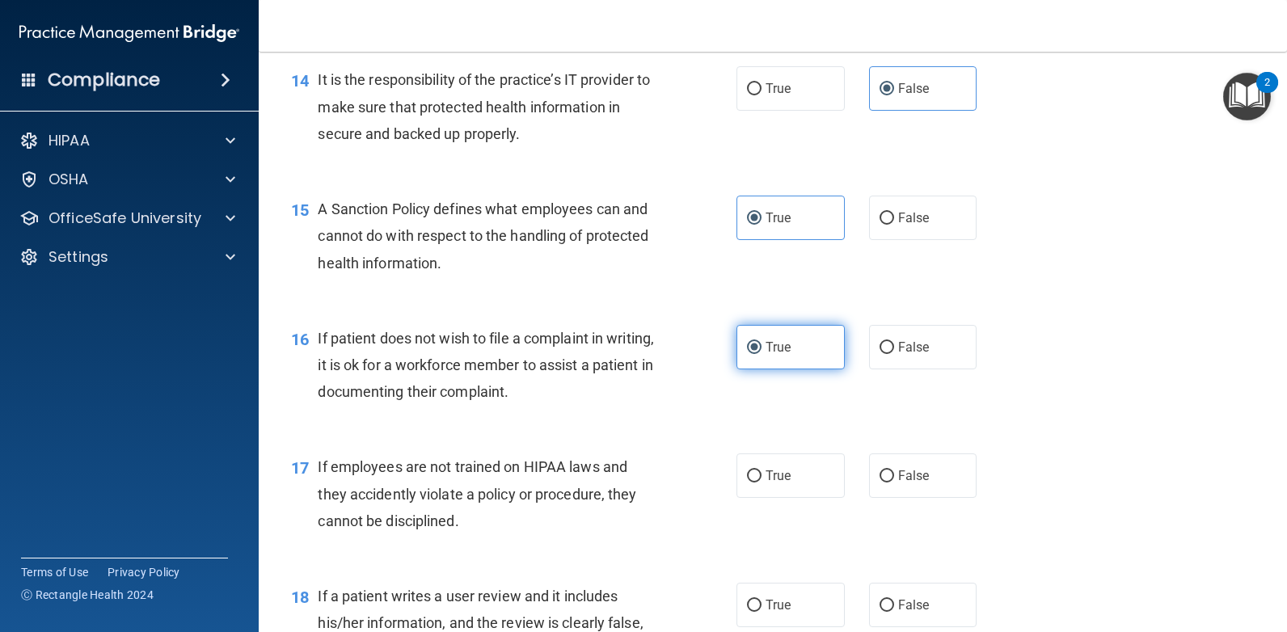
scroll to position [2182, 0]
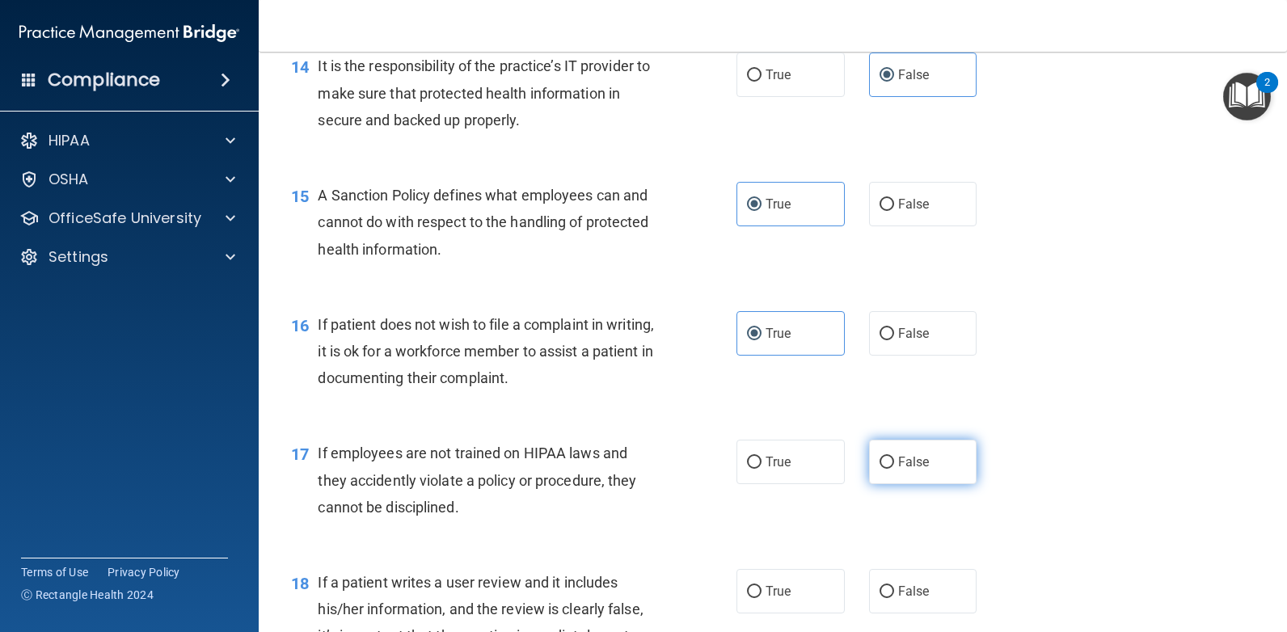
click at [908, 474] on label "False" at bounding box center [923, 462] width 108 height 44
click at [894, 469] on input "False" at bounding box center [886, 463] width 15 height 12
radio input "true"
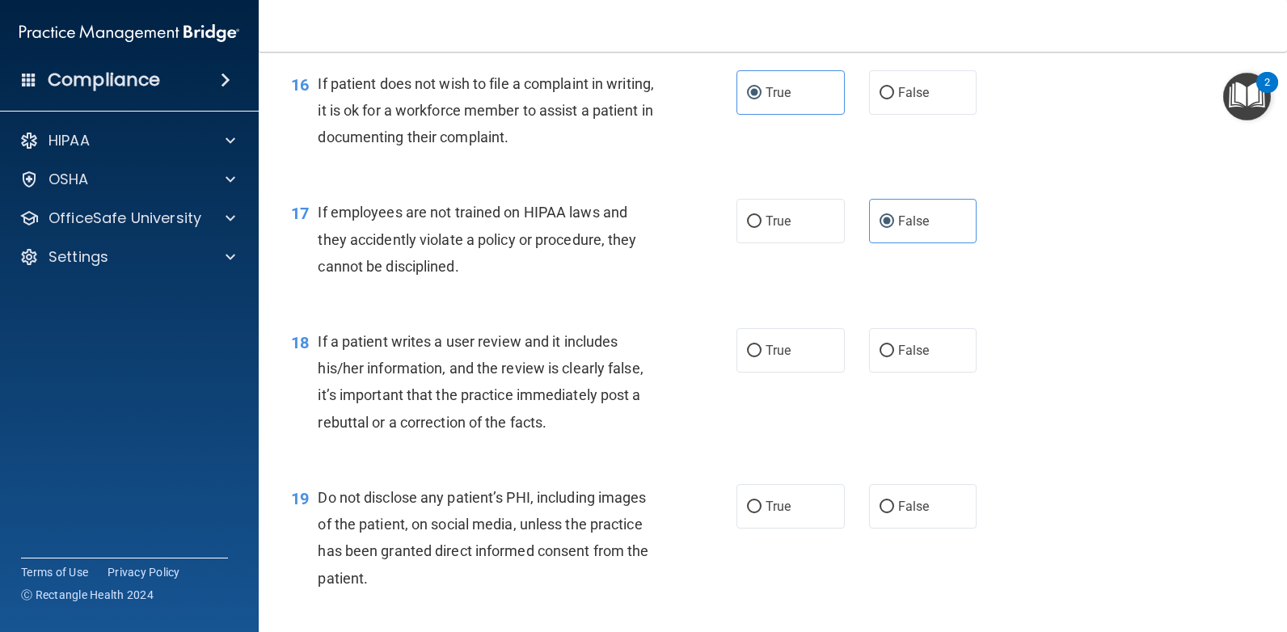
scroll to position [2425, 0]
click at [912, 346] on span "False" at bounding box center [914, 348] width 32 height 15
click at [894, 346] on input "False" at bounding box center [886, 350] width 15 height 12
radio input "true"
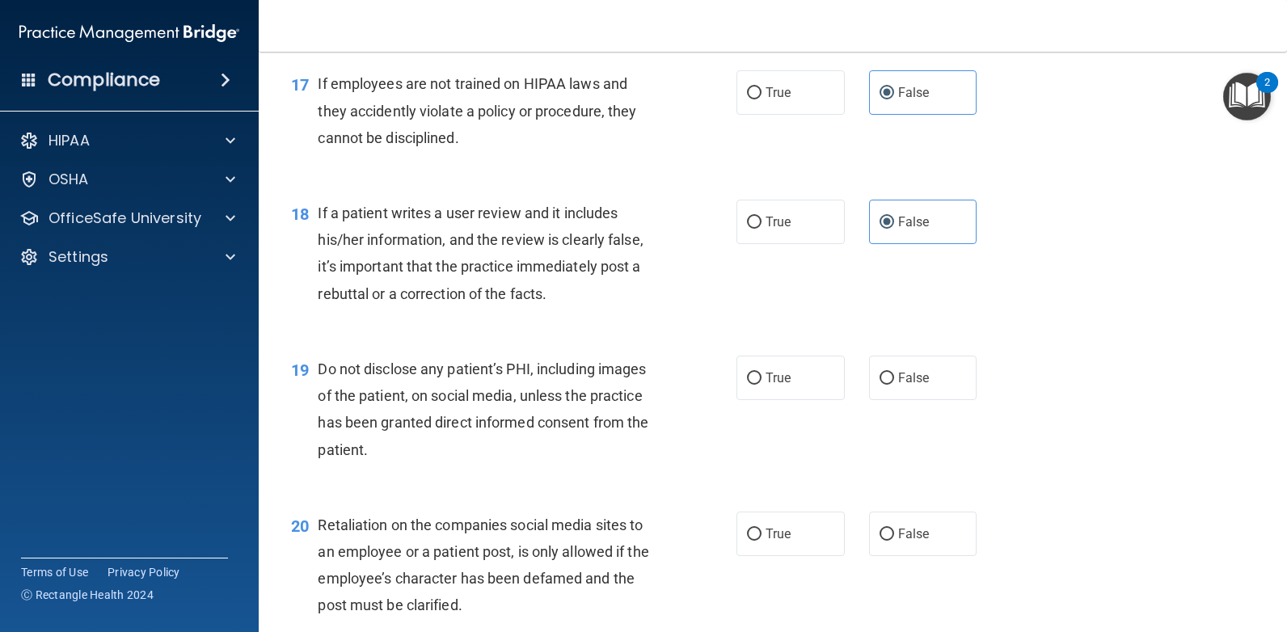
scroll to position [2586, 0]
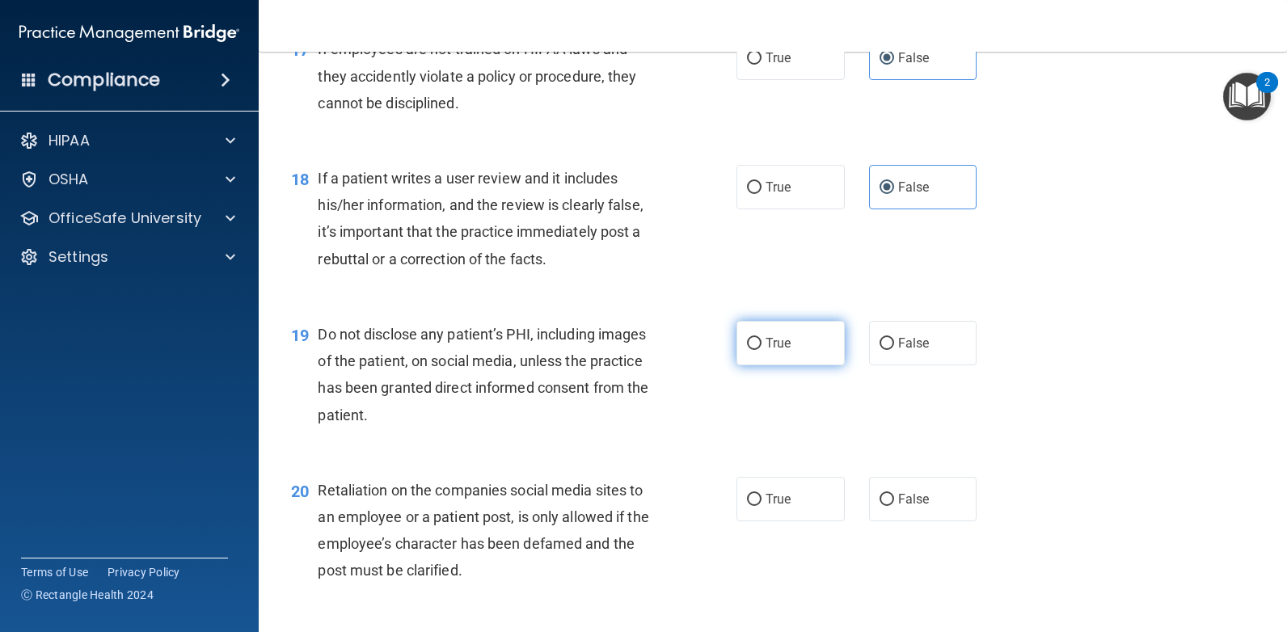
click at [787, 356] on label "True" at bounding box center [790, 343] width 108 height 44
click at [761, 350] on input "True" at bounding box center [754, 344] width 15 height 12
radio input "true"
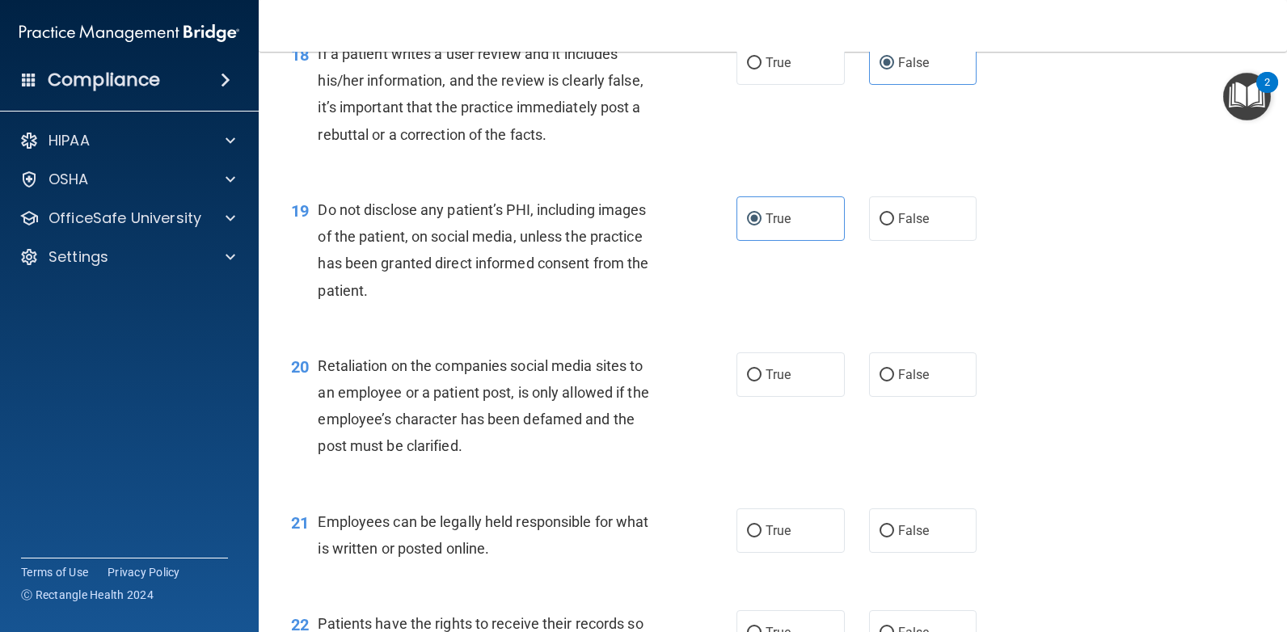
scroll to position [2748, 0]
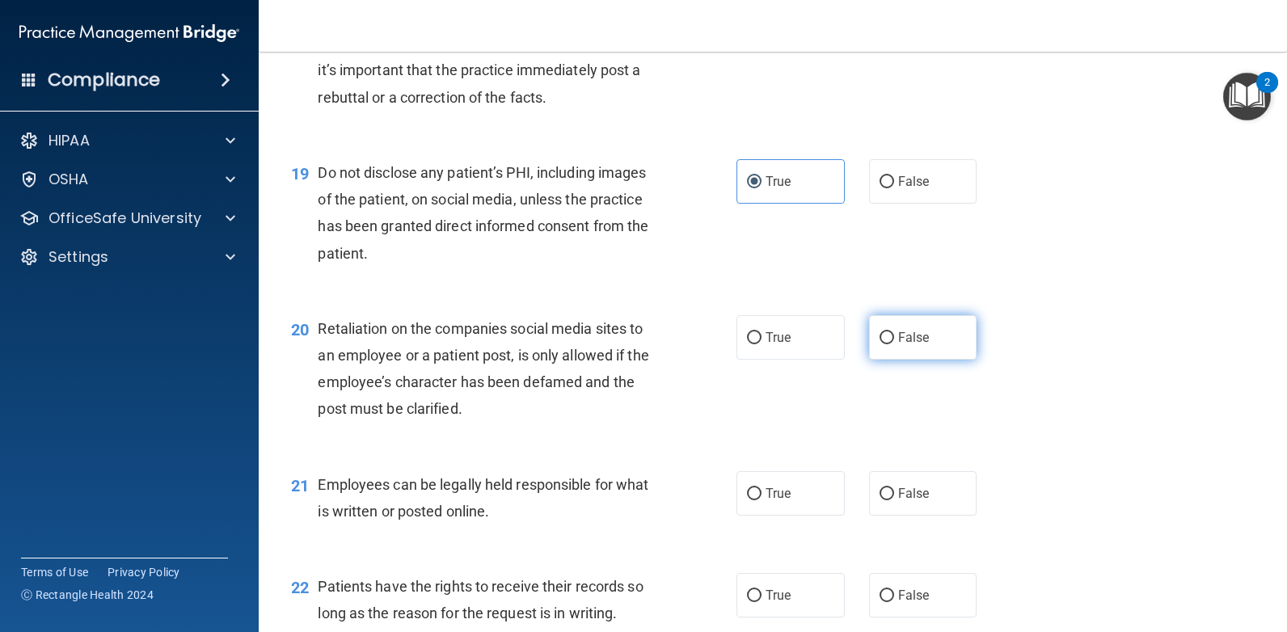
click at [898, 339] on span "False" at bounding box center [914, 337] width 32 height 15
click at [892, 339] on input "False" at bounding box center [886, 338] width 15 height 12
radio input "true"
click at [789, 501] on label "True" at bounding box center [790, 493] width 108 height 44
click at [761, 500] on input "True" at bounding box center [754, 494] width 15 height 12
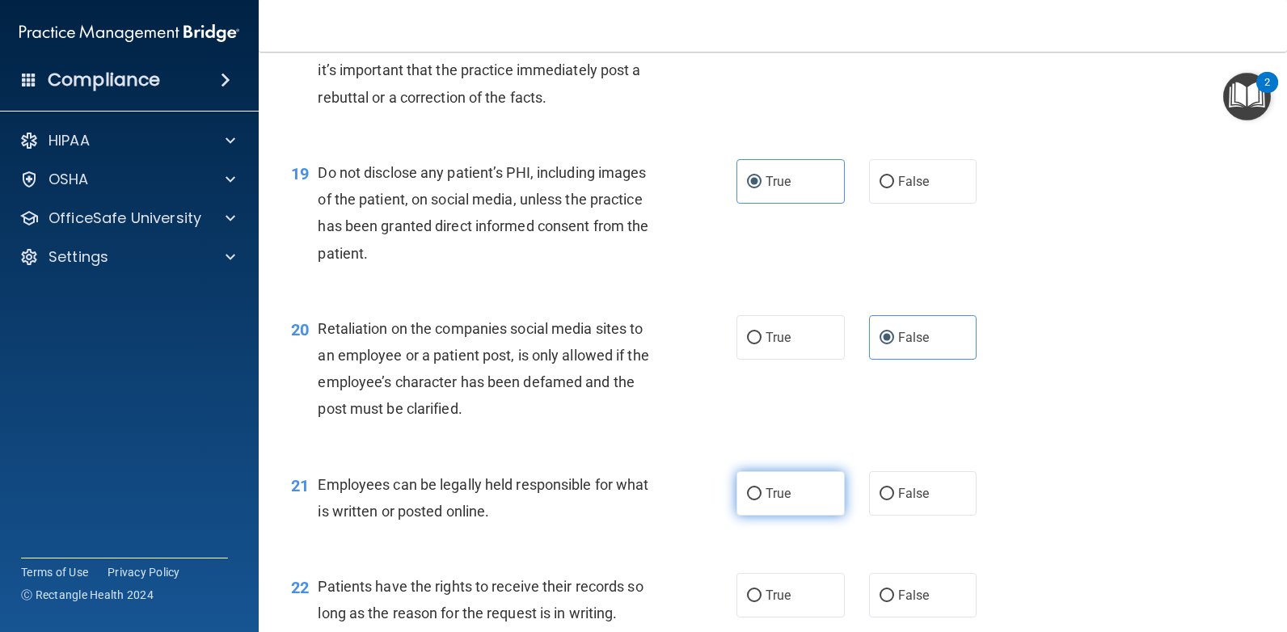
radio input "true"
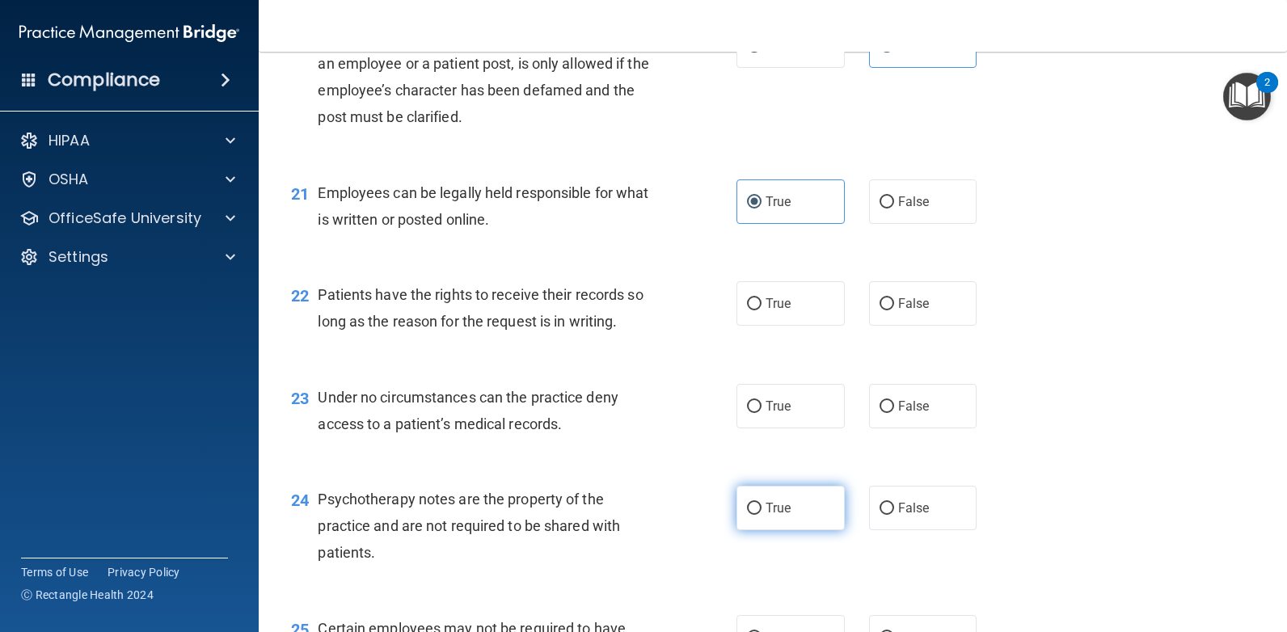
scroll to position [3071, 0]
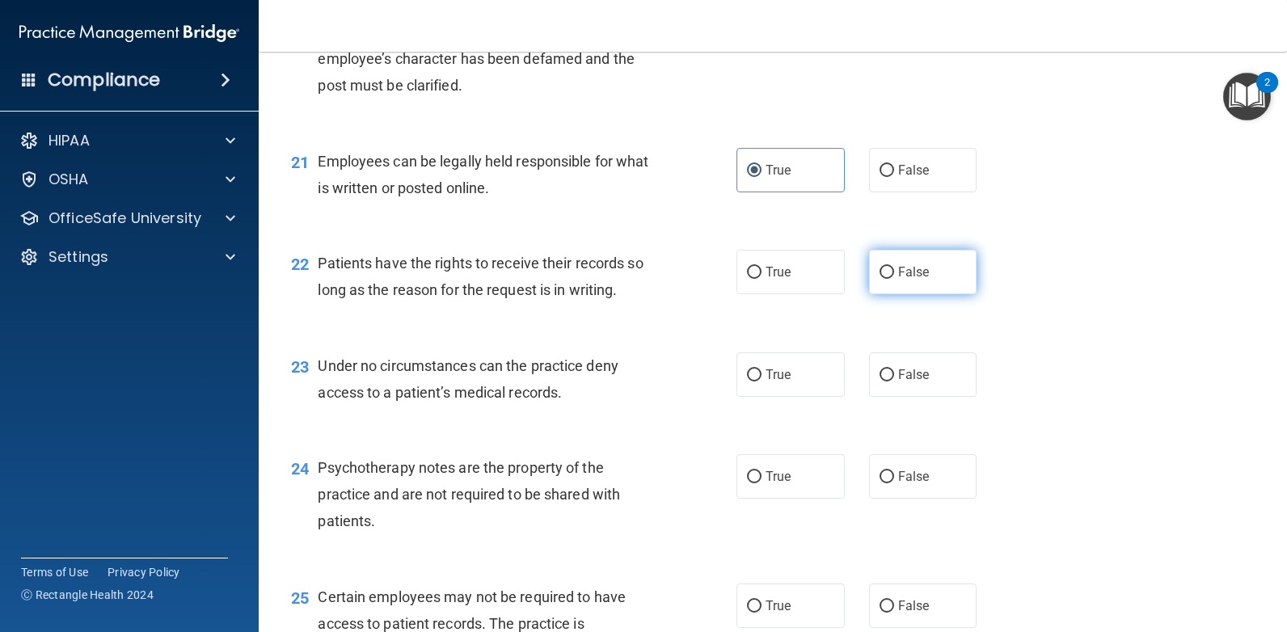
click at [949, 275] on label "False" at bounding box center [923, 272] width 108 height 44
click at [894, 275] on input "False" at bounding box center [886, 273] width 15 height 12
radio input "true"
click at [757, 372] on label "True" at bounding box center [790, 374] width 108 height 44
click at [757, 372] on input "True" at bounding box center [754, 375] width 15 height 12
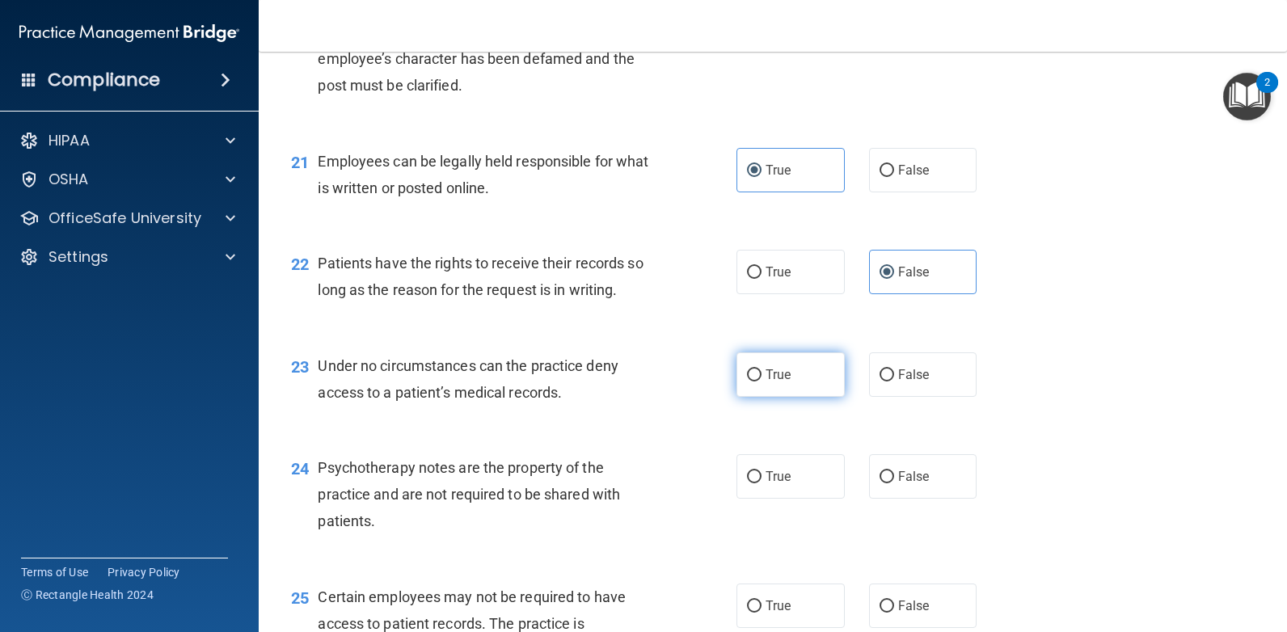
radio input "true"
click at [783, 495] on label "True" at bounding box center [790, 476] width 108 height 44
click at [761, 483] on input "True" at bounding box center [754, 477] width 15 height 12
radio input "true"
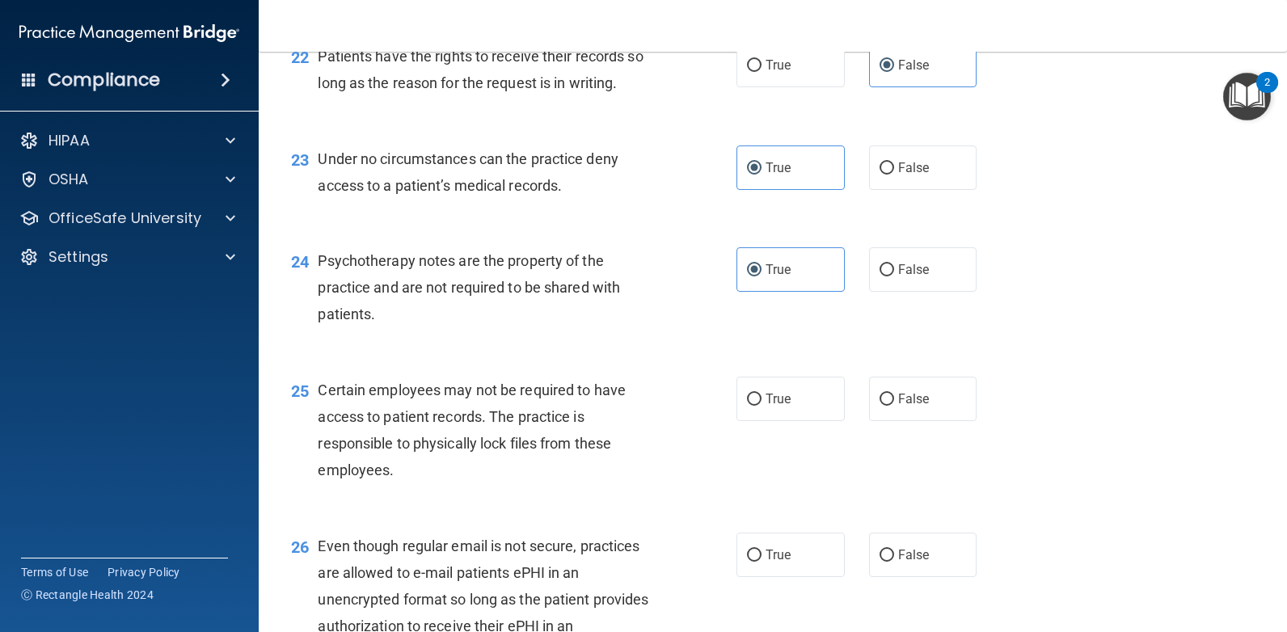
scroll to position [3314, 0]
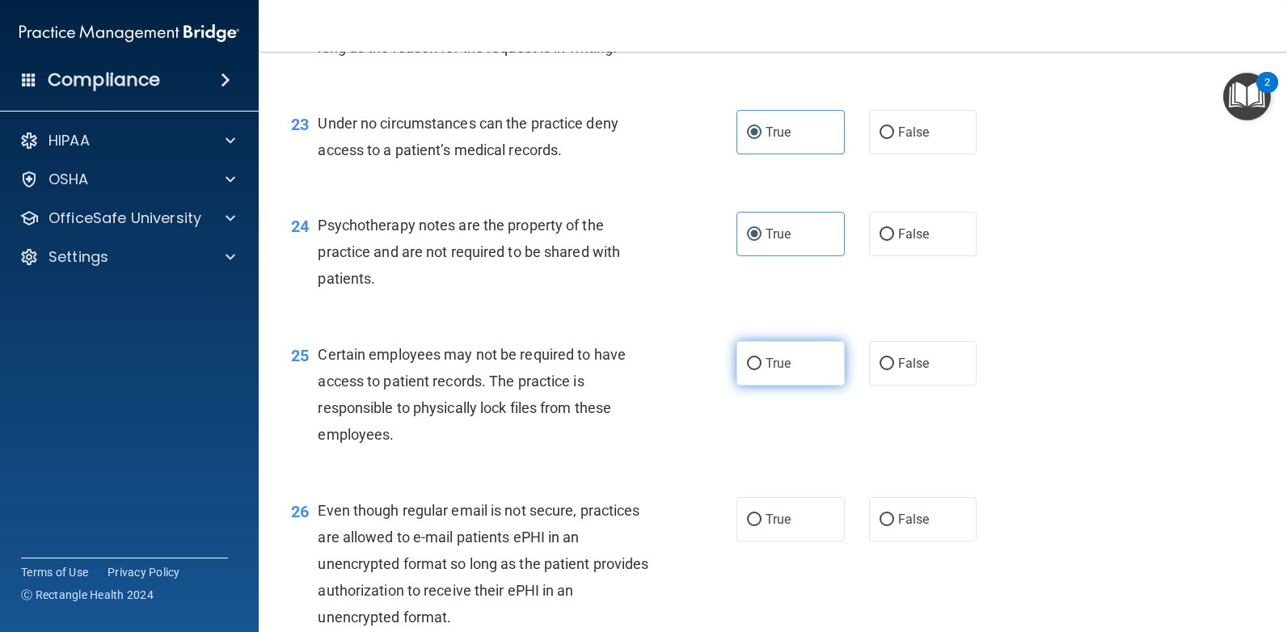
click at [797, 365] on label "True" at bounding box center [790, 363] width 108 height 44
click at [761, 365] on input "True" at bounding box center [754, 364] width 15 height 12
radio input "true"
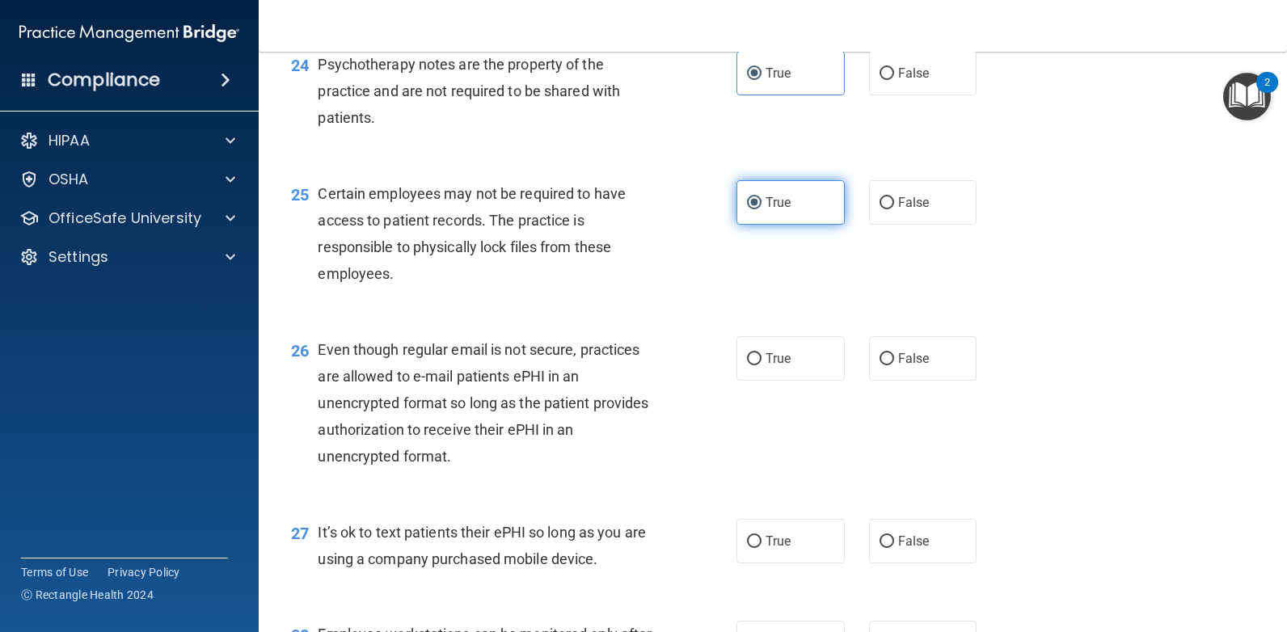
scroll to position [3475, 0]
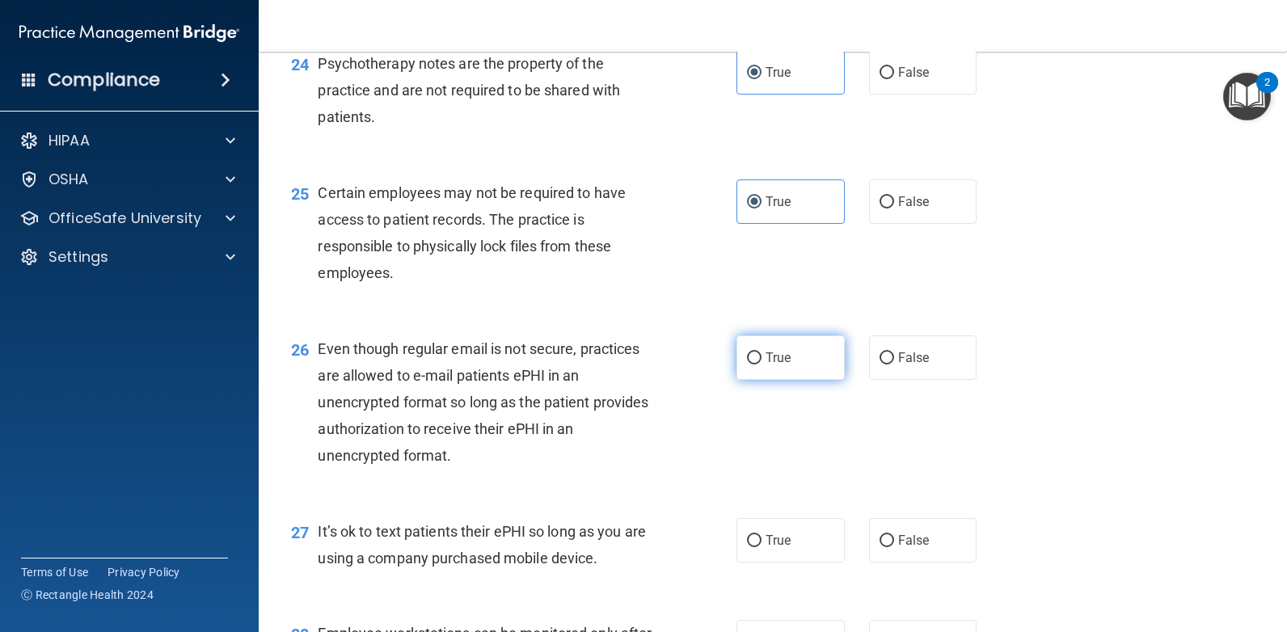
click at [787, 360] on label "True" at bounding box center [790, 357] width 108 height 44
click at [761, 360] on input "True" at bounding box center [754, 358] width 15 height 12
radio input "true"
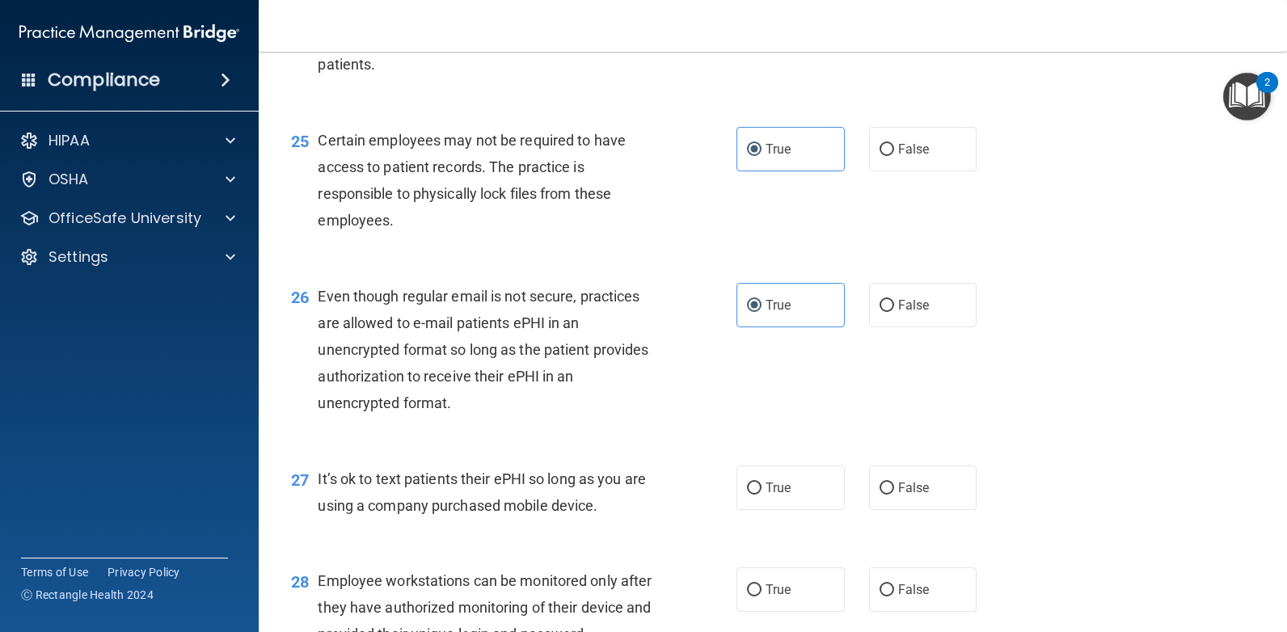
scroll to position [3556, 0]
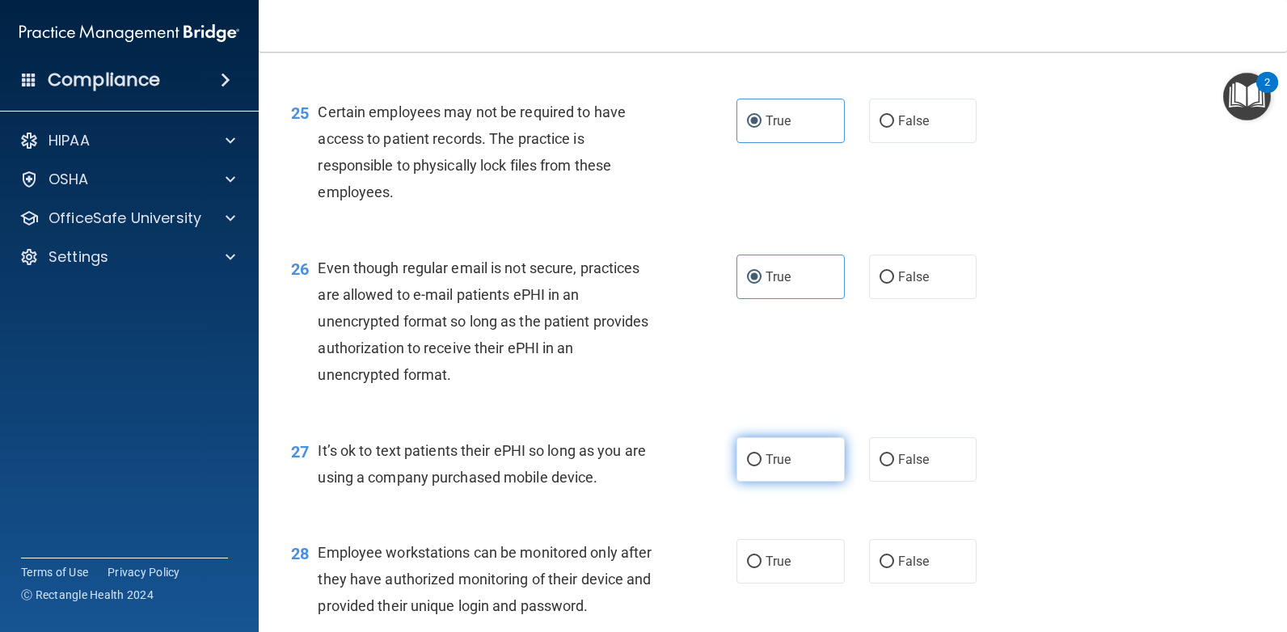
click at [768, 457] on span "True" at bounding box center [777, 459] width 25 height 15
click at [761, 457] on input "True" at bounding box center [754, 460] width 15 height 12
radio input "true"
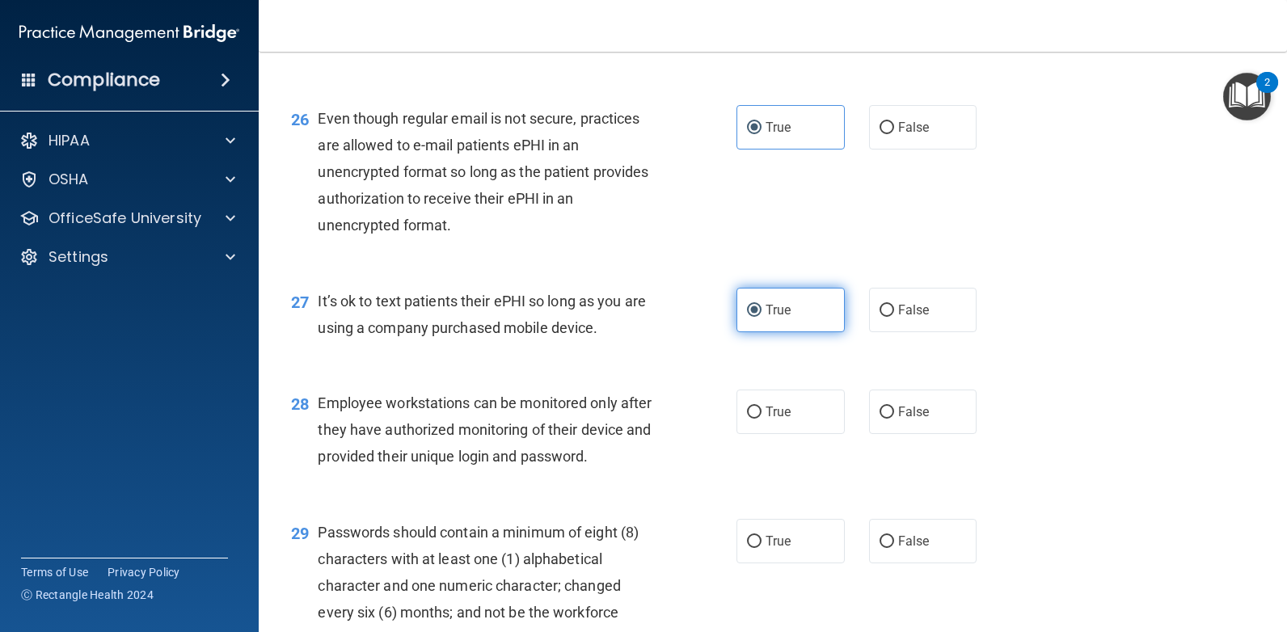
scroll to position [3718, 0]
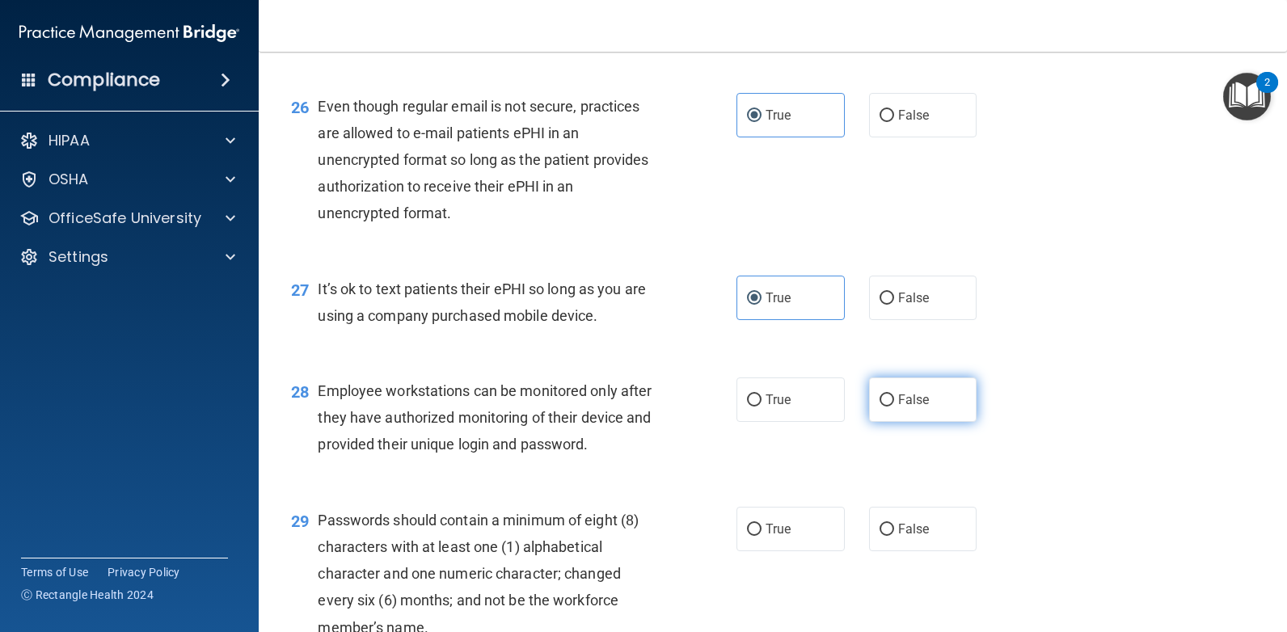
click at [942, 406] on label "False" at bounding box center [923, 399] width 108 height 44
click at [894, 406] on input "False" at bounding box center [886, 400] width 15 height 12
radio input "true"
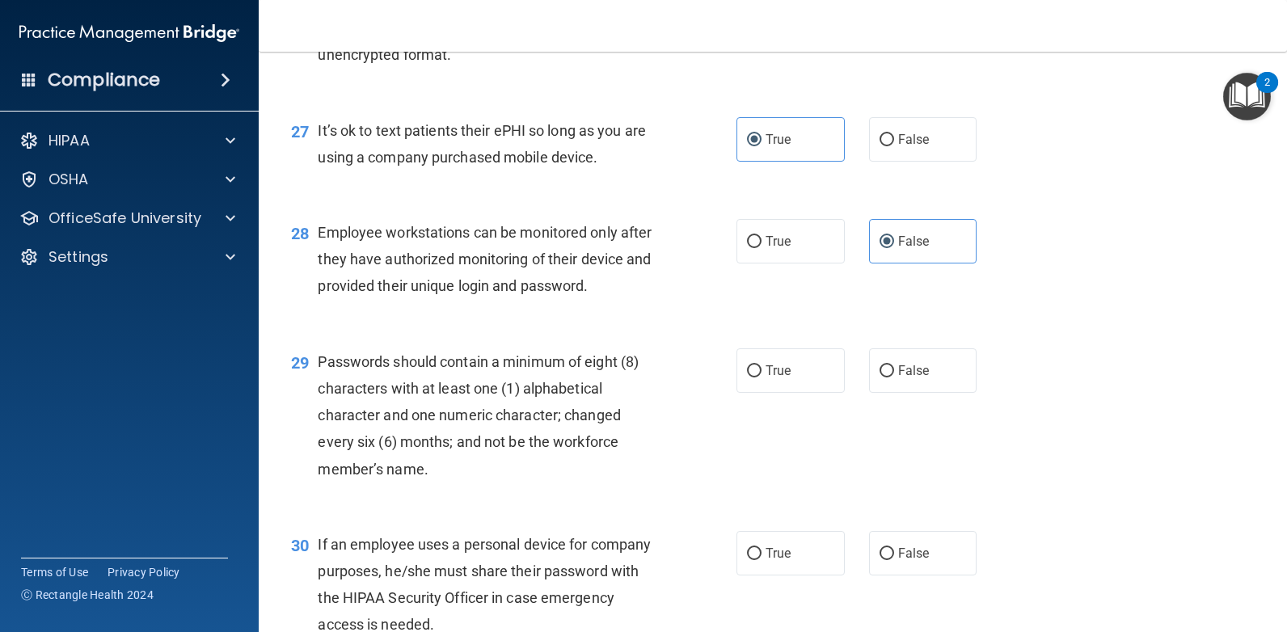
scroll to position [3880, 0]
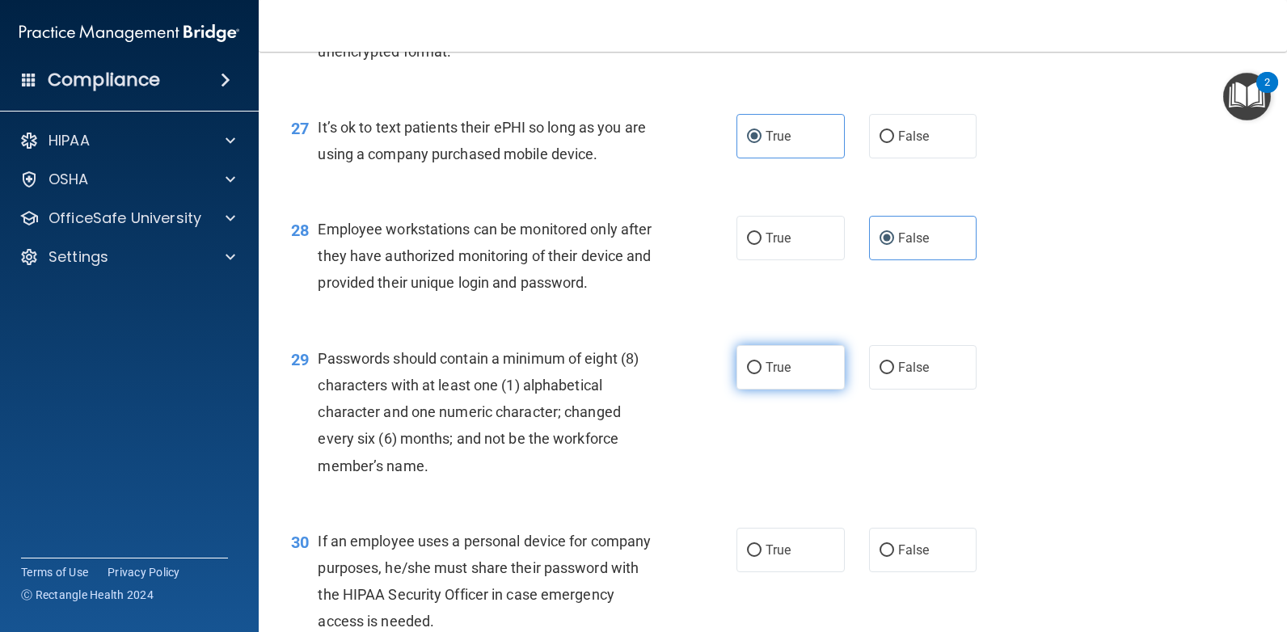
click at [765, 373] on span "True" at bounding box center [777, 367] width 25 height 15
click at [760, 373] on input "True" at bounding box center [754, 368] width 15 height 12
radio input "true"
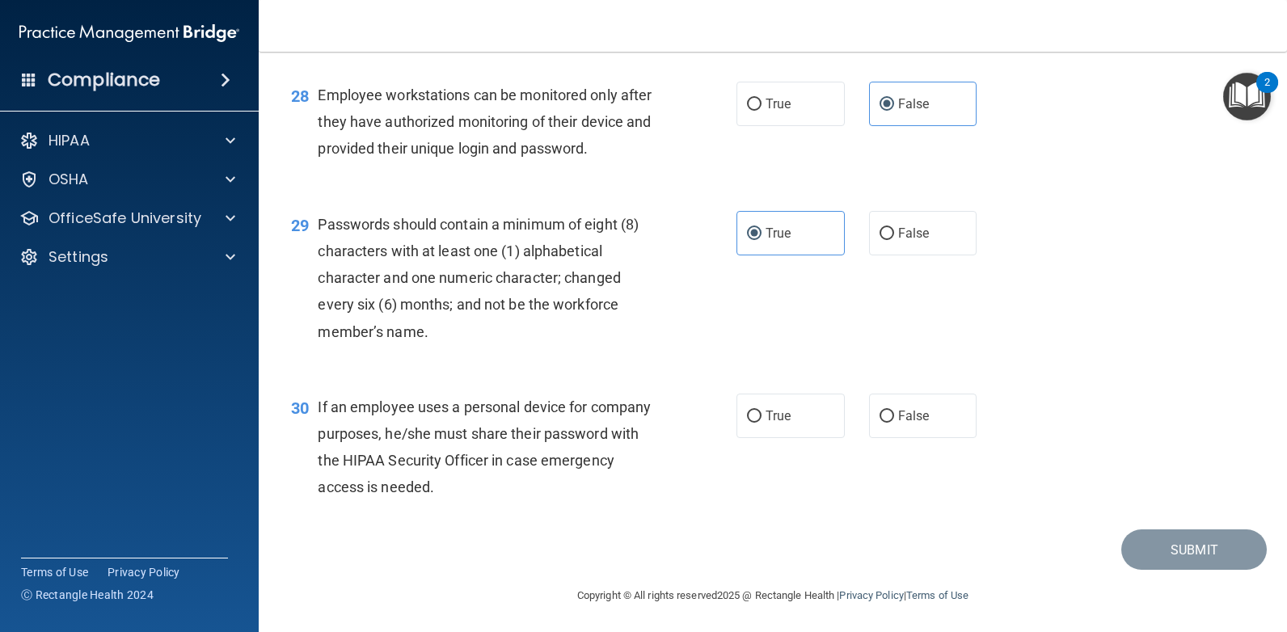
scroll to position [4016, 0]
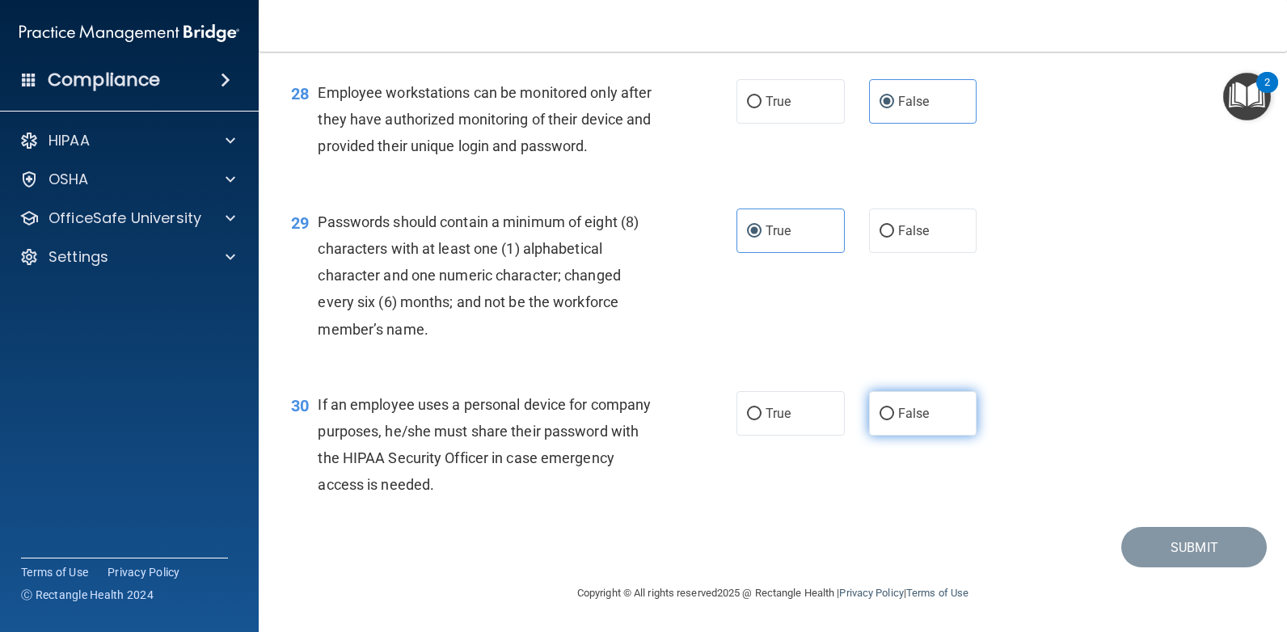
click at [927, 413] on label "False" at bounding box center [923, 413] width 108 height 44
click at [894, 413] on input "False" at bounding box center [886, 414] width 15 height 12
radio input "true"
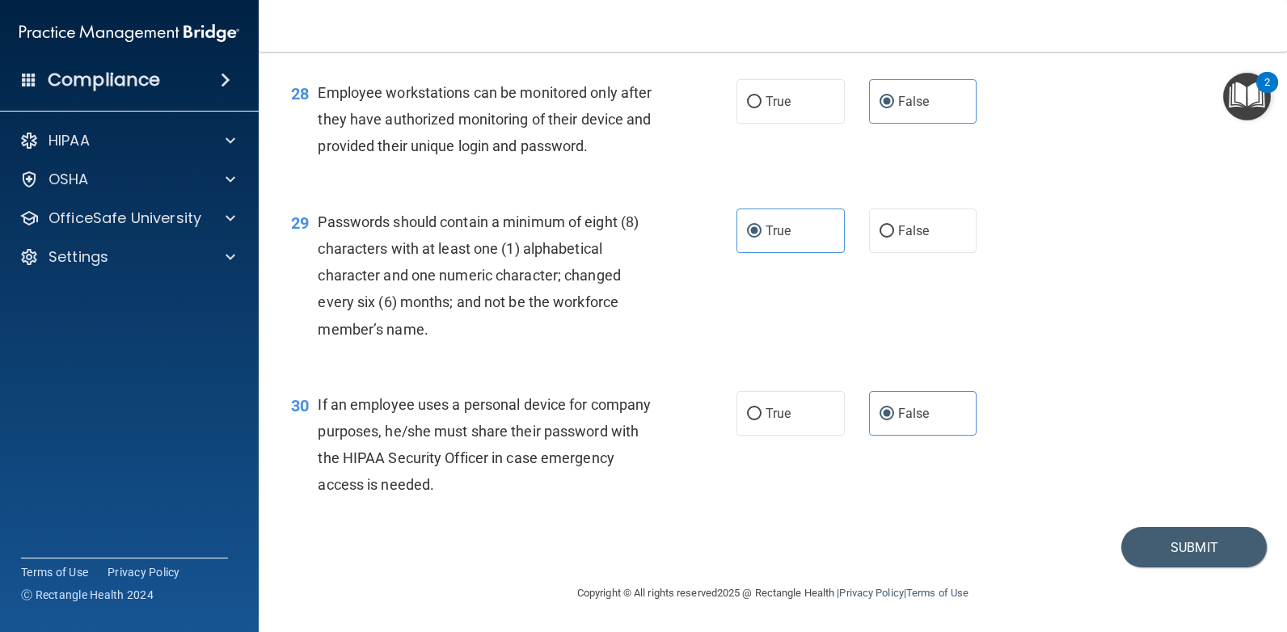
click at [1141, 521] on div "30 If an employee uses a personal device for company purposes, he/she must shar…" at bounding box center [773, 449] width 988 height 156
click at [1140, 532] on button "Submit" at bounding box center [1193, 547] width 145 height 41
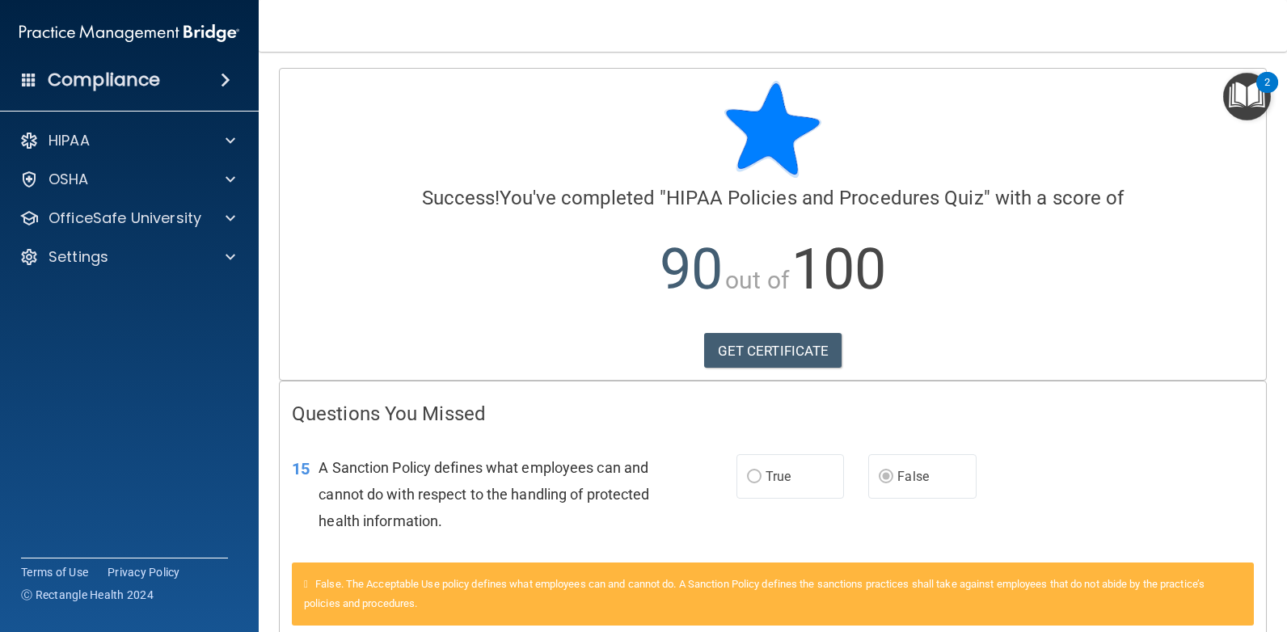
click at [783, 369] on div "Calculating your score.... Success! You've completed " HIPAA Policies and Proce…" at bounding box center [773, 224] width 986 height 311
click at [777, 346] on link "GET CERTIFICATE" at bounding box center [773, 351] width 138 height 36
click at [95, 219] on p "OfficeSafe University" at bounding box center [124, 218] width 153 height 19
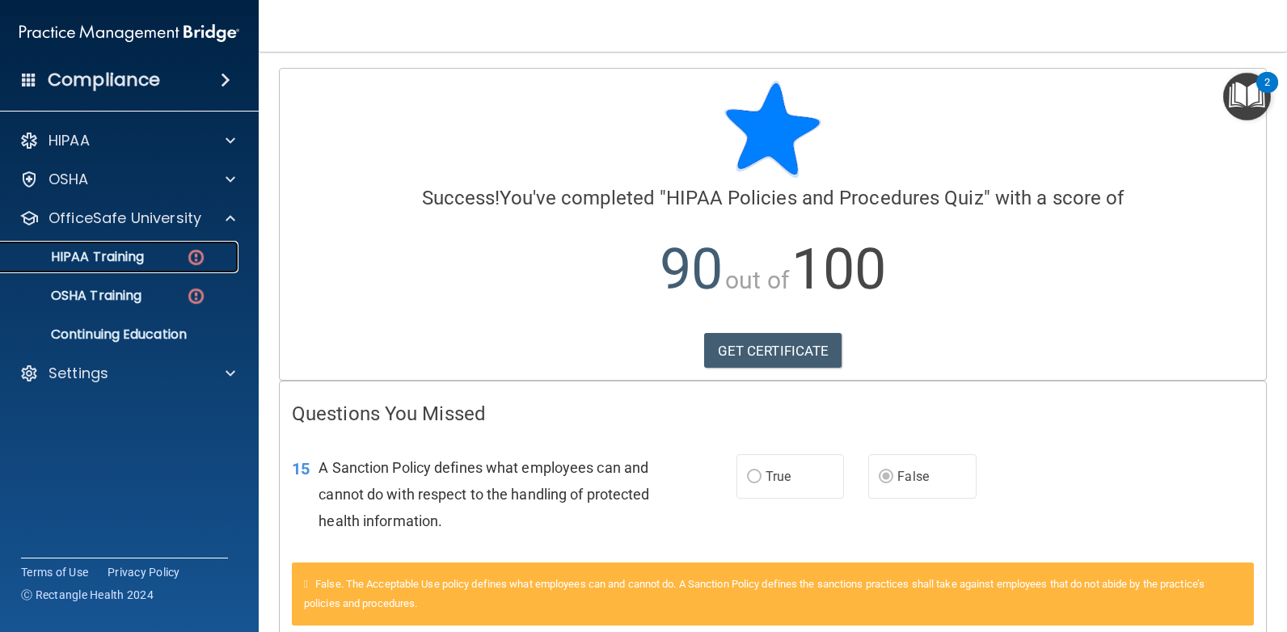
click at [114, 249] on p "HIPAA Training" at bounding box center [77, 257] width 133 height 16
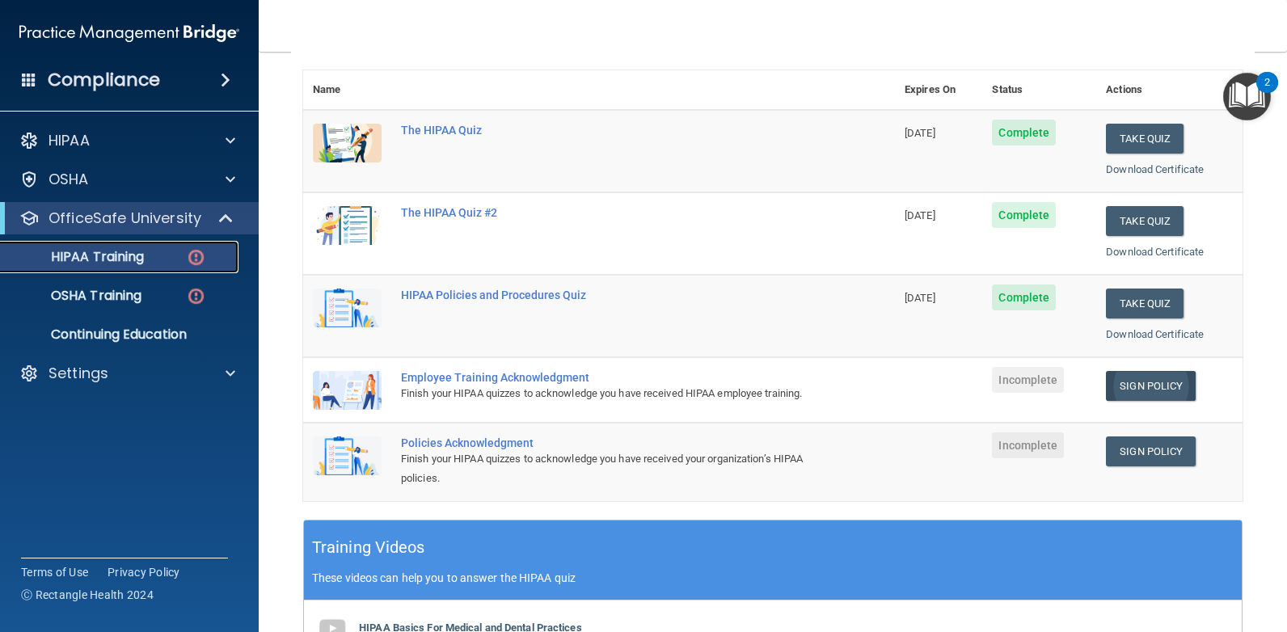
scroll to position [417, 0]
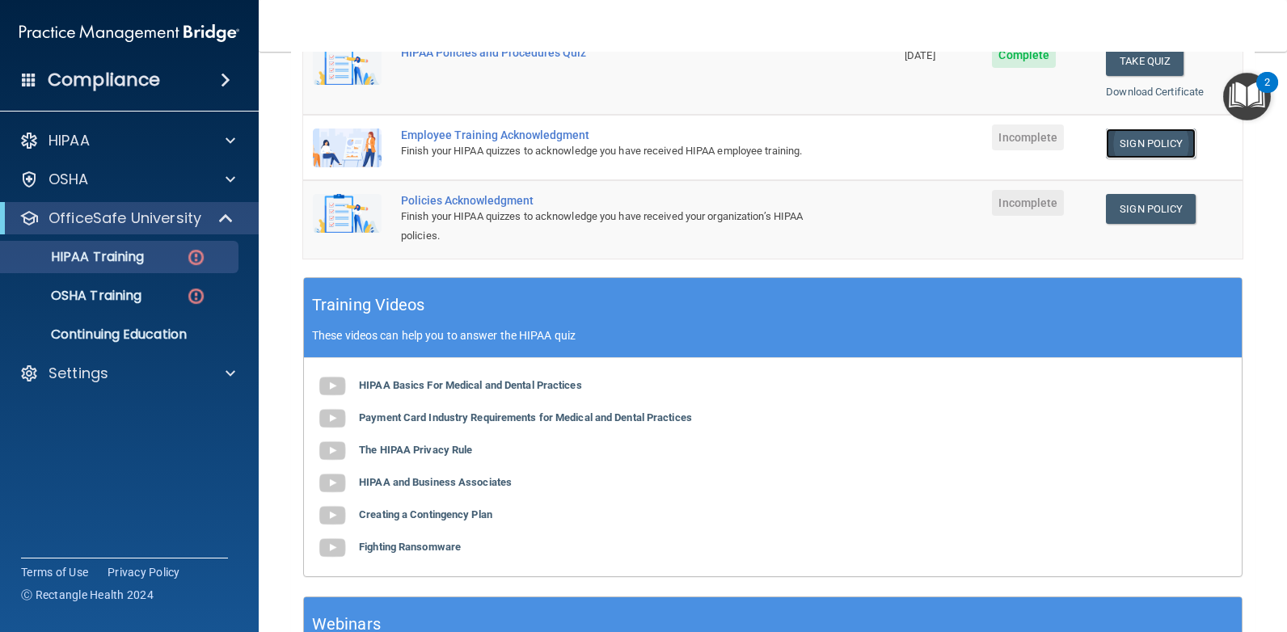
click at [1117, 137] on link "Sign Policy" at bounding box center [1151, 144] width 90 height 30
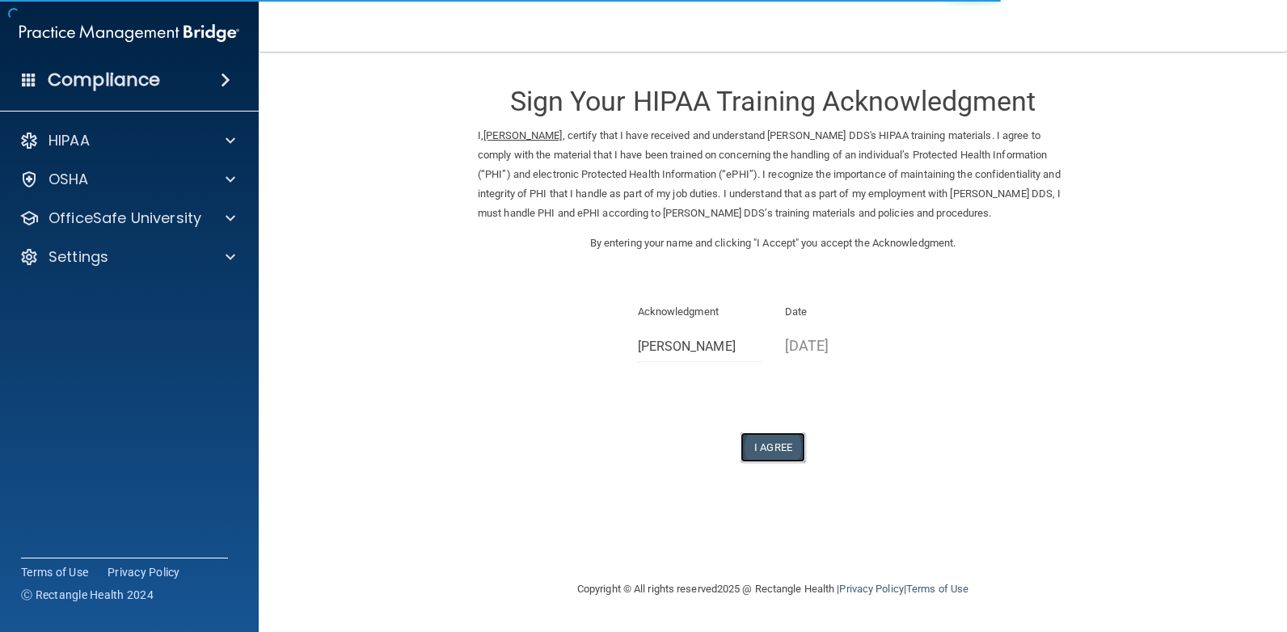
click at [775, 443] on button "I Agree" at bounding box center [772, 447] width 65 height 30
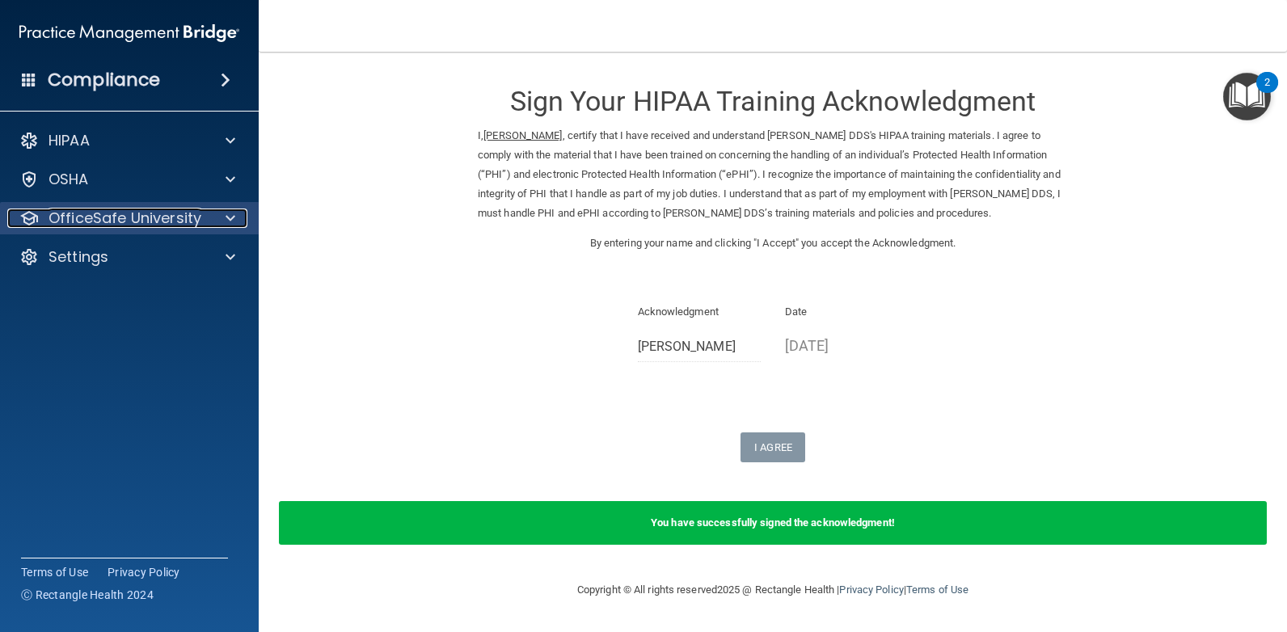
click at [110, 213] on p "OfficeSafe University" at bounding box center [124, 218] width 153 height 19
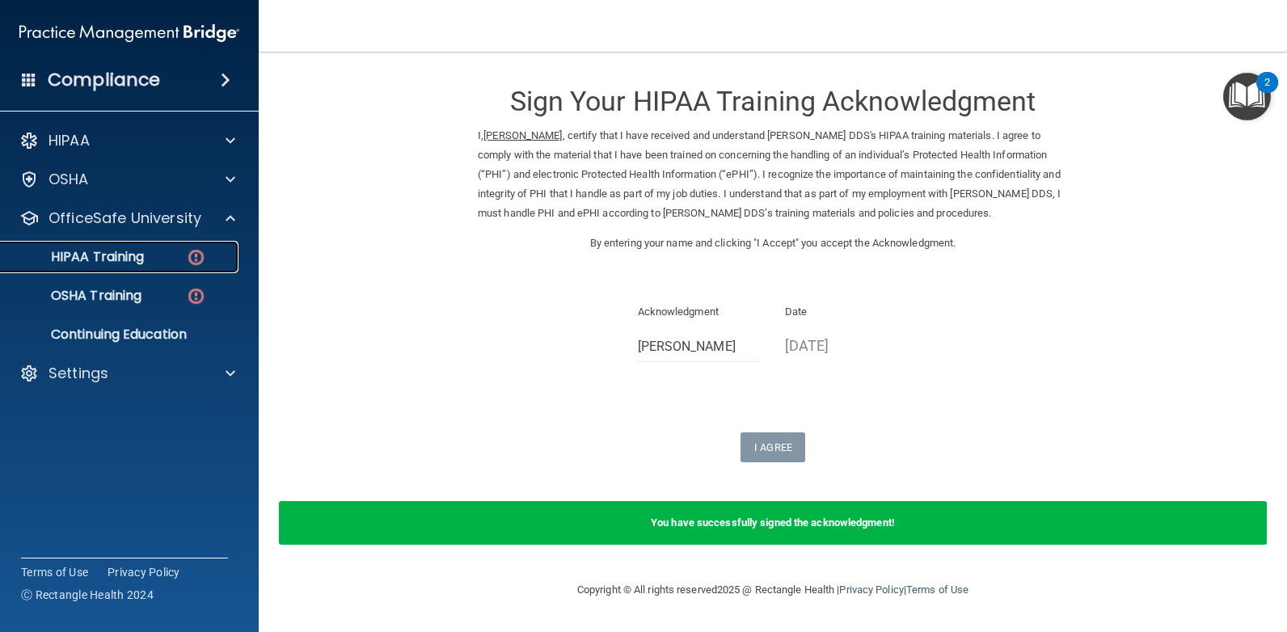
click at [77, 249] on p "HIPAA Training" at bounding box center [77, 257] width 133 height 16
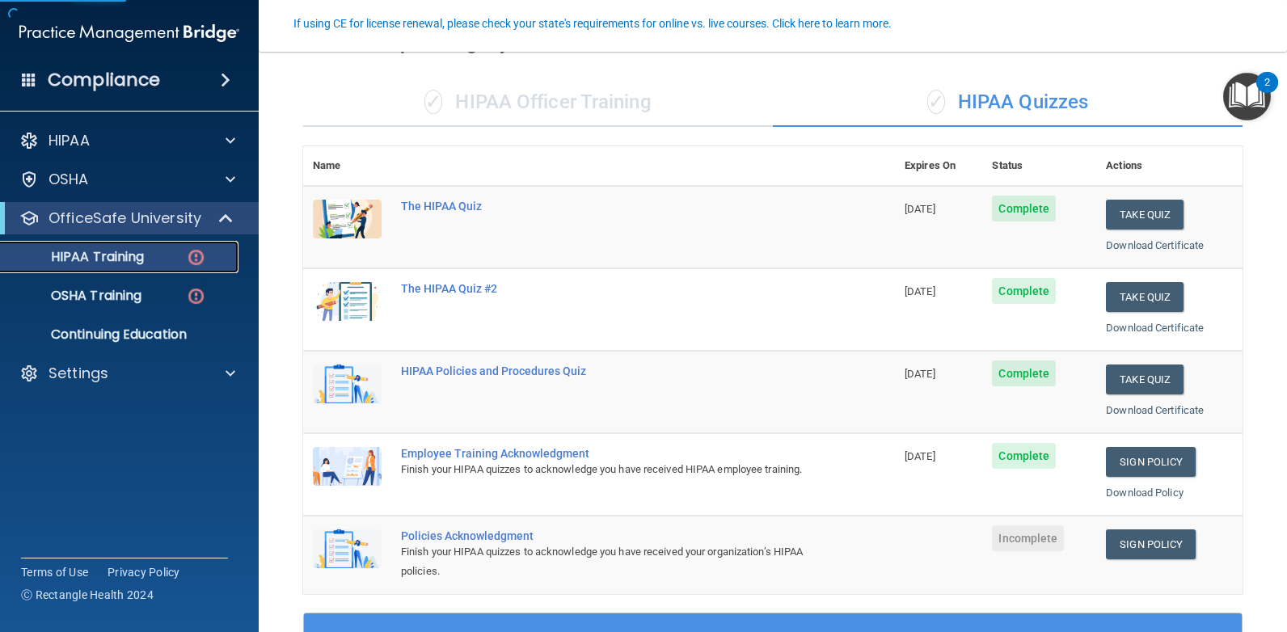
scroll to position [404, 0]
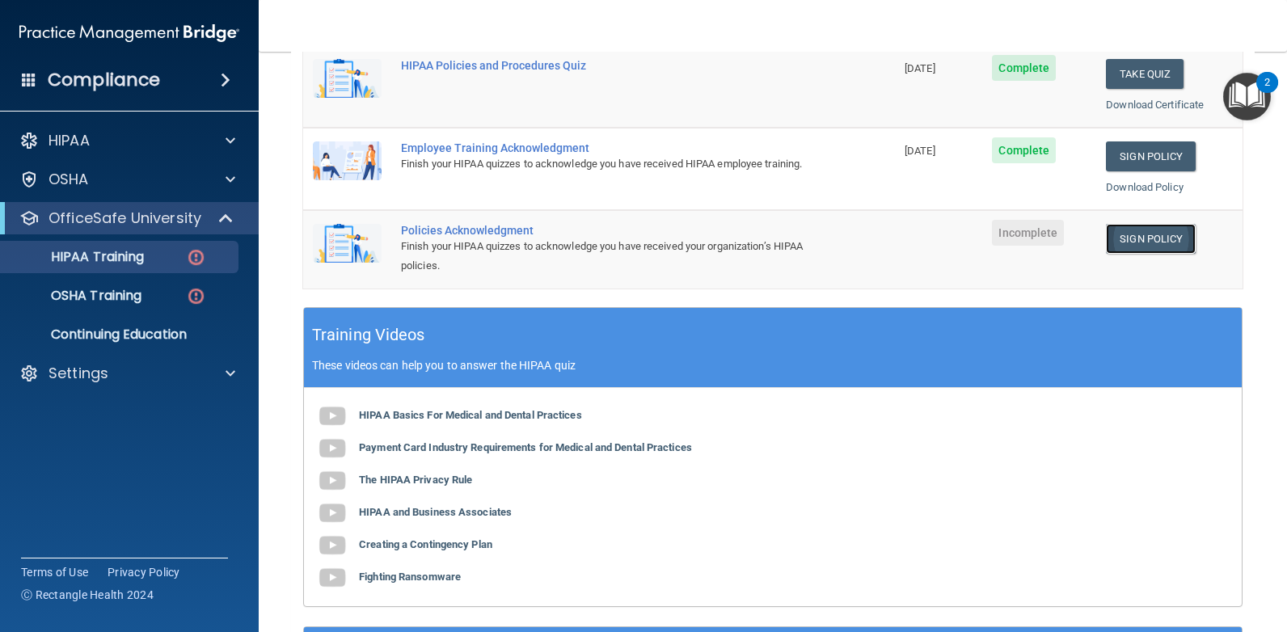
click at [1123, 242] on link "Sign Policy" at bounding box center [1151, 239] width 90 height 30
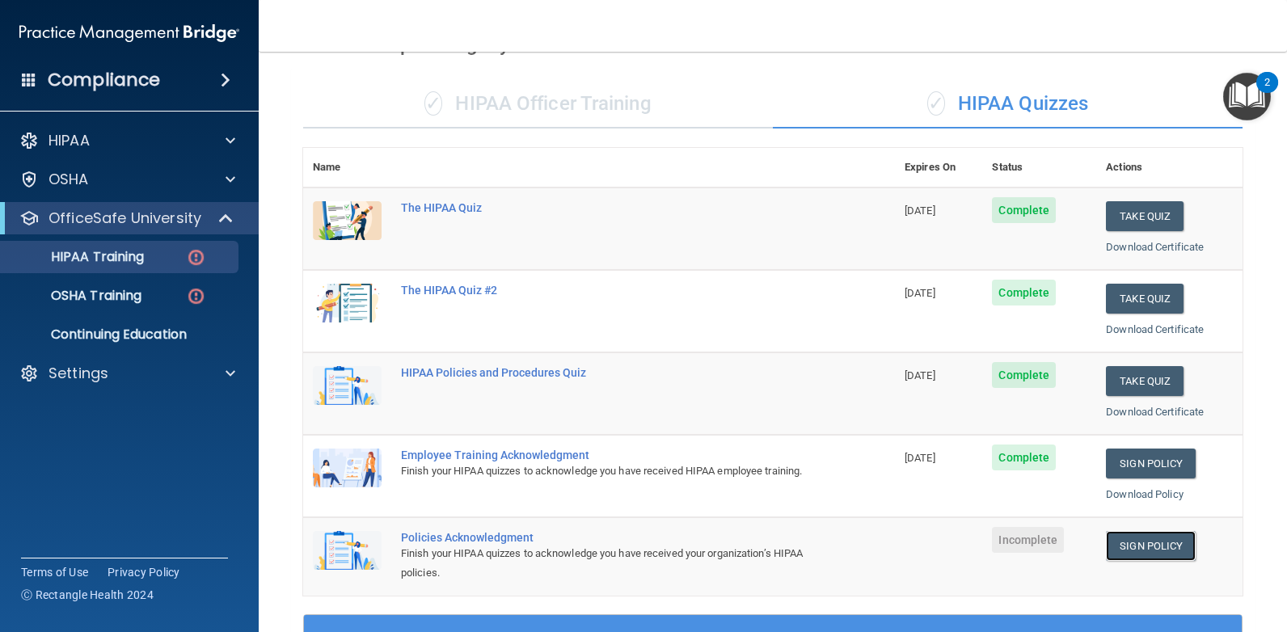
scroll to position [0, 0]
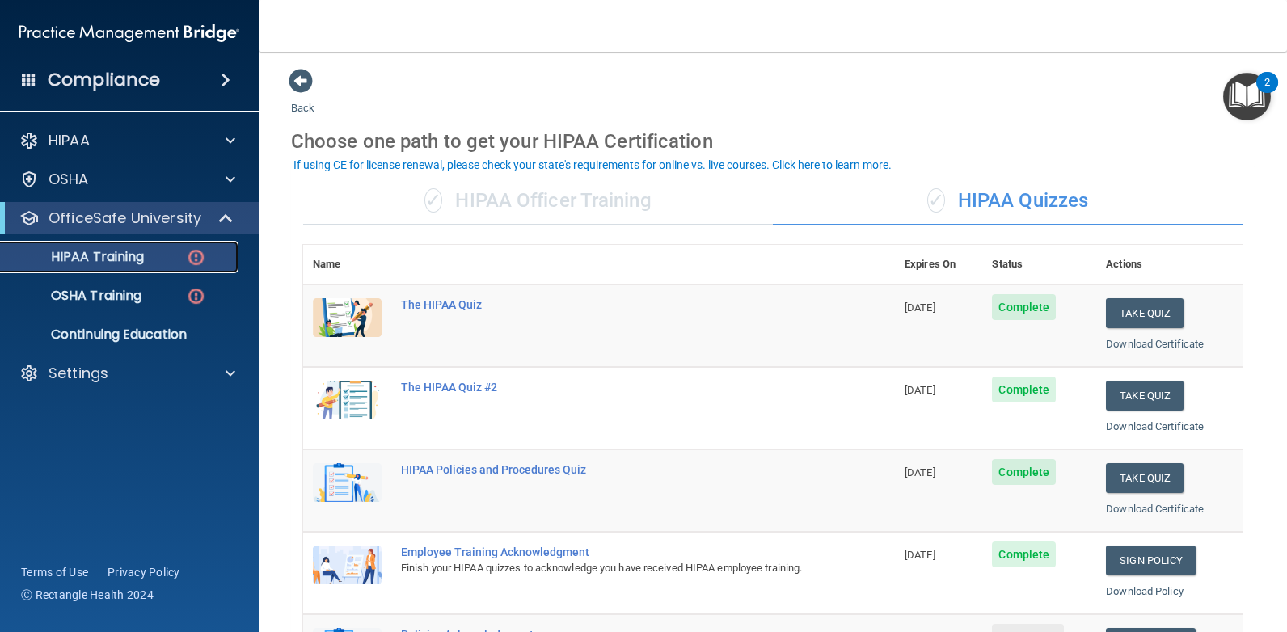
click at [150, 255] on div "HIPAA Training" at bounding box center [121, 257] width 221 height 16
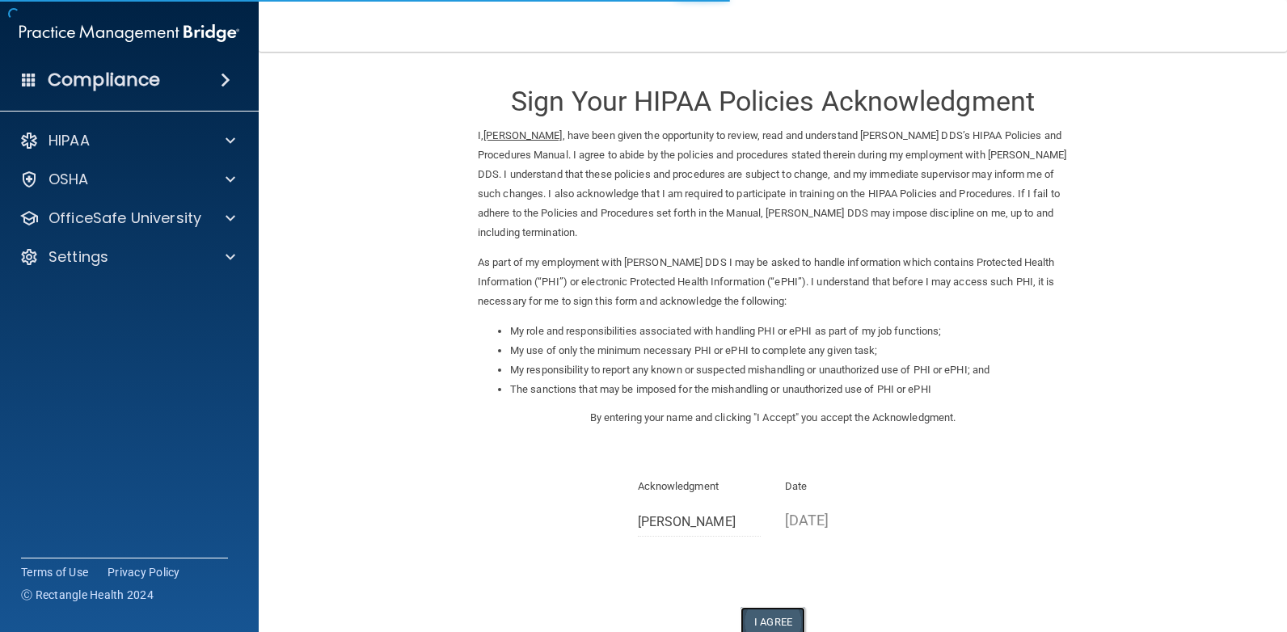
click at [759, 614] on button "I Agree" at bounding box center [772, 622] width 65 height 30
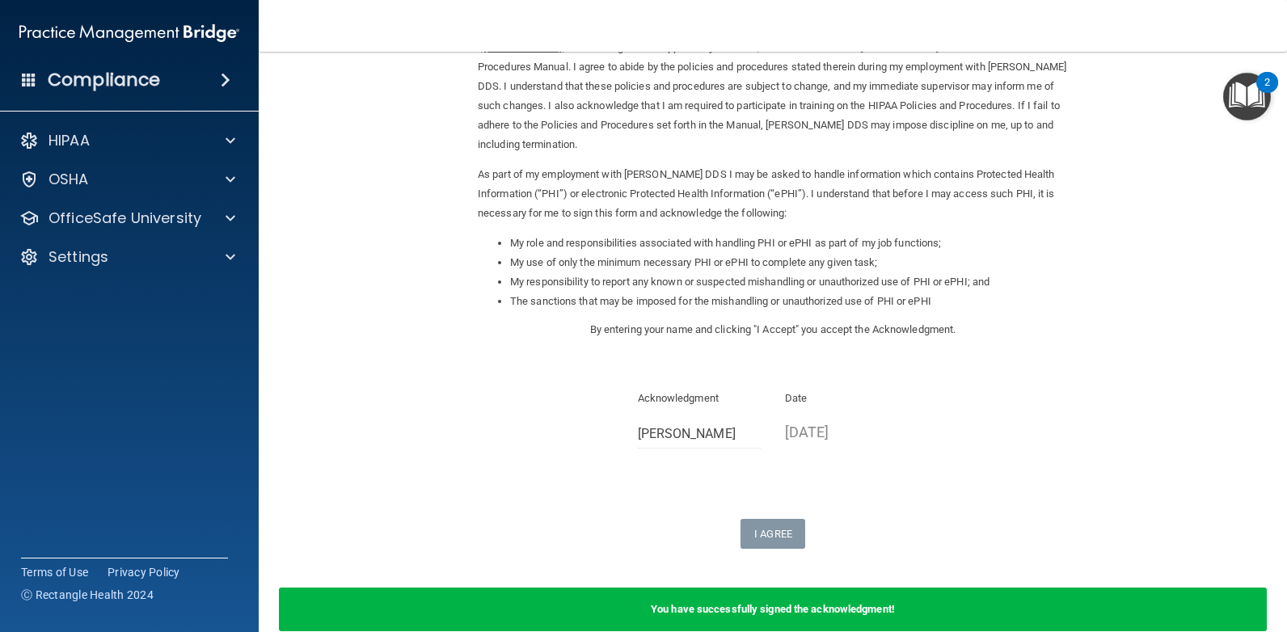
scroll to position [171, 0]
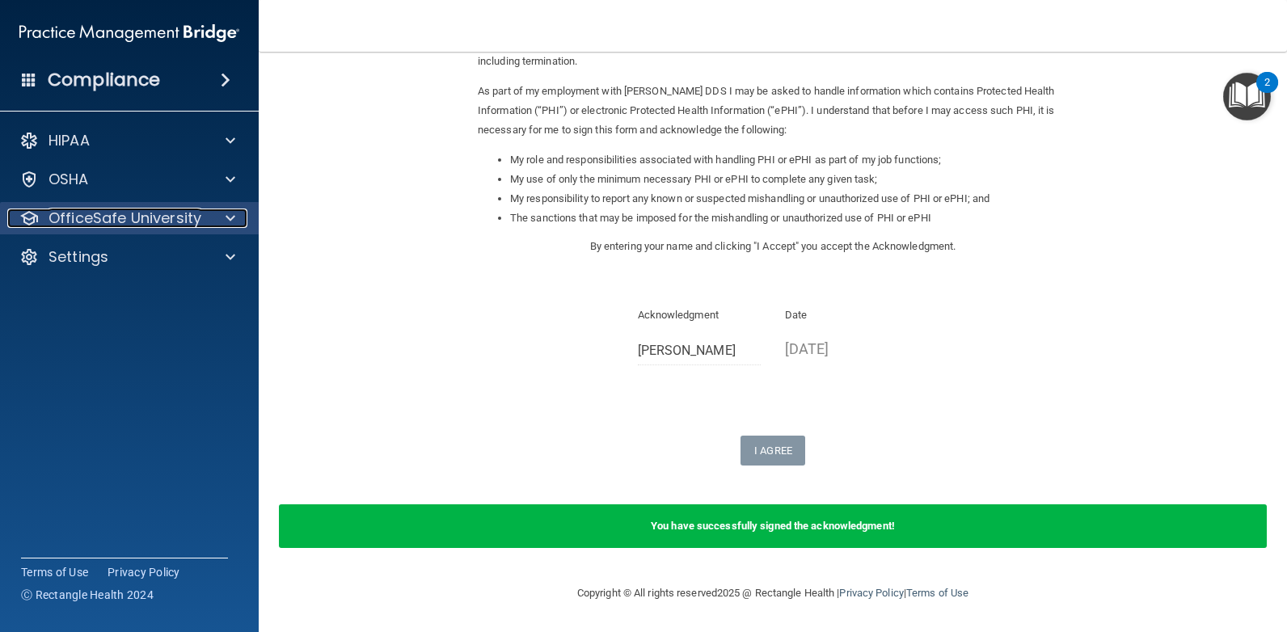
click at [116, 218] on p "OfficeSafe University" at bounding box center [124, 218] width 153 height 19
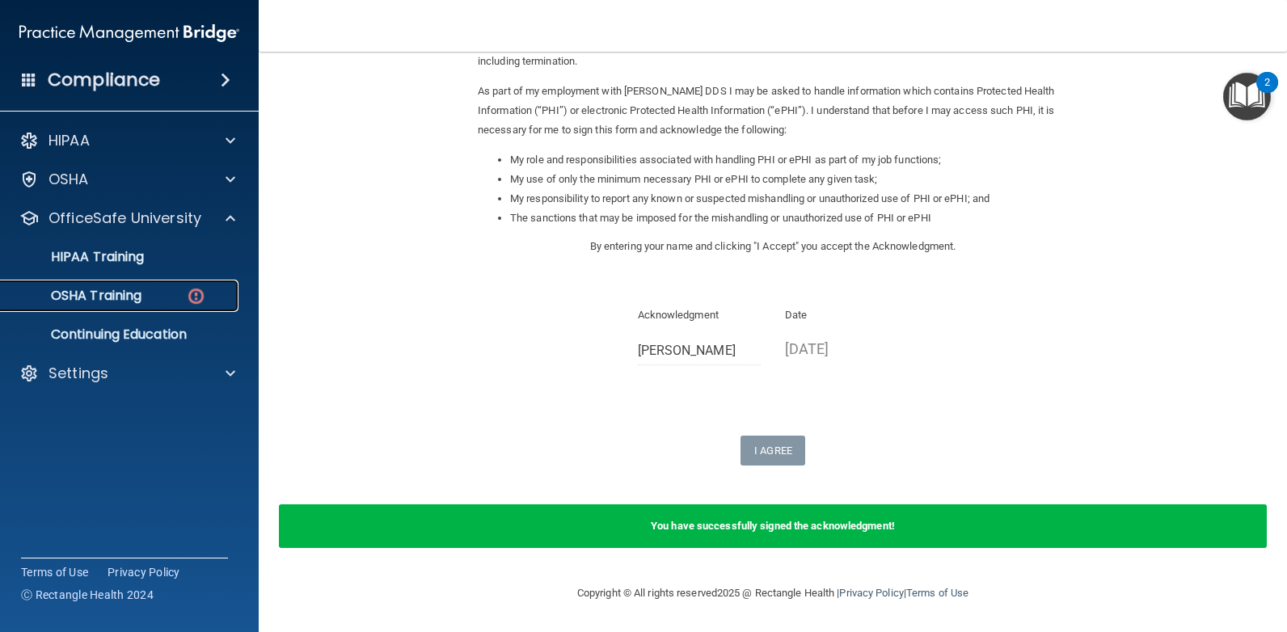
click at [126, 297] on p "OSHA Training" at bounding box center [76, 296] width 131 height 16
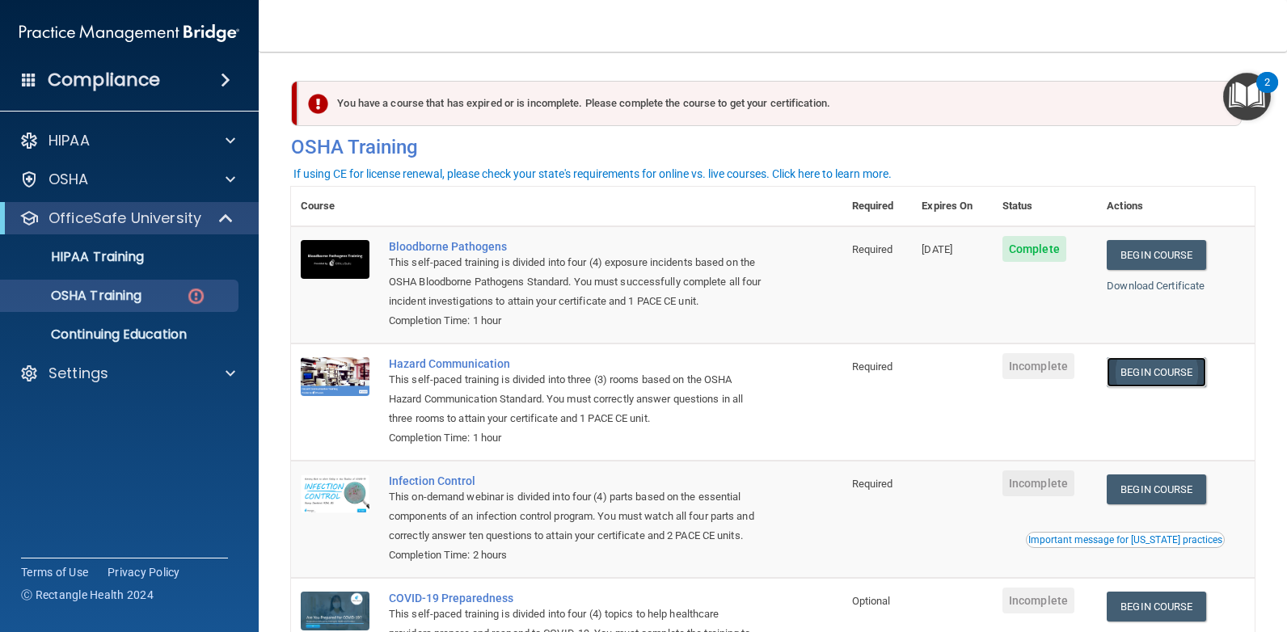
click at [1157, 378] on link "Begin Course" at bounding box center [1155, 372] width 99 height 30
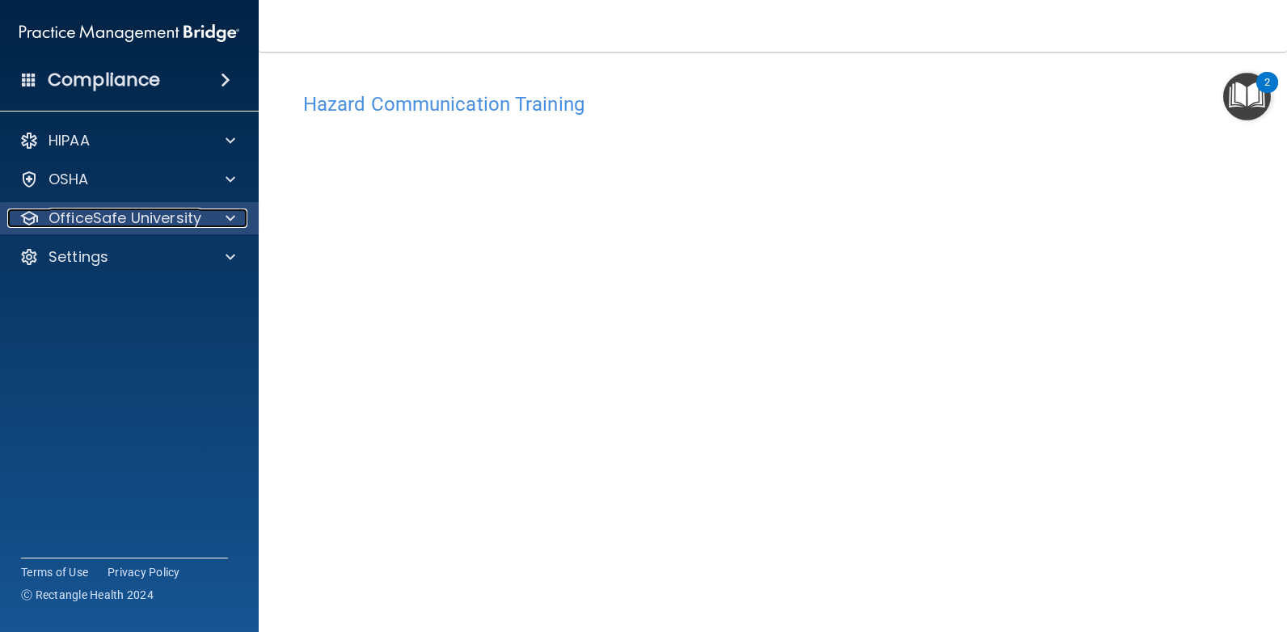
click at [76, 221] on p "OfficeSafe University" at bounding box center [124, 218] width 153 height 19
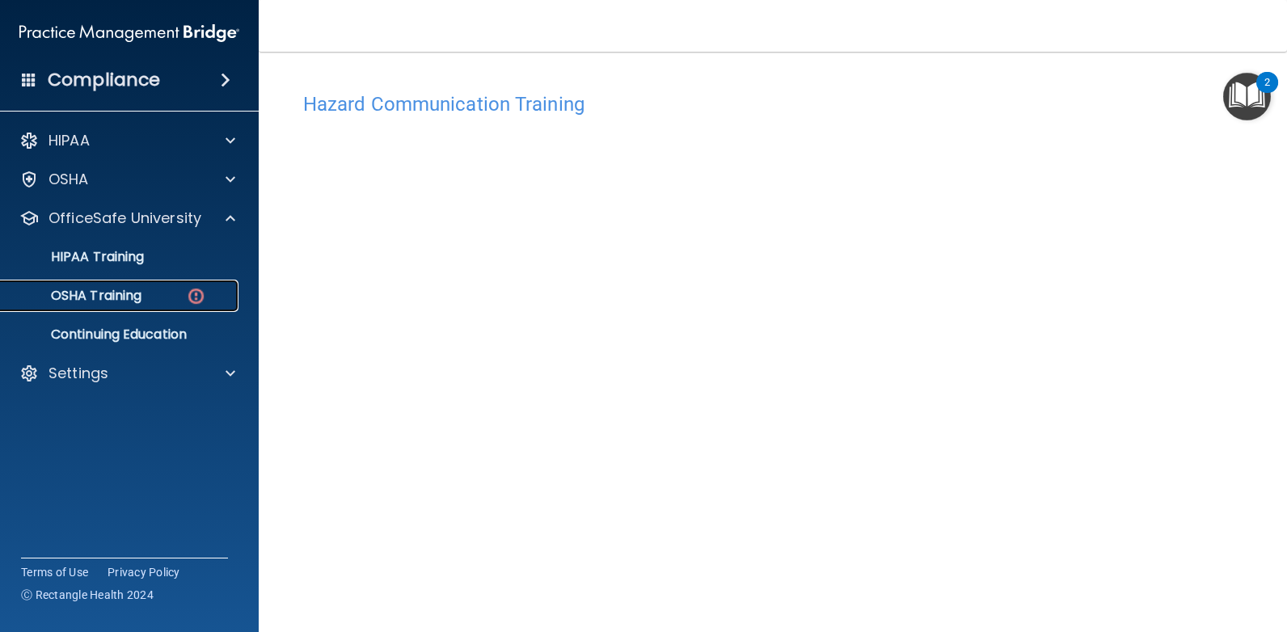
click at [107, 296] on p "OSHA Training" at bounding box center [76, 296] width 131 height 16
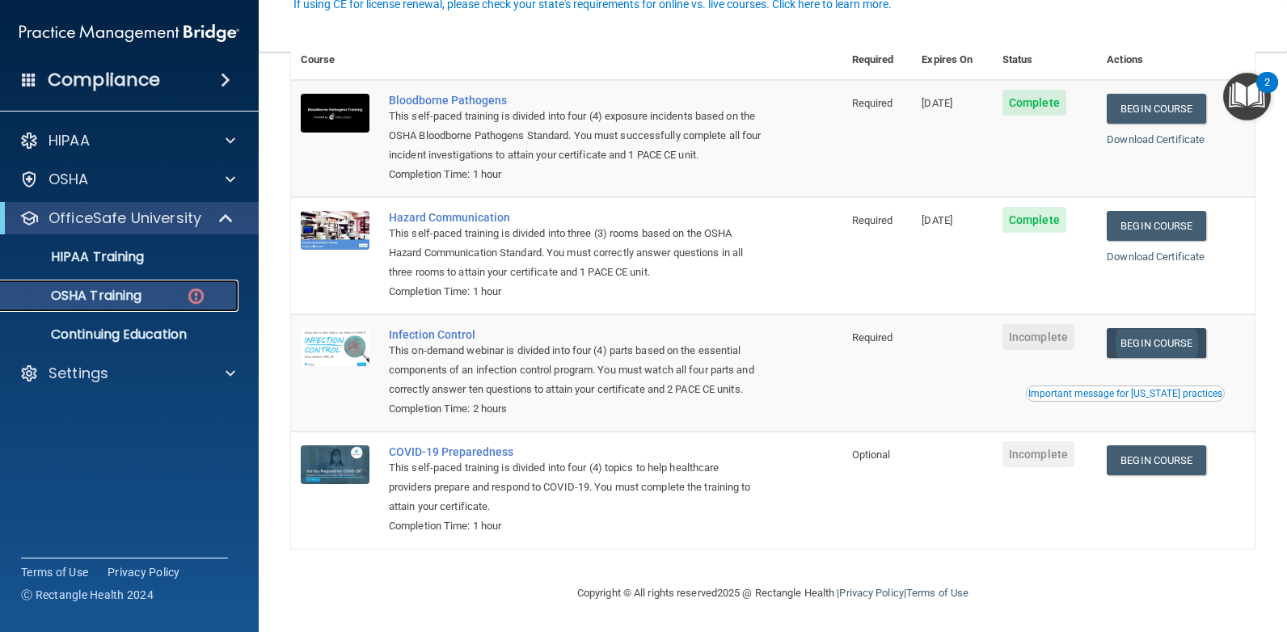
scroll to position [170, 0]
click at [1157, 328] on link "Begin Course" at bounding box center [1155, 343] width 99 height 30
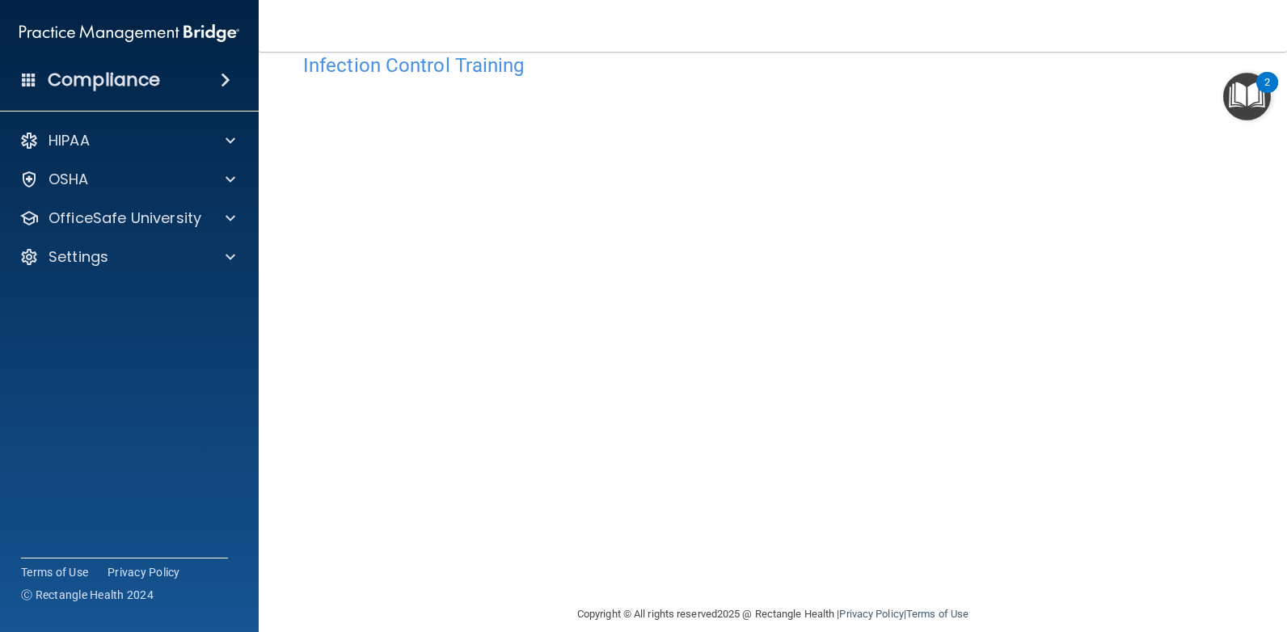
scroll to position [60, 0]
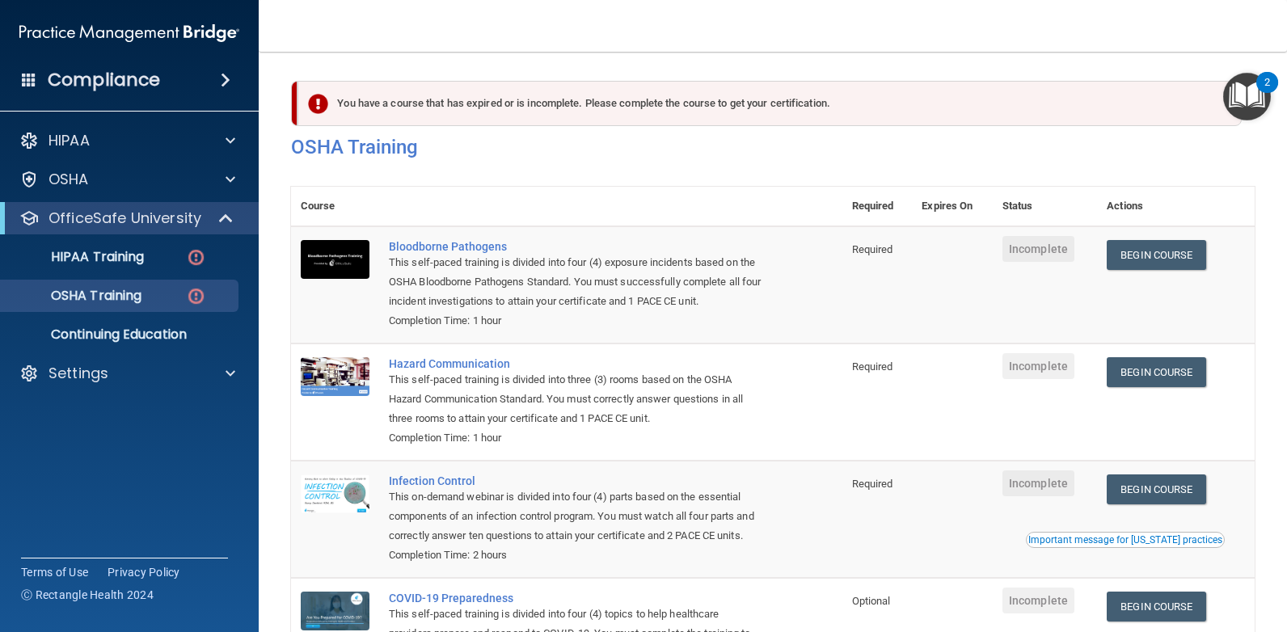
scroll to position [170, 0]
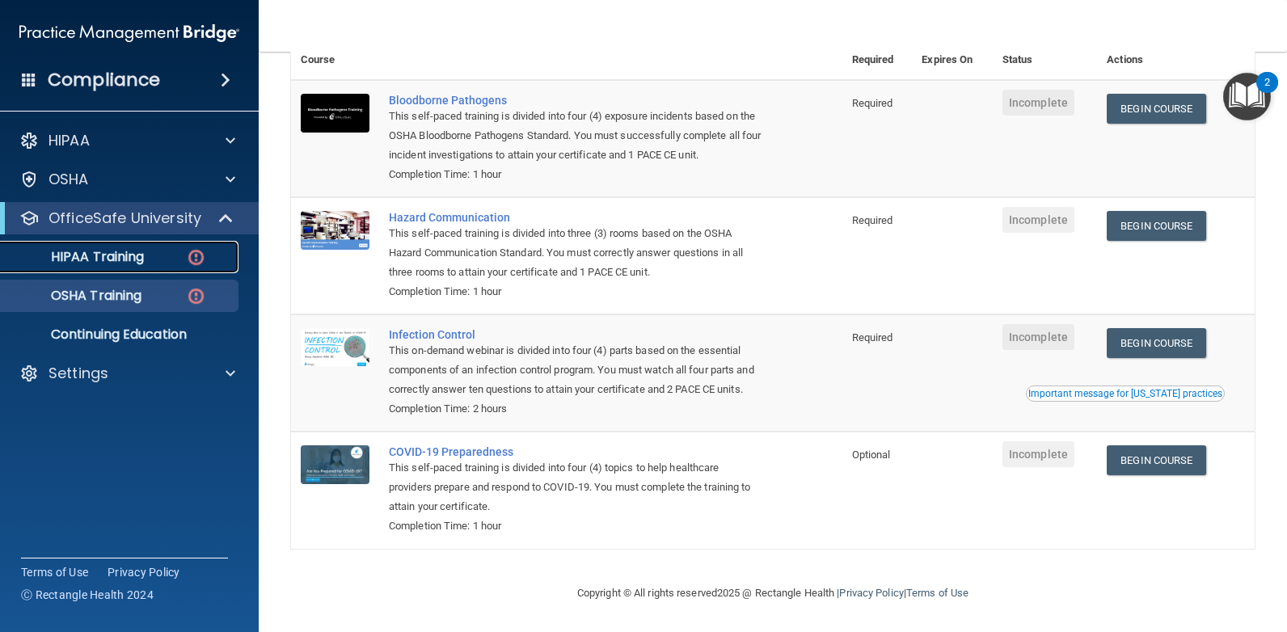
click at [179, 255] on div "HIPAA Training" at bounding box center [121, 257] width 221 height 16
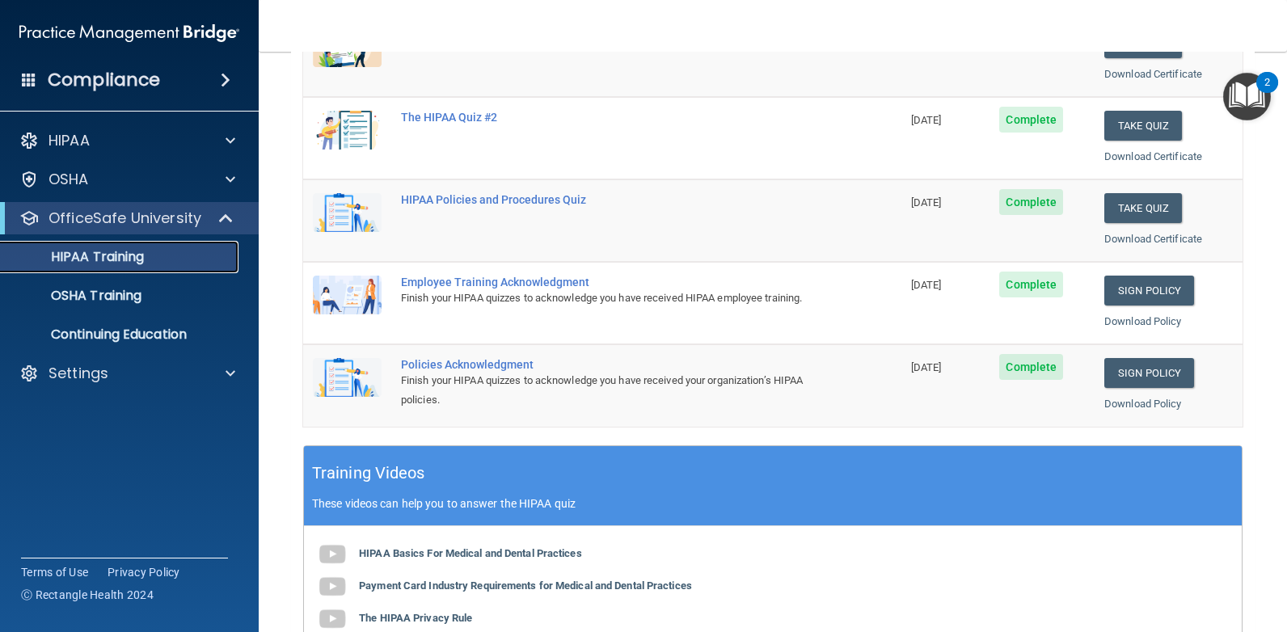
scroll to position [585, 0]
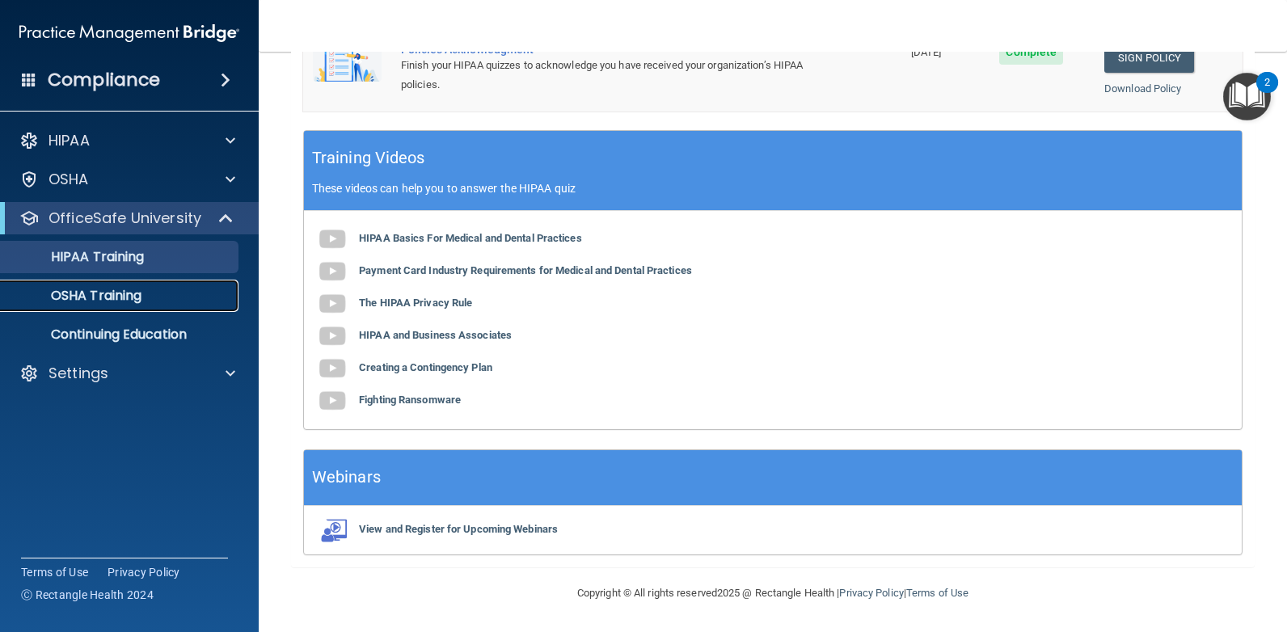
click at [100, 299] on p "OSHA Training" at bounding box center [76, 296] width 131 height 16
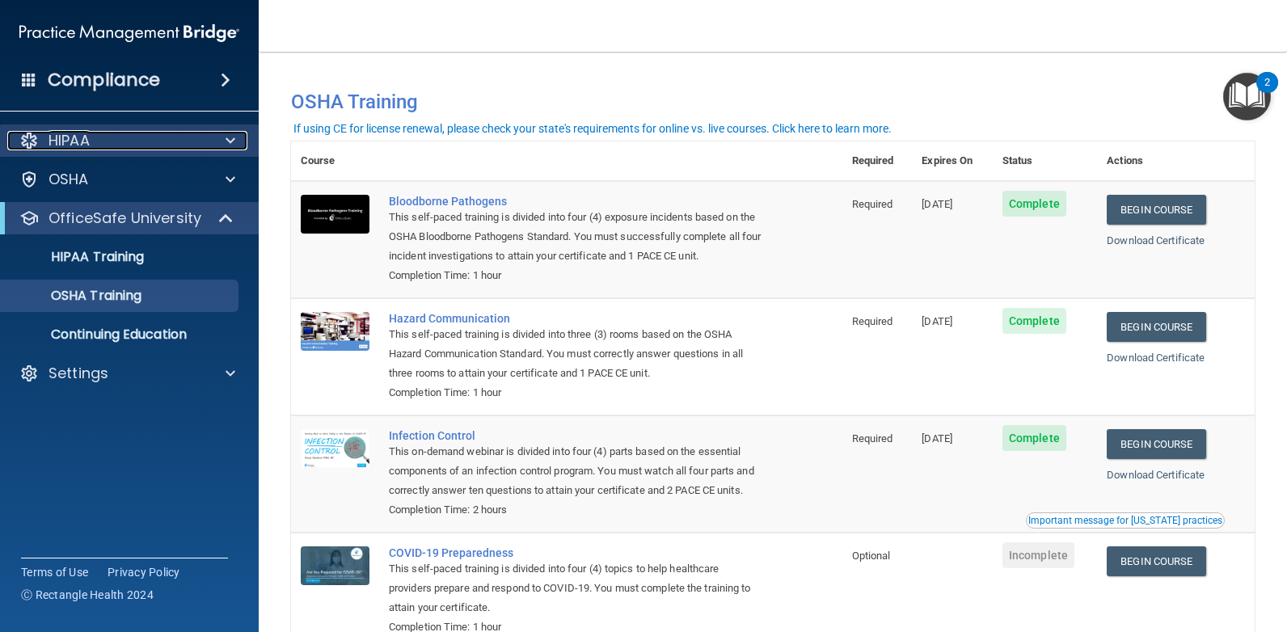
click at [129, 137] on div "HIPAA" at bounding box center [107, 140] width 200 height 19
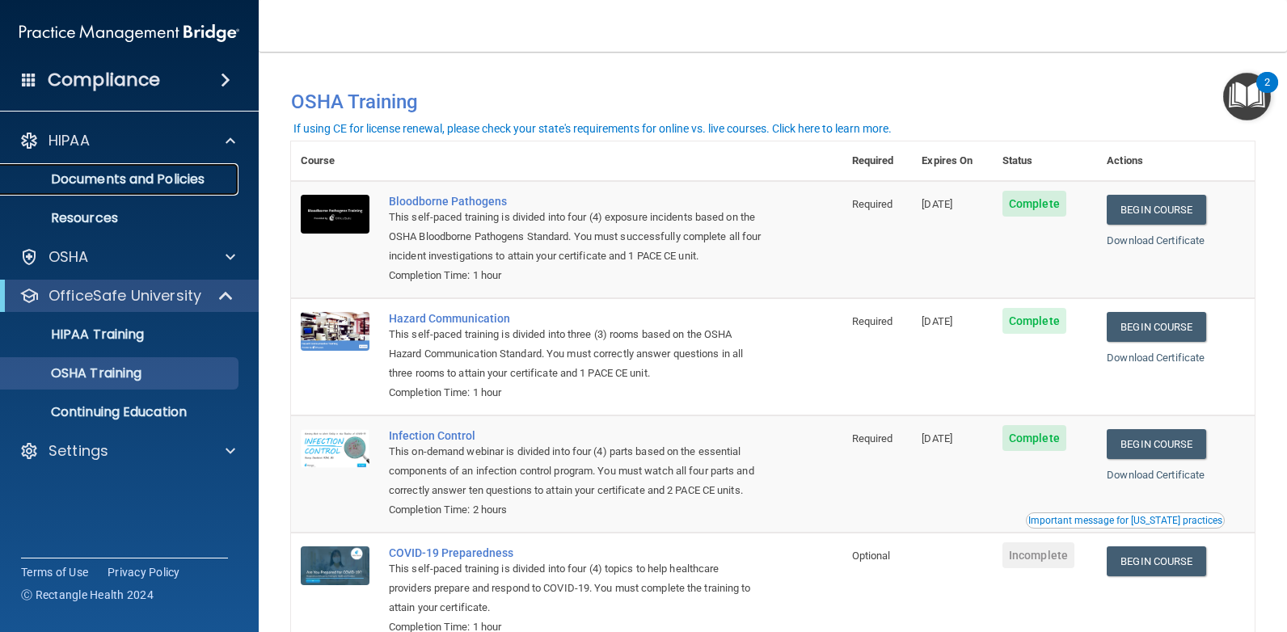
click at [136, 174] on p "Documents and Policies" at bounding box center [121, 179] width 221 height 16
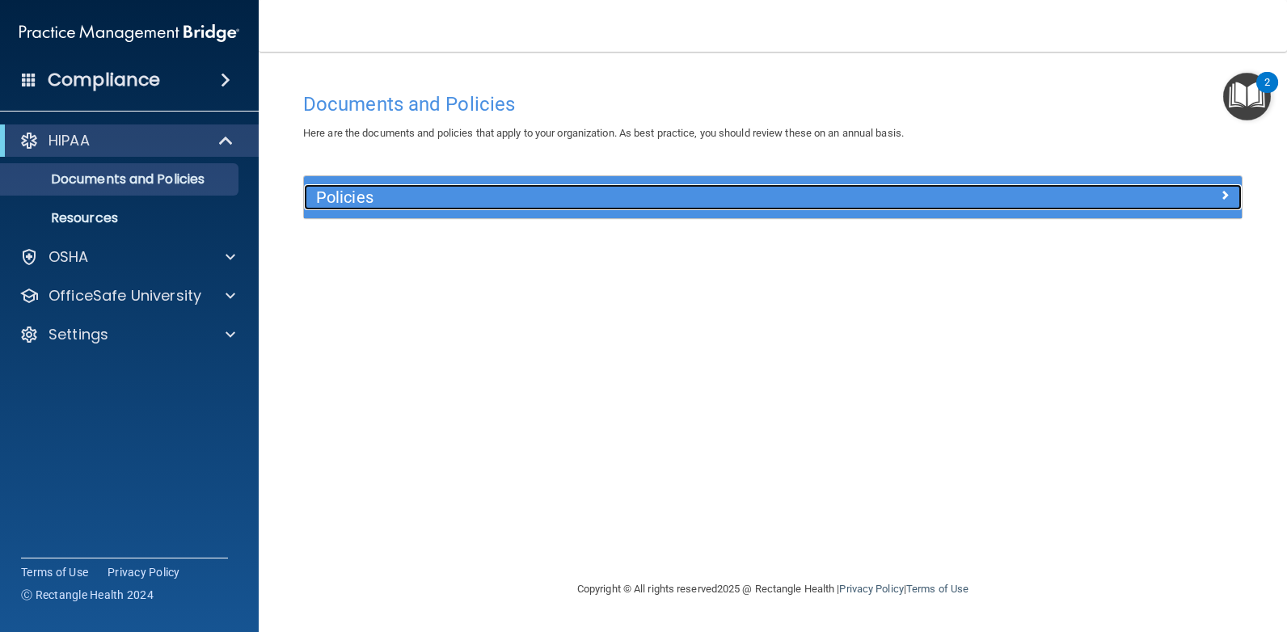
click at [1188, 194] on div at bounding box center [1124, 193] width 234 height 19
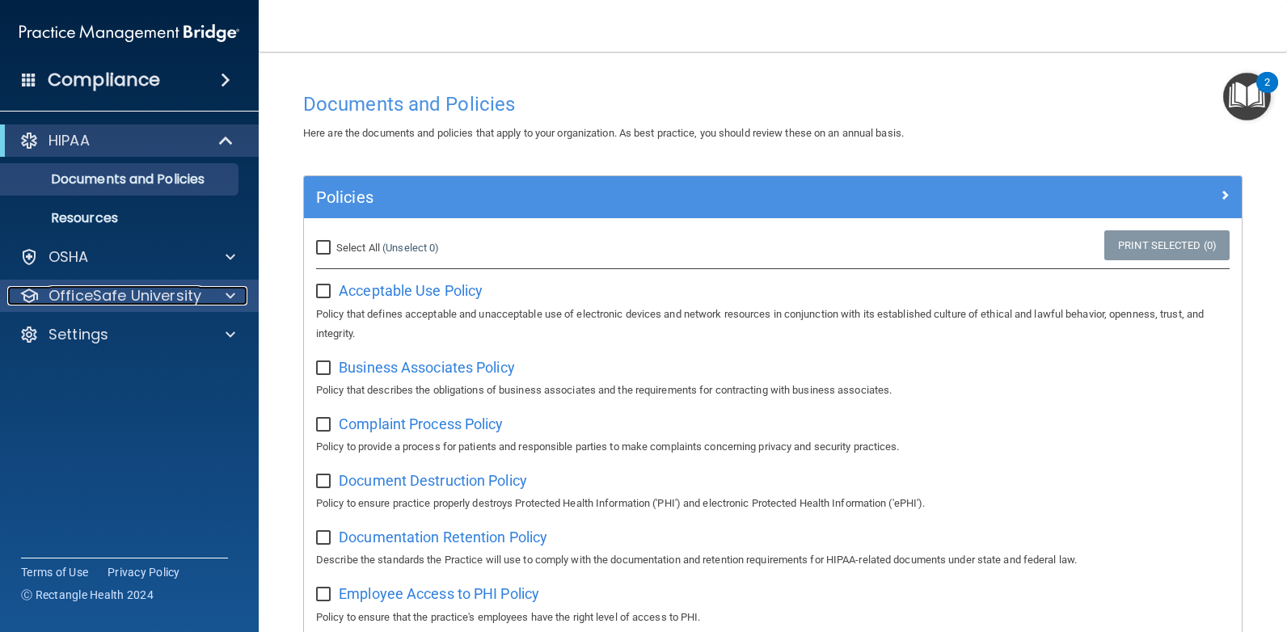
click at [71, 289] on p "OfficeSafe University" at bounding box center [124, 295] width 153 height 19
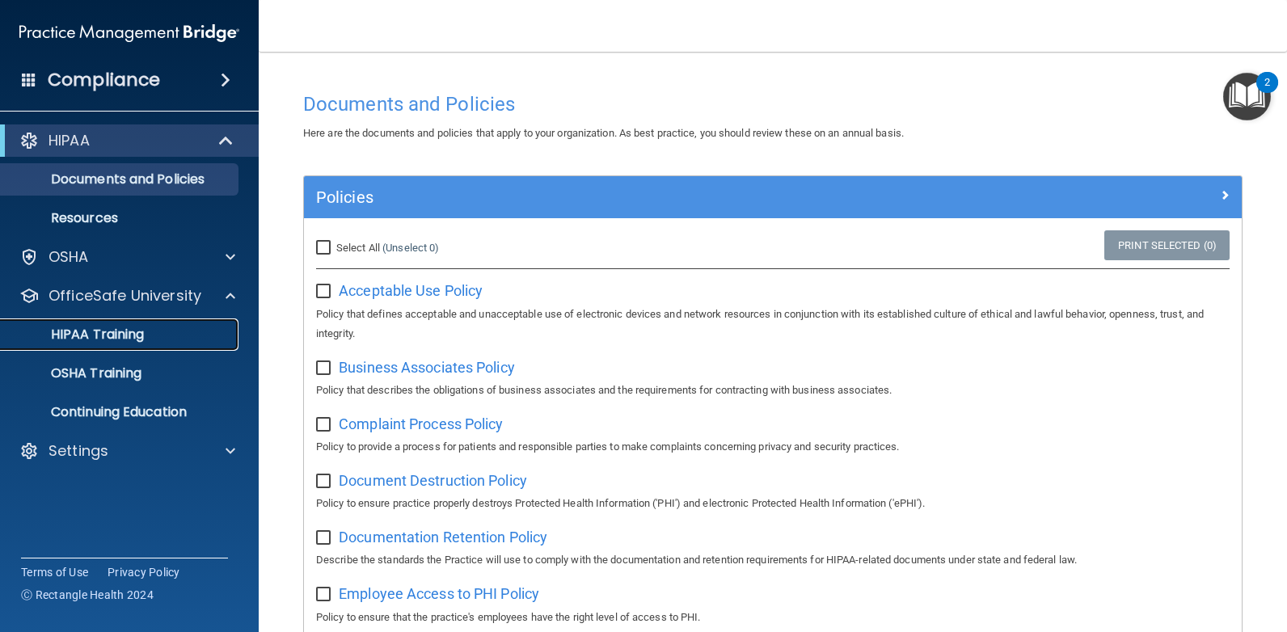
click at [102, 331] on p "HIPAA Training" at bounding box center [77, 335] width 133 height 16
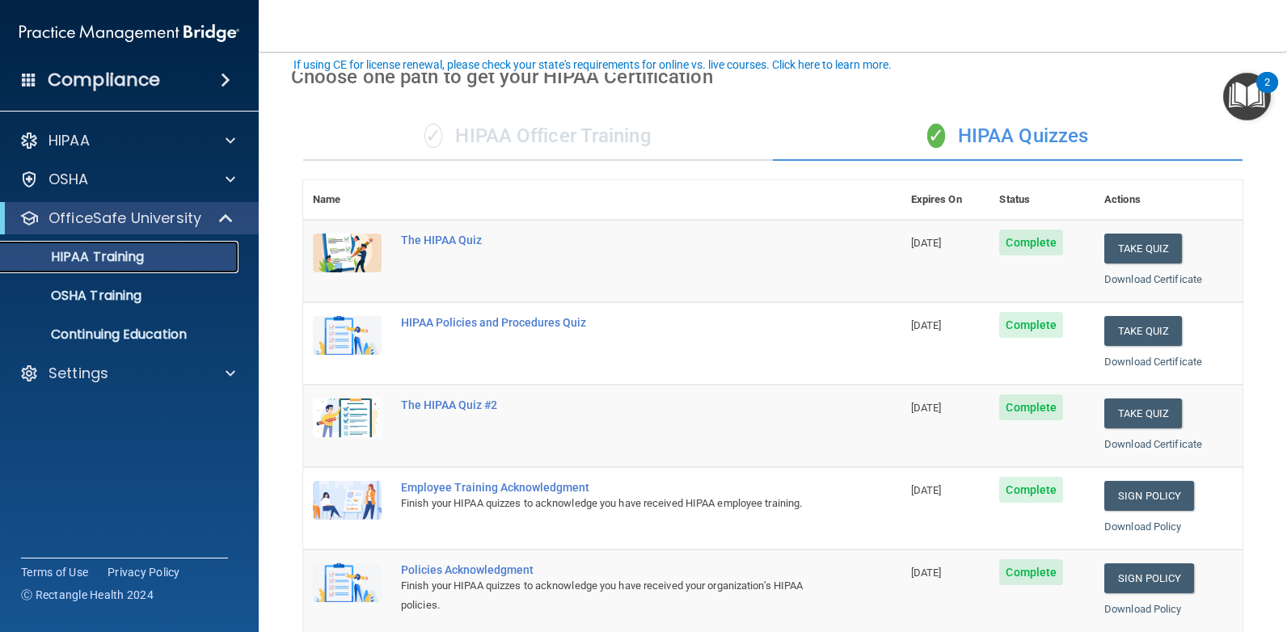
scroll to position [100, 0]
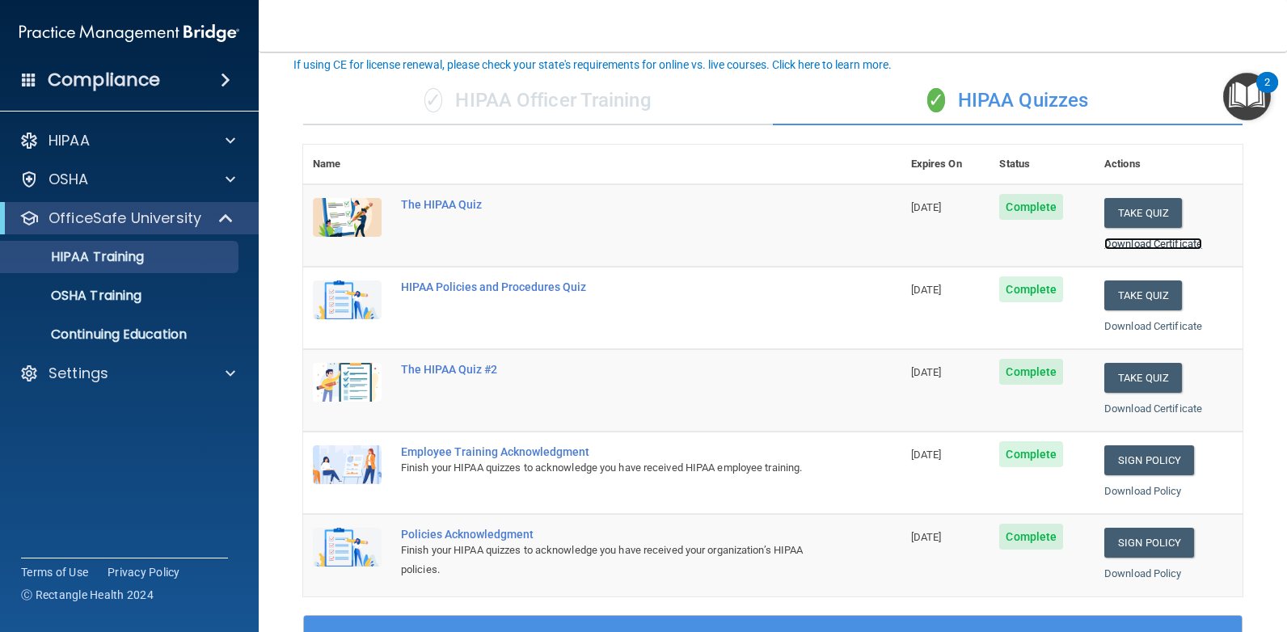
click at [1161, 242] on link "Download Certificate" at bounding box center [1153, 244] width 98 height 12
click at [1148, 330] on link "Download Certificate" at bounding box center [1153, 326] width 98 height 12
click at [1146, 406] on link "Download Certificate" at bounding box center [1153, 409] width 98 height 12
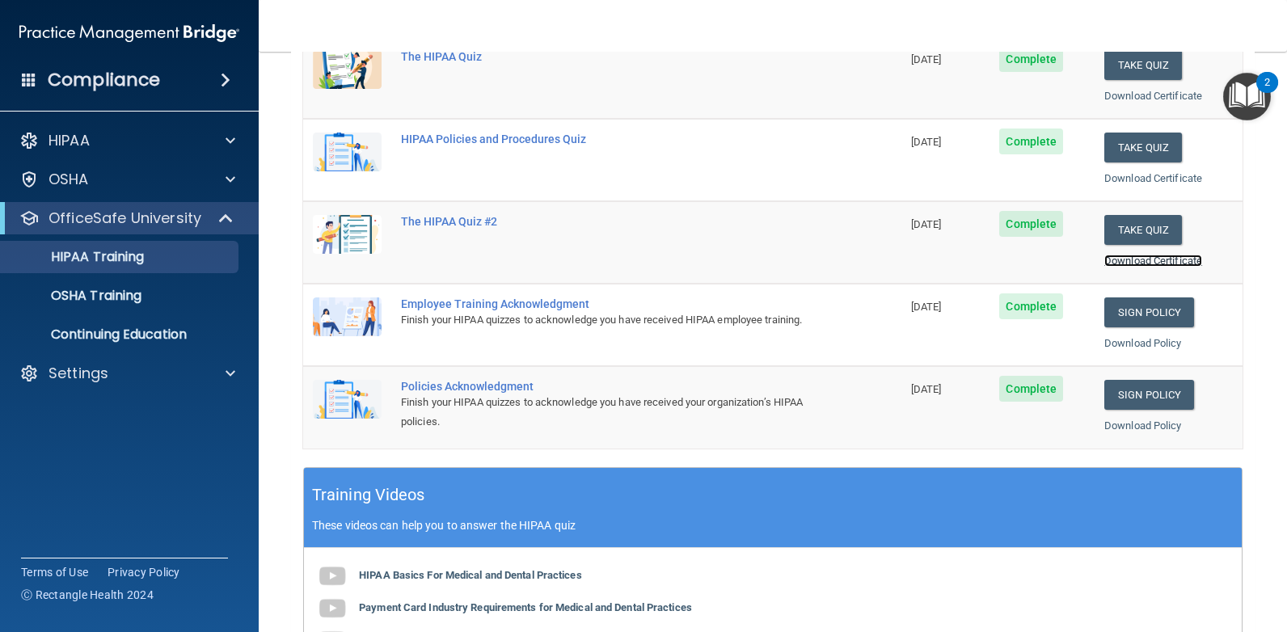
scroll to position [262, 0]
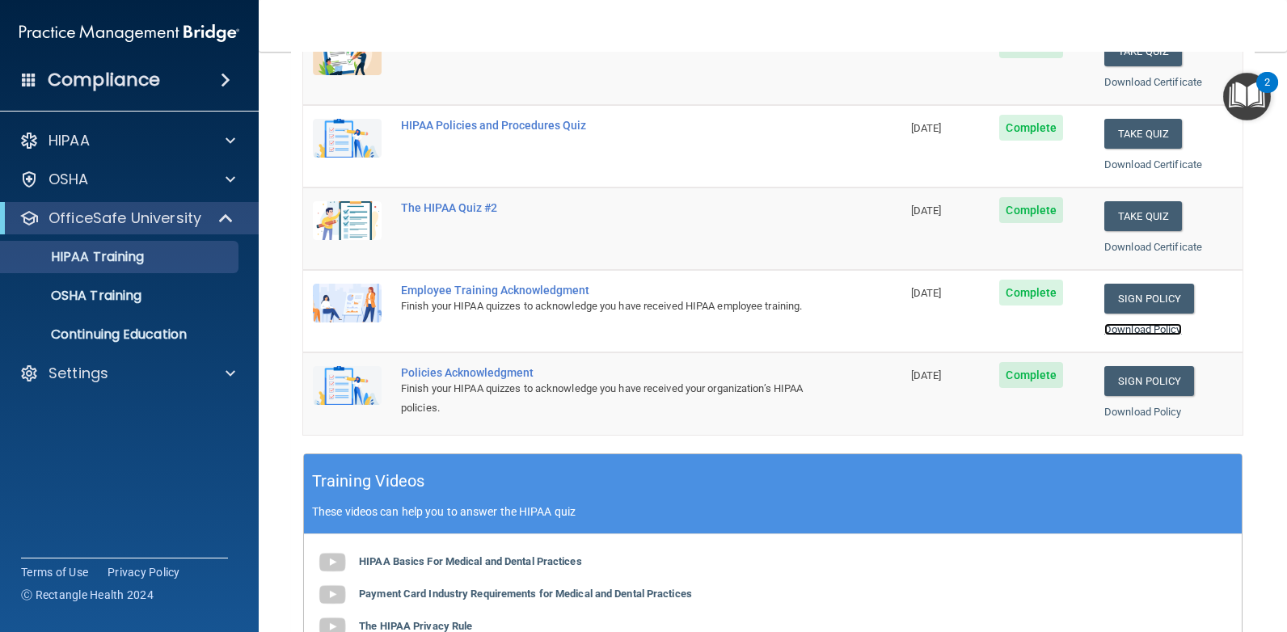
click at [1149, 331] on link "Download Policy" at bounding box center [1143, 329] width 78 height 12
click at [1156, 412] on link "Download Policy" at bounding box center [1143, 412] width 78 height 12
click at [86, 304] on p "OSHA Training" at bounding box center [76, 296] width 131 height 16
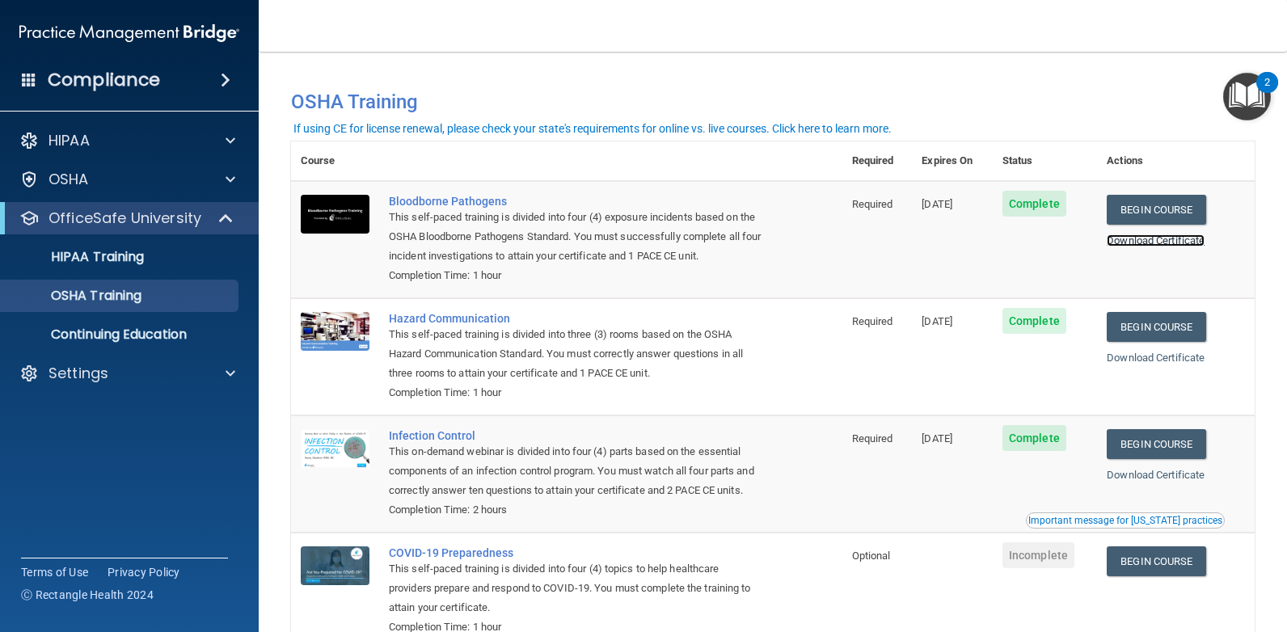
click at [1204, 242] on link "Download Certificate" at bounding box center [1155, 240] width 98 height 12
click at [1159, 357] on link "Download Certificate" at bounding box center [1155, 358] width 98 height 12
click at [1170, 475] on link "Download Certificate" at bounding box center [1155, 475] width 98 height 12
